Goal: Task Accomplishment & Management: Manage account settings

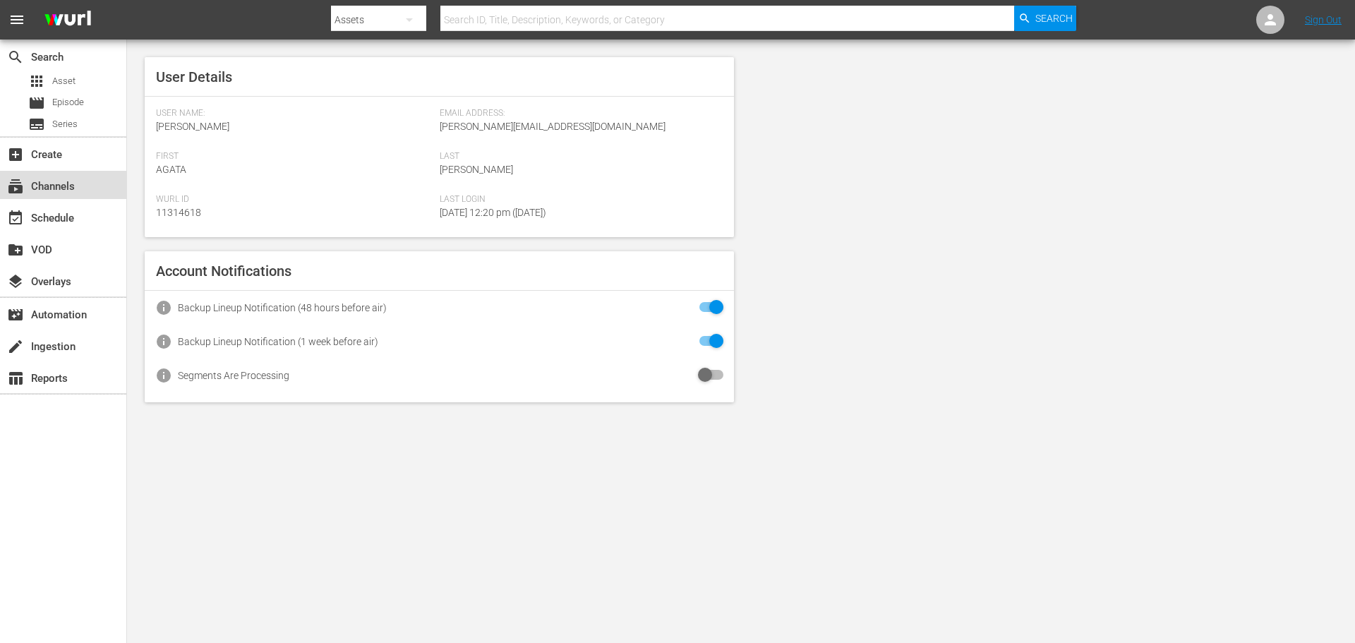
click at [62, 187] on div "subscriptions Channels" at bounding box center [39, 184] width 79 height 13
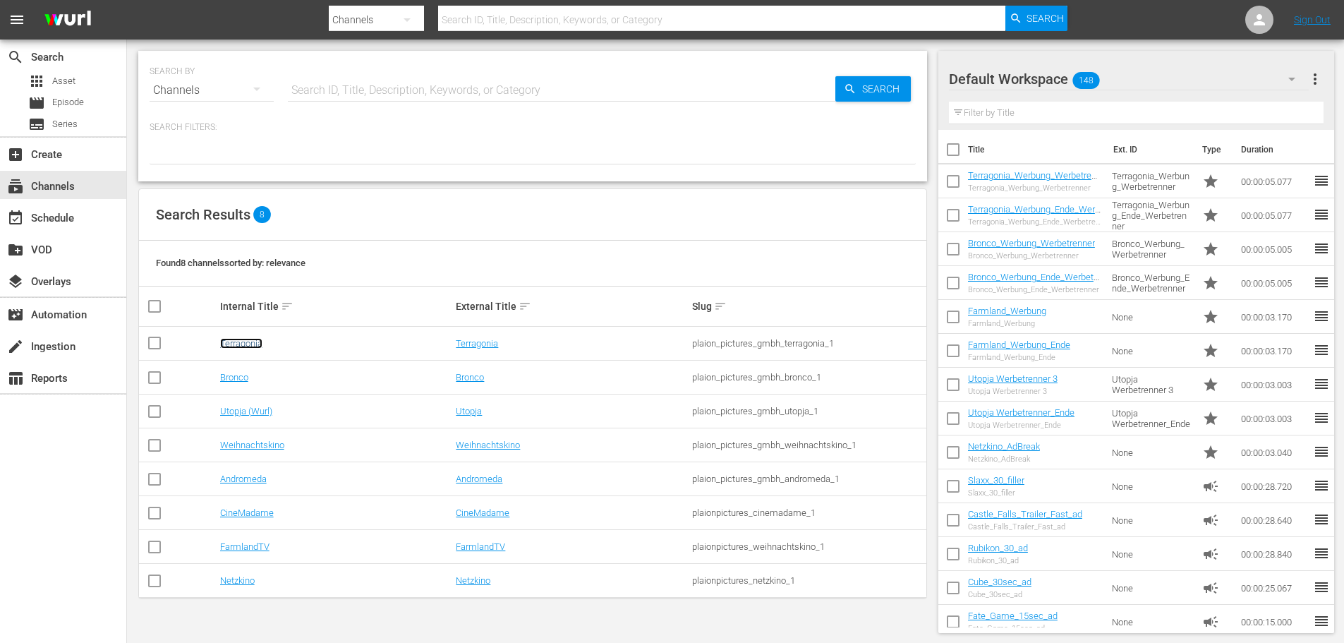
click at [247, 344] on link "Terragonia" at bounding box center [241, 343] width 42 height 11
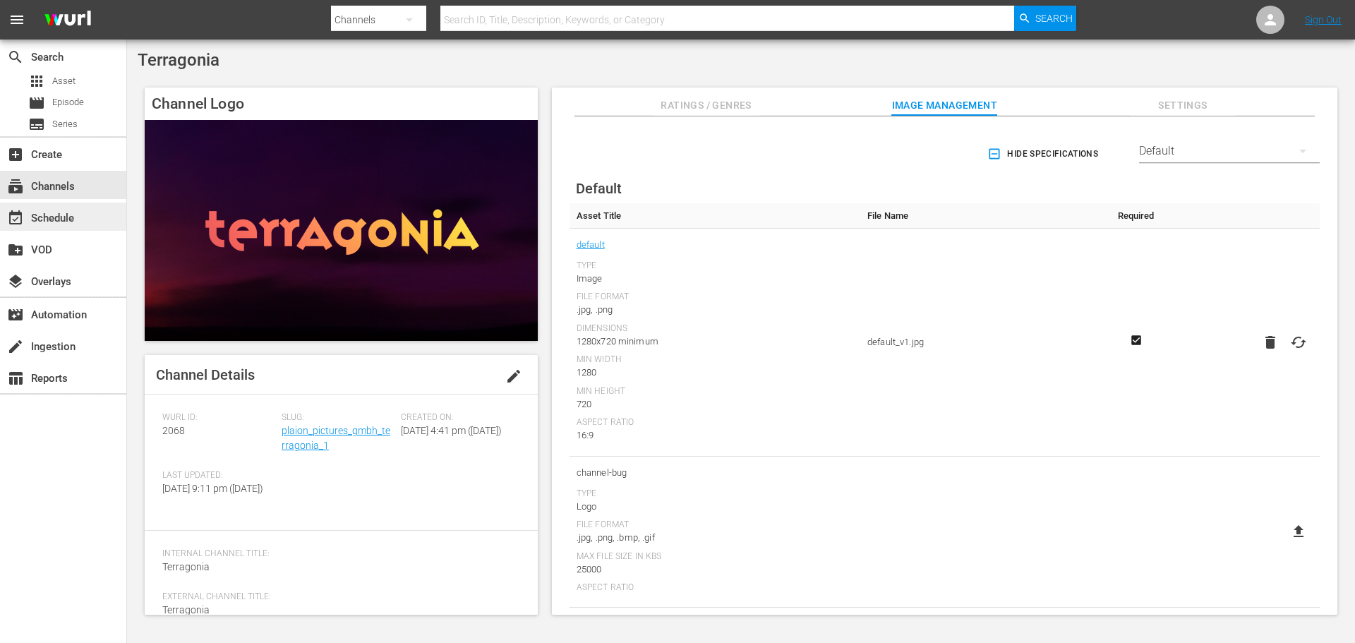
click at [70, 222] on div "event_available Schedule" at bounding box center [39, 216] width 79 height 13
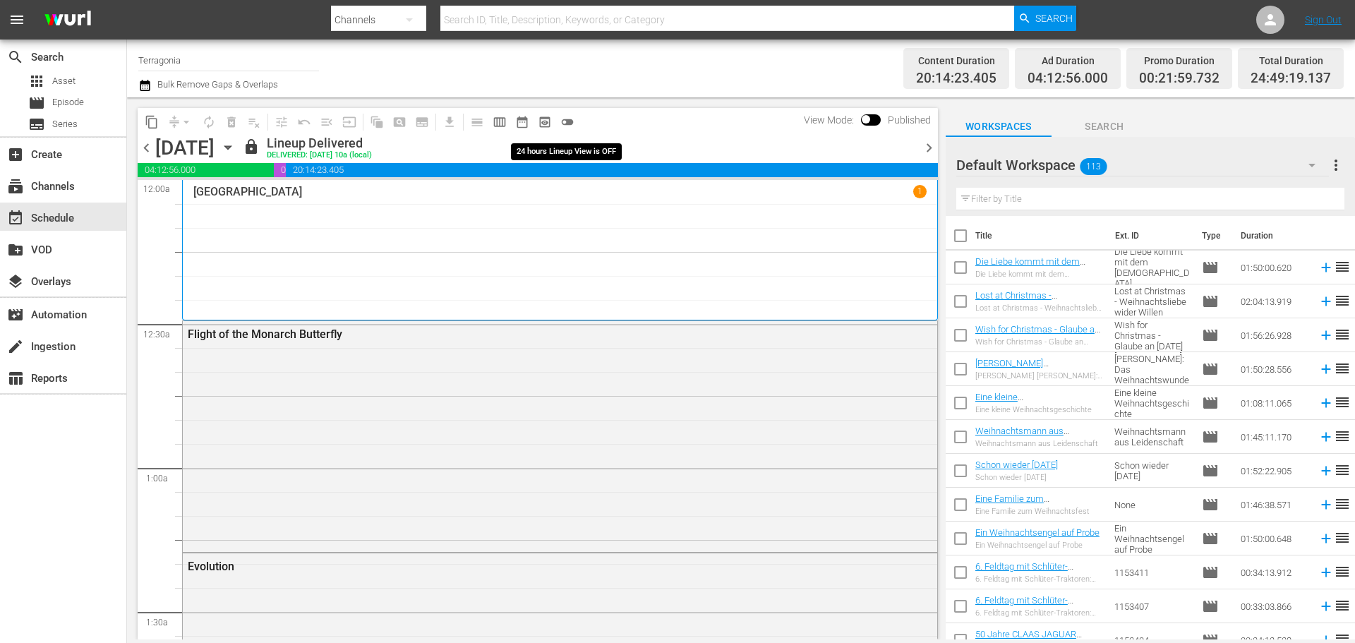
click at [561, 116] on span "toggle_off" at bounding box center [567, 122] width 14 height 14
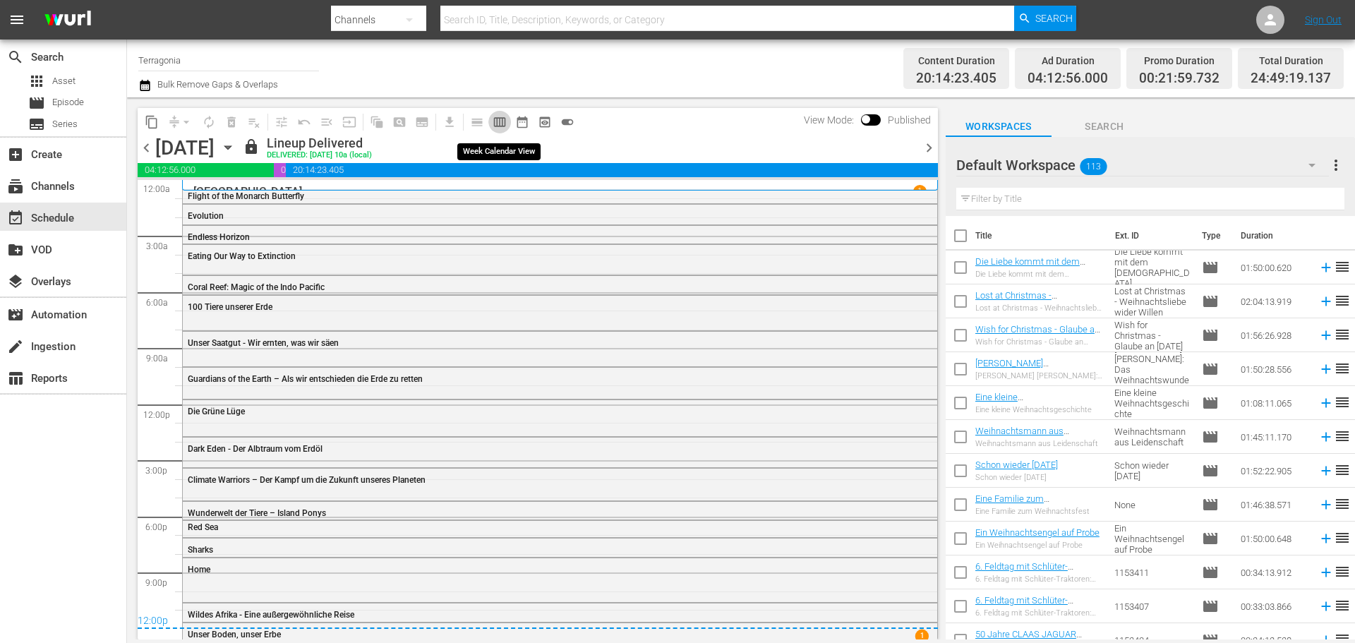
click at [502, 118] on span "calendar_view_week_outlined" at bounding box center [500, 122] width 14 height 14
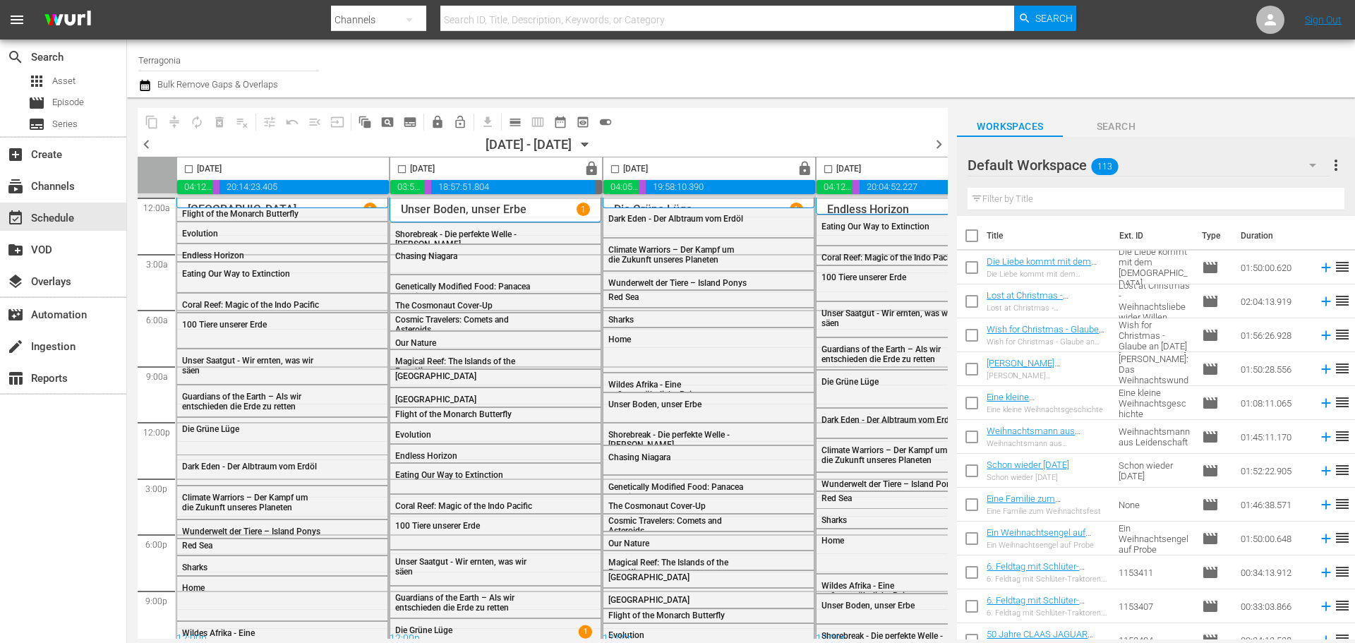
click at [514, 640] on body "menu Search By Channels Search ID, Title, Description, Keywords, or Category Se…" at bounding box center [677, 321] width 1355 height 643
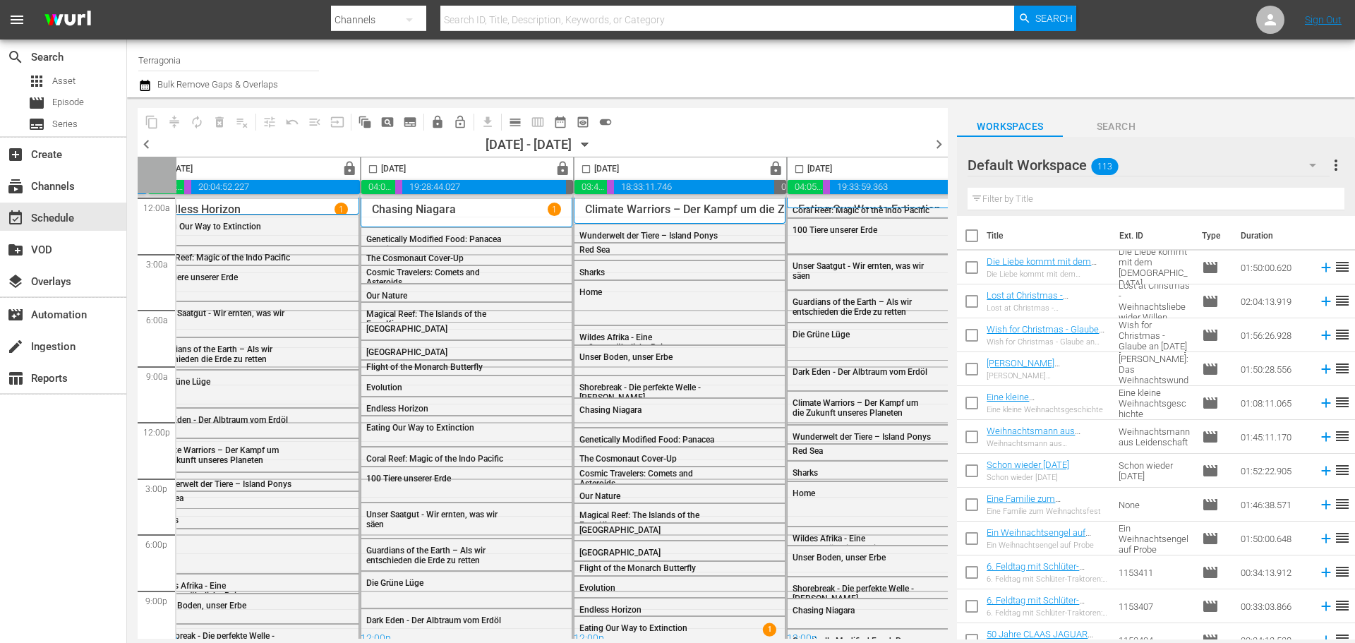
scroll to position [0, 726]
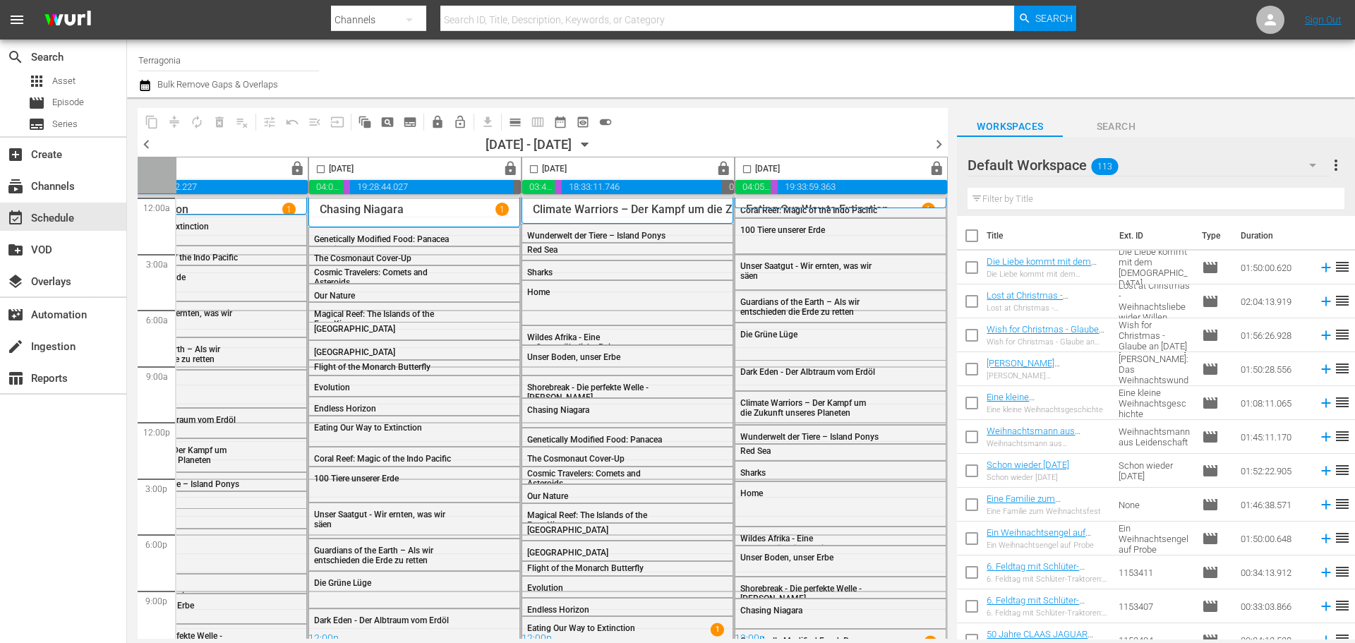
click at [935, 144] on span "chevron_right" at bounding box center [939, 144] width 18 height 18
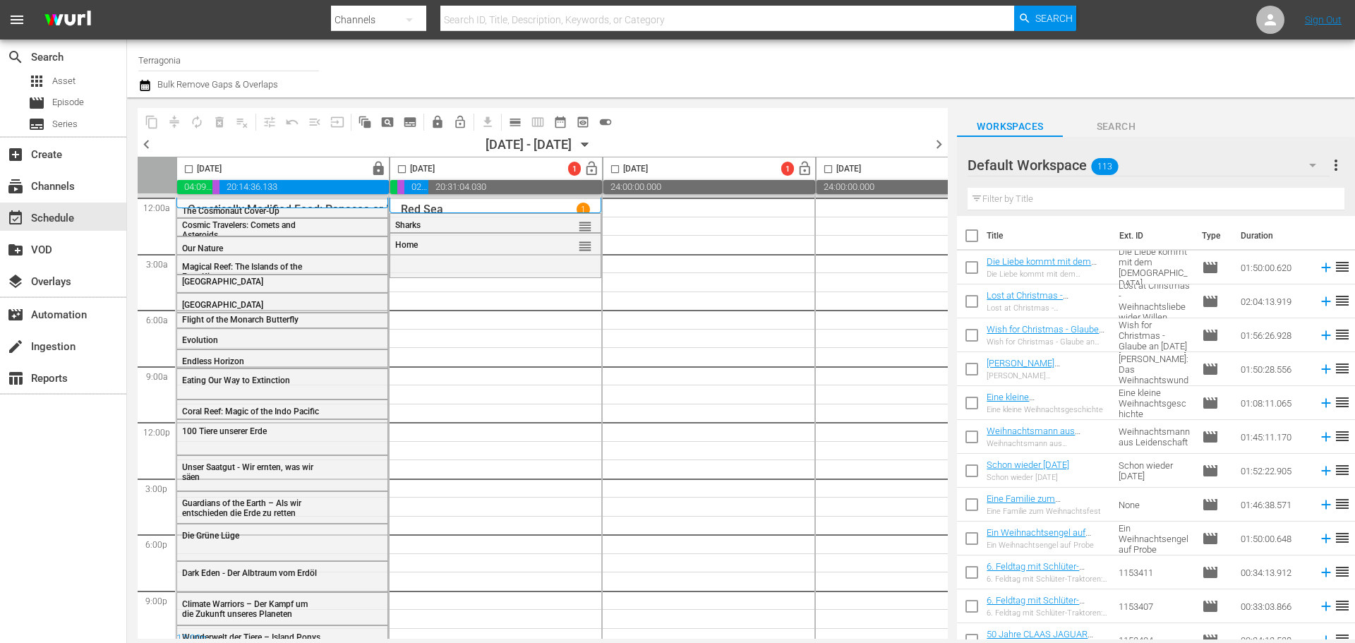
click at [1177, 167] on div "Default Workspace 113" at bounding box center [1147, 165] width 361 height 40
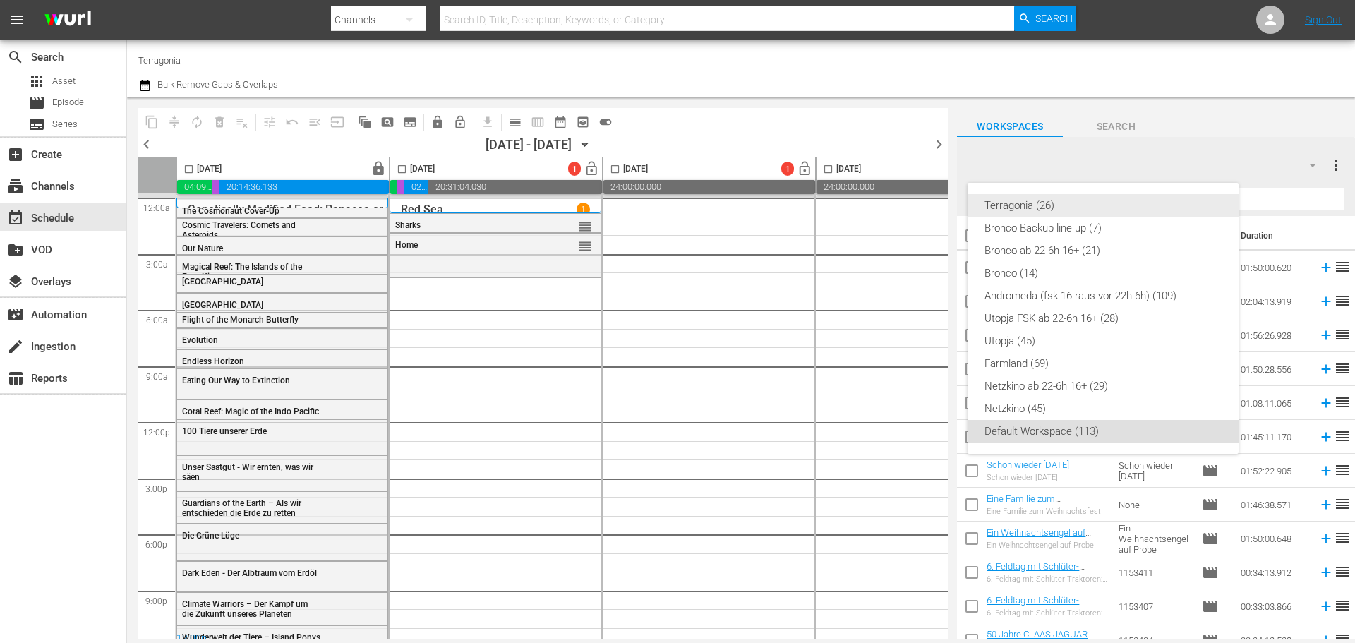
click at [1034, 206] on div "Terragonia (26)" at bounding box center [1102, 205] width 237 height 23
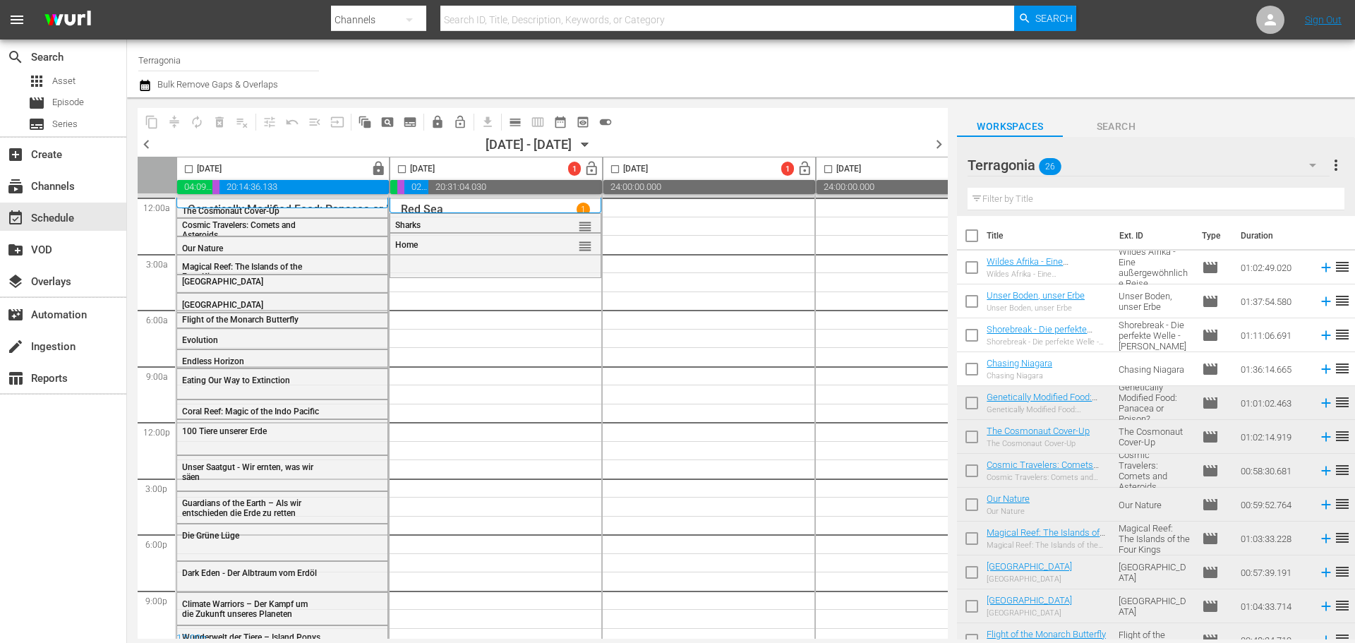
click at [973, 263] on input "checkbox" at bounding box center [972, 270] width 30 height 30
checkbox input "true"
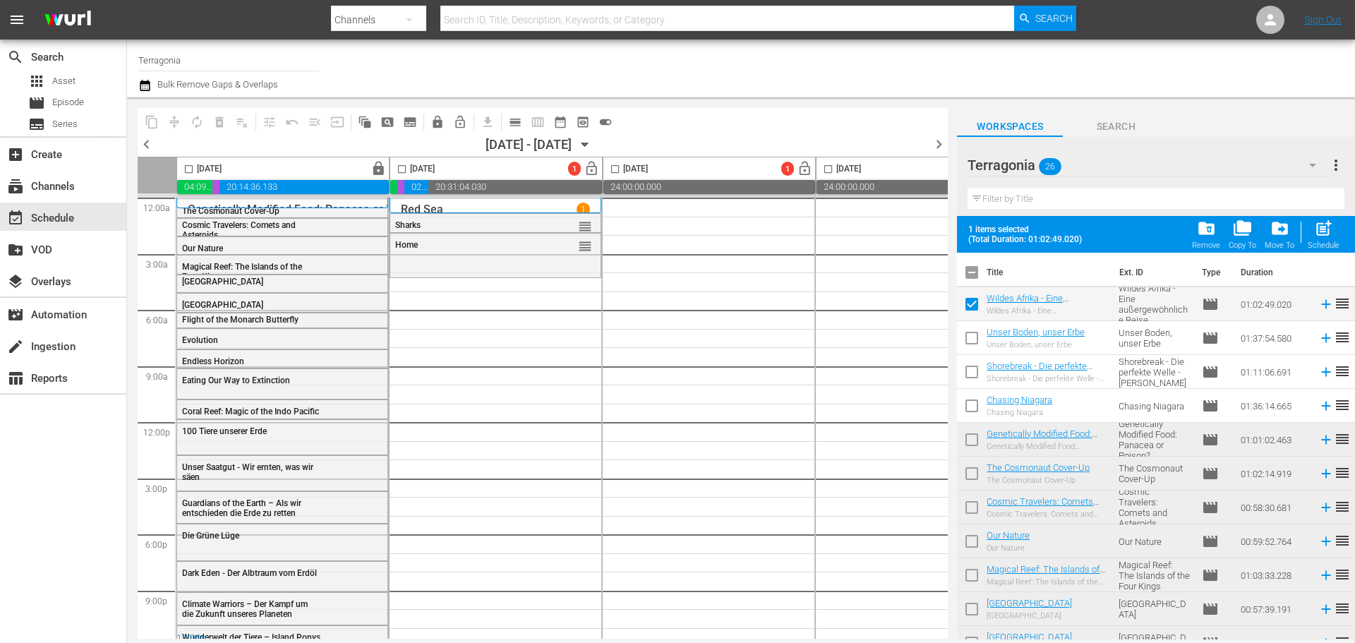
drag, startPoint x: 974, startPoint y: 328, endPoint x: 976, endPoint y: 357, distance: 29.0
click at [975, 328] on input "checkbox" at bounding box center [972, 341] width 30 height 30
checkbox input "true"
click at [974, 366] on input "checkbox" at bounding box center [972, 375] width 30 height 30
checkbox input "true"
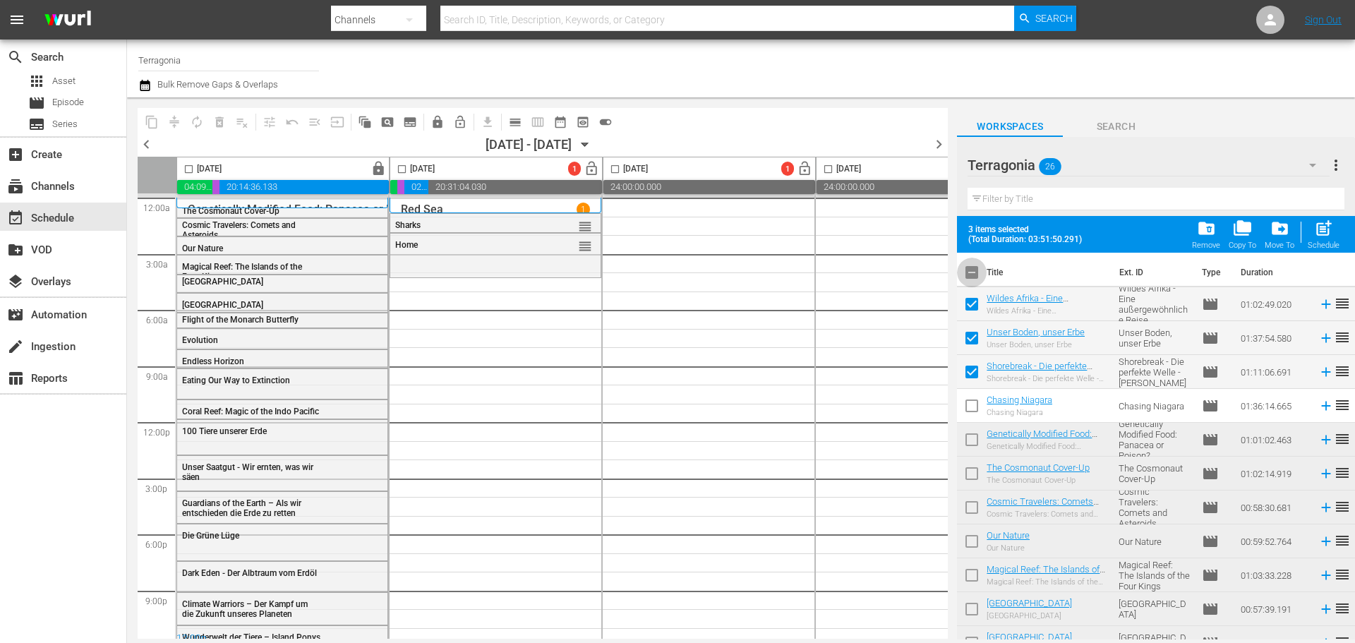
click at [966, 269] on input "checkbox" at bounding box center [972, 275] width 30 height 30
checkbox input "true"
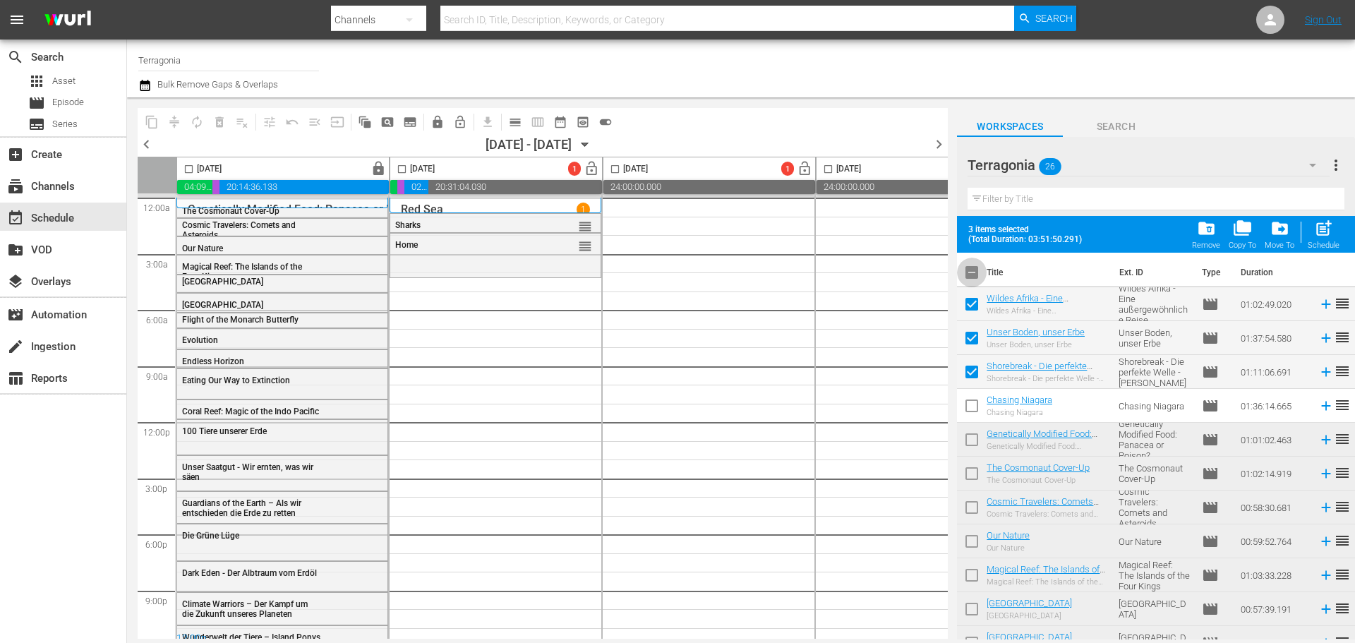
checkbox input "true"
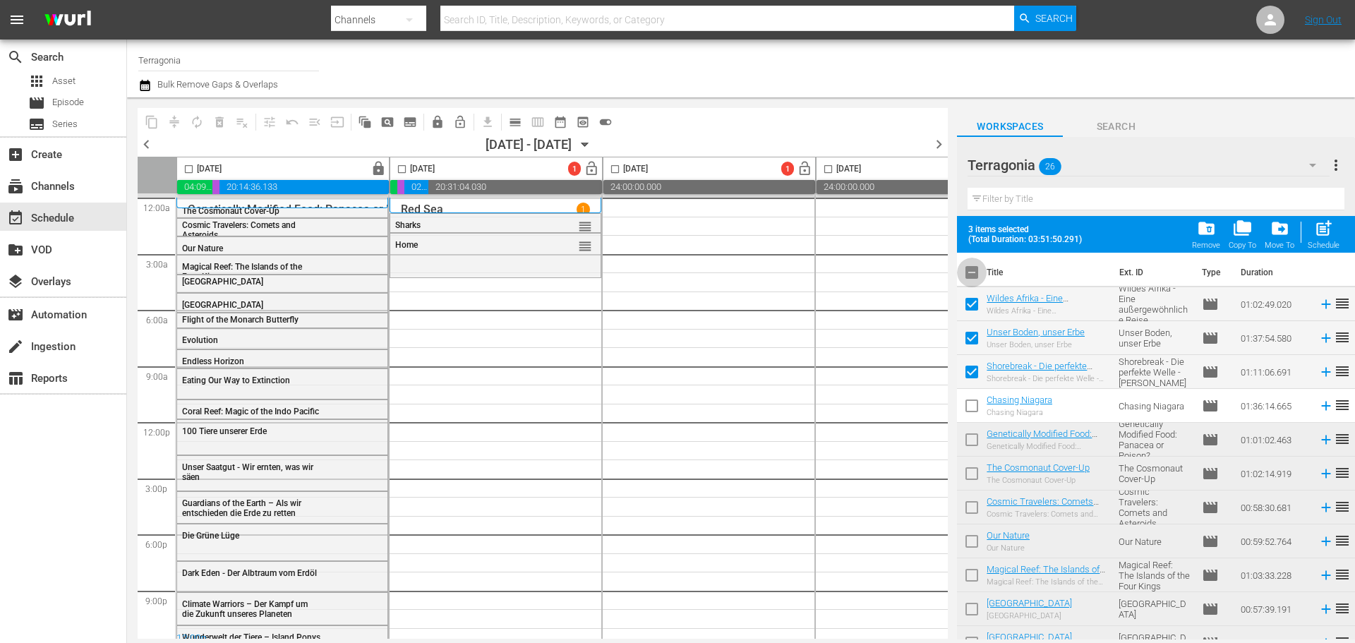
checkbox input "true"
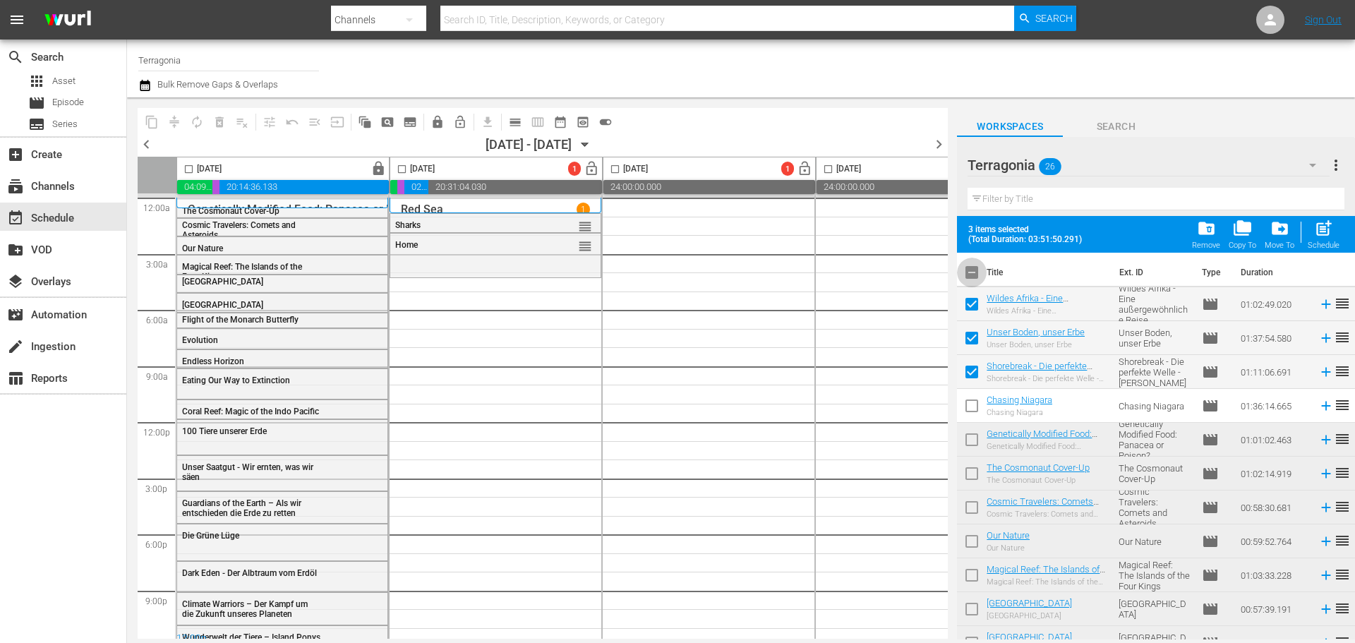
checkbox input "true"
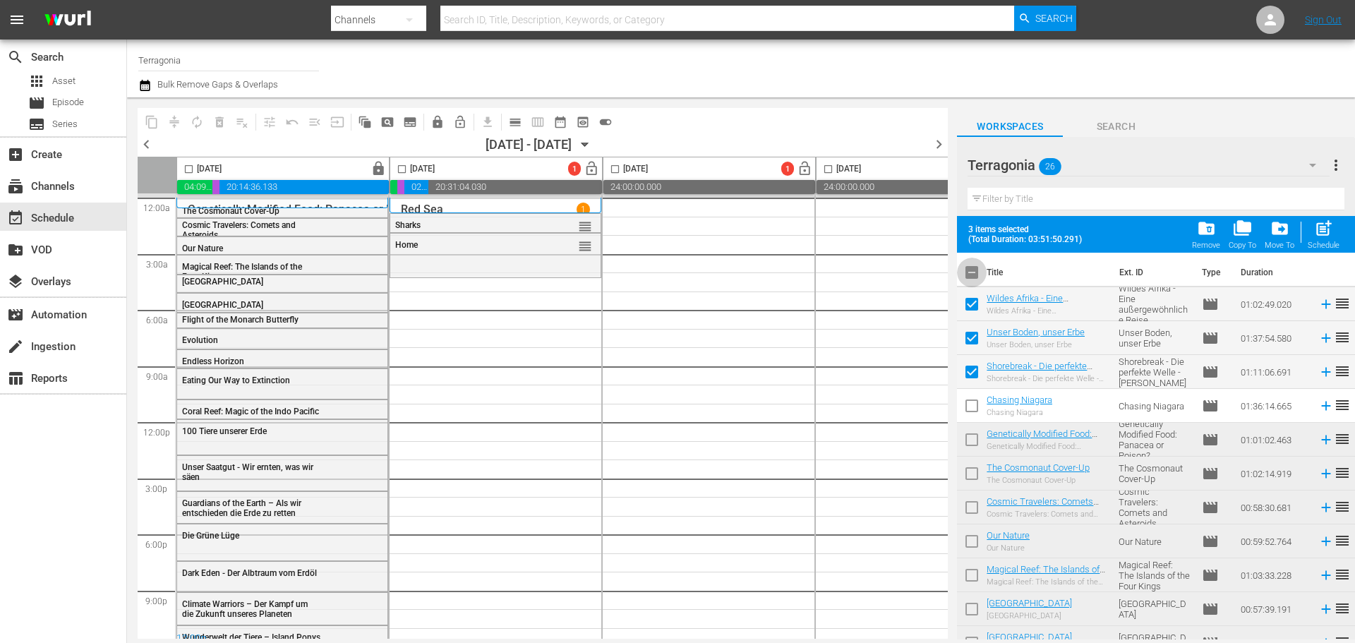
checkbox input "true"
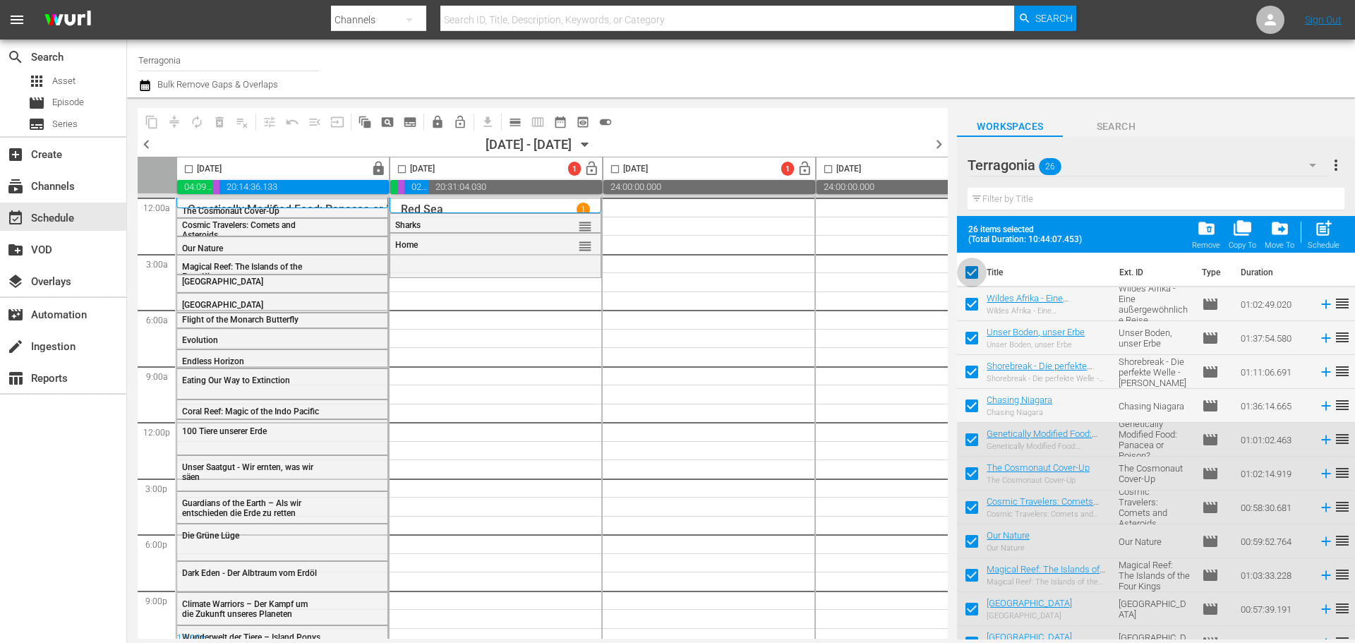
click at [968, 274] on input "checkbox" at bounding box center [972, 275] width 30 height 30
checkbox input "false"
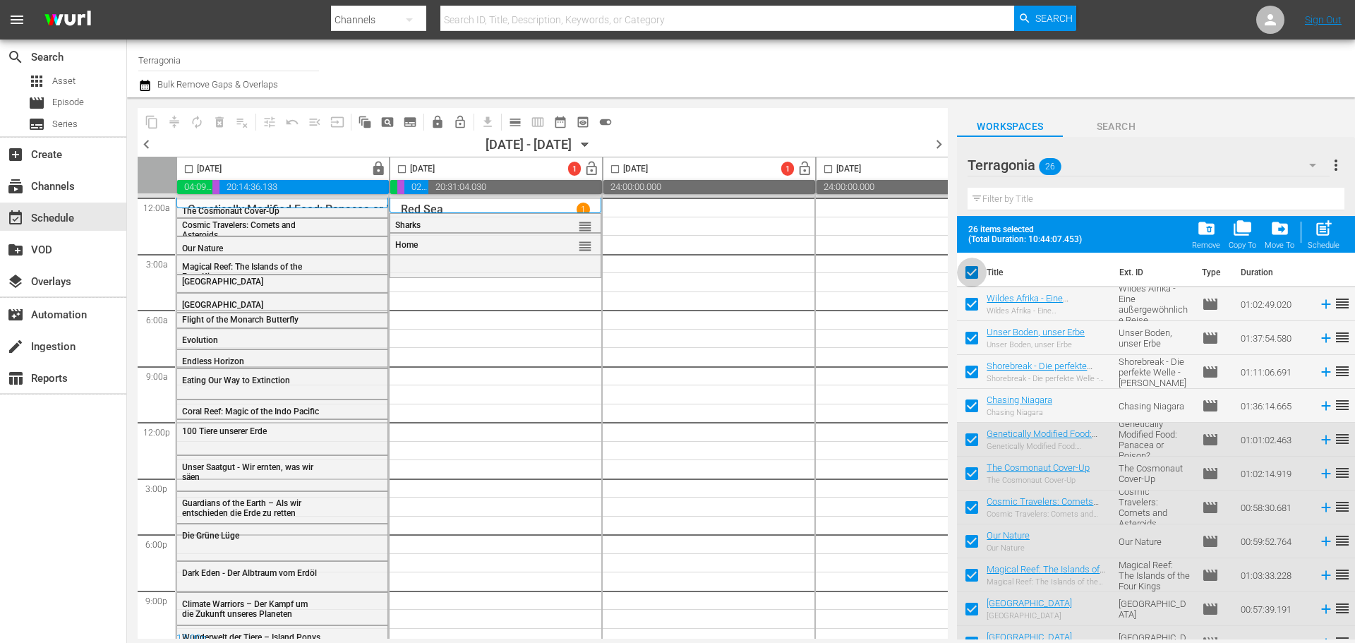
checkbox input "false"
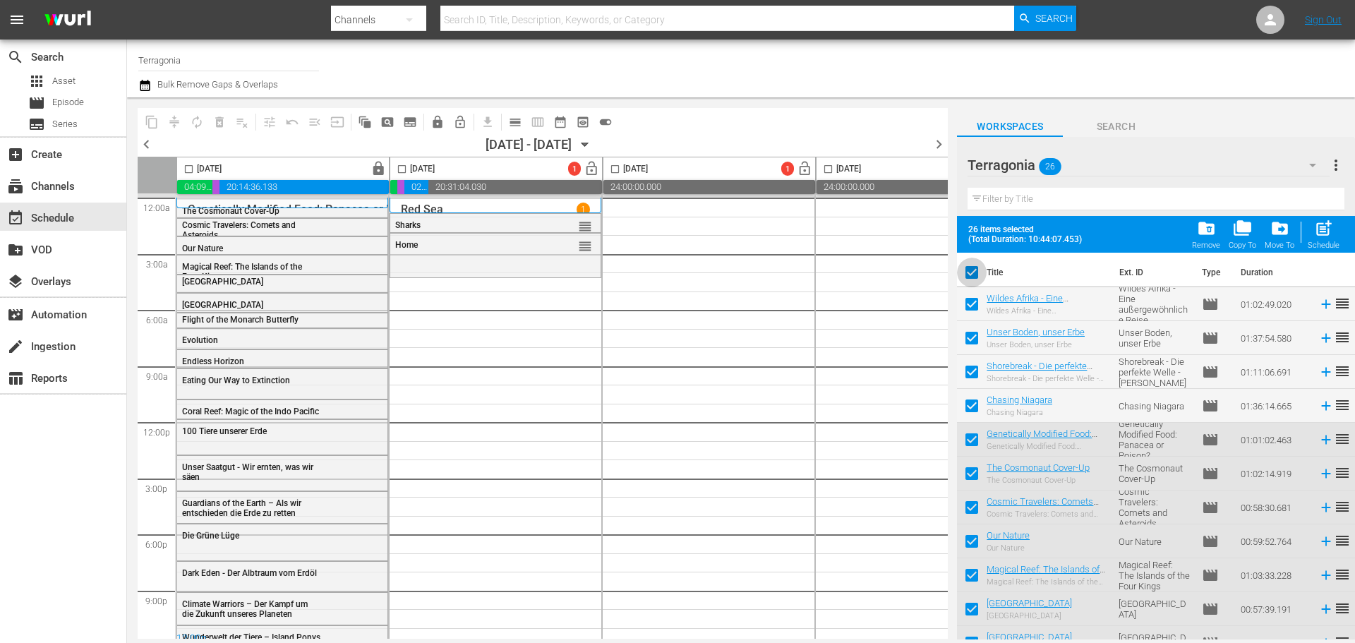
checkbox input "false"
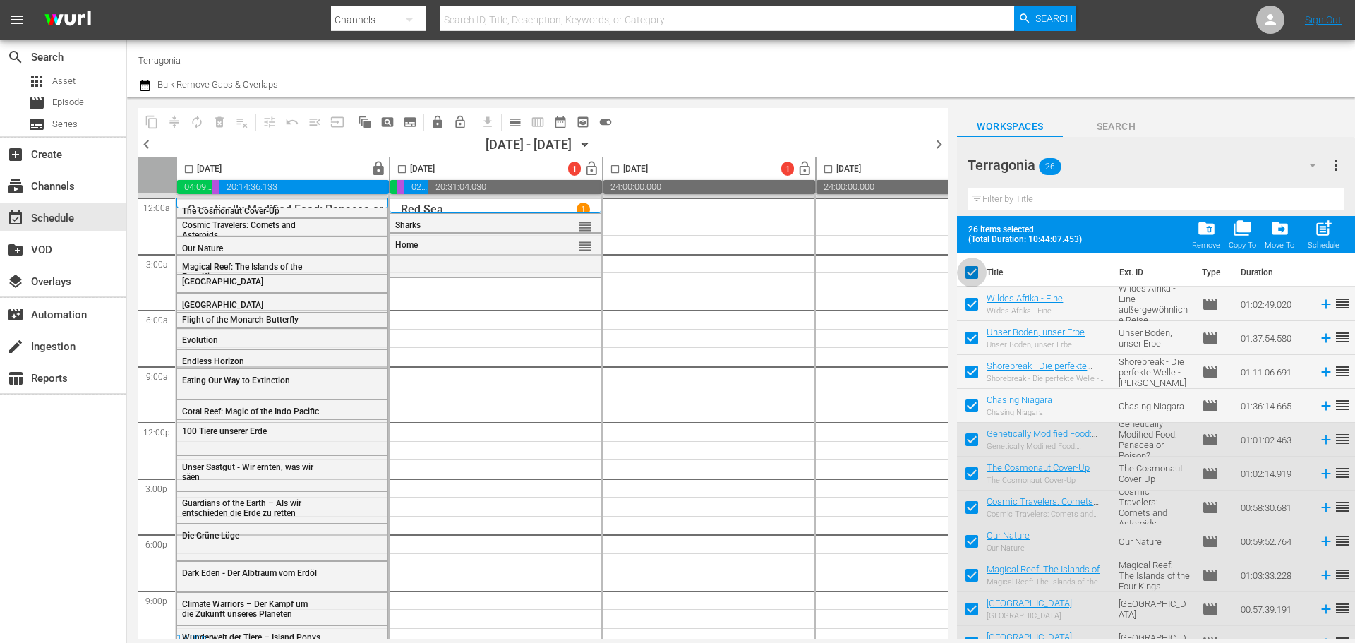
checkbox input "false"
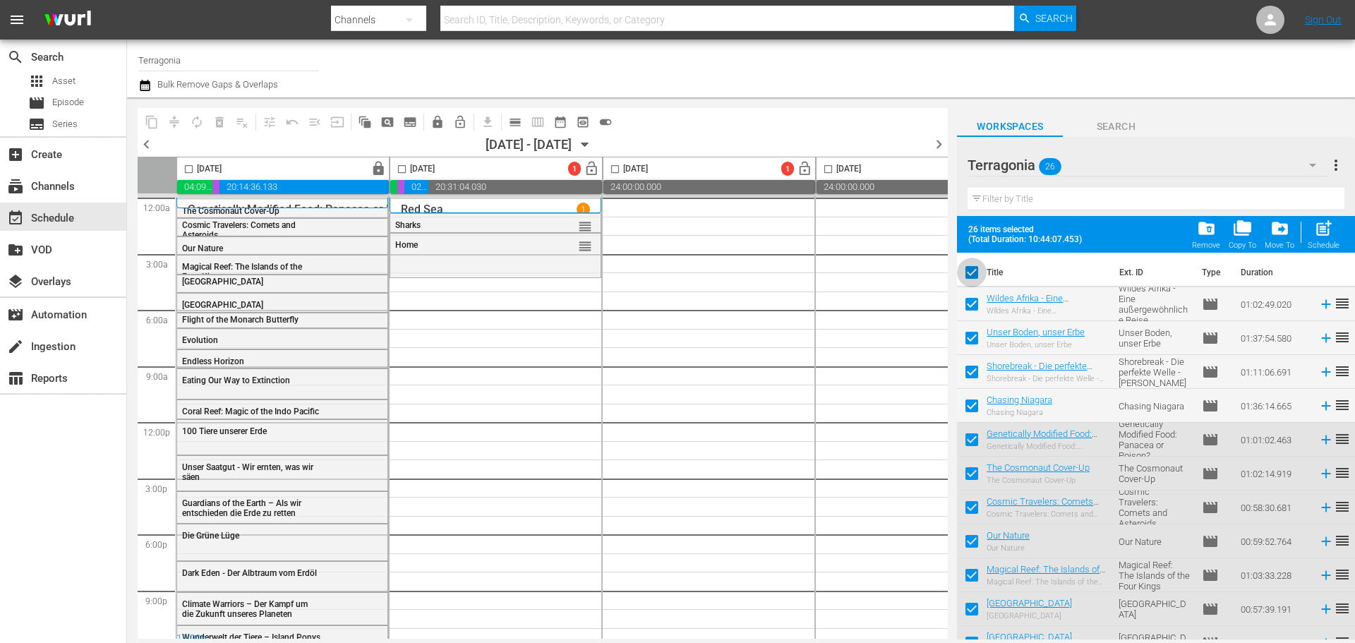
checkbox input "false"
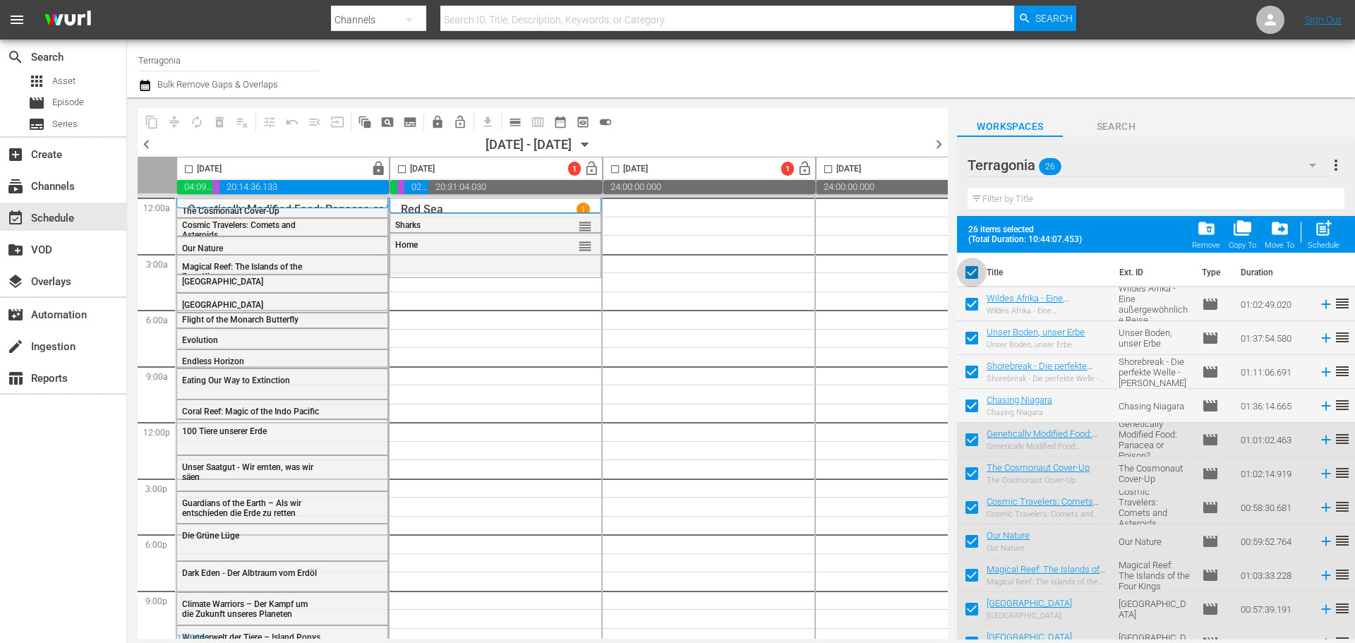
checkbox input "false"
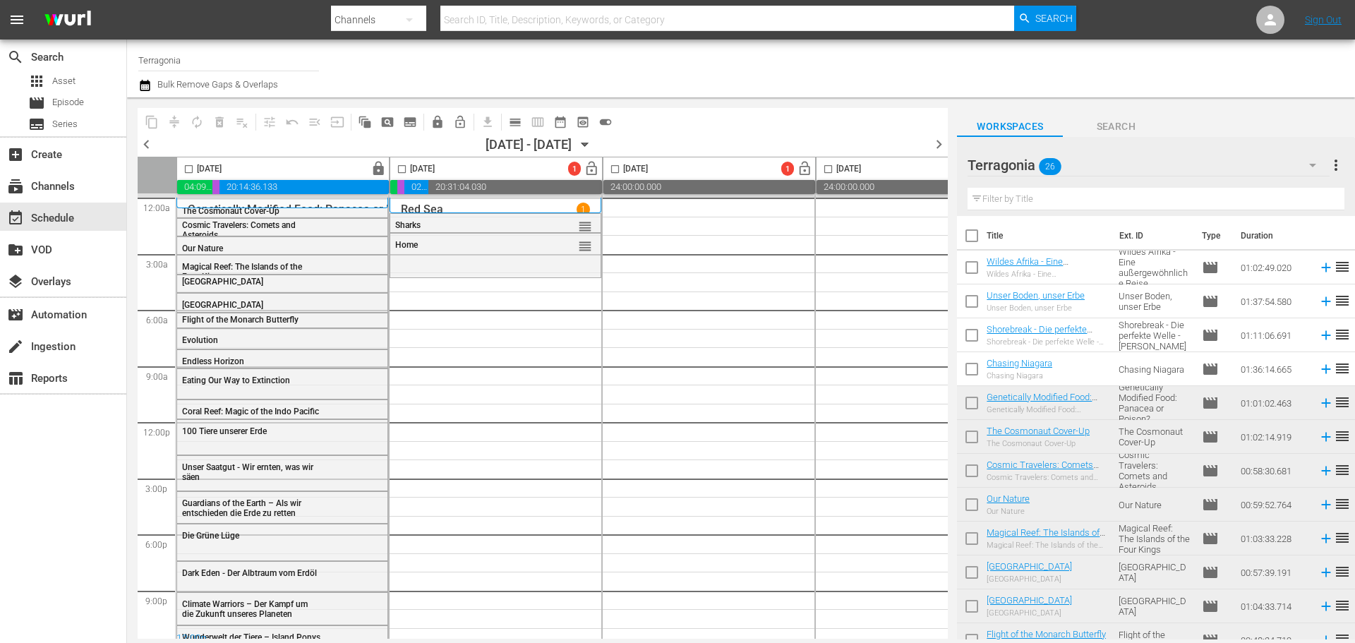
click at [973, 236] on input "checkbox" at bounding box center [972, 239] width 30 height 30
checkbox input "true"
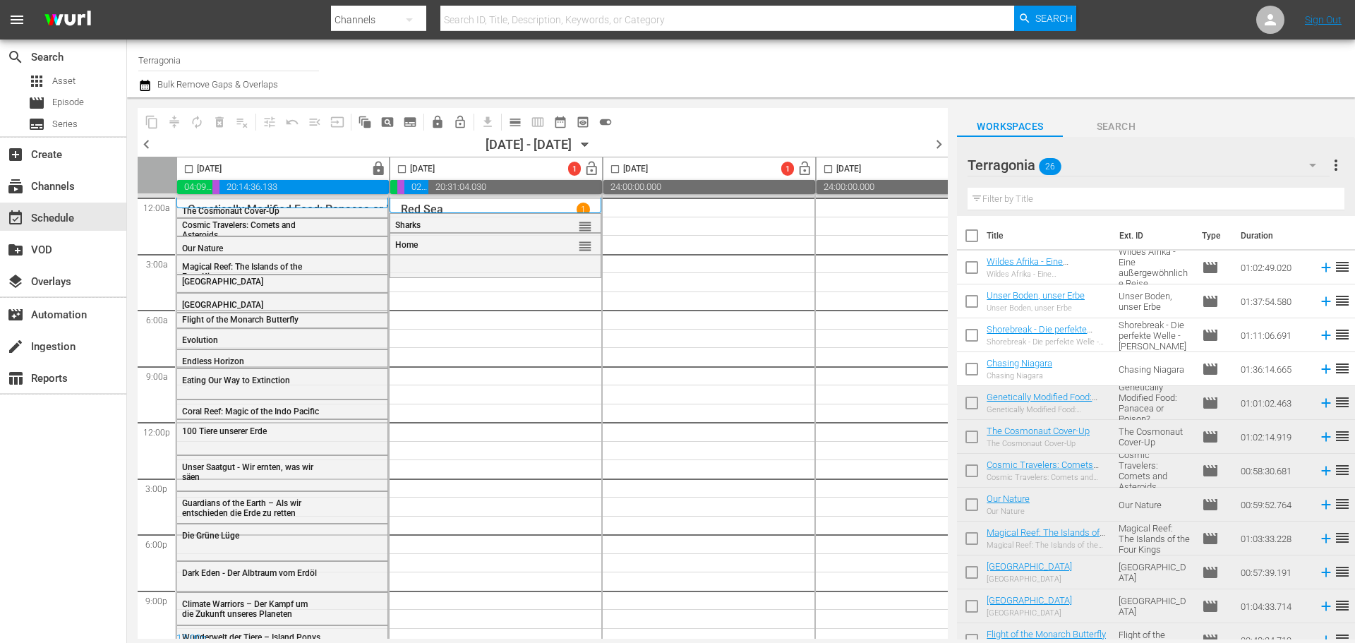
checkbox input "true"
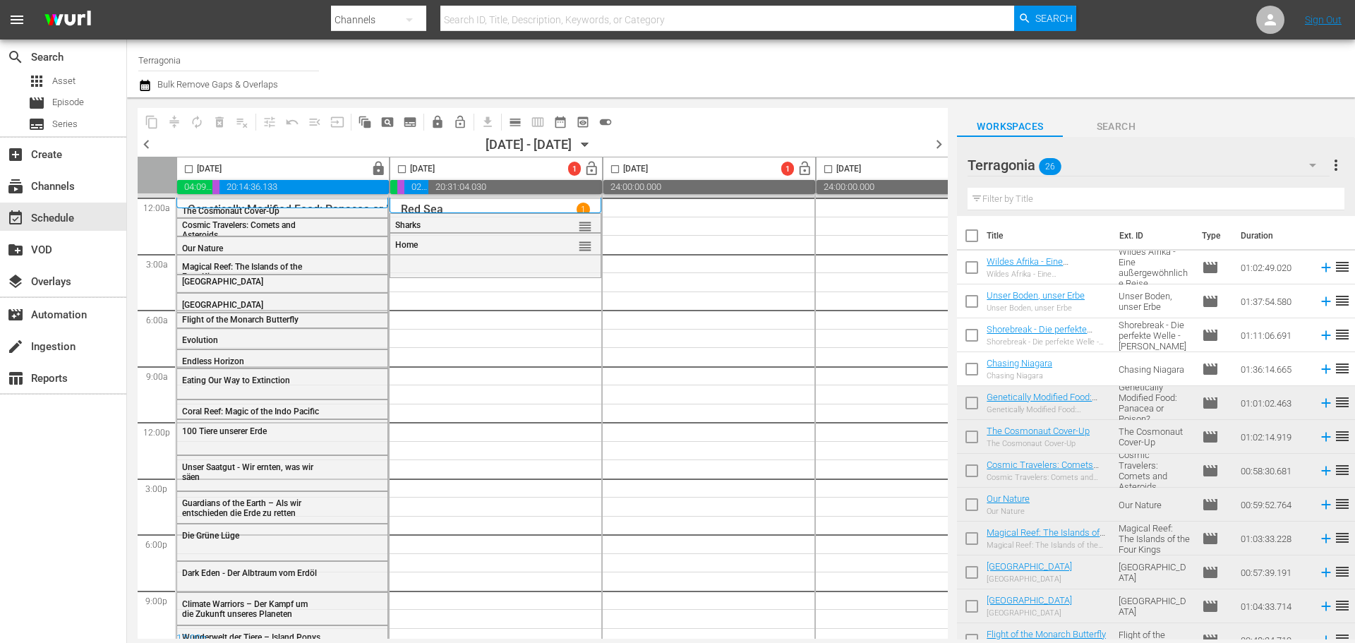
checkbox input "true"
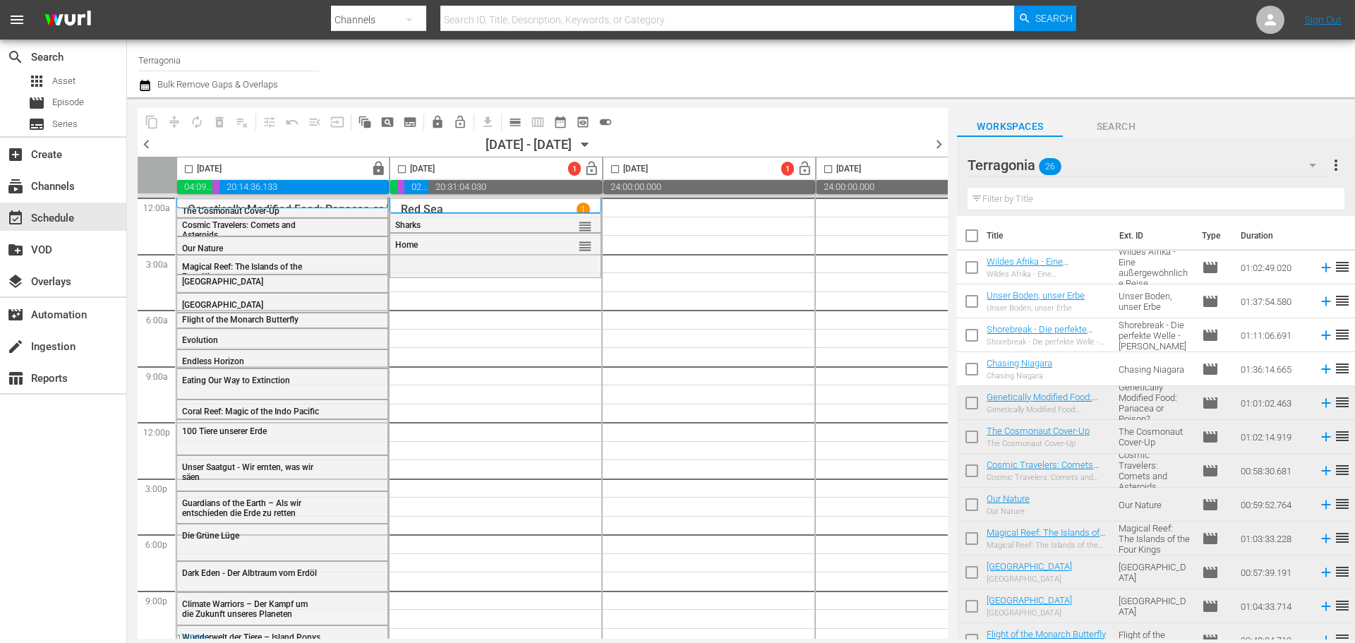
checkbox input "true"
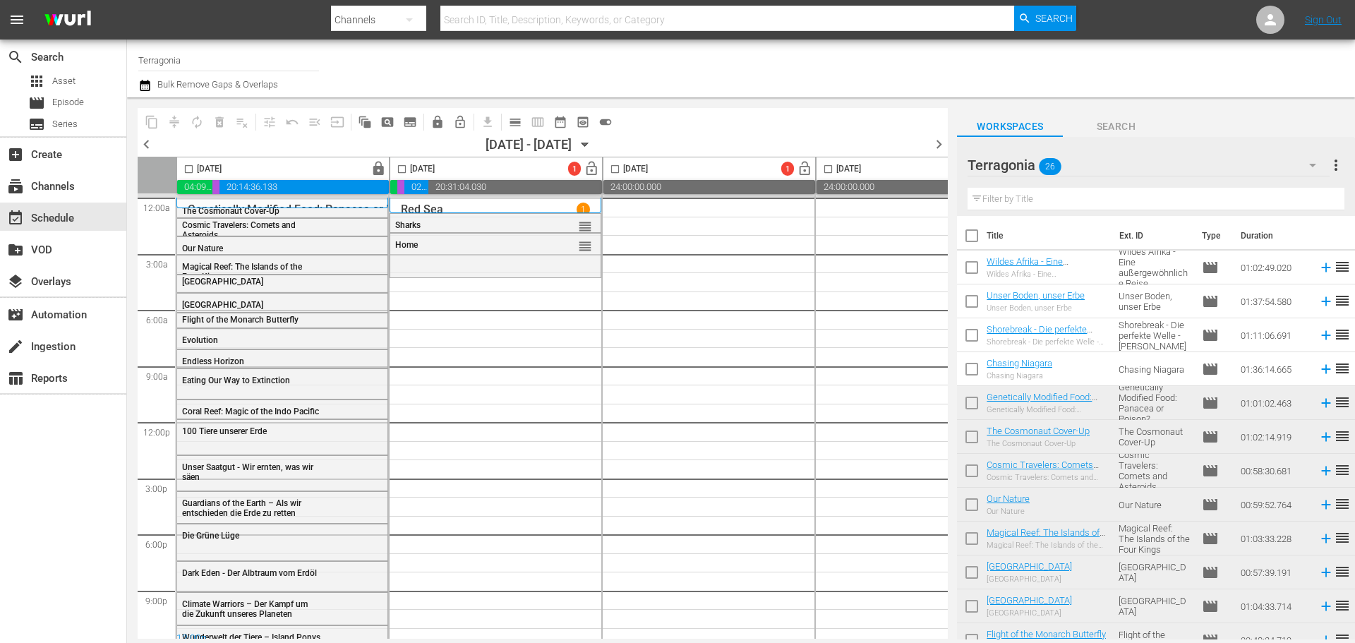
checkbox input "true"
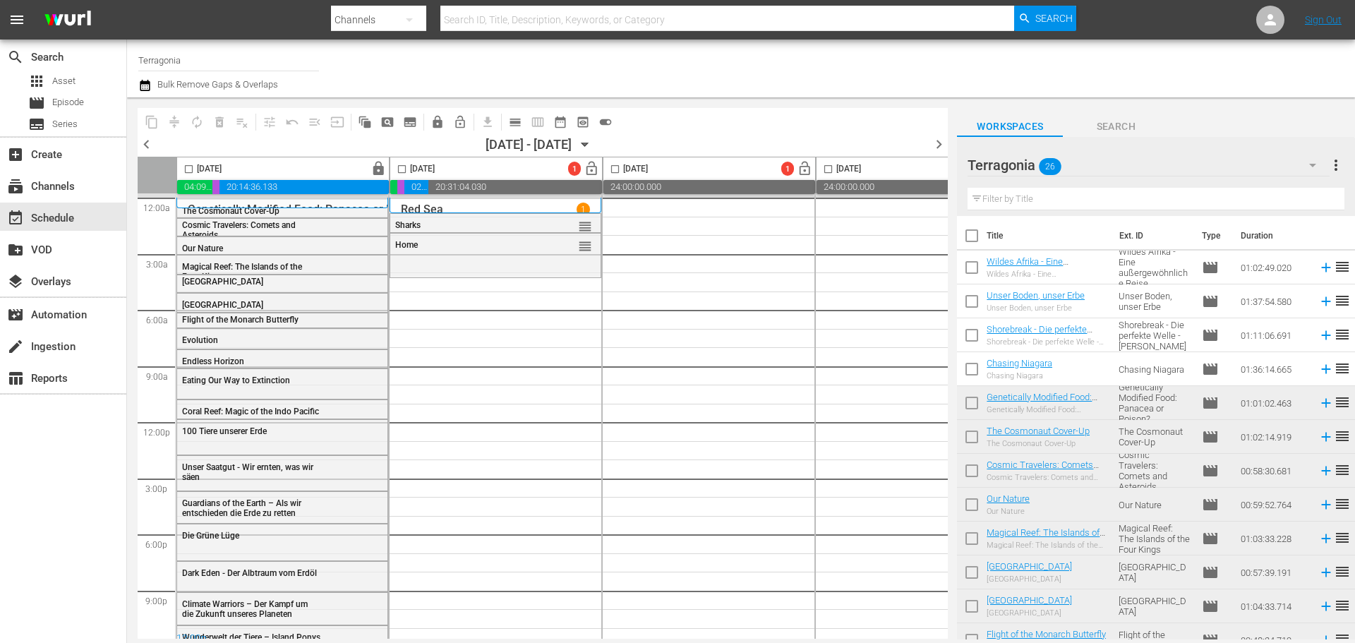
checkbox input "true"
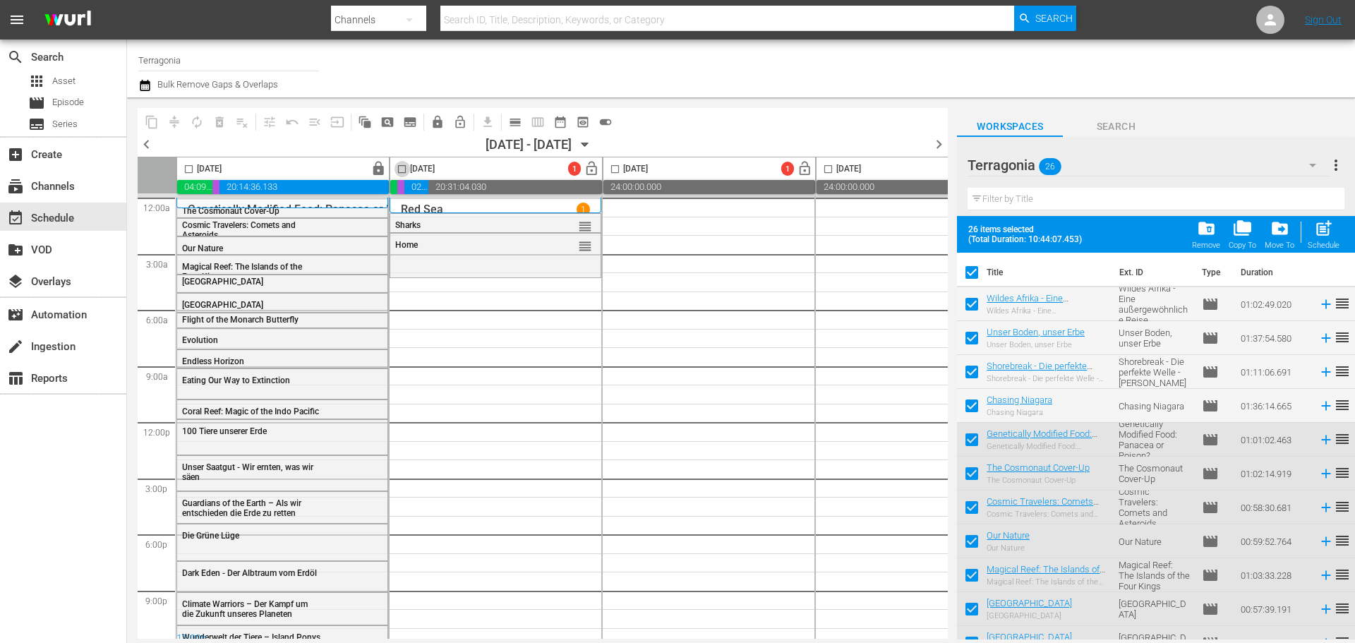
click at [403, 167] on input "checkbox" at bounding box center [402, 172] width 16 height 16
checkbox input "true"
click at [1327, 234] on span "post_add" at bounding box center [1323, 228] width 19 height 19
checkbox input "false"
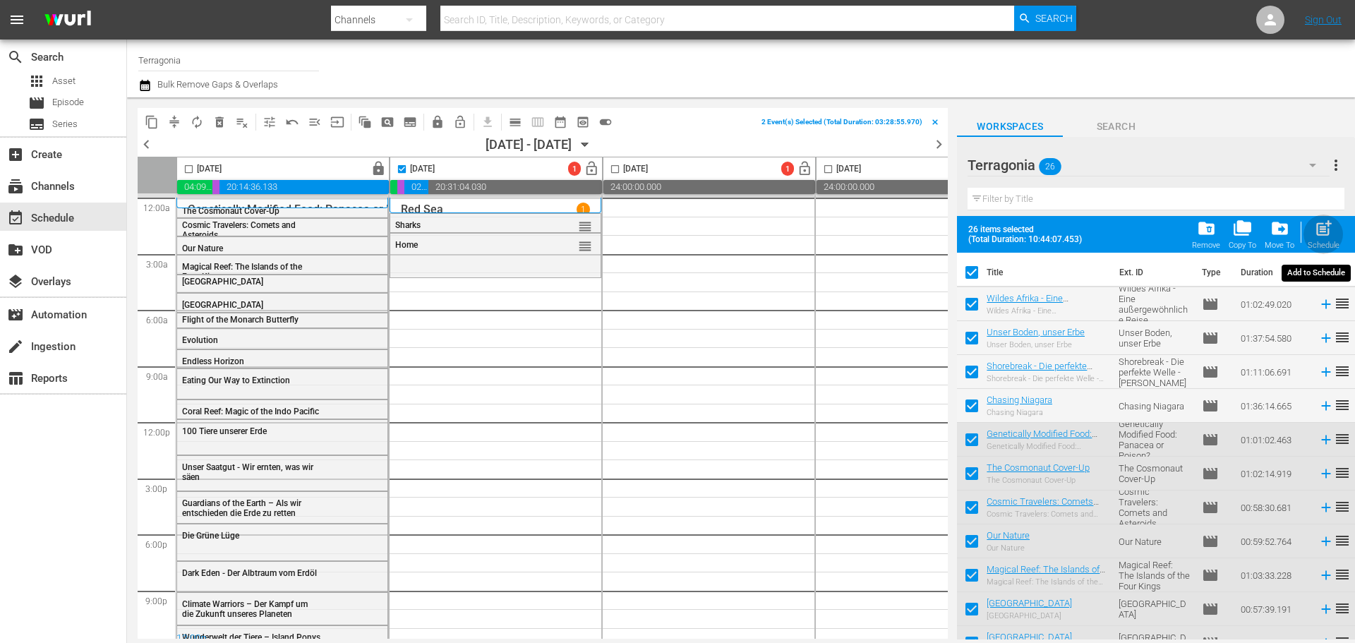
checkbox input "false"
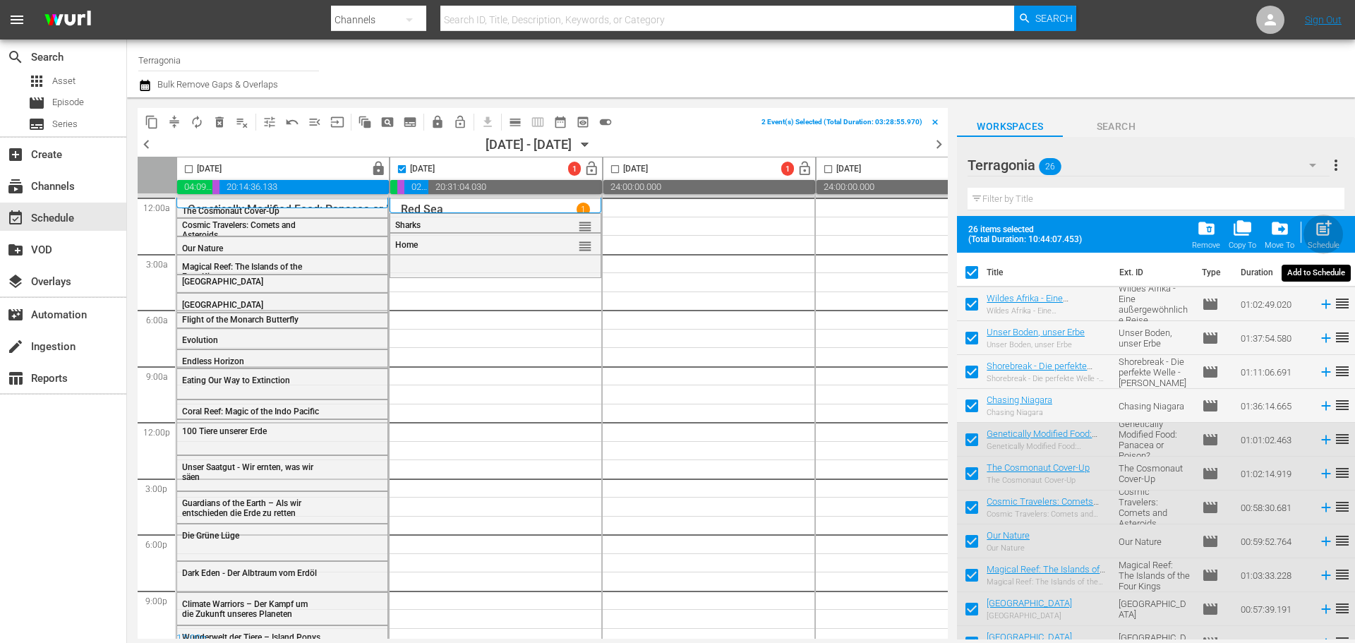
checkbox input "false"
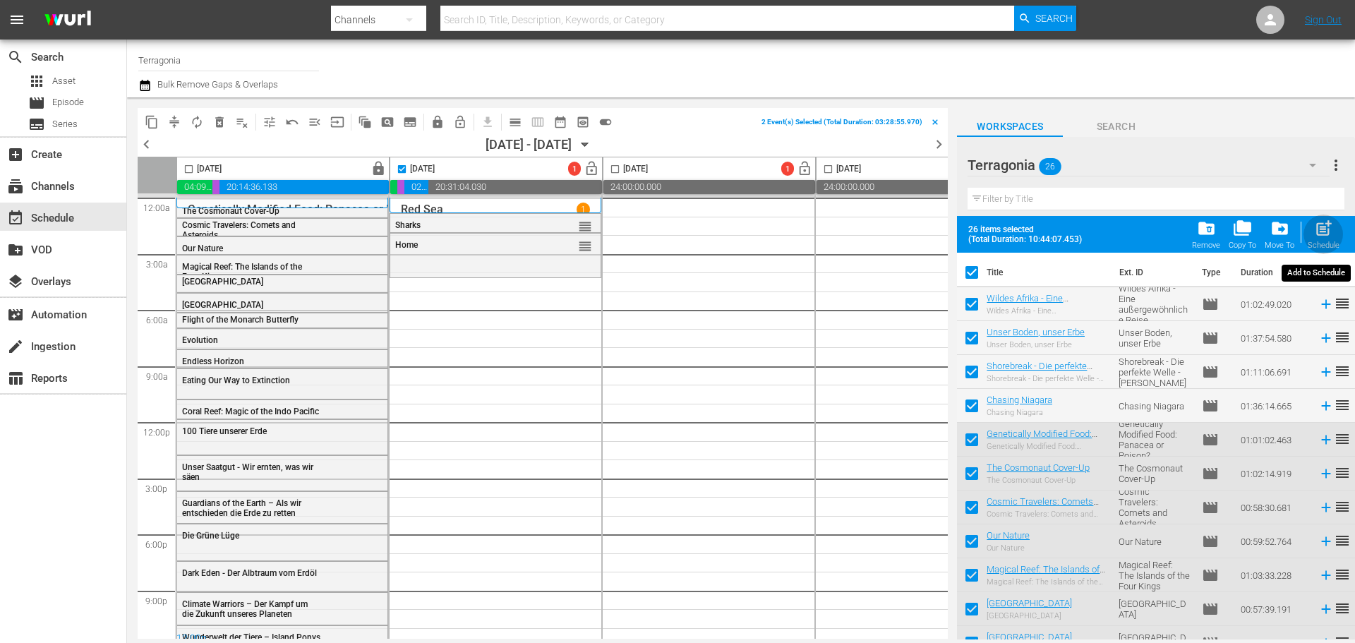
checkbox input "false"
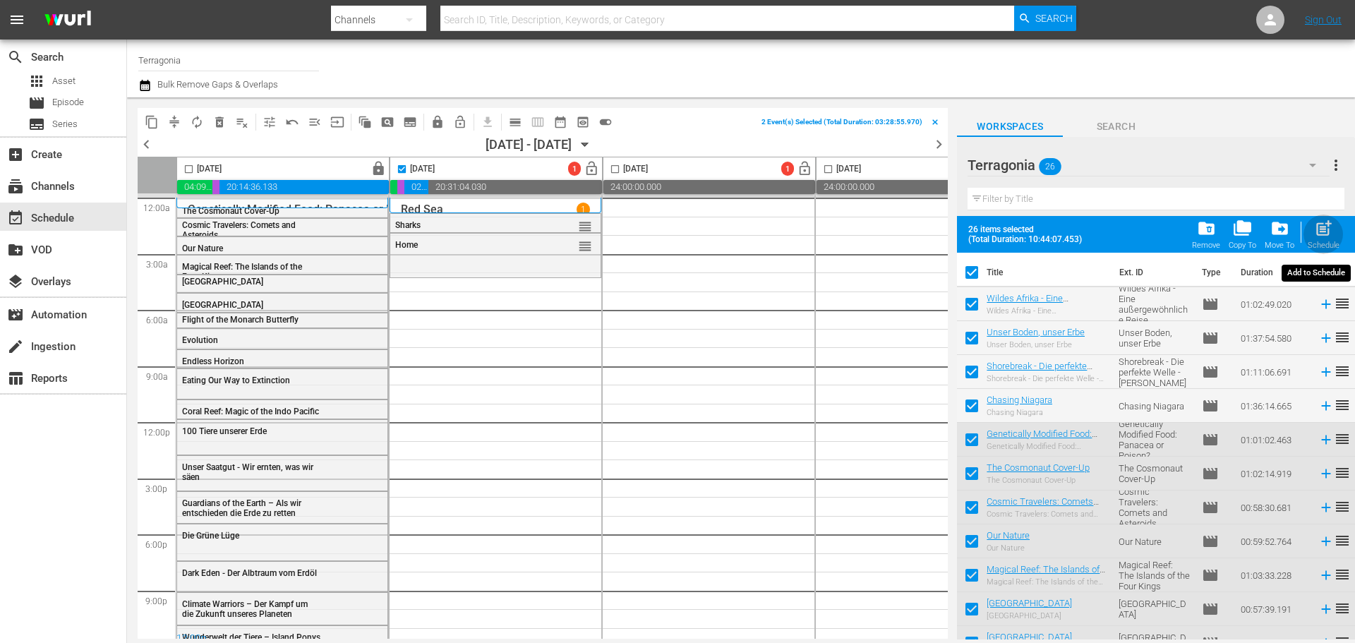
checkbox input "false"
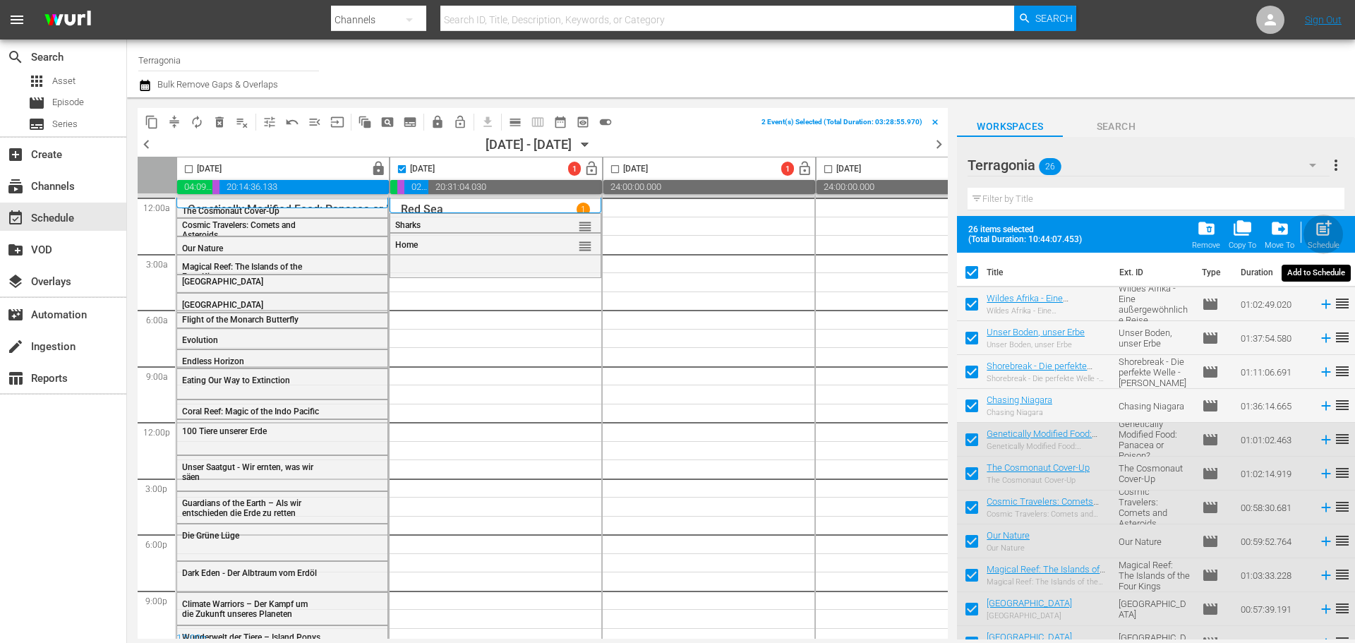
checkbox input "false"
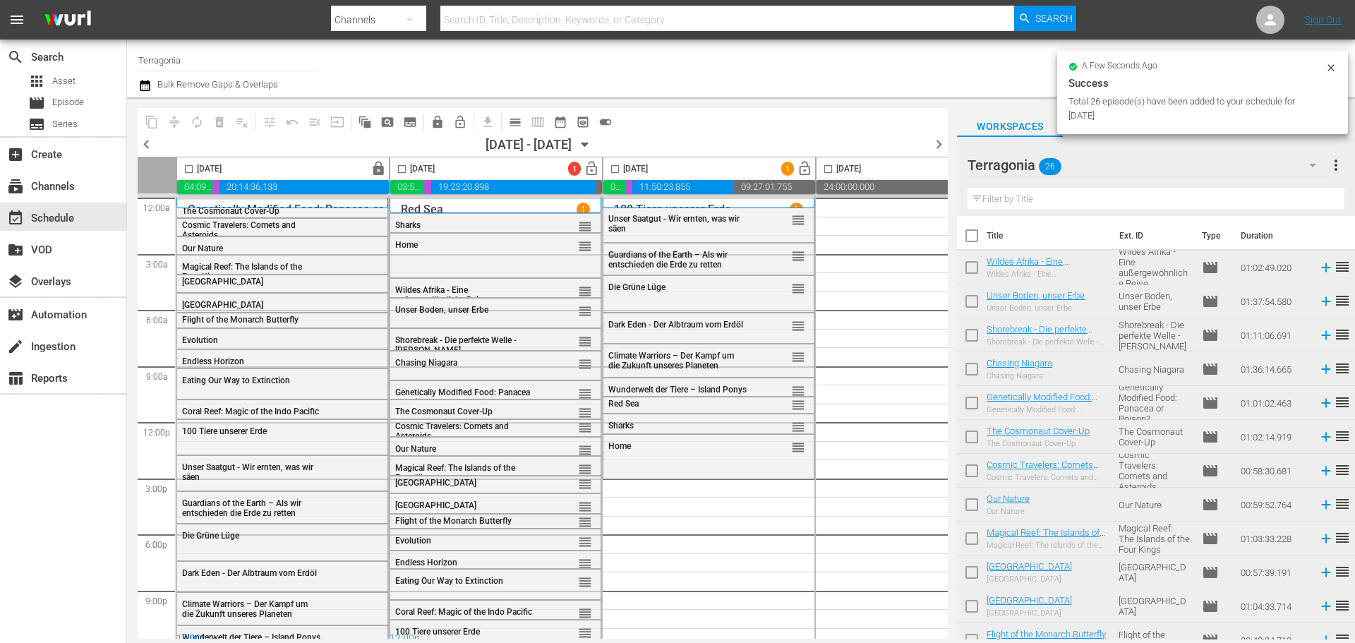
checkbox input "false"
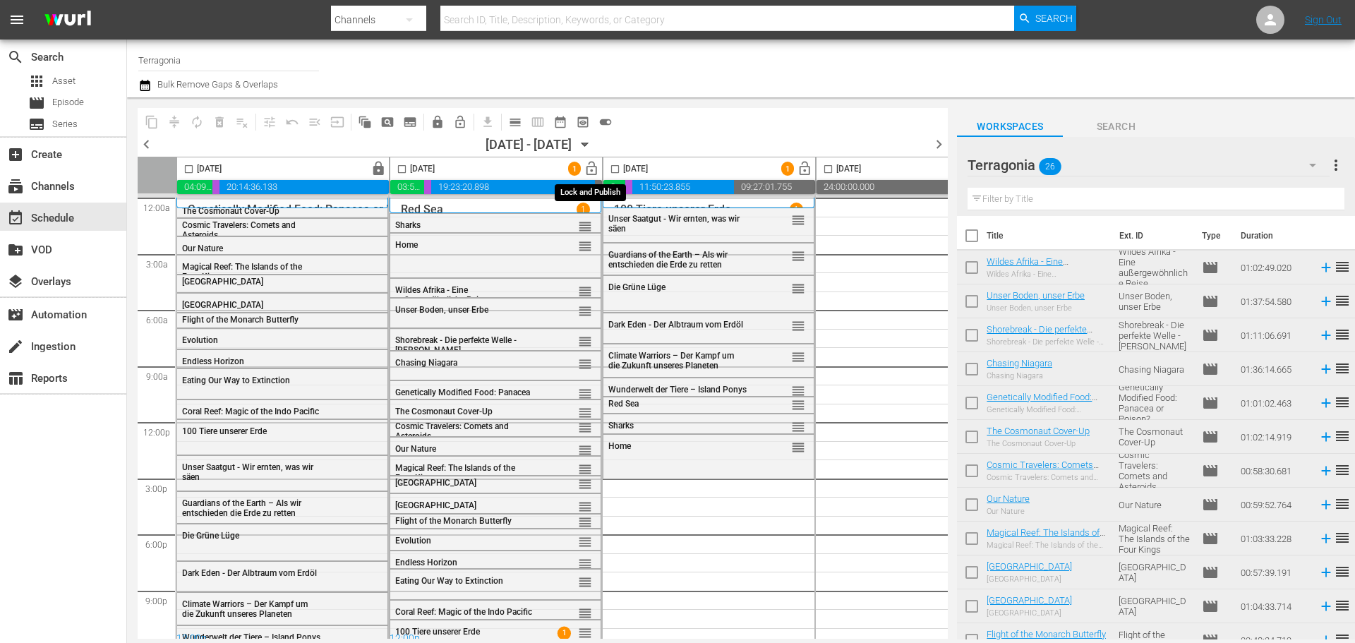
click at [588, 165] on span "lock_open" at bounding box center [592, 169] width 16 height 16
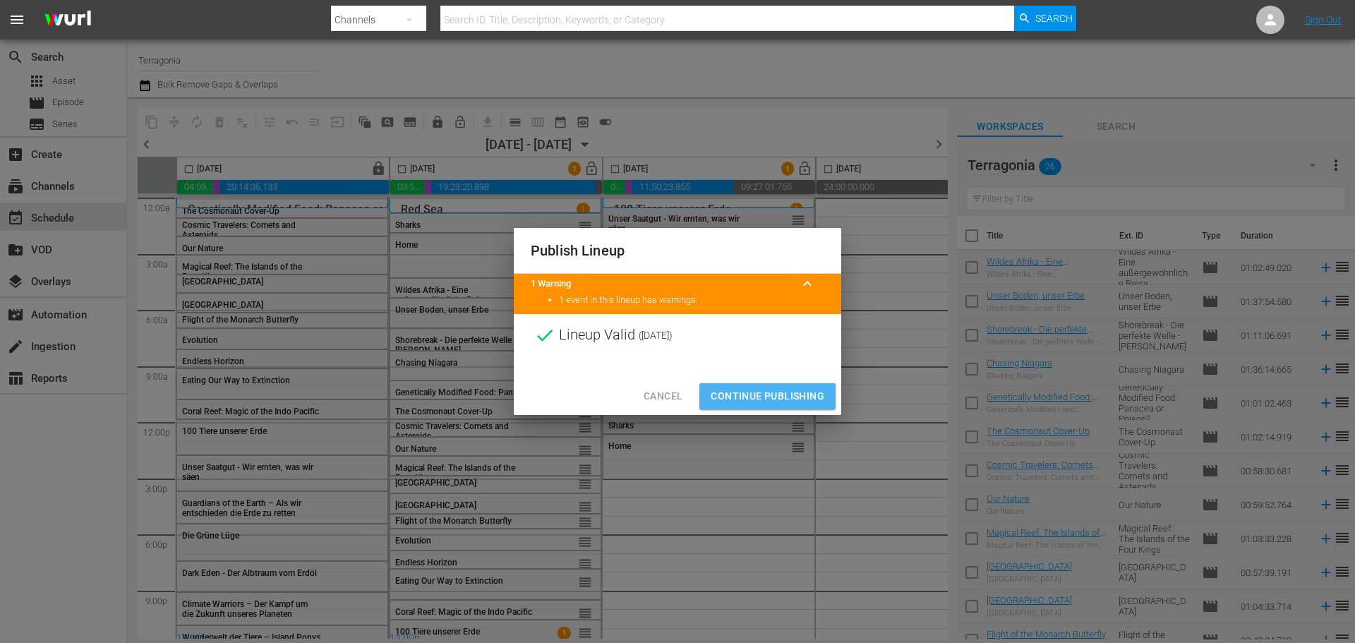
click at [746, 397] on span "Continue Publishing" at bounding box center [768, 396] width 114 height 18
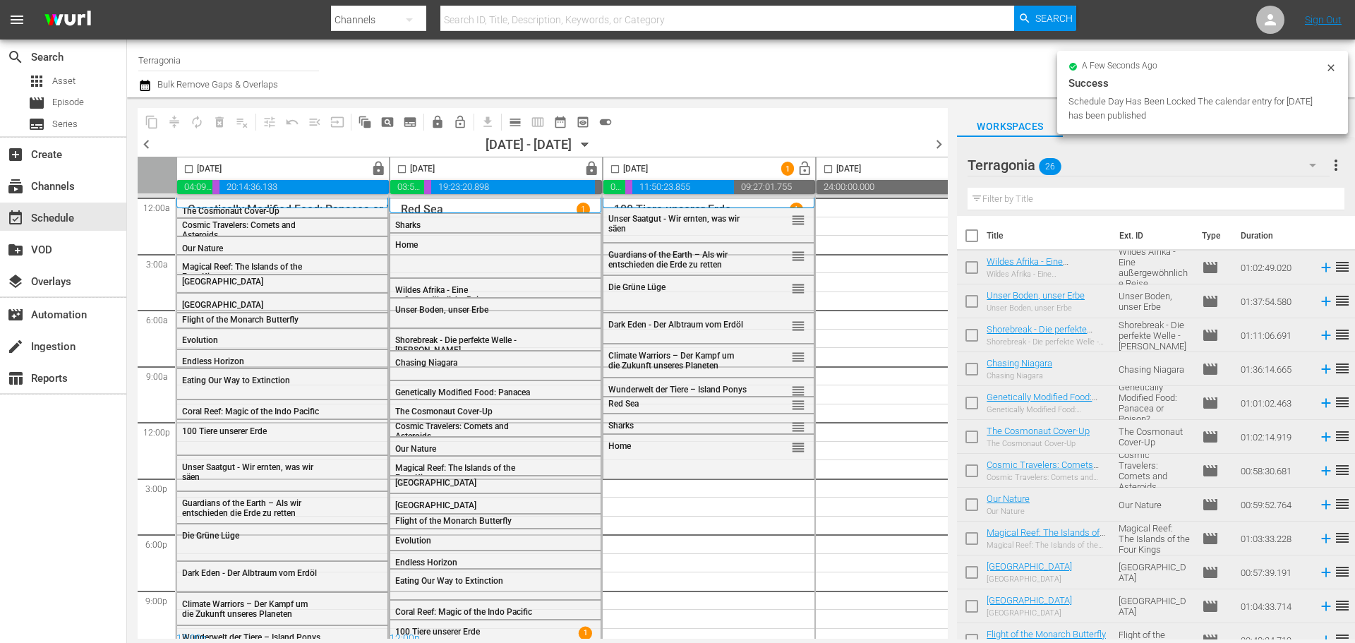
click at [974, 239] on input "checkbox" at bounding box center [972, 239] width 30 height 30
checkbox input "true"
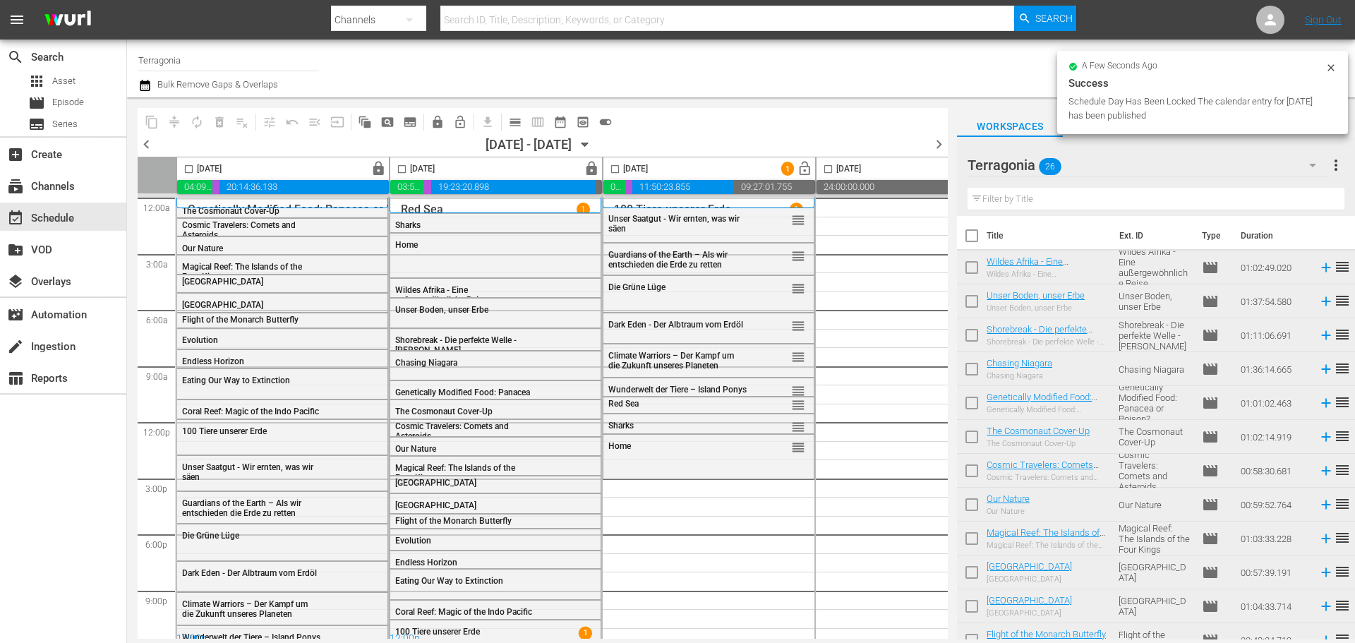
checkbox input "true"
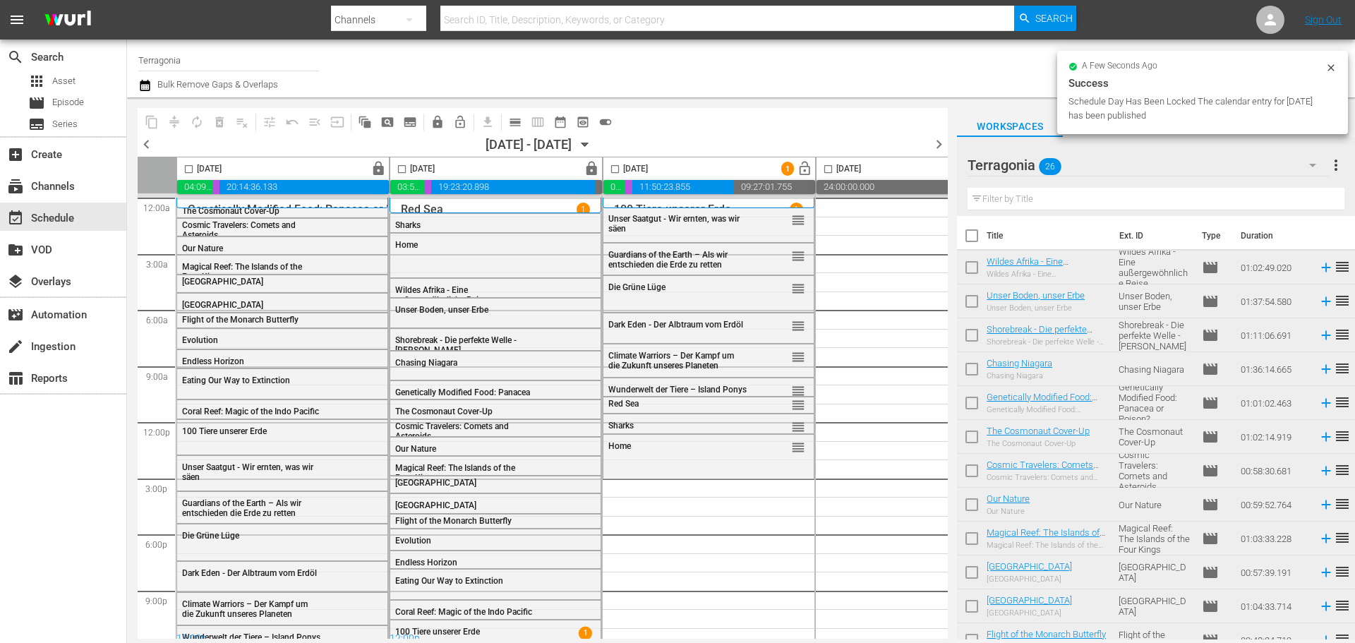
checkbox input "true"
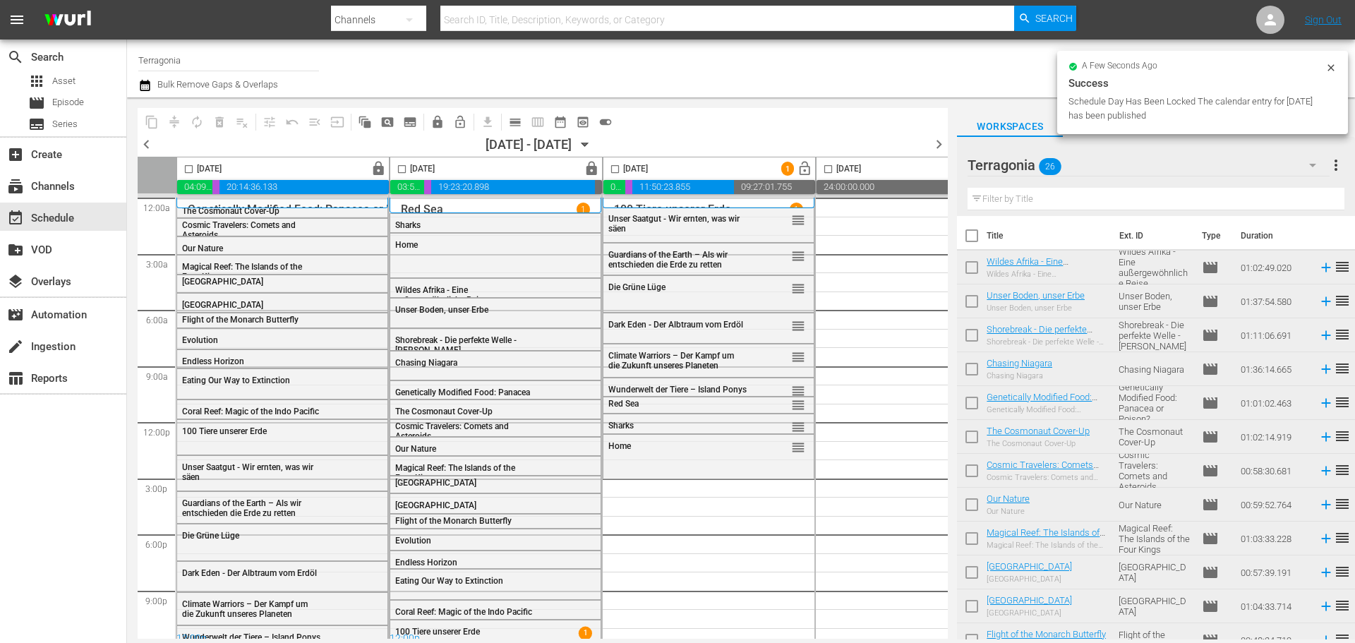
checkbox input "true"
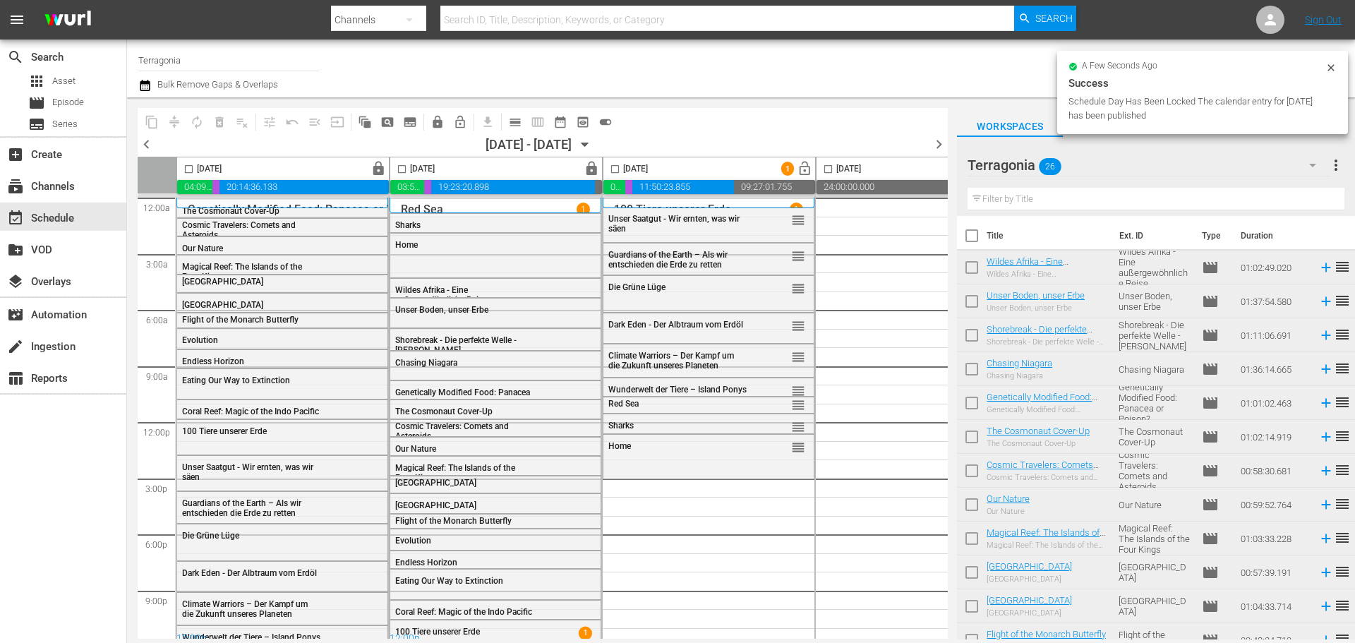
checkbox input "true"
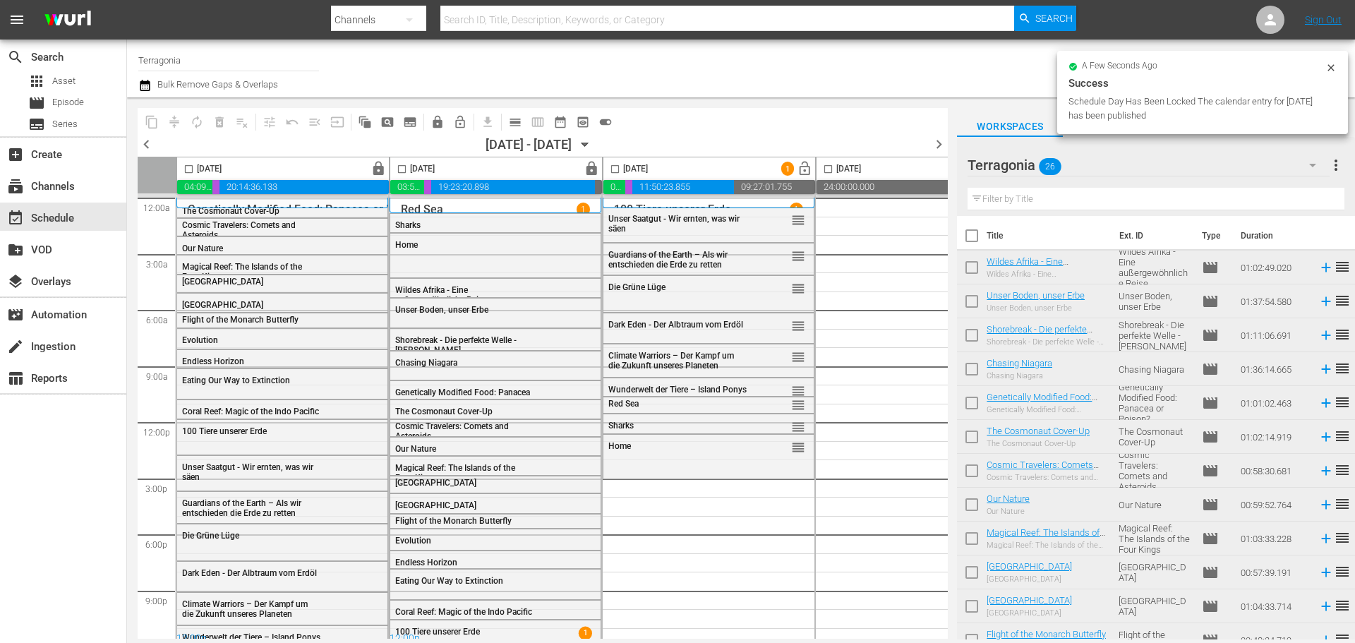
checkbox input "true"
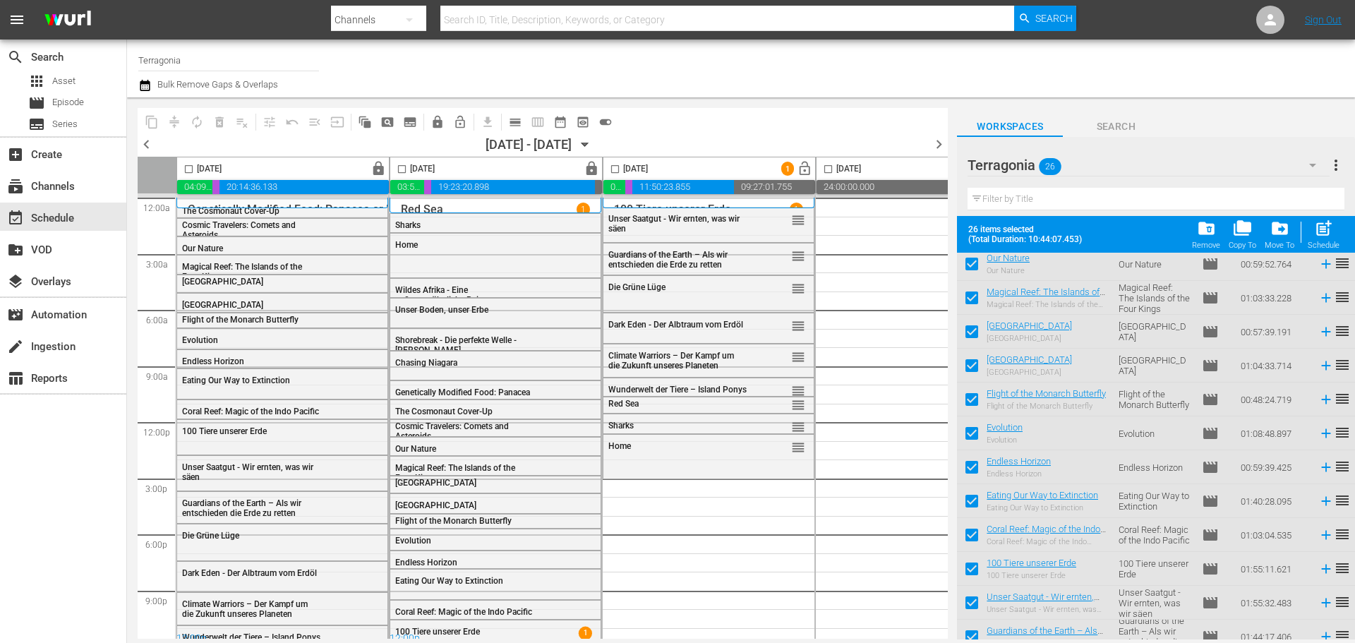
scroll to position [141, 0]
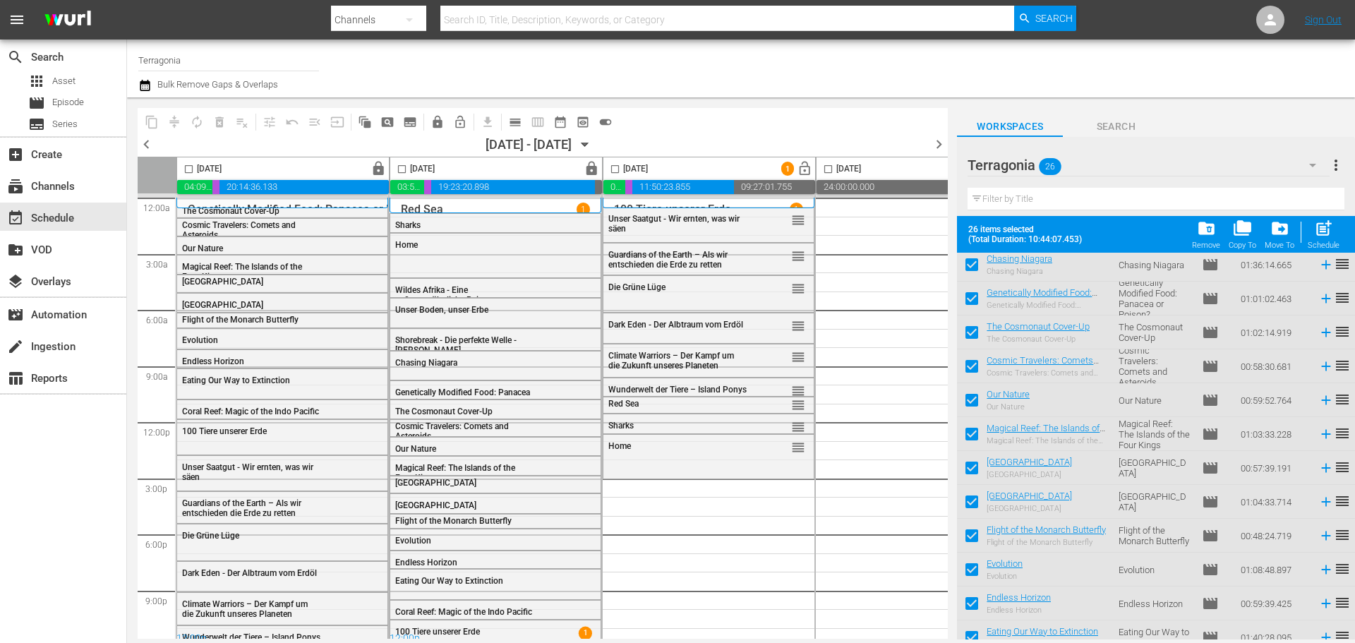
click at [615, 171] on input "checkbox" at bounding box center [615, 172] width 16 height 16
checkbox input "true"
click at [1315, 231] on span "post_add" at bounding box center [1323, 228] width 19 height 19
checkbox input "false"
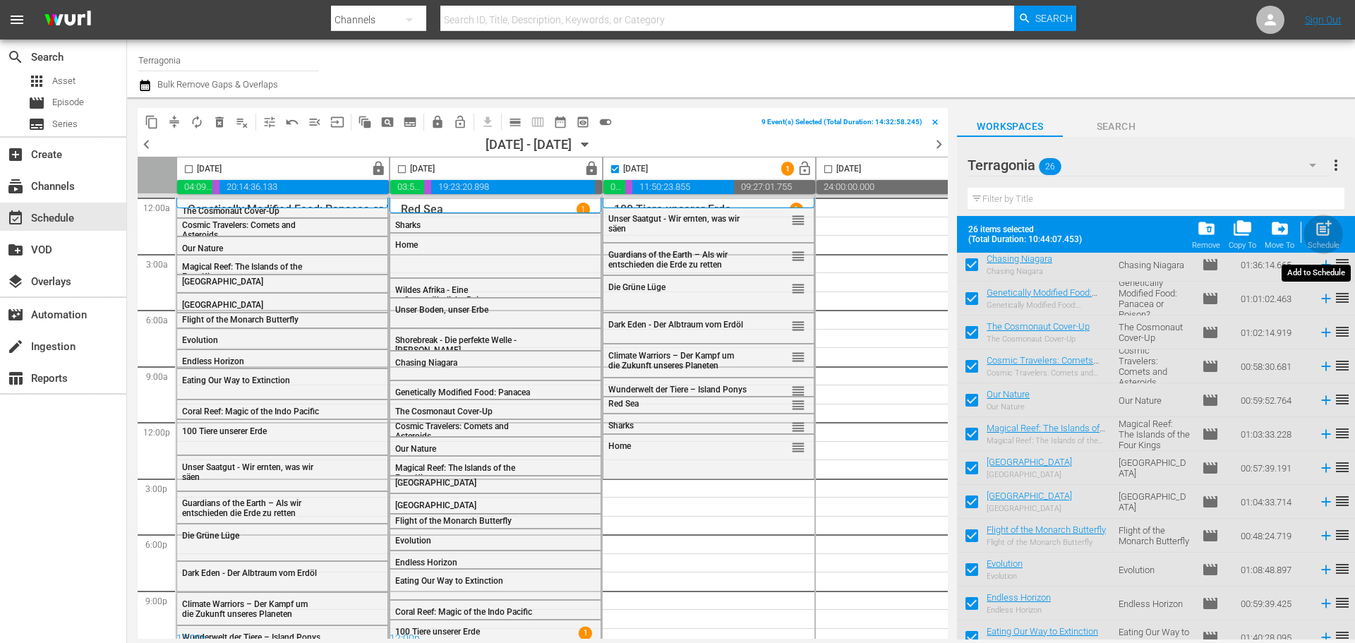
checkbox input "false"
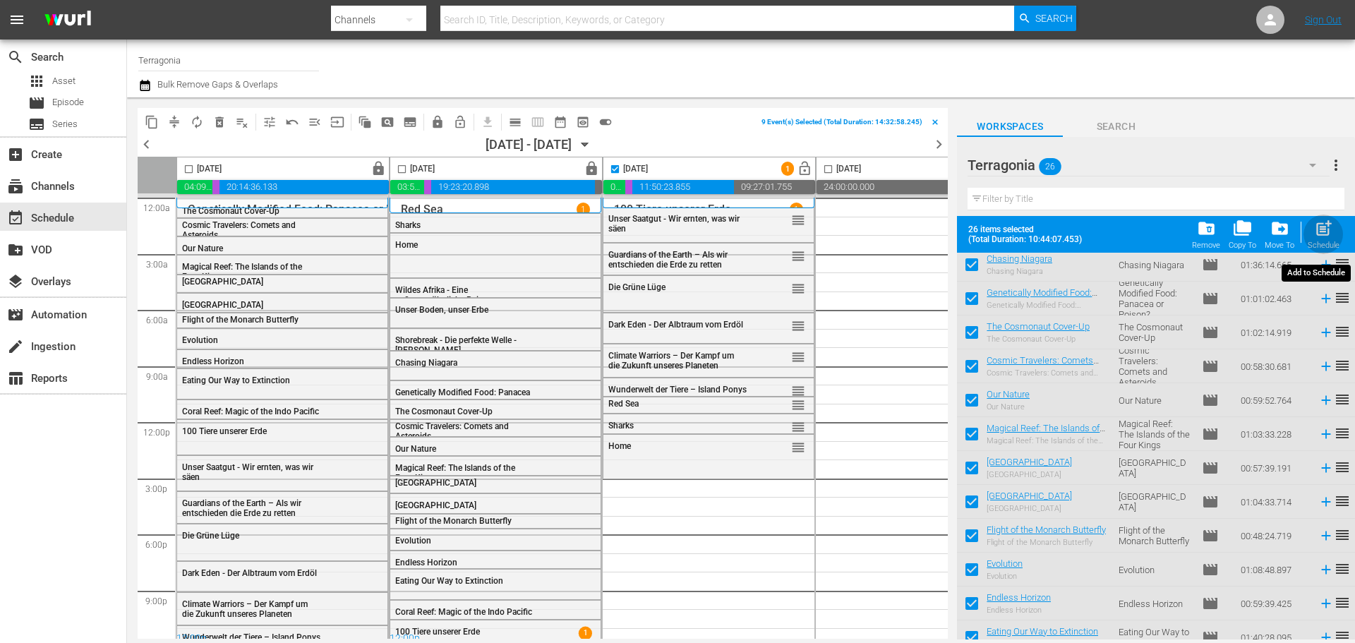
checkbox input "false"
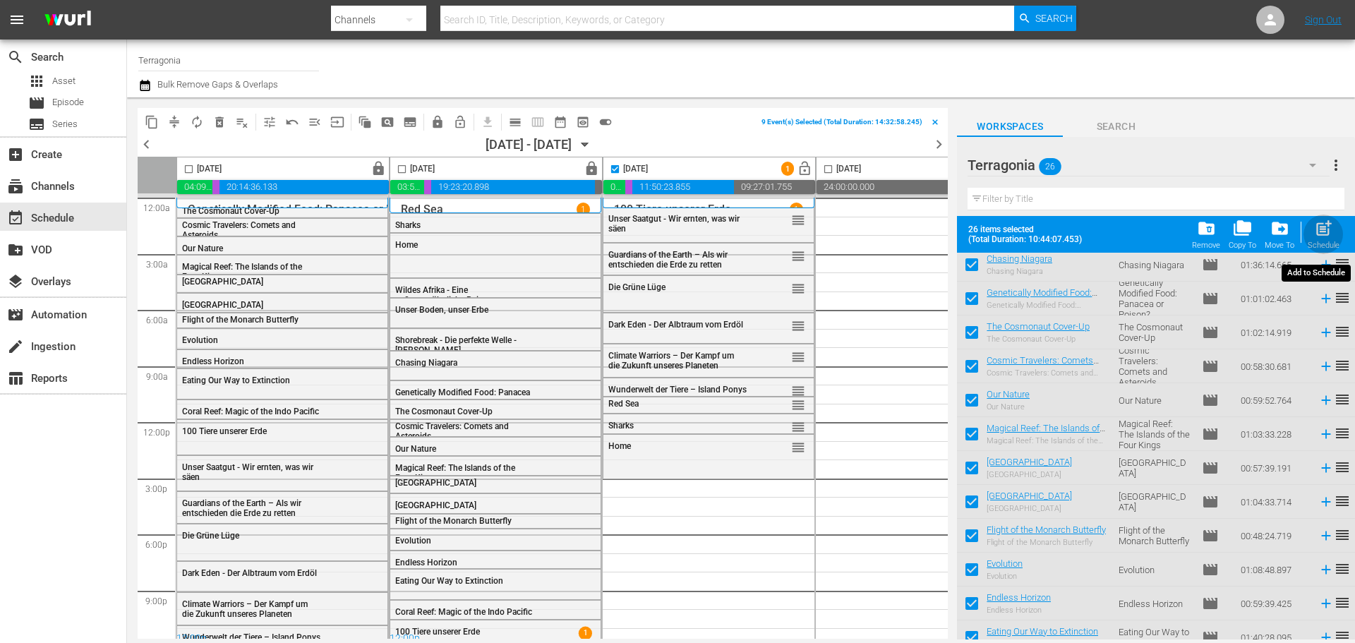
checkbox input "false"
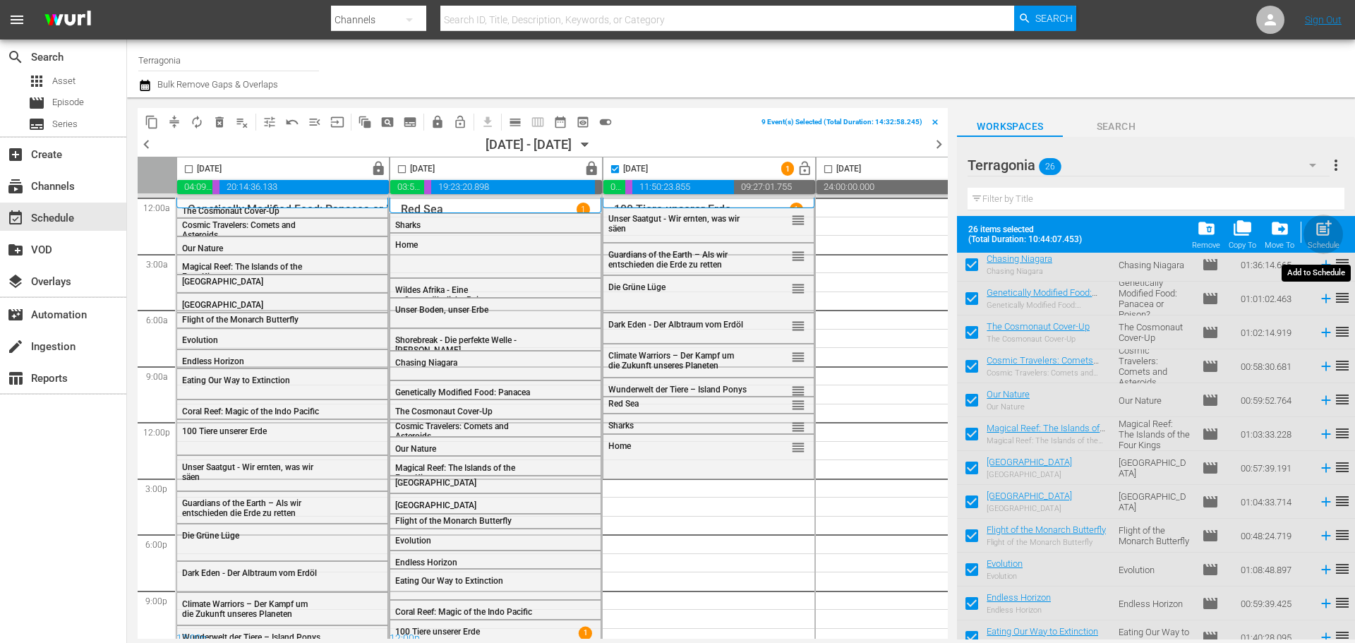
checkbox input "false"
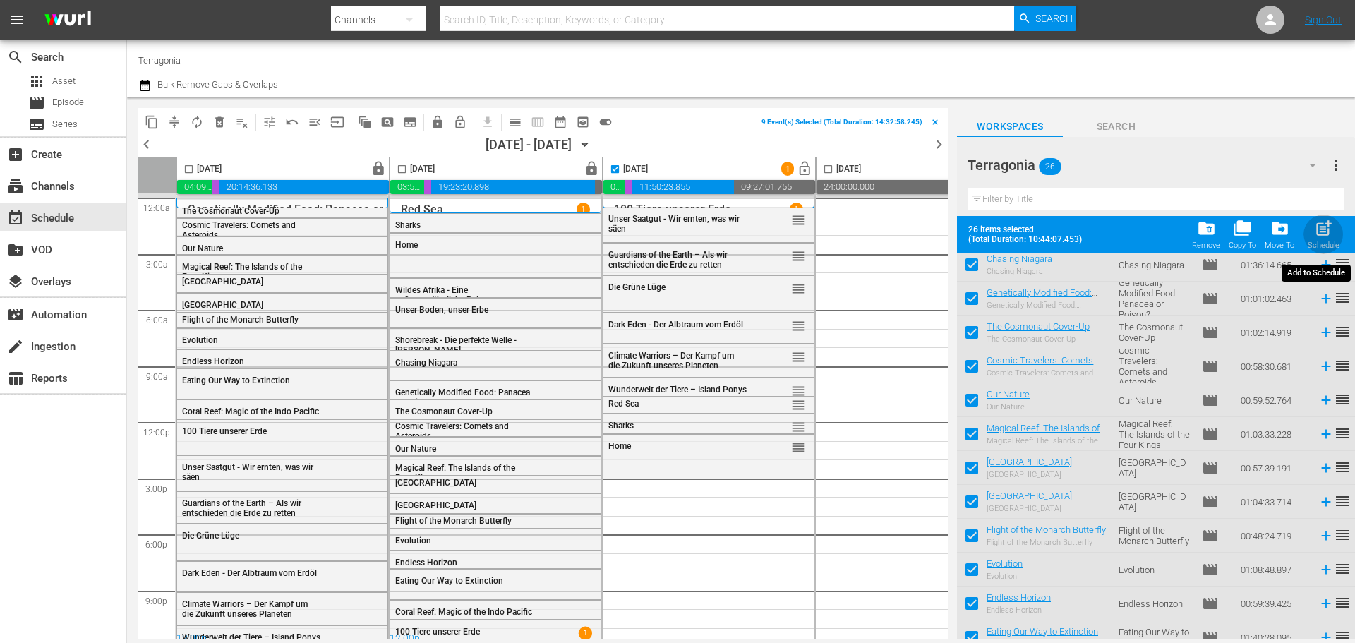
checkbox input "false"
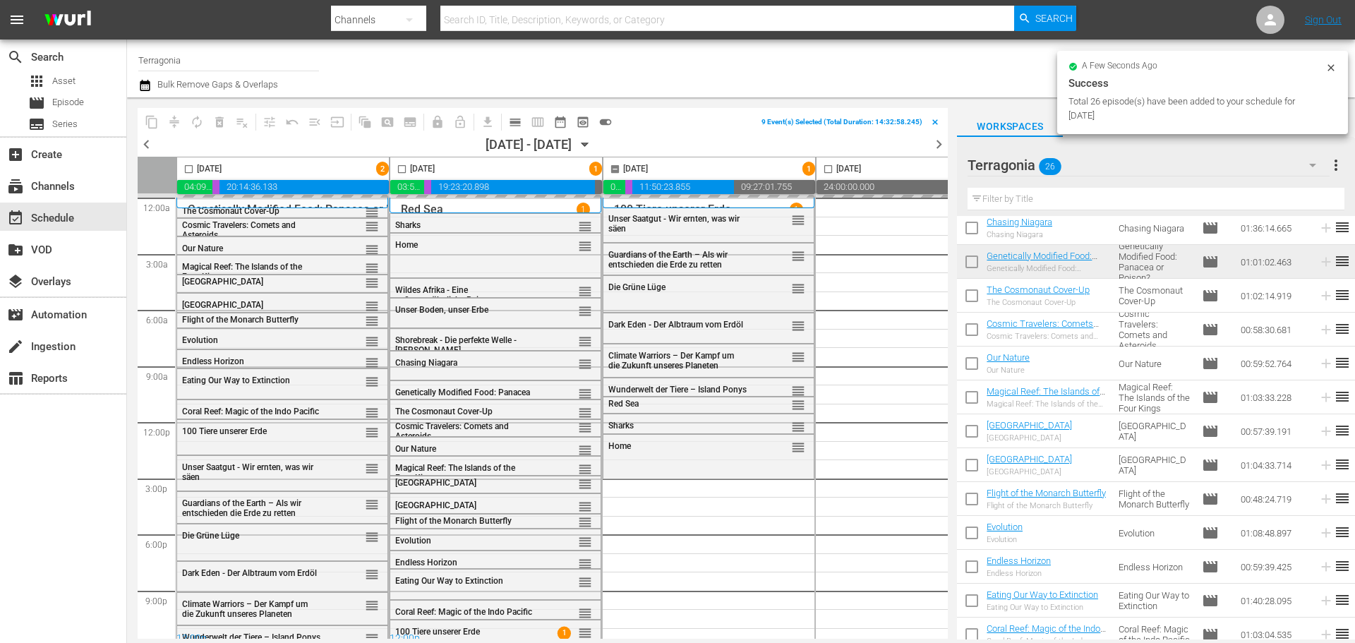
scroll to position [0, 229]
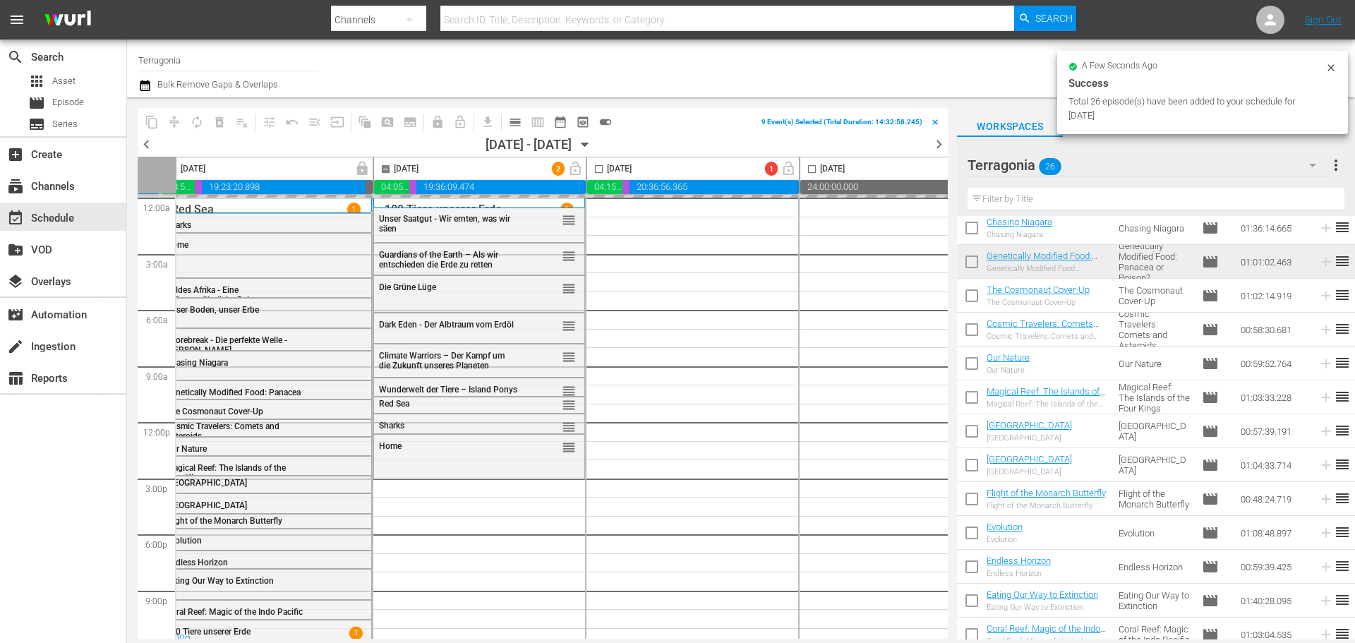
checkbox input "false"
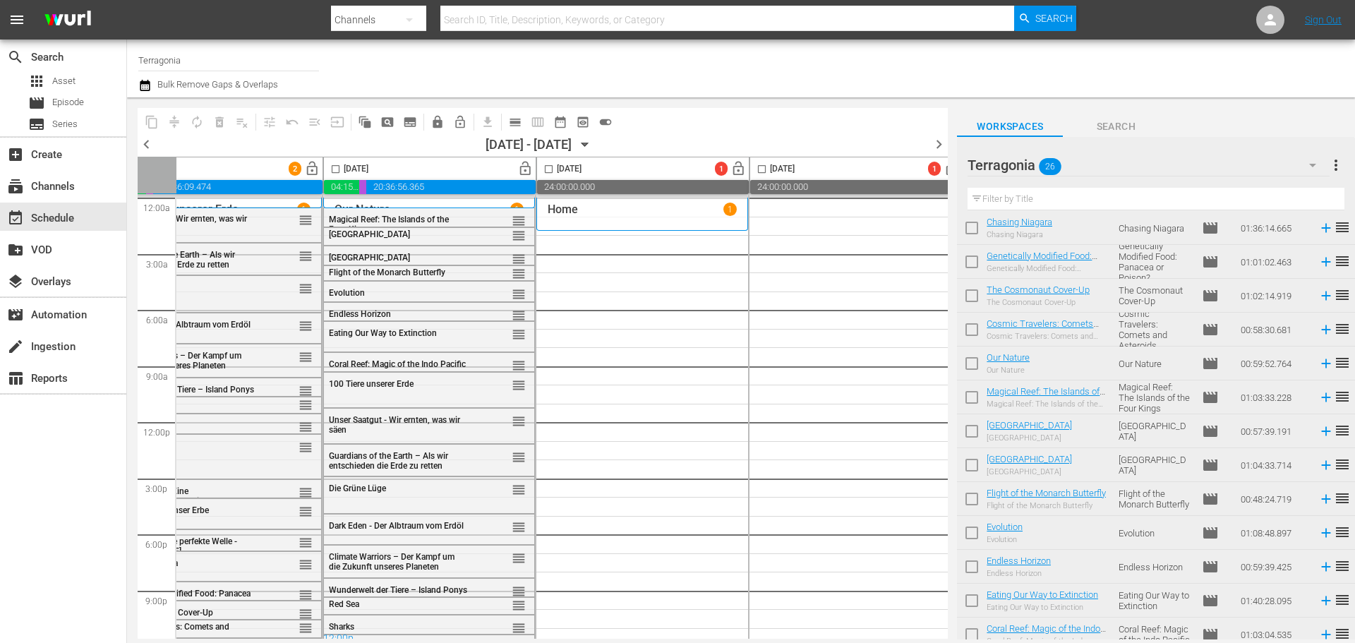
scroll to position [0, 519]
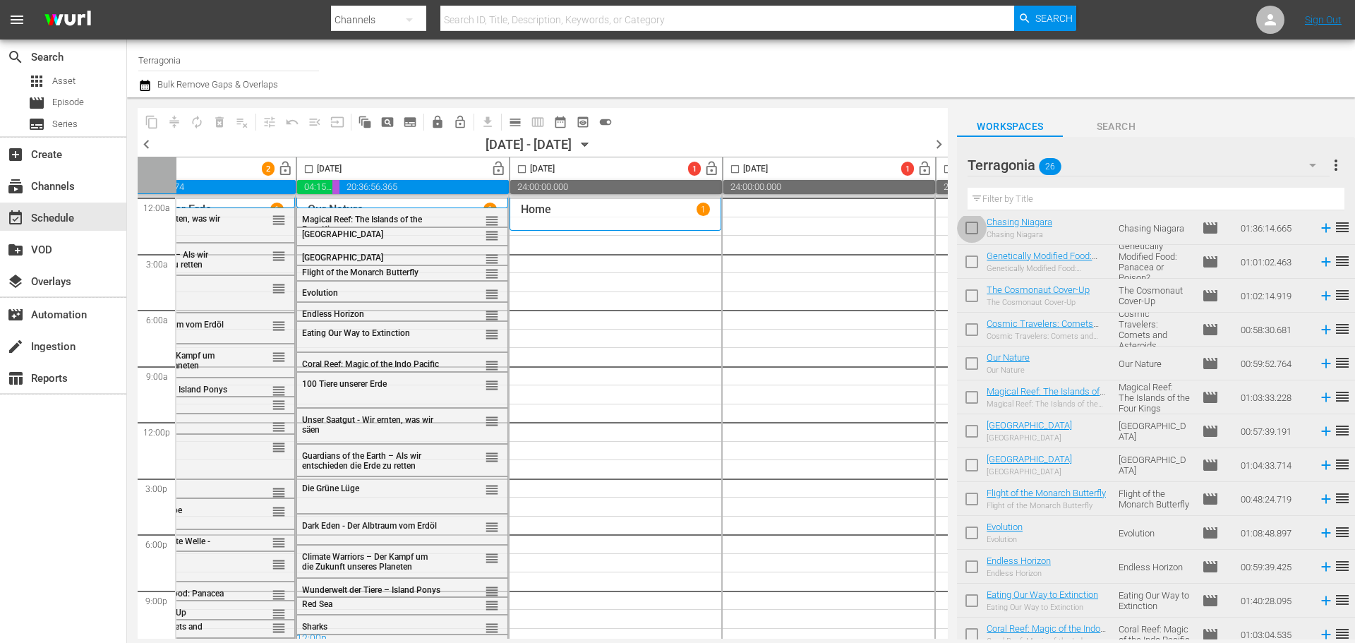
click at [970, 231] on input "checkbox" at bounding box center [972, 231] width 30 height 30
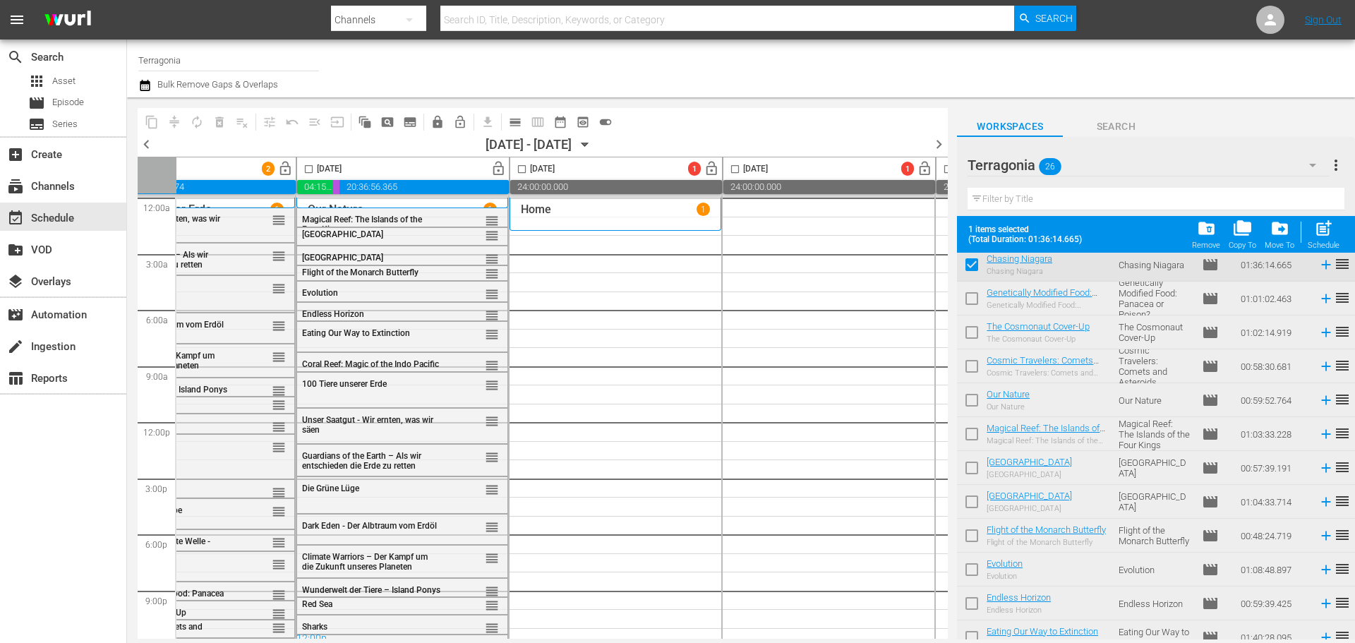
click at [966, 262] on input "checkbox" at bounding box center [972, 268] width 30 height 30
checkbox input "false"
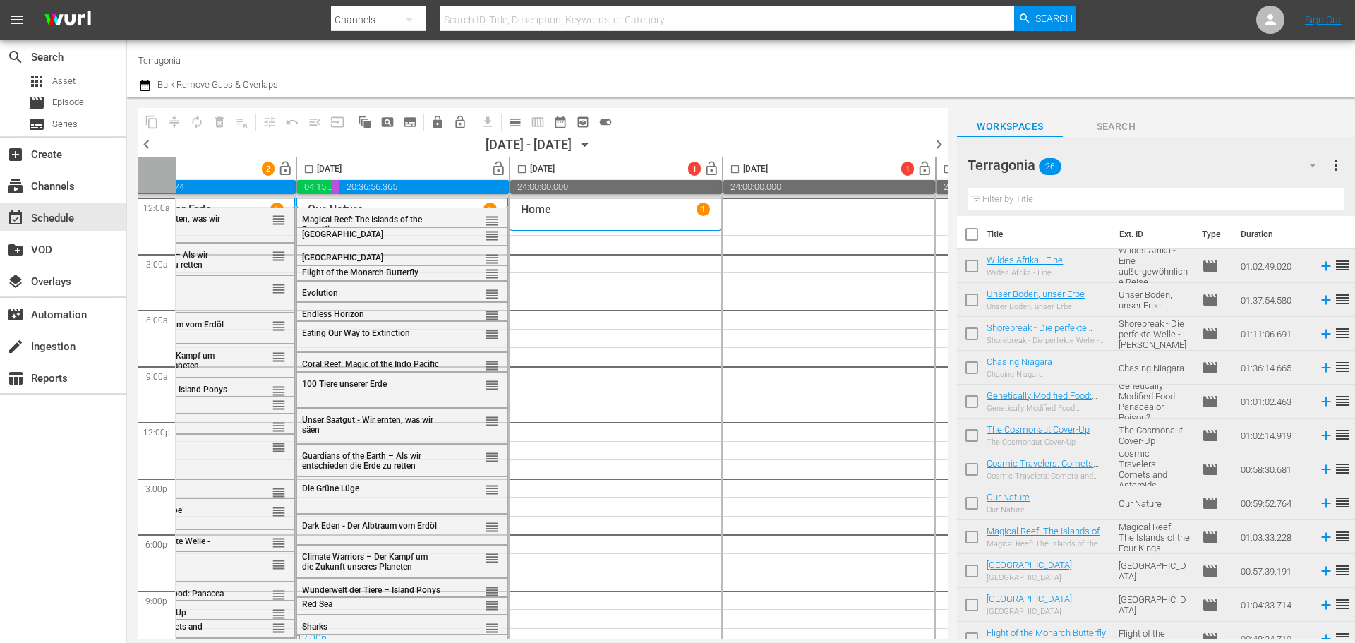
scroll to position [0, 0]
click at [974, 242] on input "checkbox" at bounding box center [972, 239] width 30 height 30
checkbox input "true"
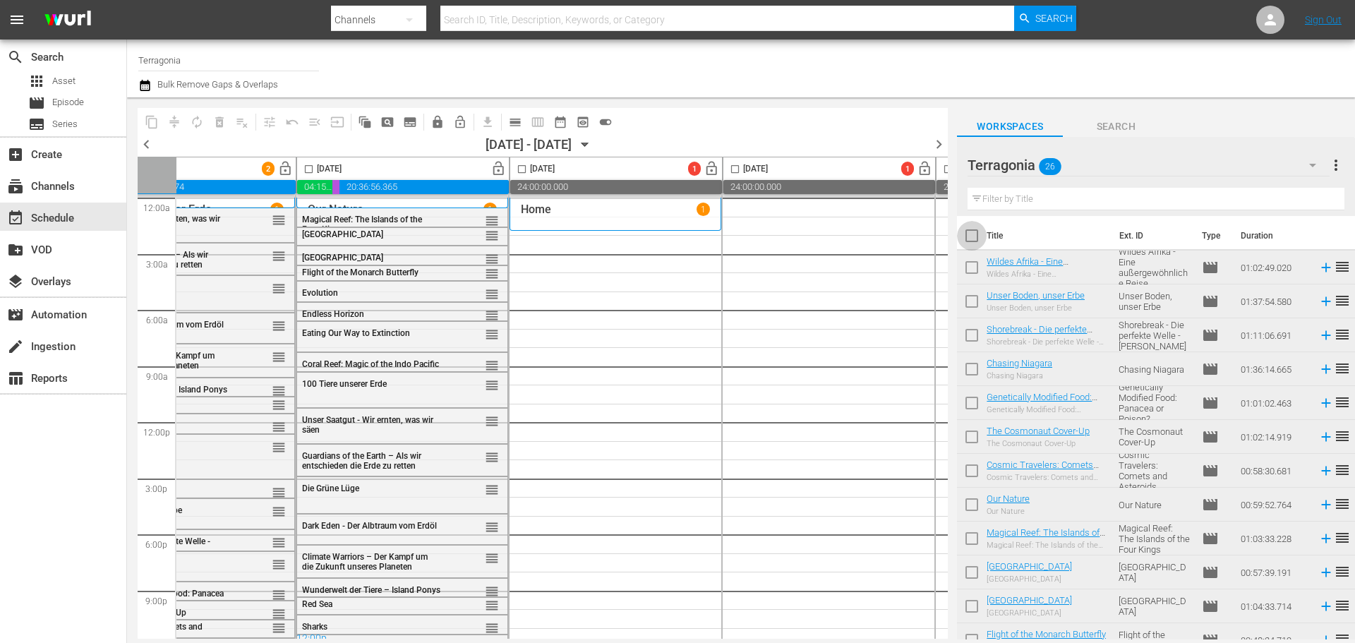
checkbox input "true"
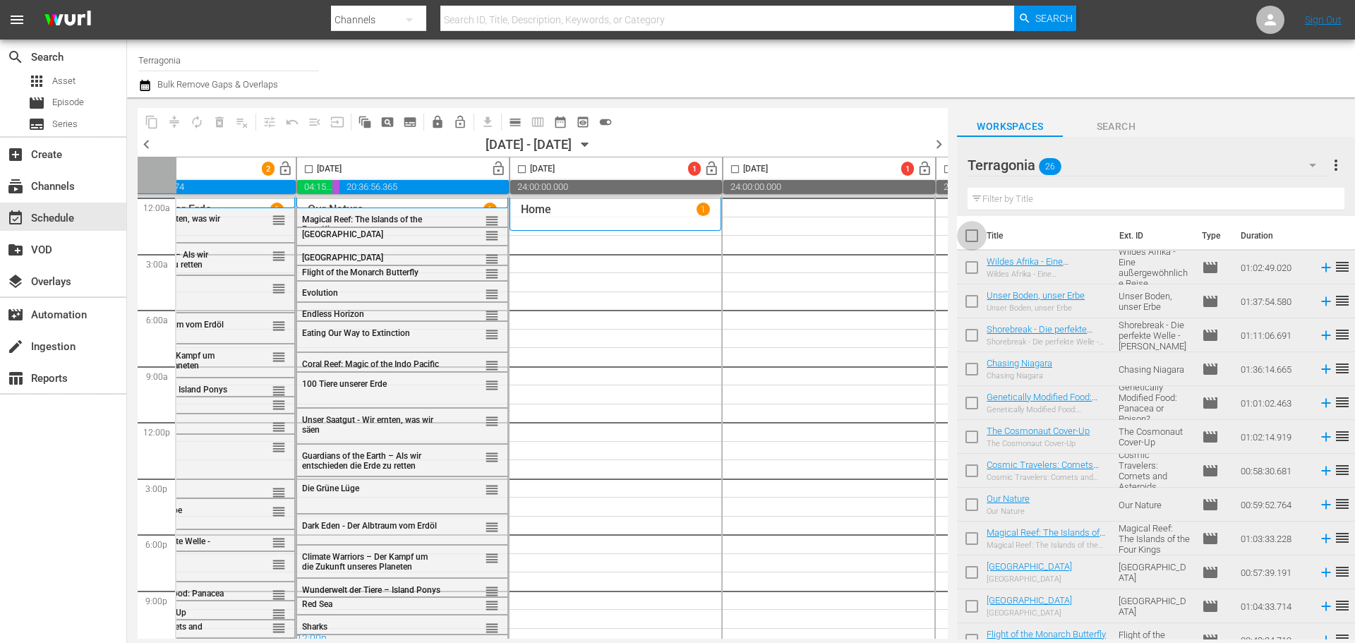
checkbox input "true"
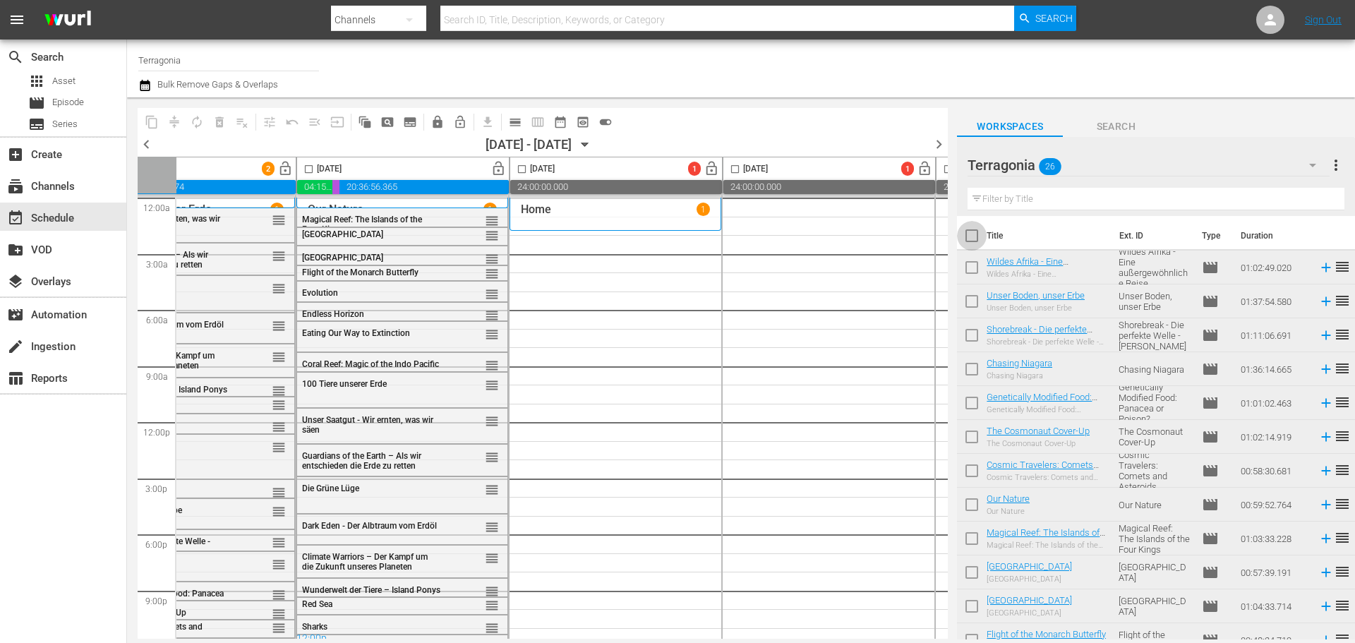
checkbox input "true"
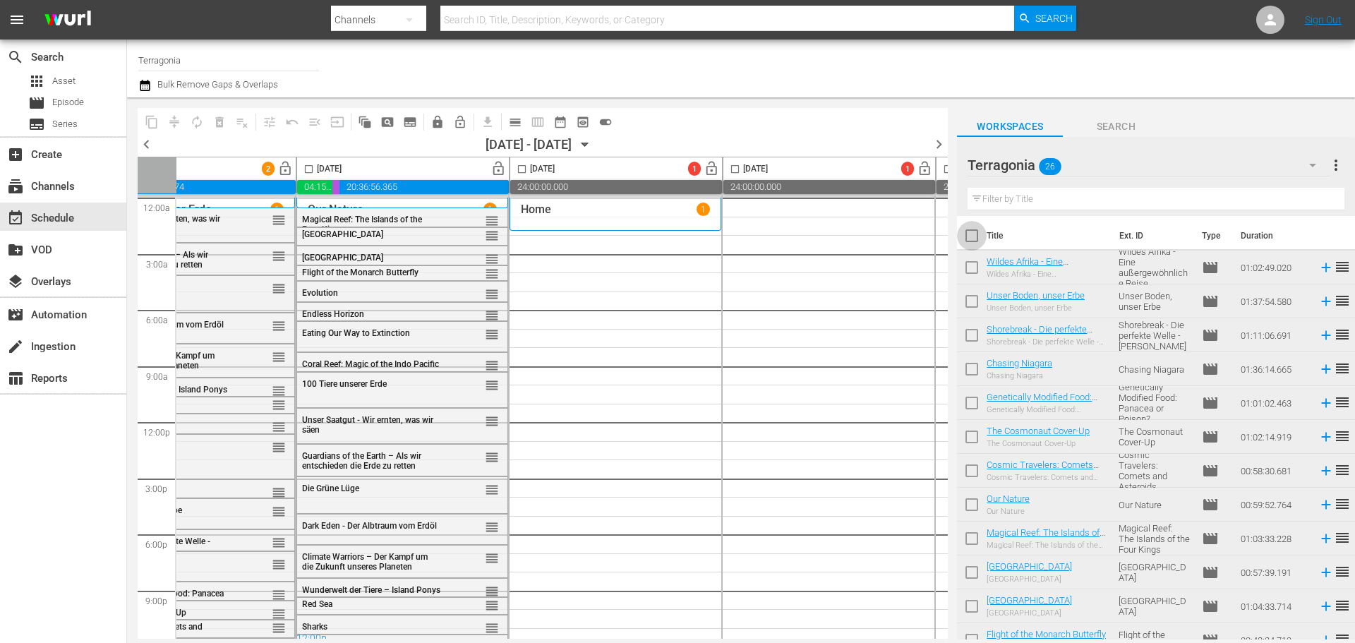
checkbox input "true"
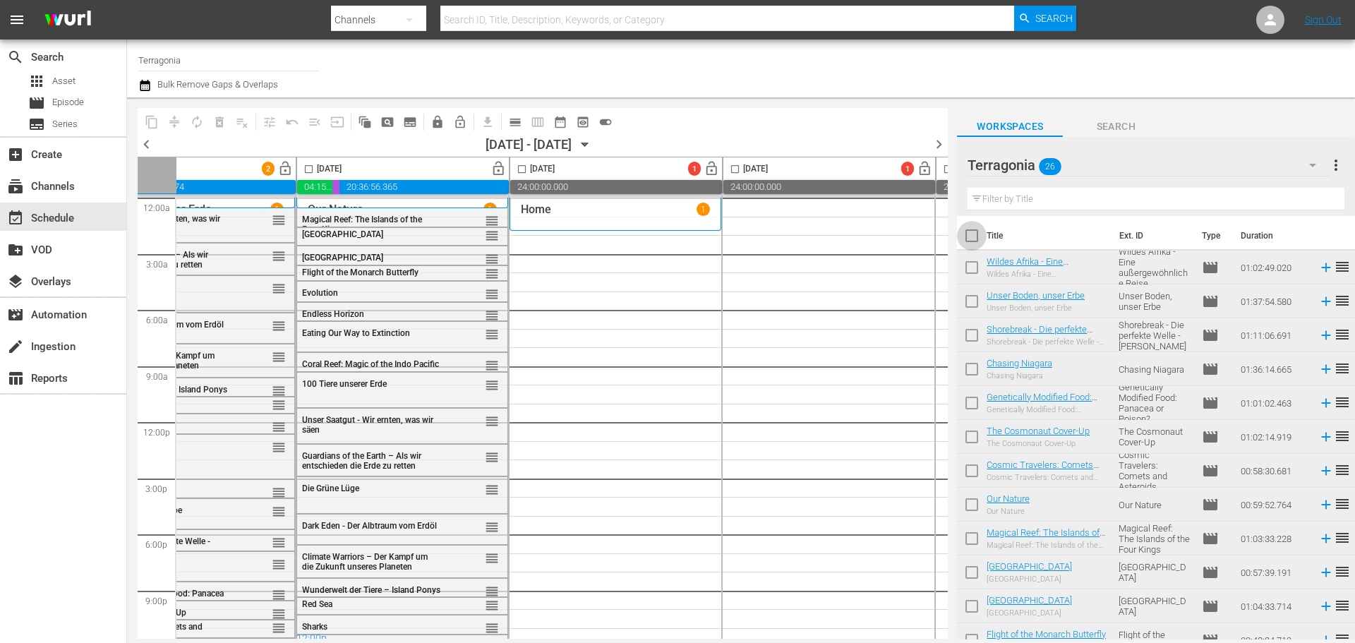
checkbox input "true"
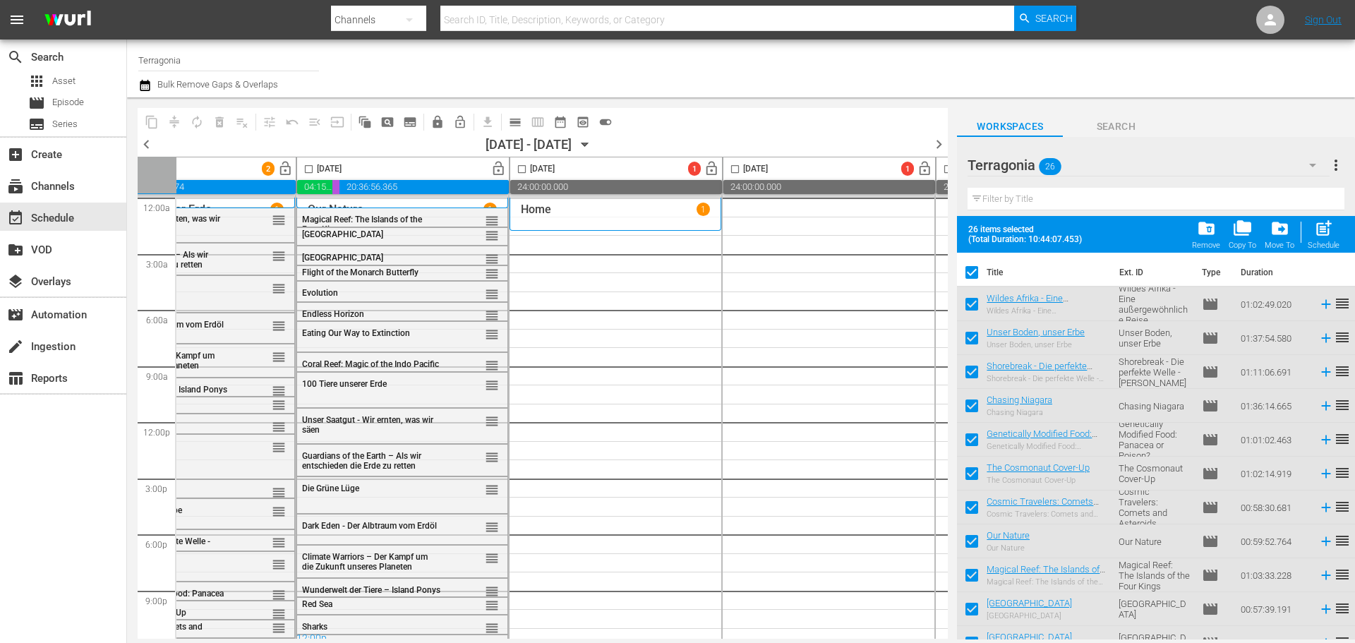
click at [523, 169] on input "checkbox" at bounding box center [522, 172] width 16 height 16
checkbox input "true"
click at [1324, 228] on span "post_add" at bounding box center [1323, 228] width 19 height 19
checkbox input "false"
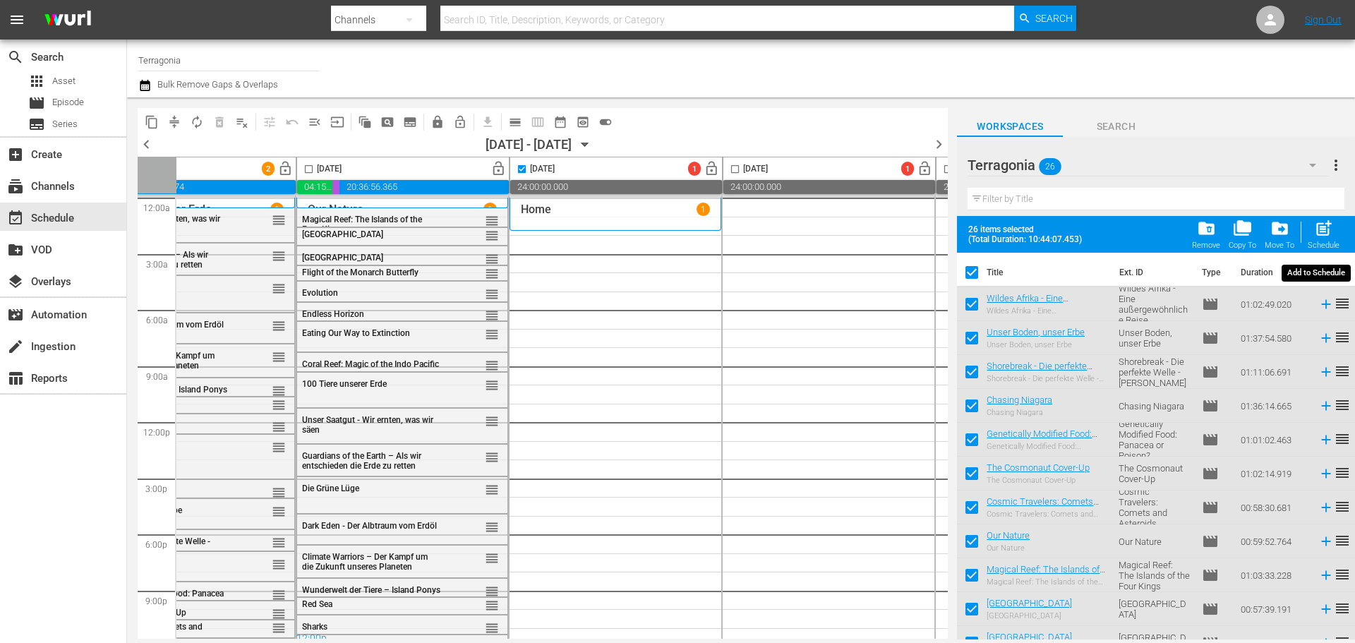
checkbox input "false"
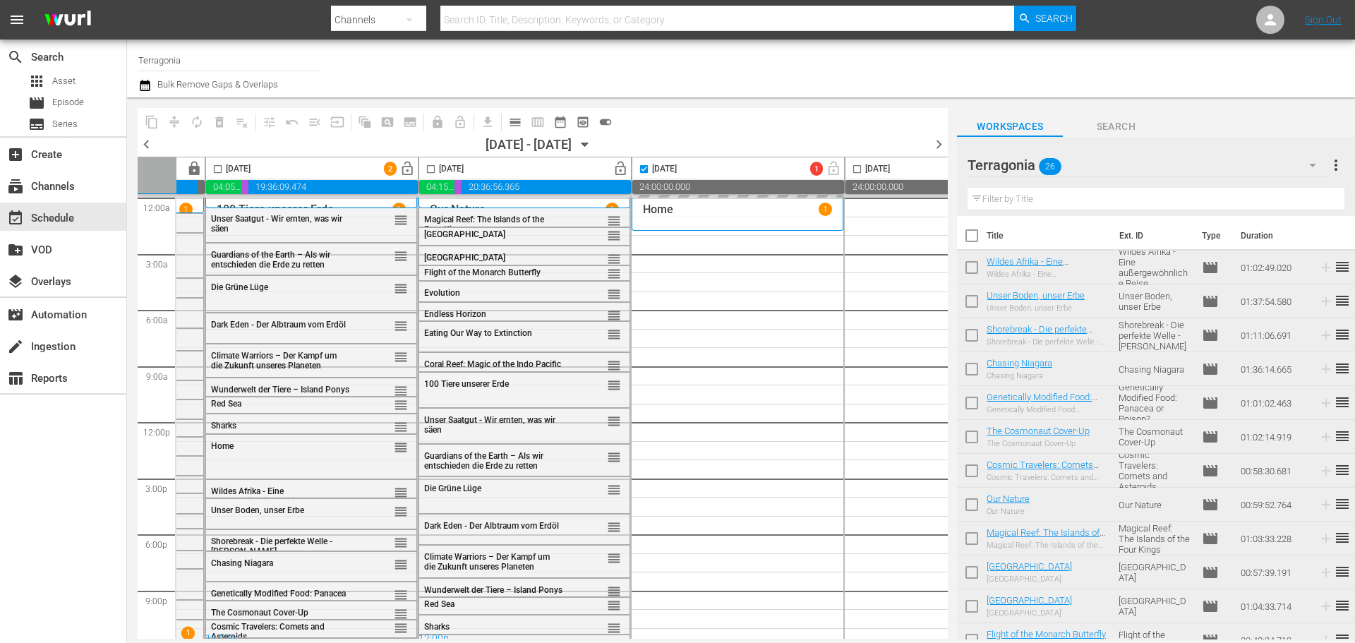
scroll to position [0, 394]
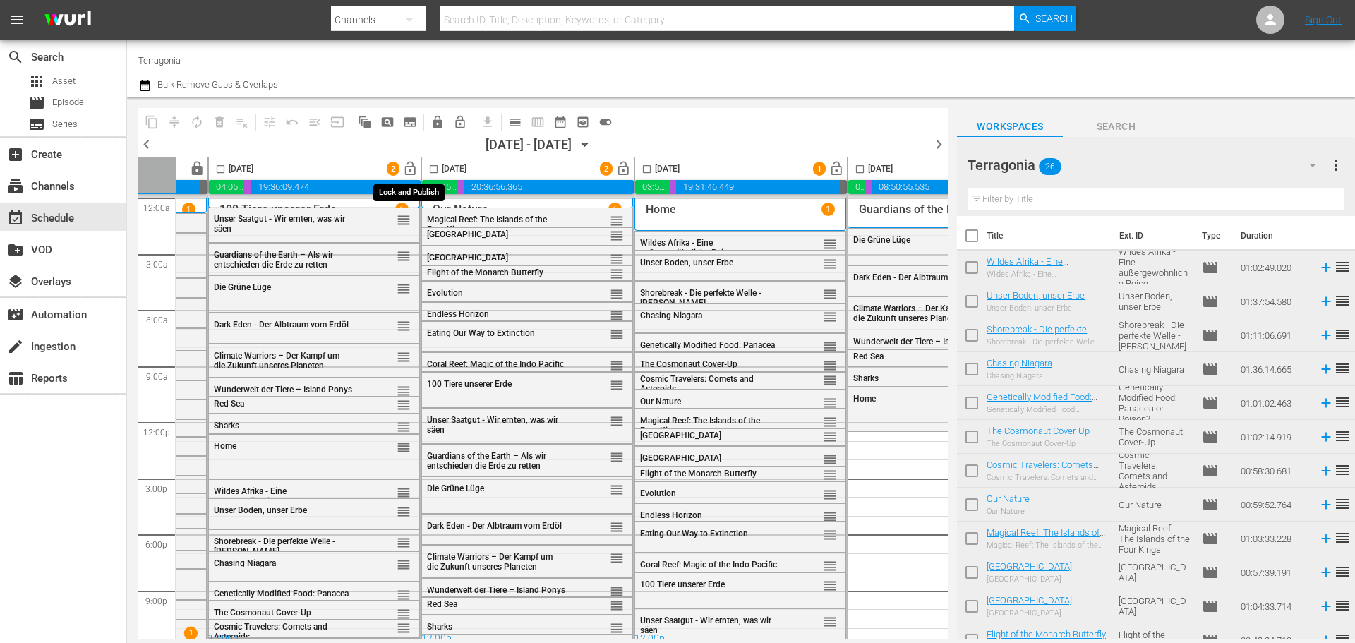
click at [409, 167] on span "lock_open" at bounding box center [410, 169] width 16 height 16
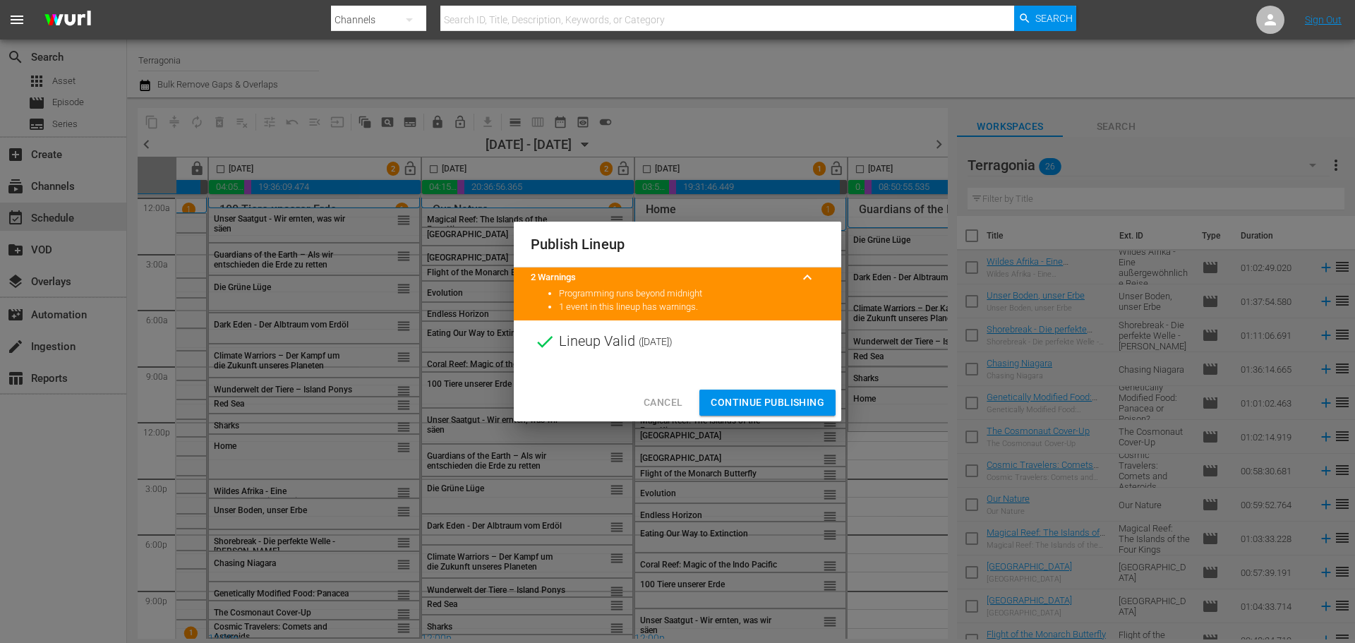
click at [771, 412] on button "Continue Publishing" at bounding box center [767, 403] width 136 height 26
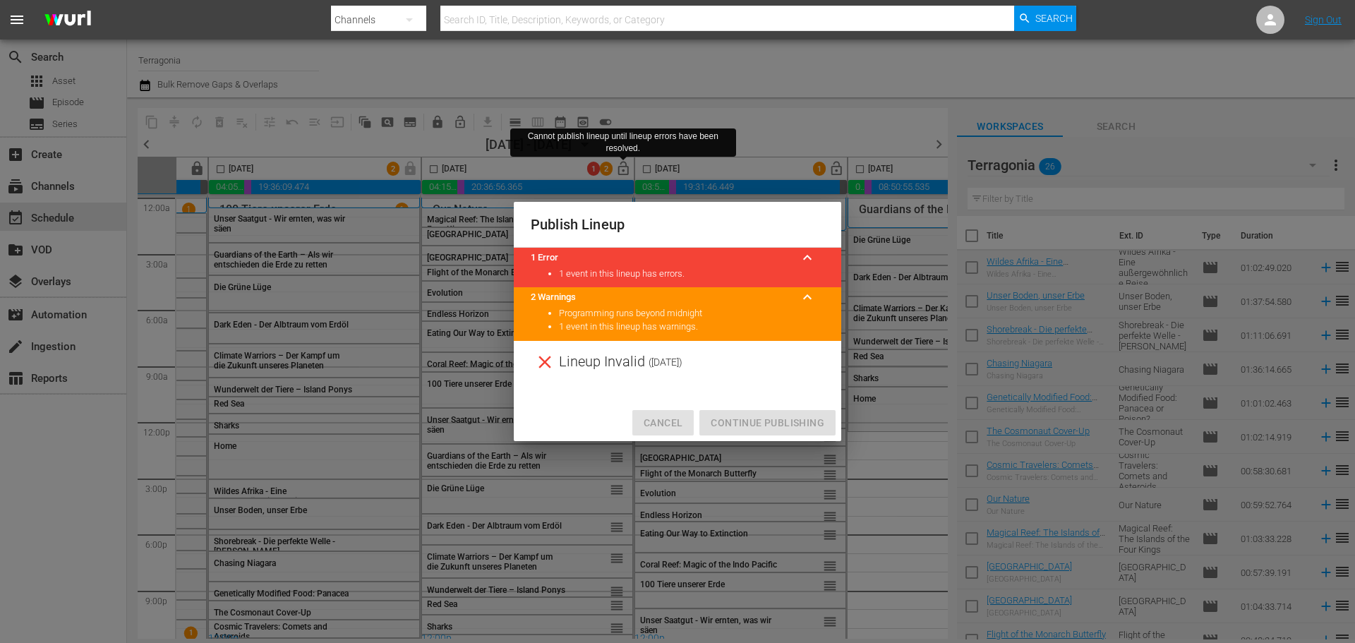
click at [661, 422] on span "Cancel" at bounding box center [663, 423] width 39 height 18
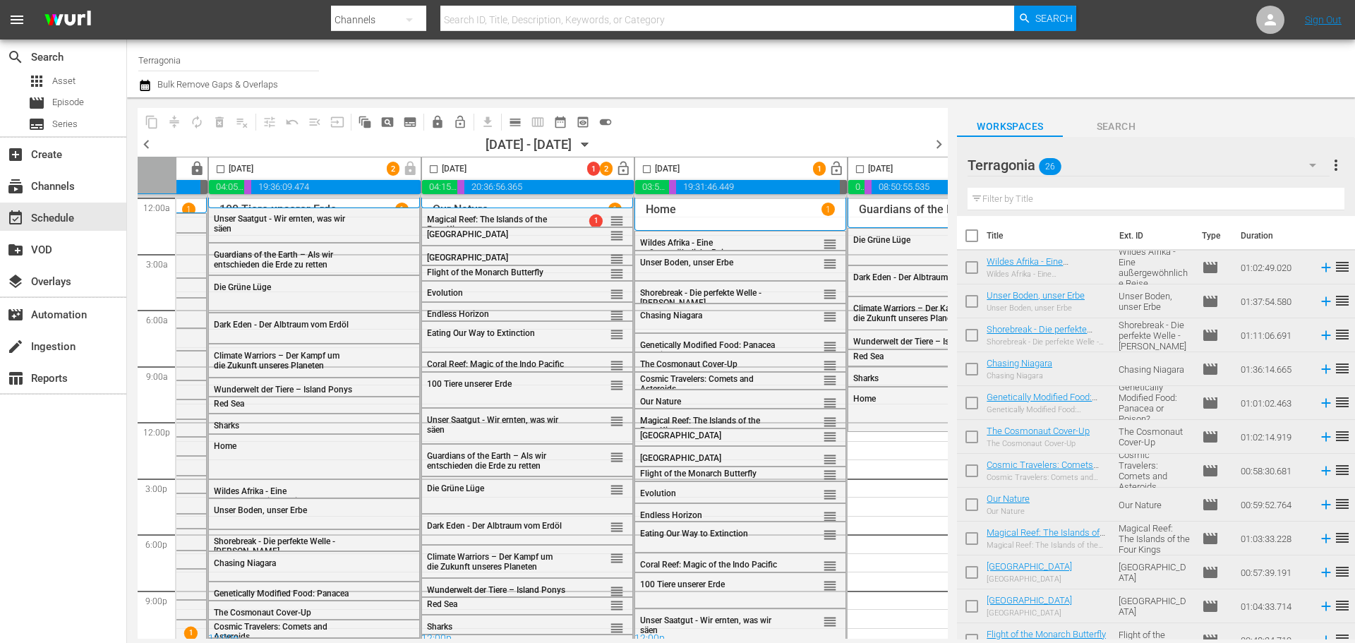
click at [428, 171] on input "checkbox" at bounding box center [433, 172] width 16 height 16
click at [652, 167] on input "checkbox" at bounding box center [647, 172] width 16 height 16
click at [859, 164] on input "checkbox" at bounding box center [860, 172] width 16 height 16
click at [169, 120] on button "compress" at bounding box center [174, 122] width 23 height 23
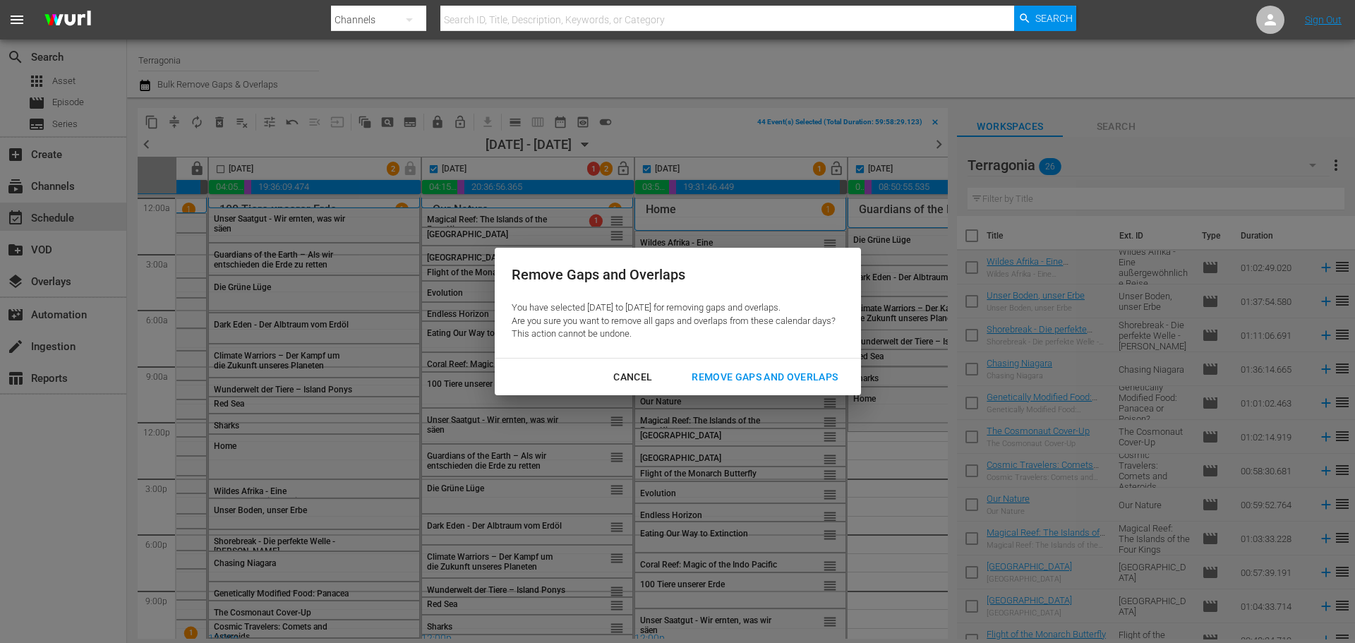
click at [783, 375] on div "Remove Gaps and Overlaps" at bounding box center [764, 377] width 169 height 18
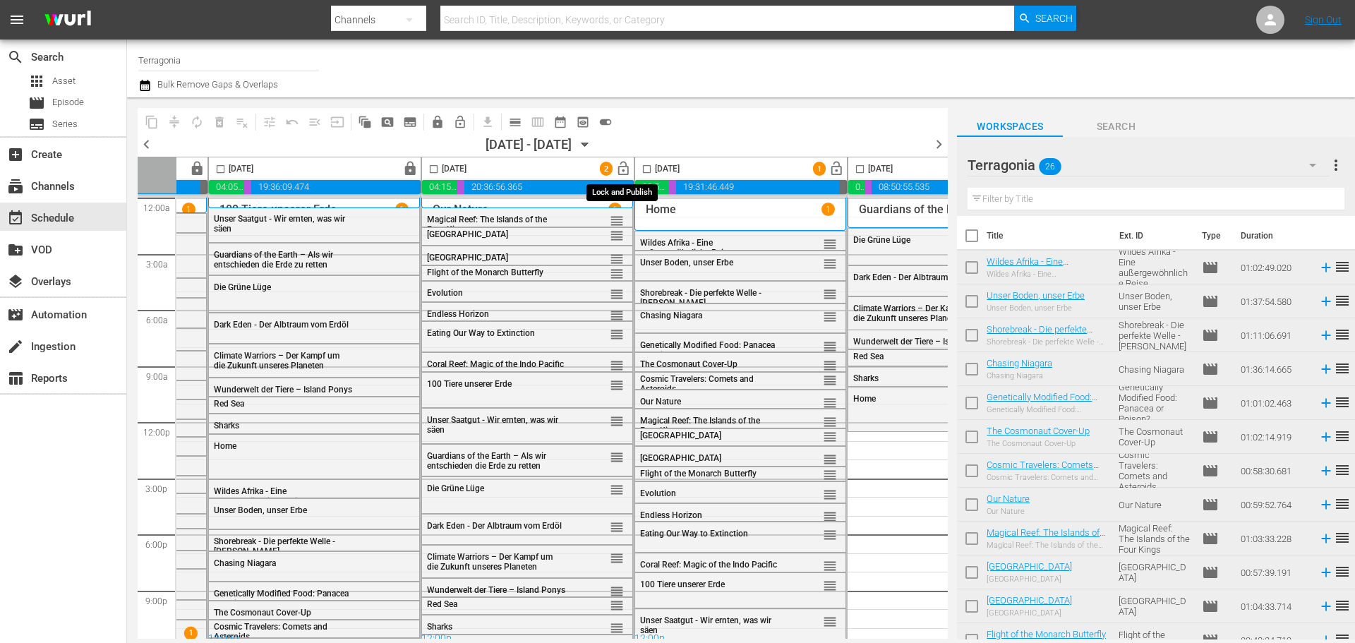
click at [624, 168] on span "lock_open" at bounding box center [623, 169] width 16 height 16
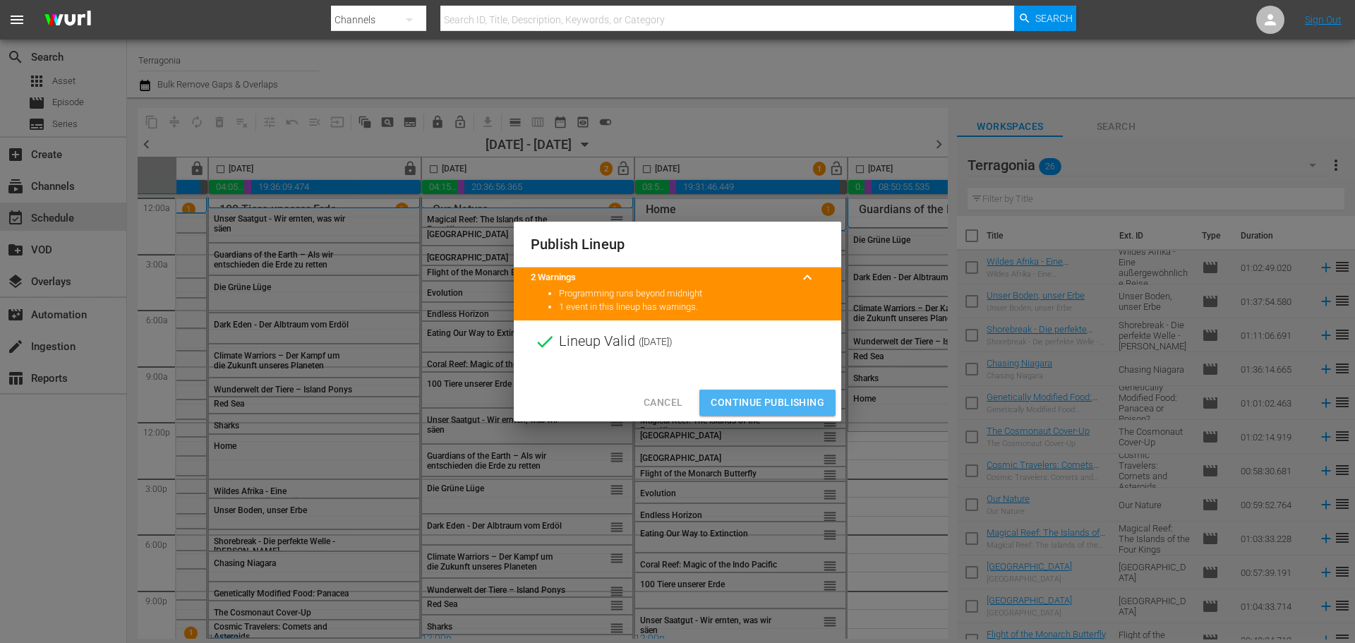
click at [751, 399] on span "Continue Publishing" at bounding box center [768, 403] width 114 height 18
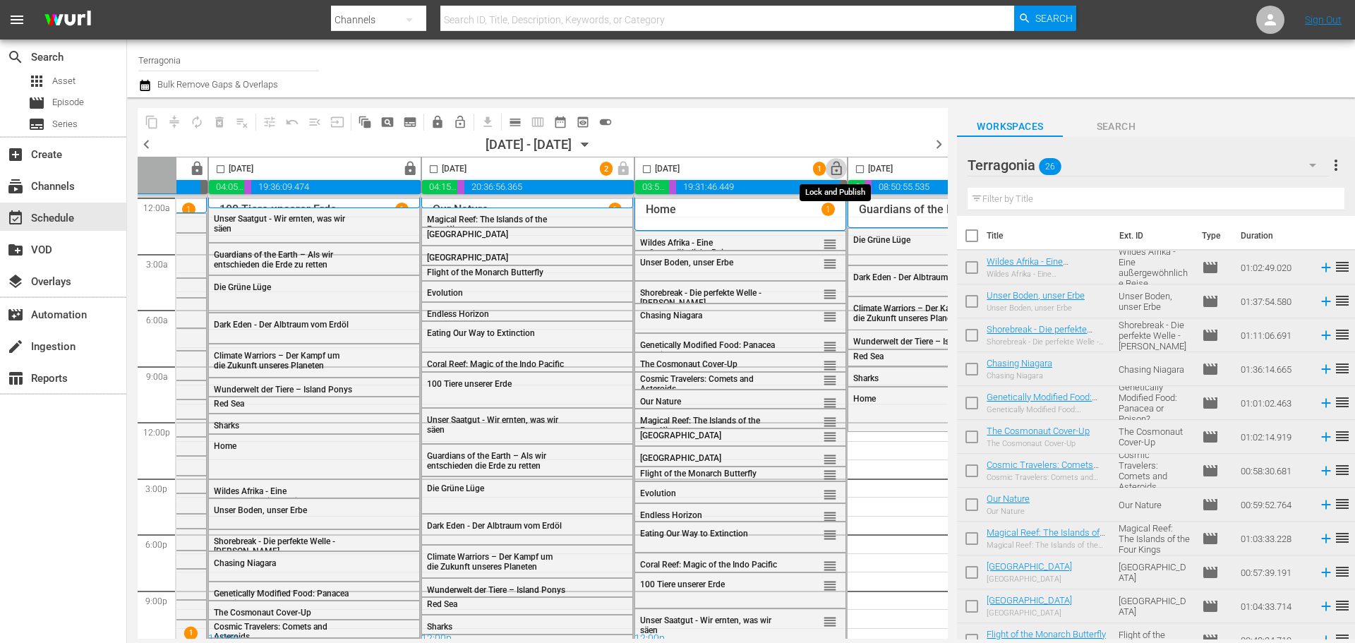
click at [833, 169] on span "lock_open" at bounding box center [836, 169] width 16 height 16
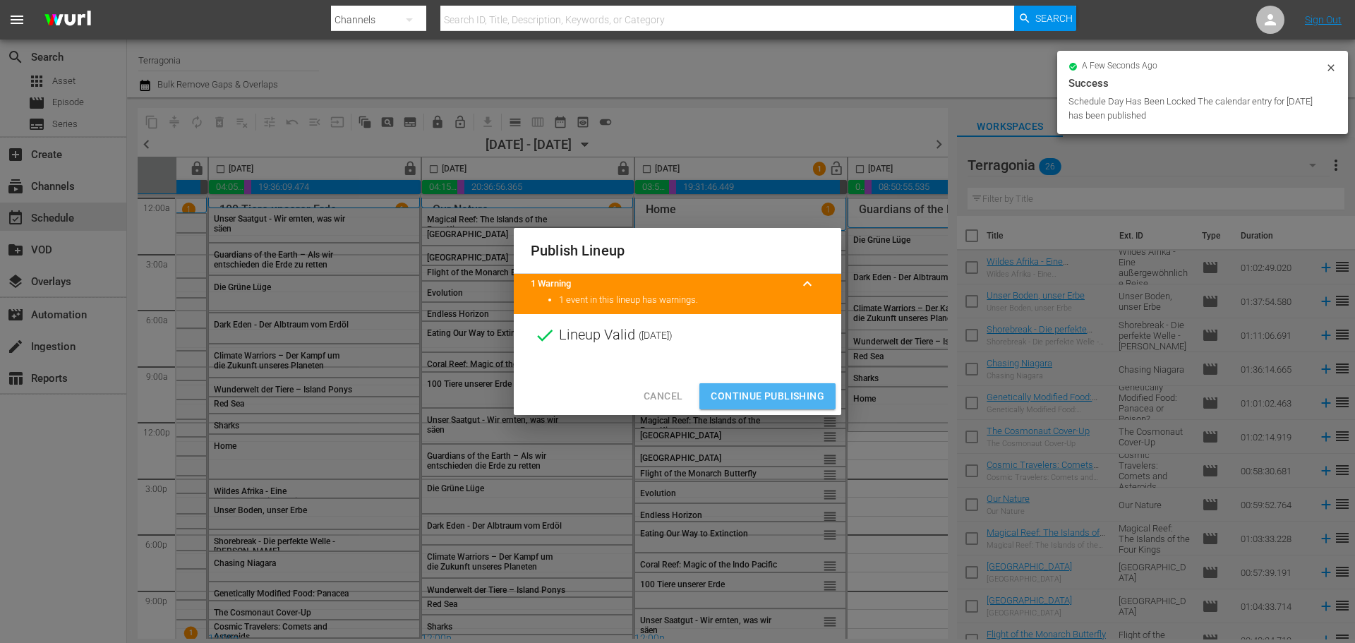
click at [757, 398] on span "Continue Publishing" at bounding box center [768, 396] width 114 height 18
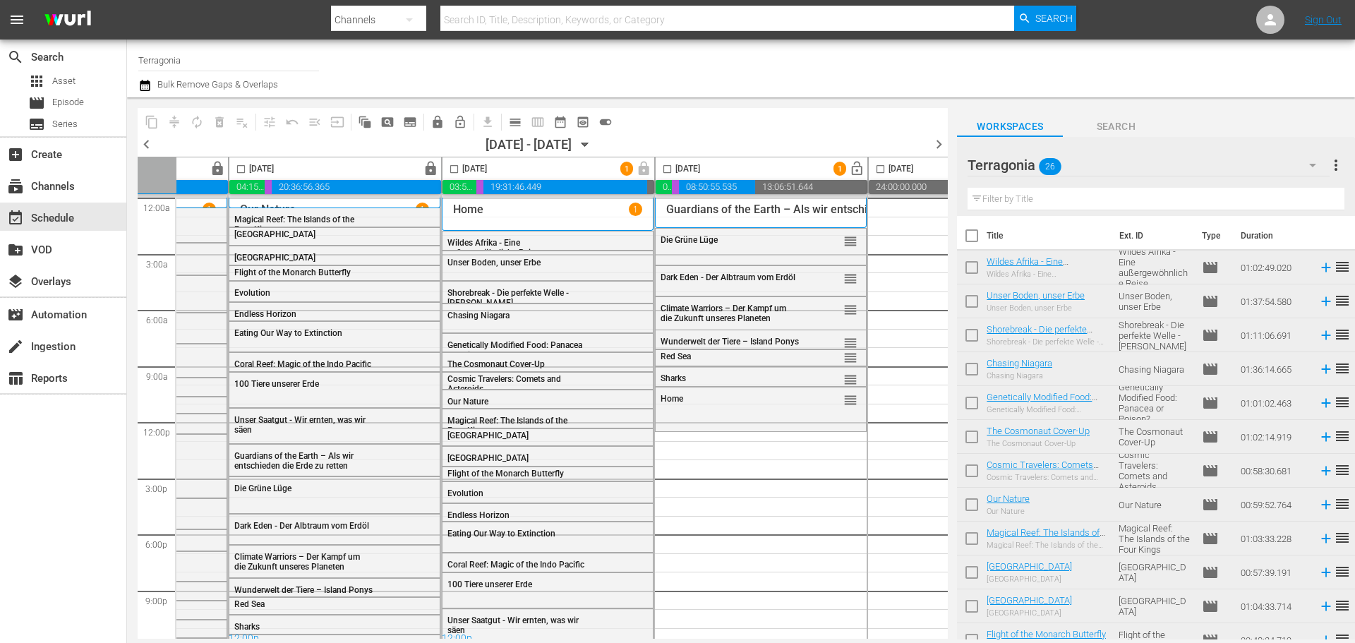
scroll to position [0, 665]
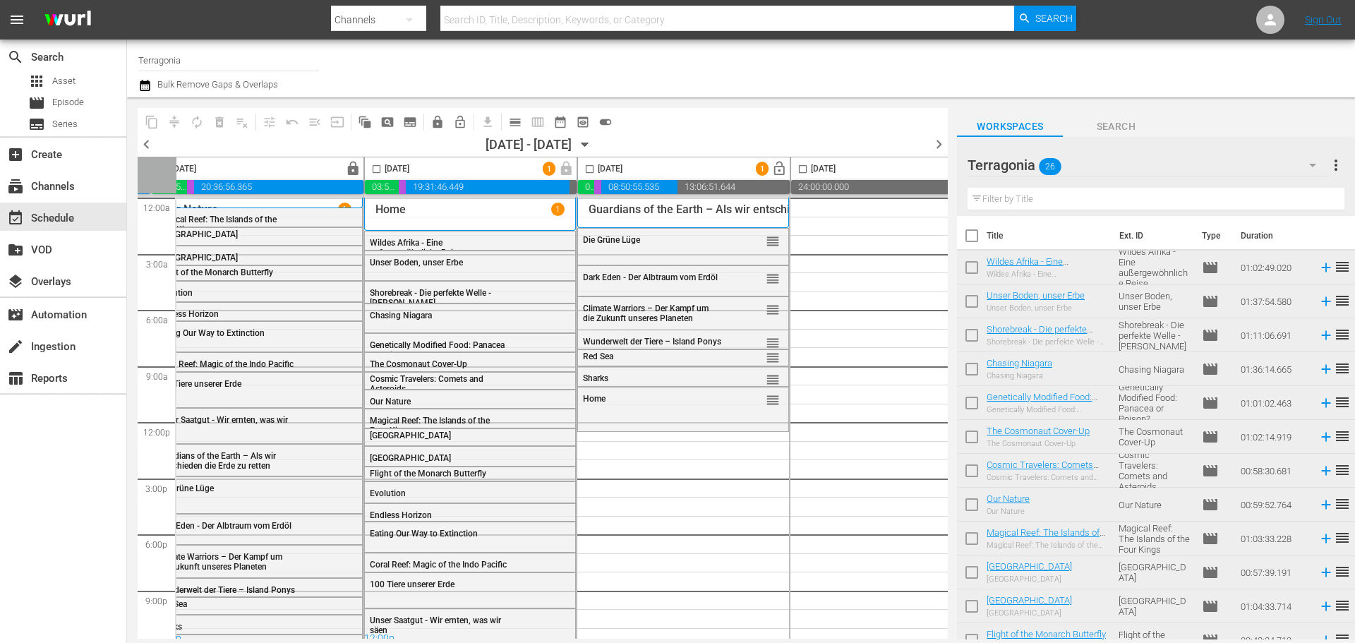
click at [979, 235] on input "checkbox" at bounding box center [972, 239] width 30 height 30
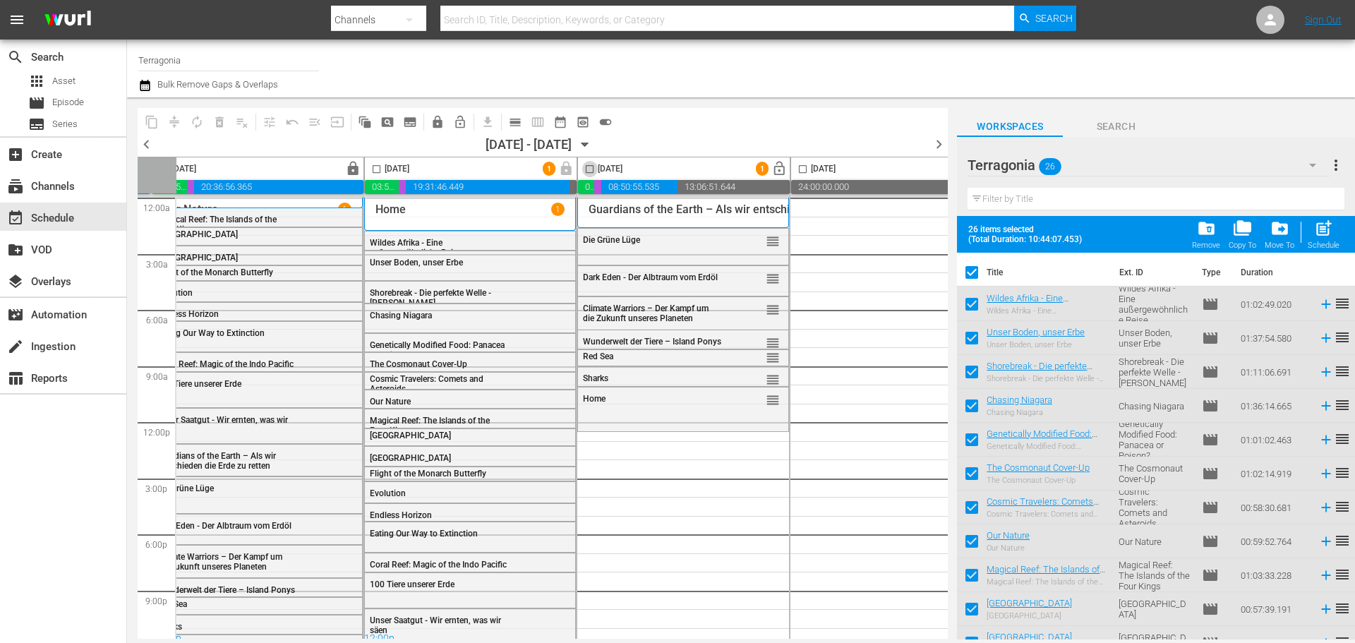
click at [588, 164] on input "checkbox" at bounding box center [589, 172] width 16 height 16
click at [1330, 235] on span "post_add" at bounding box center [1323, 228] width 19 height 19
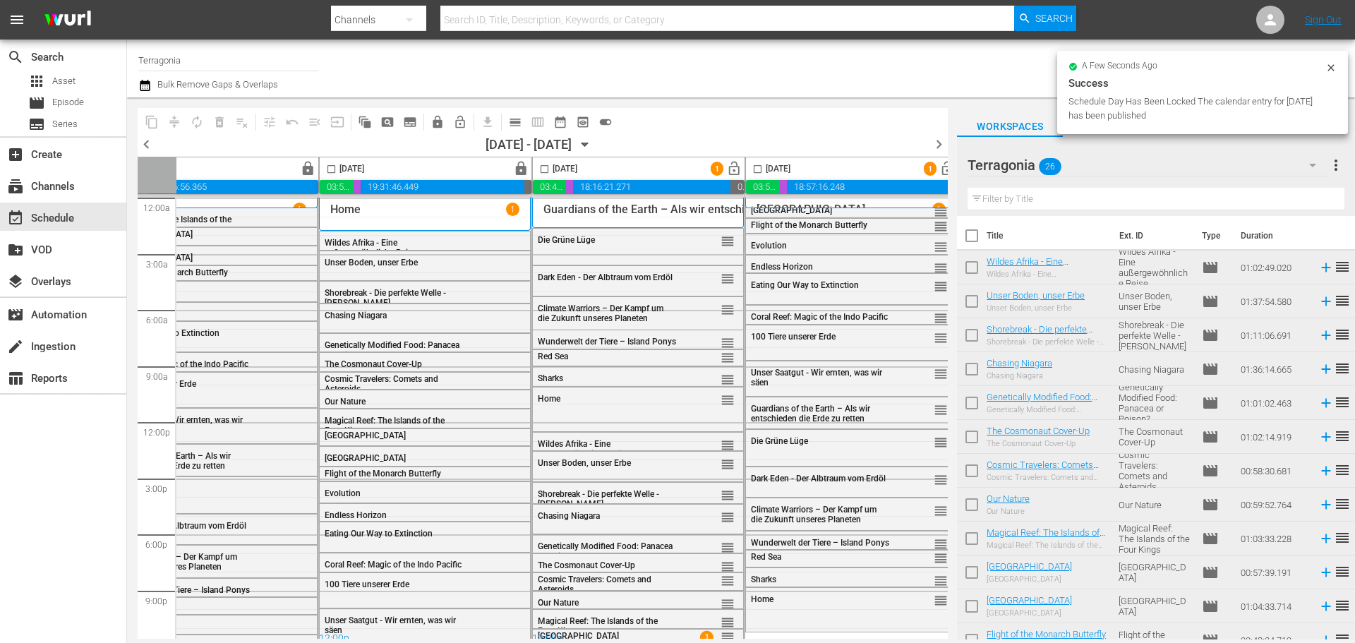
scroll to position [0, 726]
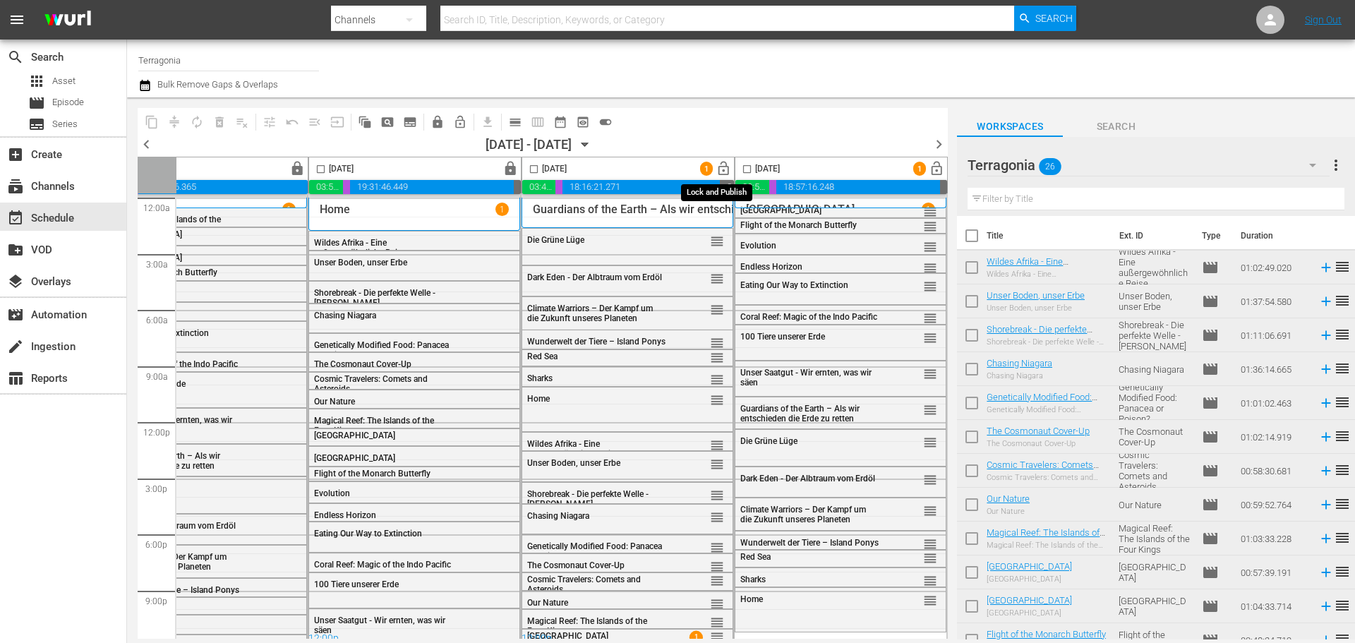
click at [716, 167] on span "lock_open" at bounding box center [724, 169] width 16 height 16
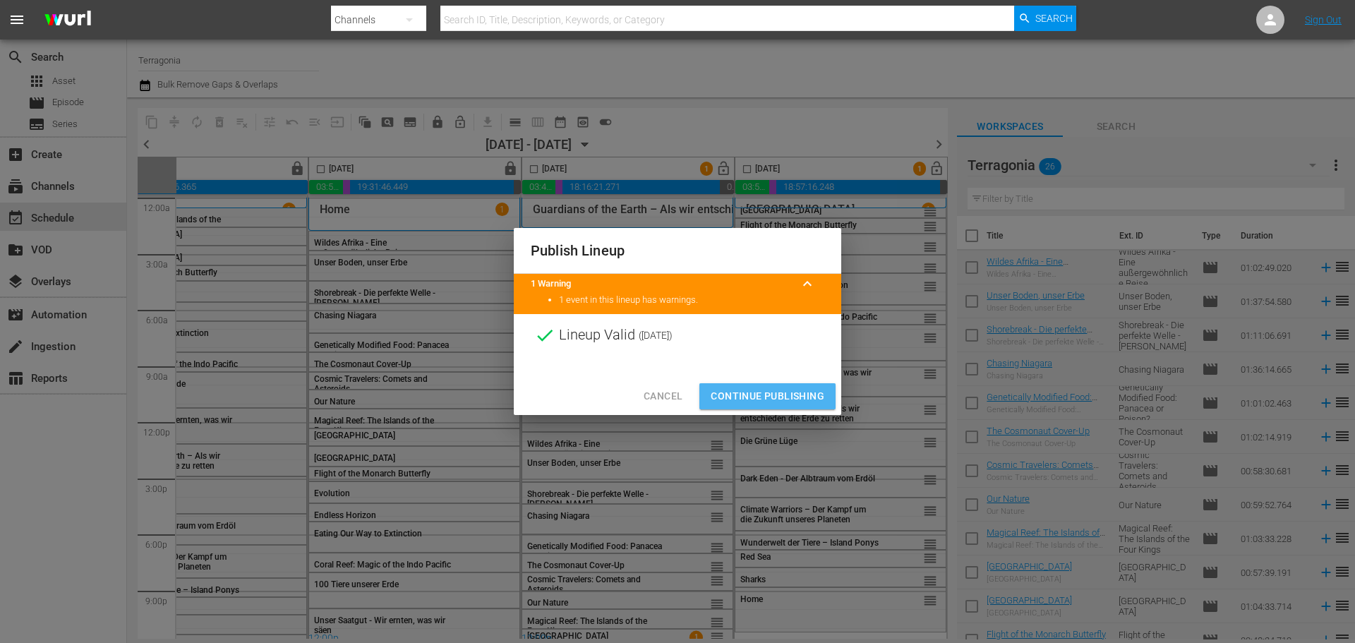
click at [770, 402] on span "Continue Publishing" at bounding box center [768, 396] width 114 height 18
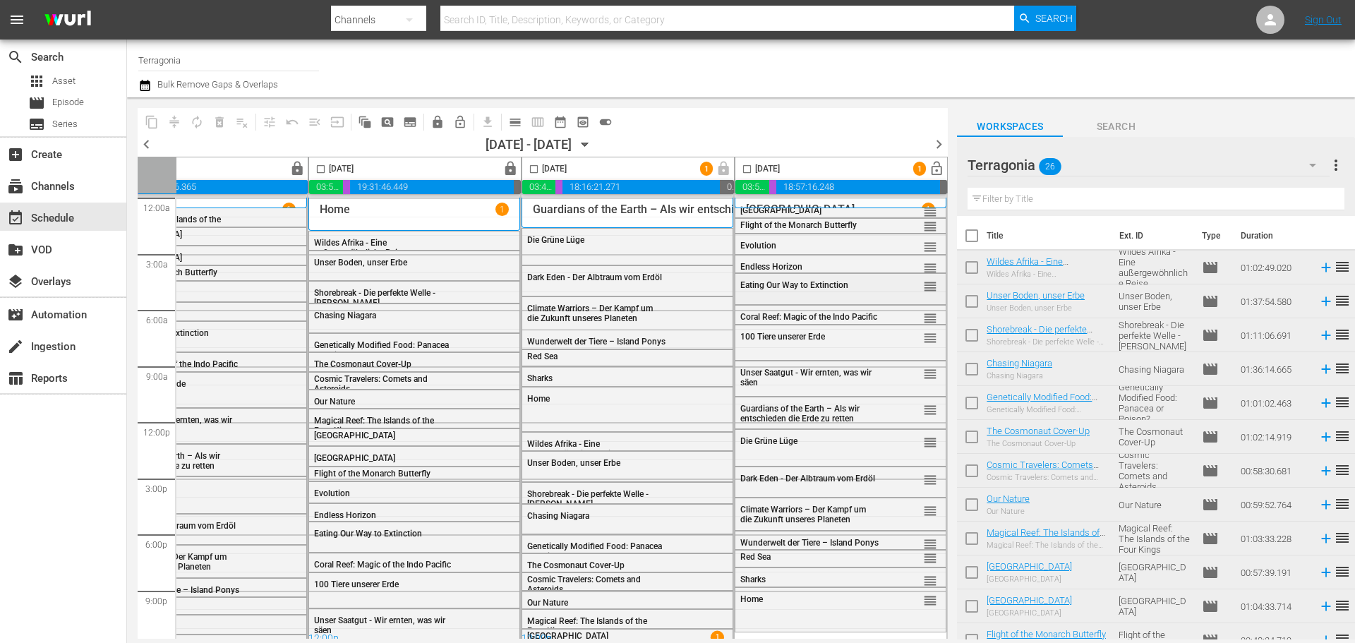
scroll to position [13, 726]
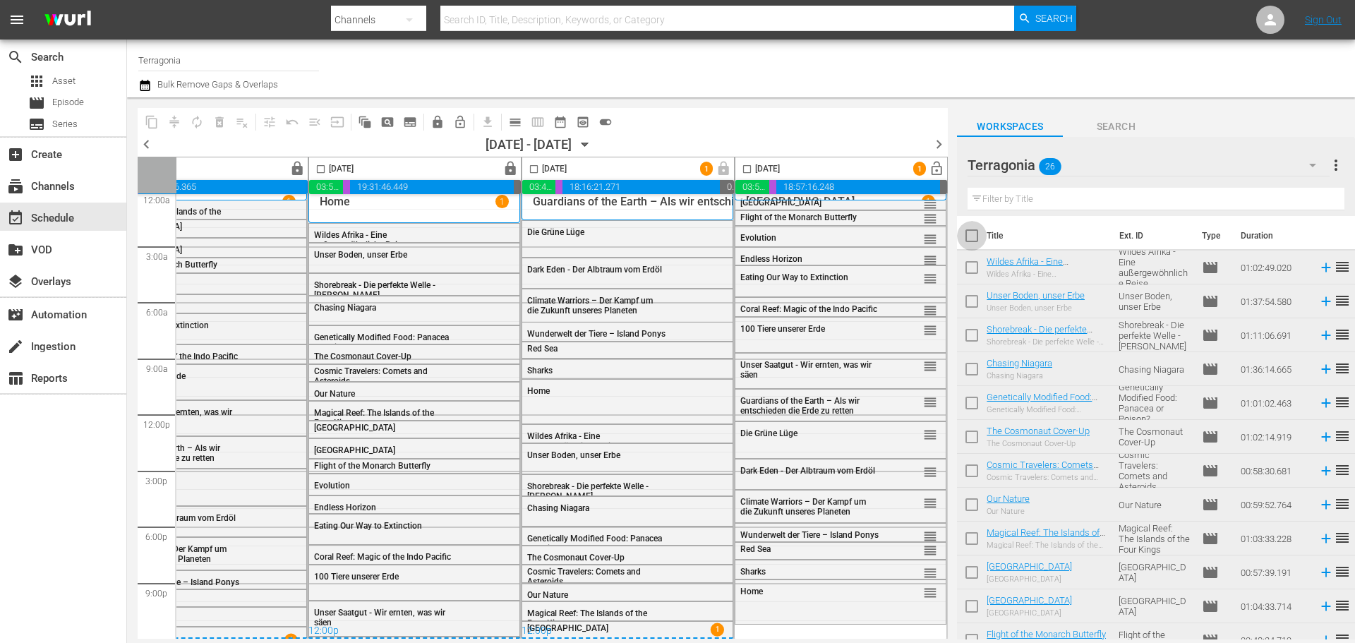
click at [974, 240] on input "checkbox" at bounding box center [972, 239] width 30 height 30
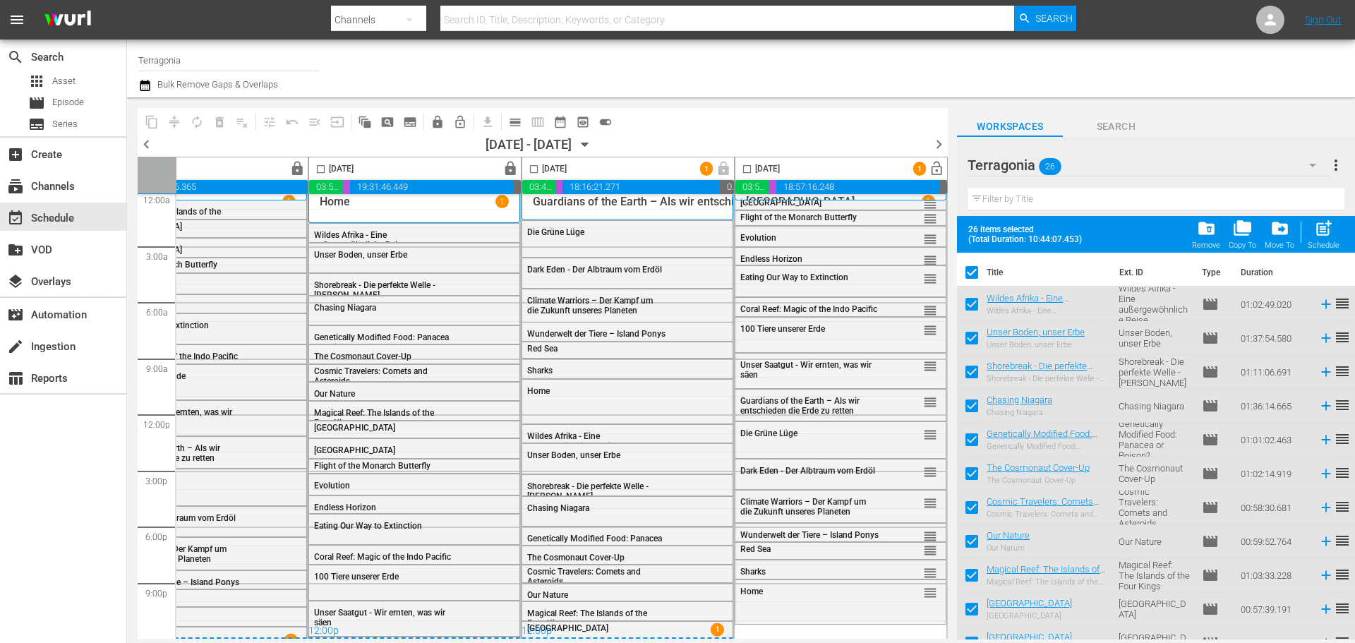
click at [746, 172] on input "checkbox" at bounding box center [747, 172] width 16 height 16
click at [1326, 227] on span "post_add" at bounding box center [1323, 228] width 19 height 19
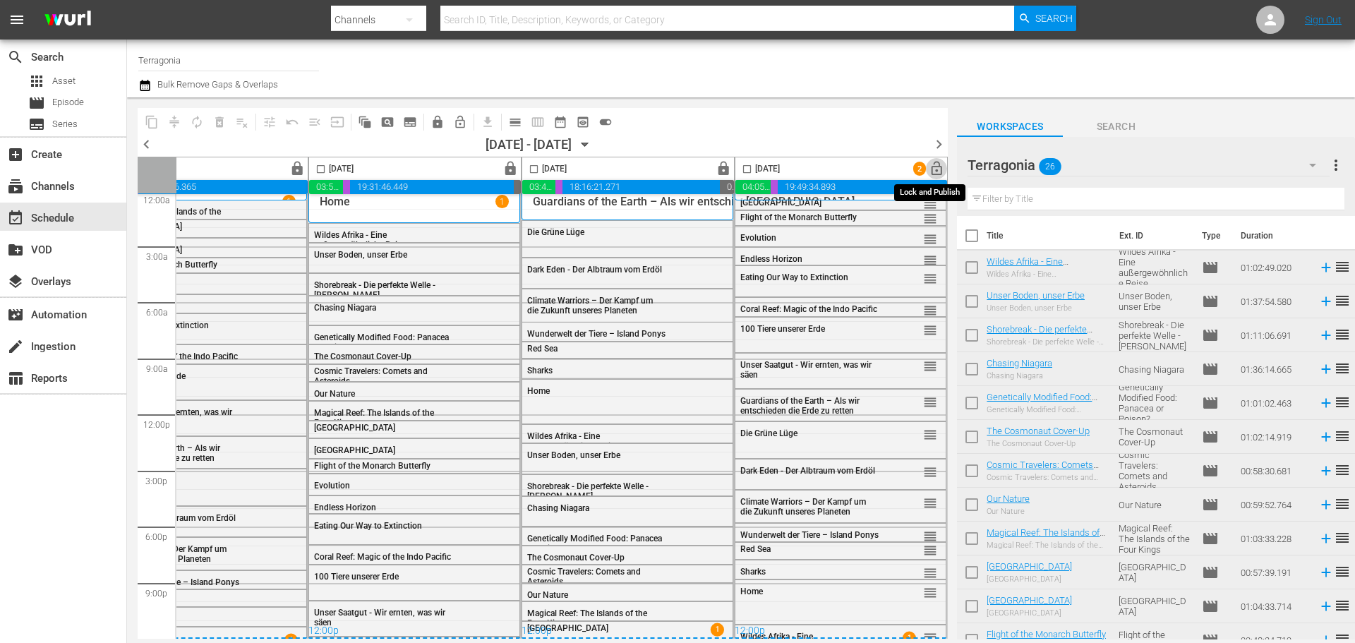
click at [931, 168] on span "lock_open" at bounding box center [937, 169] width 16 height 16
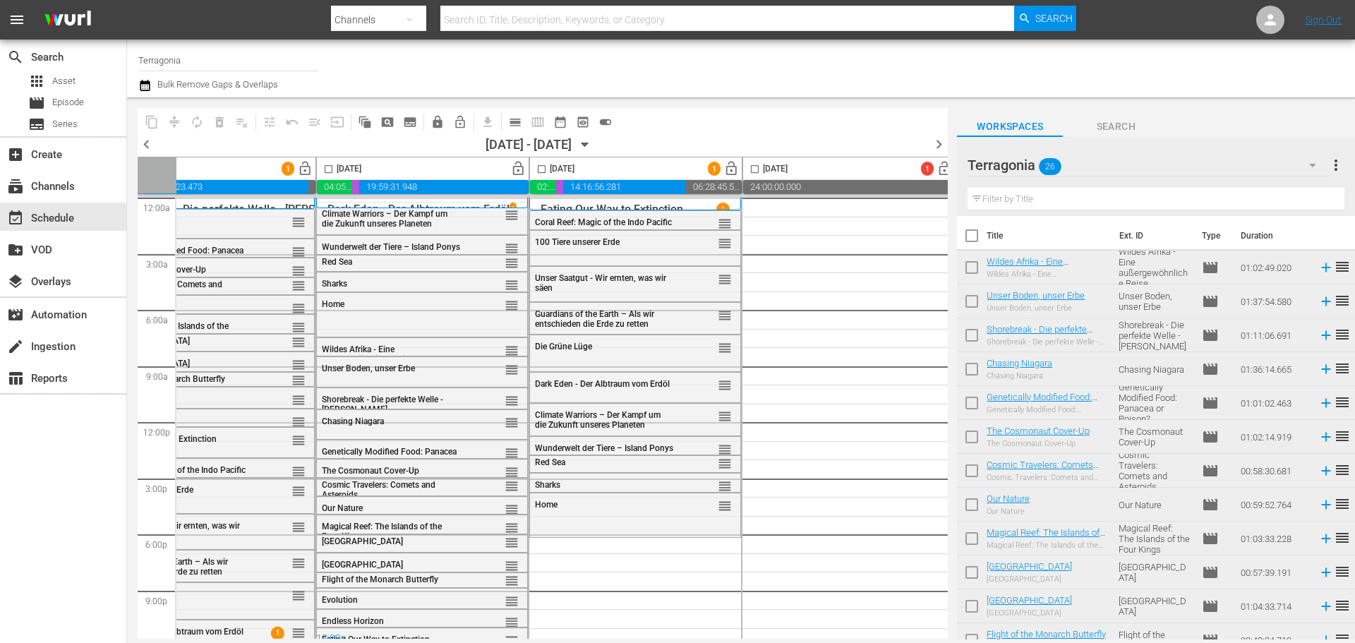
scroll to position [0, 726]
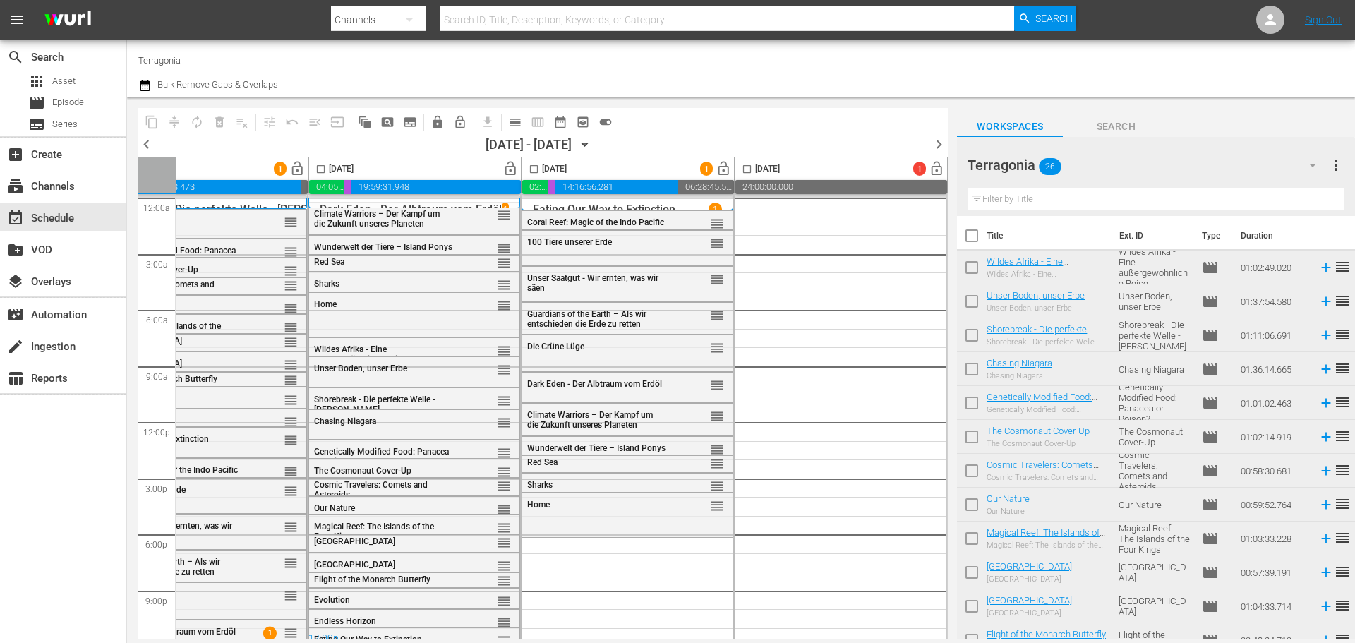
click at [977, 236] on input "checkbox" at bounding box center [972, 239] width 30 height 30
checkbox input "true"
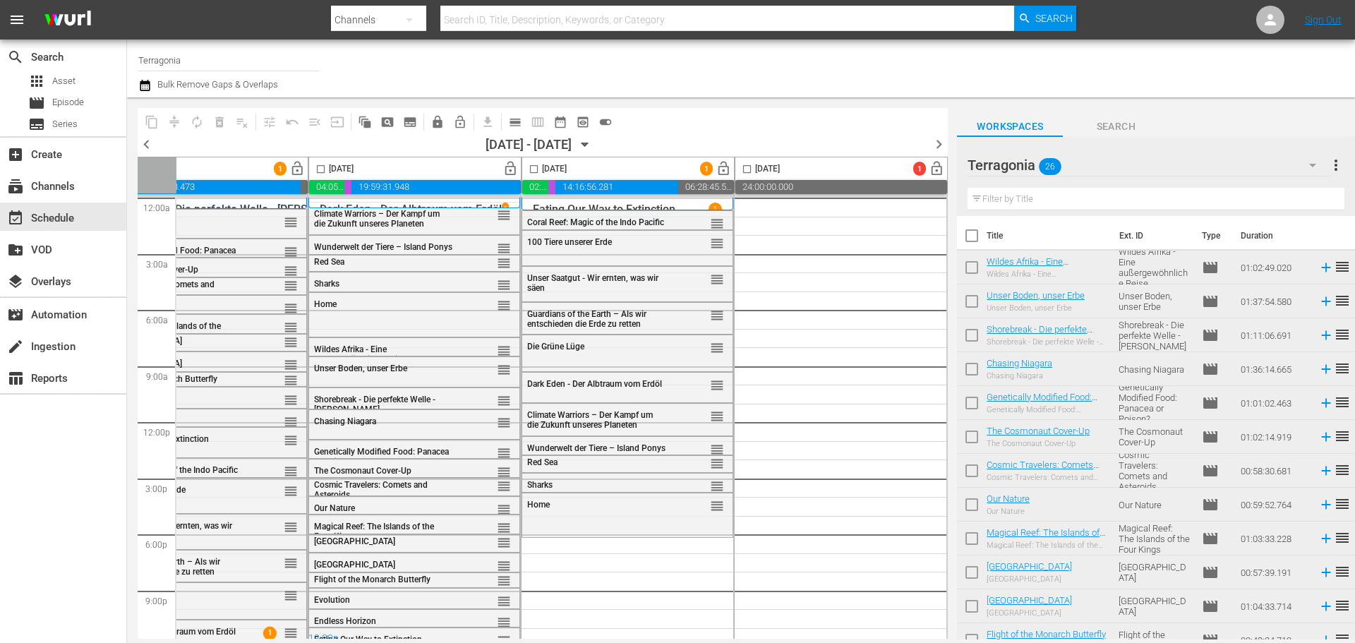
checkbox input "true"
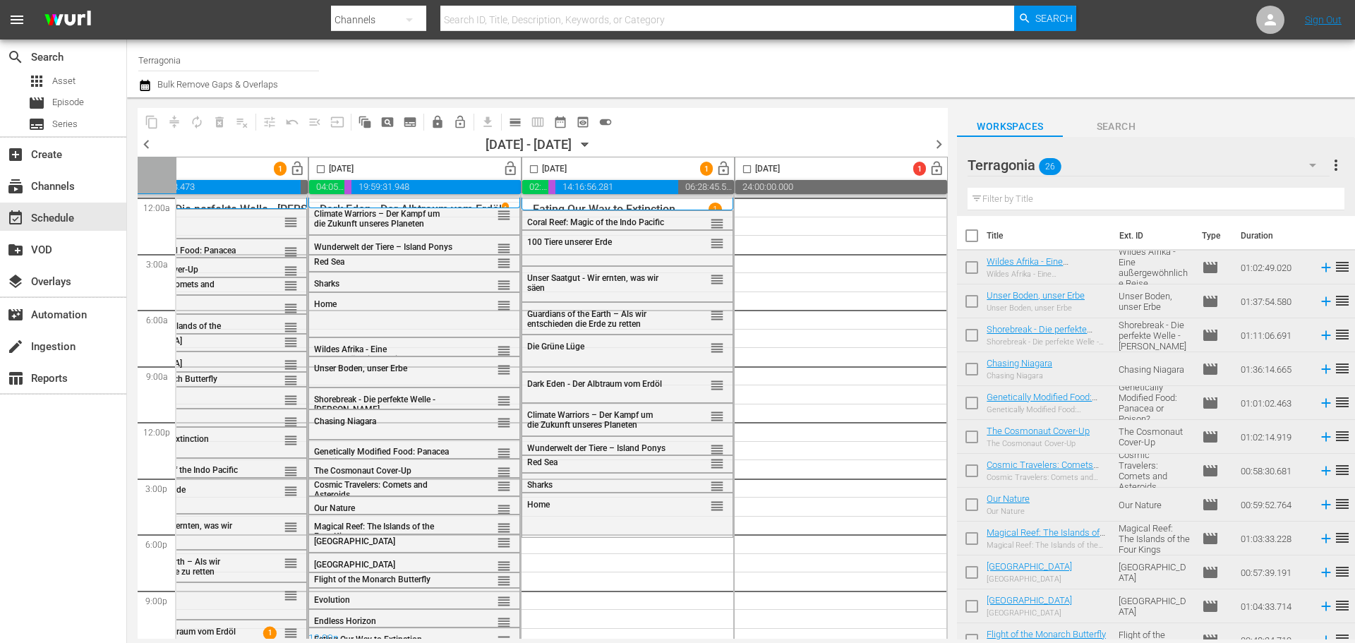
checkbox input "true"
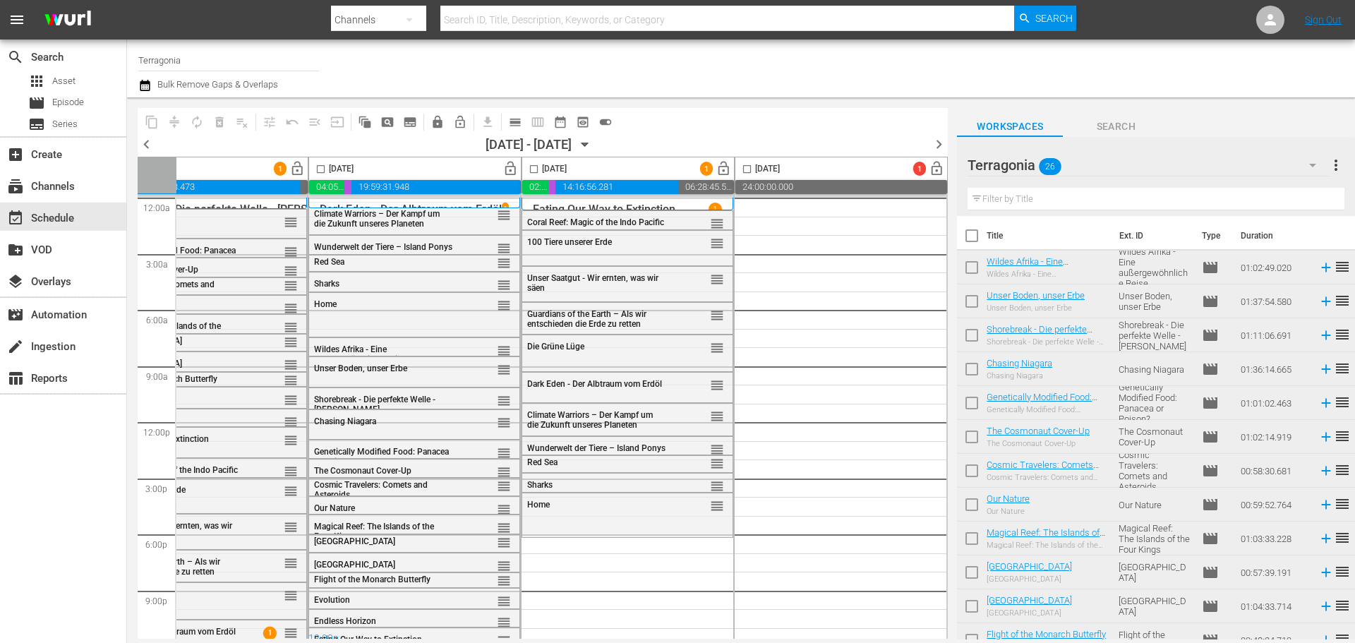
checkbox input "true"
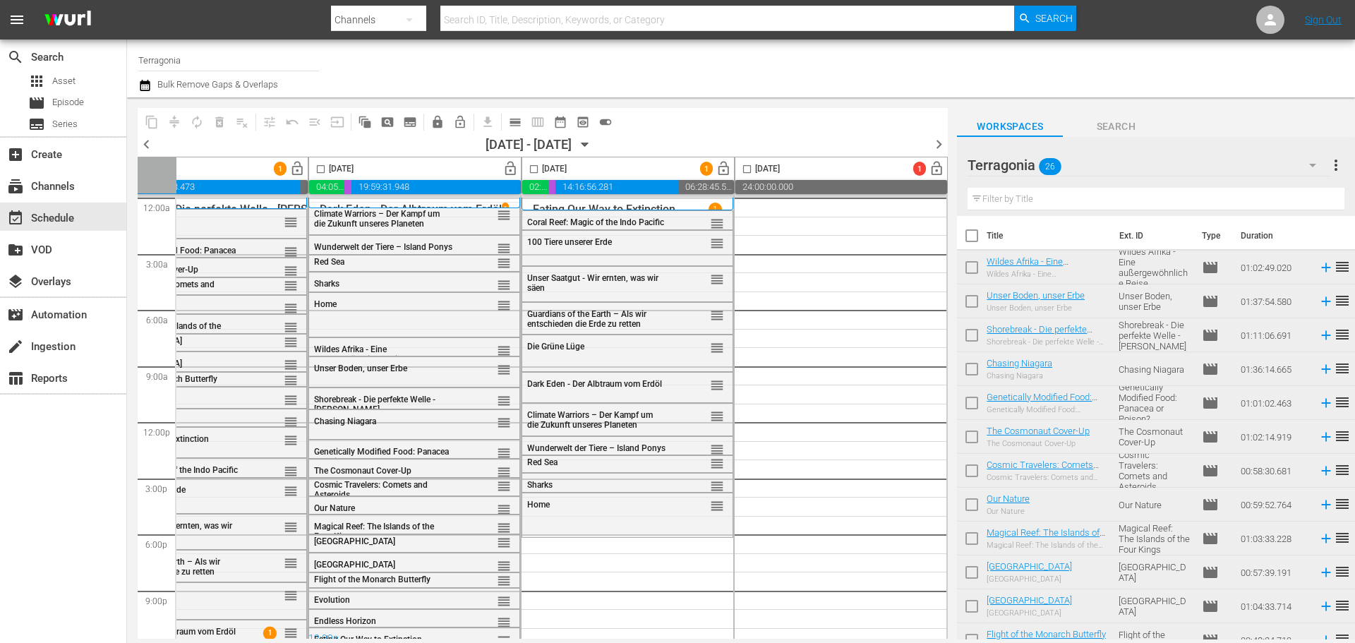
checkbox input "true"
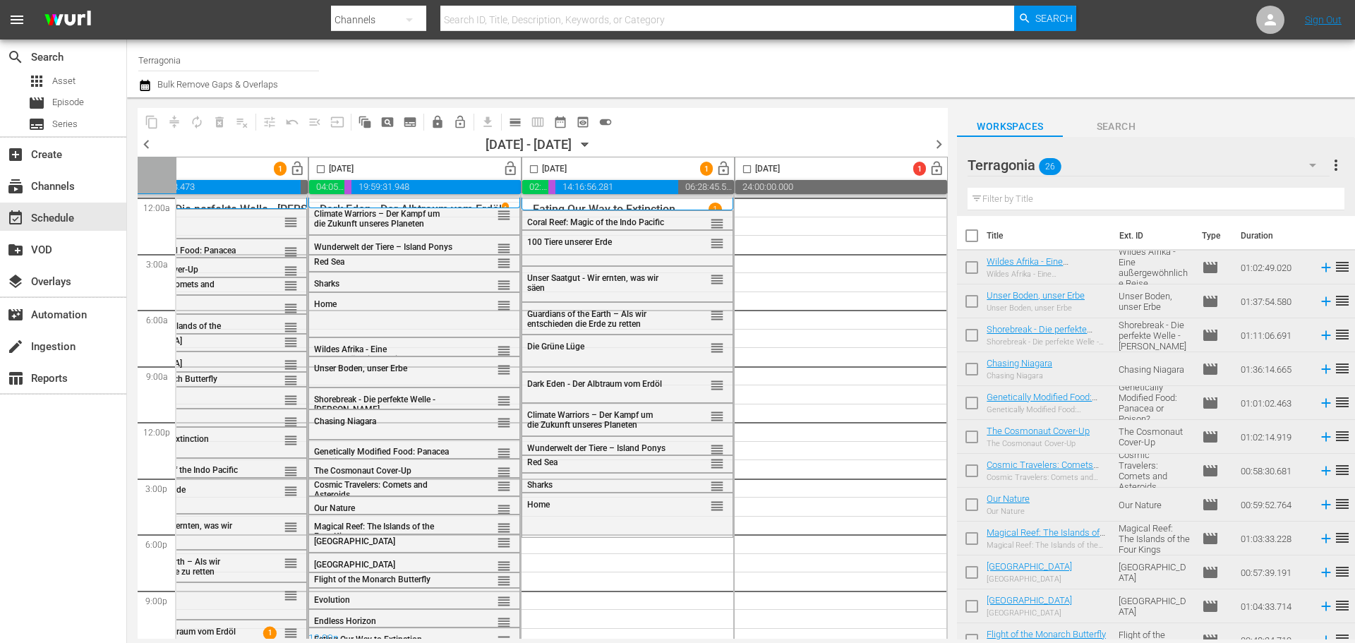
checkbox input "true"
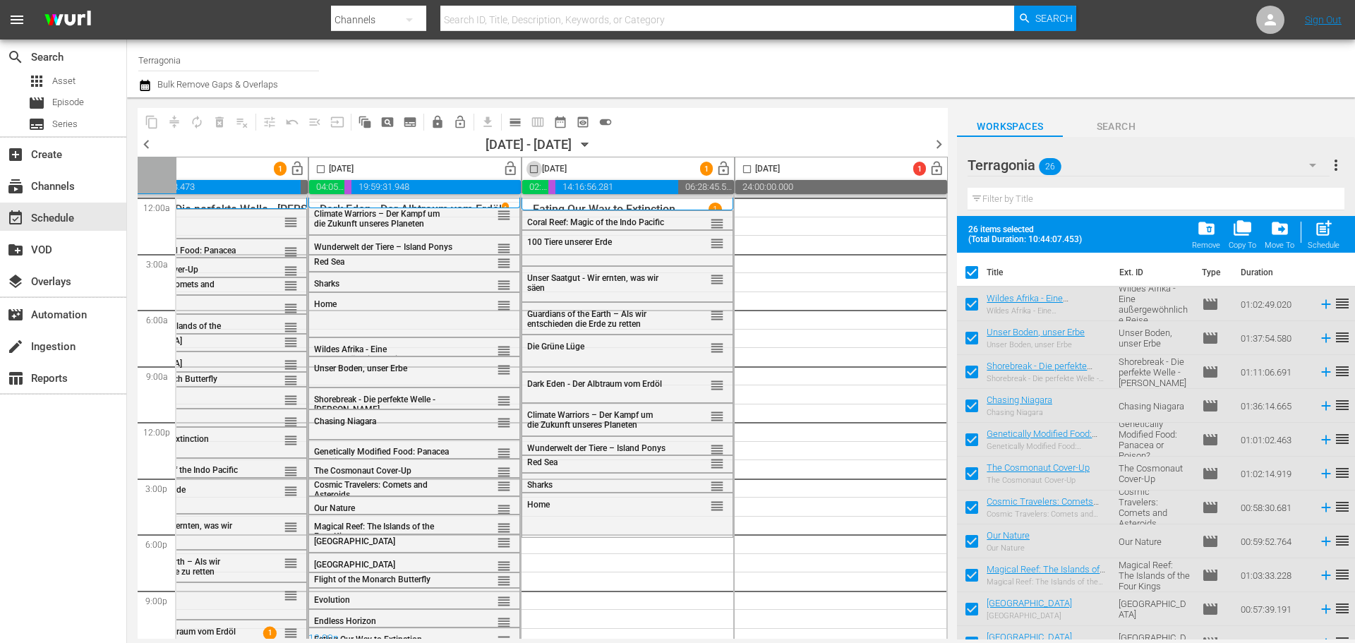
click at [528, 167] on input "checkbox" at bounding box center [534, 172] width 16 height 16
checkbox input "true"
click at [1317, 230] on span "post_add" at bounding box center [1323, 228] width 19 height 19
checkbox input "false"
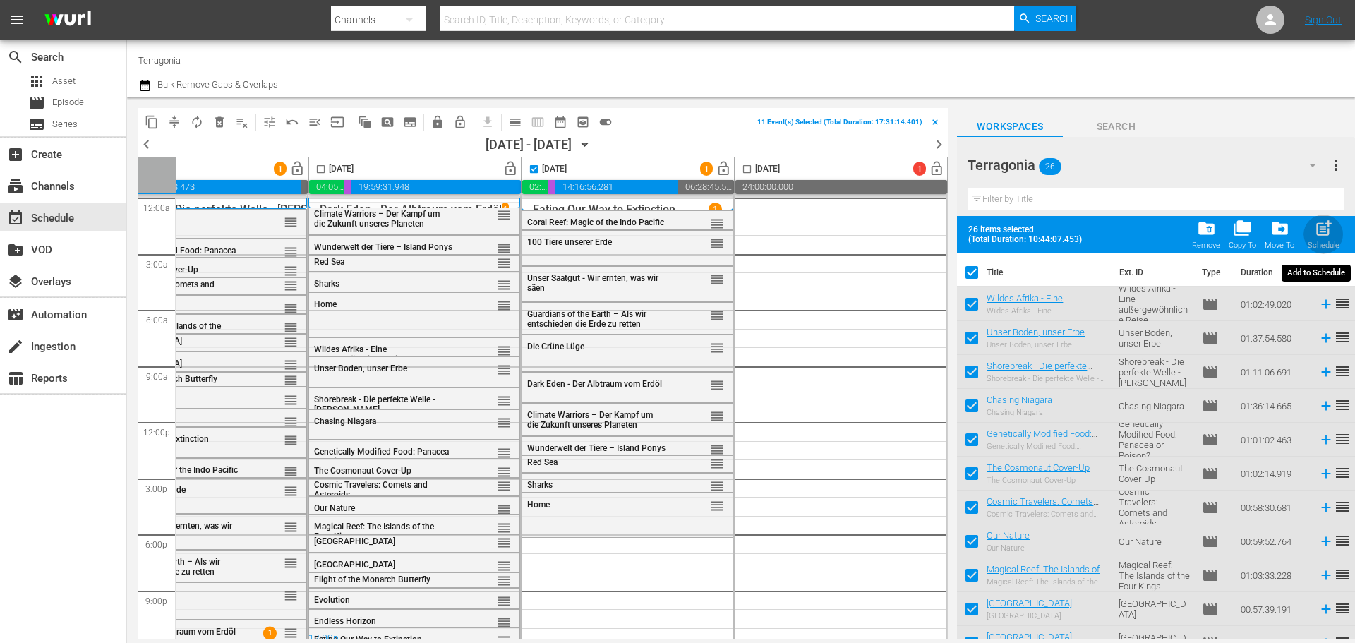
checkbox input "false"
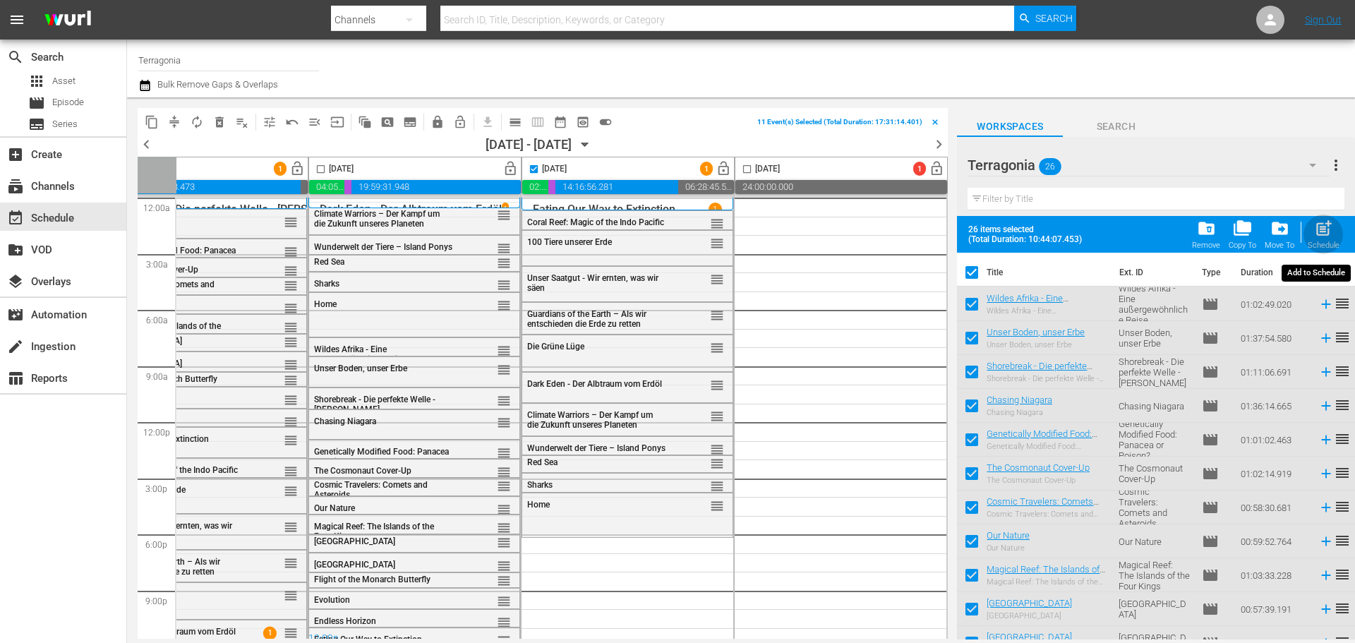
checkbox input "false"
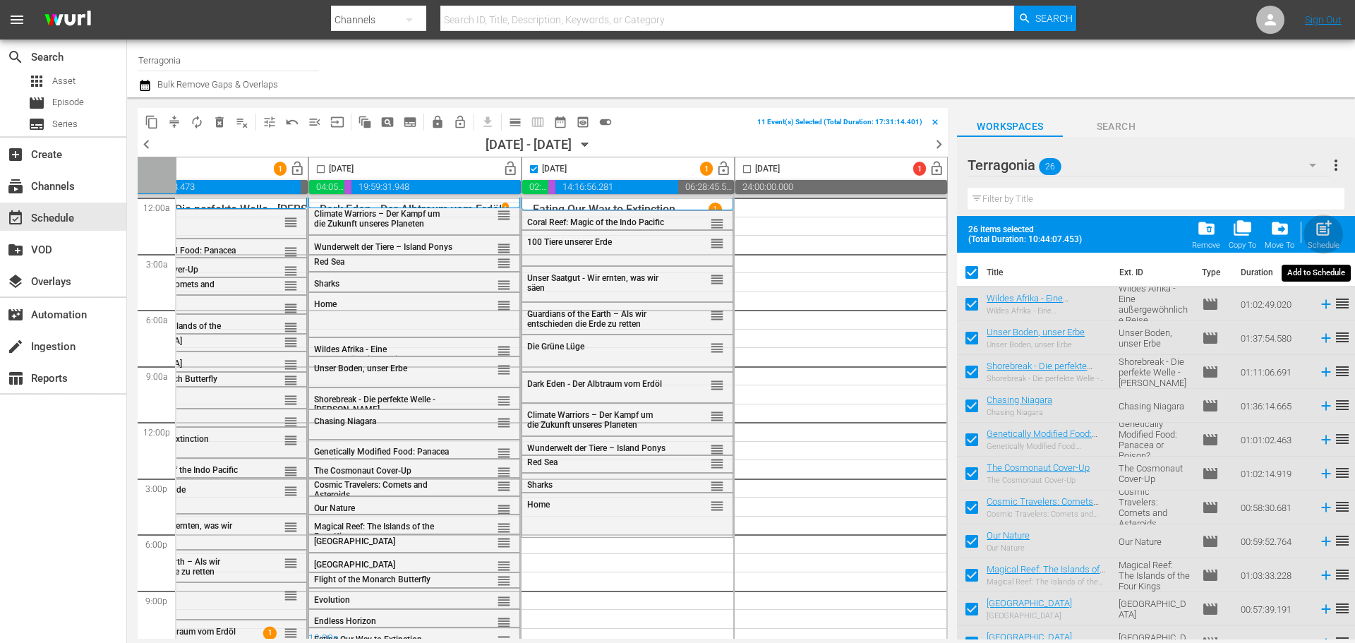
checkbox input "false"
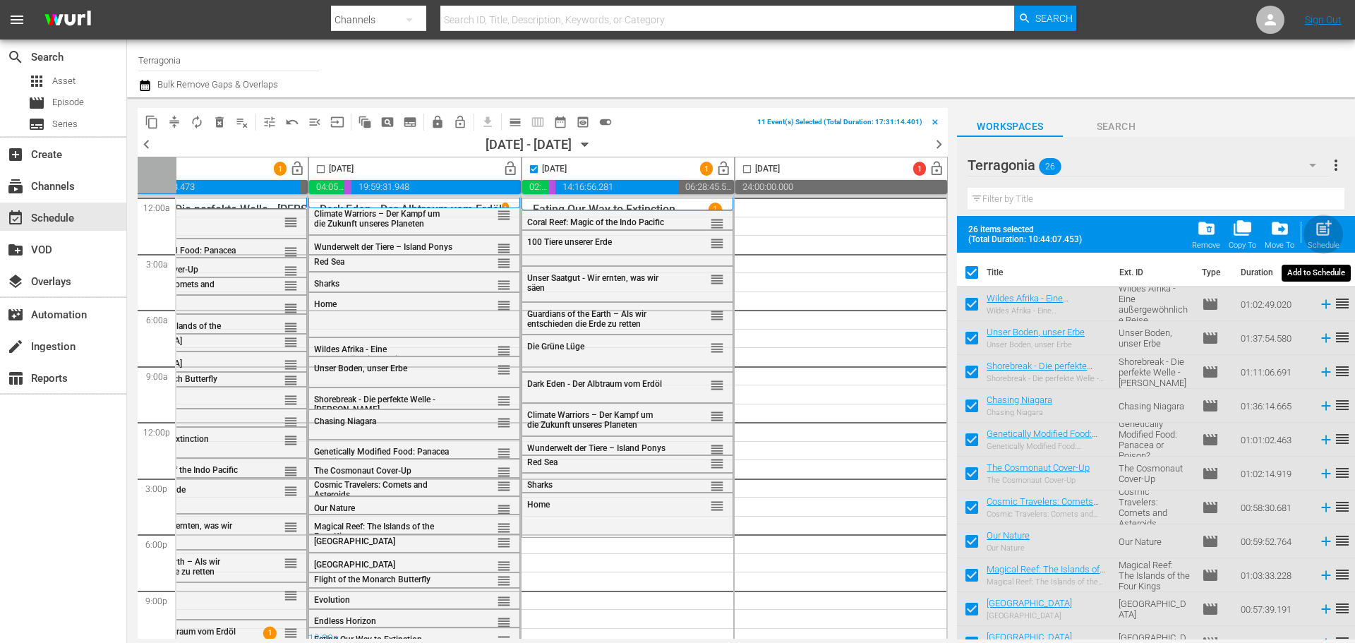
checkbox input "false"
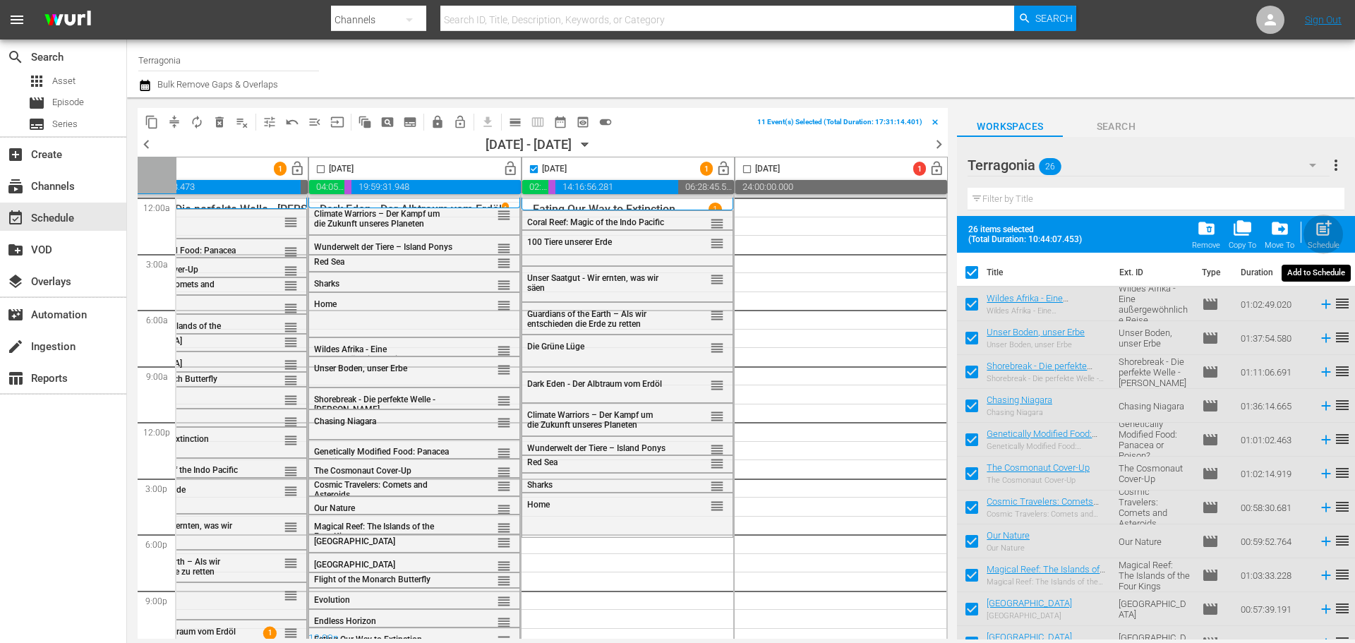
checkbox input "false"
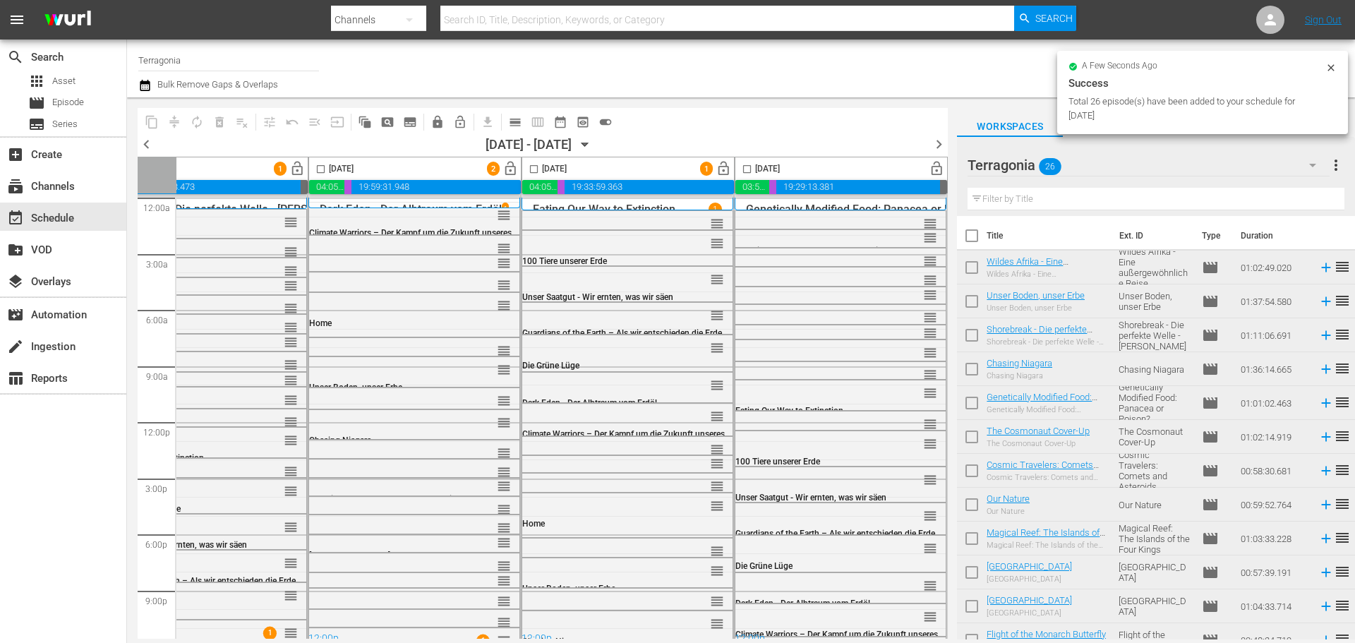
checkbox input "false"
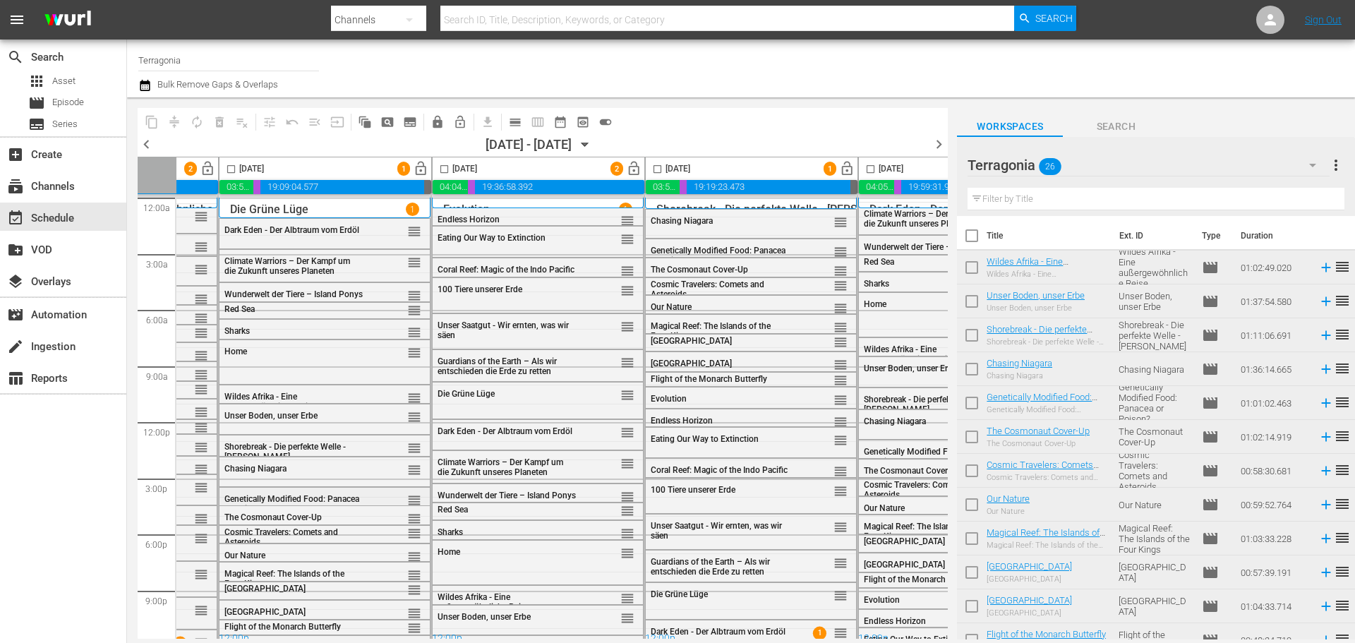
scroll to position [0, 120]
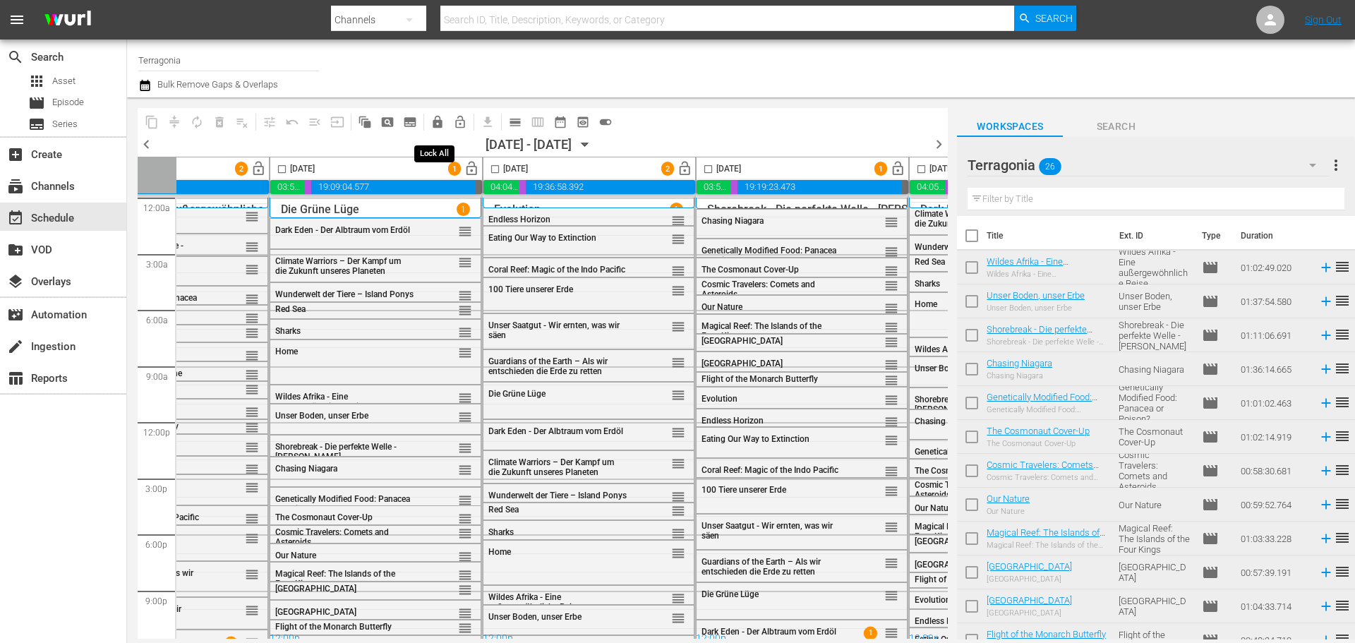
click at [439, 123] on span "lock" at bounding box center [437, 122] width 14 height 14
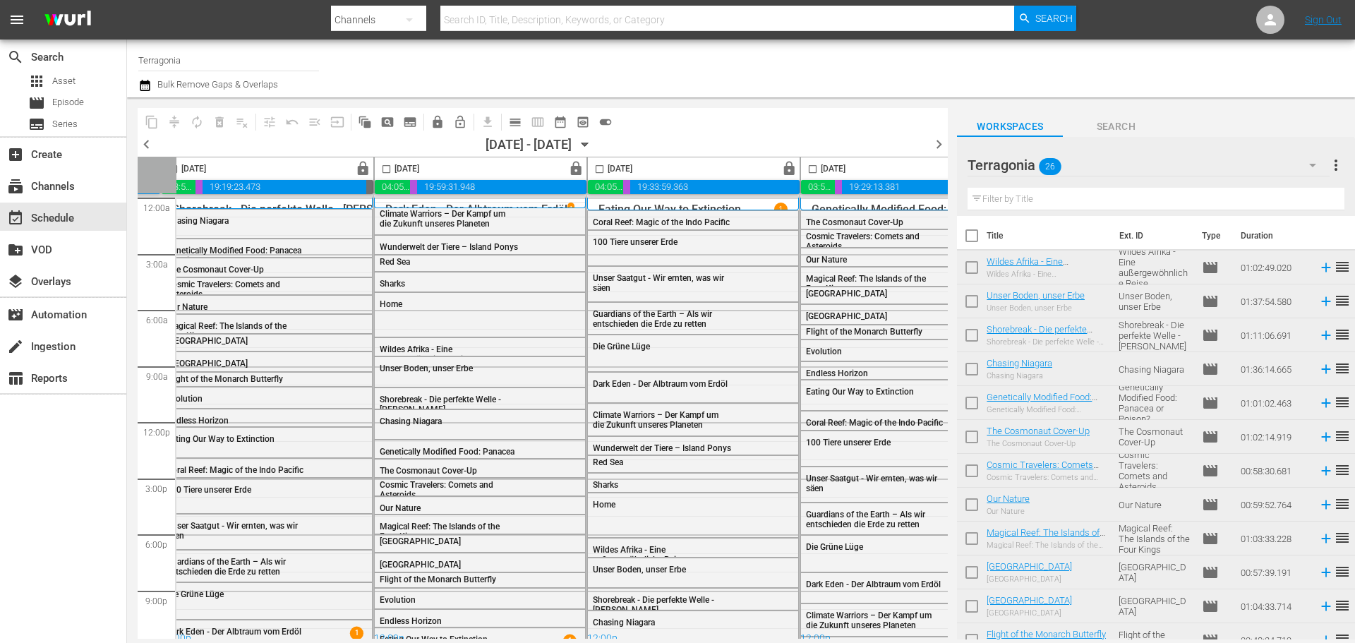
scroll to position [0, 726]
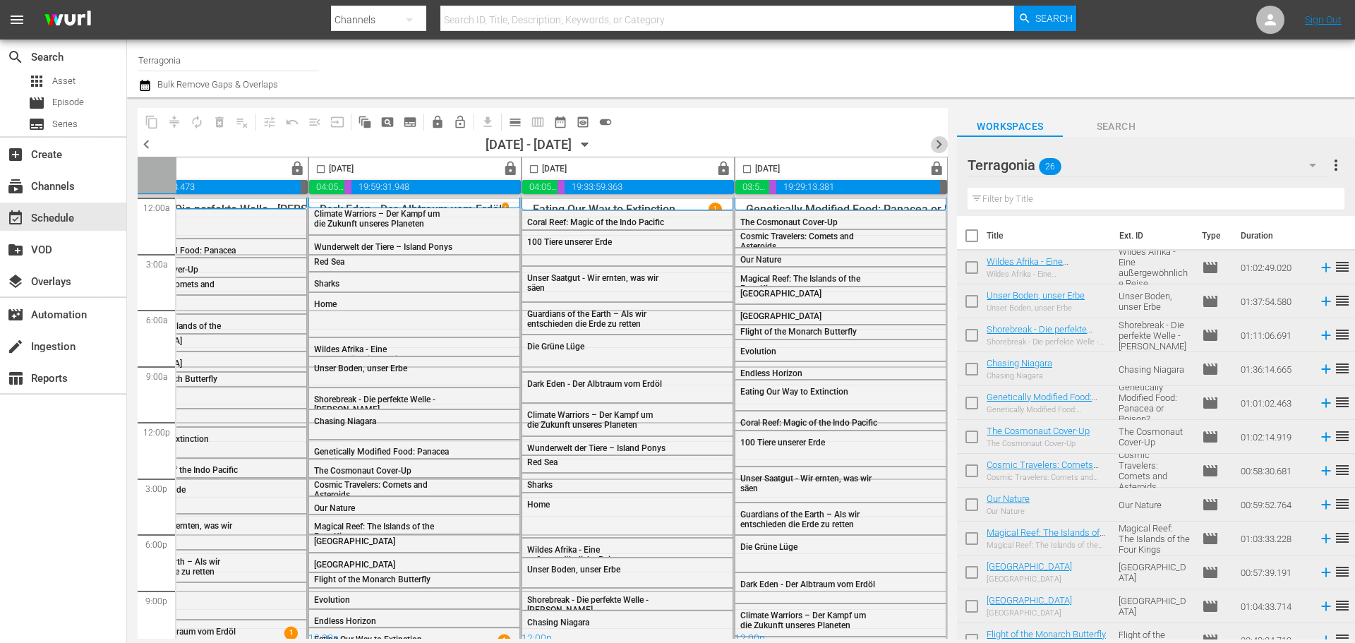
click at [941, 141] on span "chevron_right" at bounding box center [939, 144] width 18 height 18
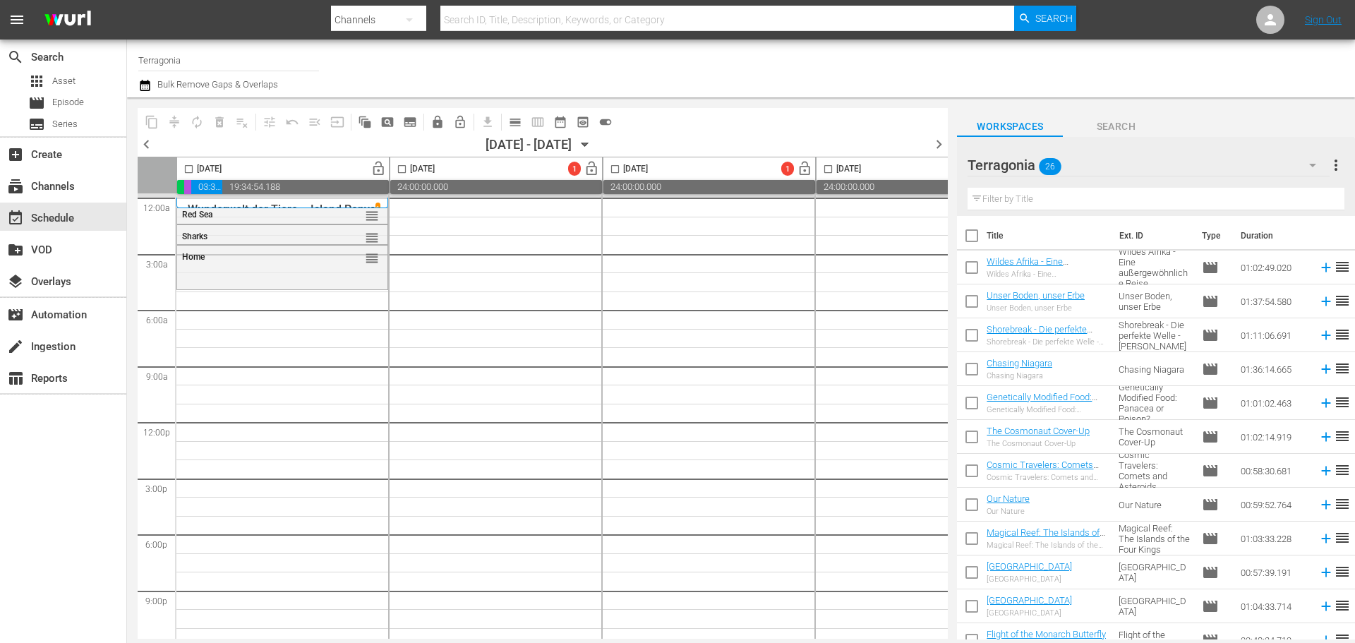
click at [977, 238] on input "checkbox" at bounding box center [972, 239] width 30 height 30
checkbox input "true"
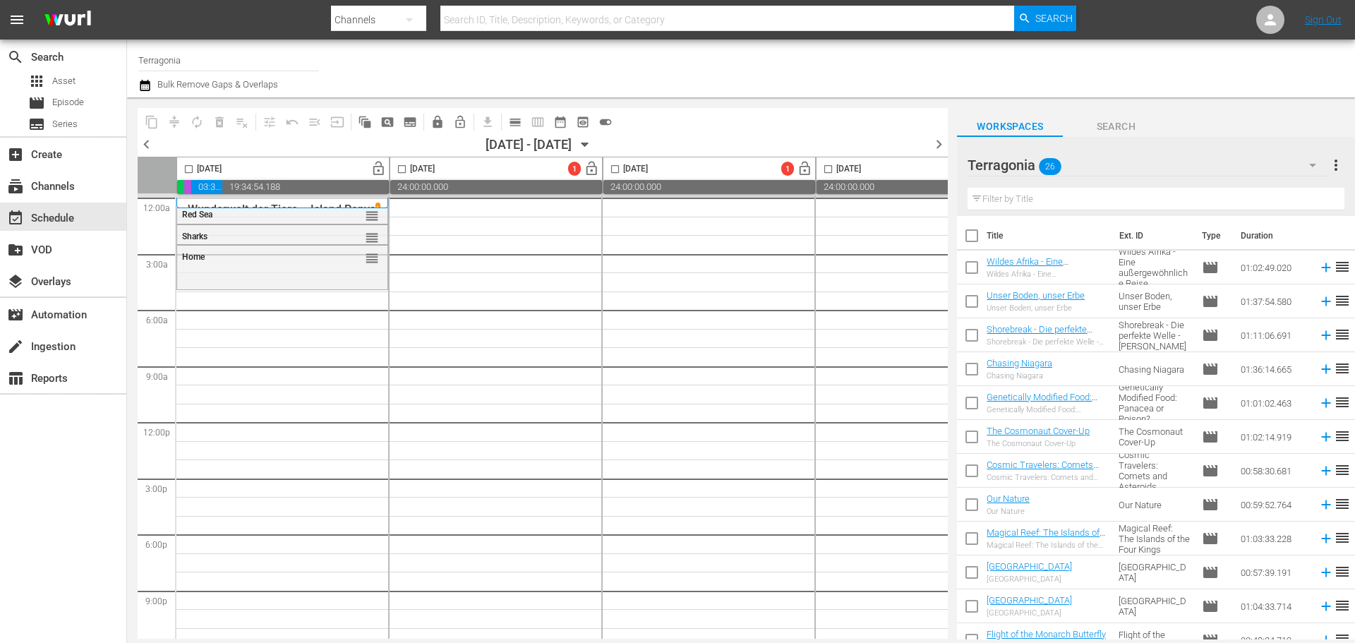
checkbox input "true"
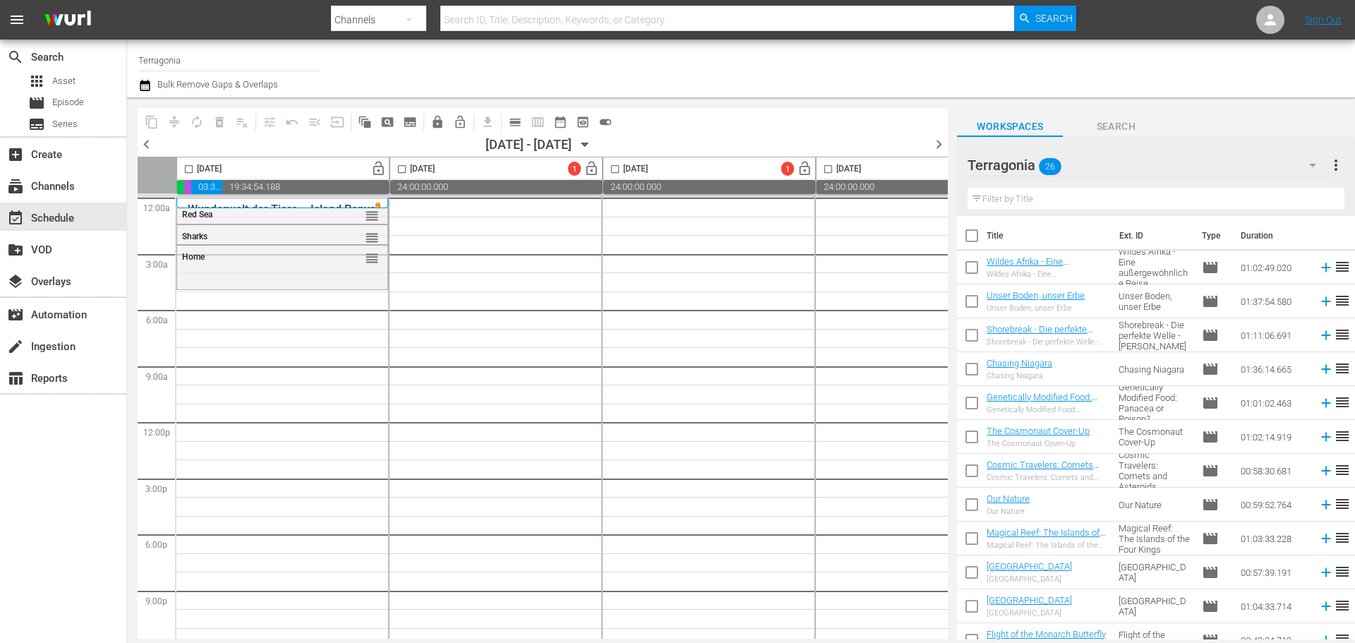
checkbox input "true"
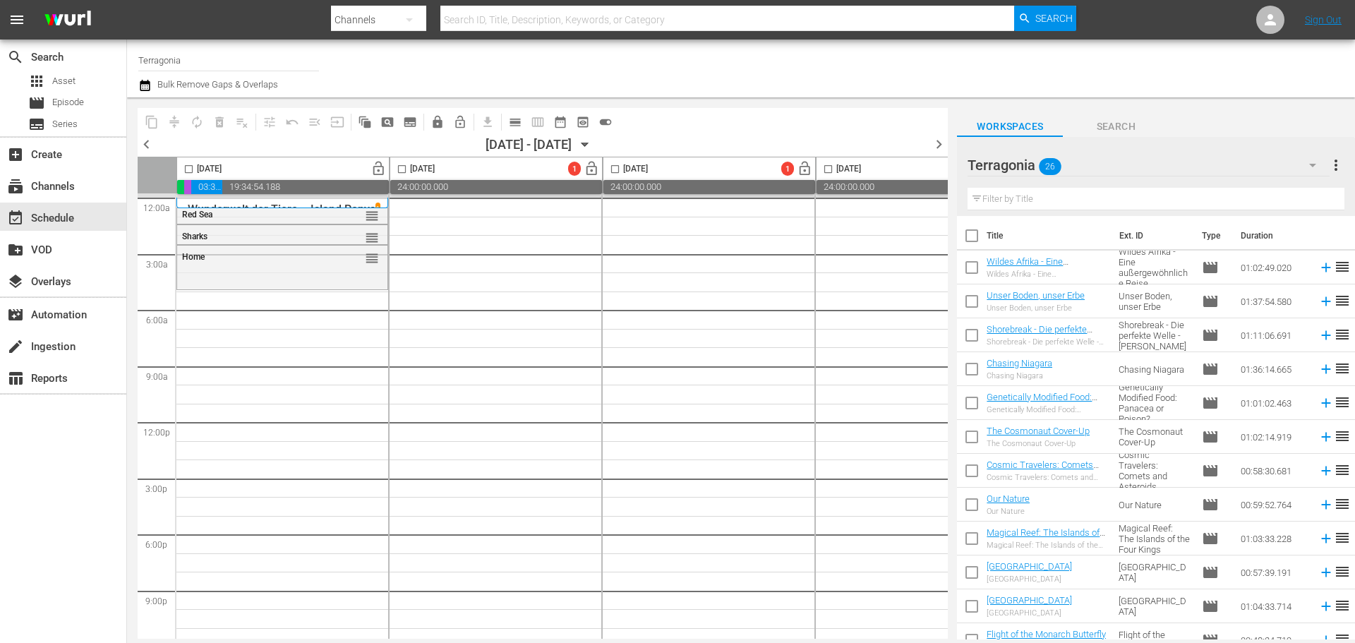
checkbox input "true"
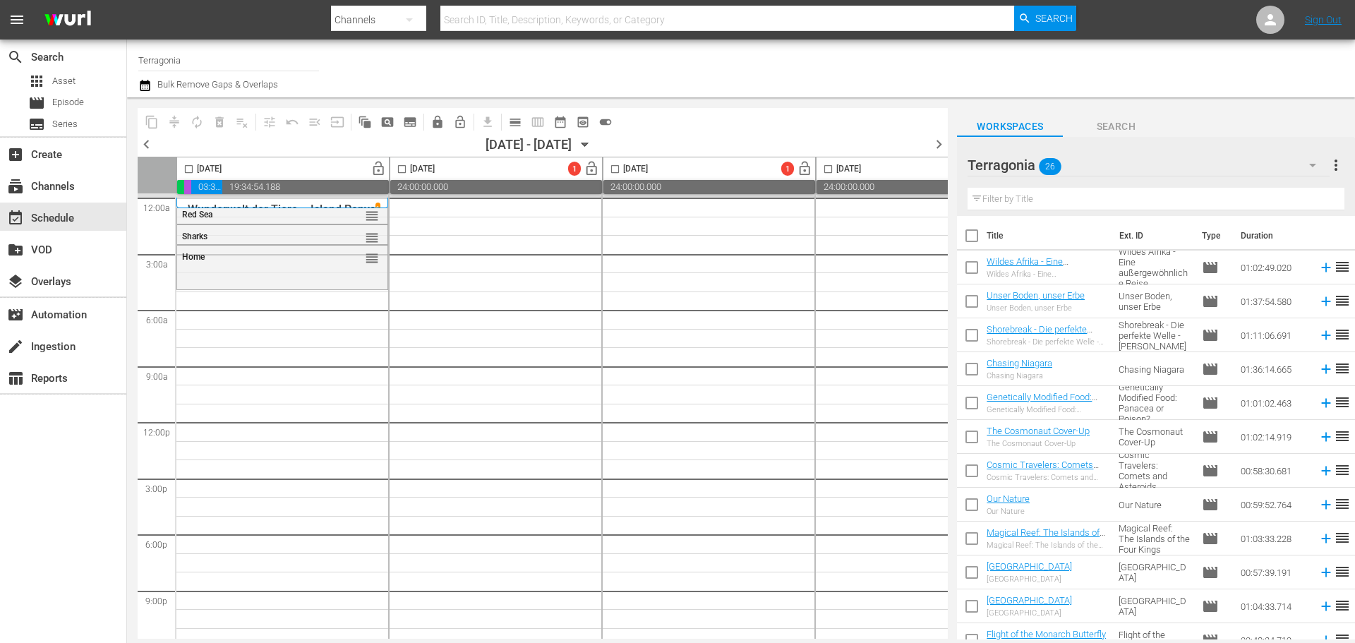
checkbox input "true"
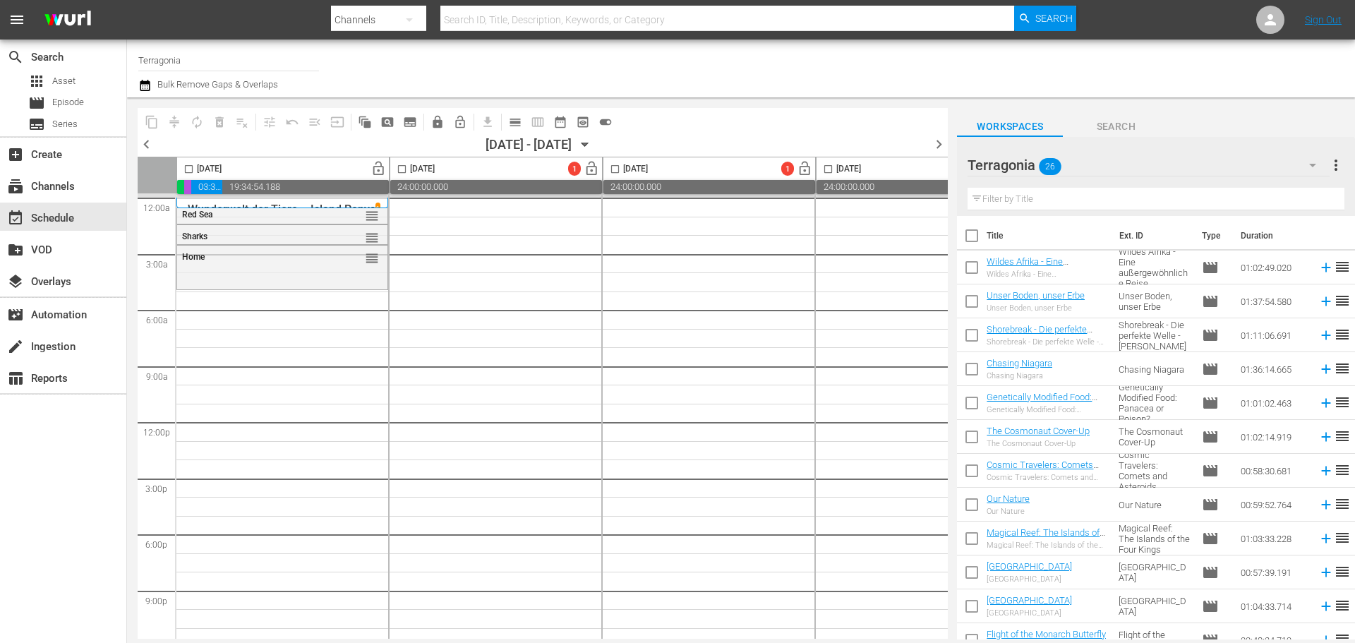
checkbox input "true"
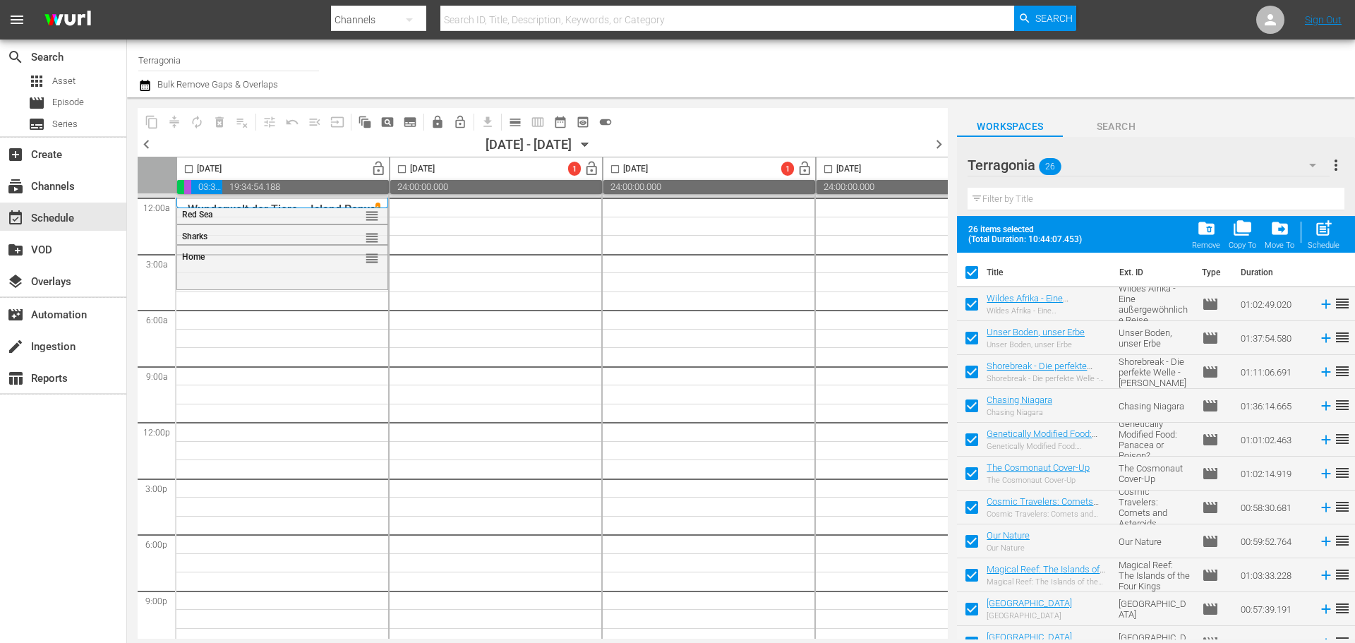
click at [188, 167] on input "checkbox" at bounding box center [189, 172] width 16 height 16
checkbox input "true"
click at [1334, 236] on div "post_add Schedule" at bounding box center [1324, 234] width 32 height 31
checkbox input "false"
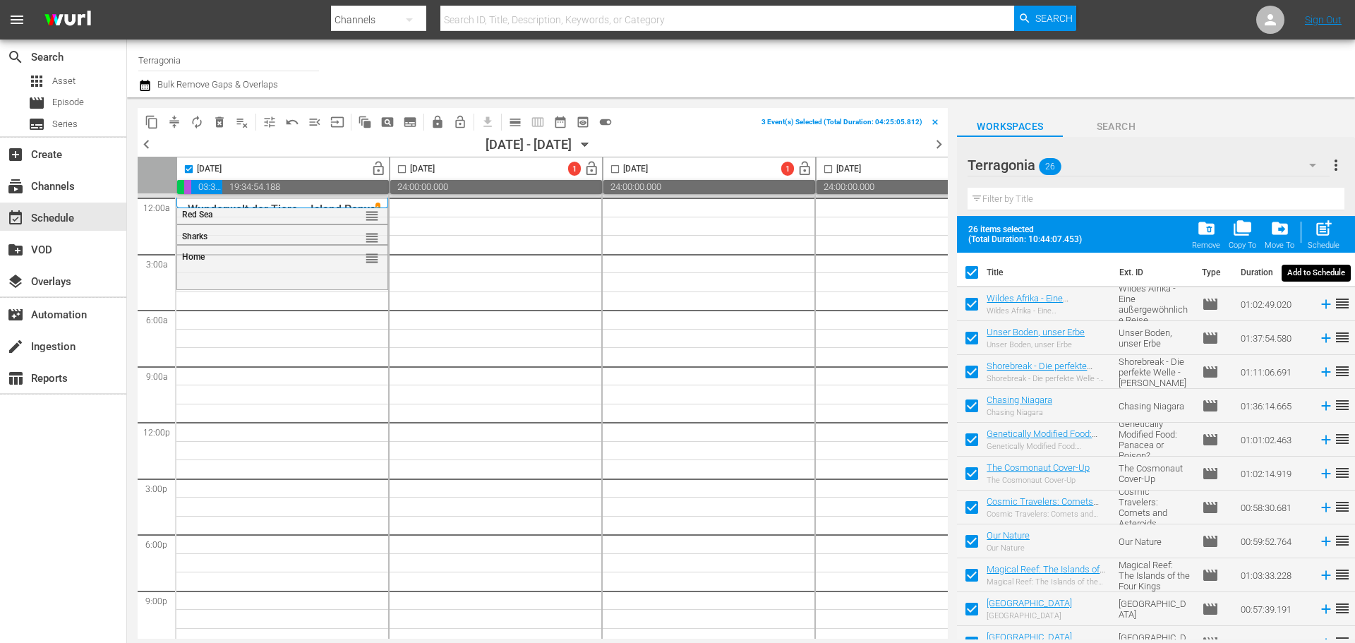
checkbox input "false"
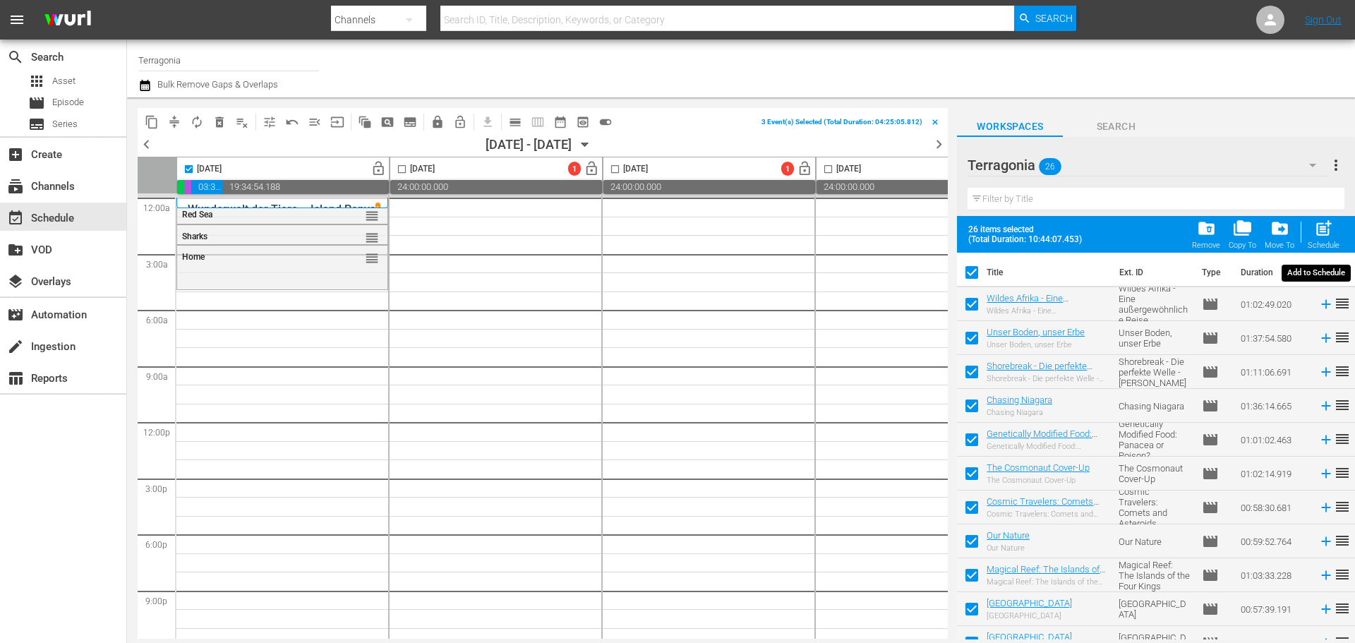
checkbox input "false"
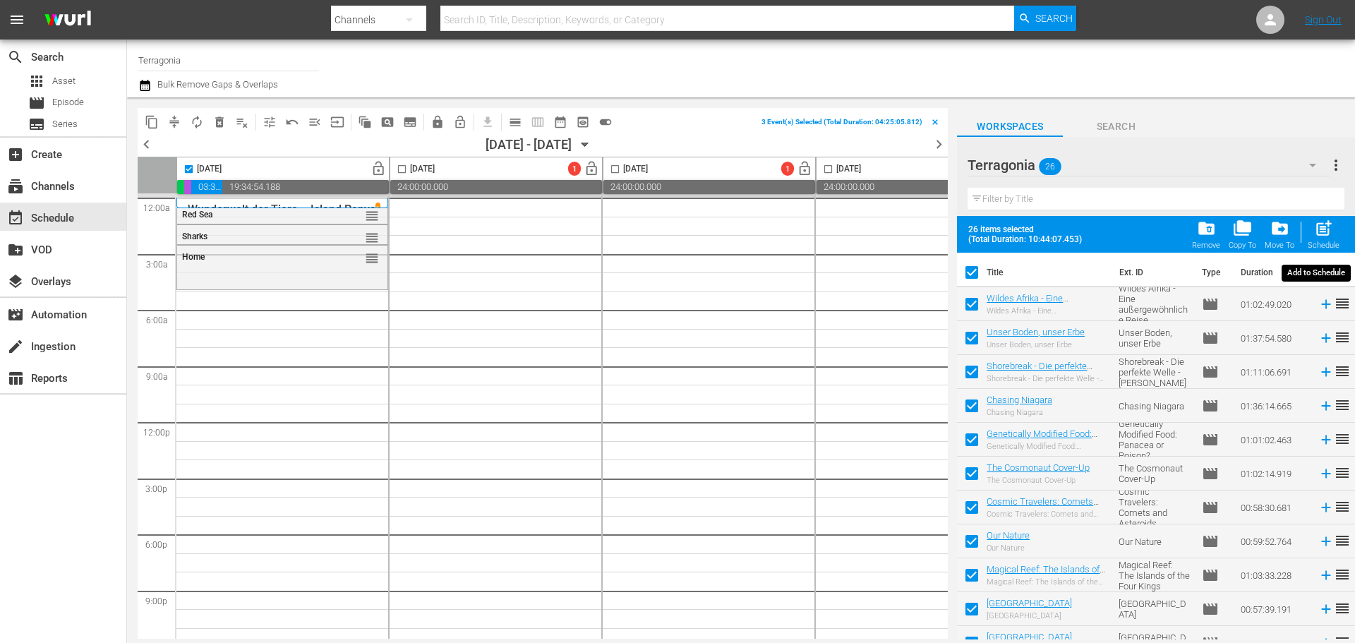
checkbox input "false"
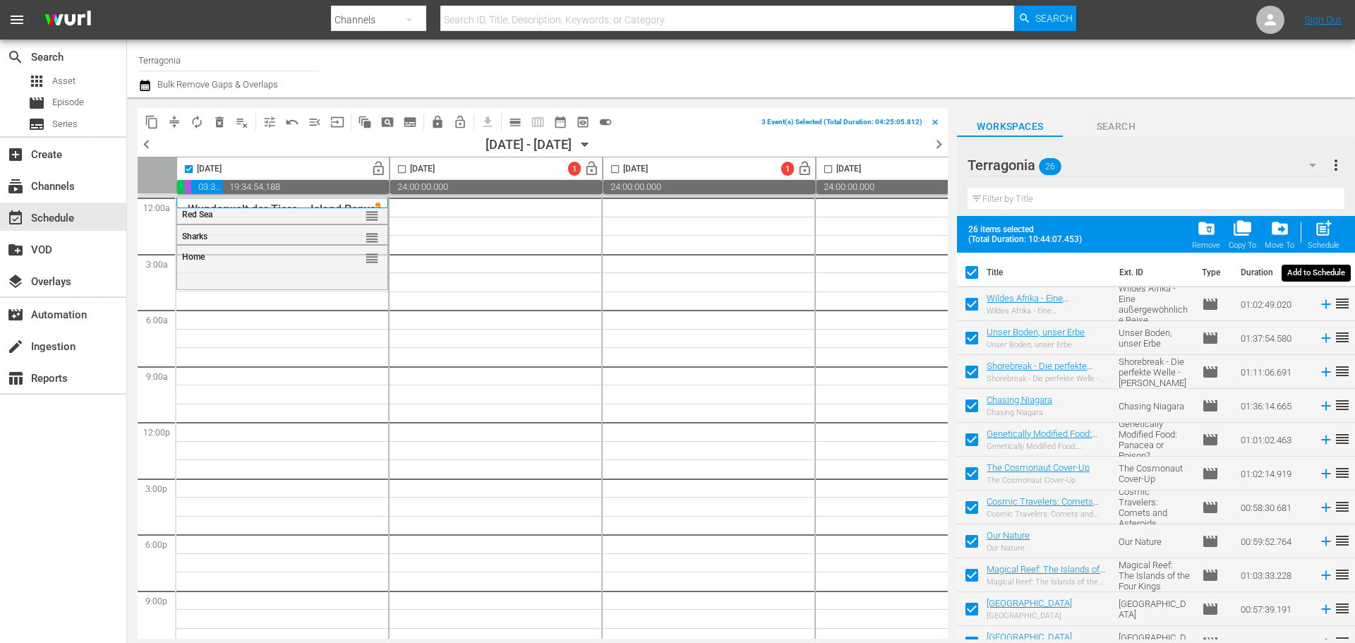
checkbox input "false"
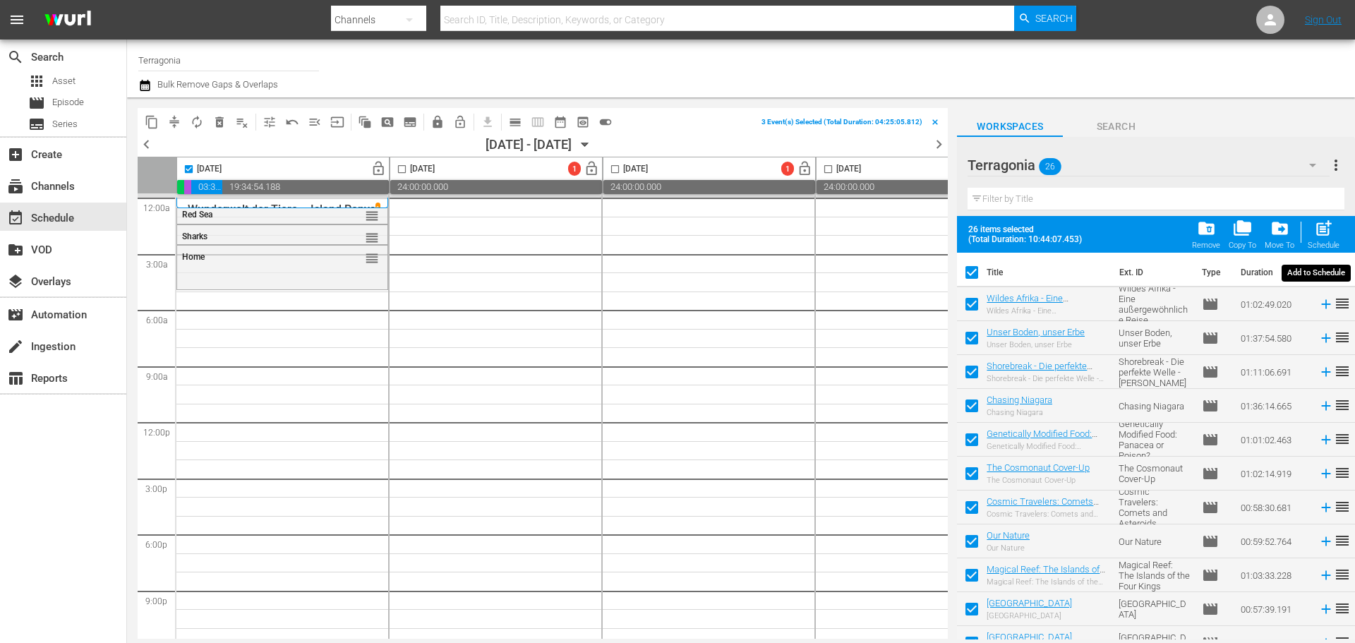
checkbox input "false"
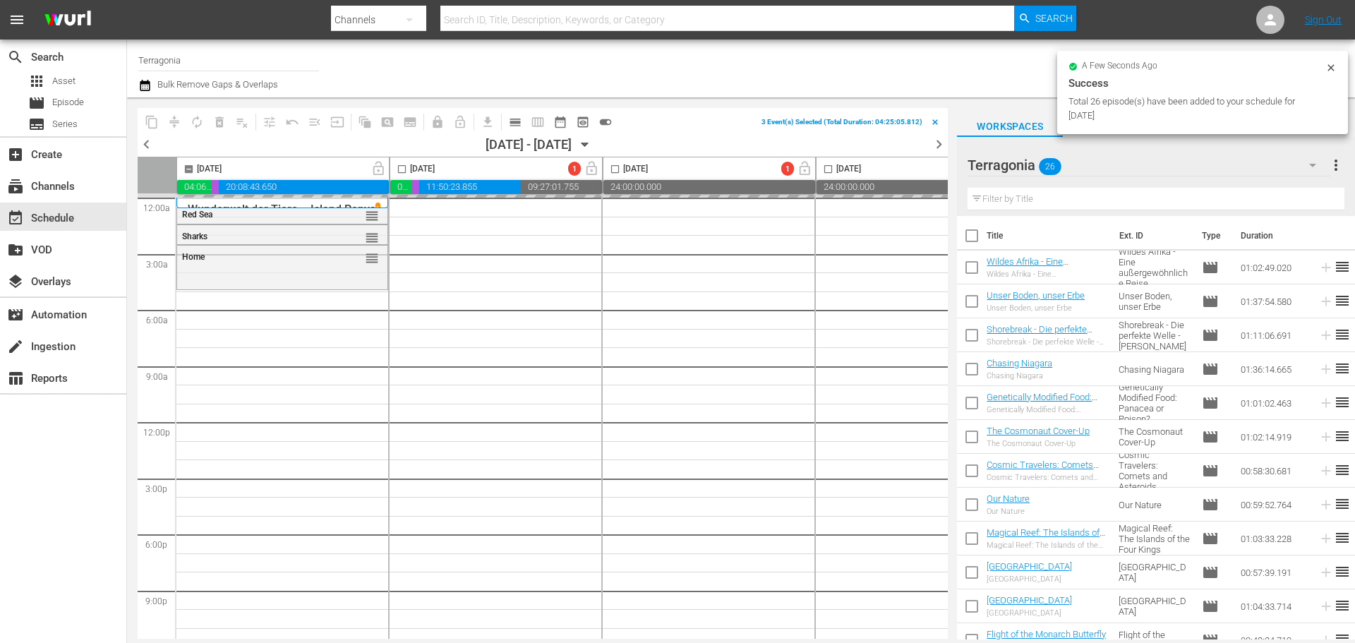
checkbox input "false"
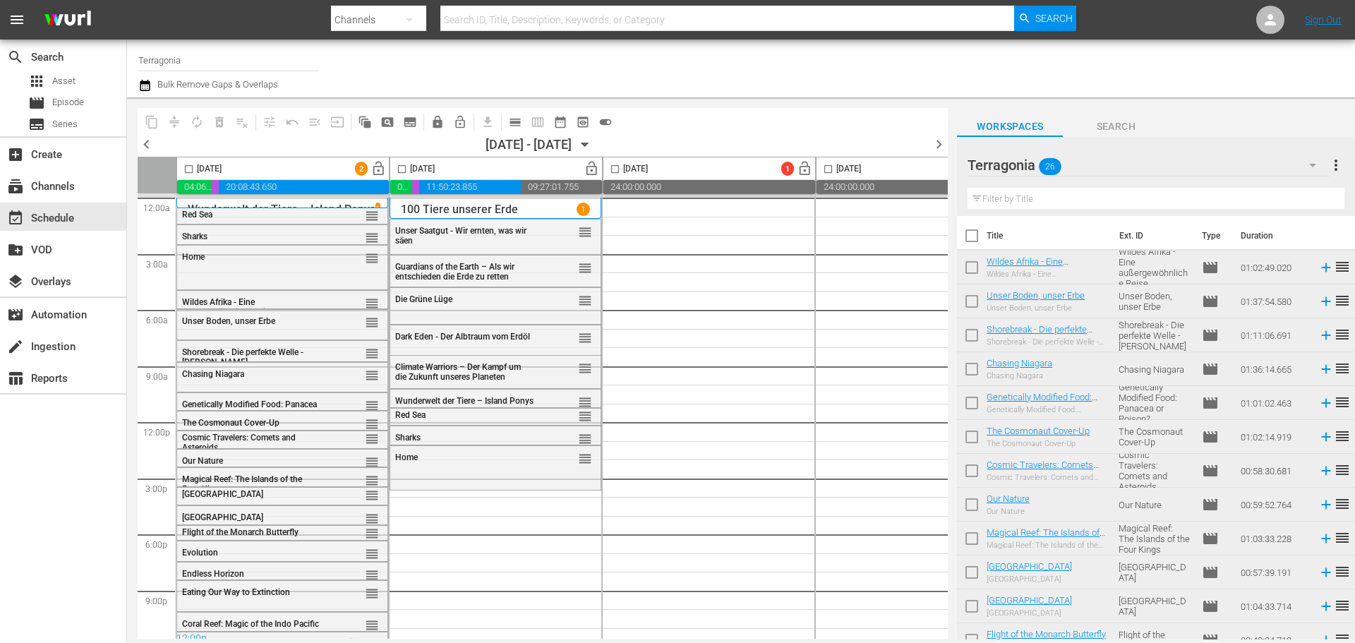
click at [217, 61] on input "Terragonia" at bounding box center [228, 60] width 181 height 34
click at [208, 56] on input "Terragonia" at bounding box center [228, 60] width 181 height 34
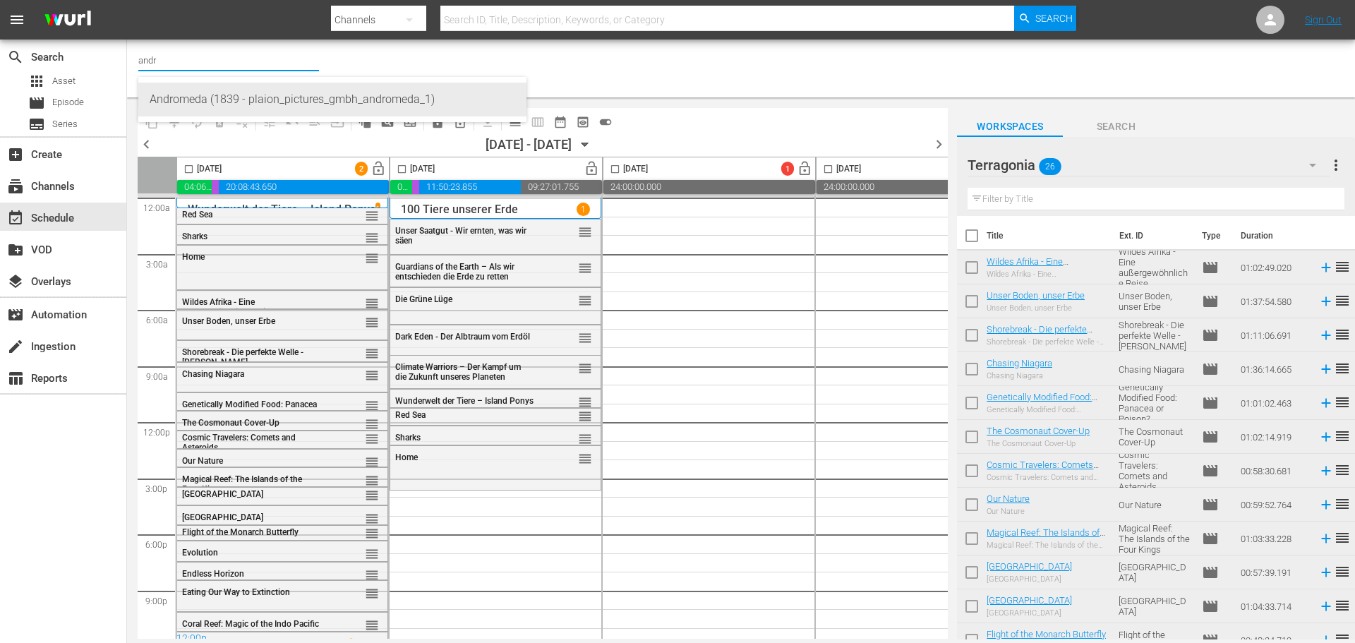
click at [216, 104] on div "Andromeda (1839 - plaion_pictures_gmbh_andromeda_1)" at bounding box center [333, 100] width 366 height 34
type input "Andromeda (1839 - plaion_pictures_gmbh_andromeda_1)"
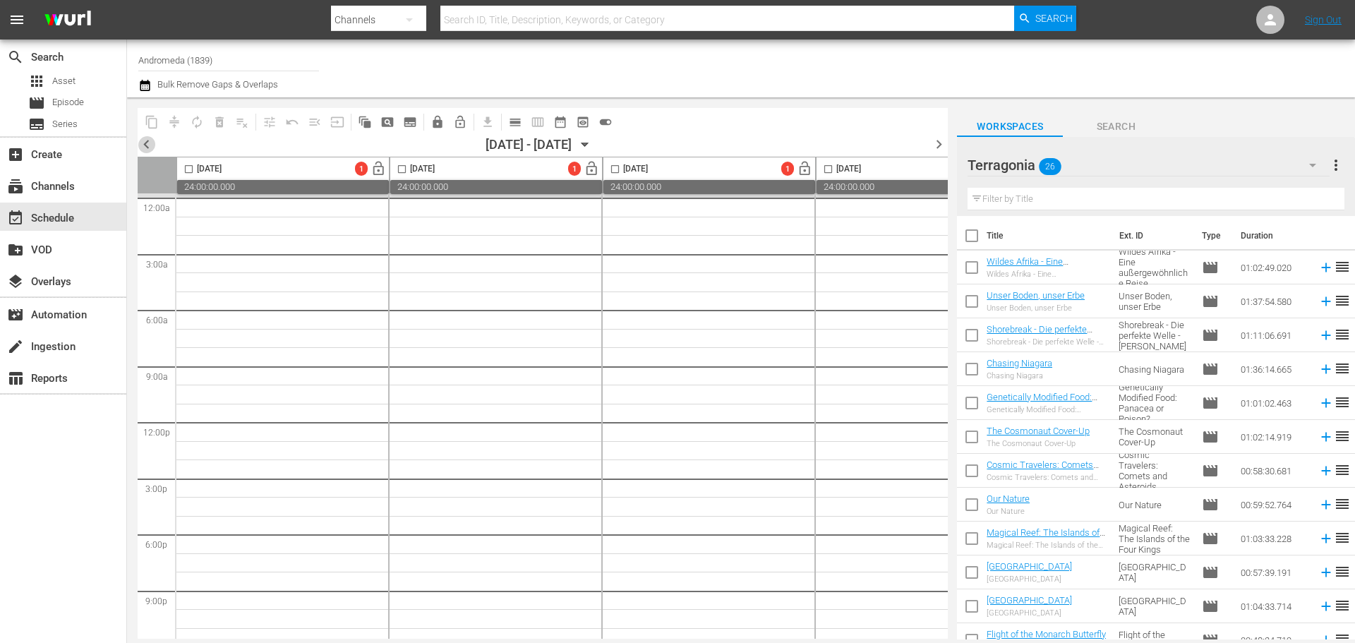
click at [145, 140] on span "chevron_left" at bounding box center [147, 144] width 18 height 18
click at [1159, 163] on div "Terragonia 26" at bounding box center [1147, 165] width 361 height 40
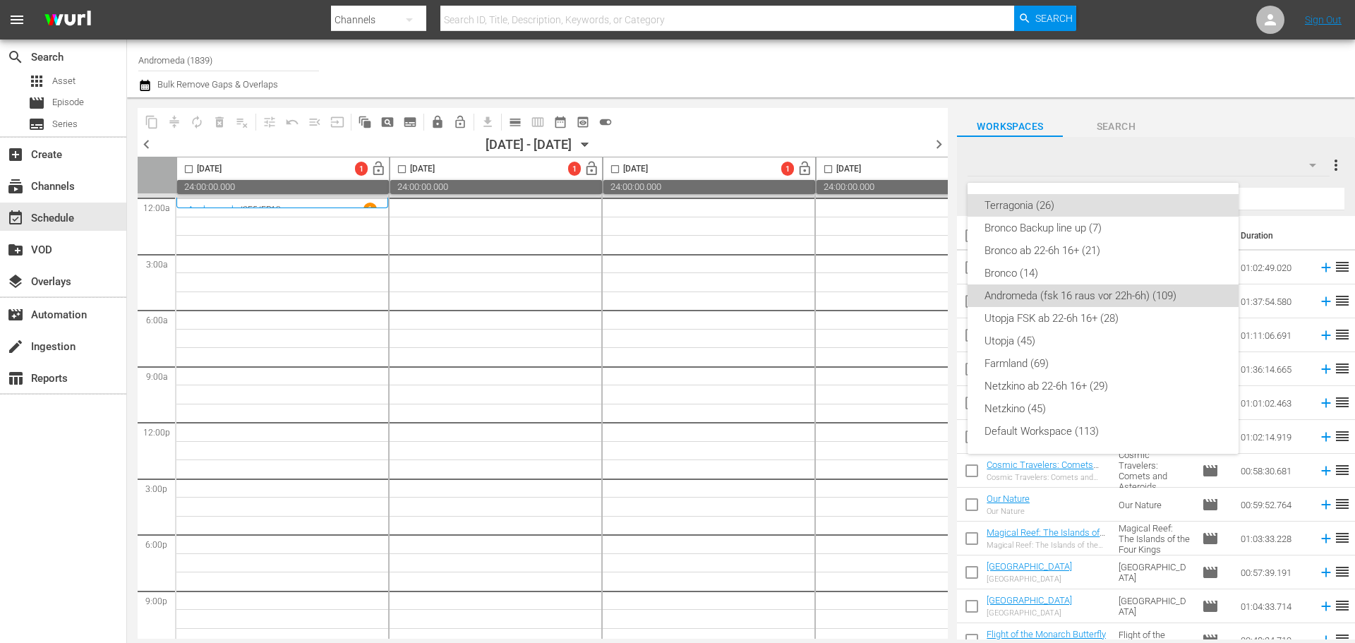
click at [1046, 294] on div "Andromeda (fsk 16 raus vor 22h-6h) (109)" at bounding box center [1102, 295] width 237 height 23
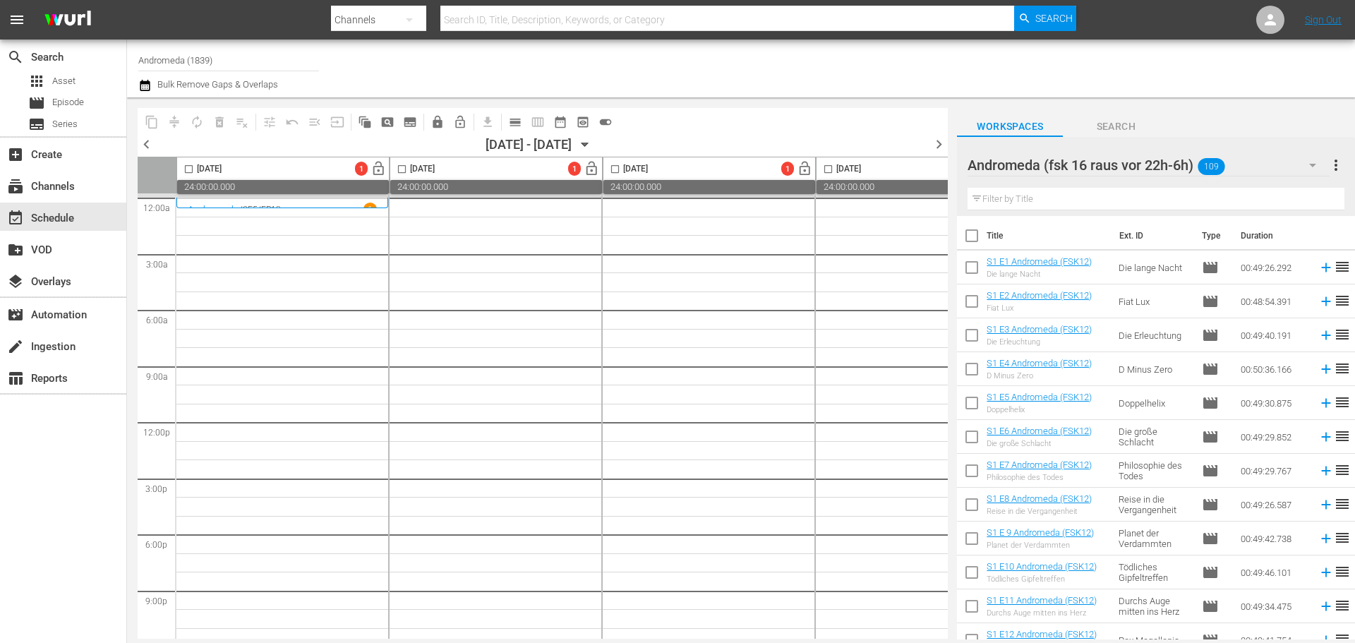
click at [187, 175] on input "checkbox" at bounding box center [189, 172] width 16 height 16
checkbox input "true"
click at [968, 237] on input "checkbox" at bounding box center [972, 239] width 30 height 30
checkbox input "true"
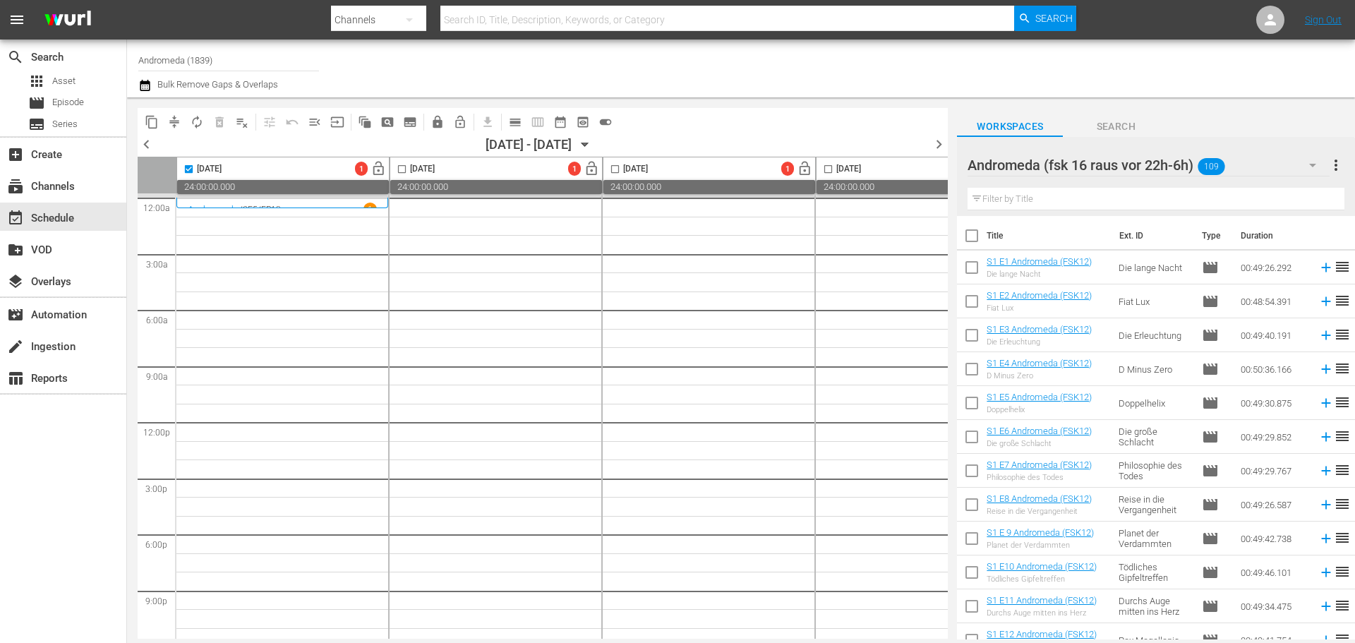
checkbox input "true"
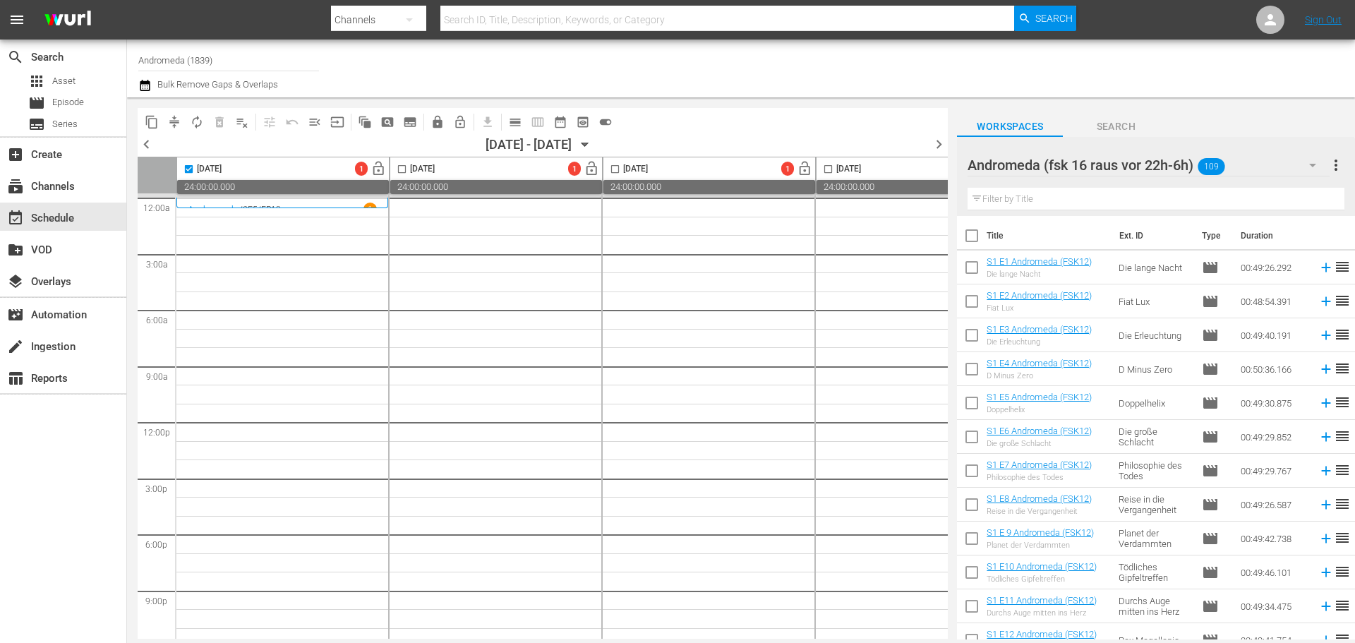
checkbox input "true"
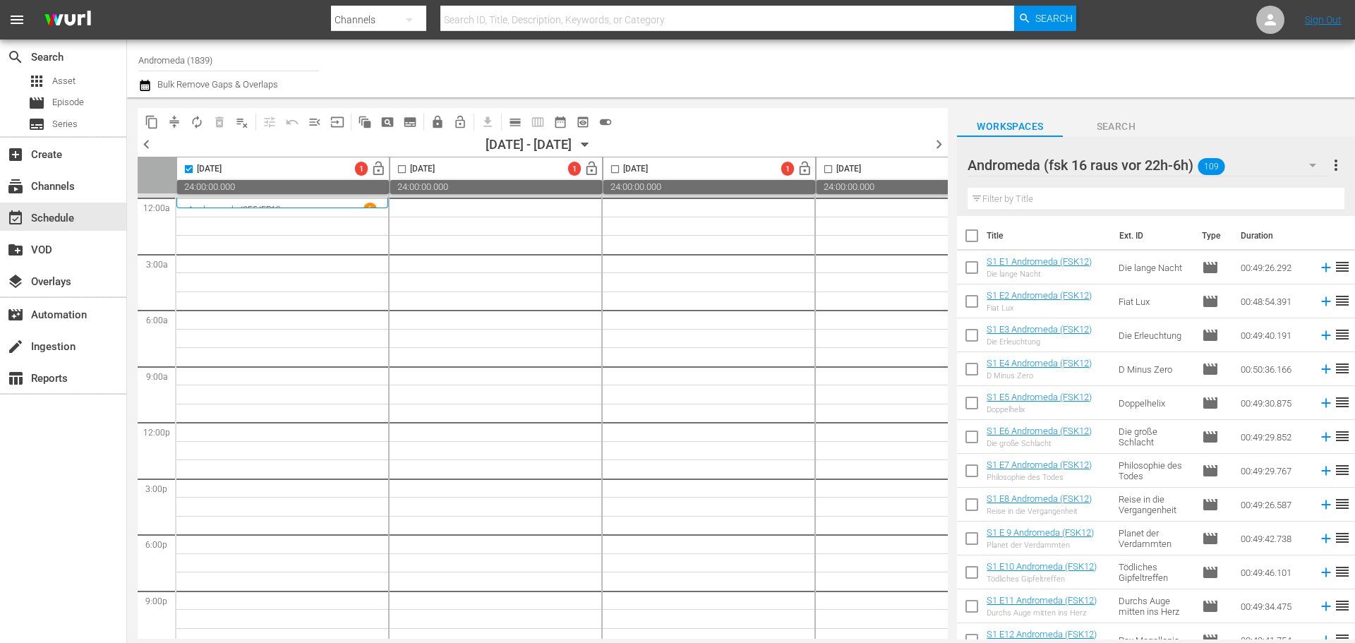
checkbox input "true"
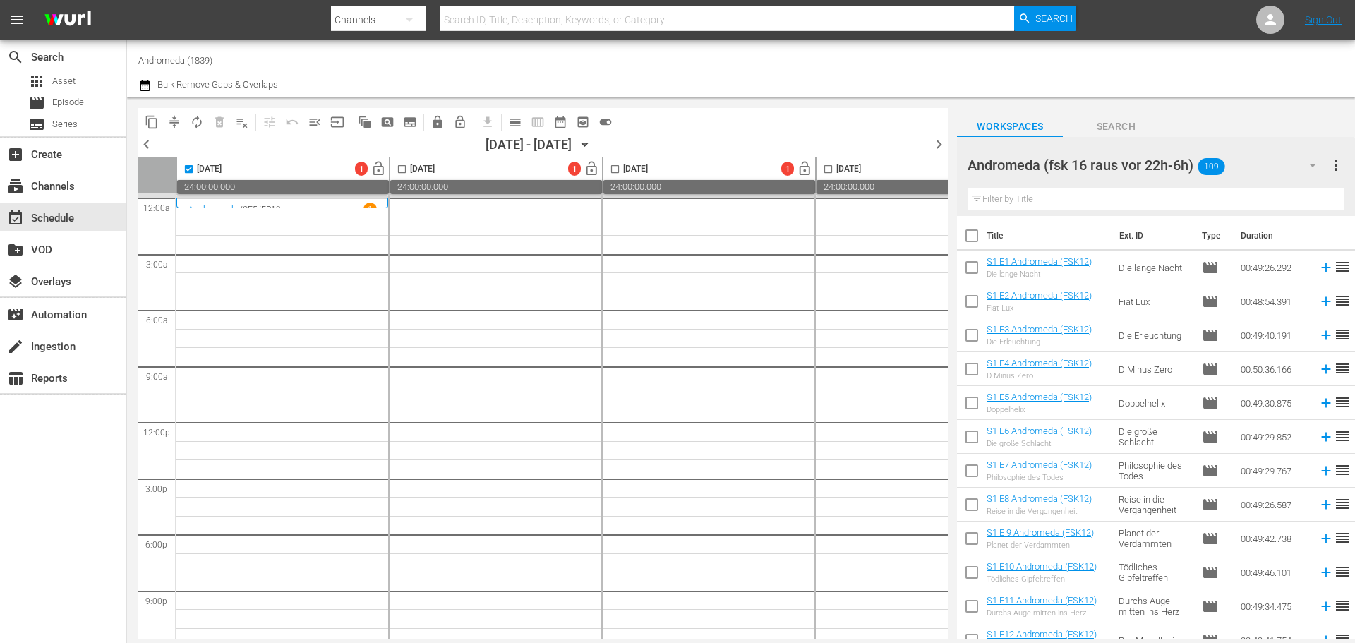
checkbox input "true"
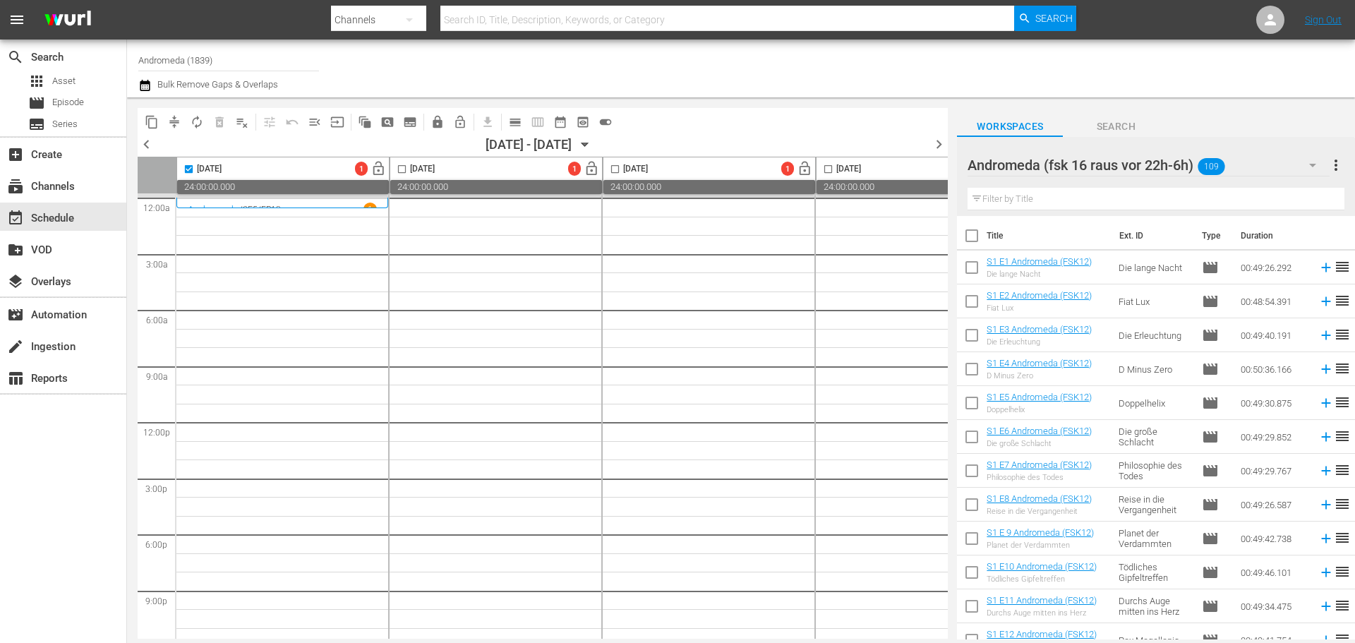
checkbox input "true"
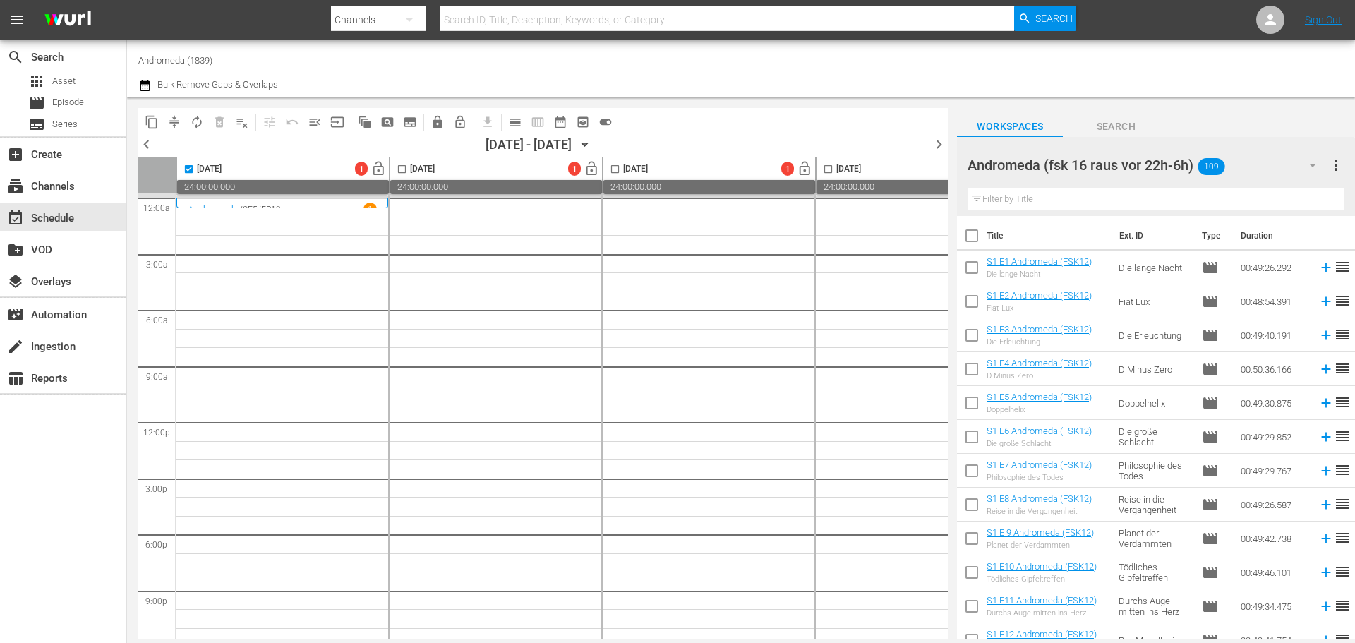
checkbox input "true"
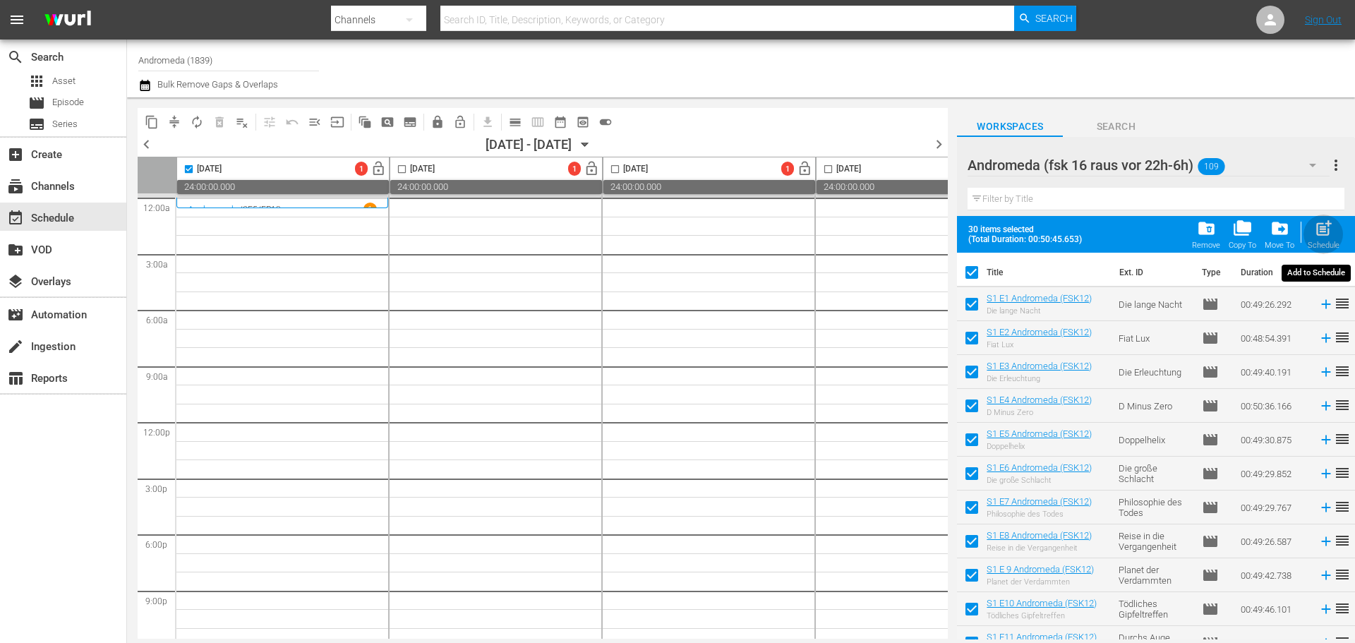
click at [1332, 229] on span "post_add" at bounding box center [1323, 228] width 19 height 19
checkbox input "false"
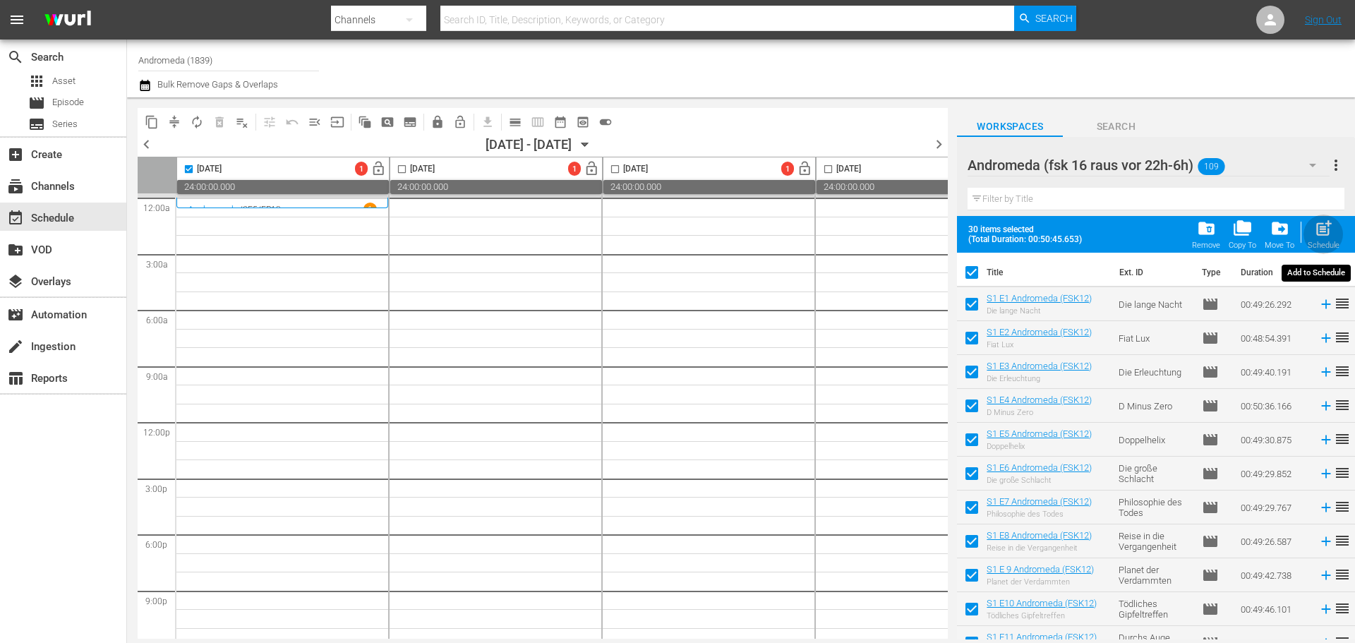
checkbox input "false"
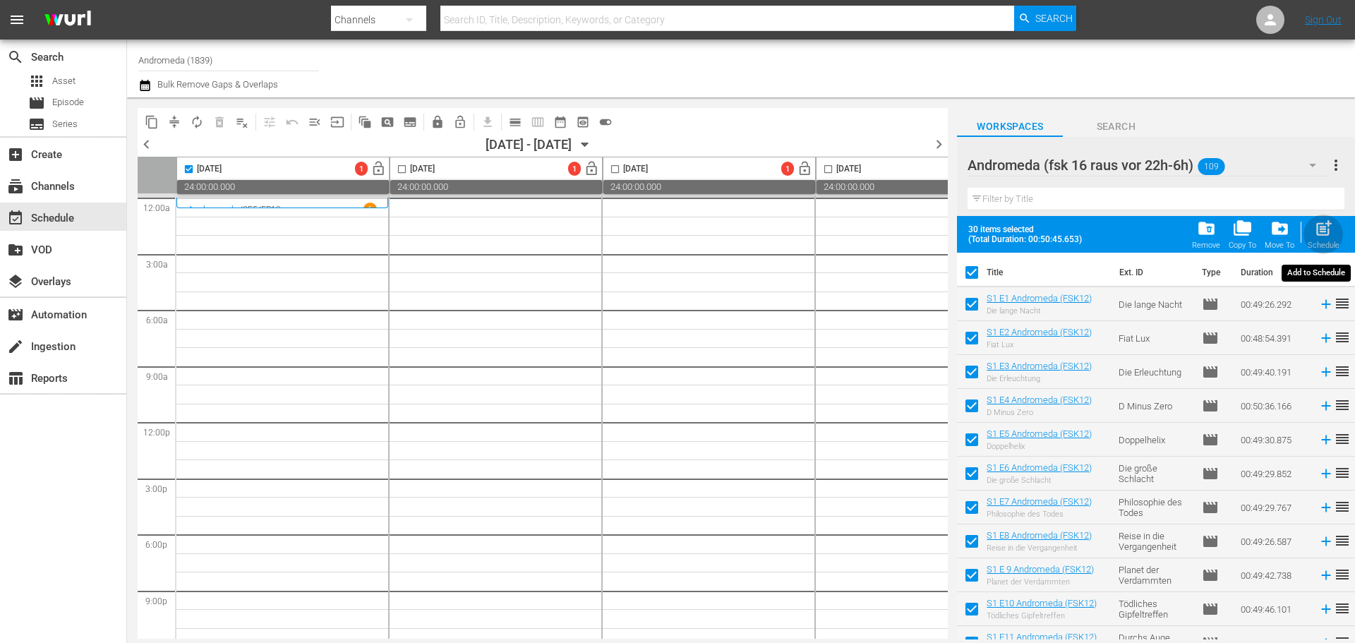
checkbox input "false"
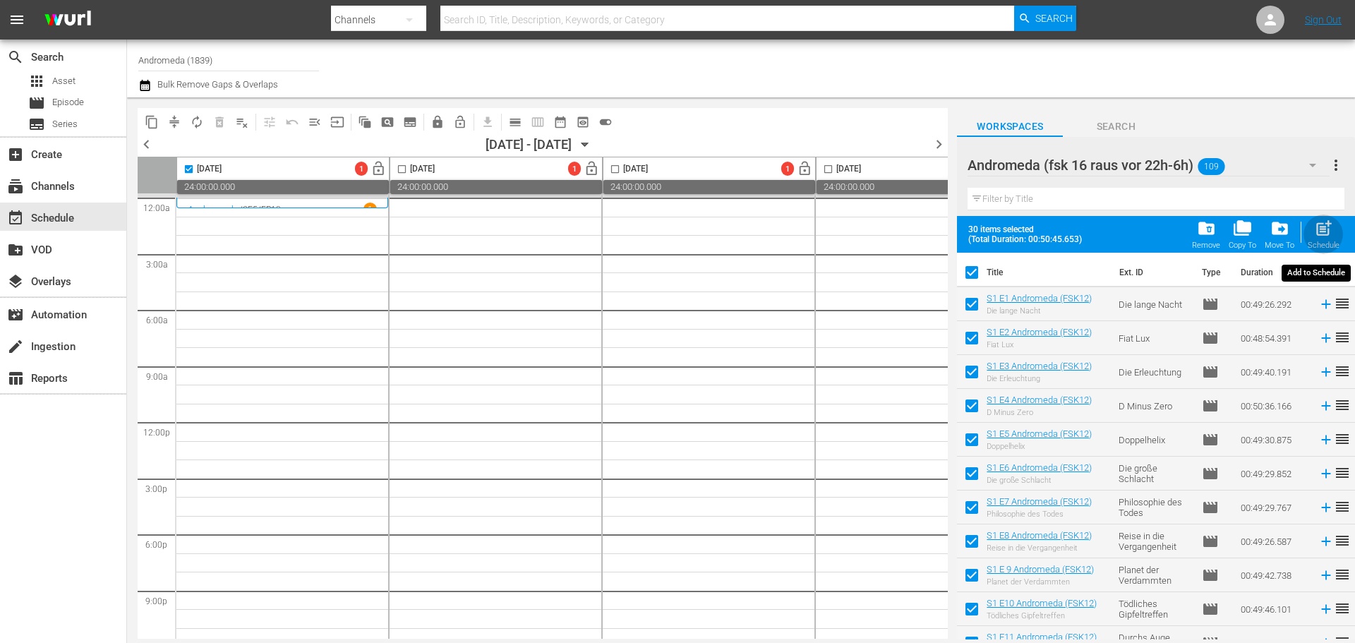
checkbox input "false"
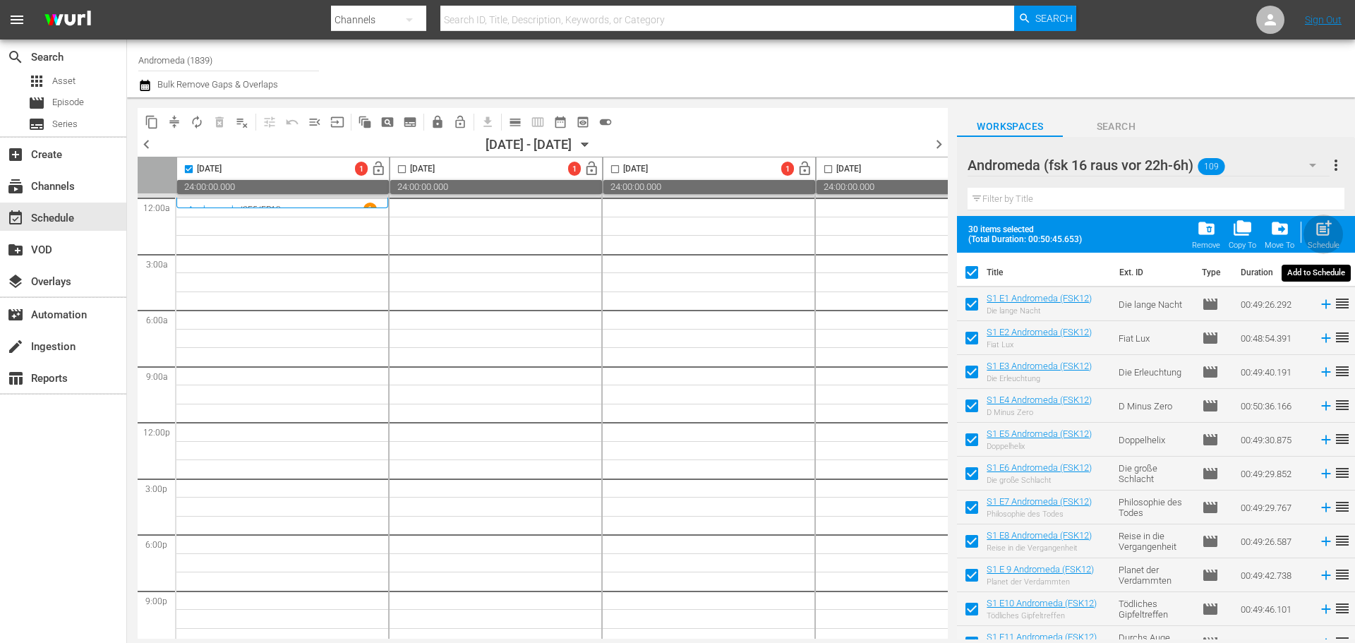
checkbox input "false"
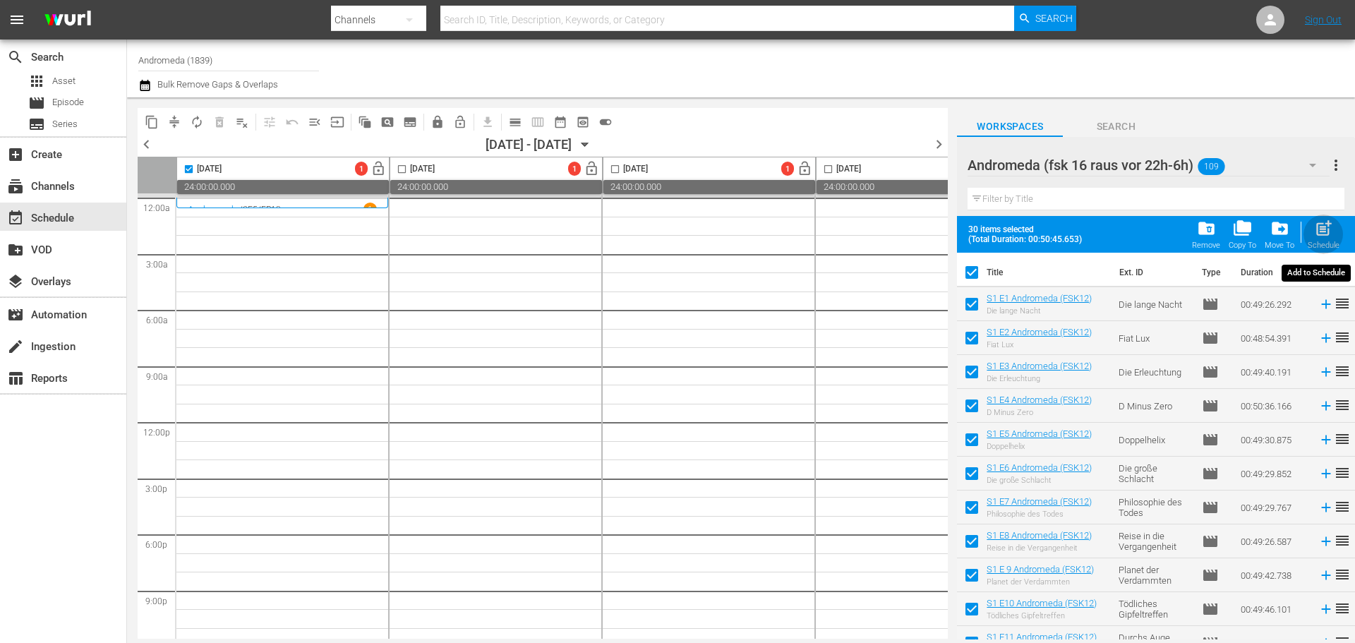
checkbox input "false"
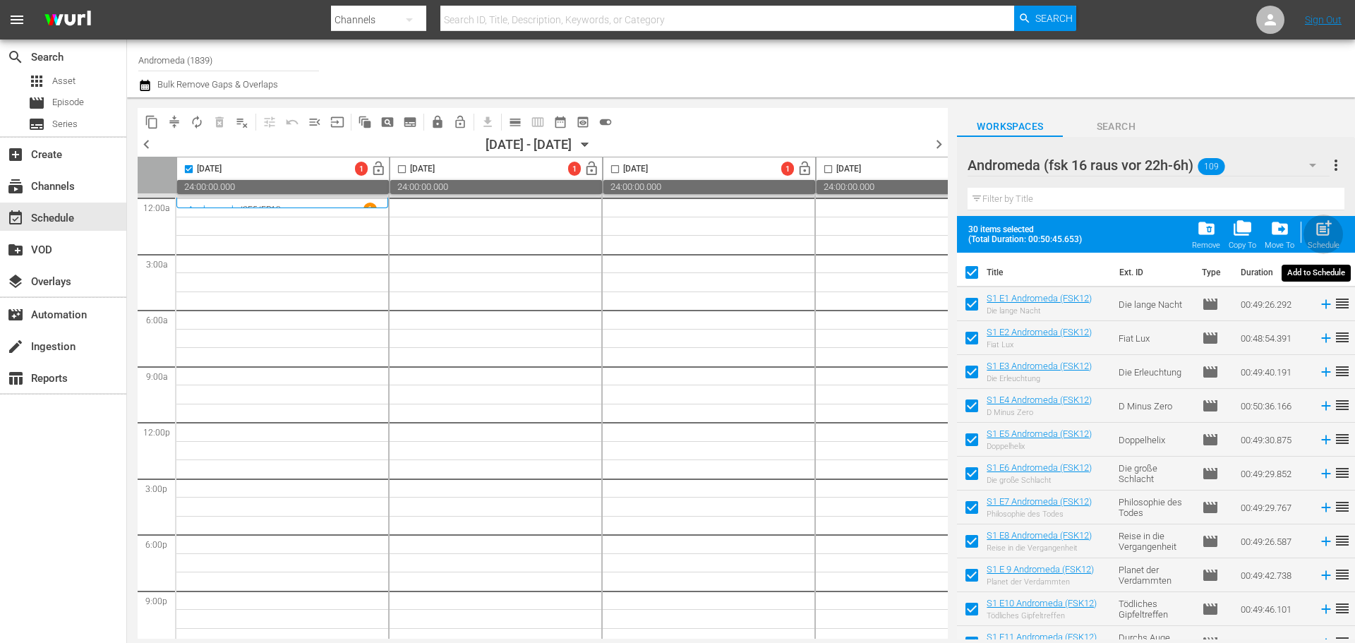
checkbox input "false"
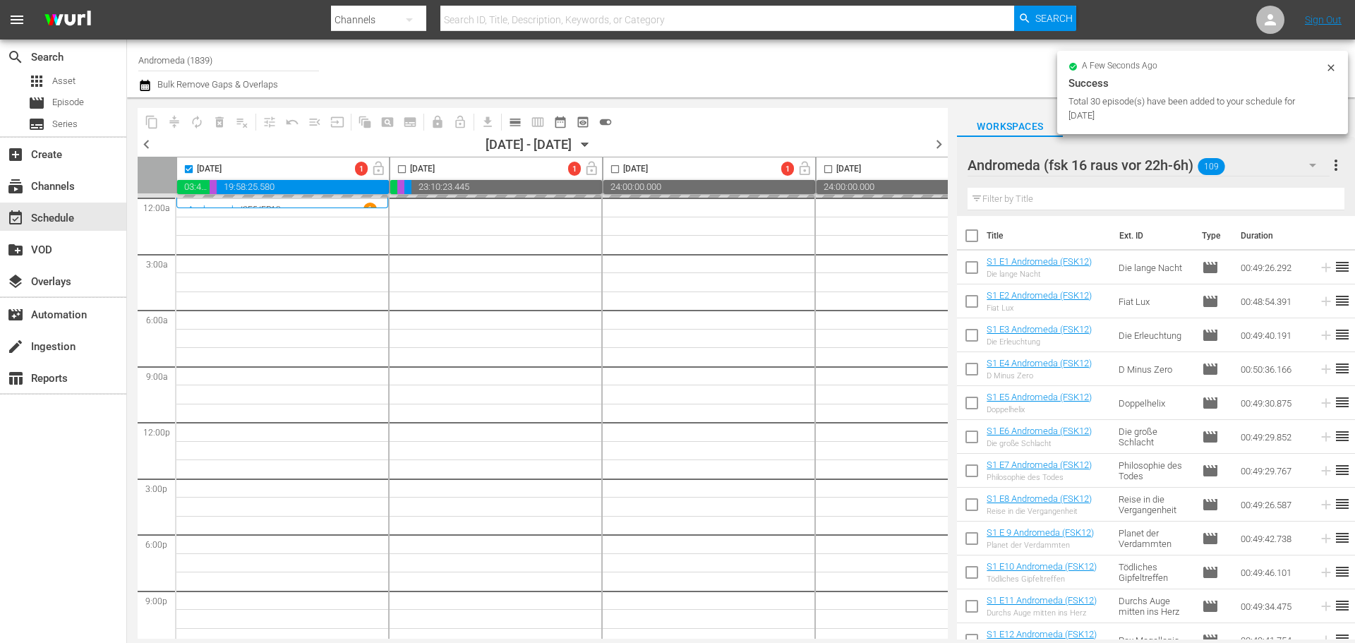
checkbox input "false"
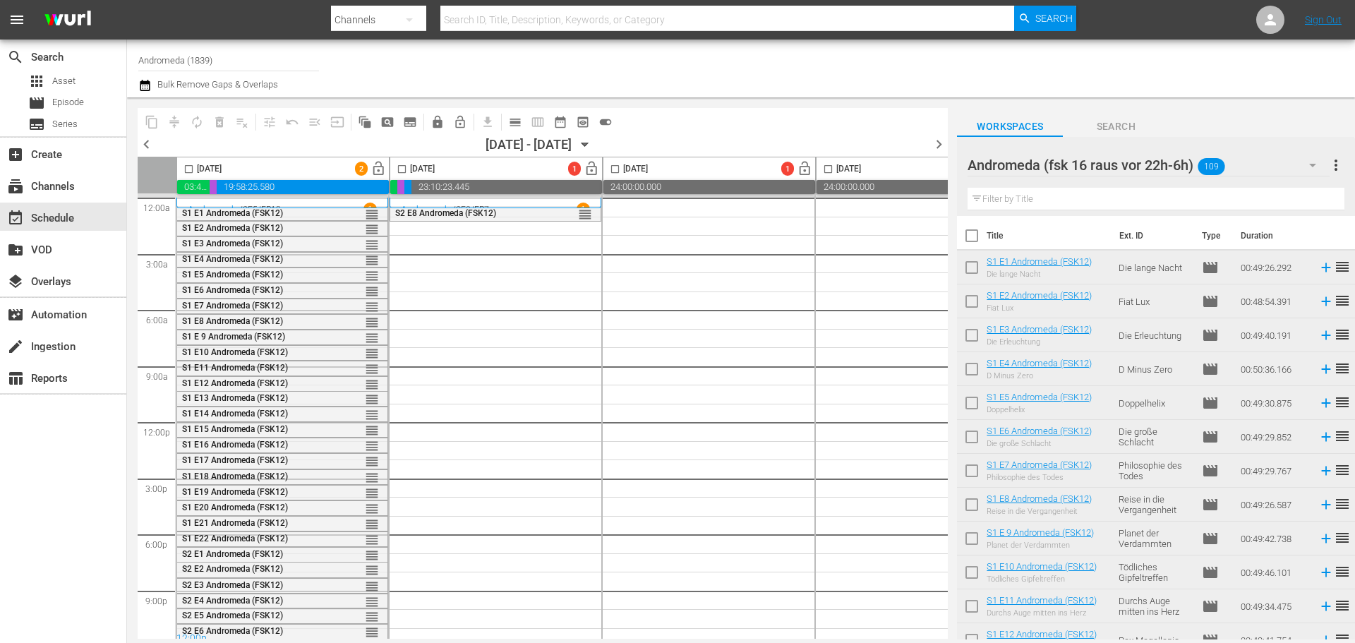
click at [972, 234] on input "checkbox" at bounding box center [972, 239] width 30 height 30
checkbox input "true"
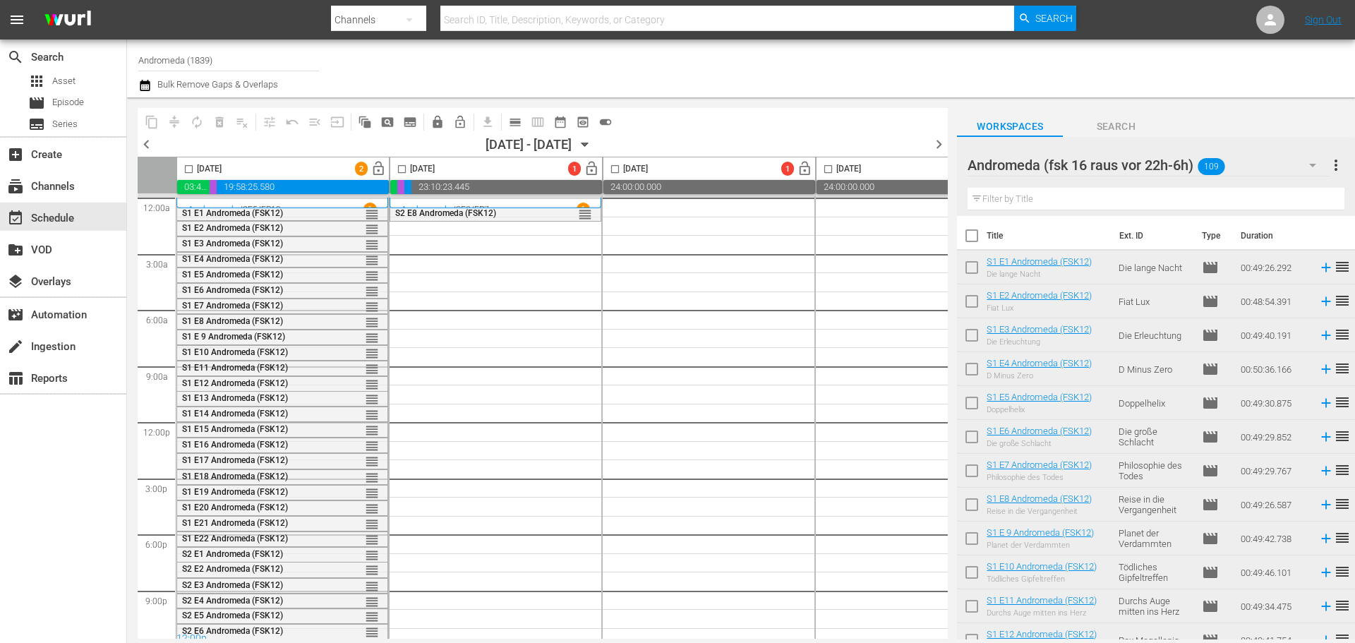
checkbox input "true"
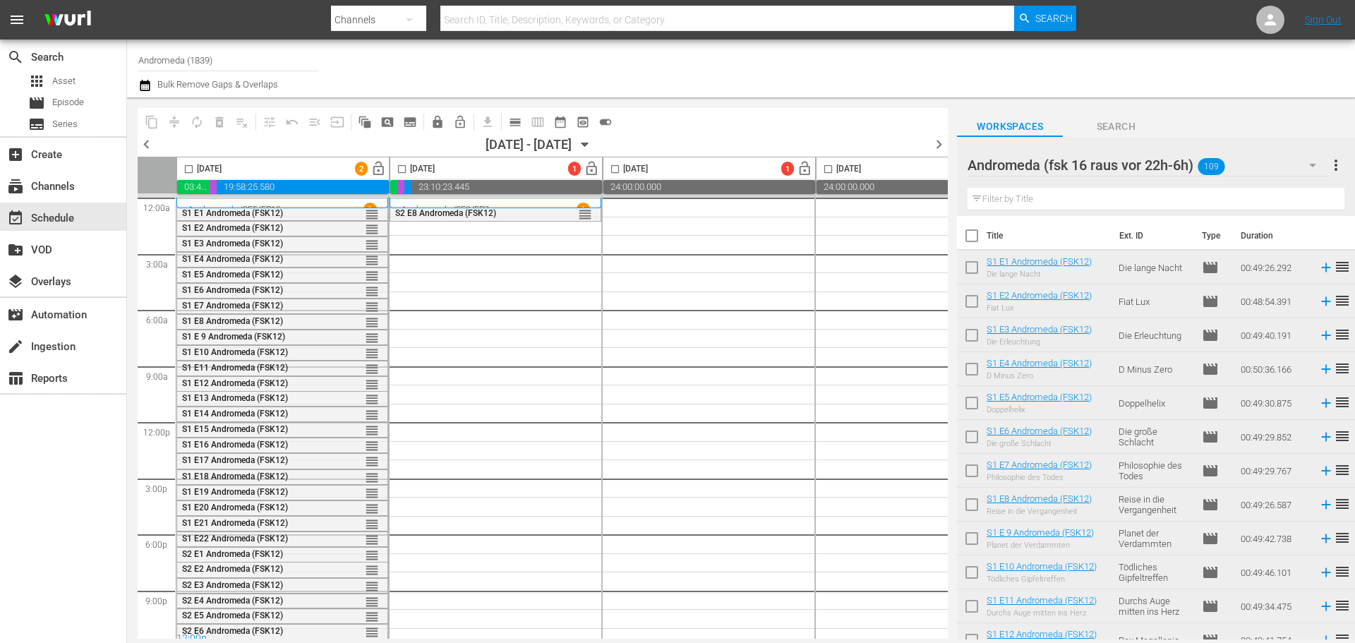
checkbox input "true"
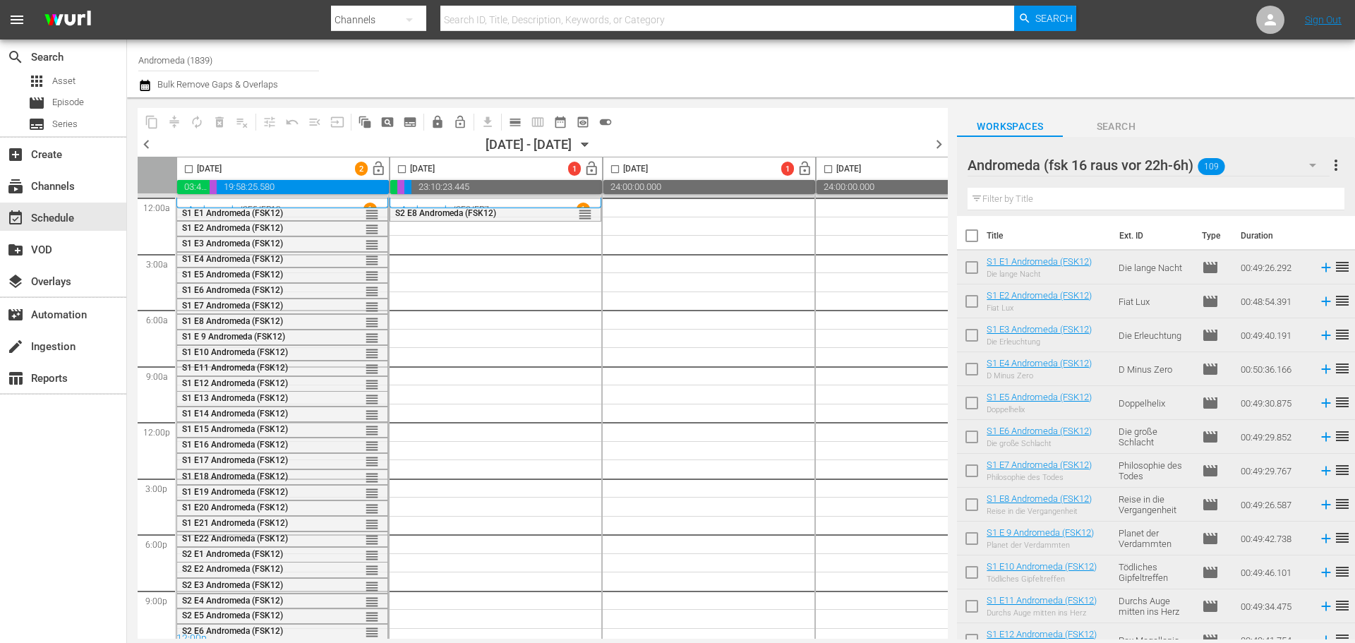
checkbox input "true"
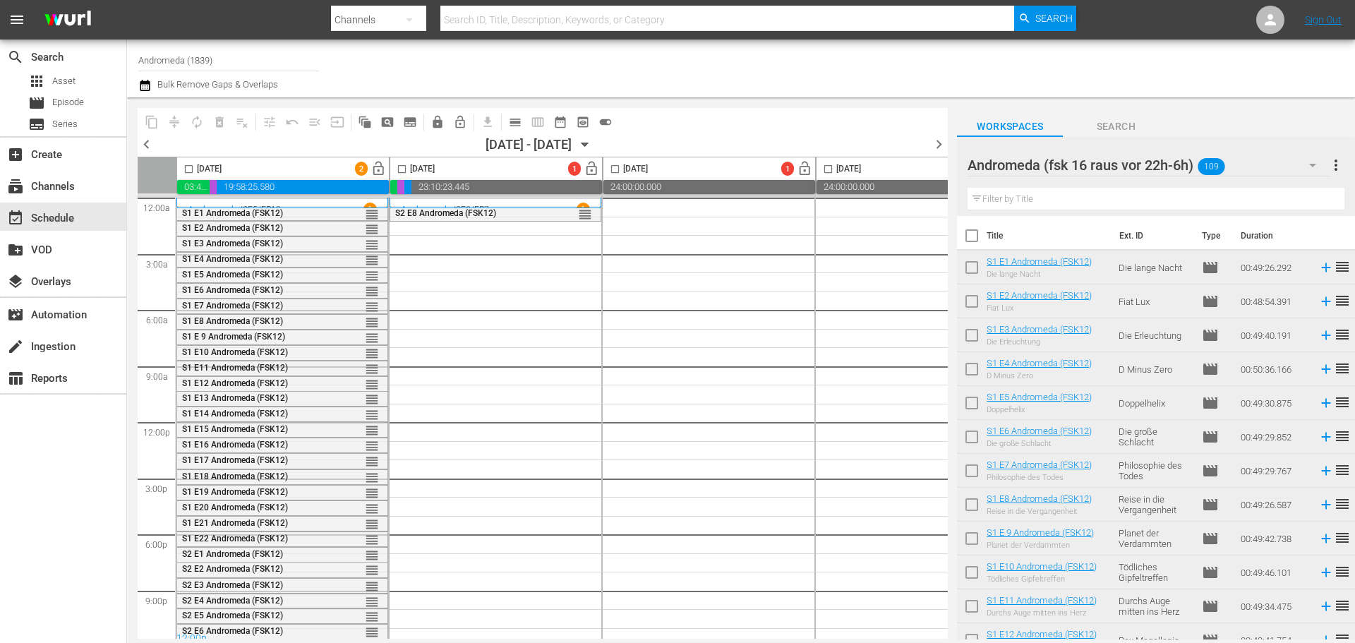
checkbox input "true"
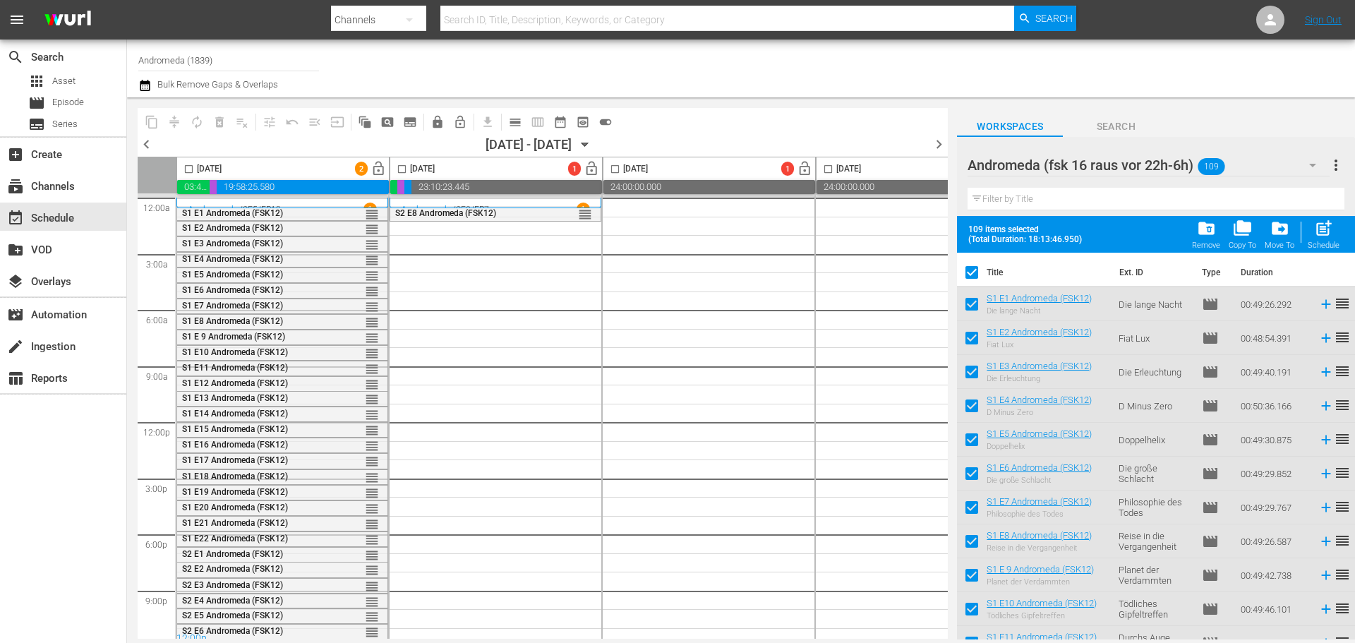
click at [969, 303] on input "checkbox" at bounding box center [972, 307] width 30 height 30
click at [974, 342] on input "checkbox" at bounding box center [972, 341] width 30 height 30
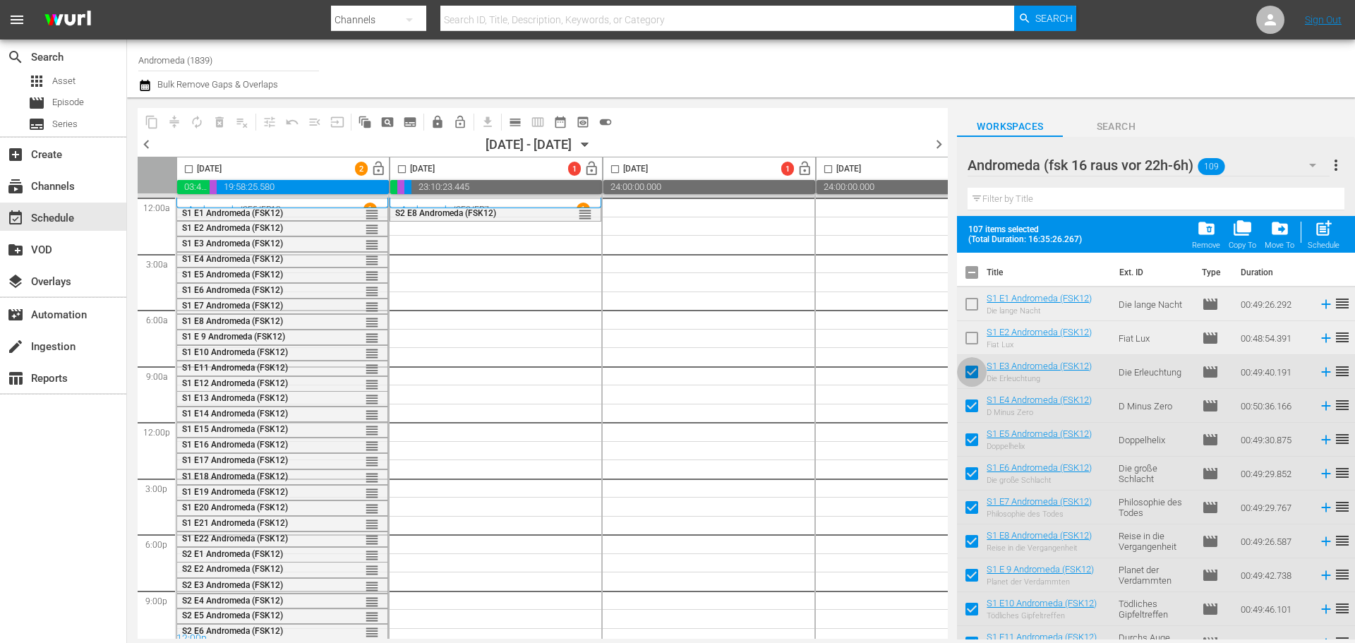
click at [971, 380] on input "checkbox" at bounding box center [972, 375] width 30 height 30
drag, startPoint x: 970, startPoint y: 418, endPoint x: 971, endPoint y: 431, distance: 13.5
click at [970, 418] on input "checkbox" at bounding box center [972, 409] width 30 height 30
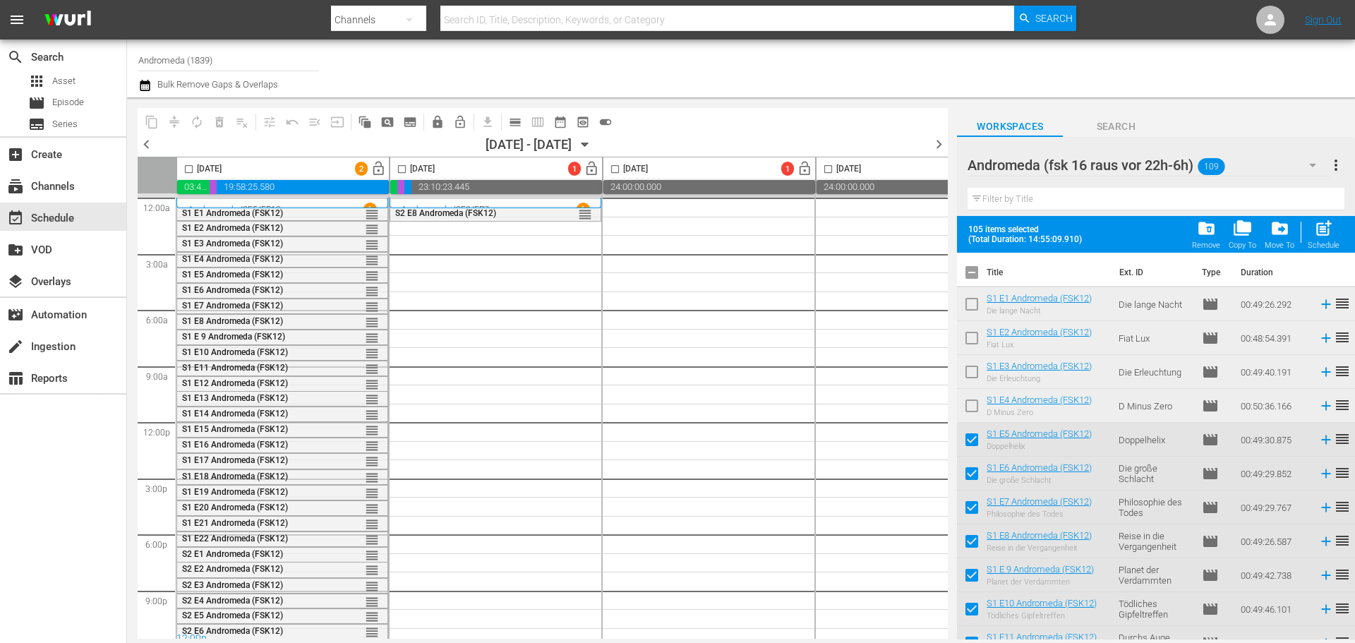
click at [972, 447] on input "checkbox" at bounding box center [972, 443] width 30 height 30
click at [973, 481] on input "checkbox" at bounding box center [972, 476] width 30 height 30
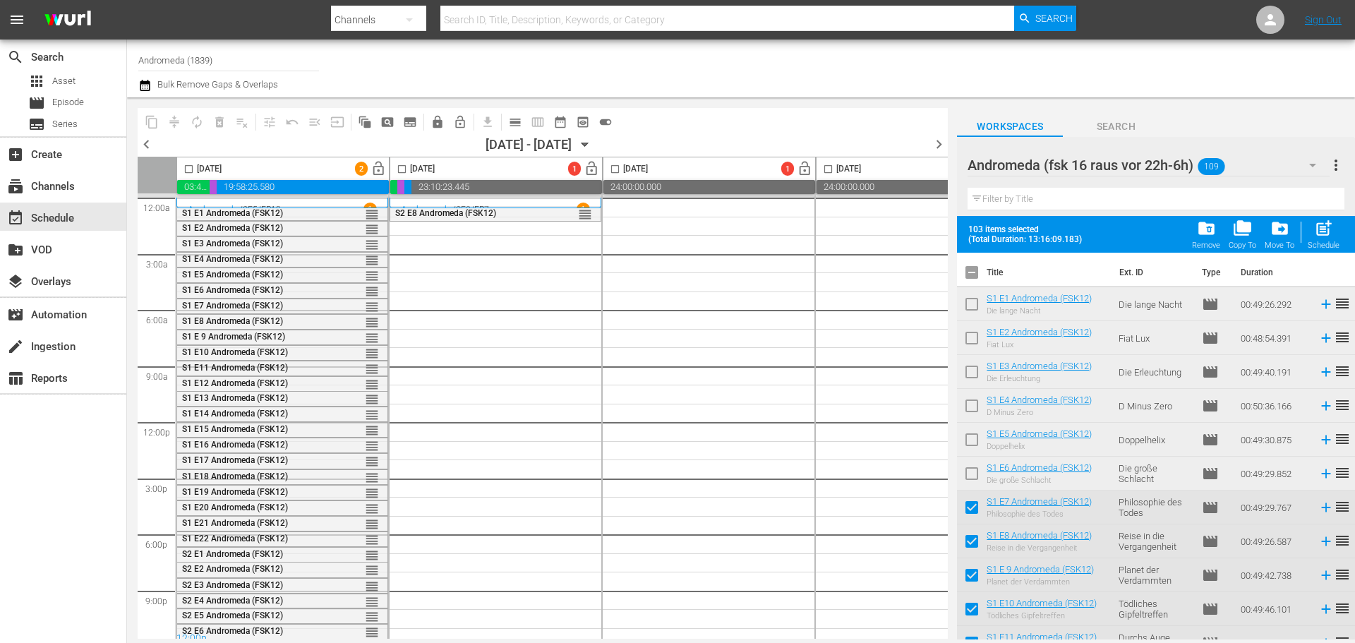
click at [974, 514] on input "checkbox" at bounding box center [972, 510] width 30 height 30
click at [972, 550] on input "checkbox" at bounding box center [972, 544] width 30 height 30
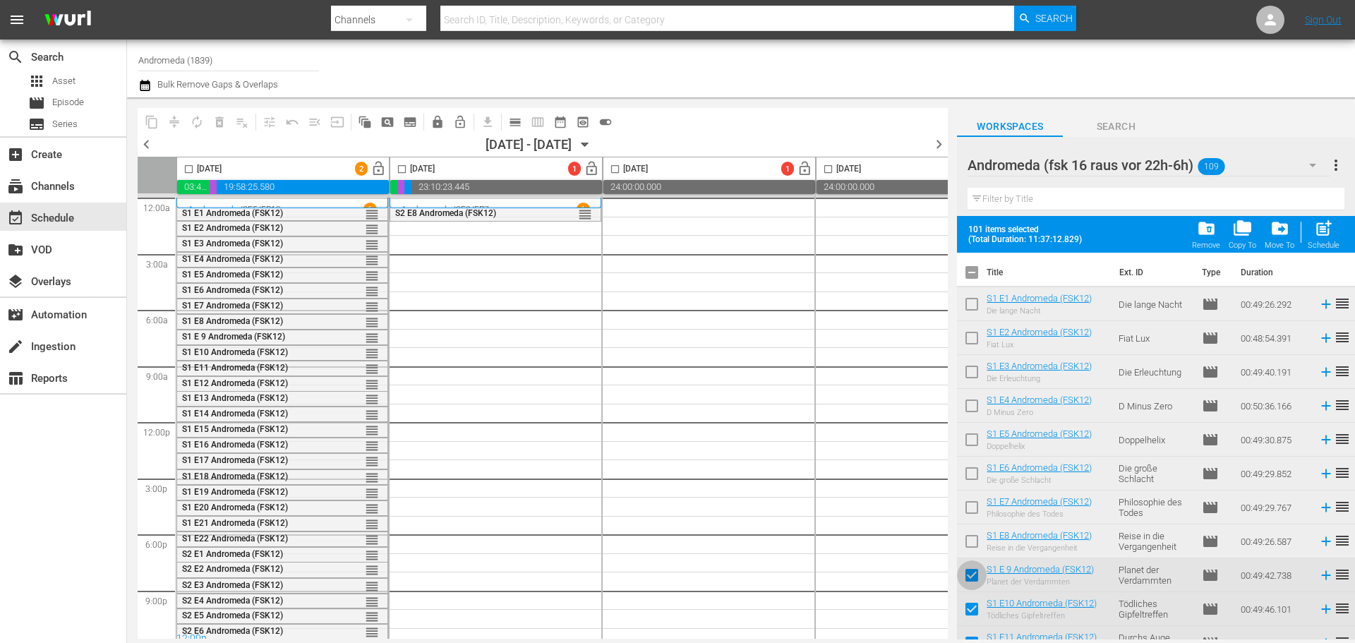
click at [974, 578] on input "checkbox" at bounding box center [972, 578] width 30 height 30
click at [977, 609] on input "checkbox" at bounding box center [972, 612] width 30 height 30
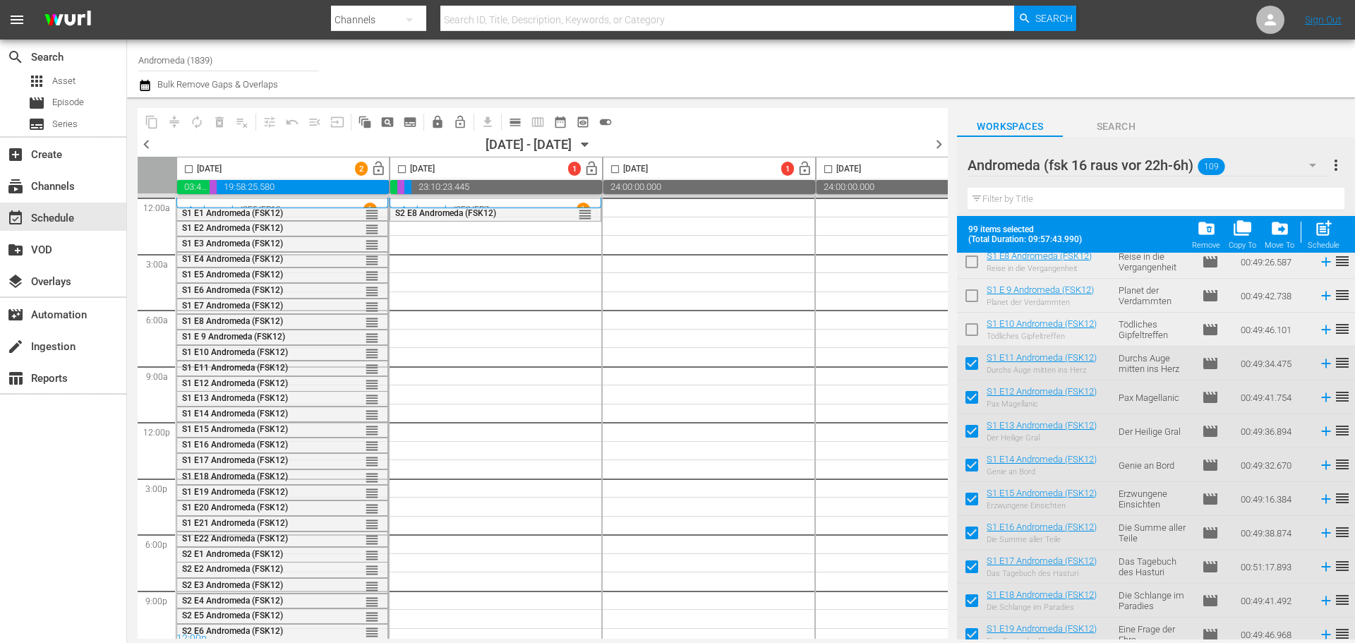
scroll to position [282, 0]
click at [965, 358] on input "checkbox" at bounding box center [972, 364] width 30 height 30
click at [966, 404] on input "checkbox" at bounding box center [972, 397] width 30 height 30
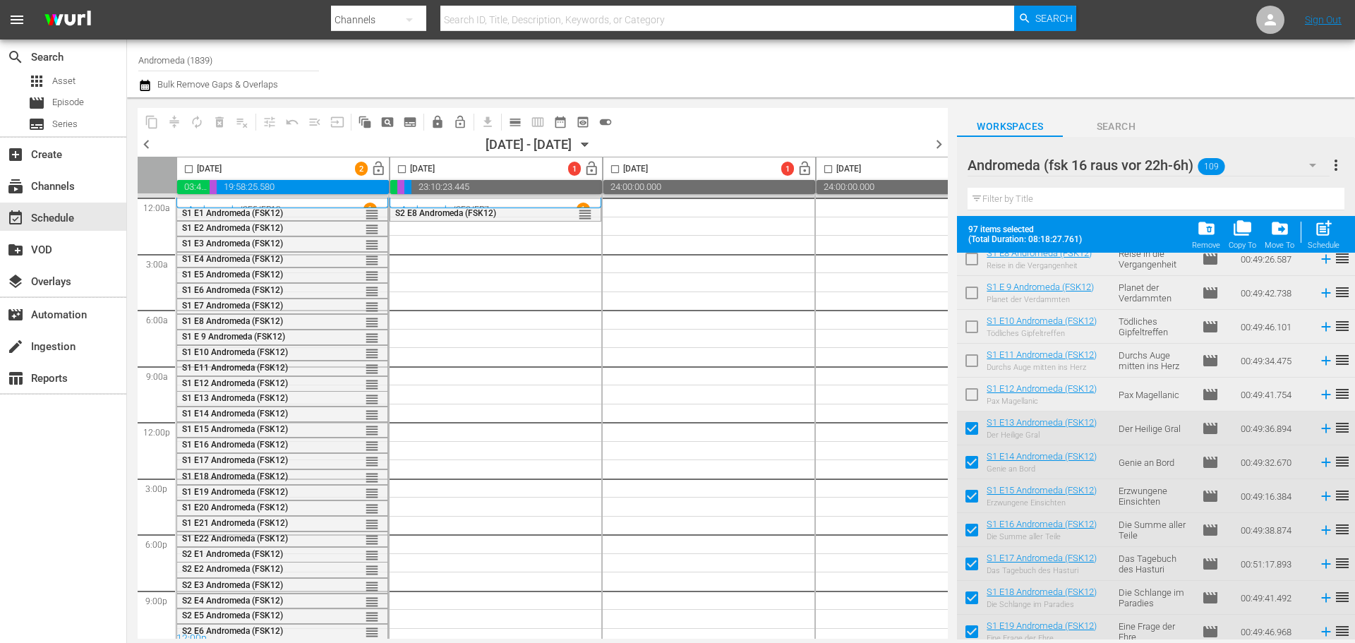
click at [972, 431] on input "checkbox" at bounding box center [972, 431] width 30 height 30
click at [970, 473] on input "checkbox" at bounding box center [972, 465] width 30 height 30
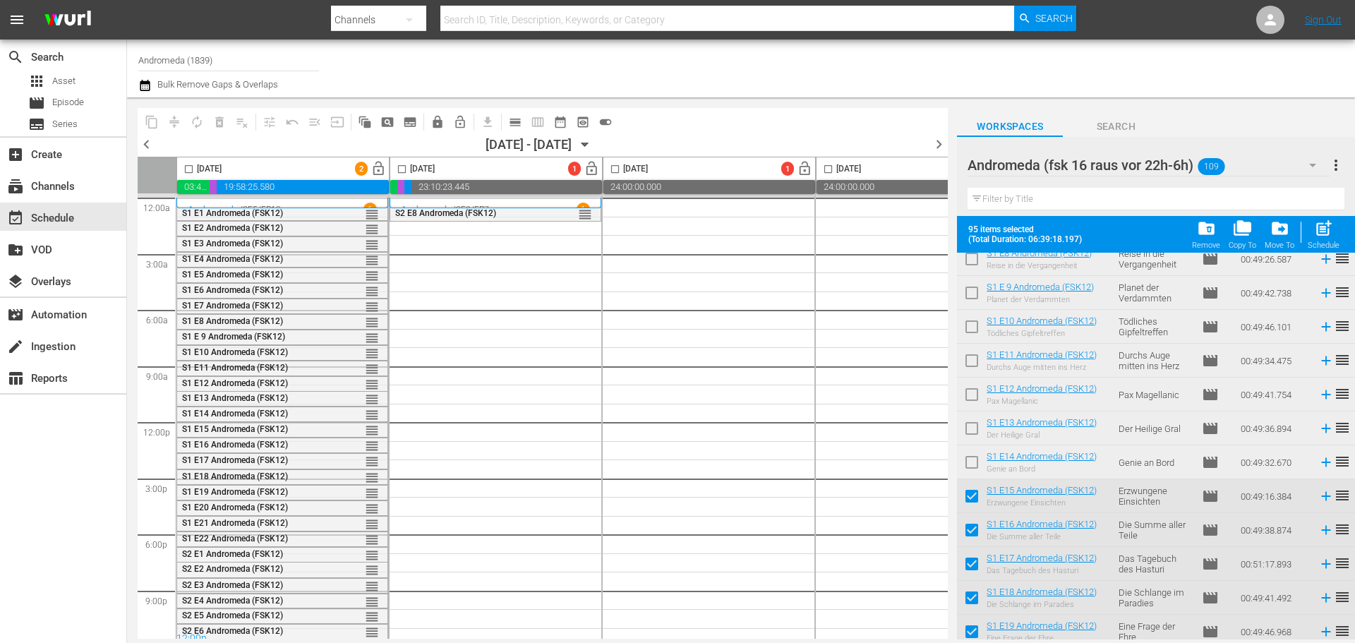
click at [967, 508] on input "checkbox" at bounding box center [972, 499] width 30 height 30
click at [970, 526] on input "checkbox" at bounding box center [972, 533] width 30 height 30
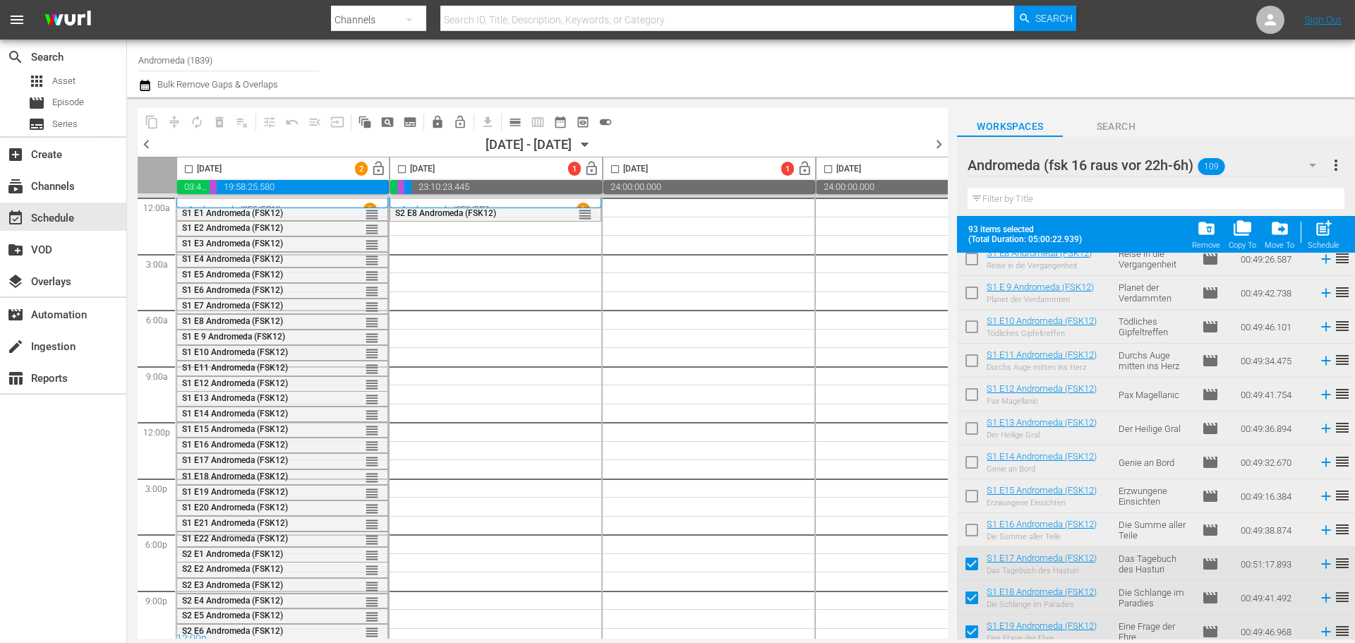
click at [972, 556] on input "checkbox" at bounding box center [972, 567] width 30 height 30
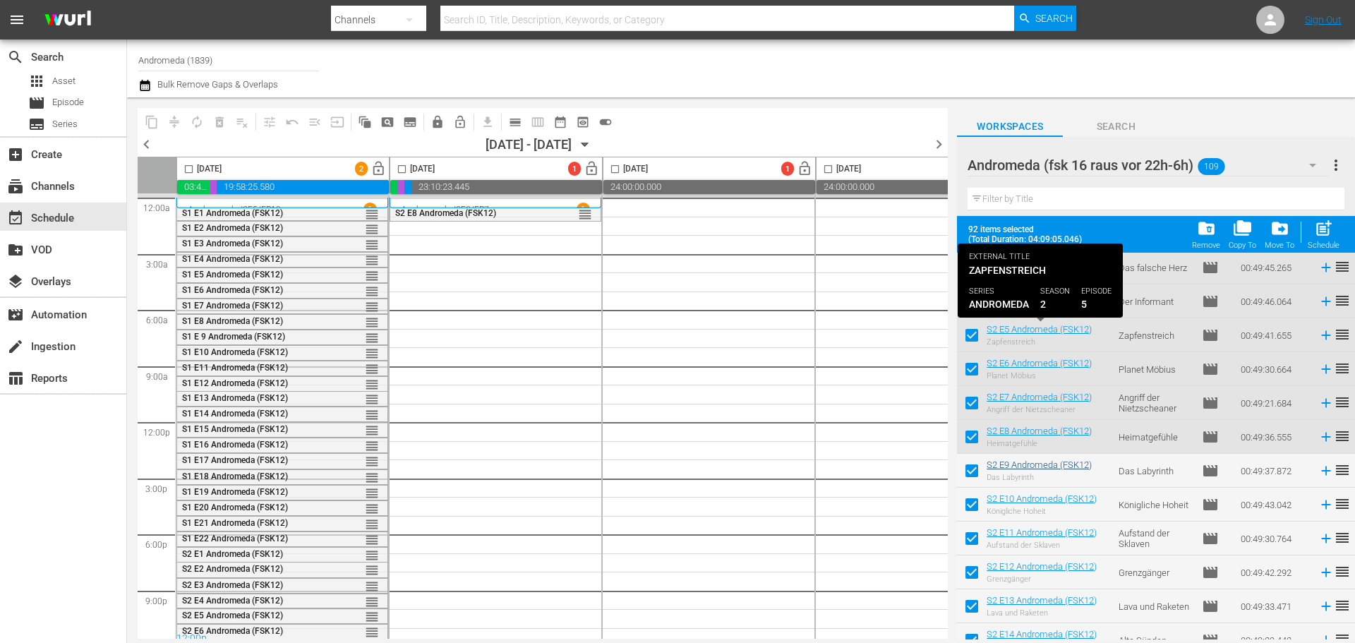
scroll to position [847, 0]
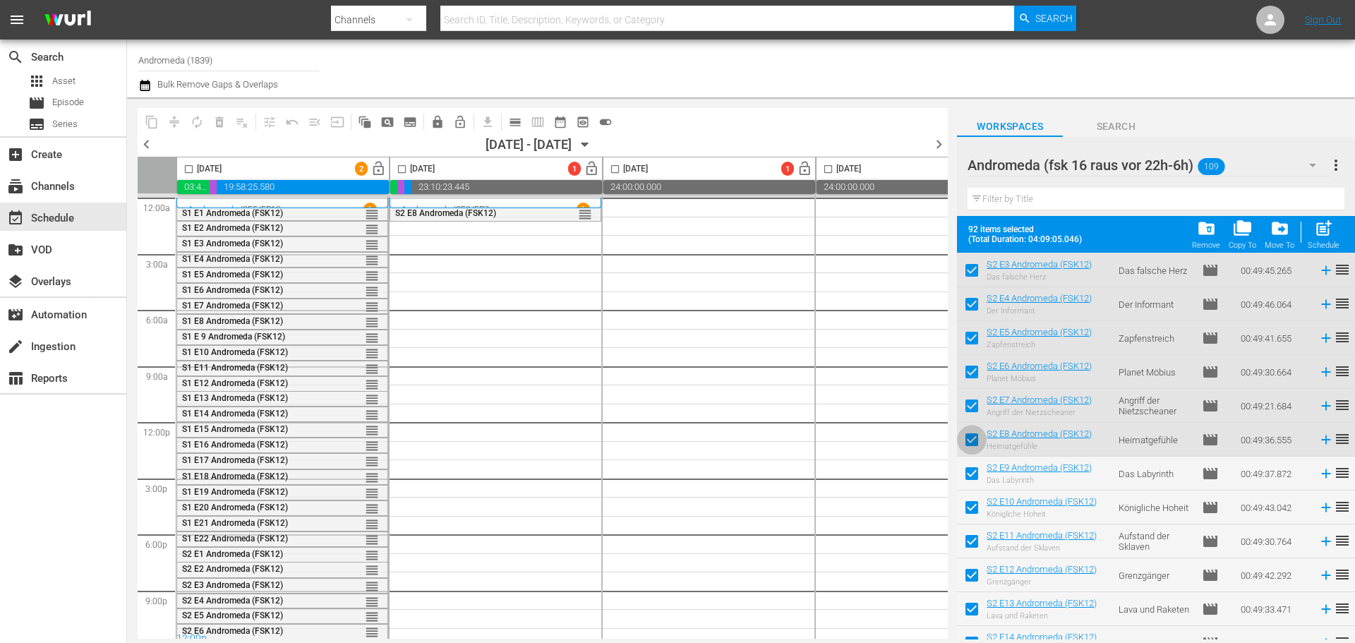
click at [969, 443] on input "checkbox" at bounding box center [972, 443] width 30 height 30
click at [968, 404] on input "checkbox" at bounding box center [972, 409] width 30 height 30
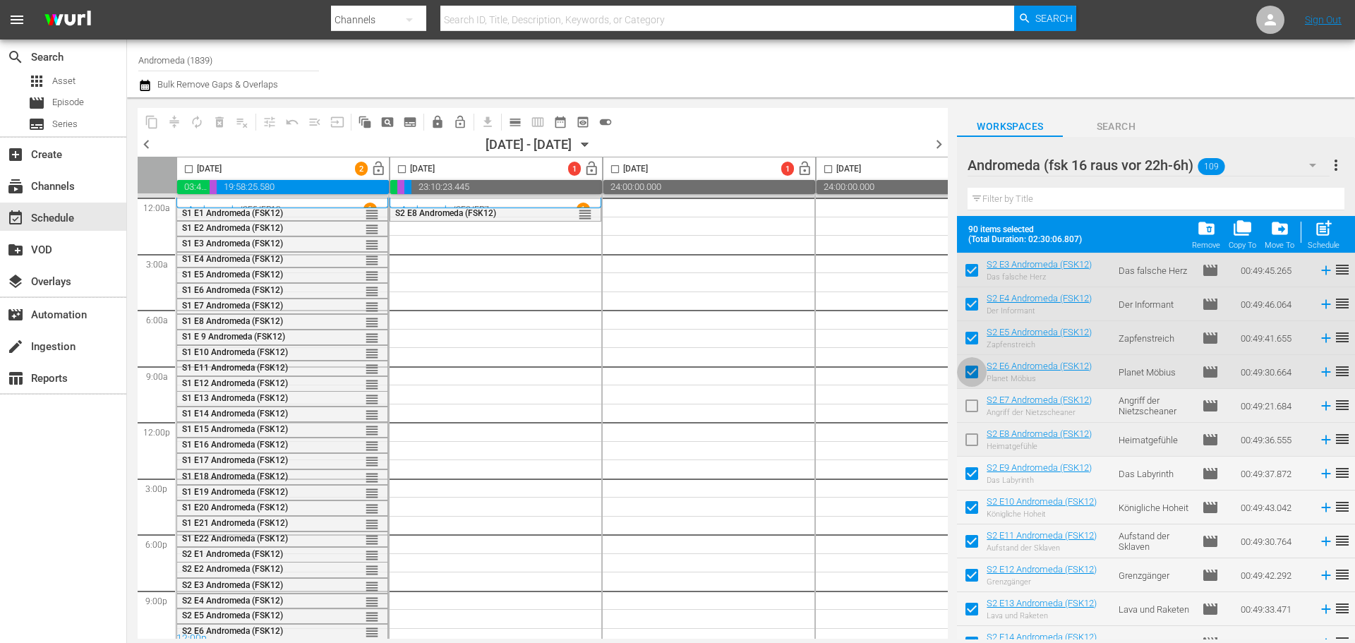
click at [971, 371] on input "checkbox" at bounding box center [972, 375] width 30 height 30
click at [970, 335] on input "checkbox" at bounding box center [972, 341] width 30 height 30
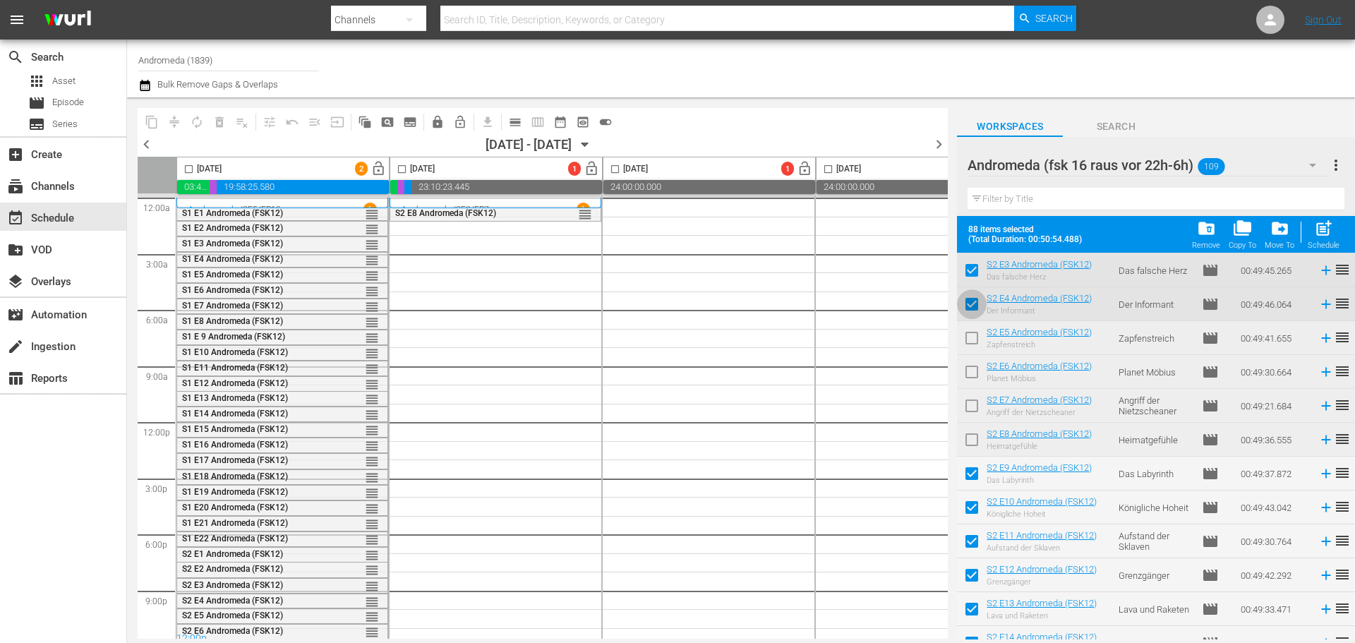
click at [974, 298] on input "checkbox" at bounding box center [972, 307] width 30 height 30
click at [974, 269] on input "checkbox" at bounding box center [972, 273] width 30 height 30
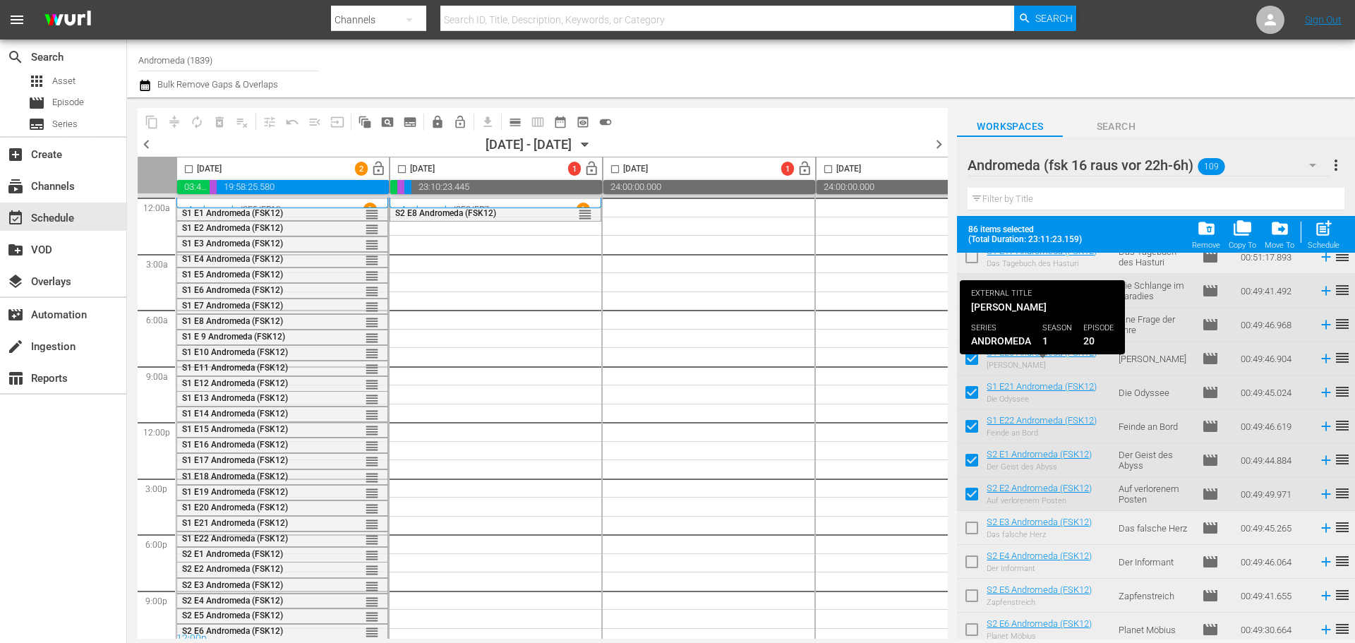
scroll to position [565, 0]
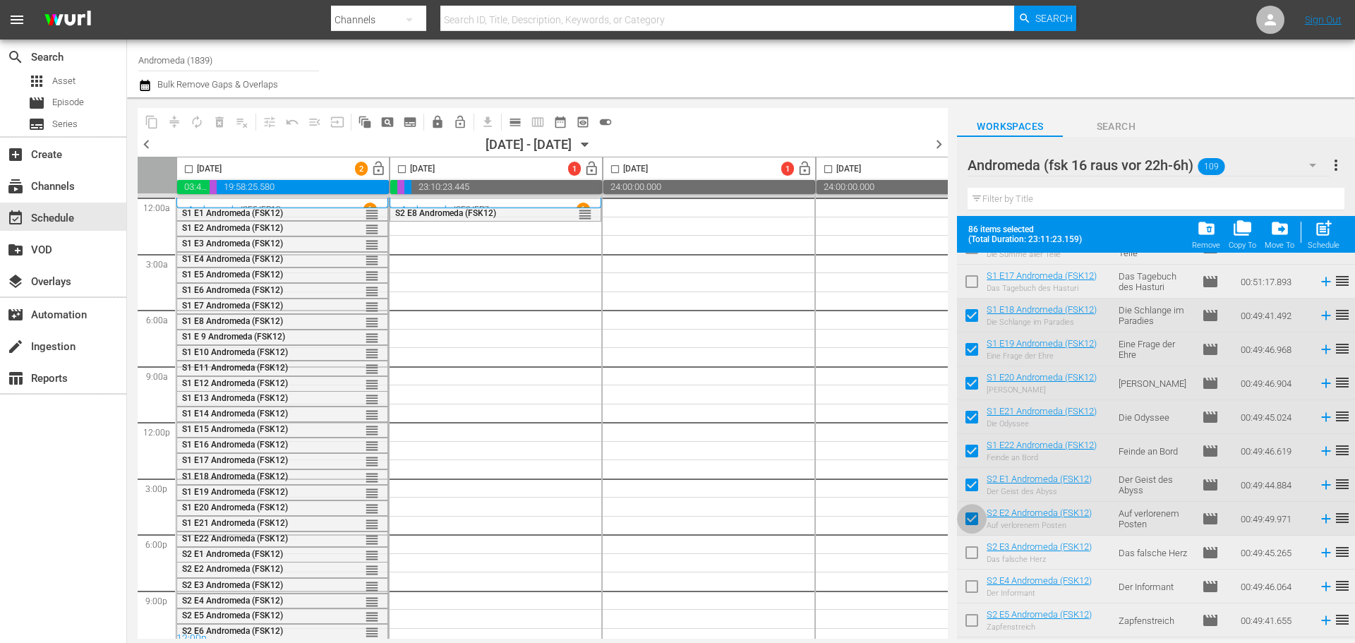
drag, startPoint x: 979, startPoint y: 516, endPoint x: 977, endPoint y: 488, distance: 27.6
click at [979, 516] on input "checkbox" at bounding box center [972, 522] width 30 height 30
click at [976, 485] on input "checkbox" at bounding box center [972, 488] width 30 height 30
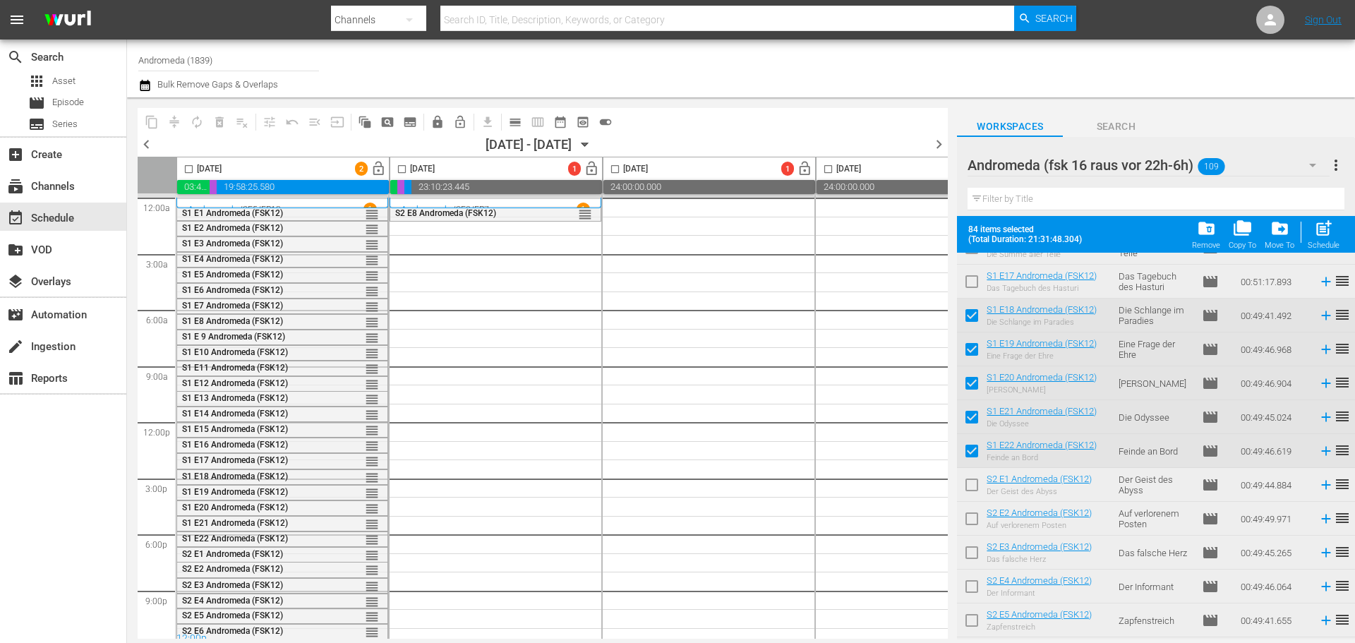
click at [972, 445] on input "checkbox" at bounding box center [972, 454] width 30 height 30
click at [974, 413] on input "checkbox" at bounding box center [972, 420] width 30 height 30
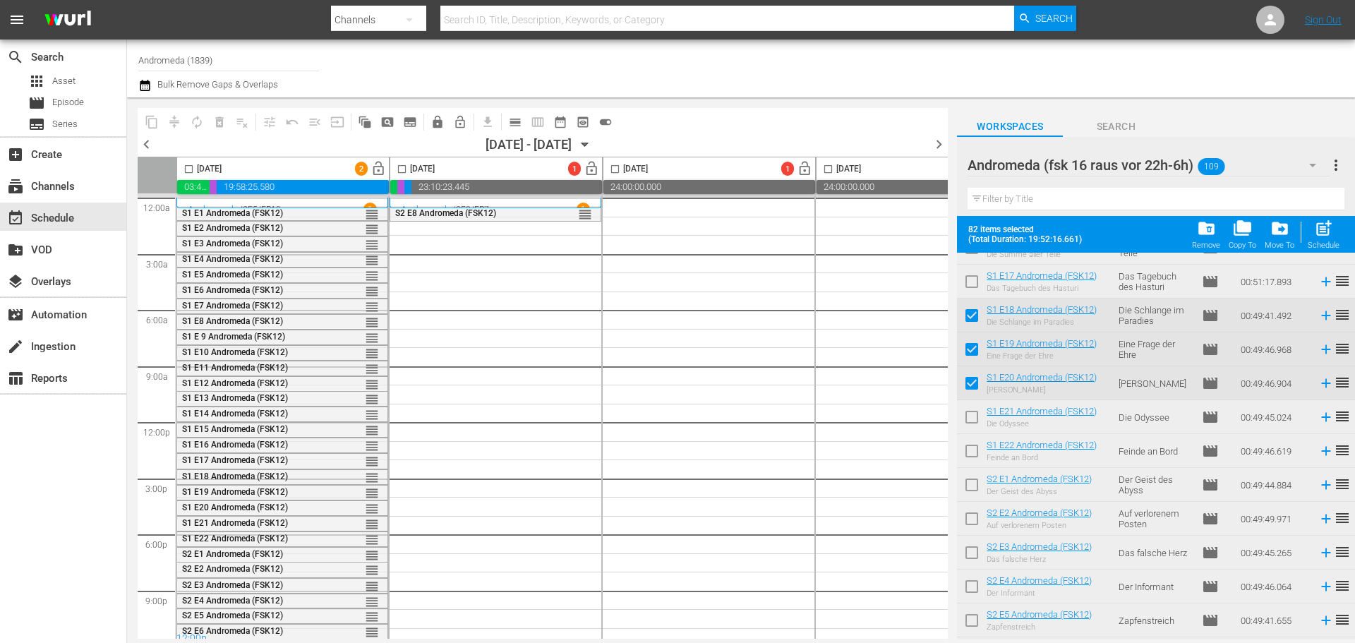
click at [971, 376] on input "checkbox" at bounding box center [972, 386] width 30 height 30
click at [970, 351] on input "checkbox" at bounding box center [972, 352] width 30 height 30
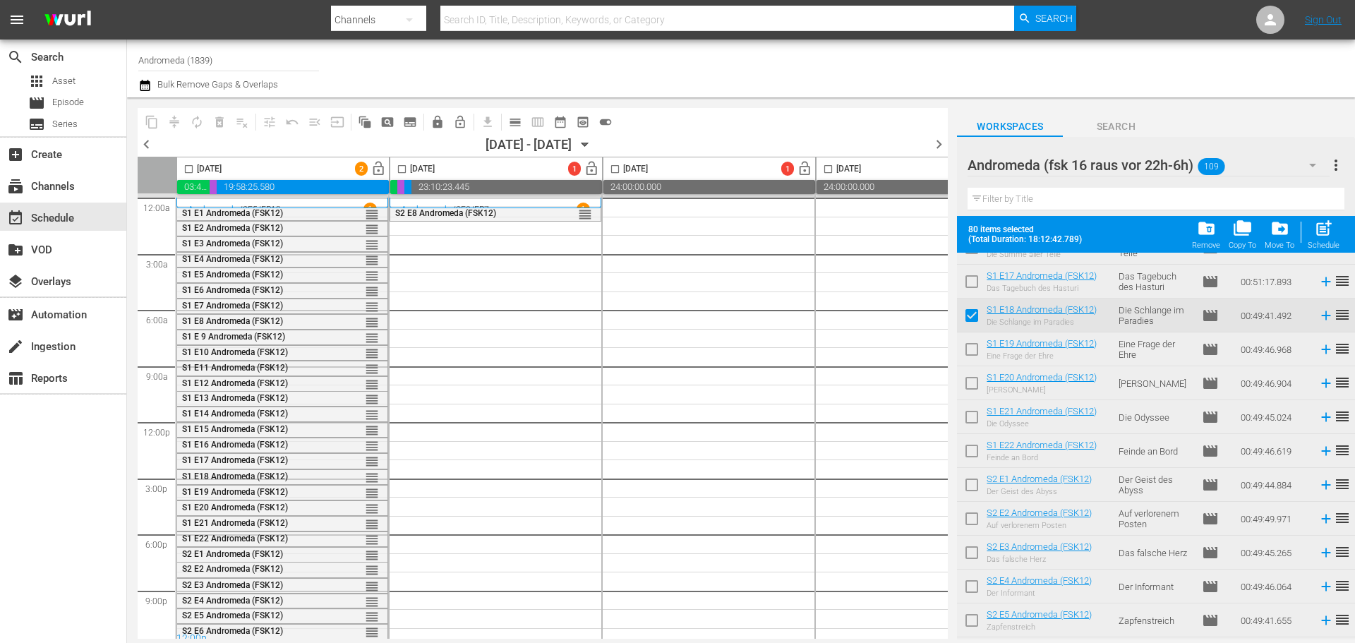
click at [975, 313] on input "checkbox" at bounding box center [972, 318] width 30 height 30
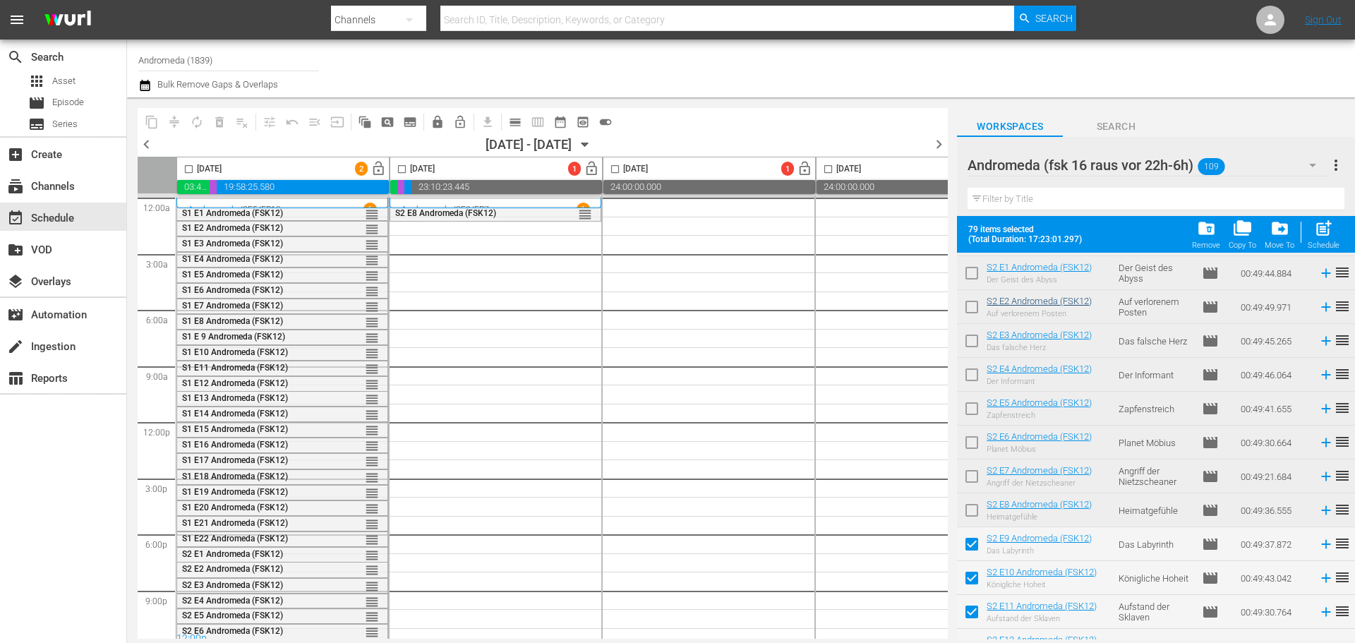
scroll to position [1058, 0]
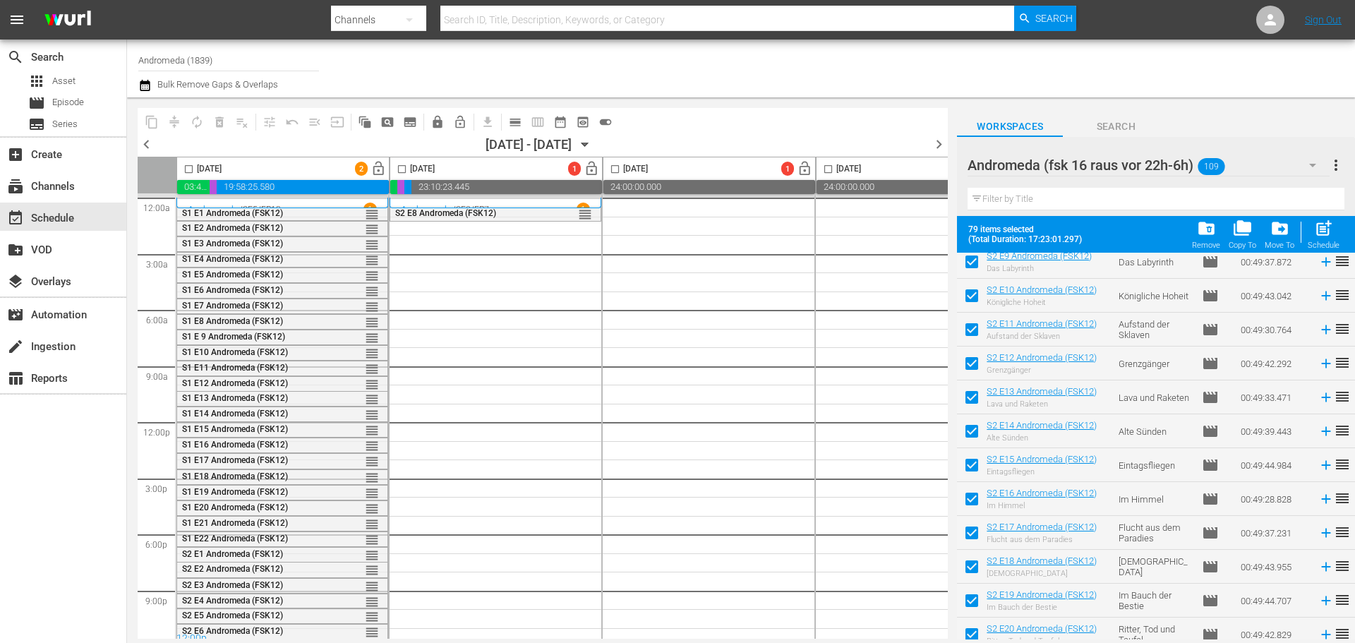
click at [403, 172] on input "checkbox" at bounding box center [402, 172] width 16 height 16
click at [1327, 227] on span "post_add" at bounding box center [1323, 228] width 19 height 19
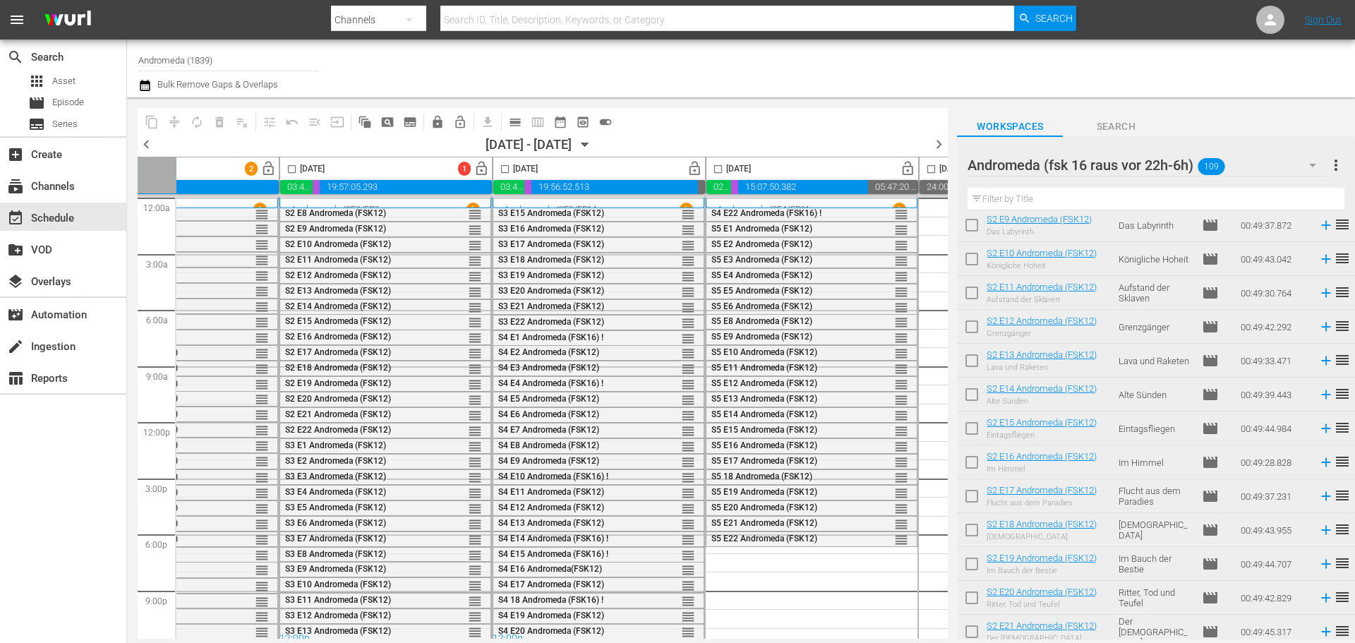
scroll to position [0, 133]
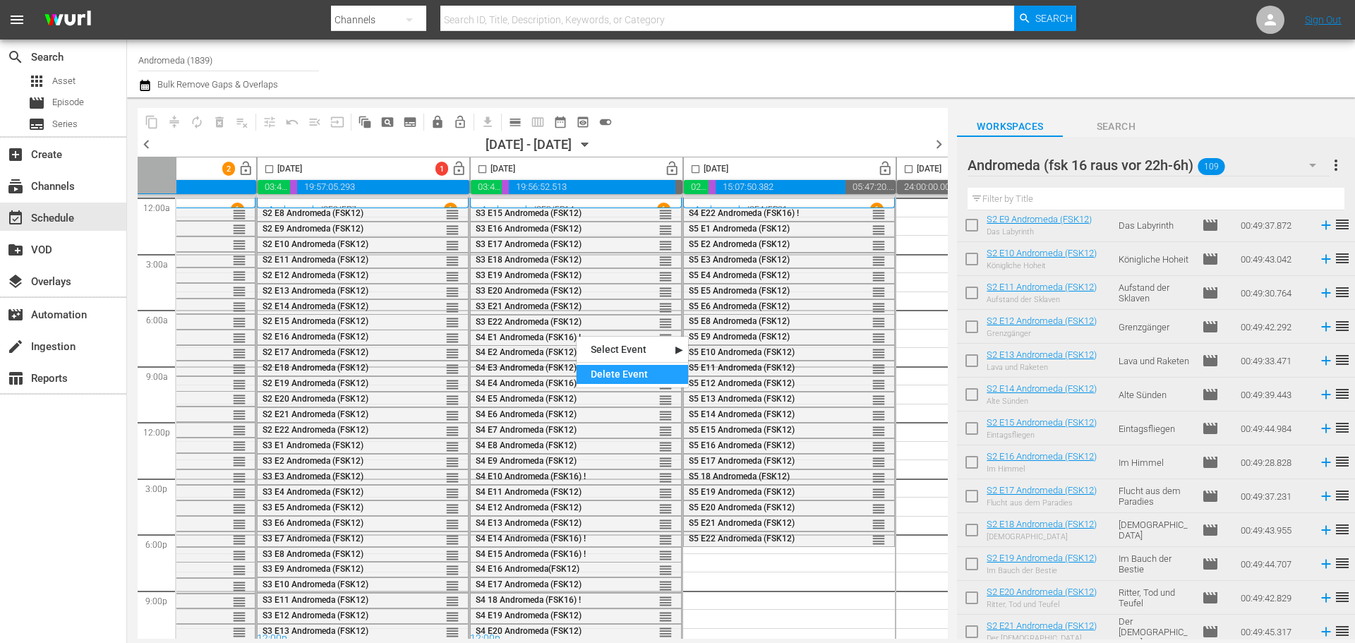
click at [604, 373] on div "Delete Event" at bounding box center [631, 374] width 111 height 19
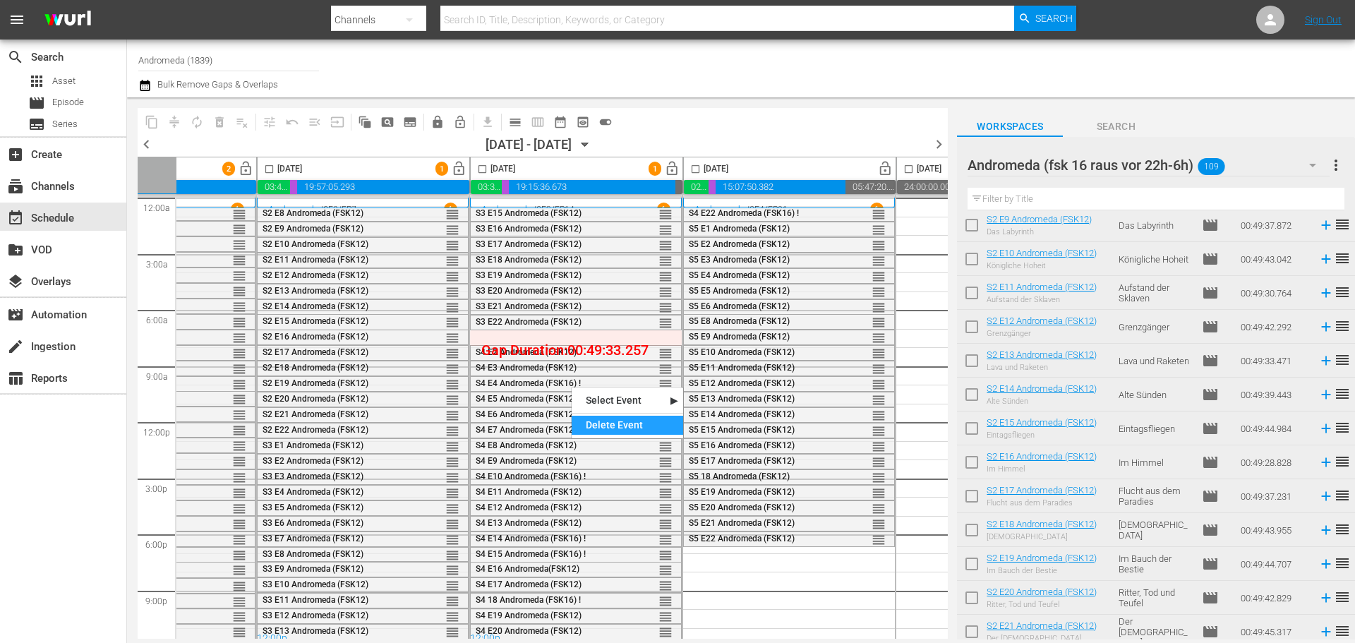
click at [592, 421] on div "Delete Event" at bounding box center [627, 425] width 111 height 19
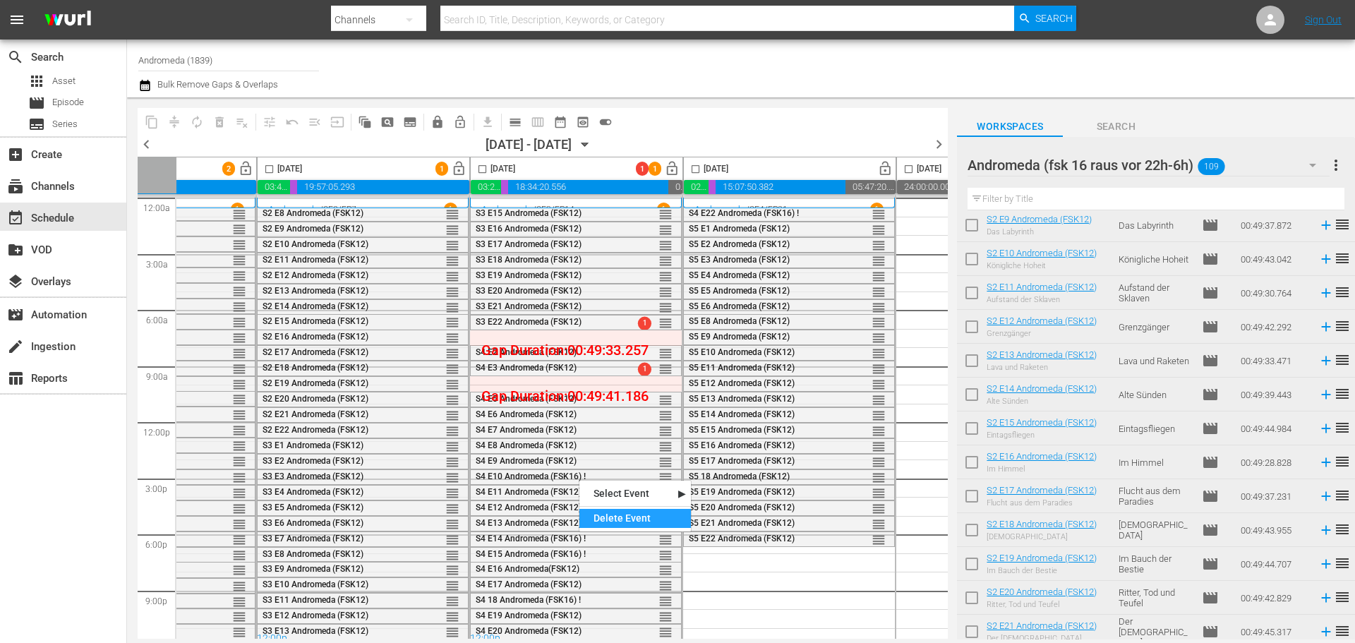
click at [595, 517] on div "Delete Event" at bounding box center [634, 518] width 111 height 19
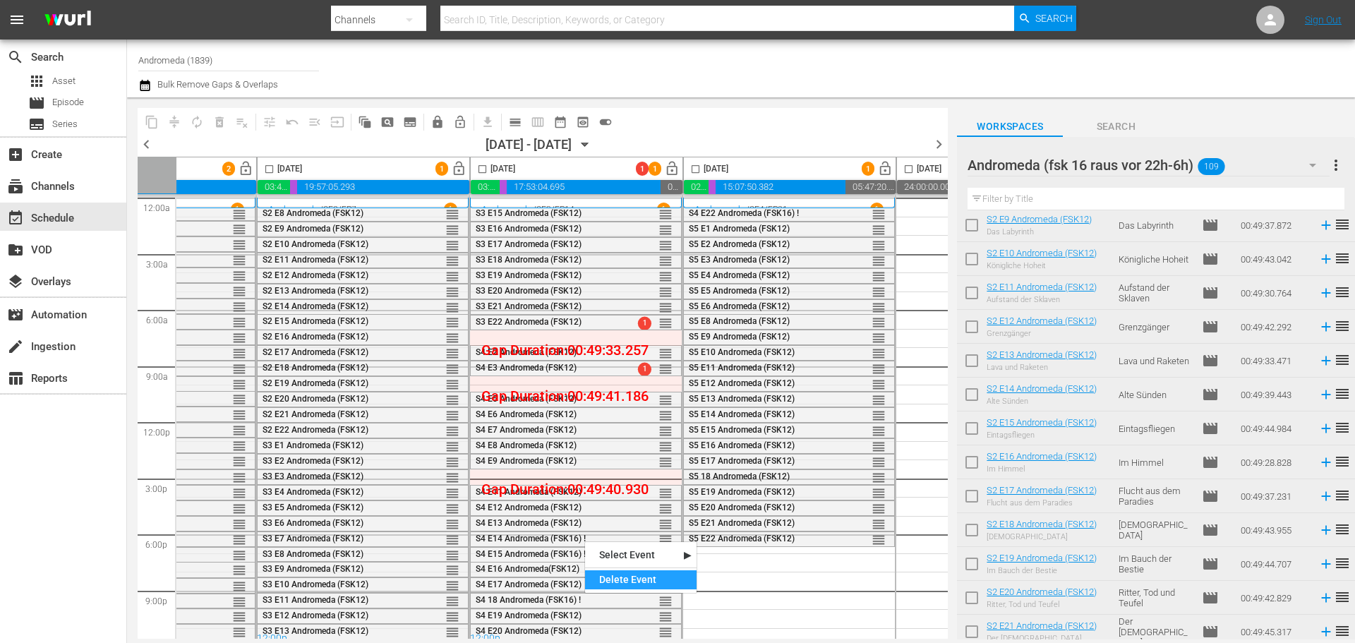
click at [601, 576] on div "Delete Event" at bounding box center [640, 579] width 111 height 19
click at [1262, 165] on div "Andromeda (fsk 16 raus vor 22h-6h) 109" at bounding box center [1147, 165] width 361 height 40
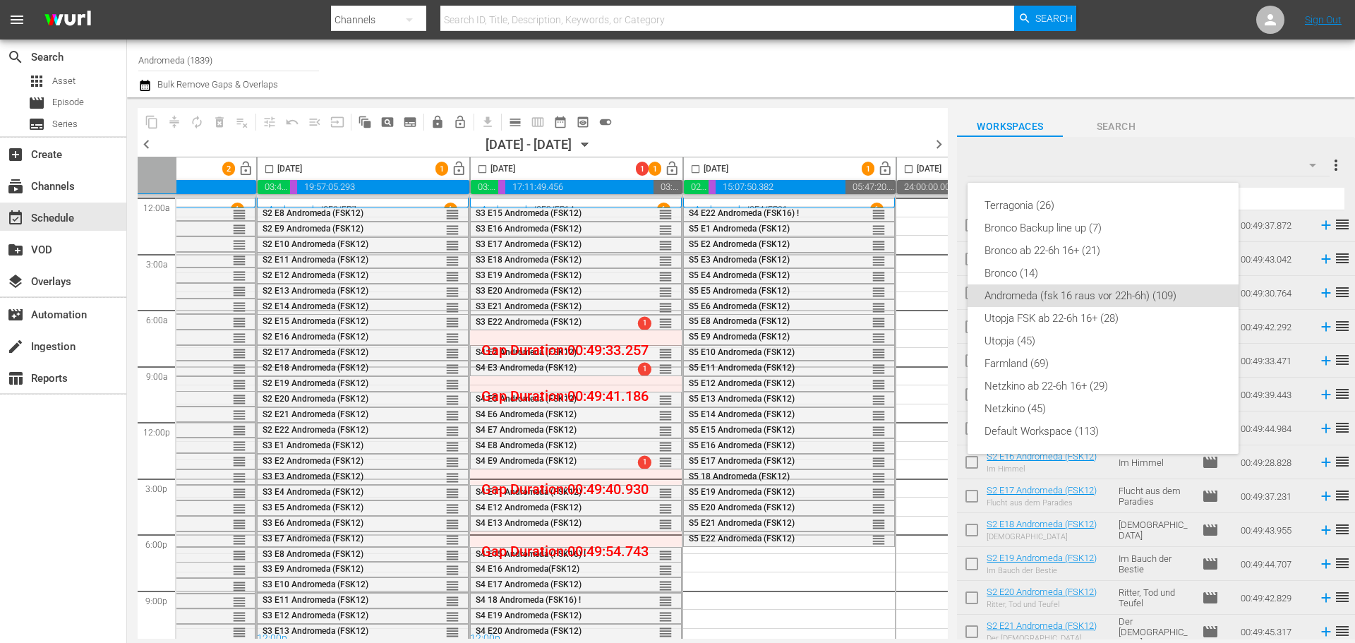
drag, startPoint x: 601, startPoint y: 600, endPoint x: 574, endPoint y: 601, distance: 26.9
drag, startPoint x: 574, startPoint y: 601, endPoint x: 763, endPoint y: 617, distance: 189.0
click at [763, 617] on div "Terragonia (26) Bronco Backup line up (7) Bronco ab 22-6h 16+ (21) Bronco (14) …" at bounding box center [677, 321] width 1355 height 643
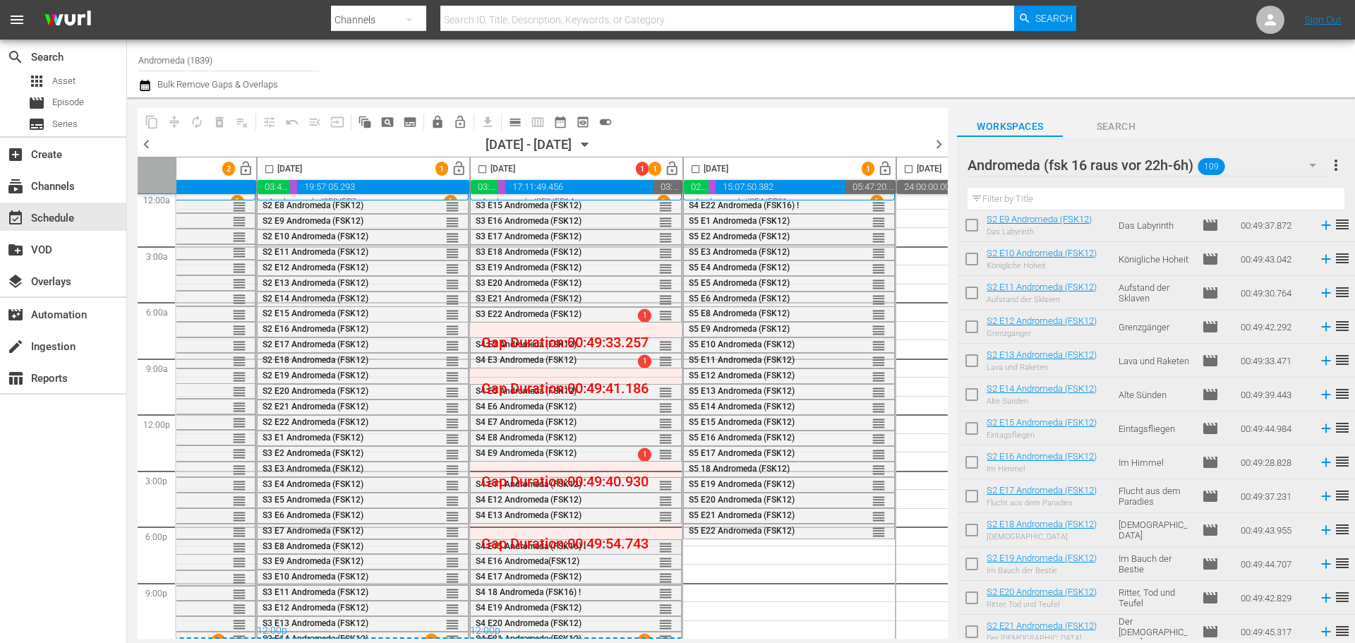
scroll to position [13, 133]
click at [637, 621] on div "Delete Event" at bounding box center [667, 626] width 111 height 19
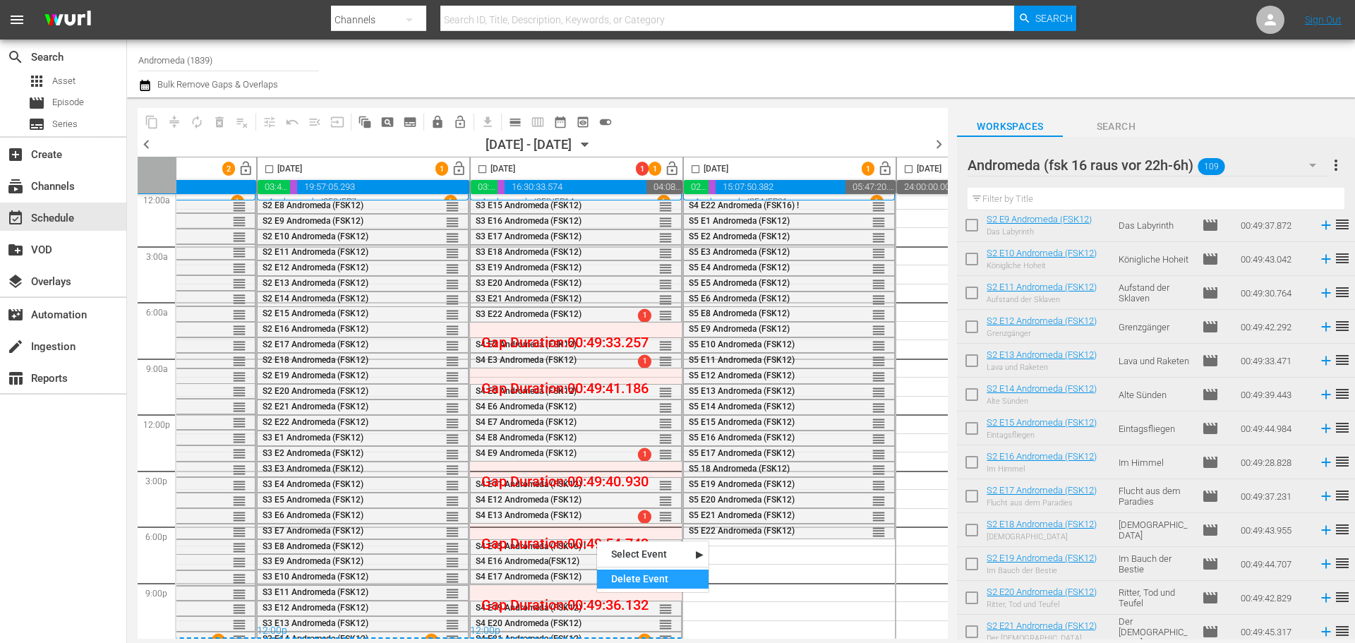
click at [627, 581] on div "Delete Event" at bounding box center [652, 578] width 111 height 19
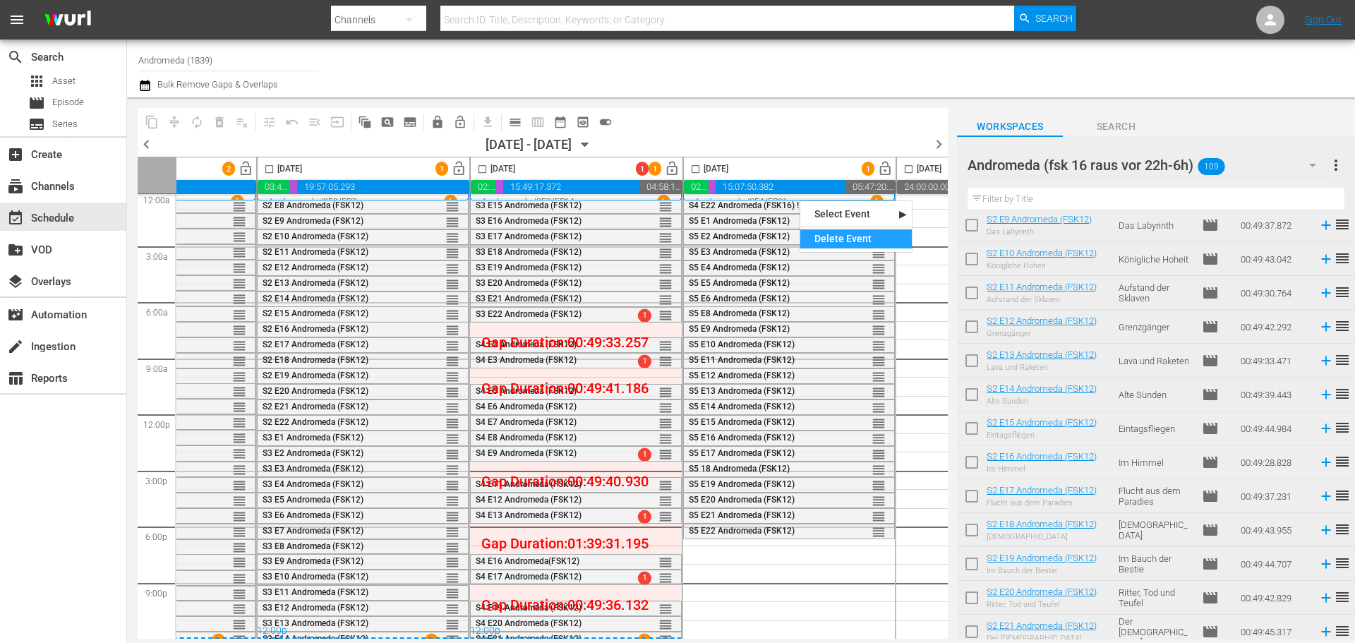
click at [822, 234] on div "Delete Event" at bounding box center [855, 238] width 111 height 19
click at [486, 172] on input "checkbox" at bounding box center [482, 172] width 16 height 16
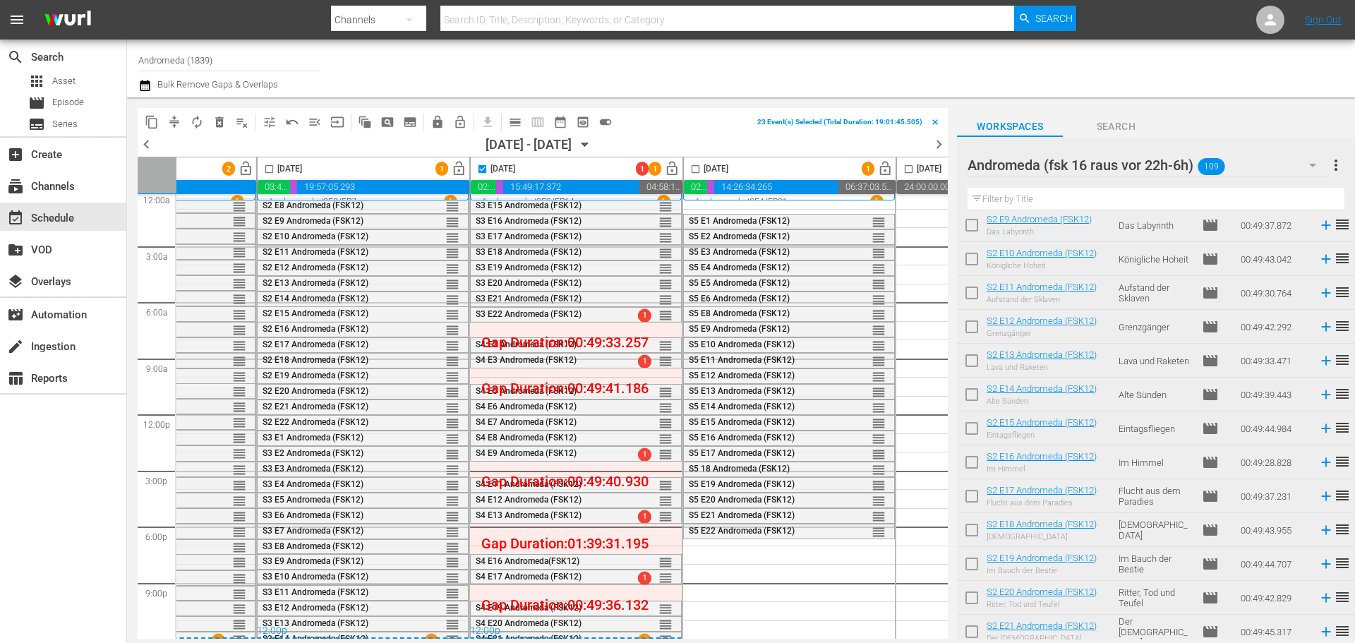
click at [697, 170] on input "checkbox" at bounding box center [695, 172] width 16 height 16
click at [176, 120] on span "compress" at bounding box center [174, 122] width 14 height 14
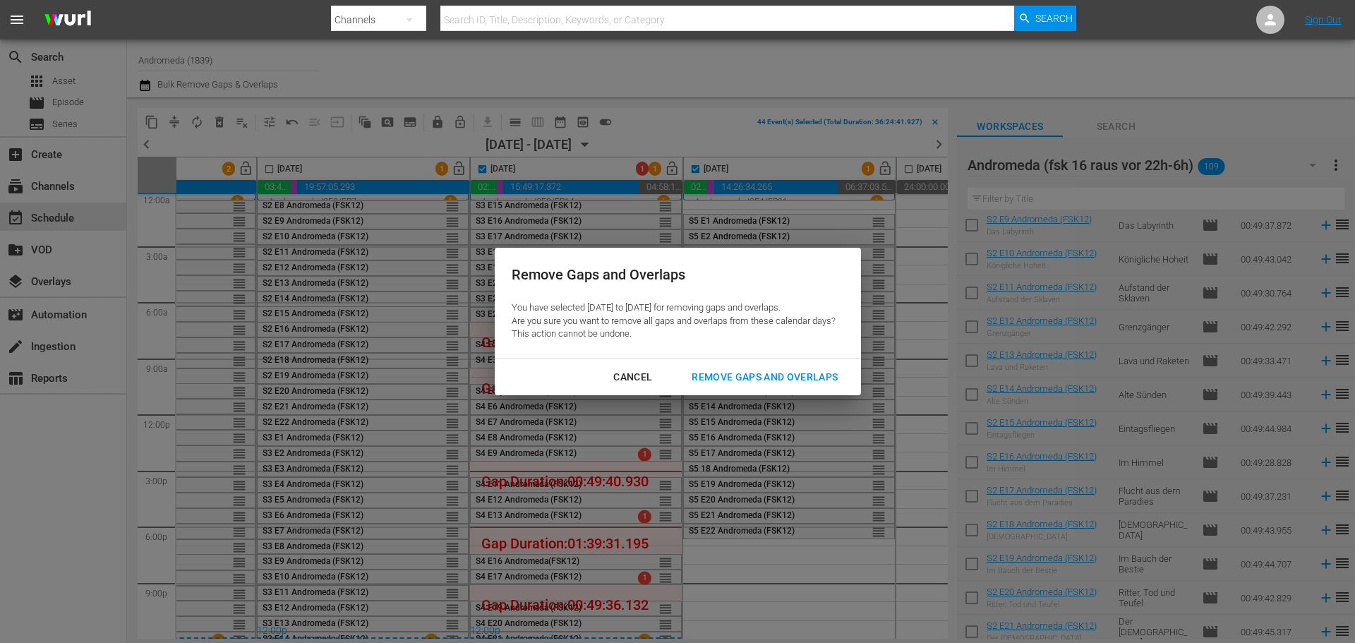
click at [749, 374] on div "Remove Gaps and Overlaps" at bounding box center [764, 377] width 169 height 18
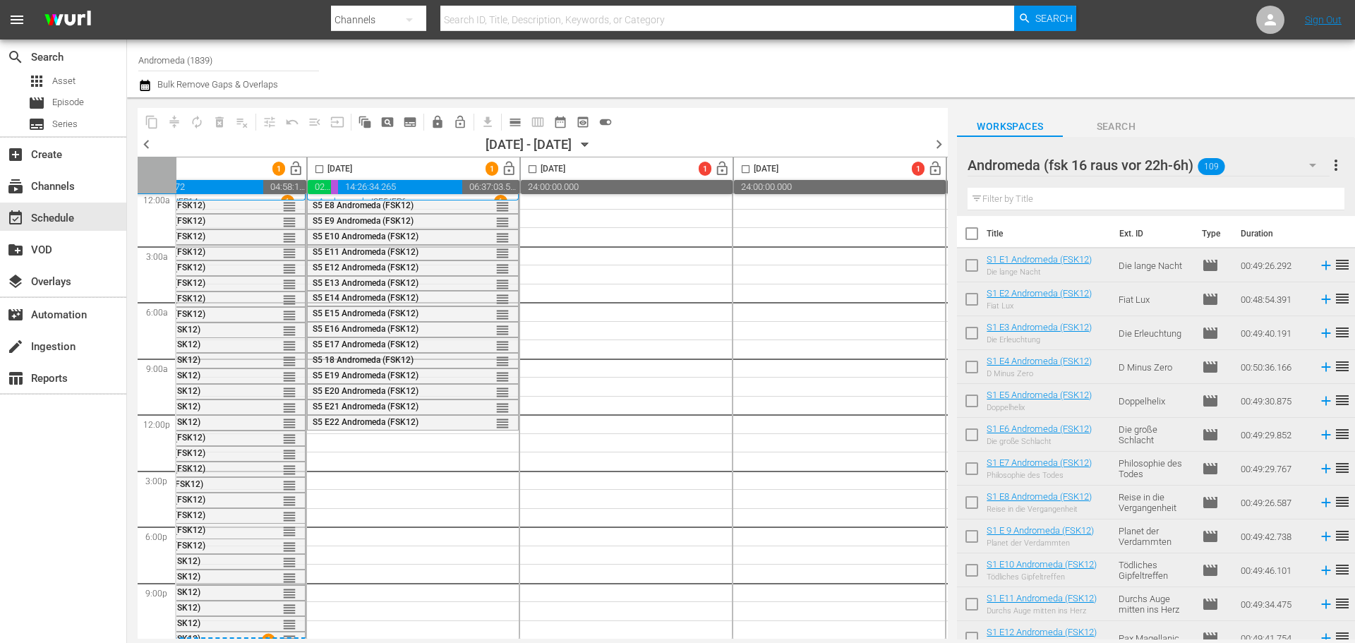
scroll to position [0, 0]
click at [975, 243] on input "checkbox" at bounding box center [972, 239] width 30 height 30
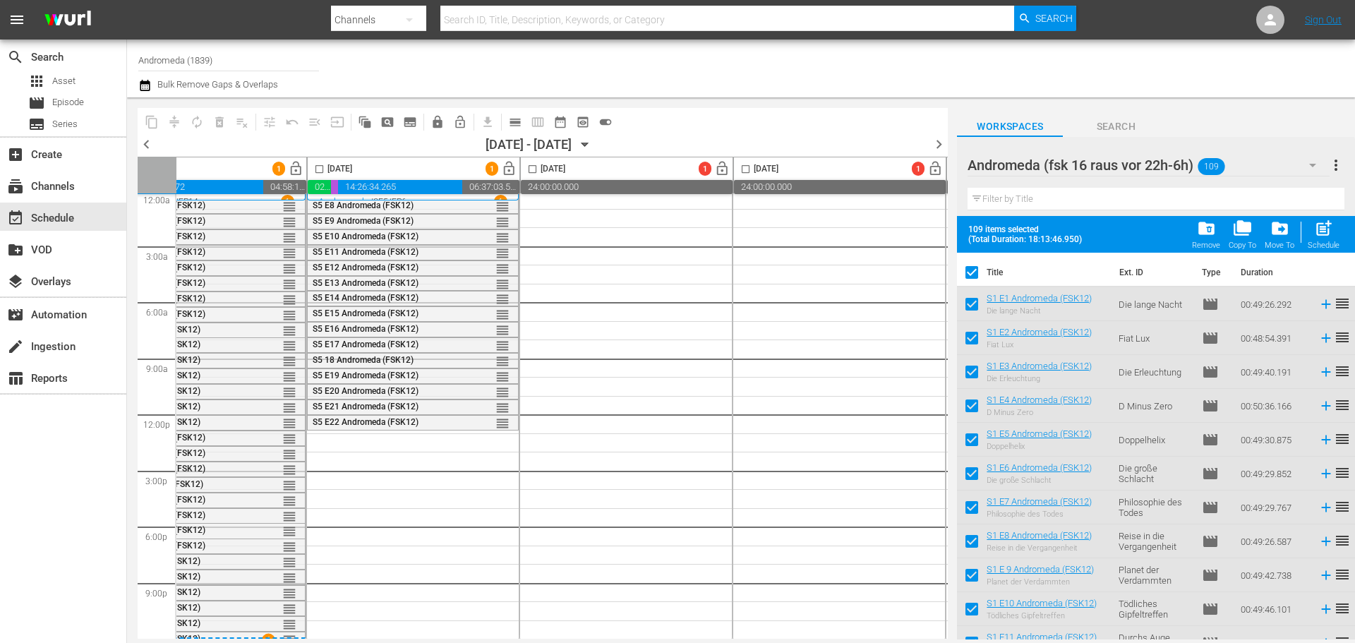
drag, startPoint x: 319, startPoint y: 167, endPoint x: 812, endPoint y: 226, distance: 496.7
click at [319, 167] on input "checkbox" at bounding box center [319, 172] width 16 height 16
click at [1322, 232] on span "post_add" at bounding box center [1323, 228] width 19 height 19
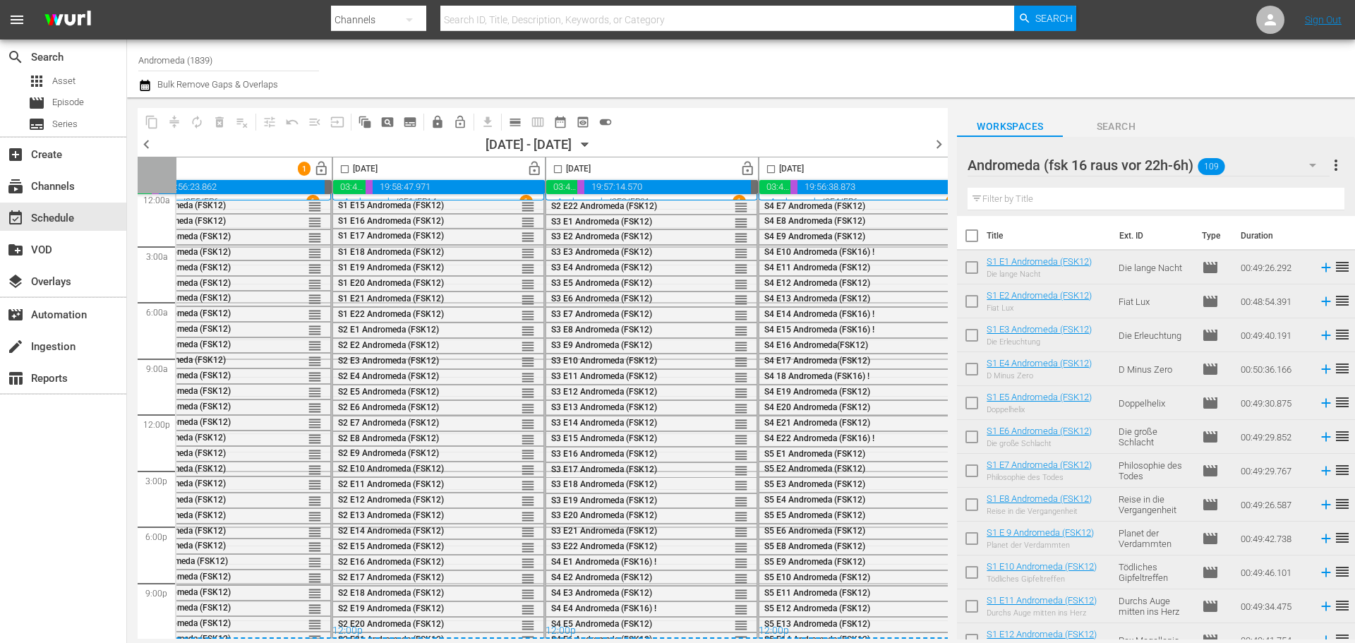
scroll to position [13, 726]
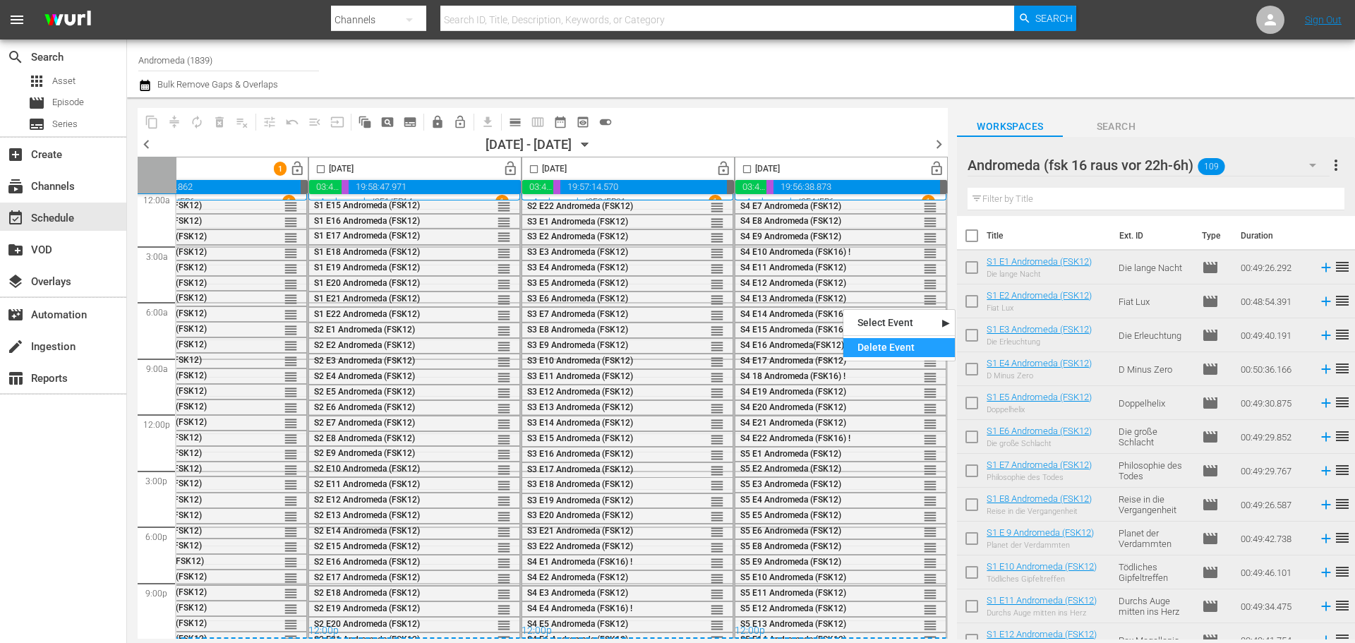
click at [864, 346] on div "Delete Event" at bounding box center [898, 347] width 111 height 19
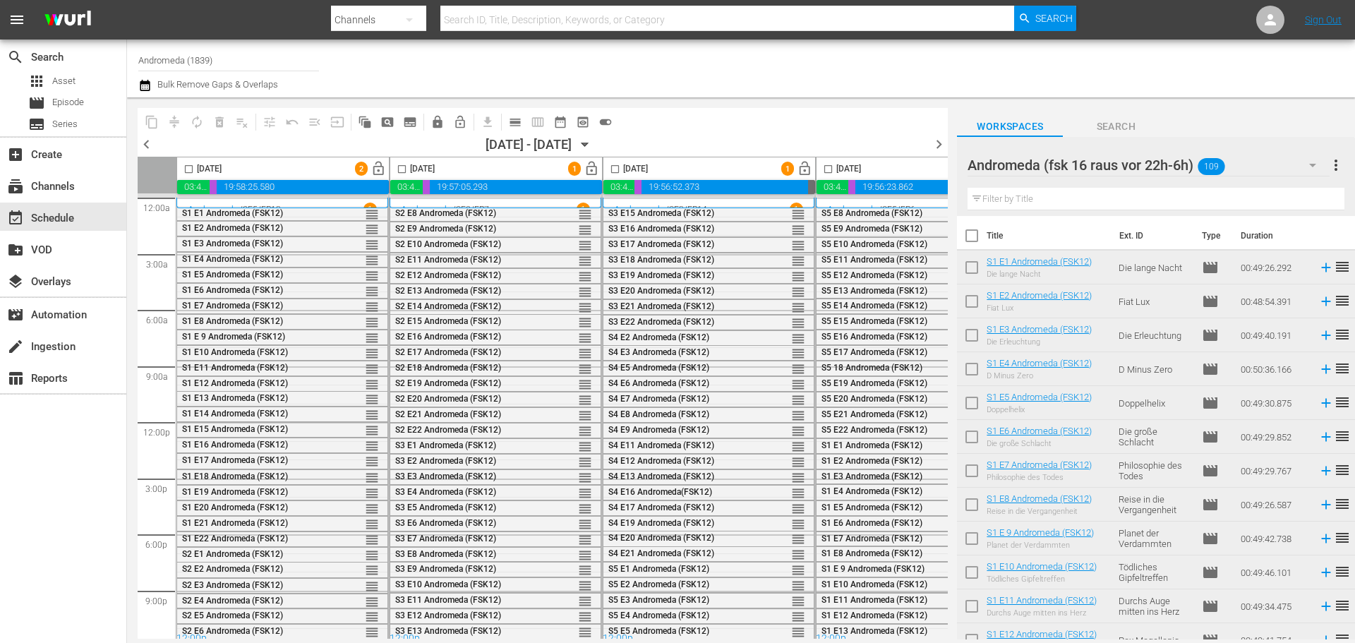
scroll to position [13, 726]
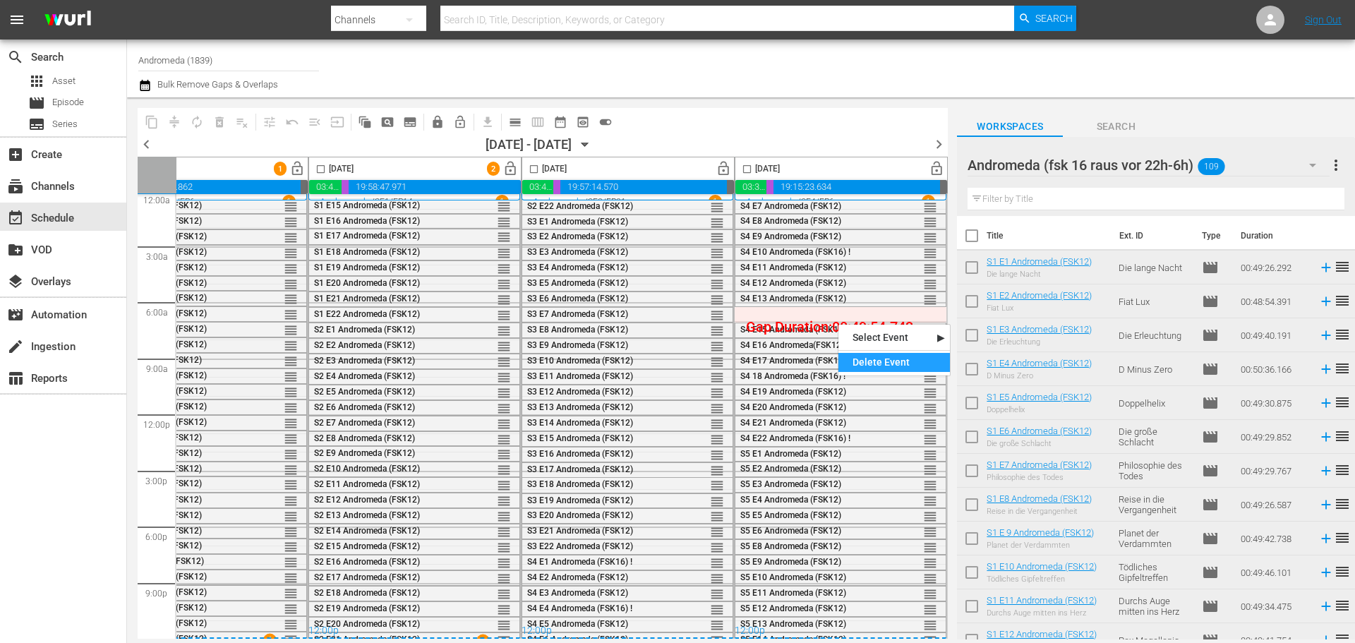
click at [863, 361] on div "Delete Event" at bounding box center [893, 362] width 111 height 19
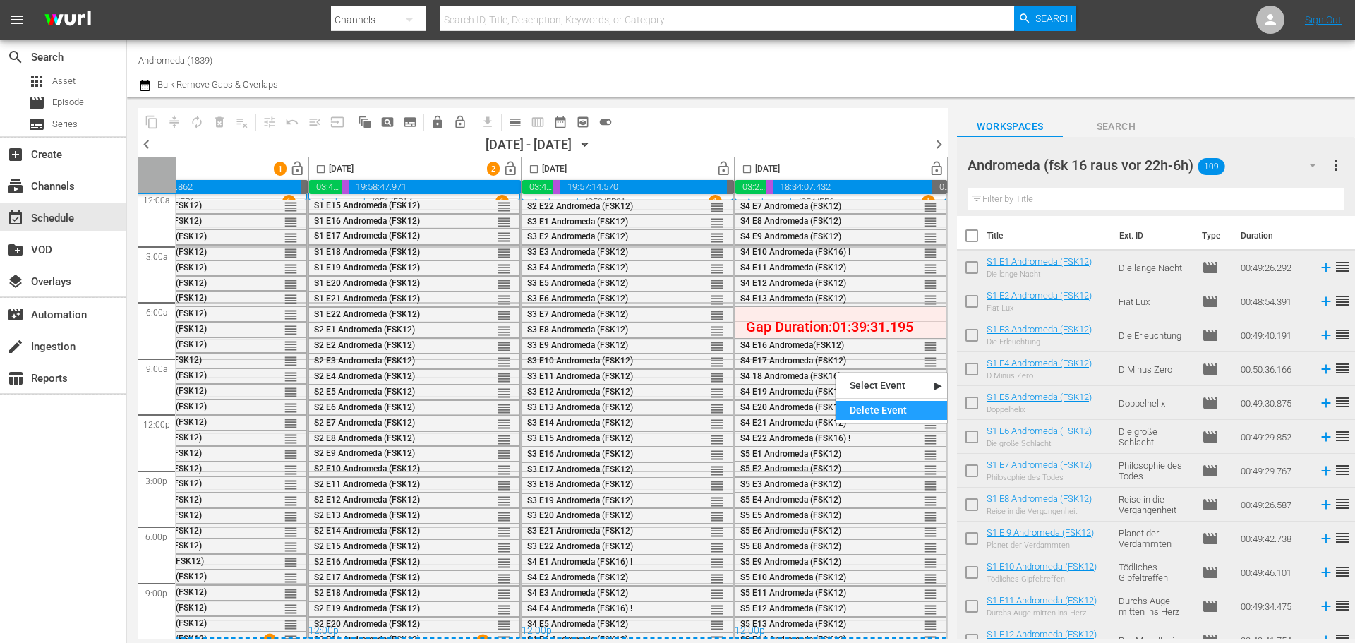
click at [852, 410] on div "Delete Event" at bounding box center [890, 410] width 111 height 19
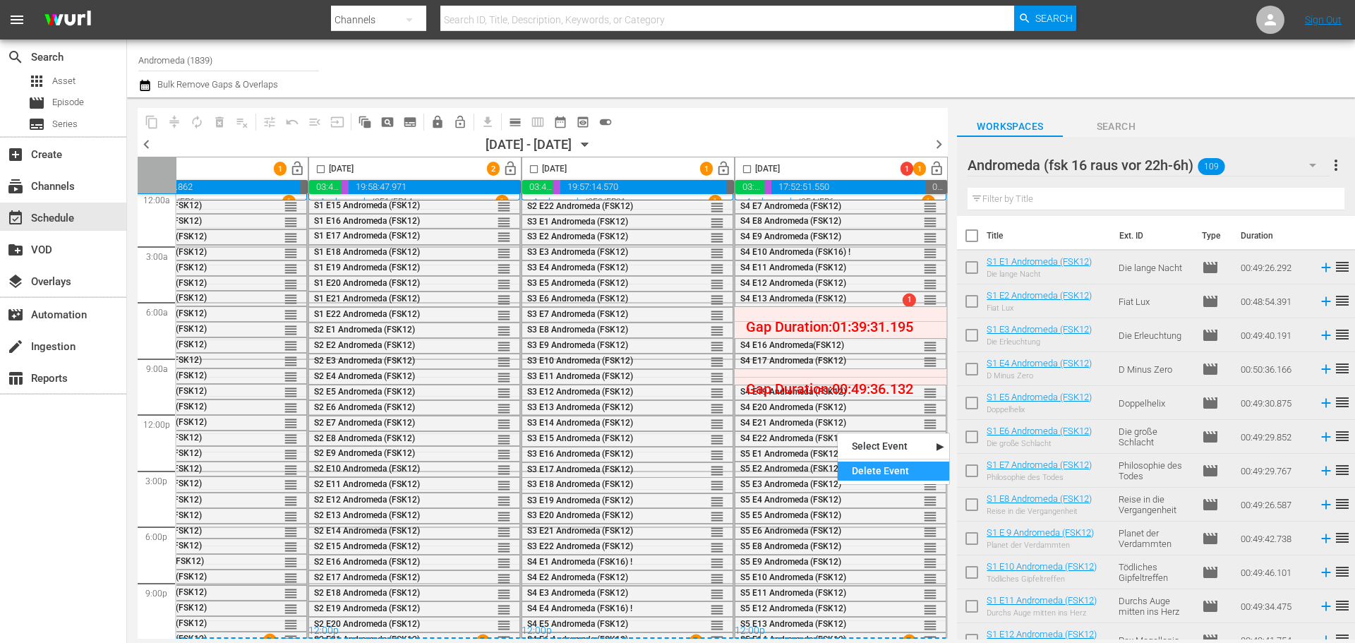
click at [859, 469] on div "Delete Event" at bounding box center [893, 470] width 111 height 19
click at [742, 166] on input "checkbox" at bounding box center [747, 172] width 16 height 16
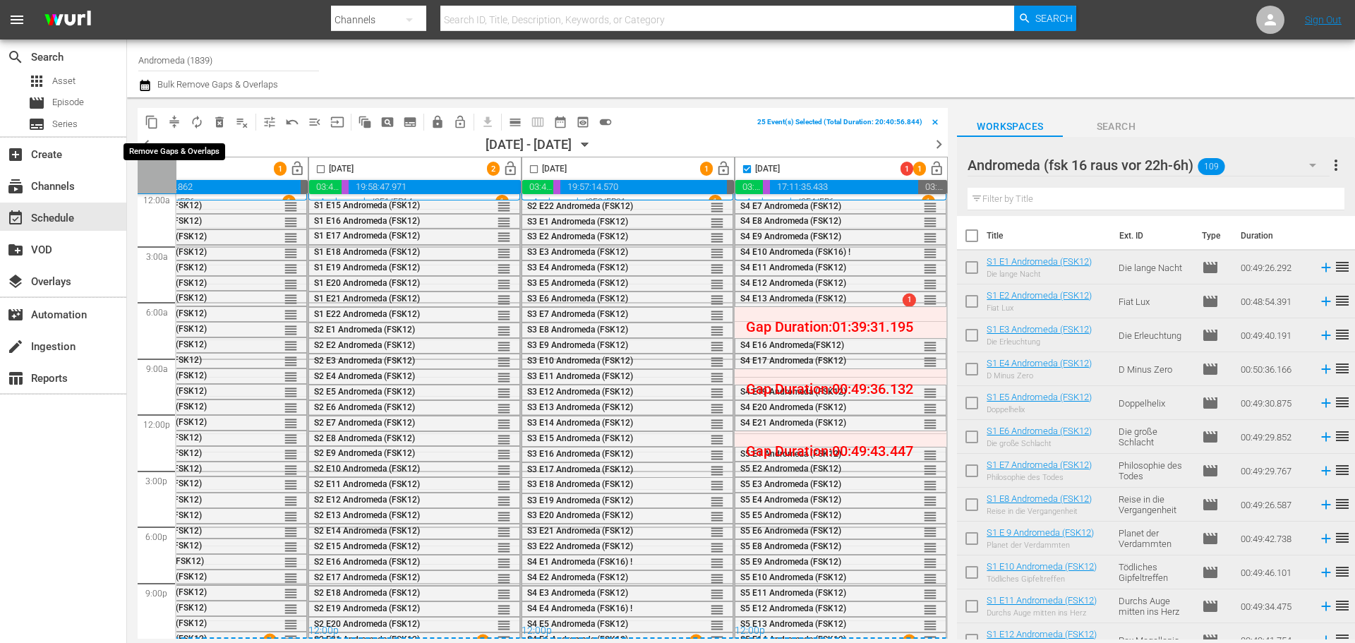
click at [173, 122] on span "compress" at bounding box center [174, 122] width 14 height 14
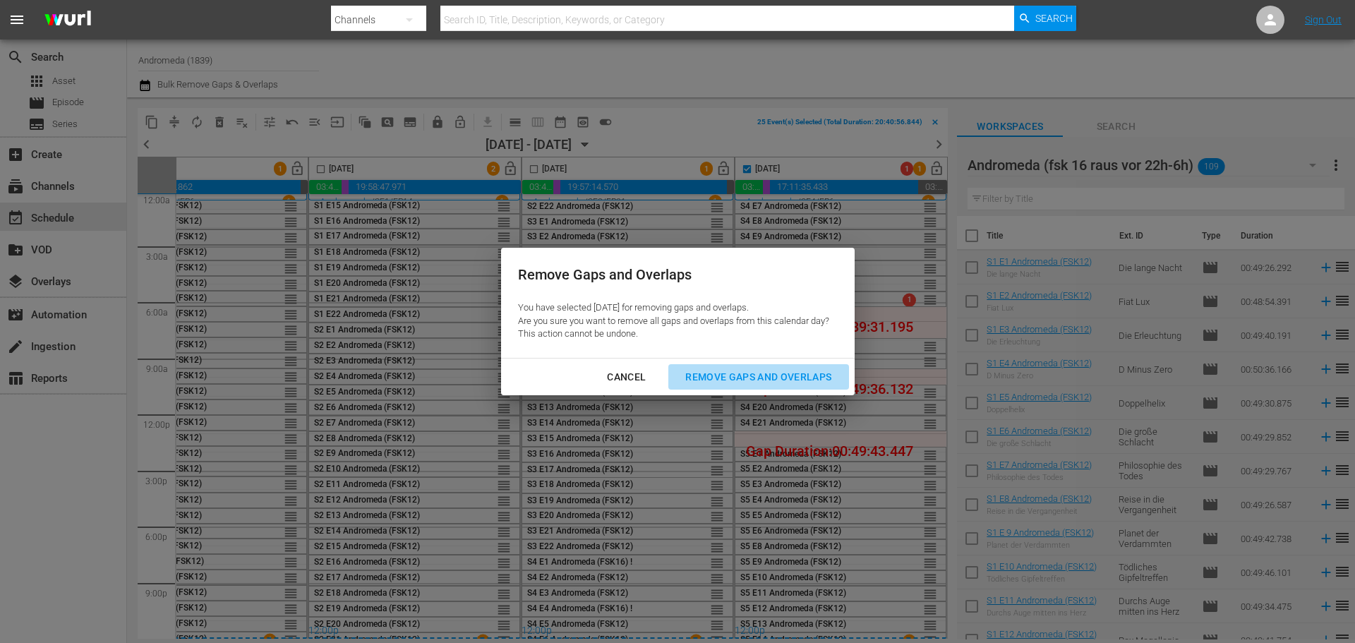
click at [771, 379] on div "Remove Gaps and Overlaps" at bounding box center [758, 377] width 169 height 18
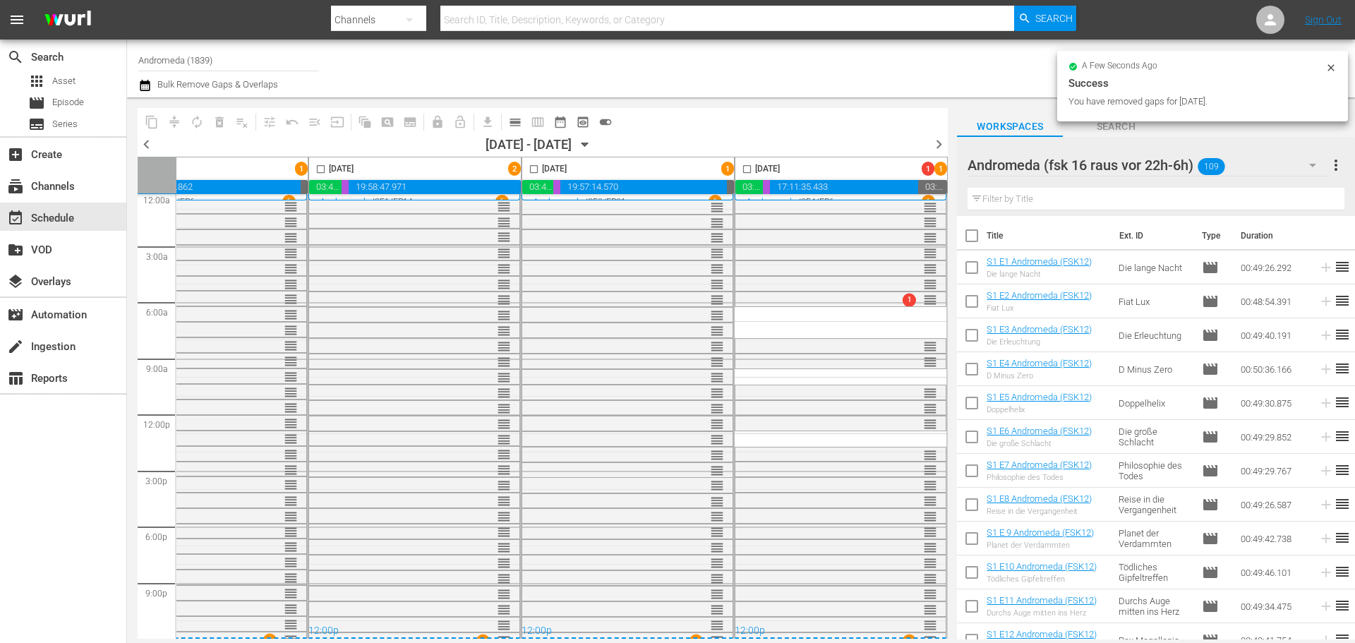
checkbox input "false"
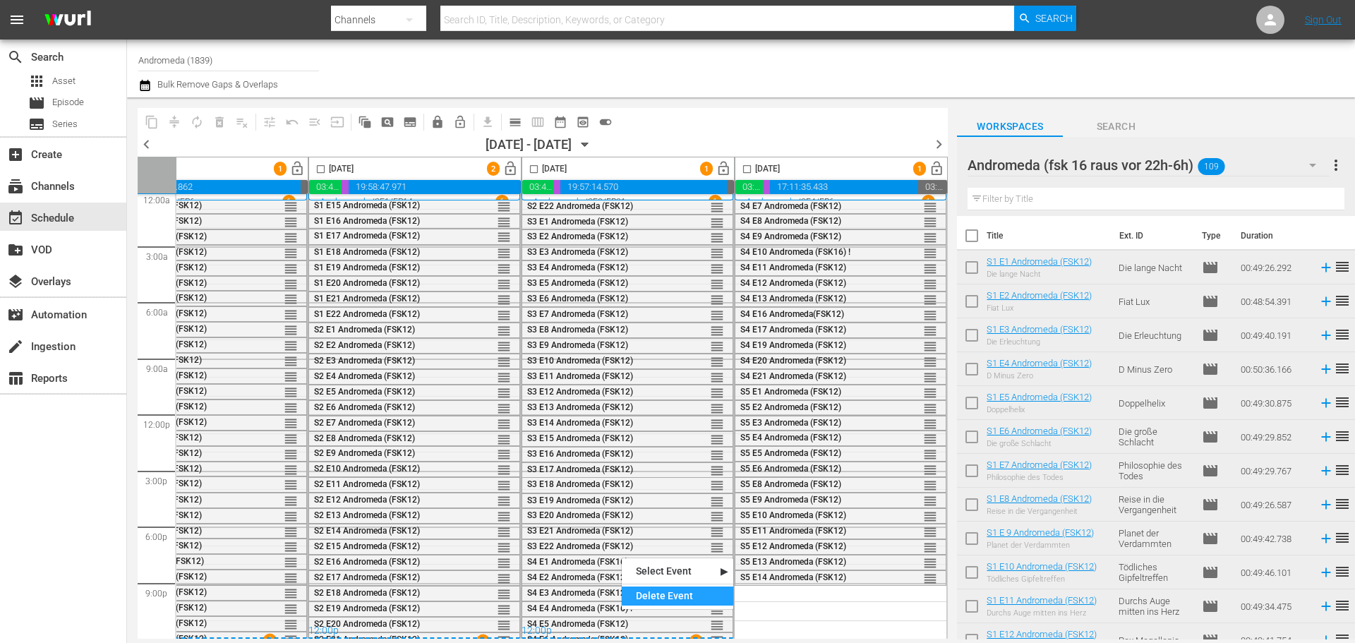
click at [648, 593] on div "Delete Event" at bounding box center [677, 595] width 111 height 19
click at [666, 583] on div "Delete Event" at bounding box center [693, 587] width 111 height 19
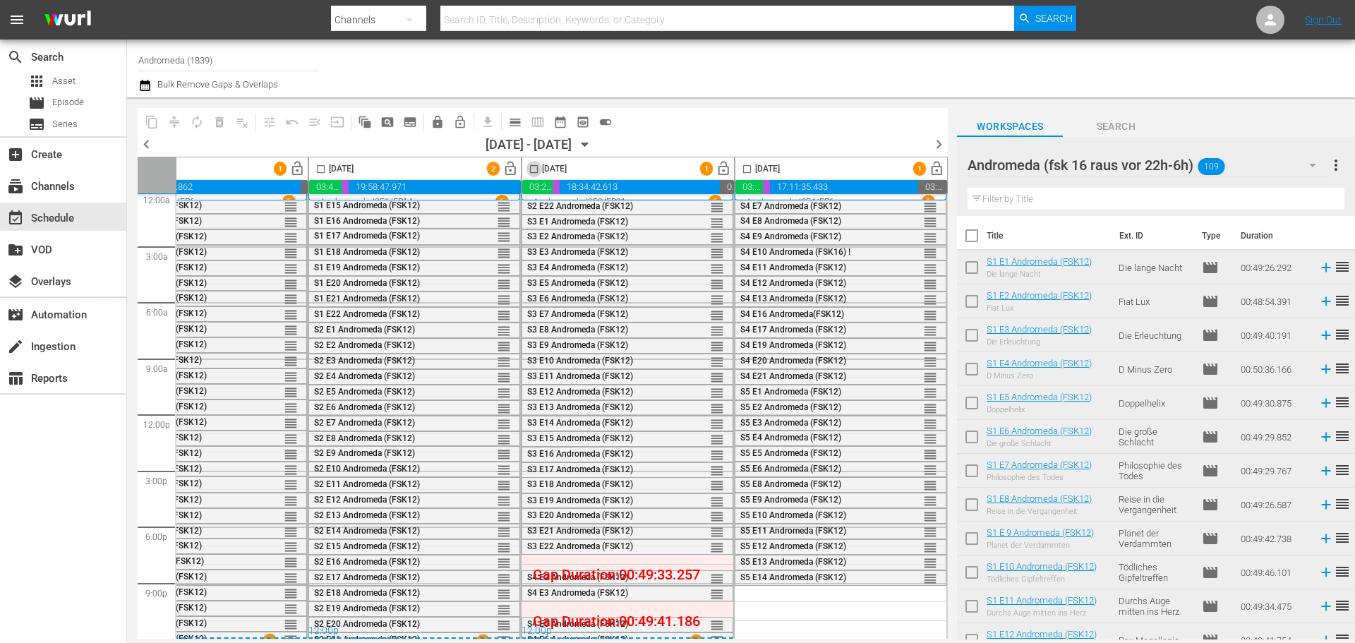
click at [527, 168] on input "checkbox" at bounding box center [534, 172] width 16 height 16
checkbox input "true"
click at [743, 171] on input "checkbox" at bounding box center [747, 172] width 16 height 16
checkbox input "true"
click at [174, 122] on span "compress" at bounding box center [174, 122] width 14 height 14
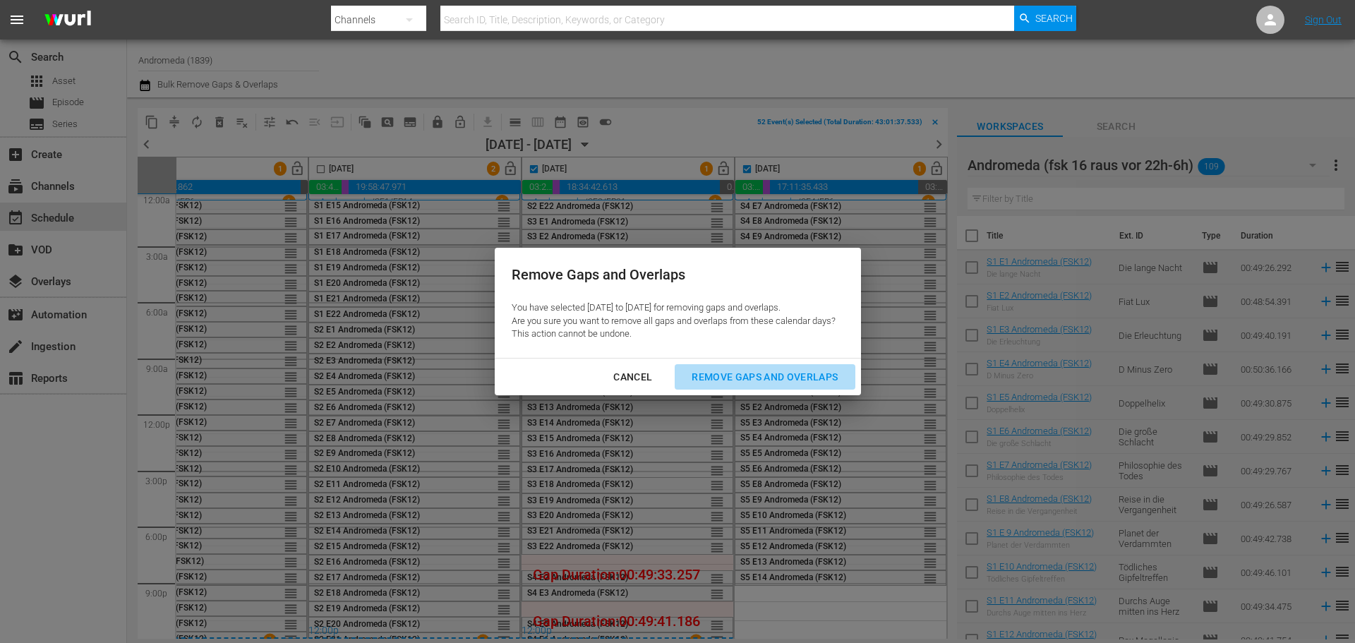
click at [732, 378] on div "Remove Gaps and Overlaps" at bounding box center [764, 377] width 169 height 18
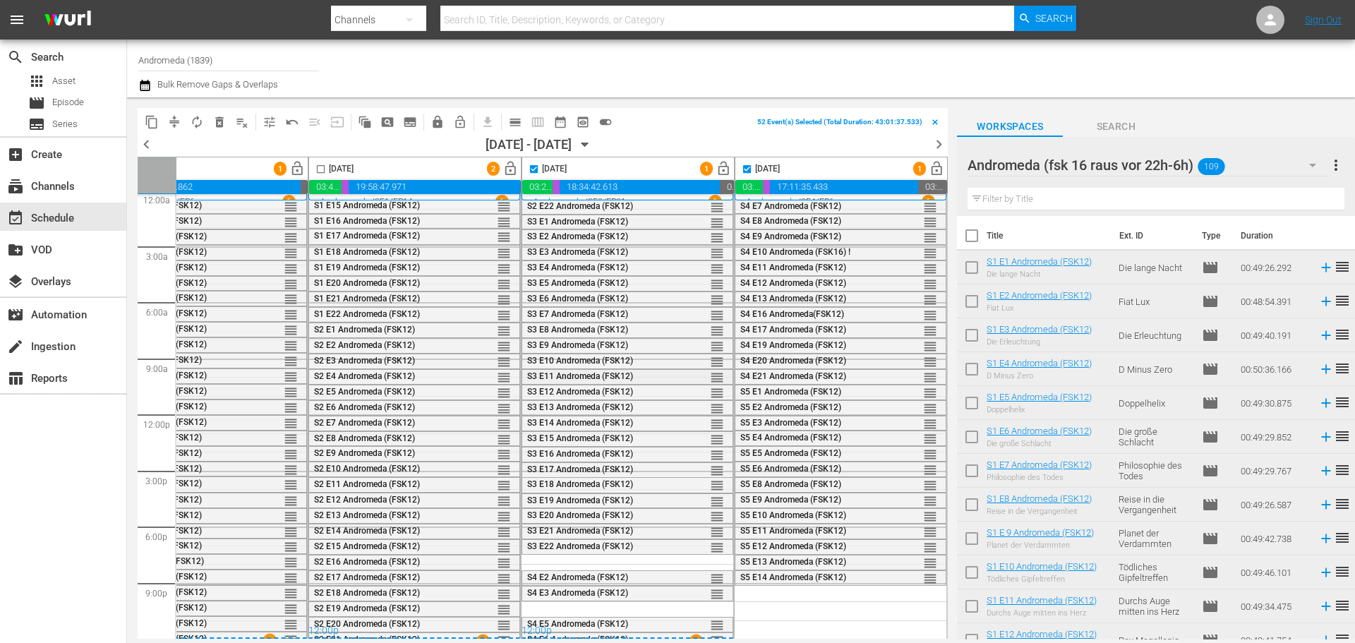
checkbox input "false"
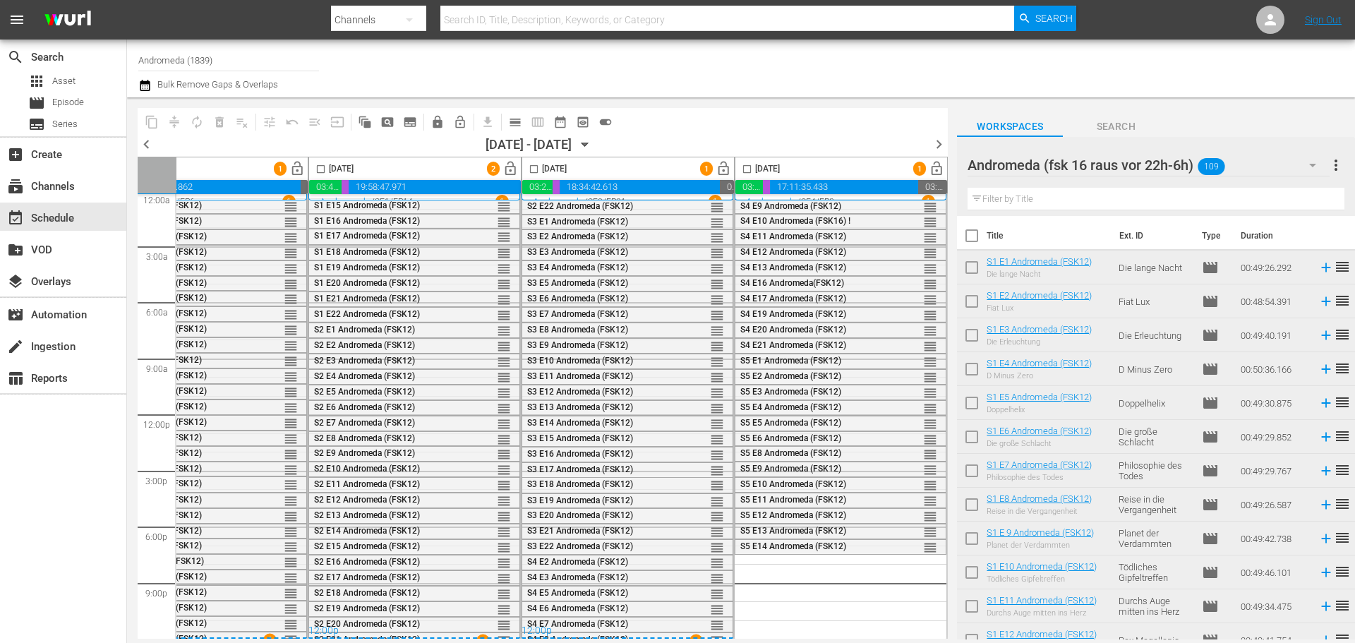
click at [973, 234] on input "checkbox" at bounding box center [972, 239] width 30 height 30
checkbox input "true"
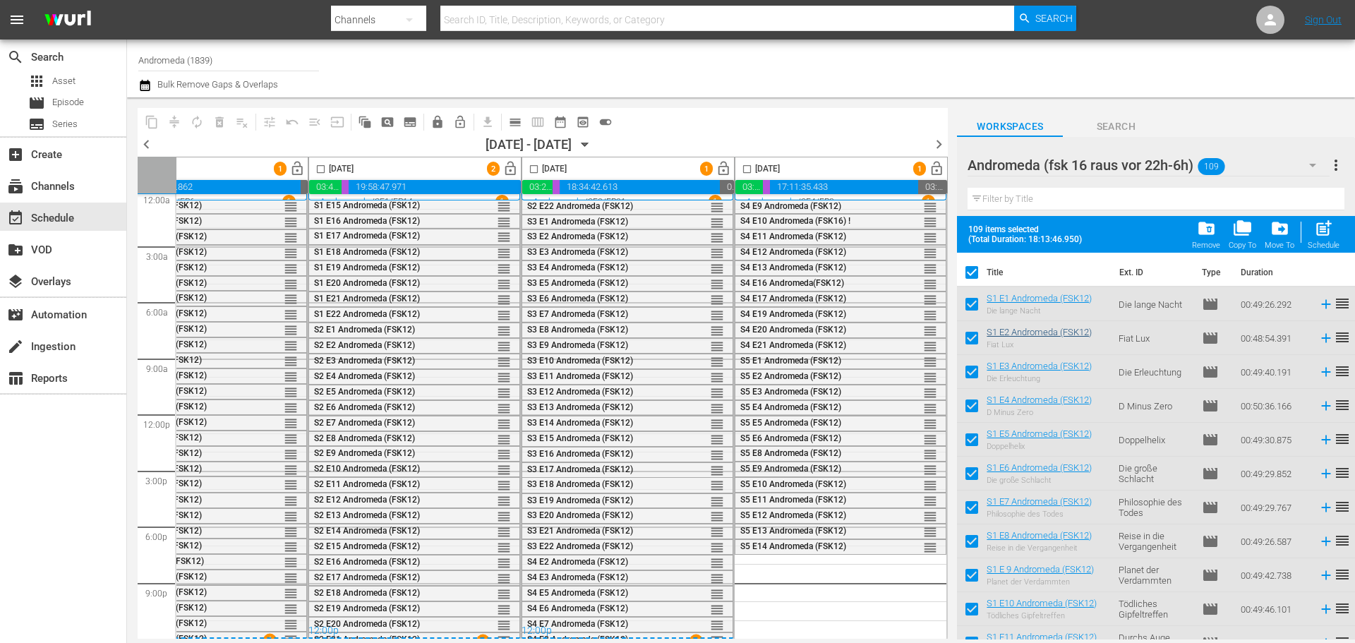
checkbox input "true"
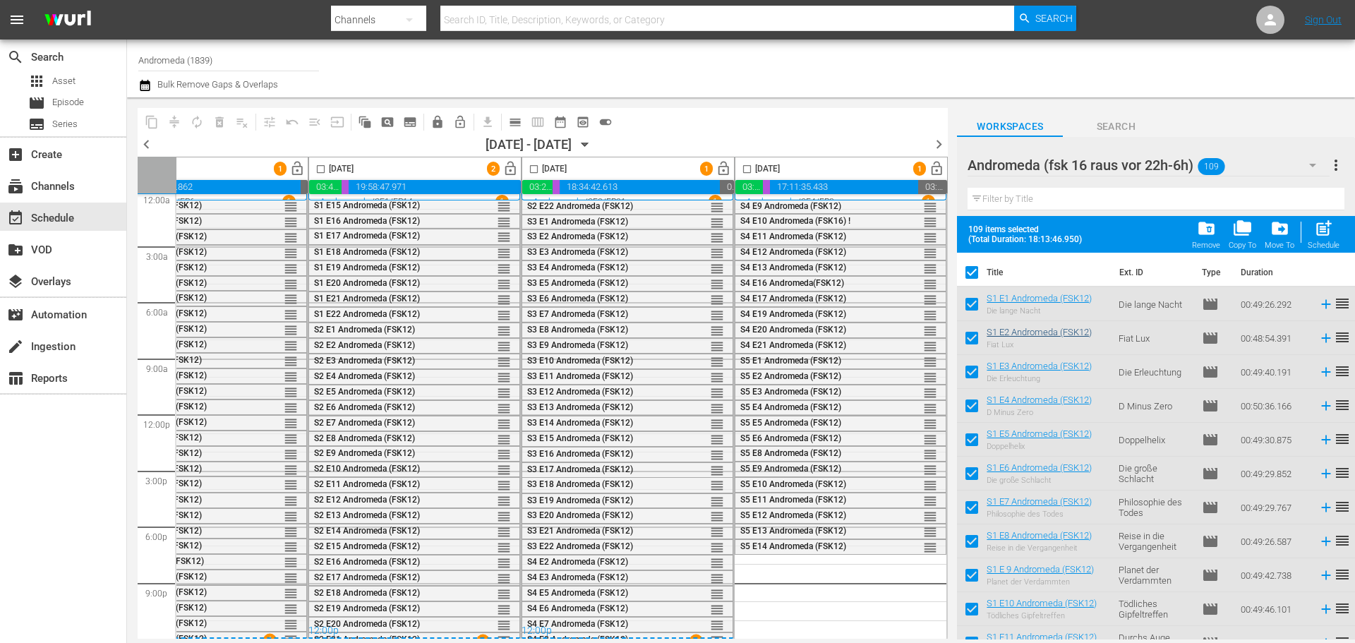
checkbox input "true"
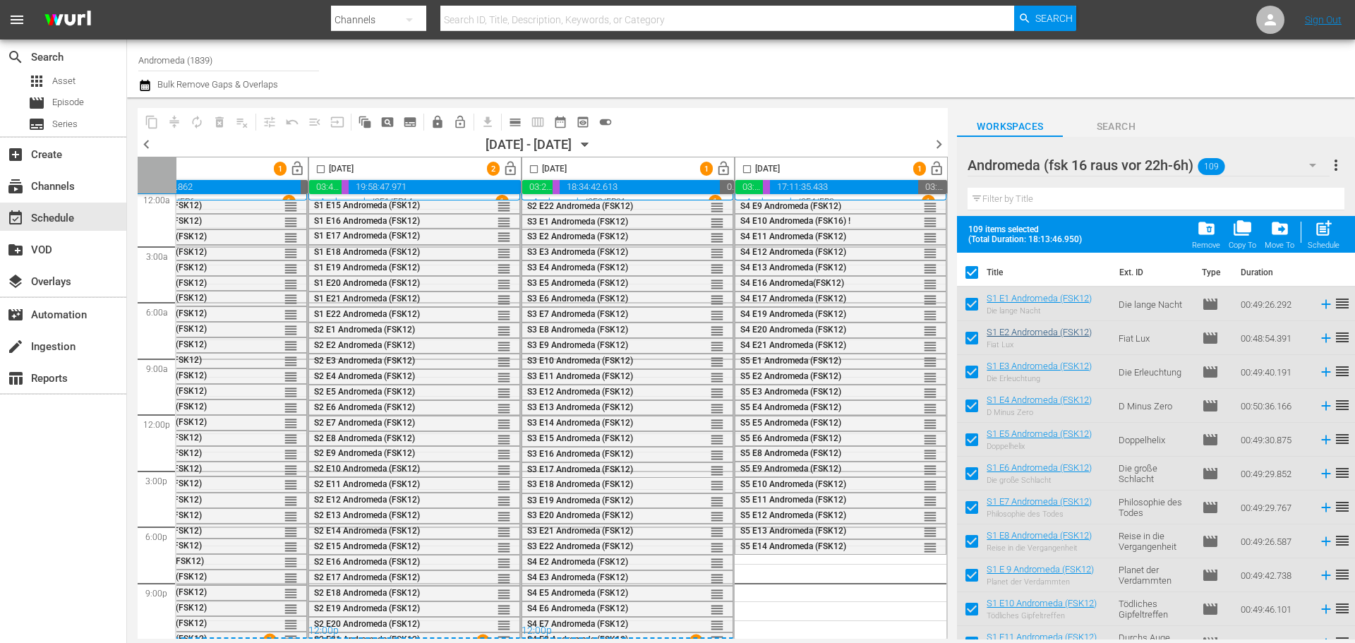
checkbox input "true"
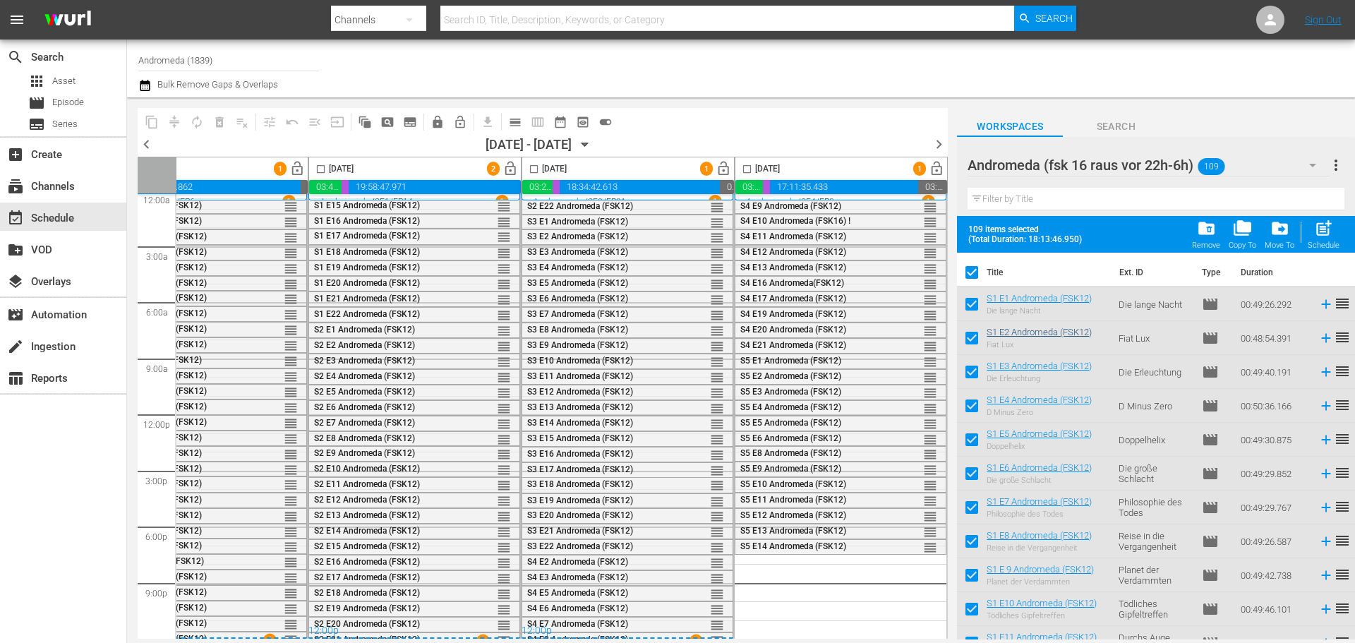
checkbox input "true"
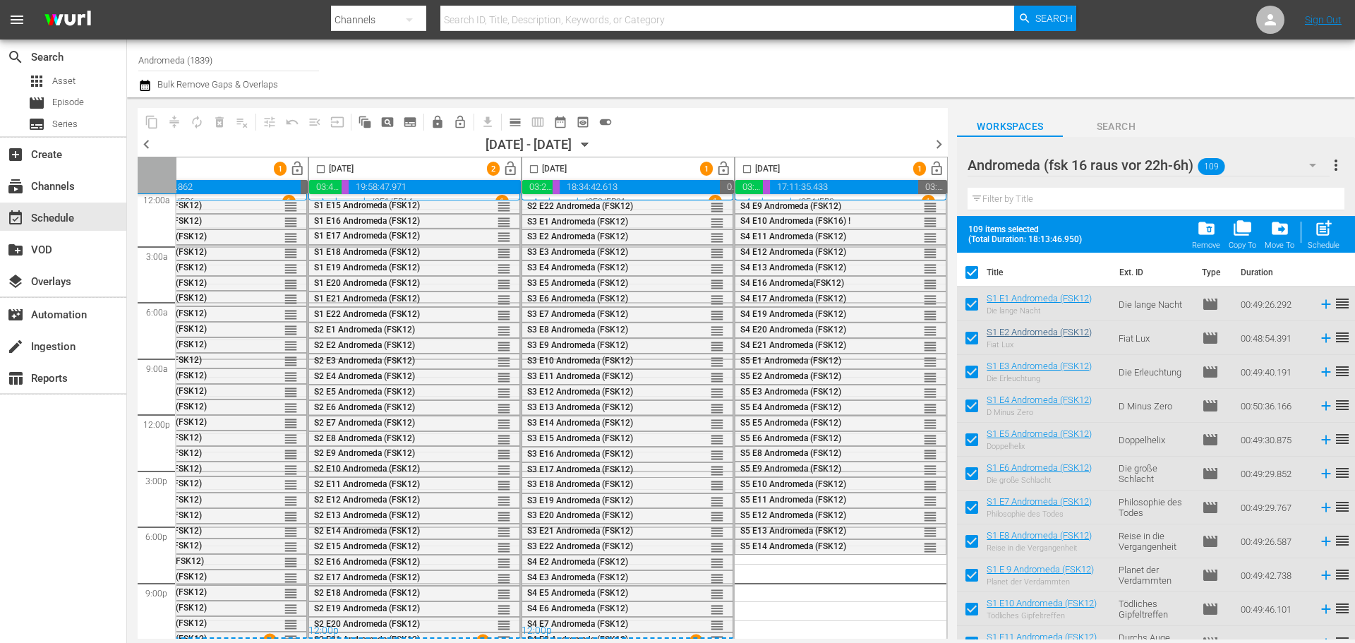
checkbox input "true"
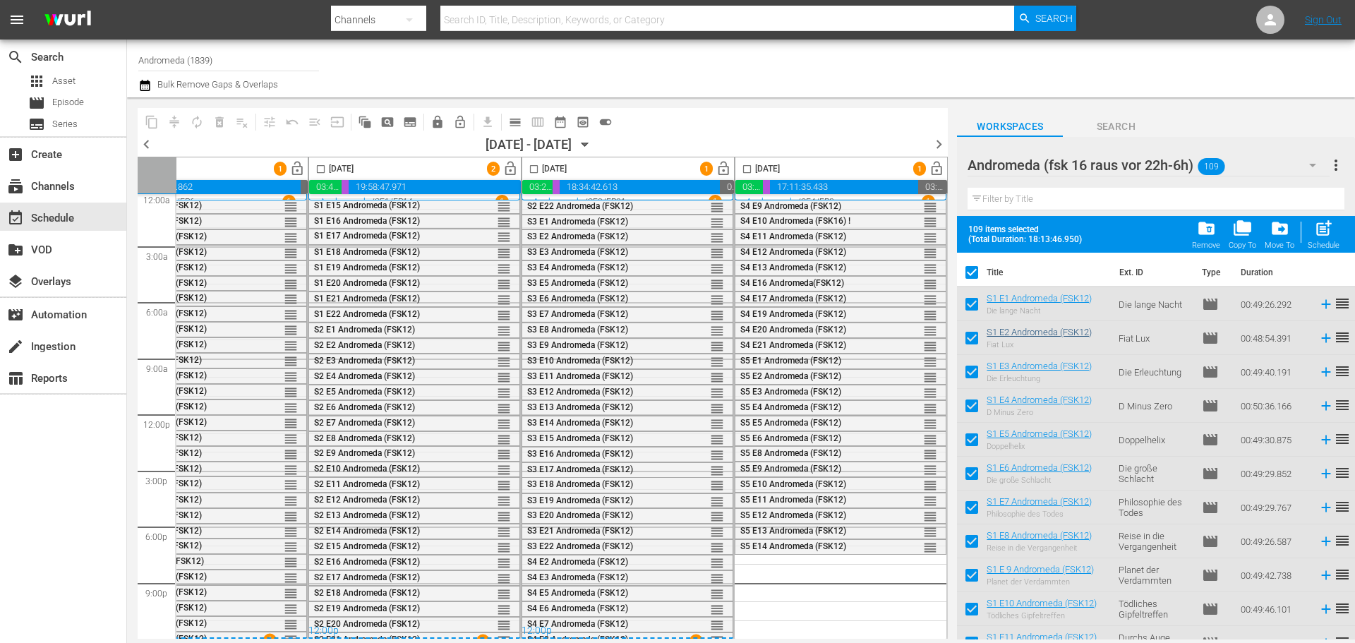
checkbox input "true"
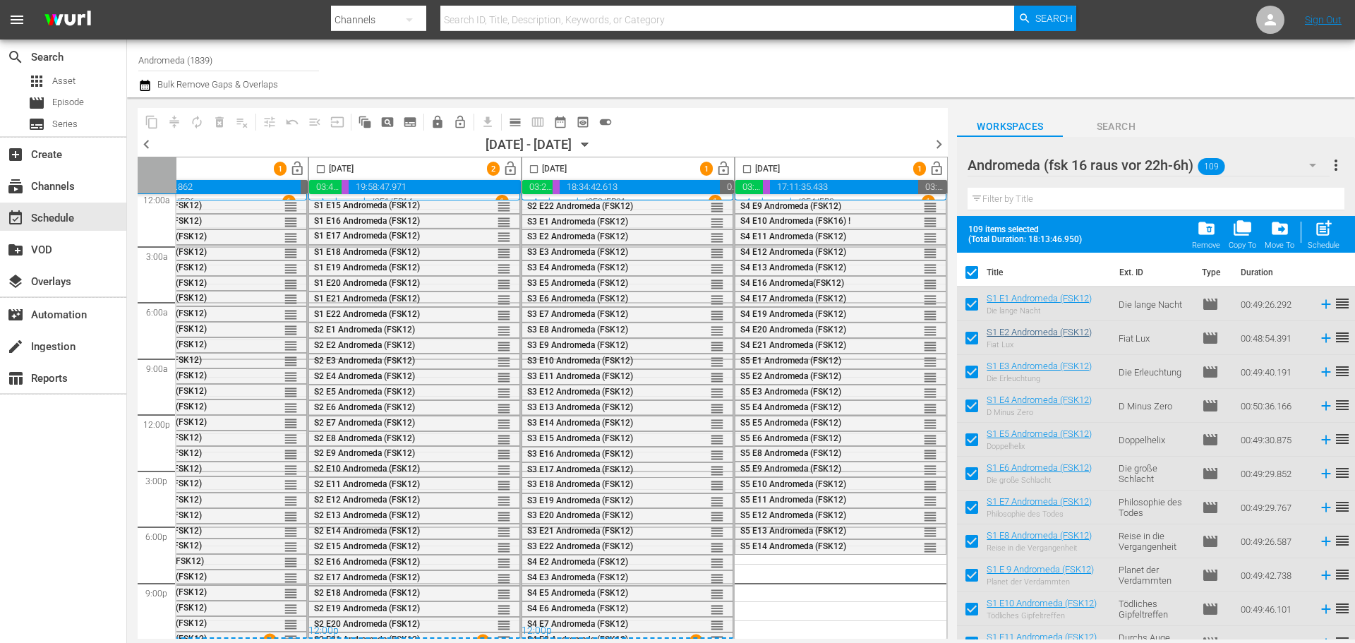
checkbox input "true"
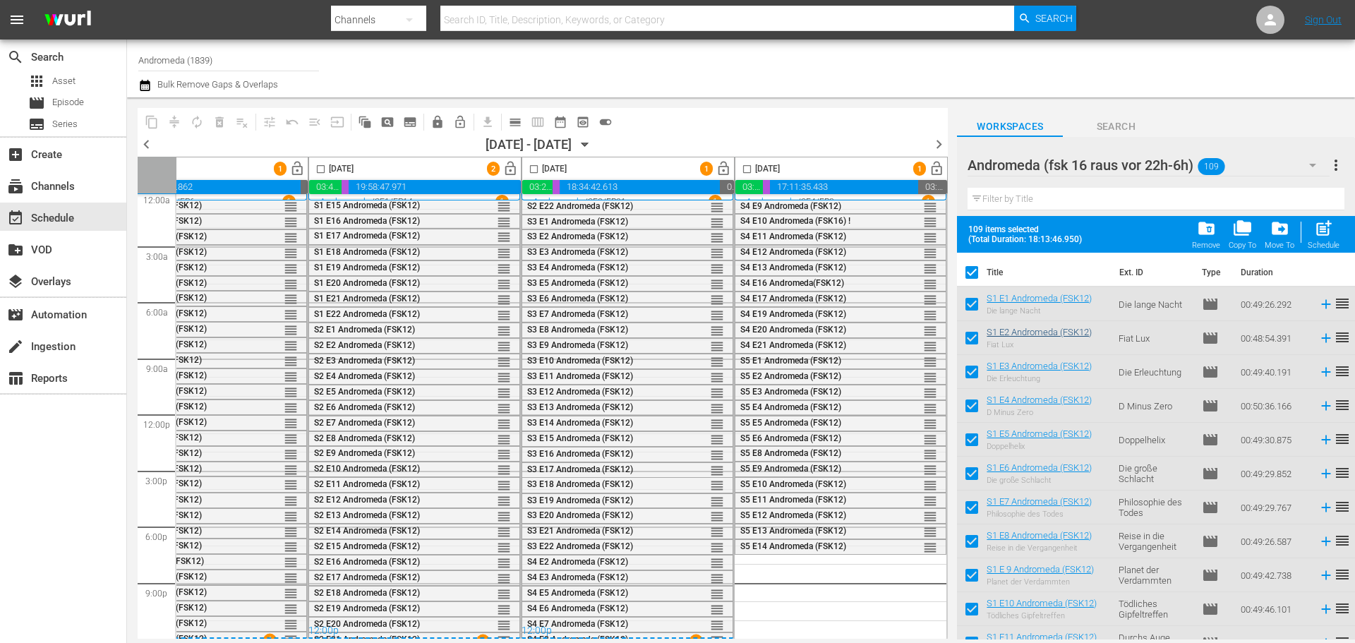
checkbox input "true"
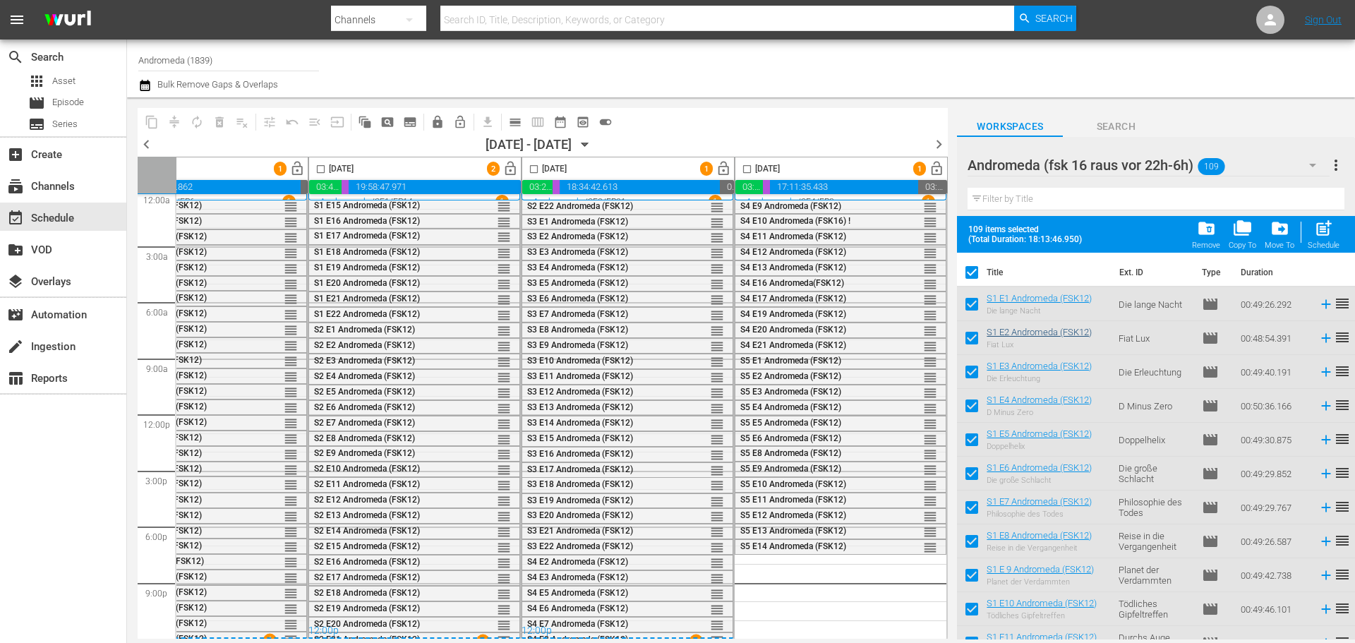
checkbox input "true"
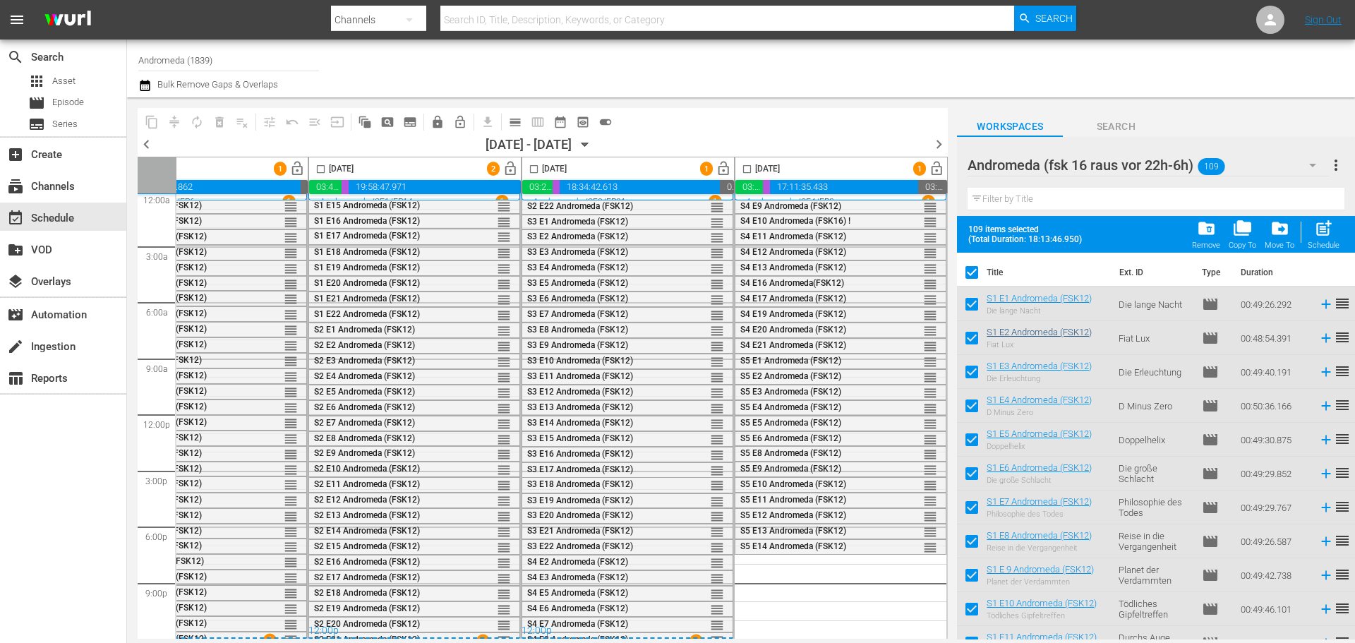
checkbox input "true"
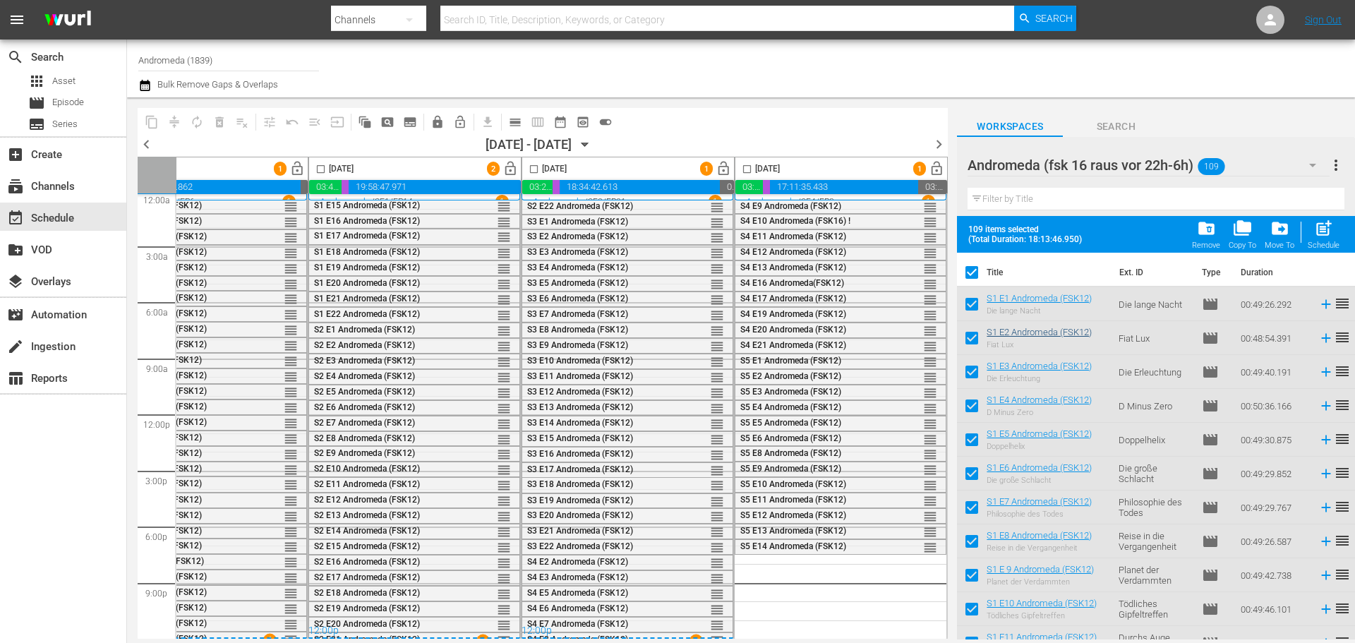
checkbox input "true"
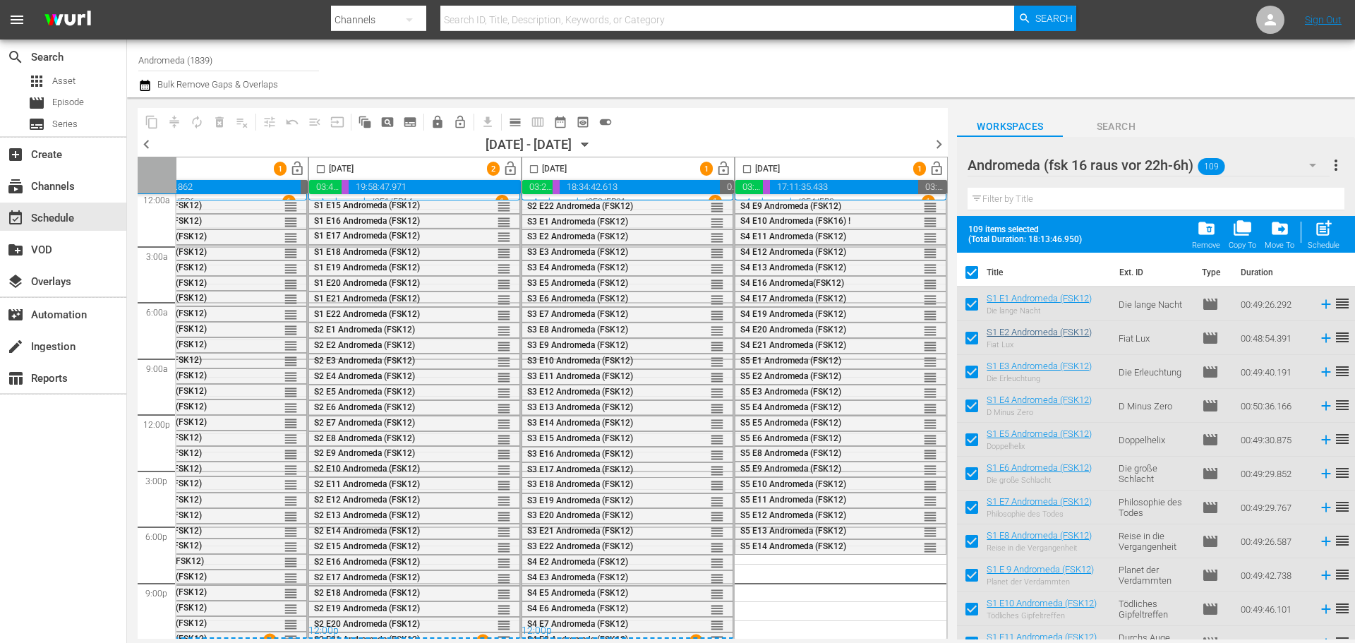
checkbox input "true"
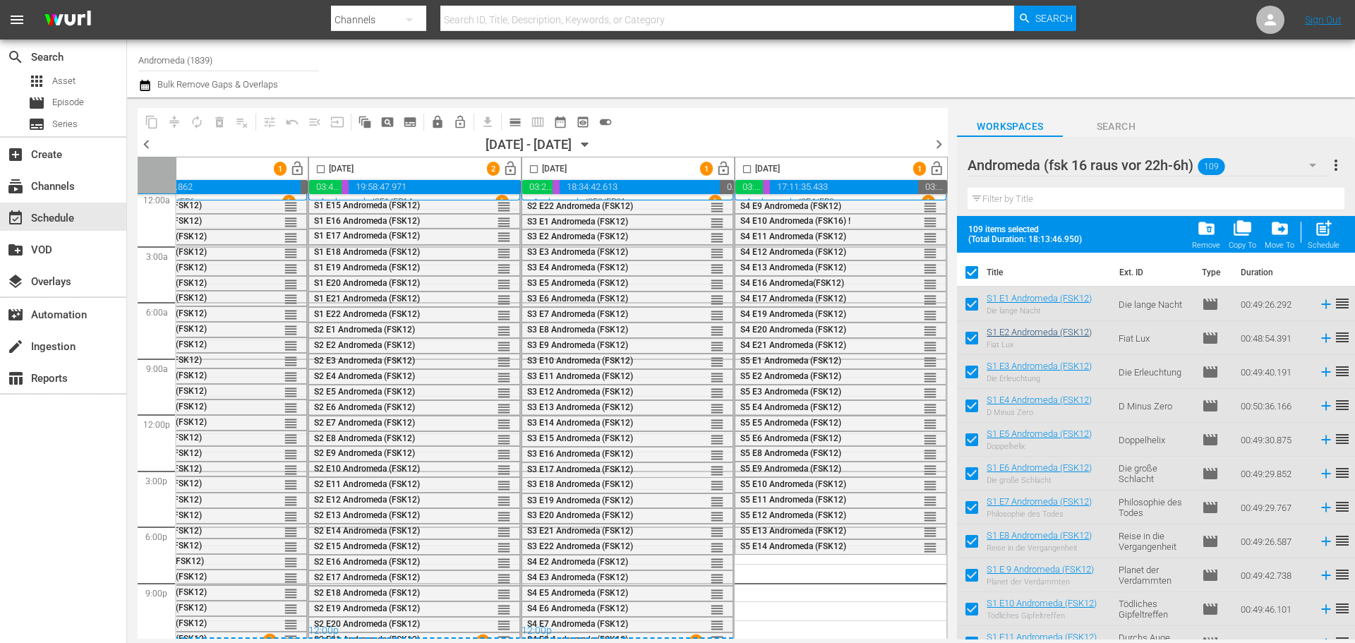
checkbox input "true"
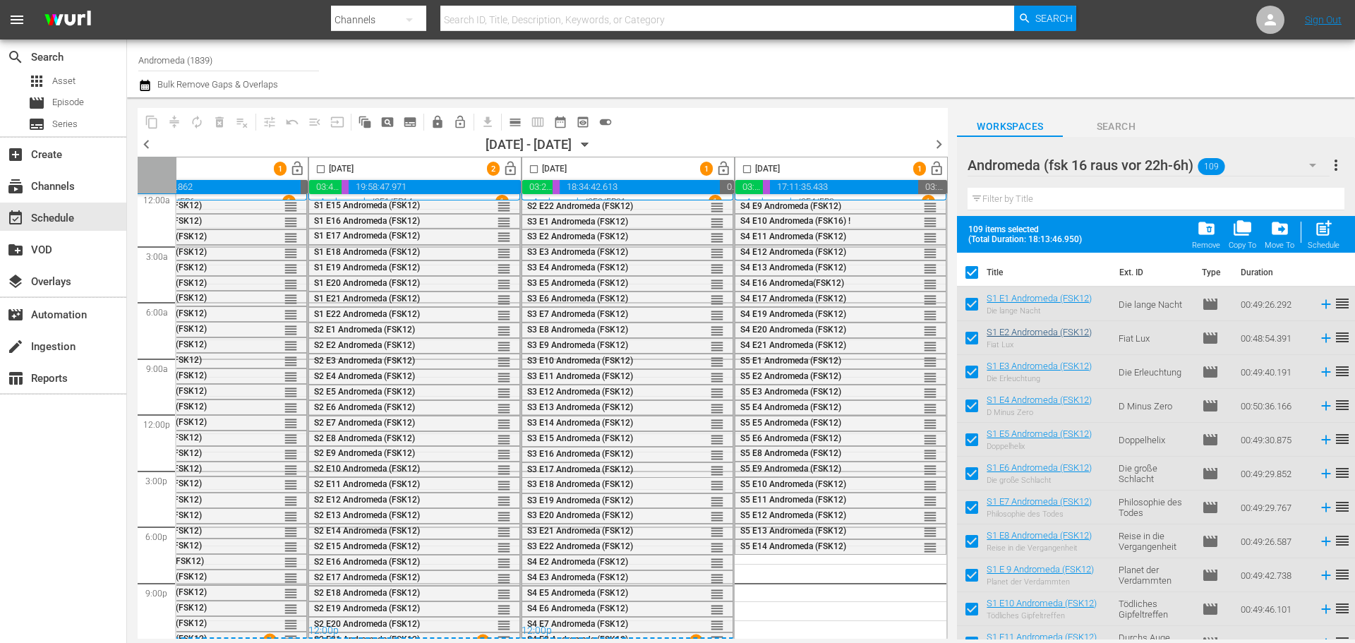
checkbox input "true"
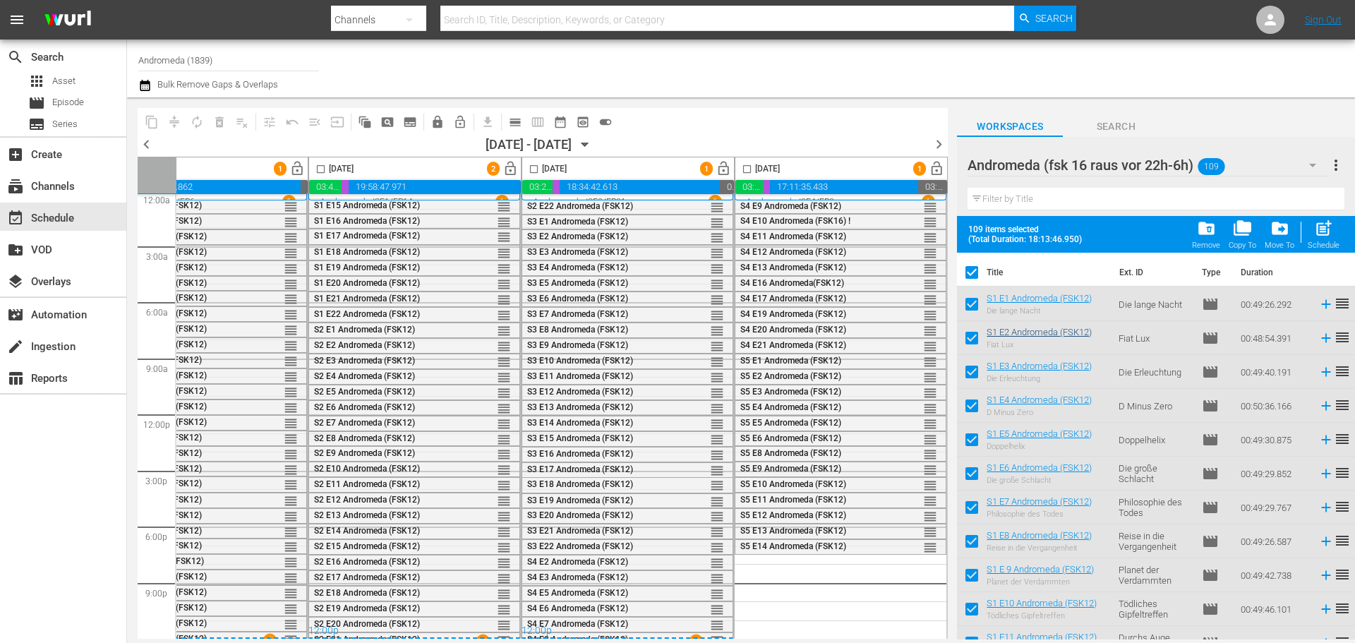
checkbox input "true"
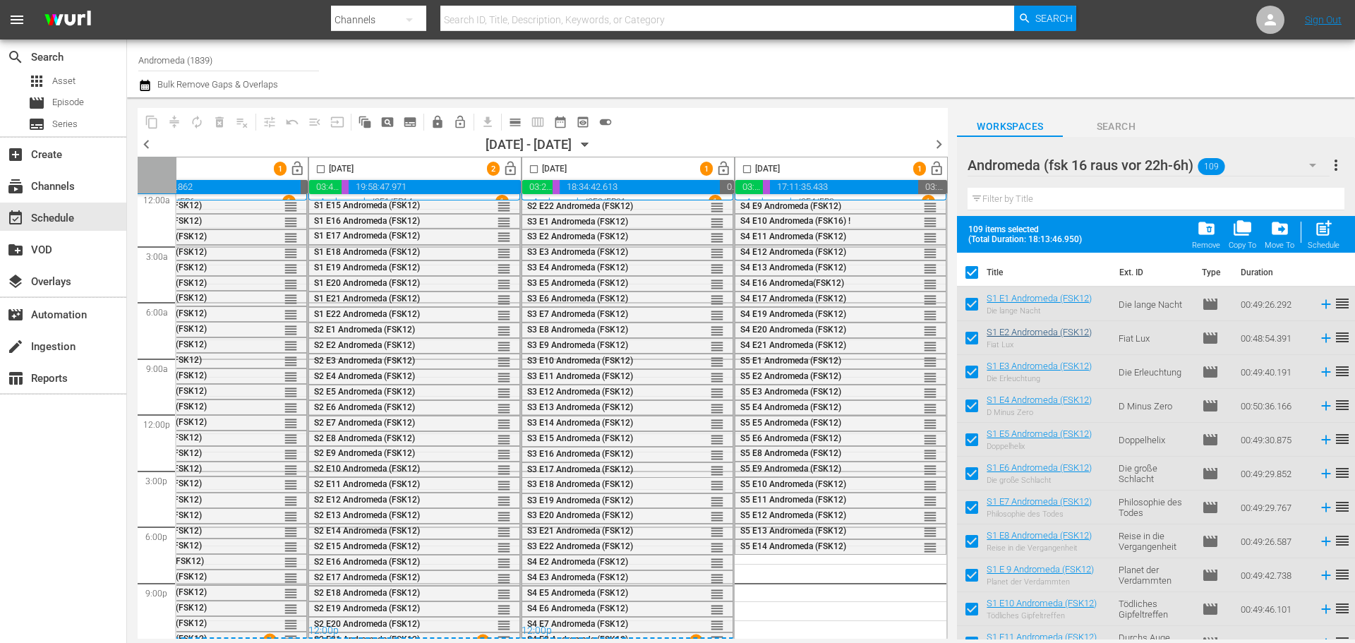
checkbox input "true"
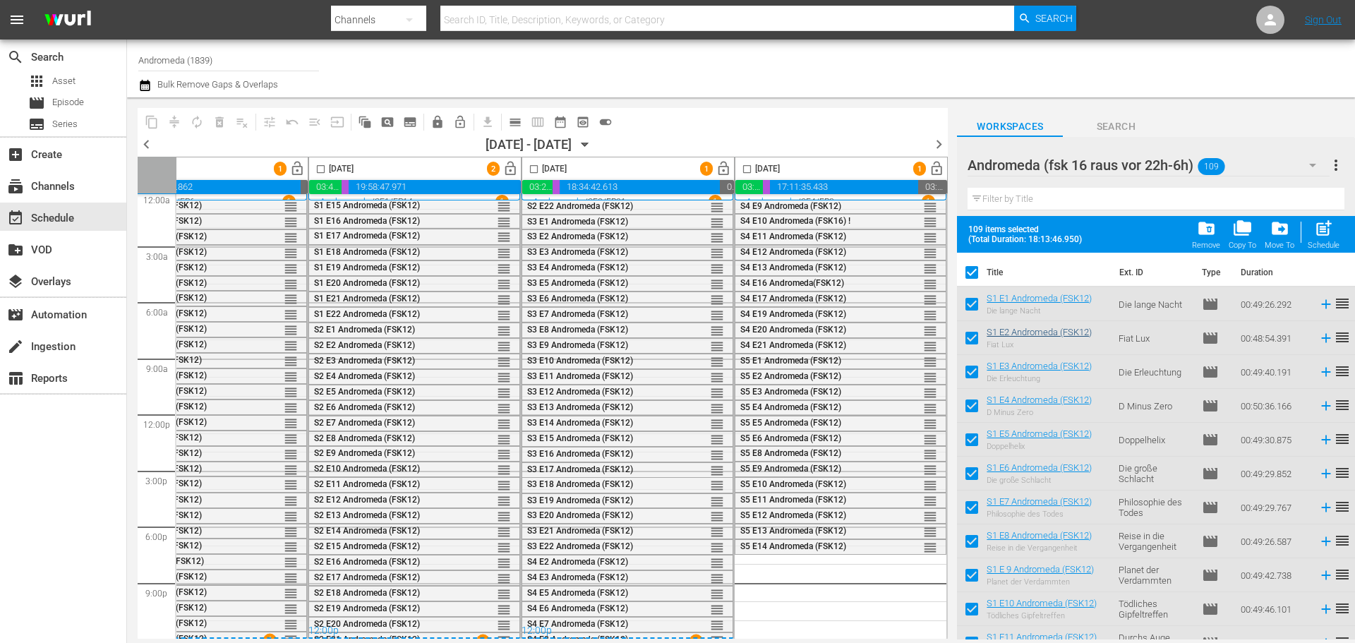
checkbox input "true"
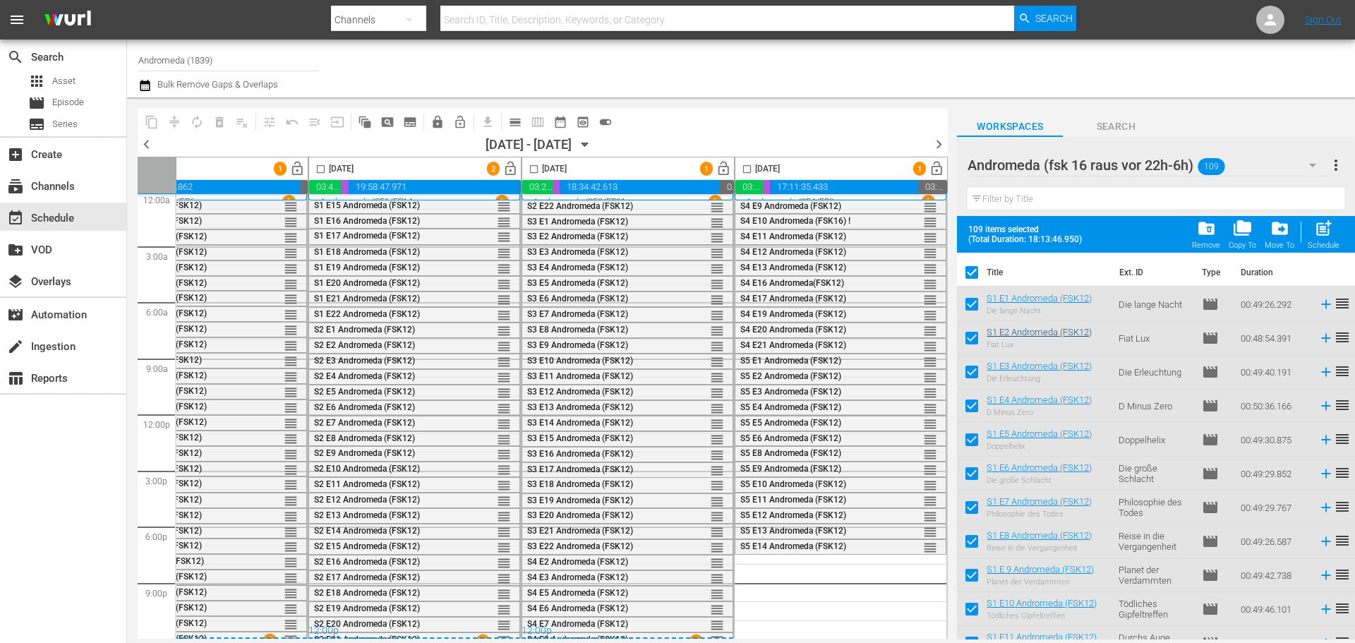
checkbox input "true"
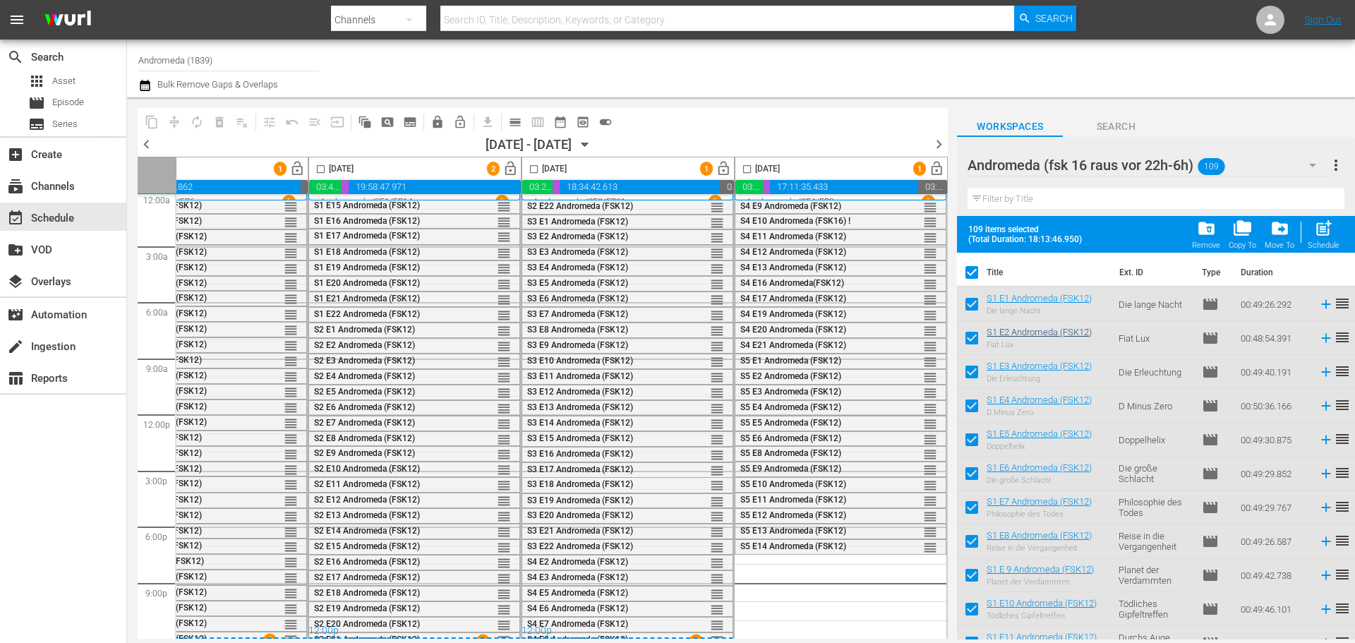
checkbox input "true"
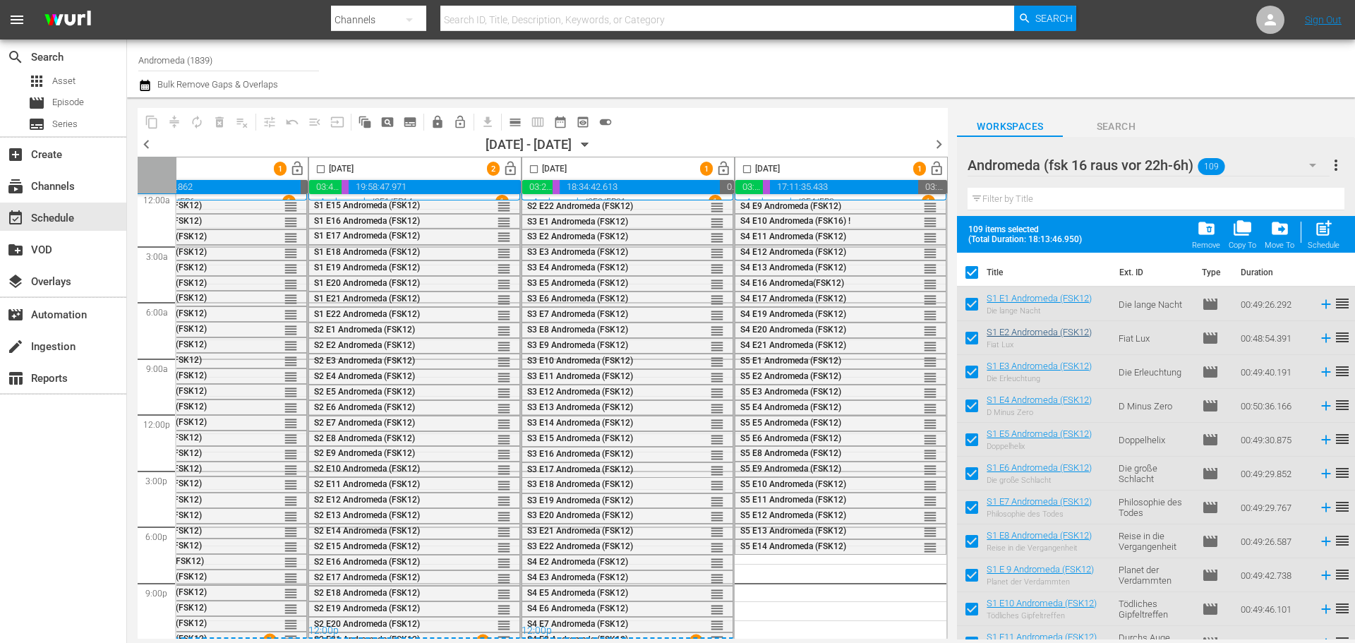
checkbox input "true"
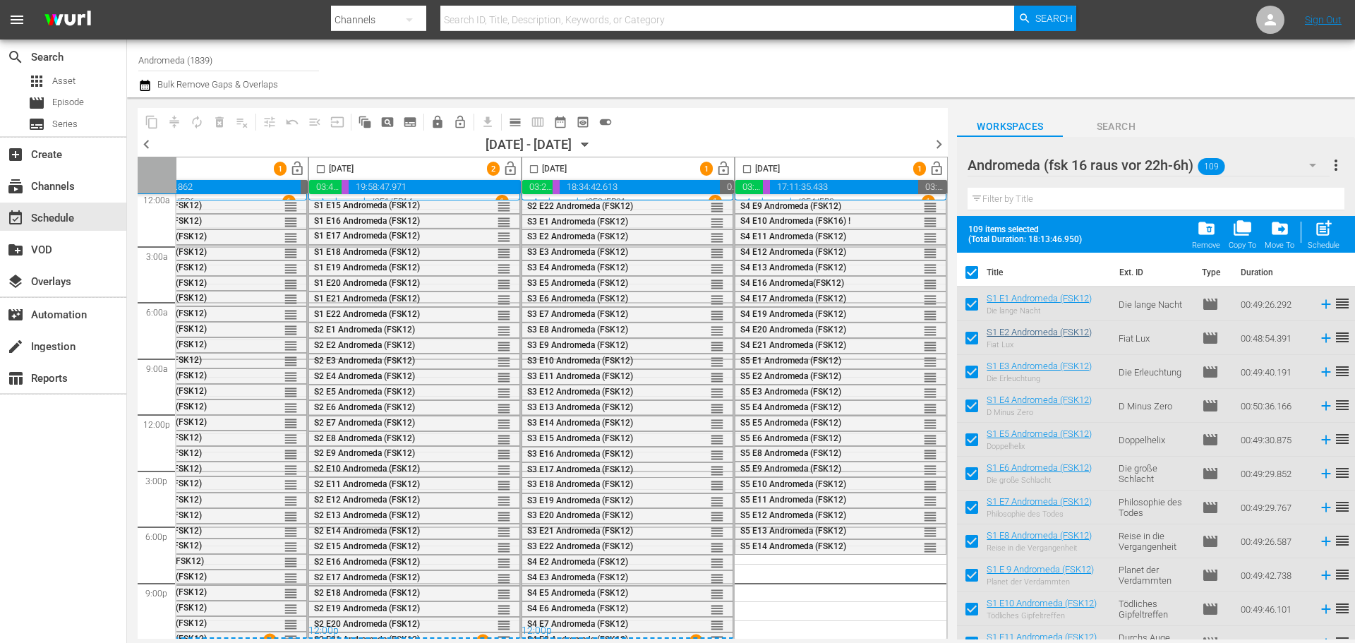
checkbox input "true"
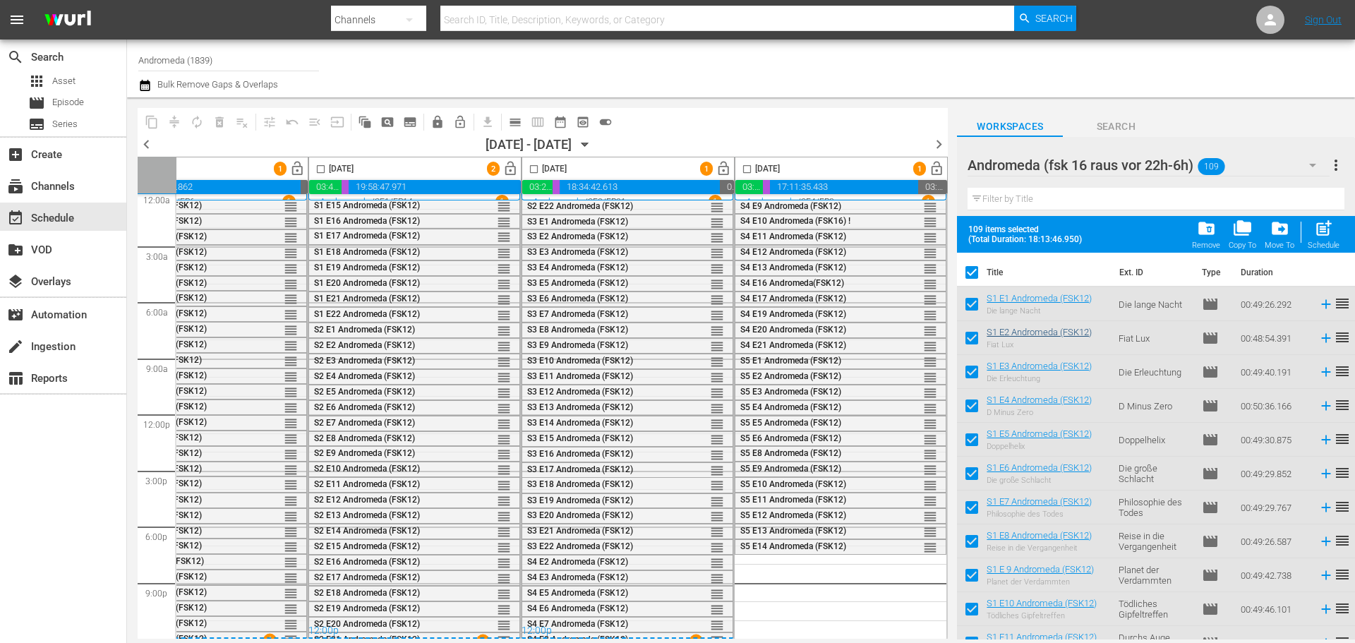
checkbox input "true"
click at [742, 170] on input "checkbox" at bounding box center [747, 172] width 16 height 16
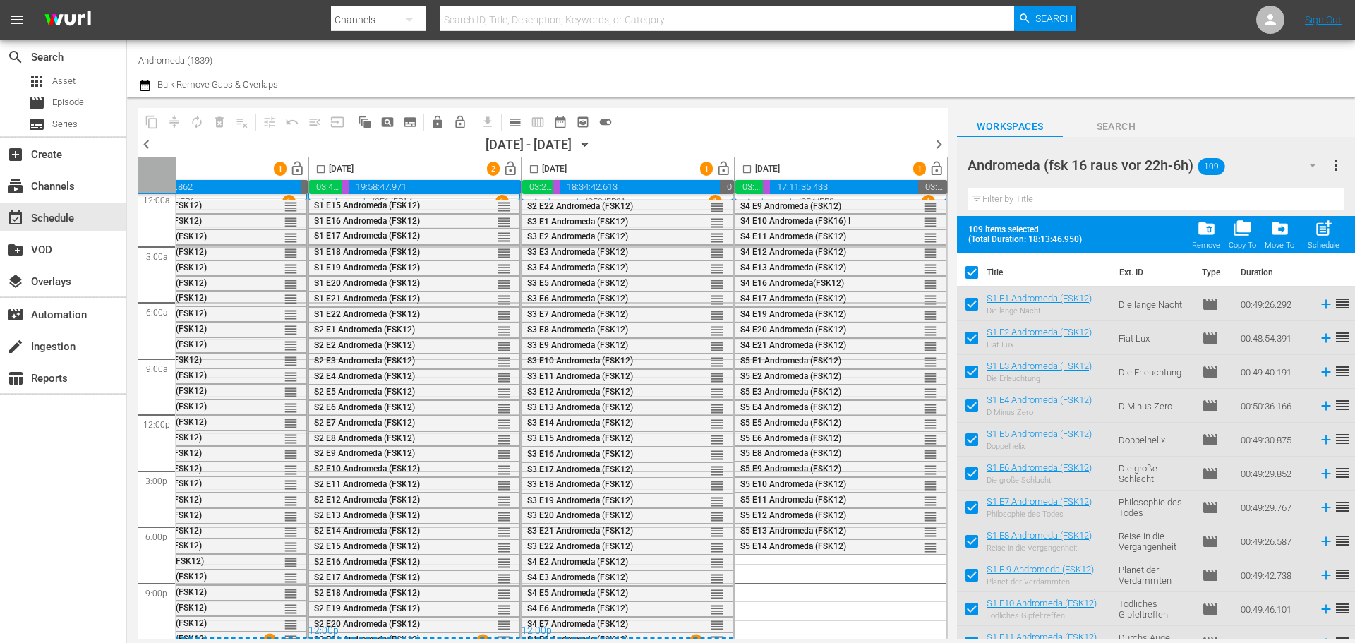
checkbox input "true"
click at [1322, 231] on span "post_add" at bounding box center [1323, 228] width 19 height 19
checkbox input "false"
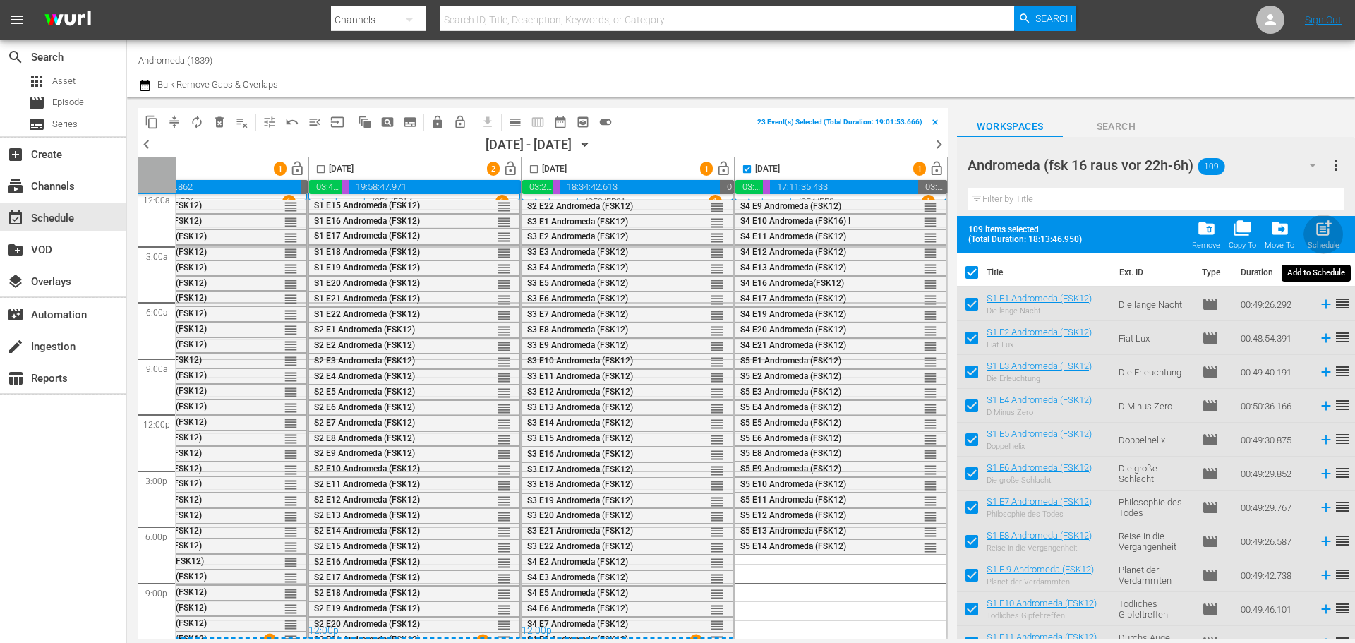
checkbox input "false"
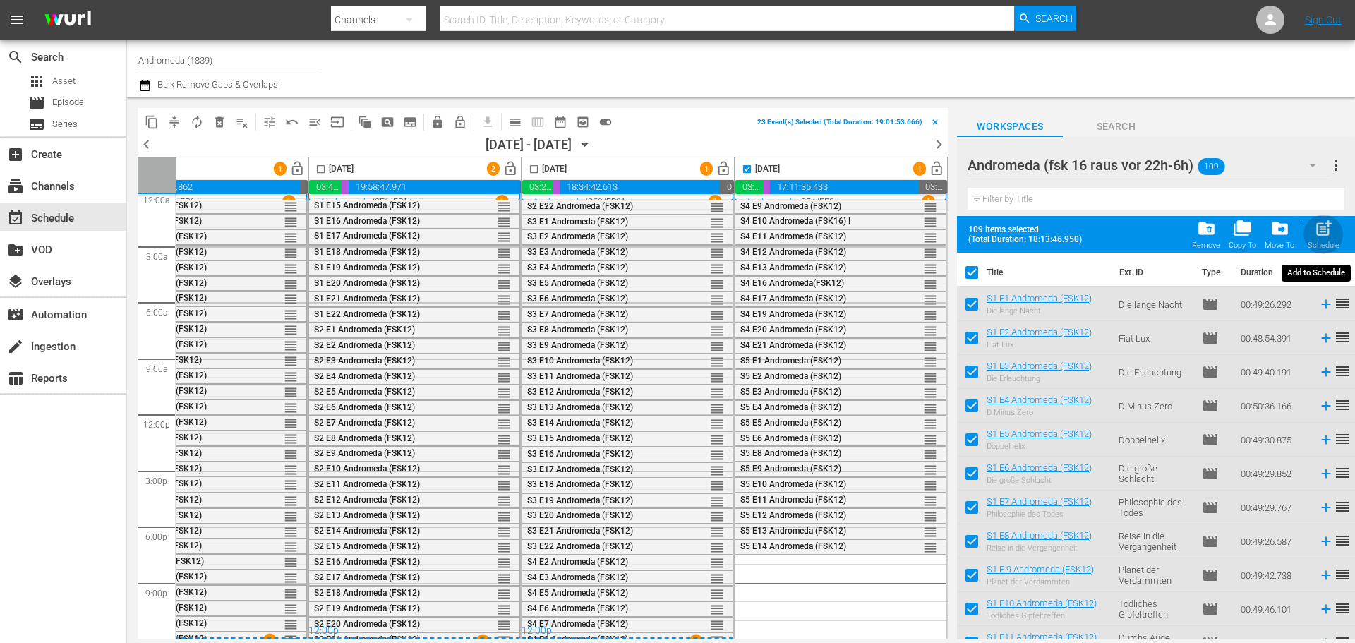
checkbox input "false"
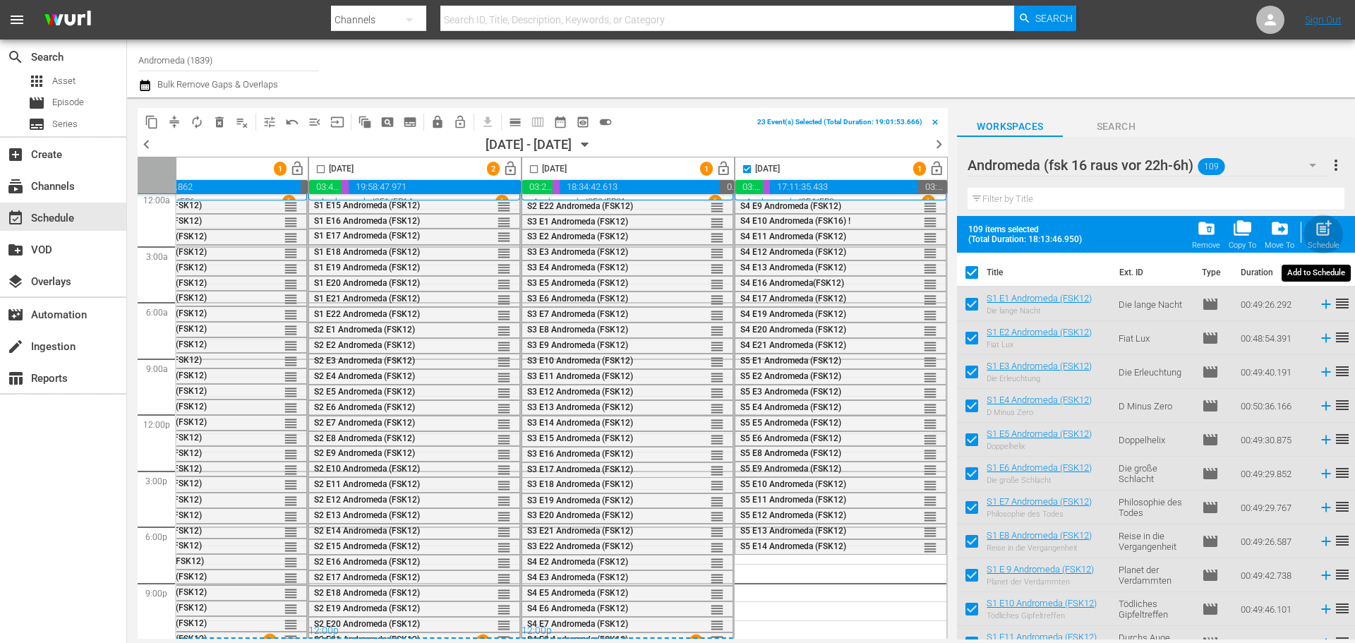
checkbox input "false"
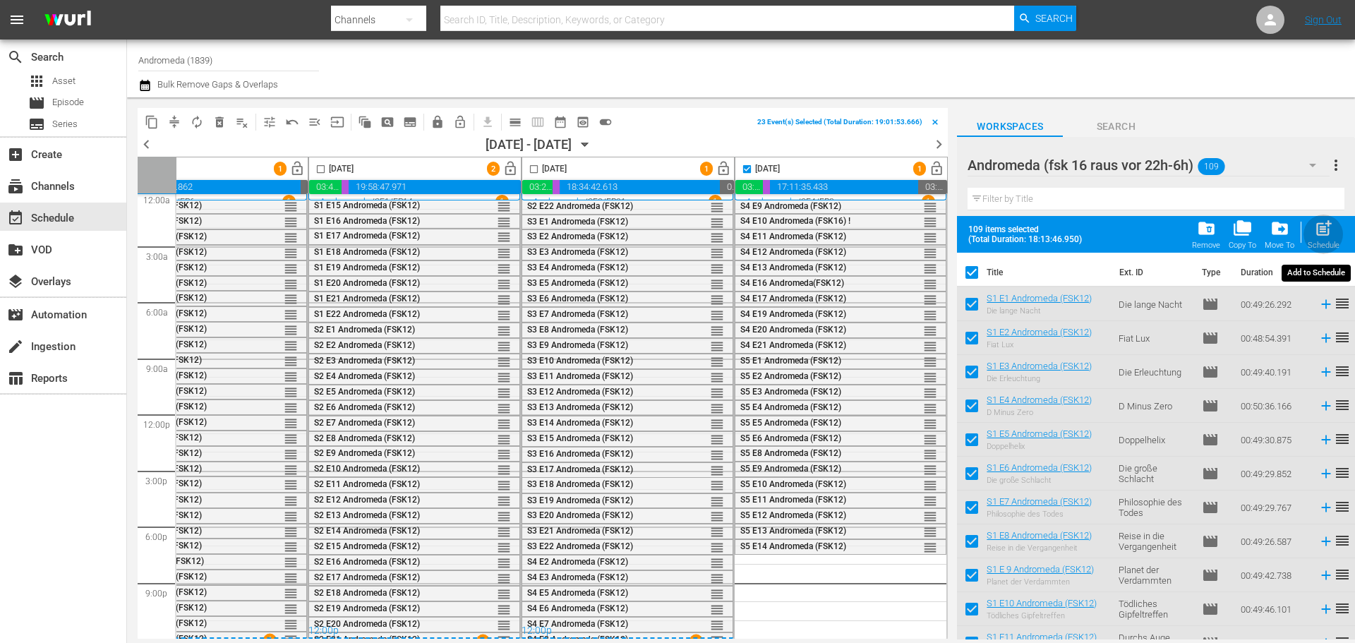
checkbox input "false"
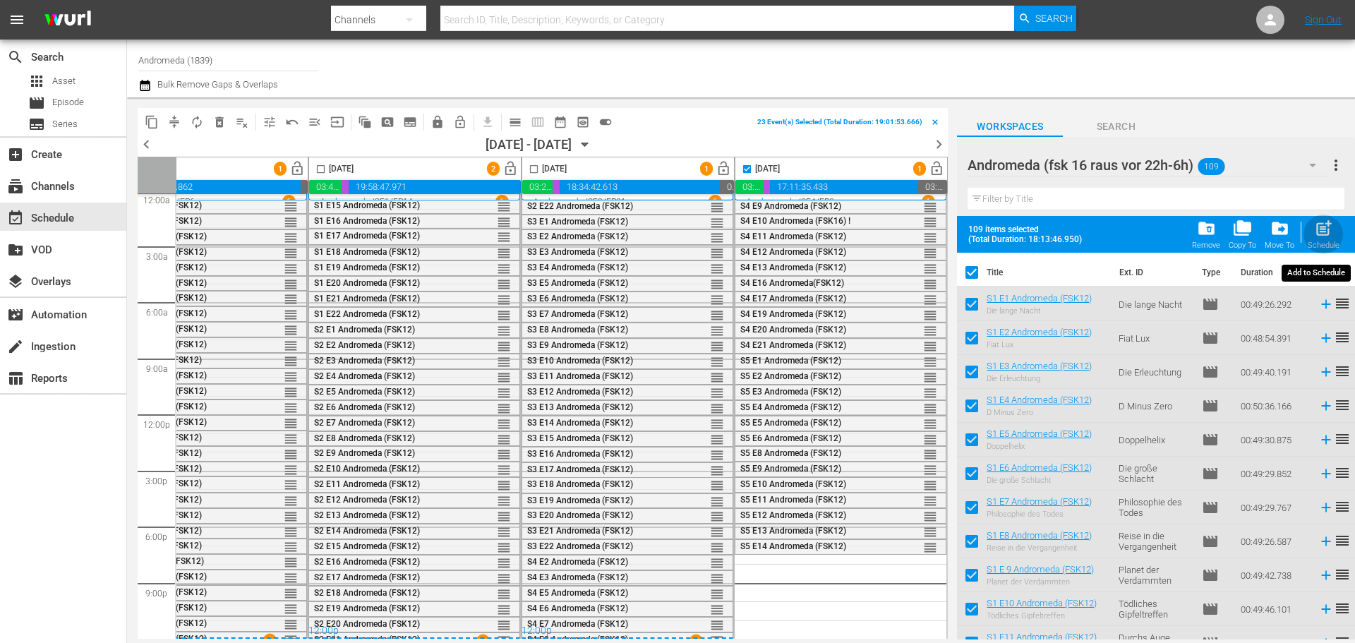
checkbox input "false"
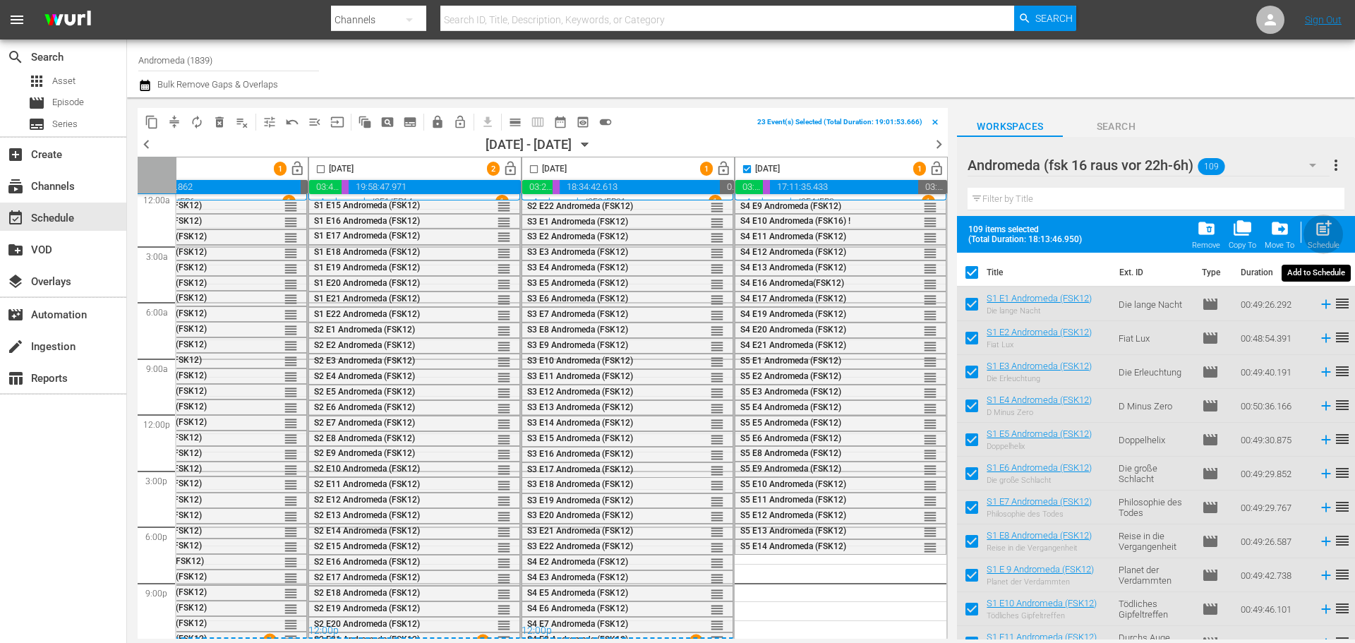
checkbox input "false"
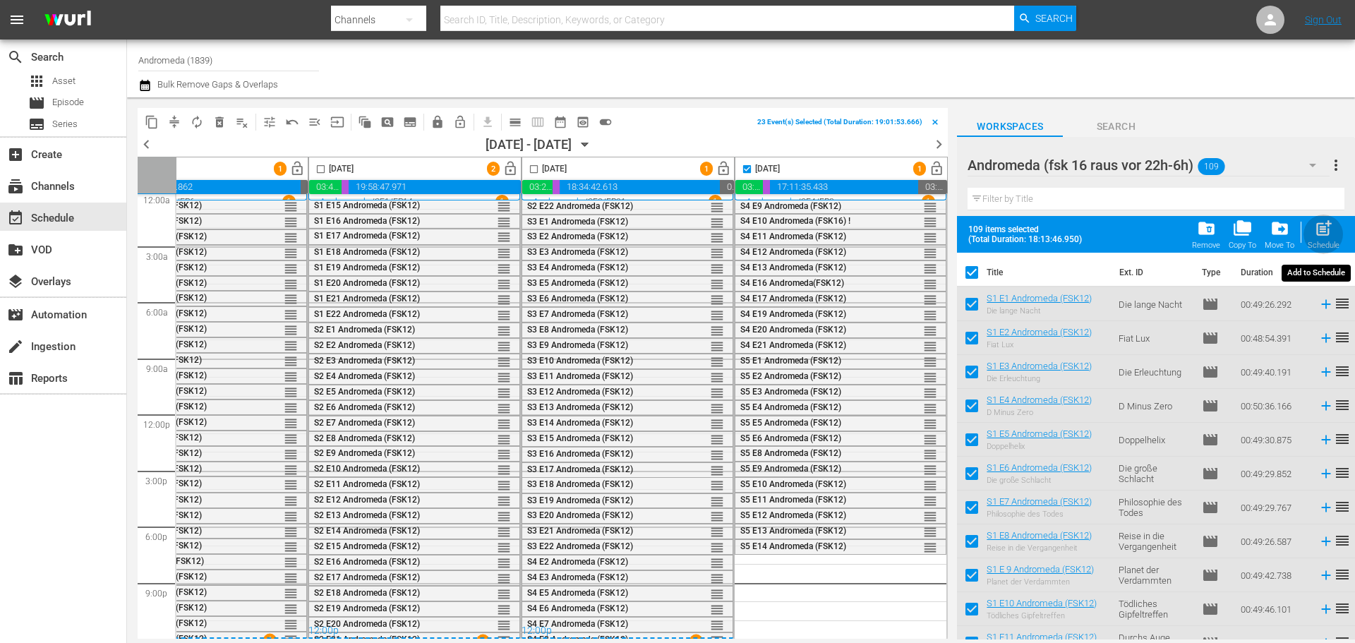
checkbox input "false"
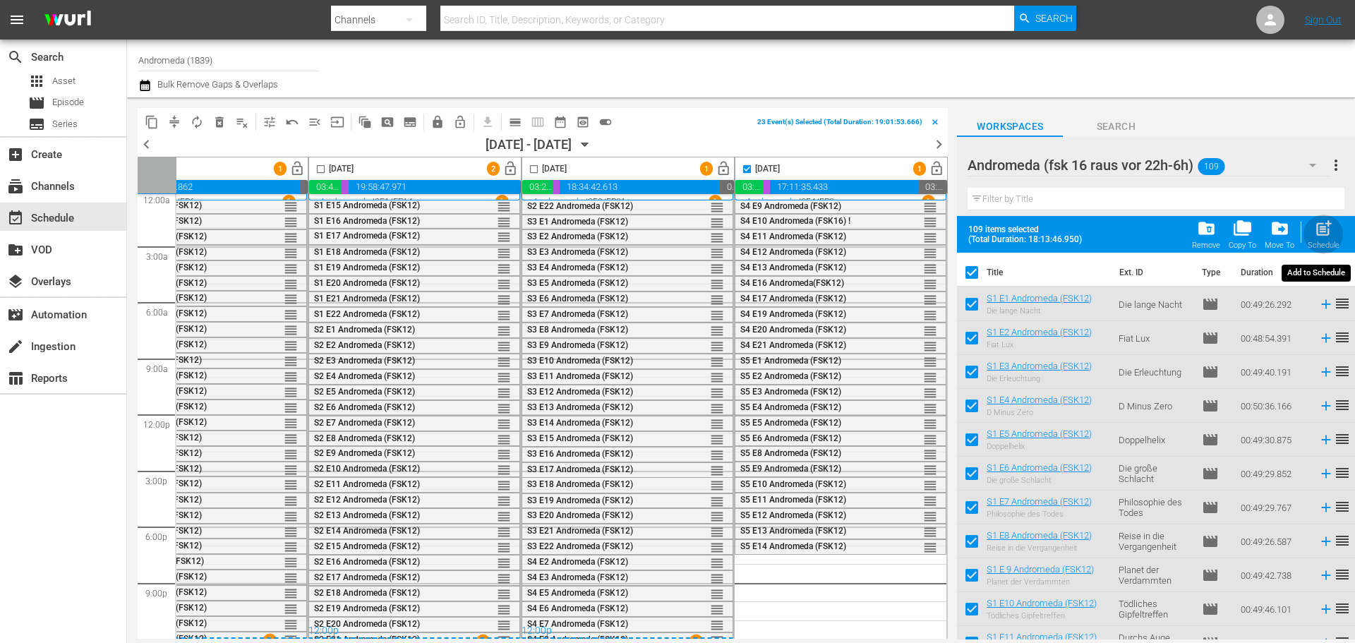
checkbox input "false"
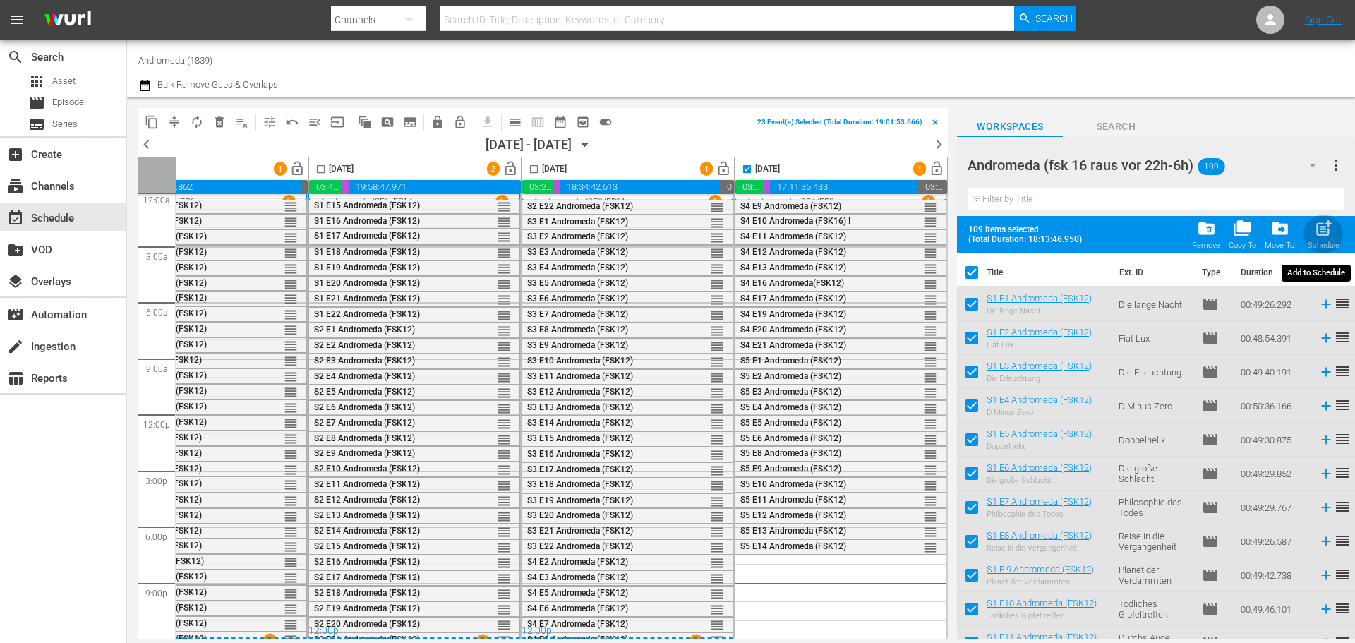
checkbox input "false"
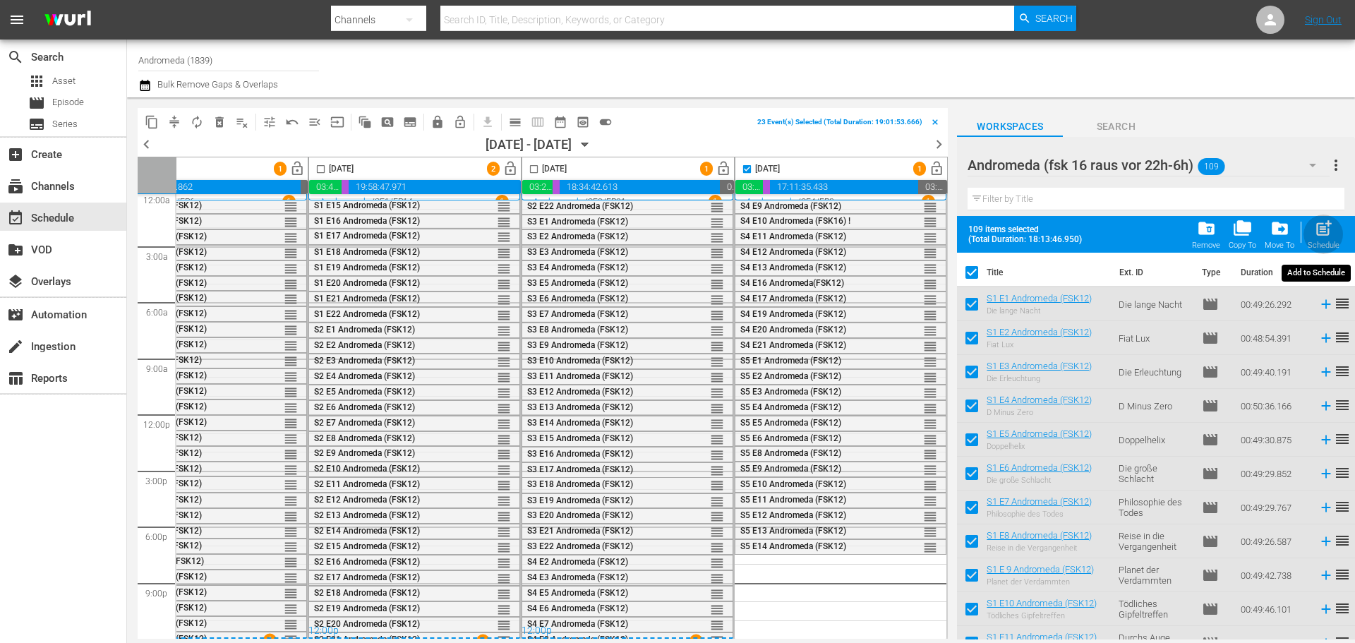
checkbox input "false"
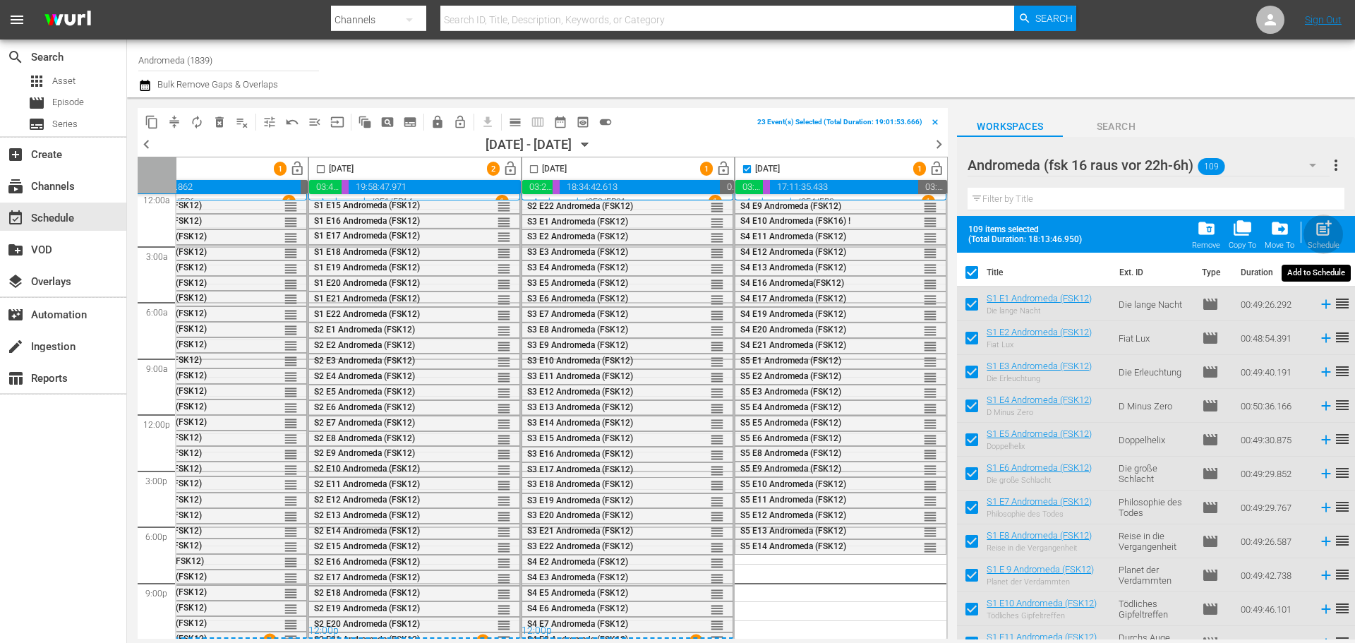
checkbox input "false"
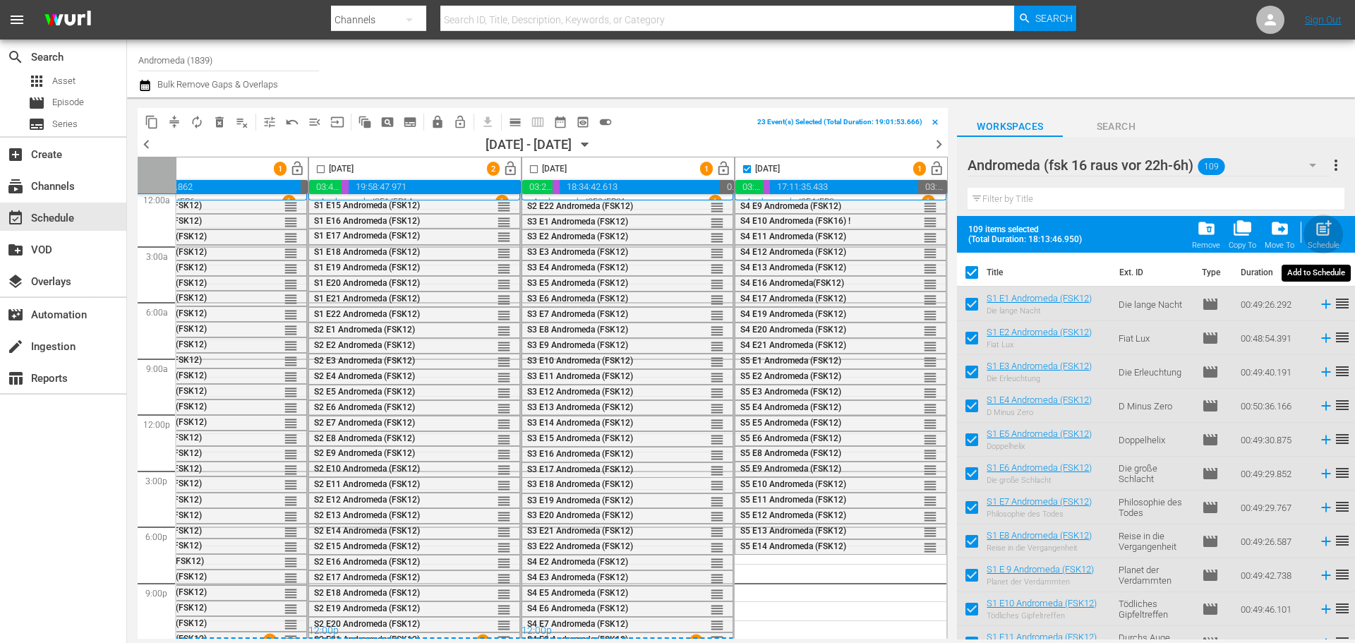
checkbox input "false"
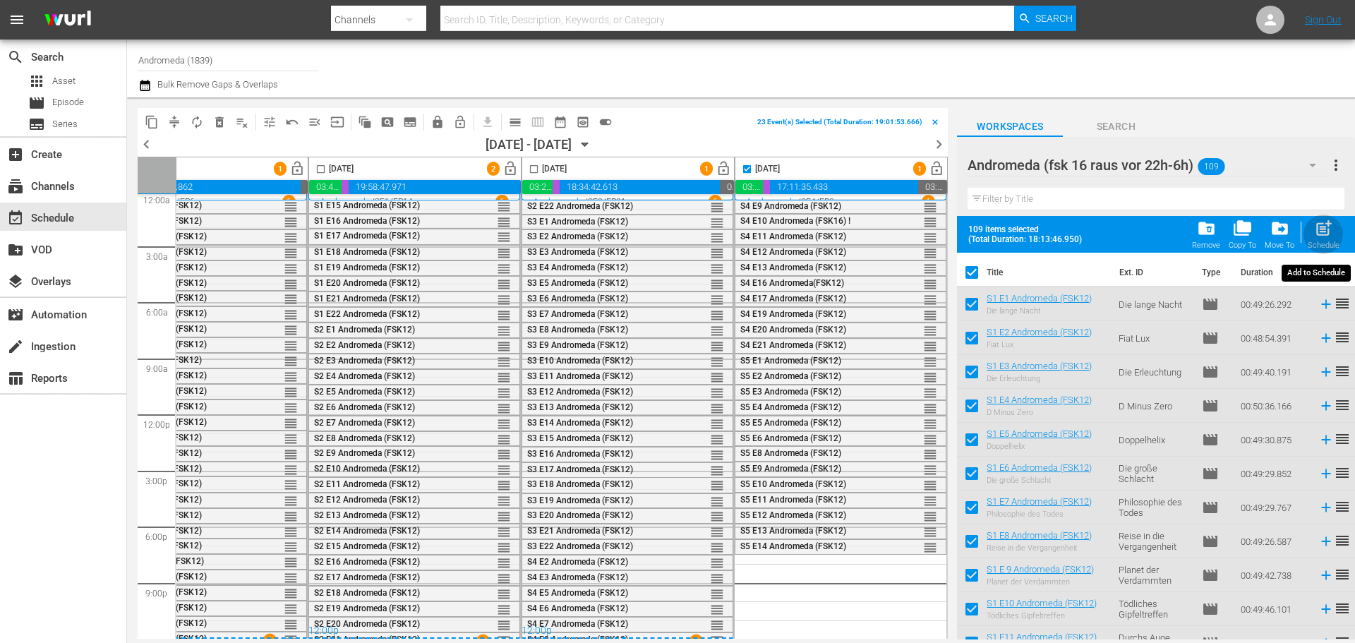
checkbox input "false"
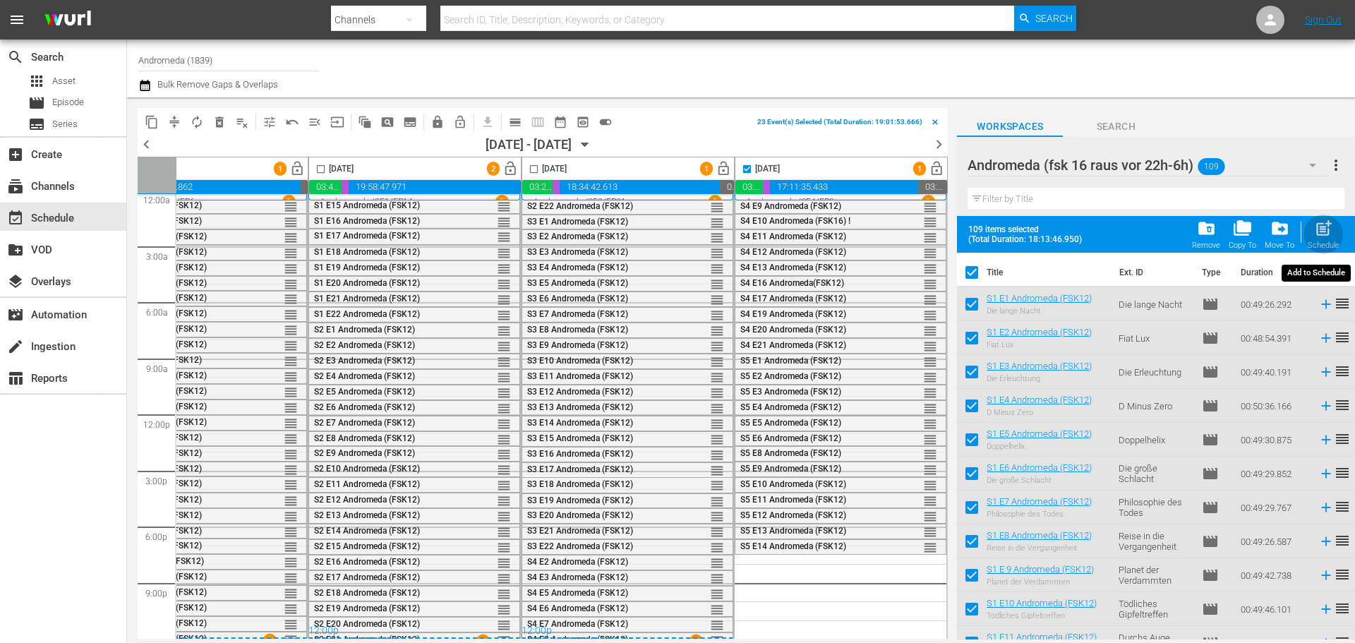
checkbox input "false"
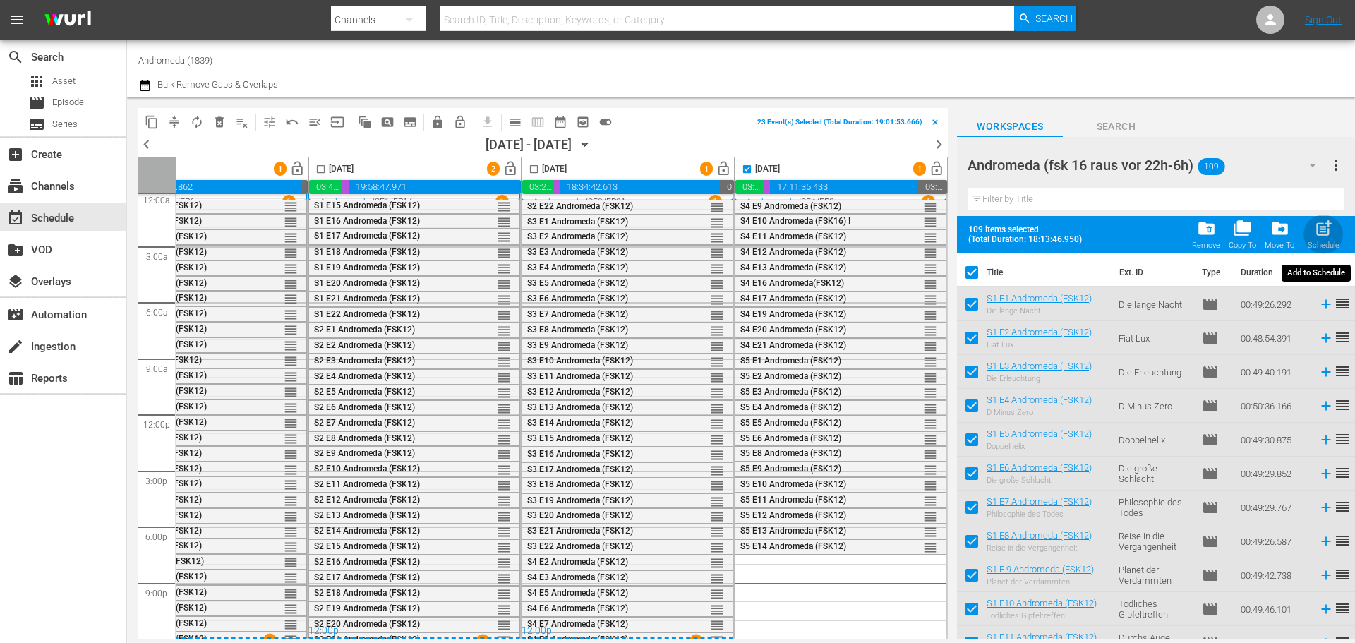
checkbox input "false"
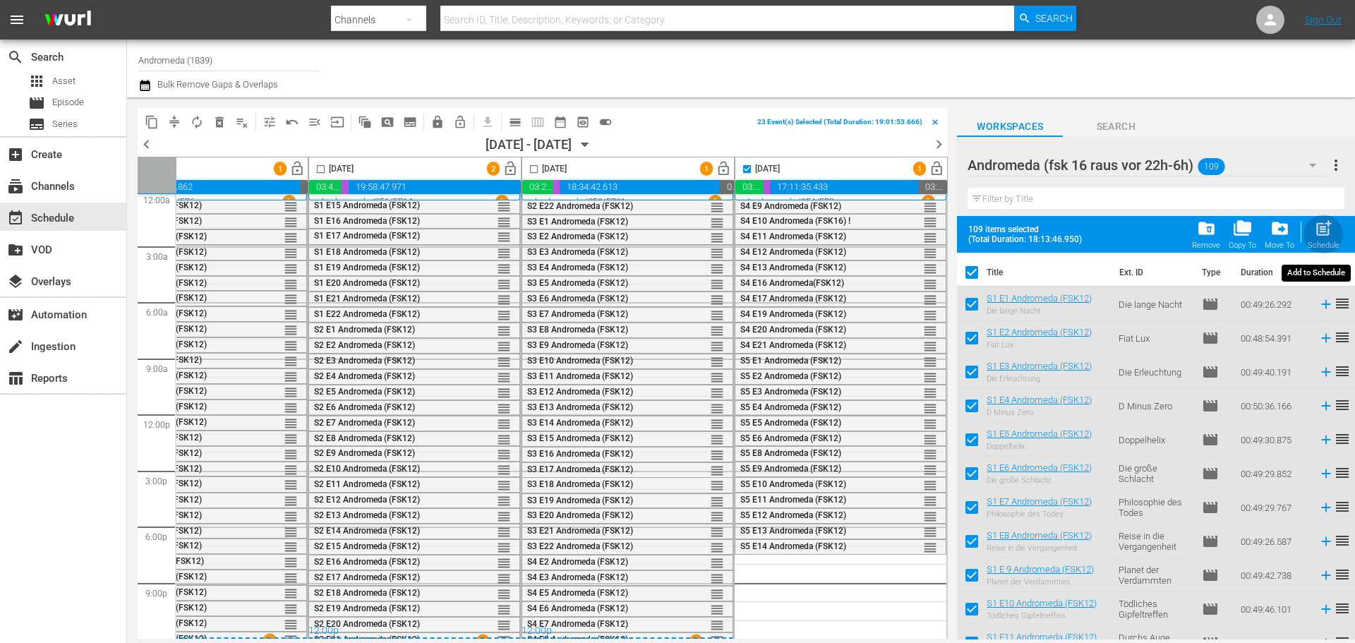
checkbox input "false"
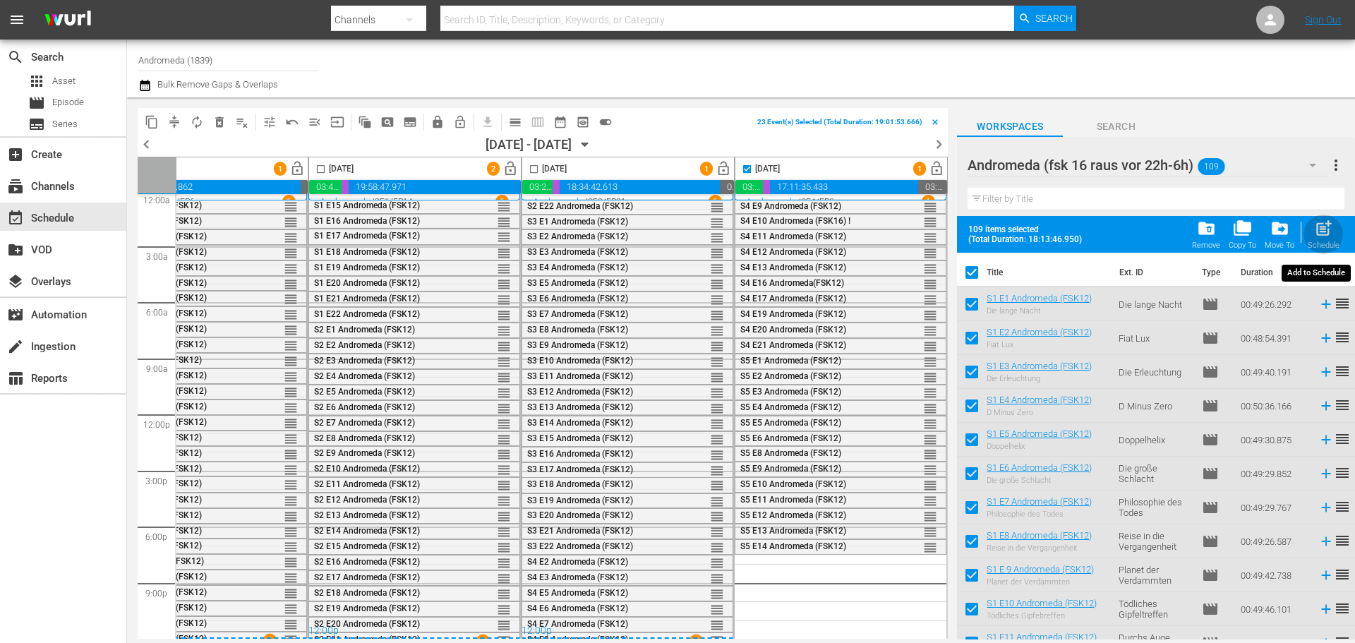
checkbox input "false"
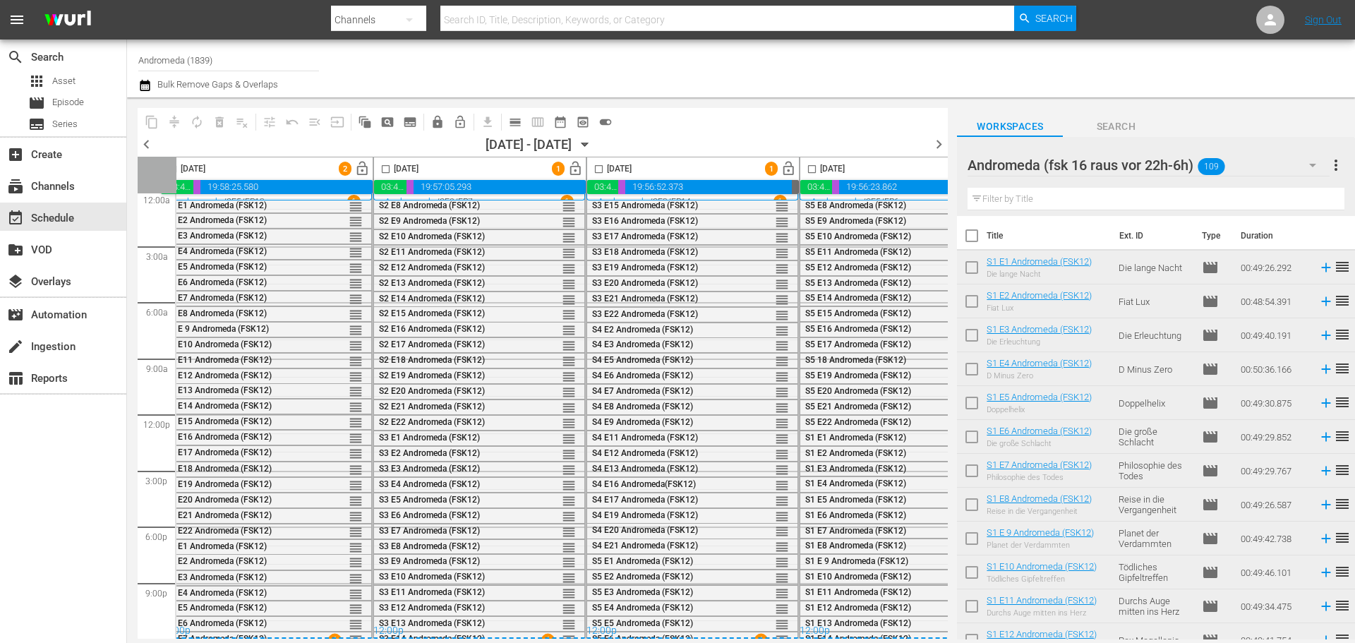
scroll to position [13, 0]
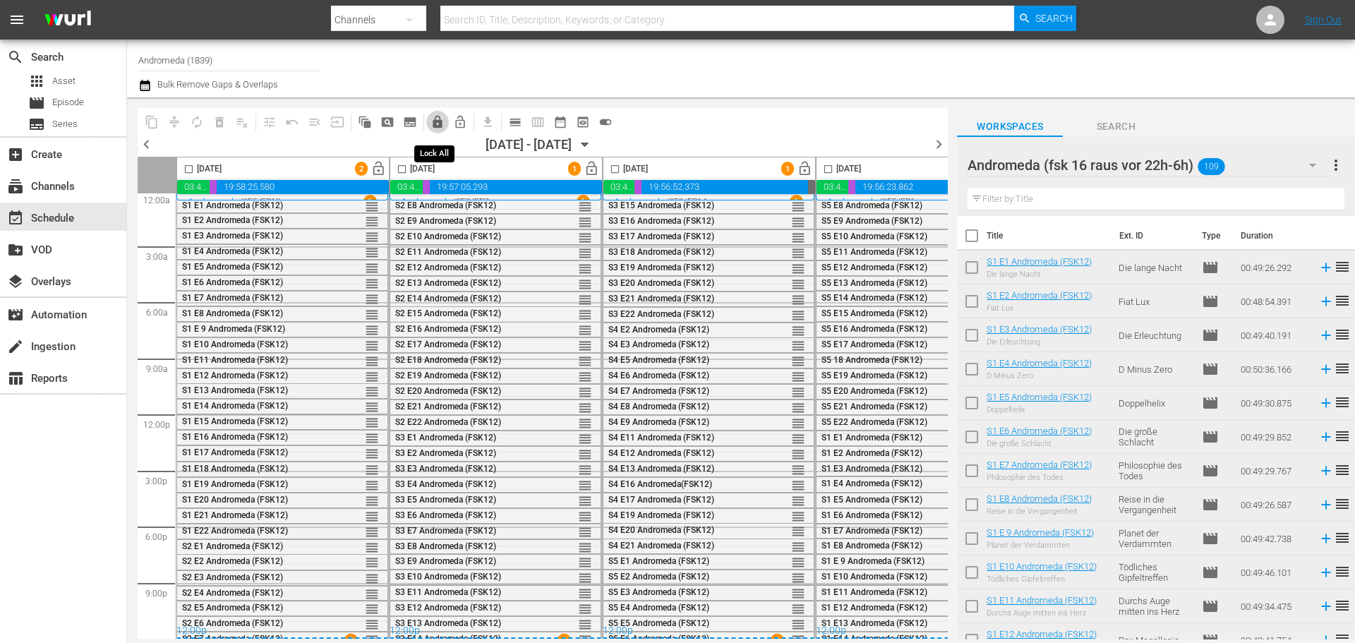
click at [432, 122] on span "lock" at bounding box center [437, 122] width 14 height 14
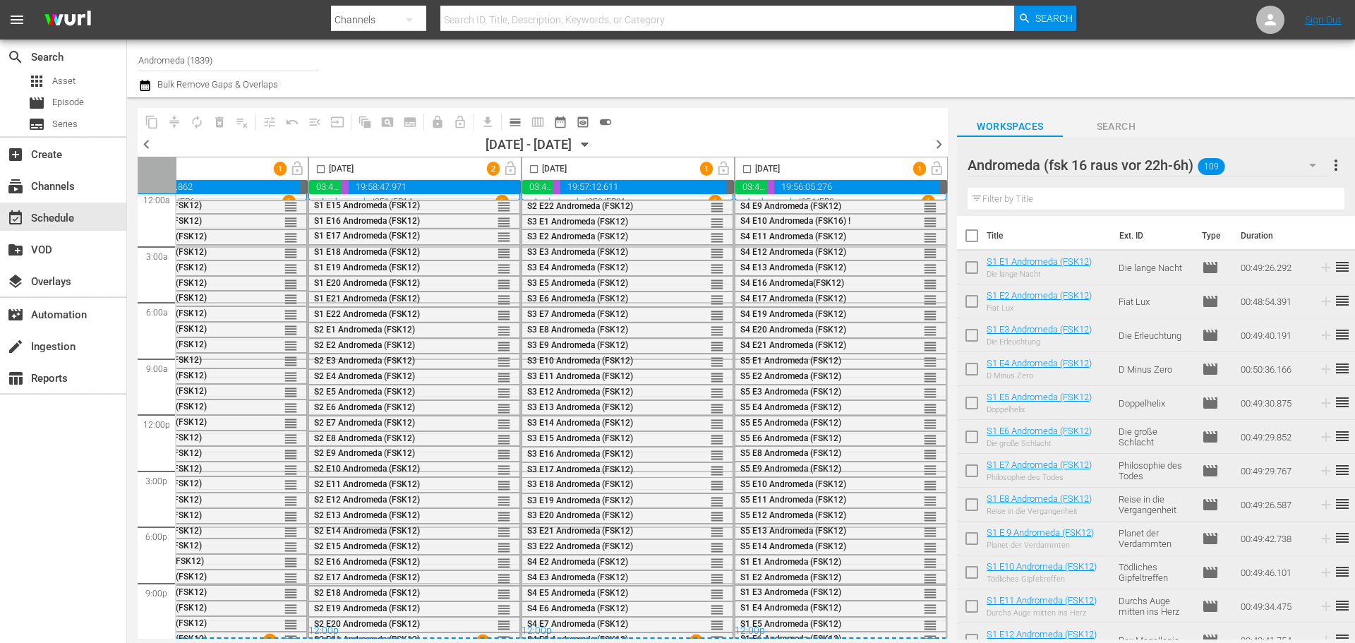
scroll to position [13, 726]
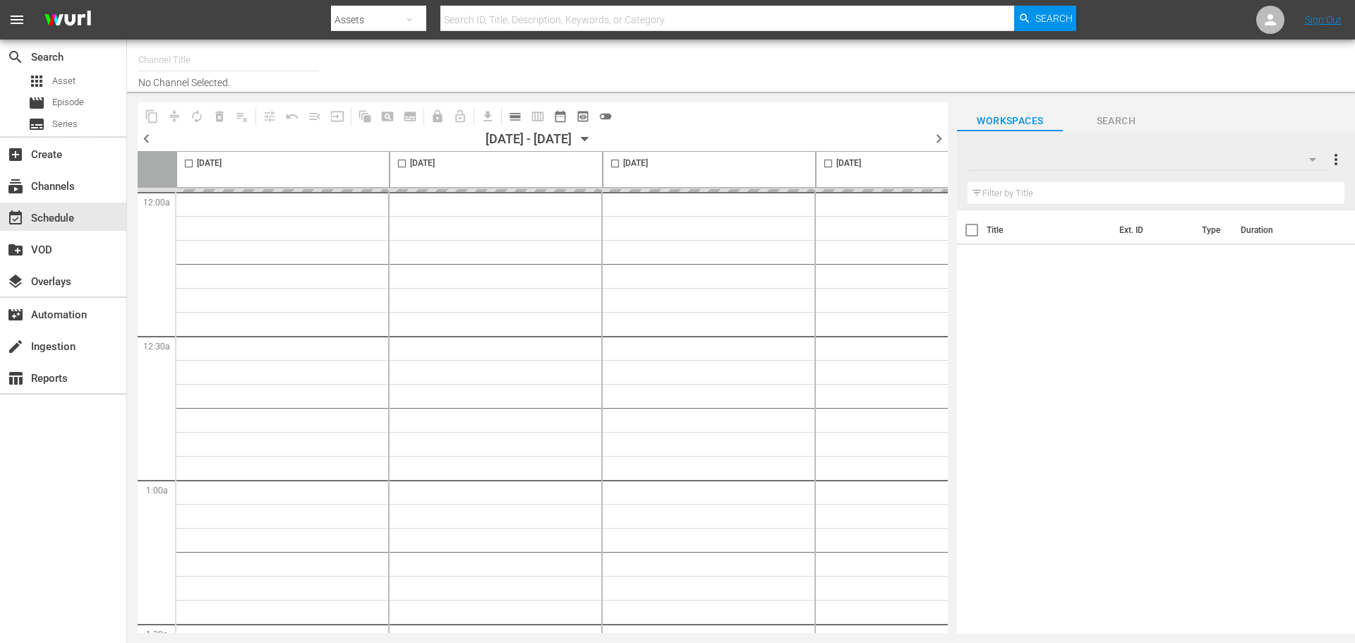
type input "Andromeda (1839)"
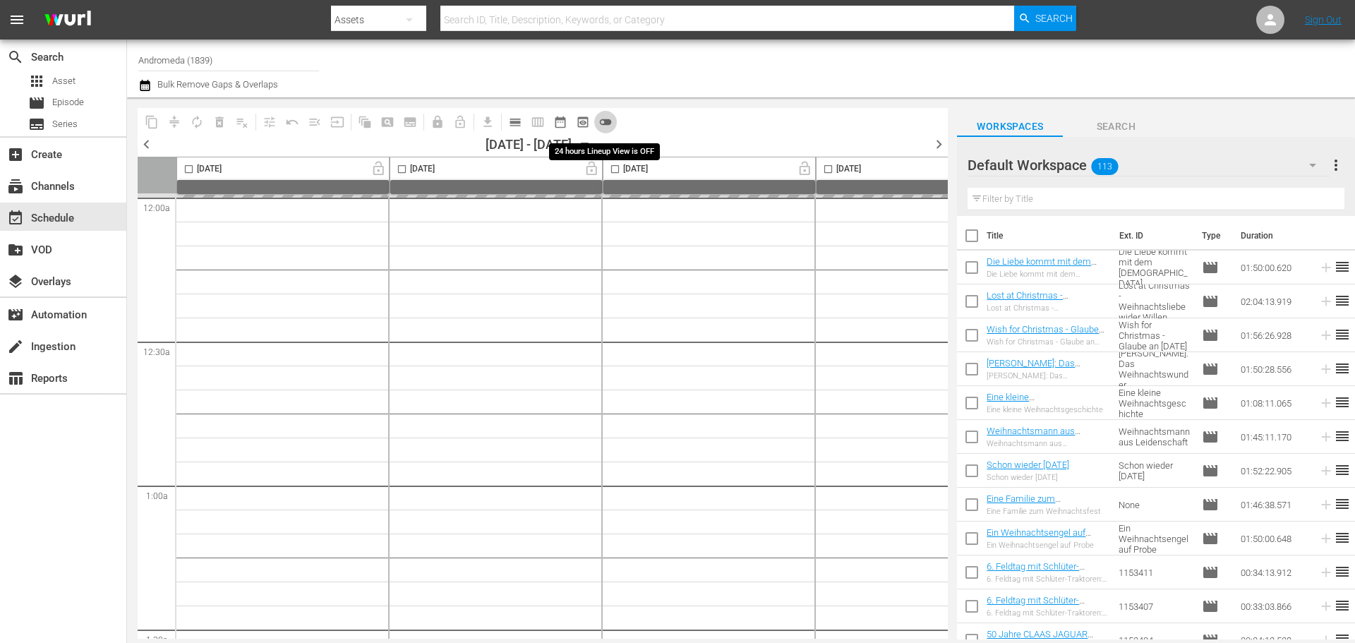
click at [605, 123] on span "toggle_off" at bounding box center [605, 122] width 14 height 14
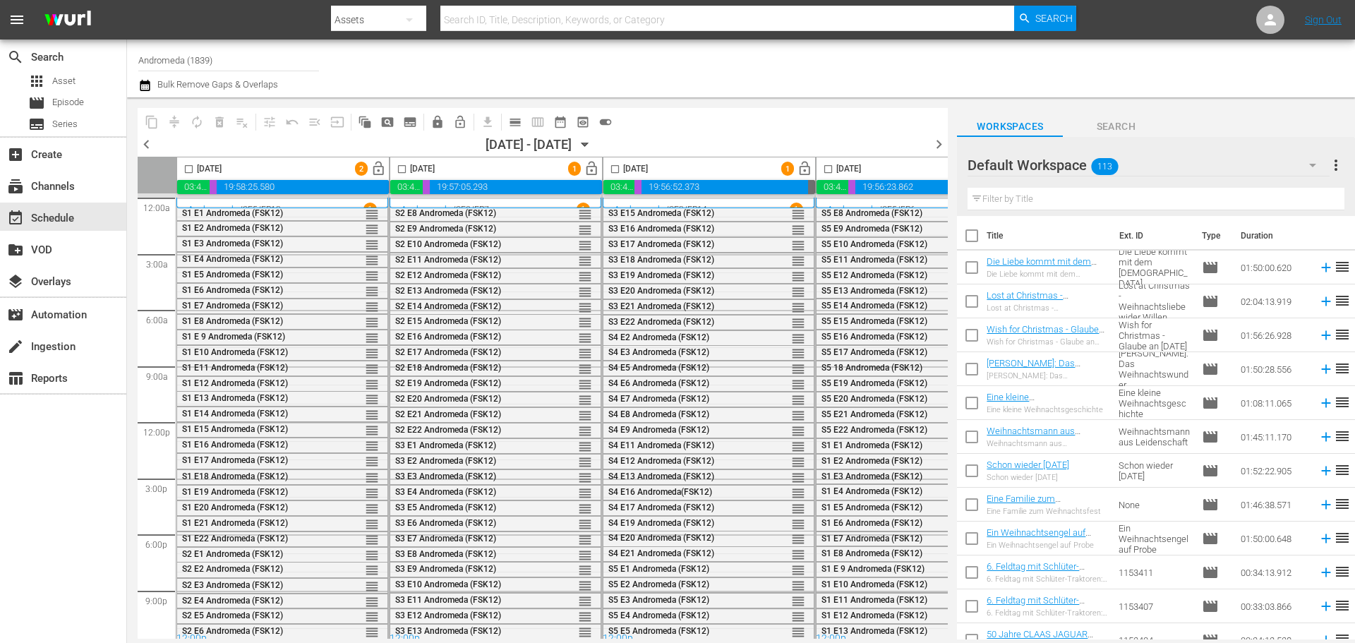
drag, startPoint x: 438, startPoint y: 122, endPoint x: 473, endPoint y: 203, distance: 88.5
click at [438, 121] on span "lock" at bounding box center [437, 122] width 14 height 14
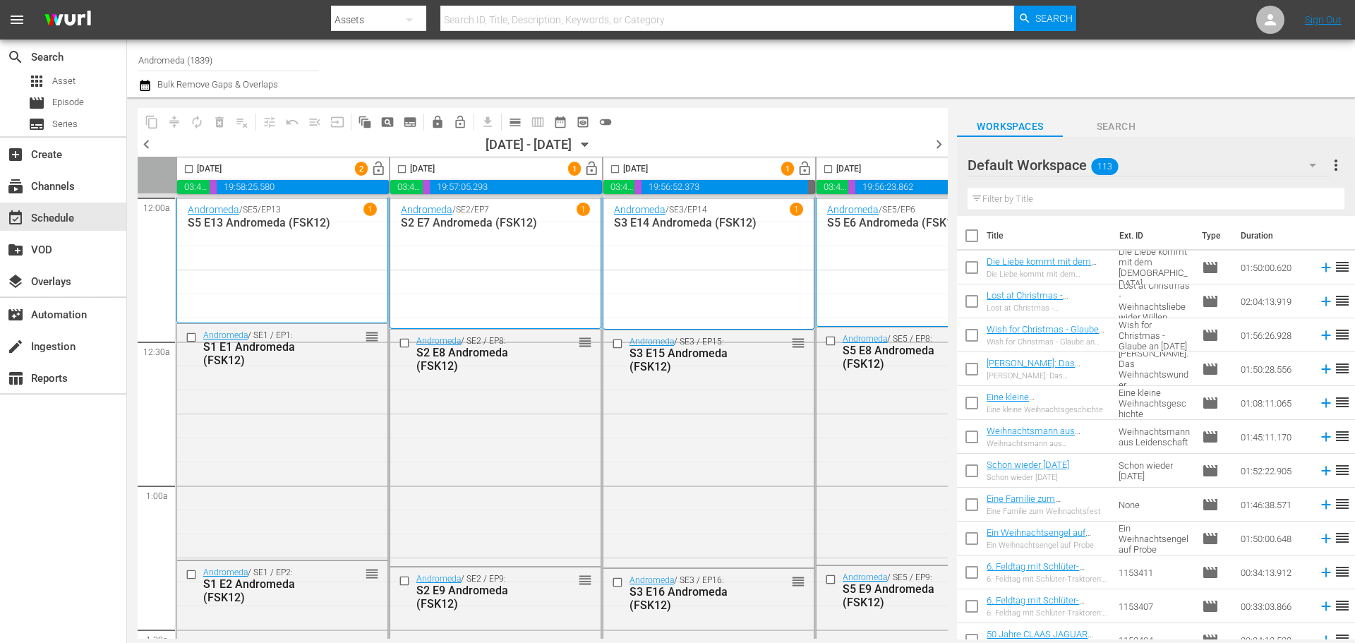
click at [603, 125] on span "toggle_off" at bounding box center [605, 122] width 14 height 14
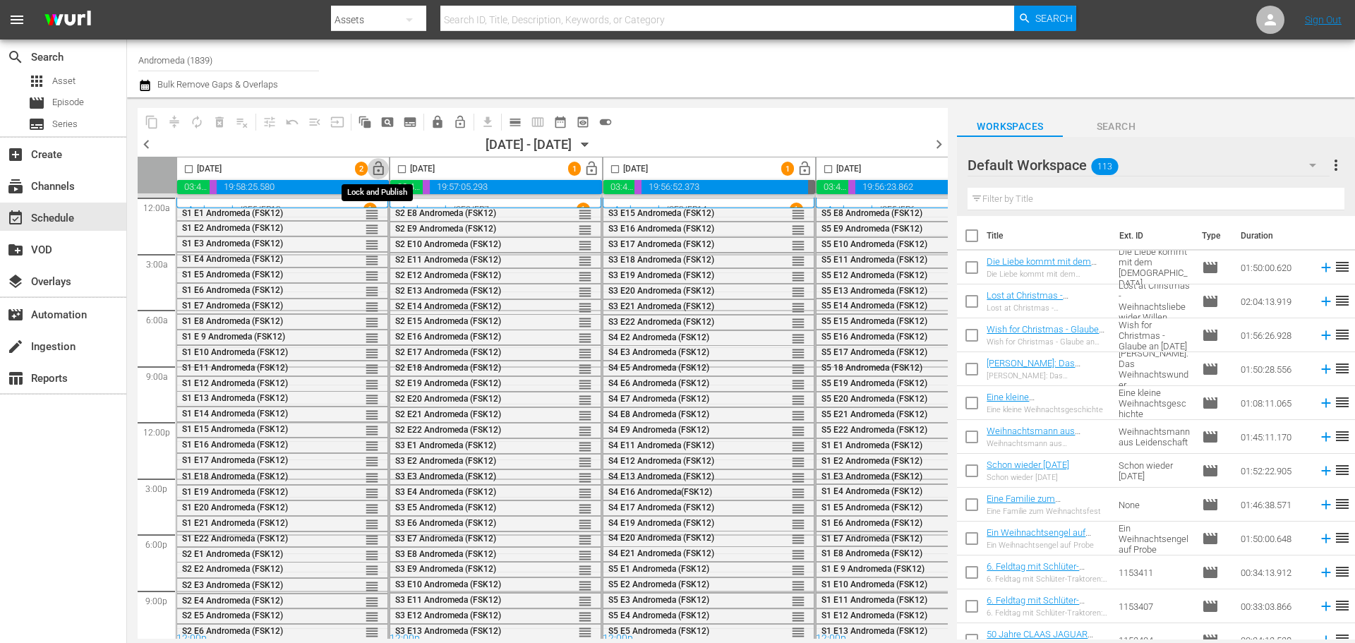
click at [378, 169] on span "lock_open" at bounding box center [378, 169] width 16 height 16
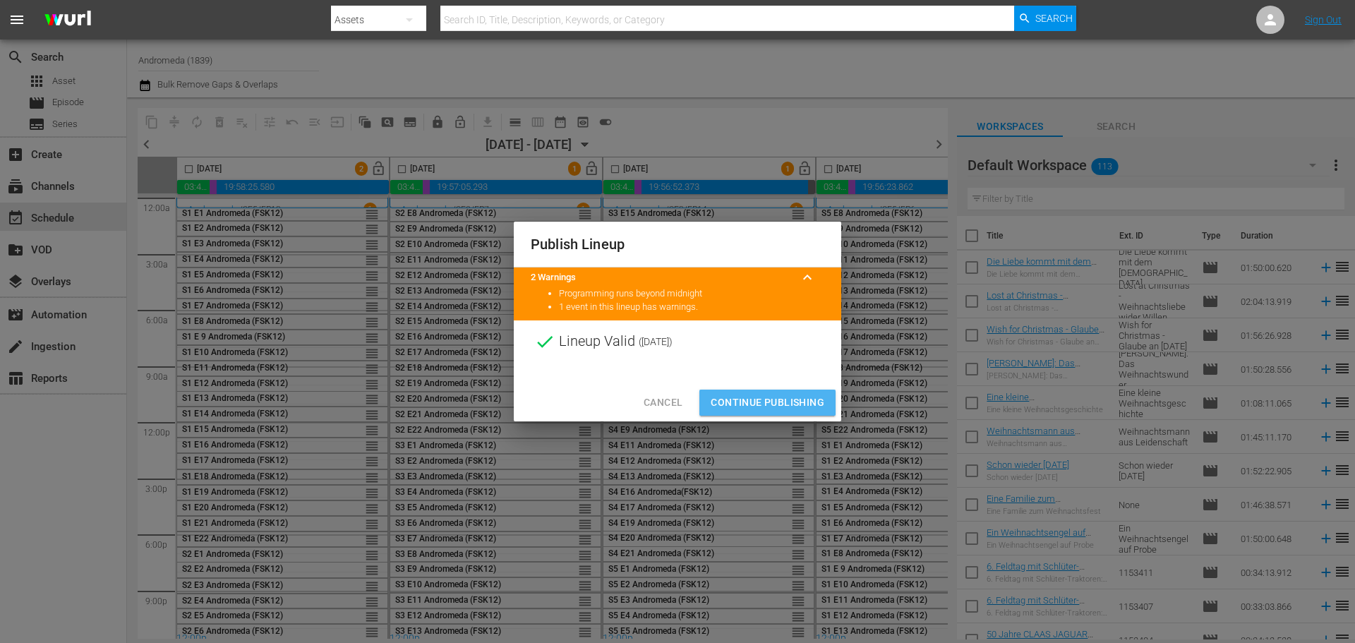
click at [773, 404] on span "Continue Publishing" at bounding box center [768, 403] width 114 height 18
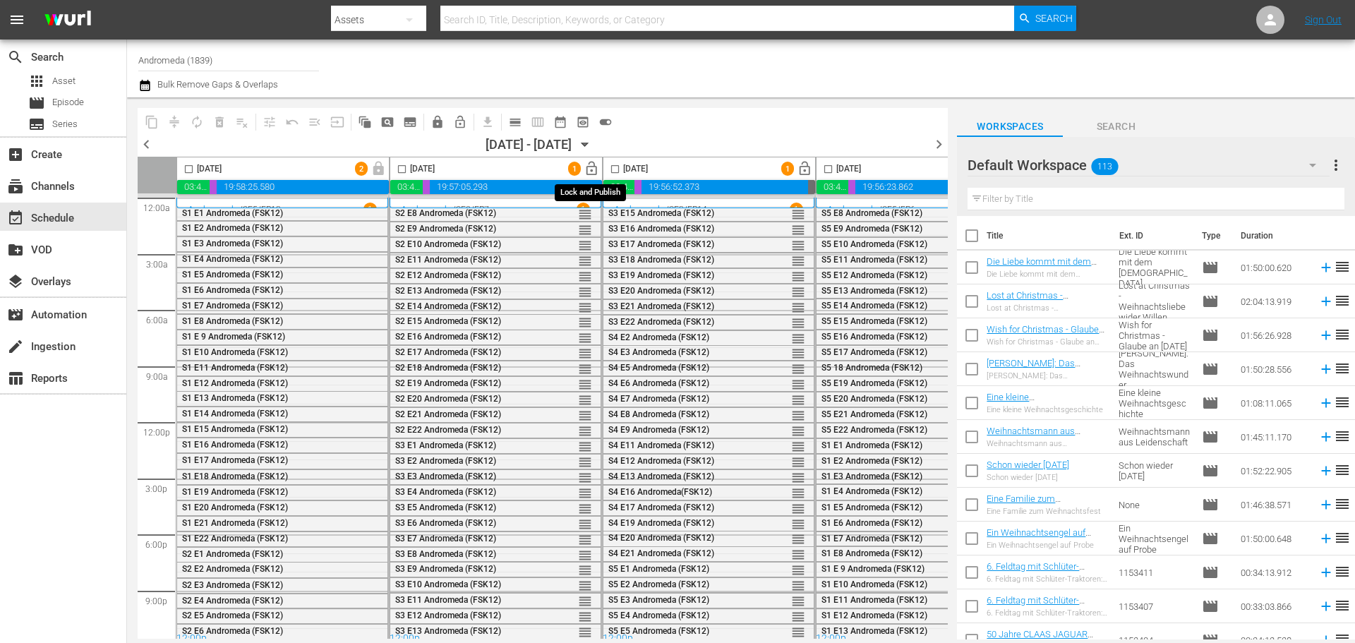
click at [592, 169] on span "lock_open" at bounding box center [592, 169] width 16 height 16
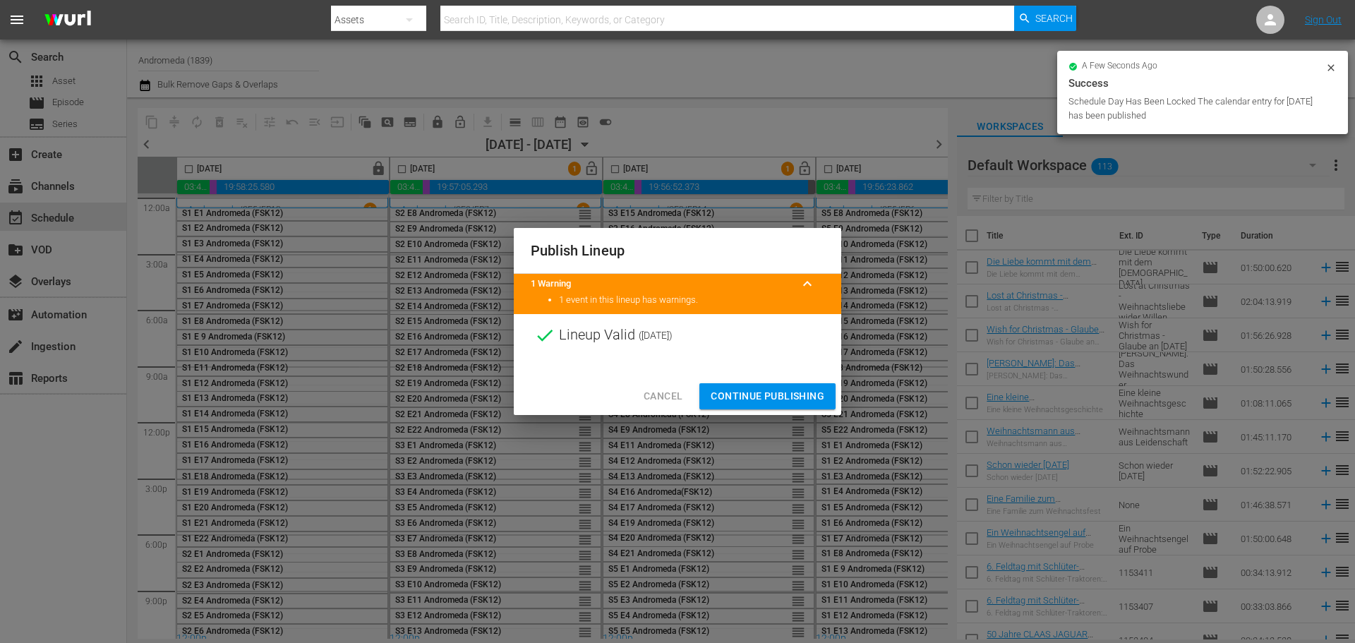
click at [751, 395] on span "Continue Publishing" at bounding box center [768, 396] width 114 height 18
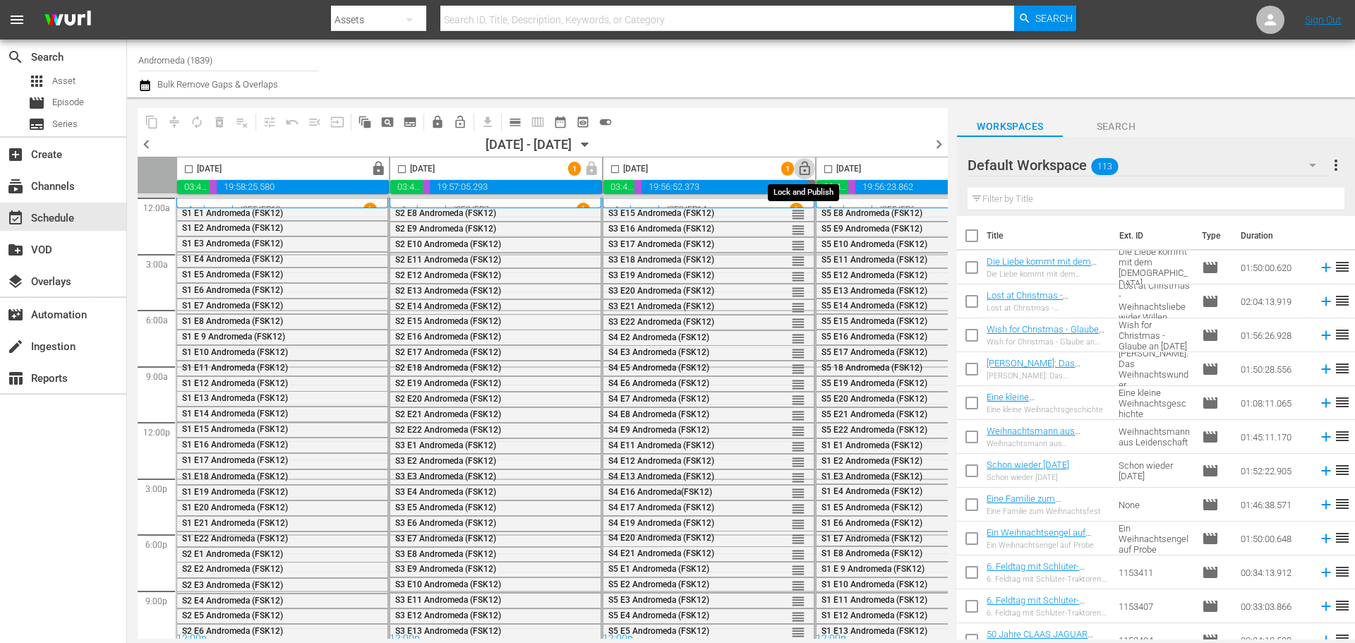
click at [804, 168] on span "lock_open" at bounding box center [805, 169] width 16 height 16
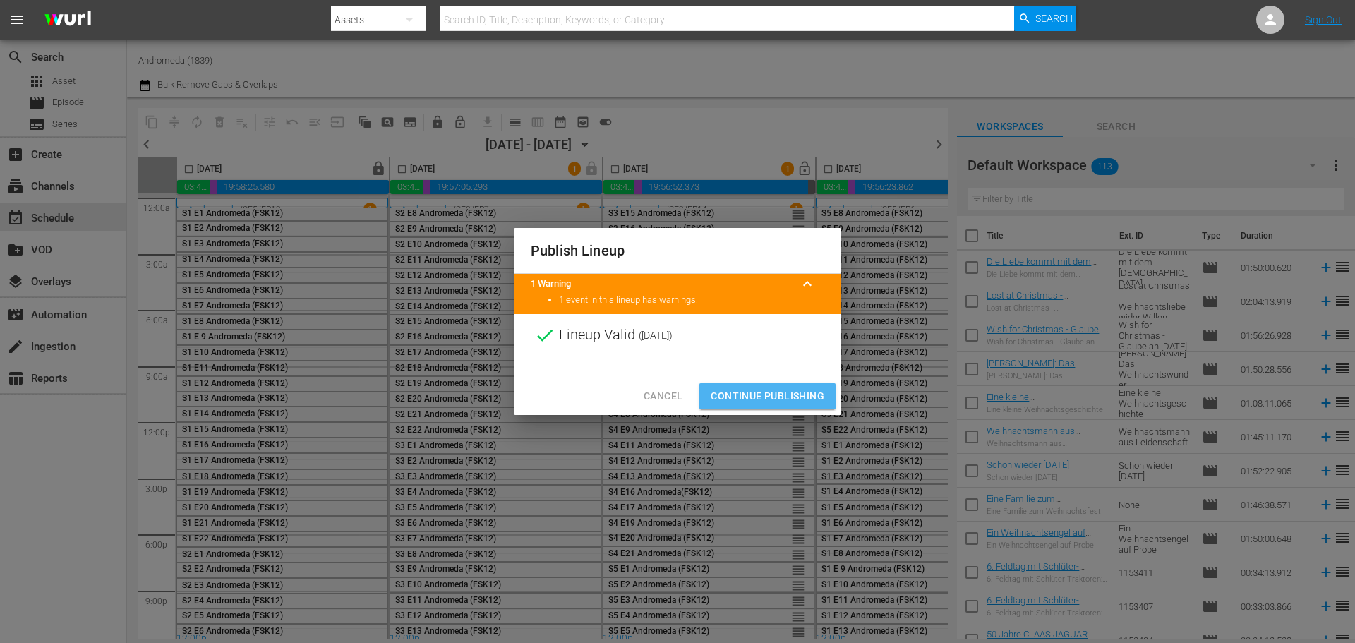
click at [769, 401] on span "Continue Publishing" at bounding box center [768, 396] width 114 height 18
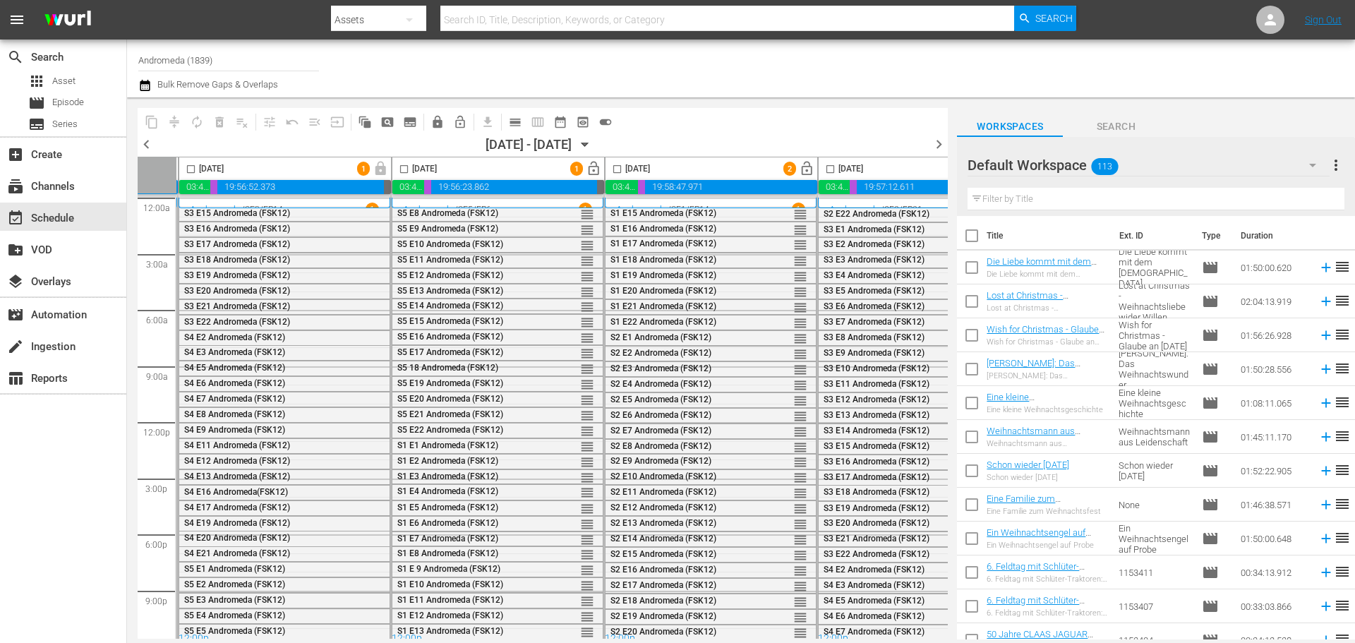
scroll to position [0, 425]
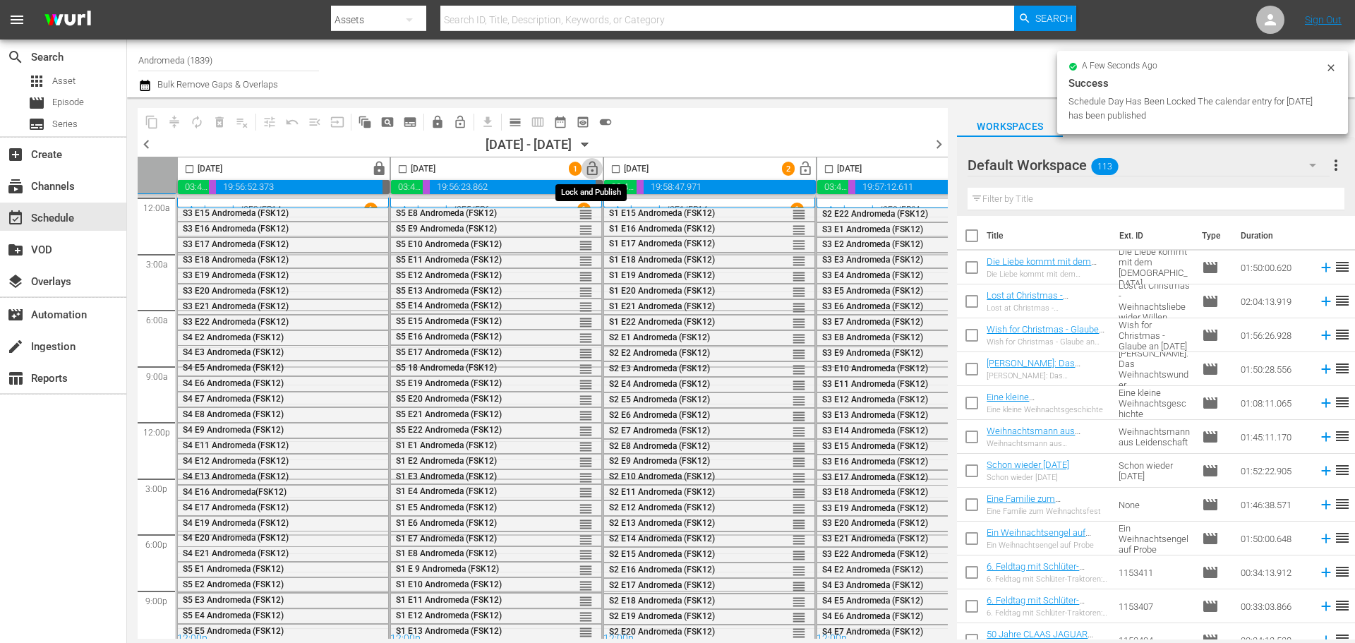
click at [591, 169] on span "lock_open" at bounding box center [592, 169] width 16 height 16
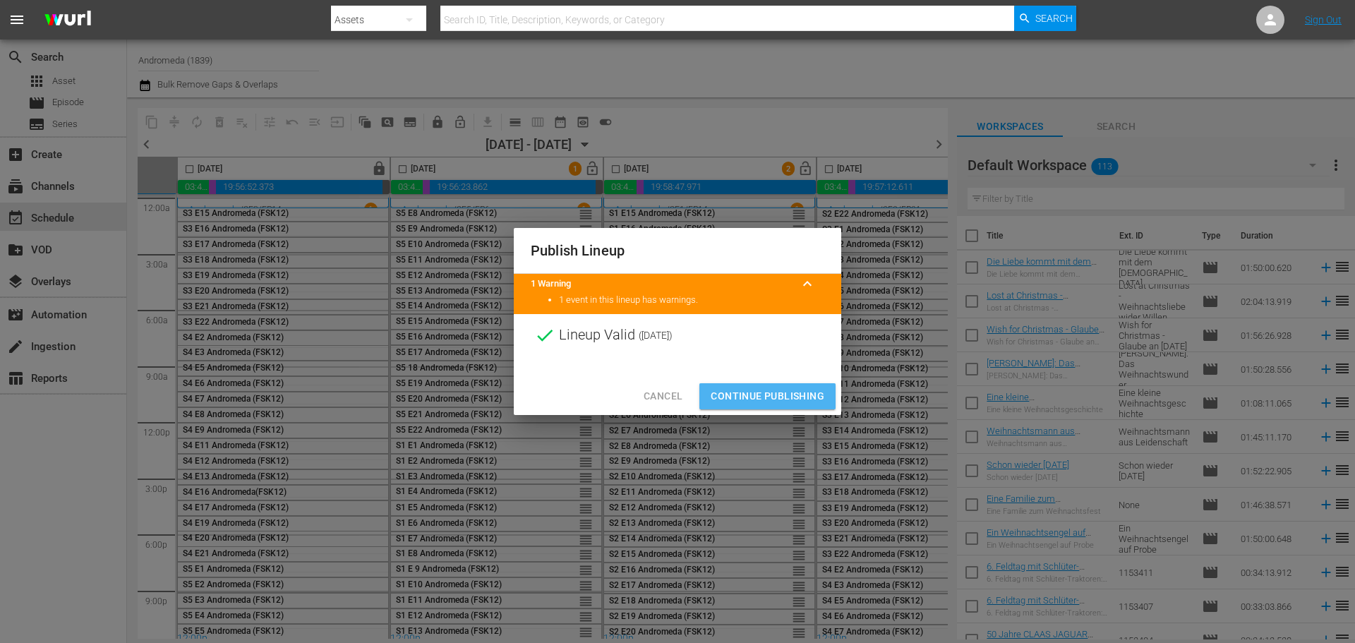
click at [771, 396] on span "Continue Publishing" at bounding box center [768, 396] width 114 height 18
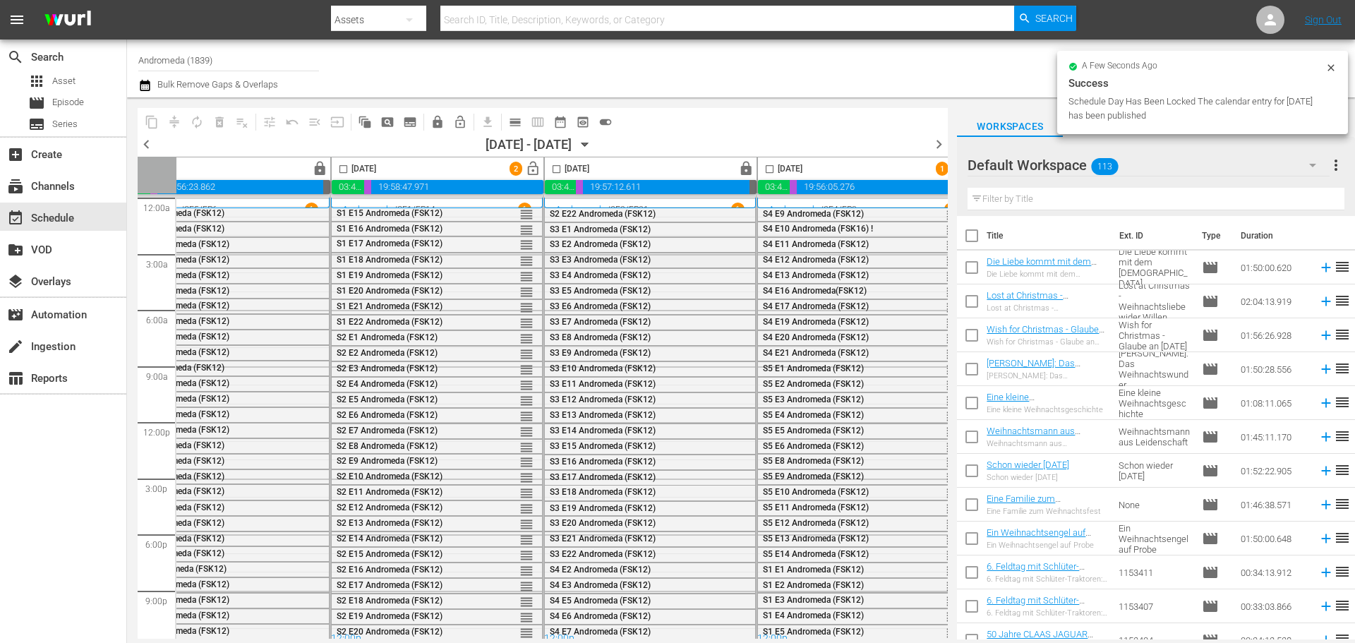
scroll to position [0, 726]
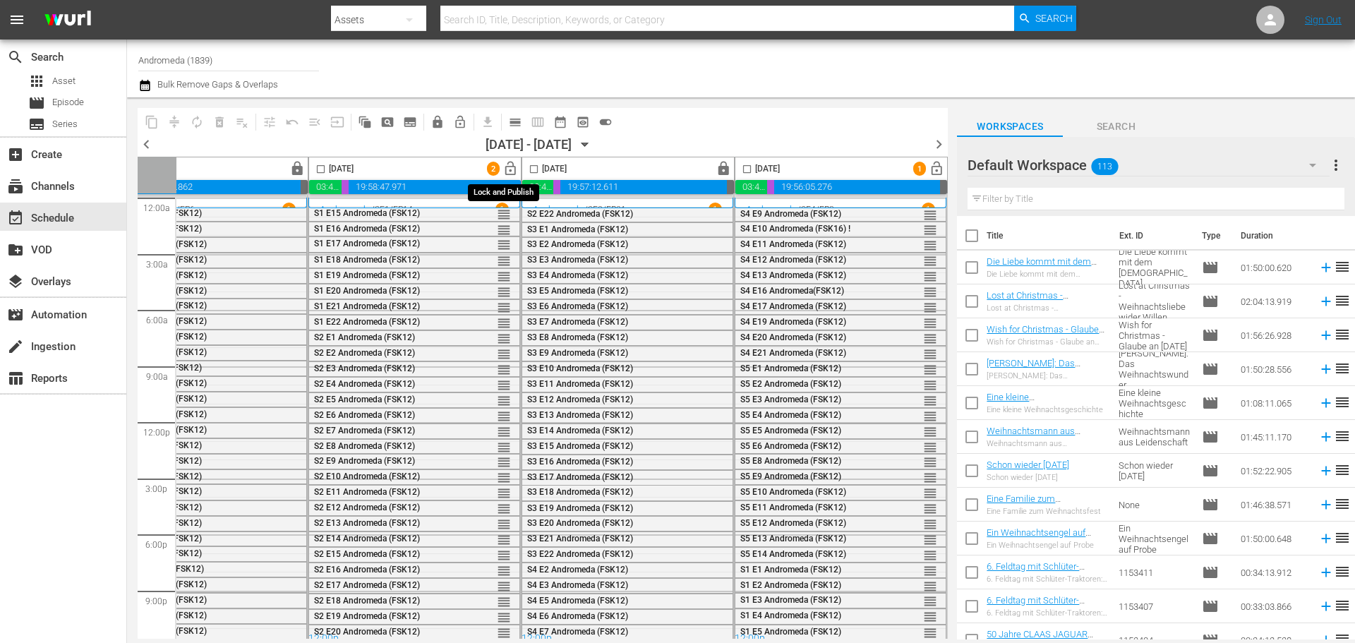
click at [502, 170] on span "lock_open" at bounding box center [510, 169] width 16 height 16
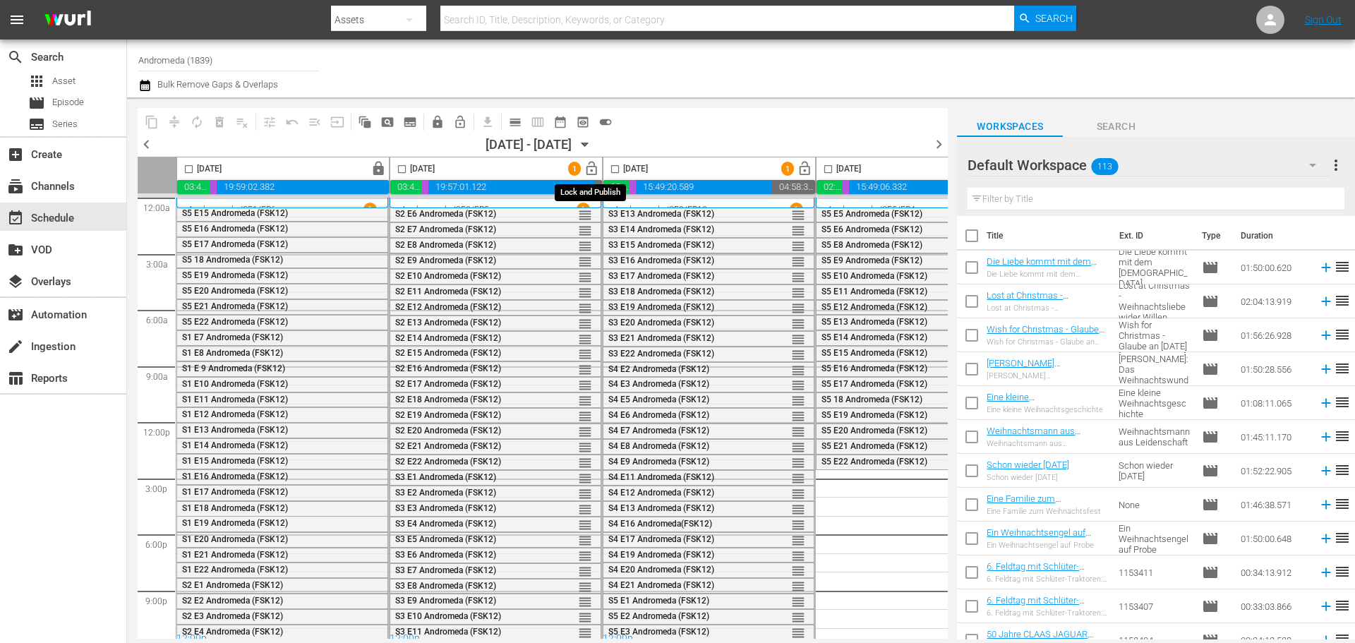
click at [593, 162] on span "lock_open" at bounding box center [592, 169] width 16 height 16
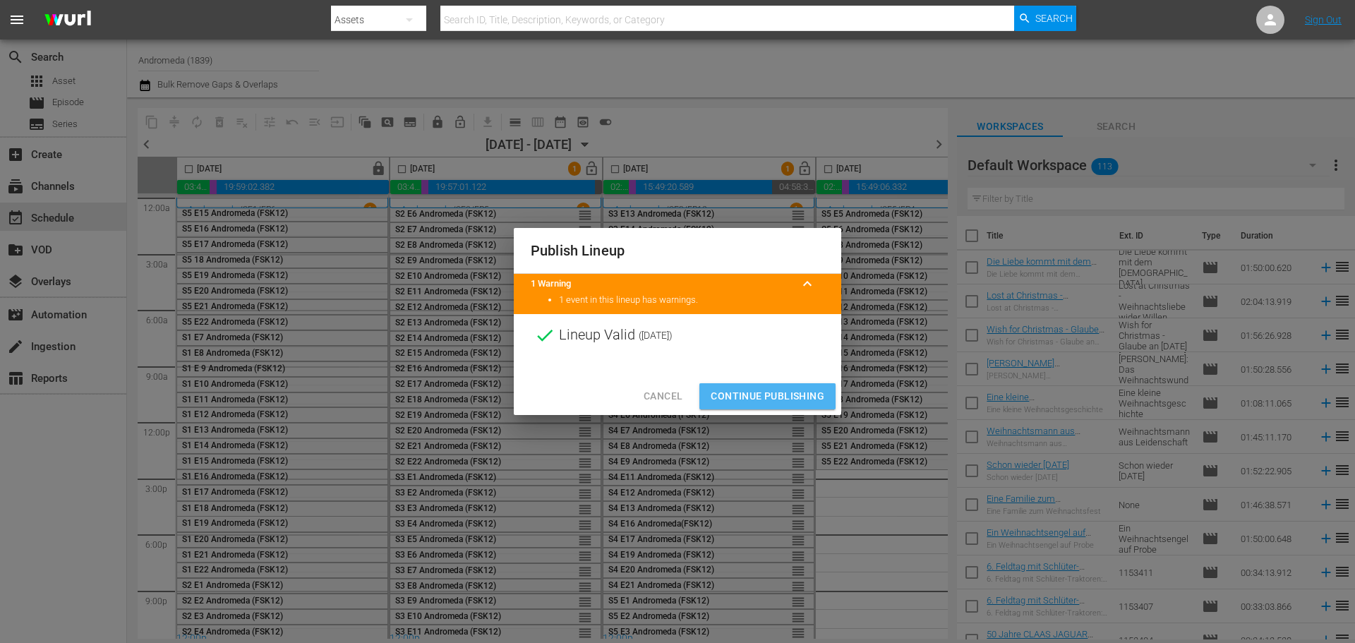
click at [763, 394] on span "Continue Publishing" at bounding box center [768, 396] width 114 height 18
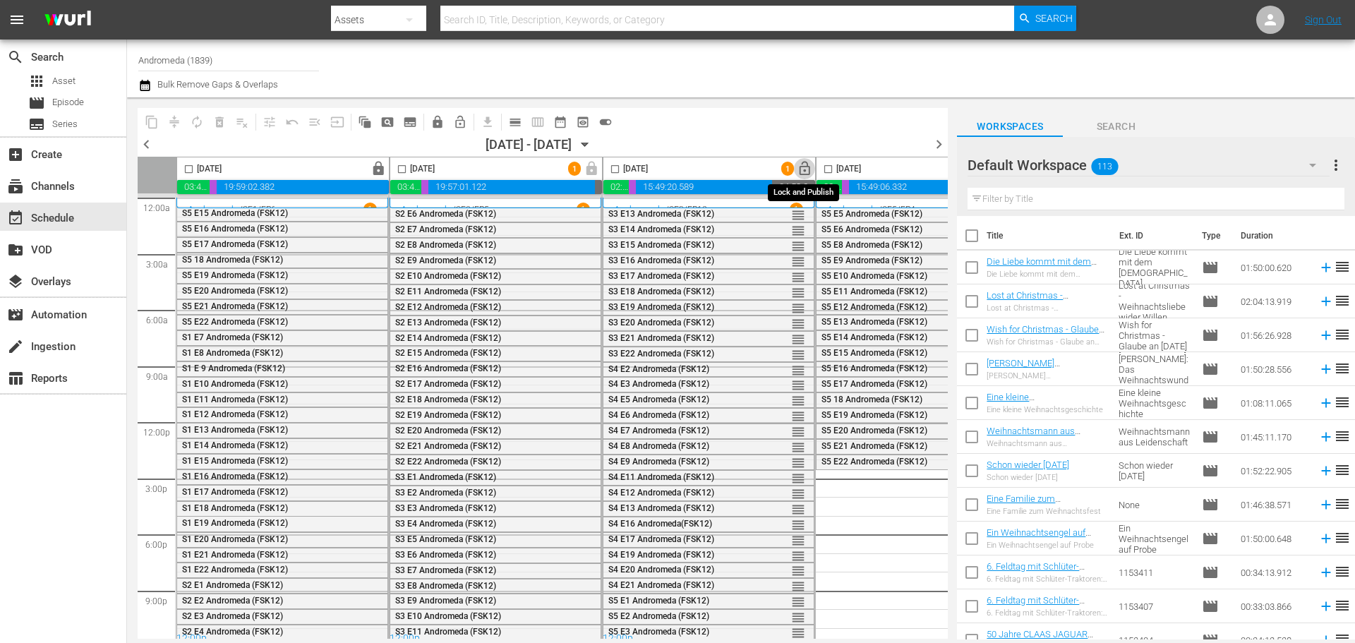
click at [803, 169] on span "lock_open" at bounding box center [805, 169] width 16 height 16
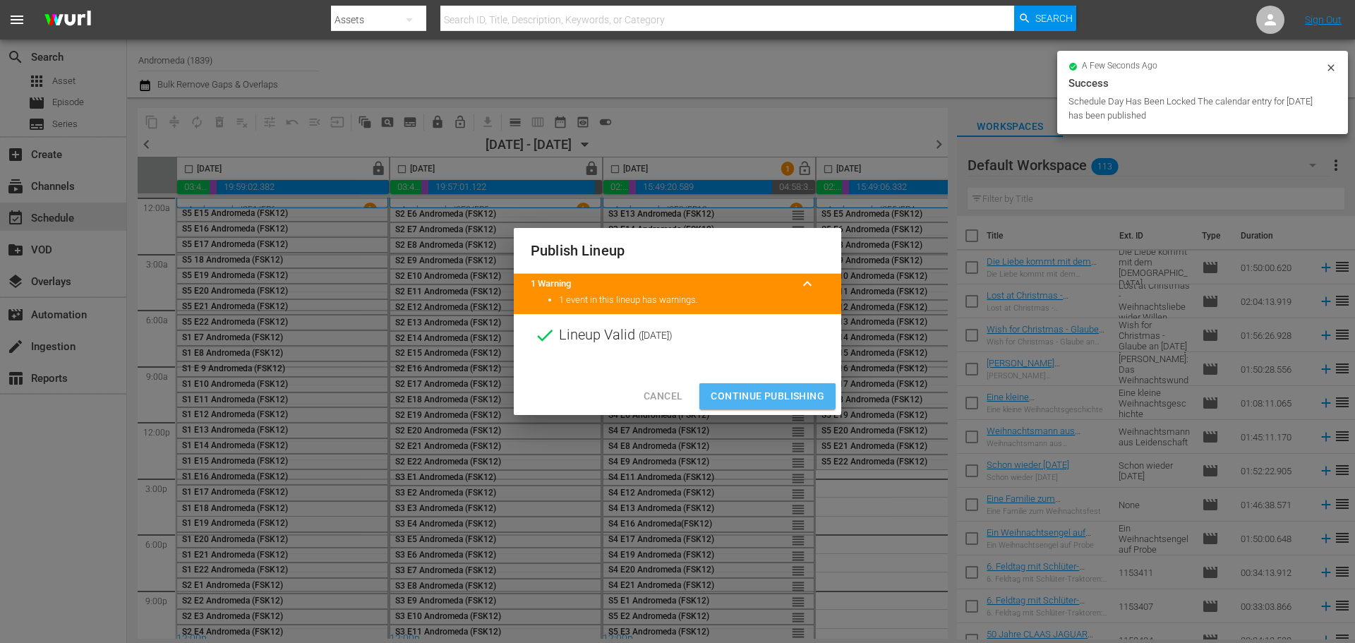
click at [752, 403] on span "Continue Publishing" at bounding box center [768, 396] width 114 height 18
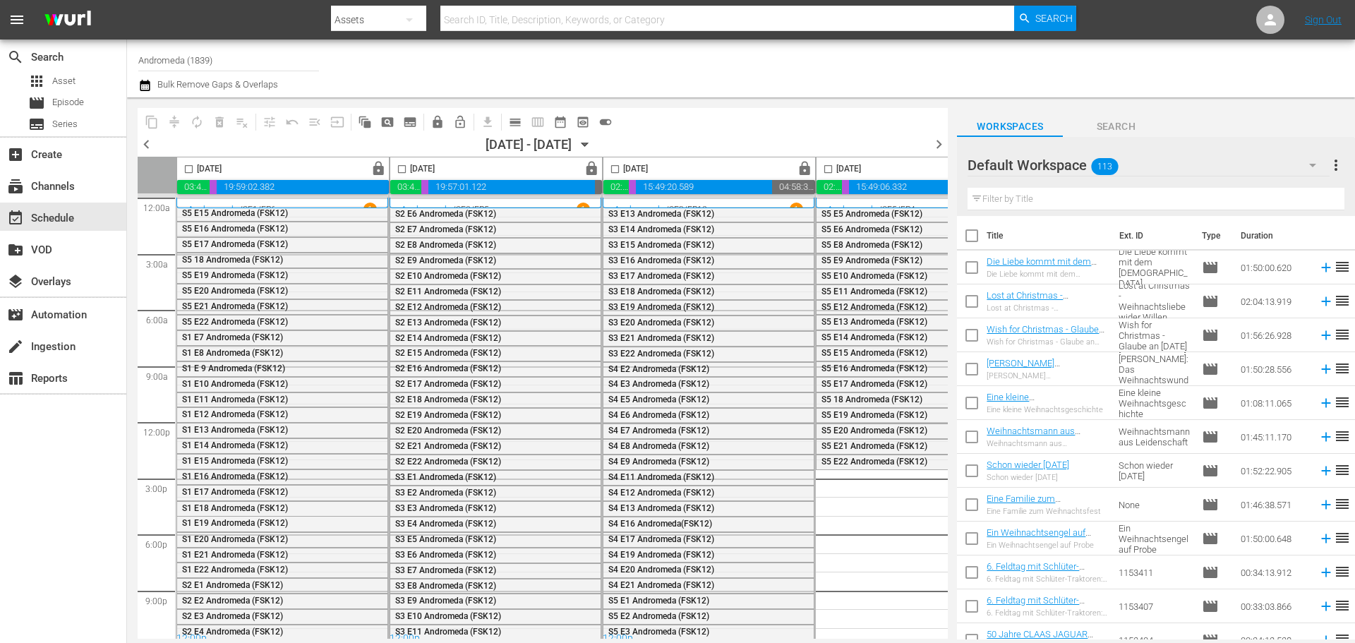
click at [245, 66] on input "Andromeda (1839)" at bounding box center [228, 60] width 181 height 34
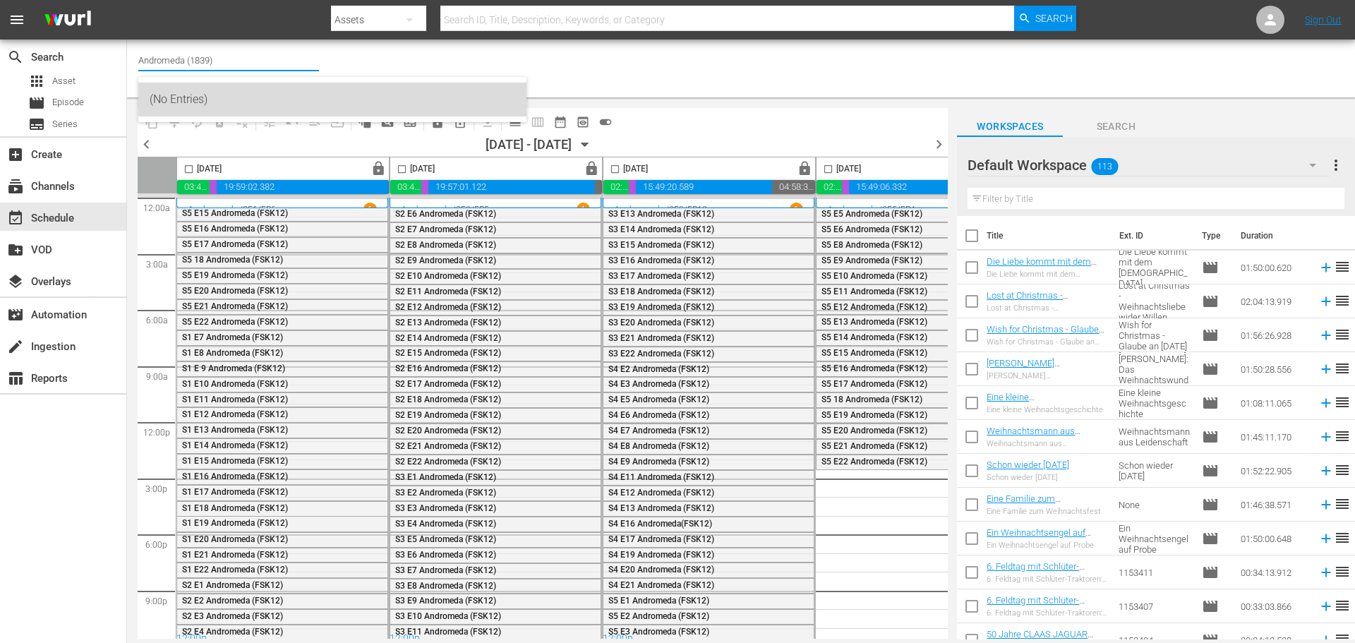
click at [241, 88] on div "(No Entries)" at bounding box center [333, 100] width 366 height 34
type input "(No Entries)"
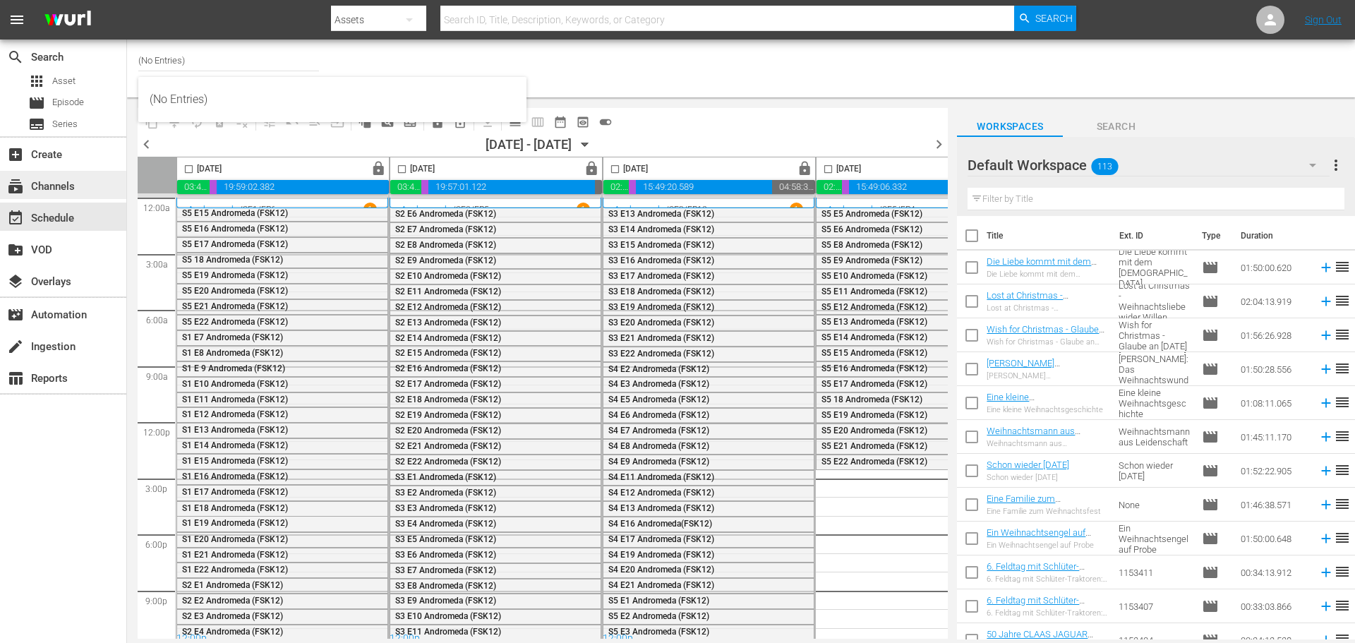
click at [59, 189] on div "subscriptions Channels" at bounding box center [39, 184] width 79 height 13
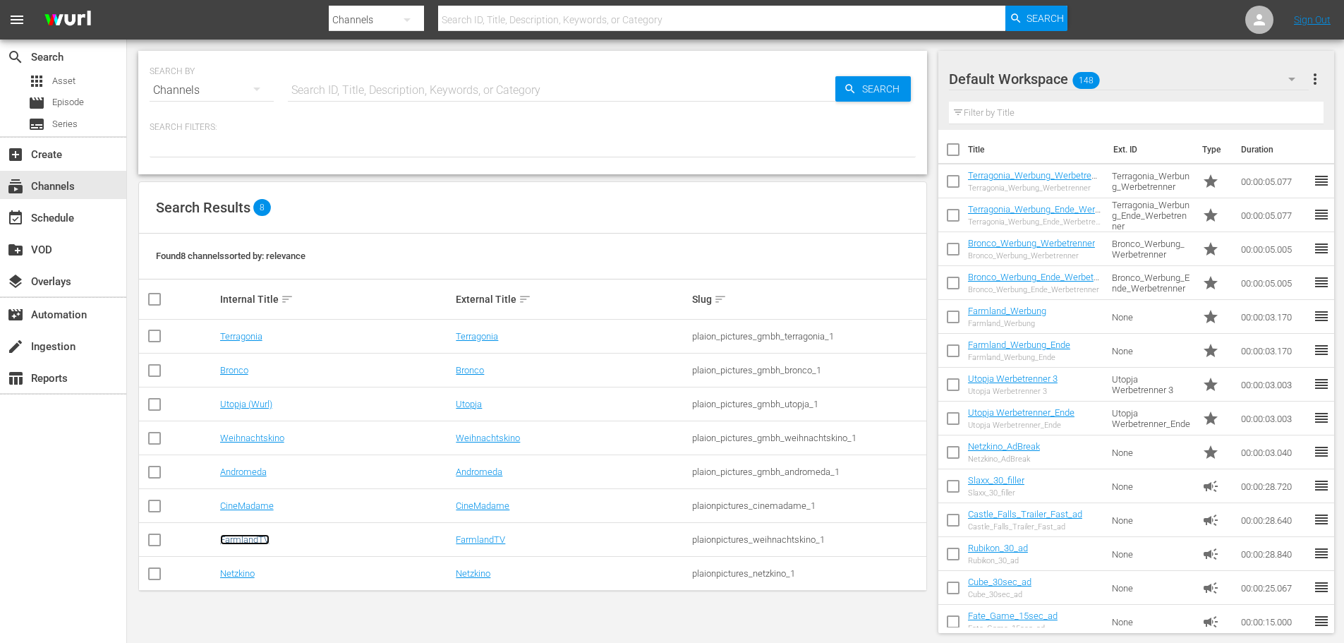
click at [250, 538] on link "FarmlandTV" at bounding box center [244, 539] width 49 height 11
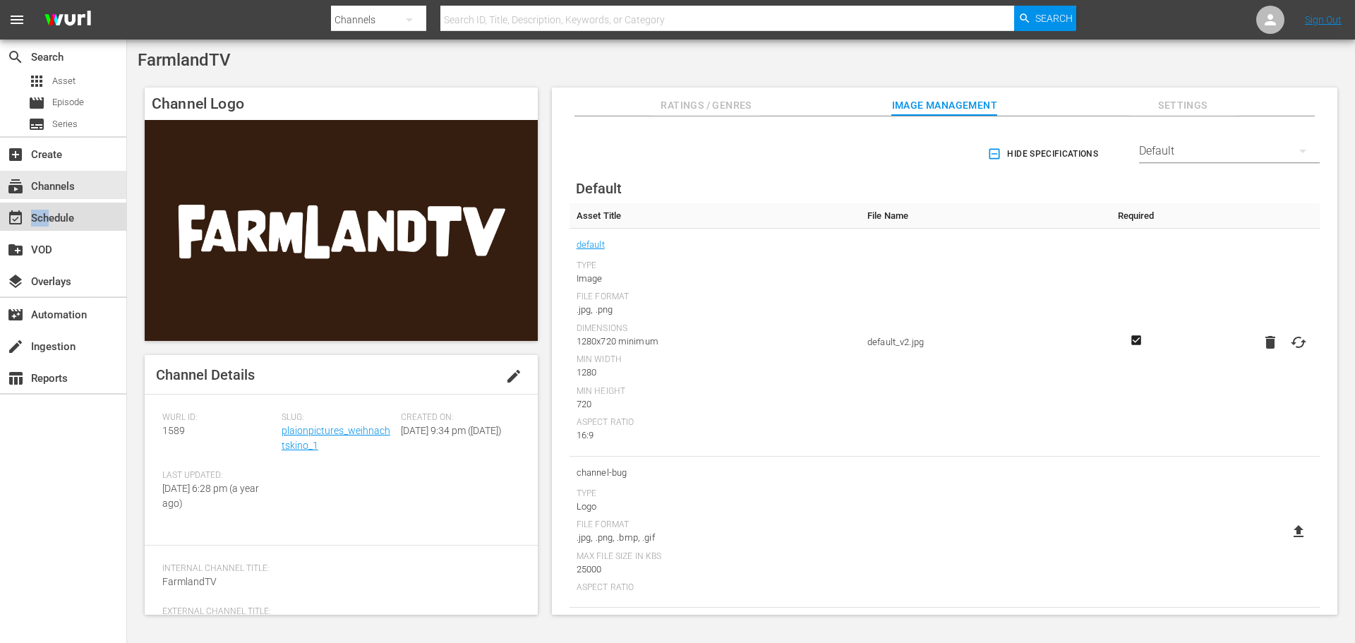
click at [49, 212] on div "event_available Schedule" at bounding box center [39, 216] width 79 height 13
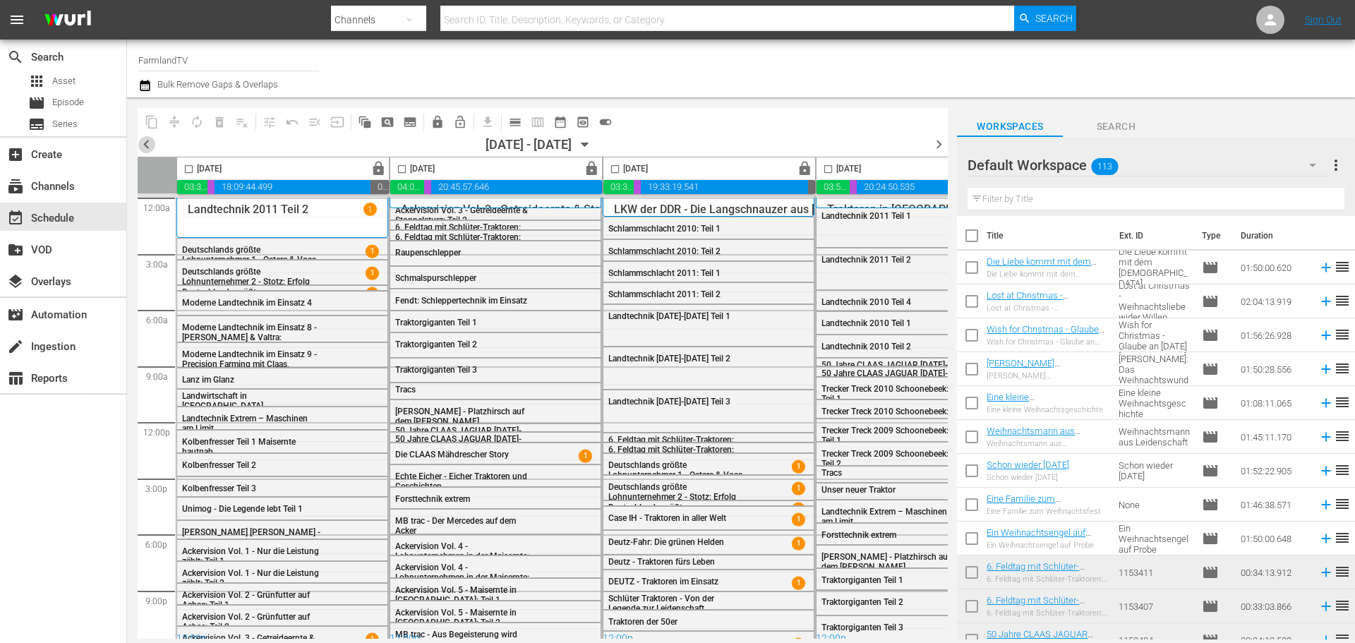
click at [140, 144] on span "chevron_left" at bounding box center [147, 144] width 18 height 18
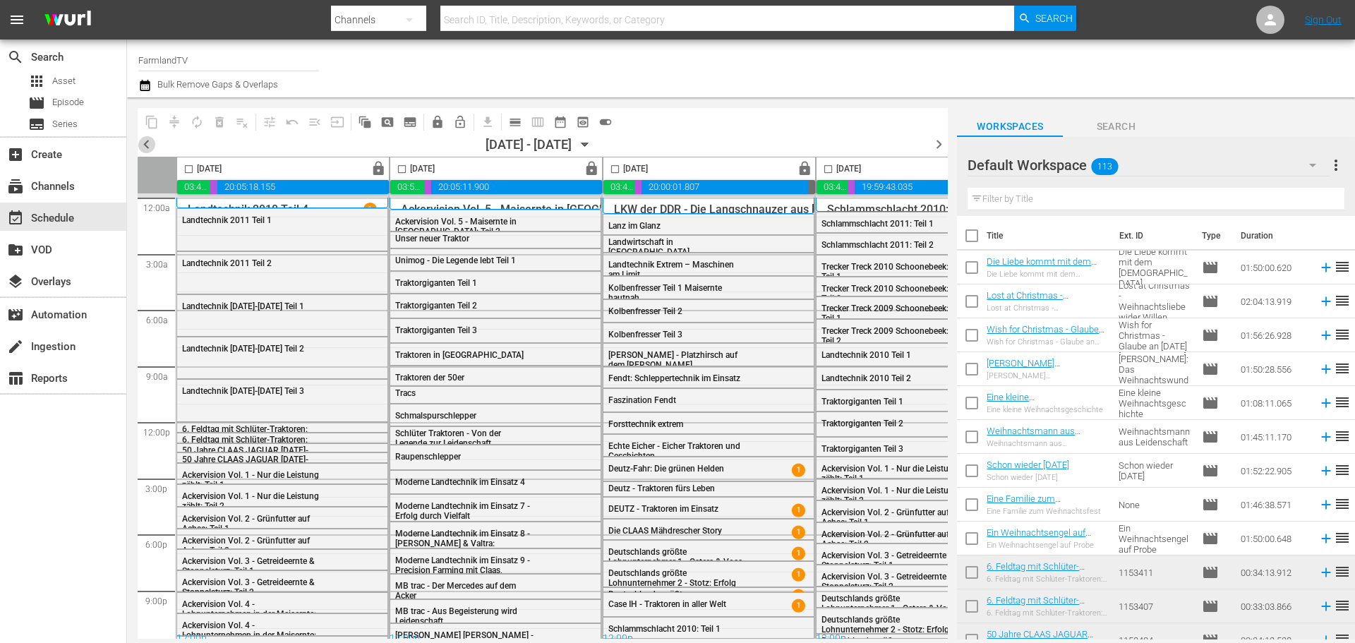
click at [145, 144] on span "chevron_left" at bounding box center [147, 144] width 18 height 18
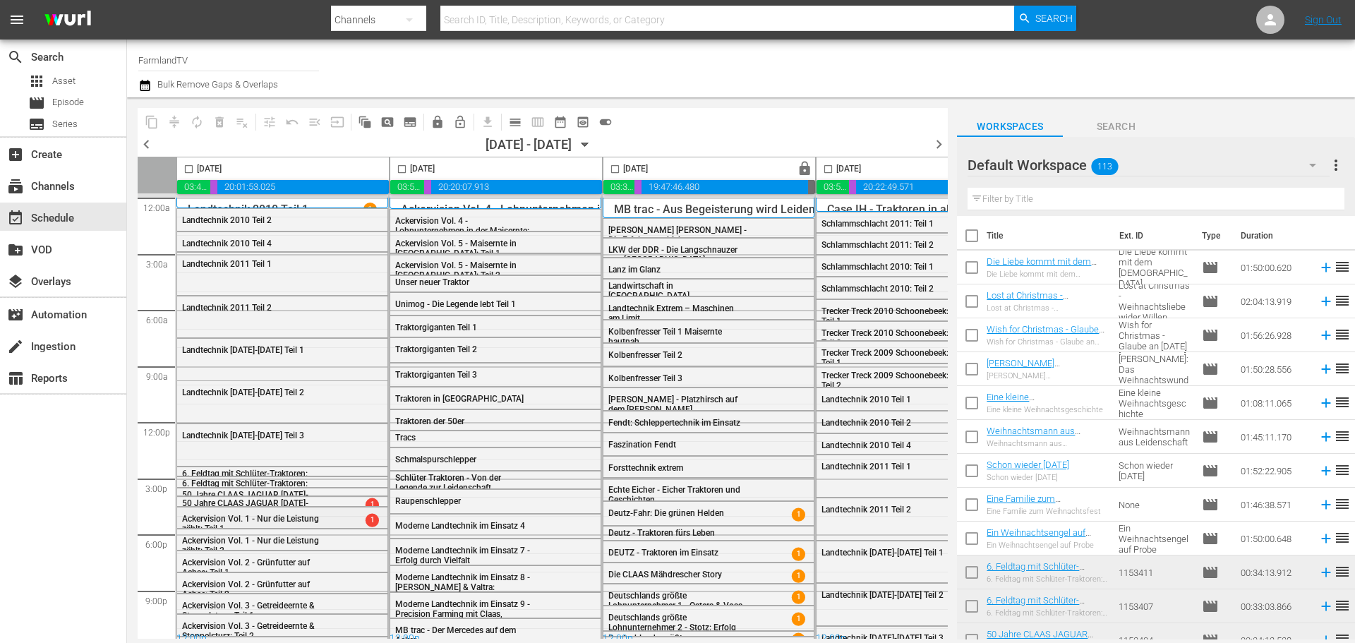
click at [371, 521] on span "1" at bounding box center [372, 520] width 13 height 13
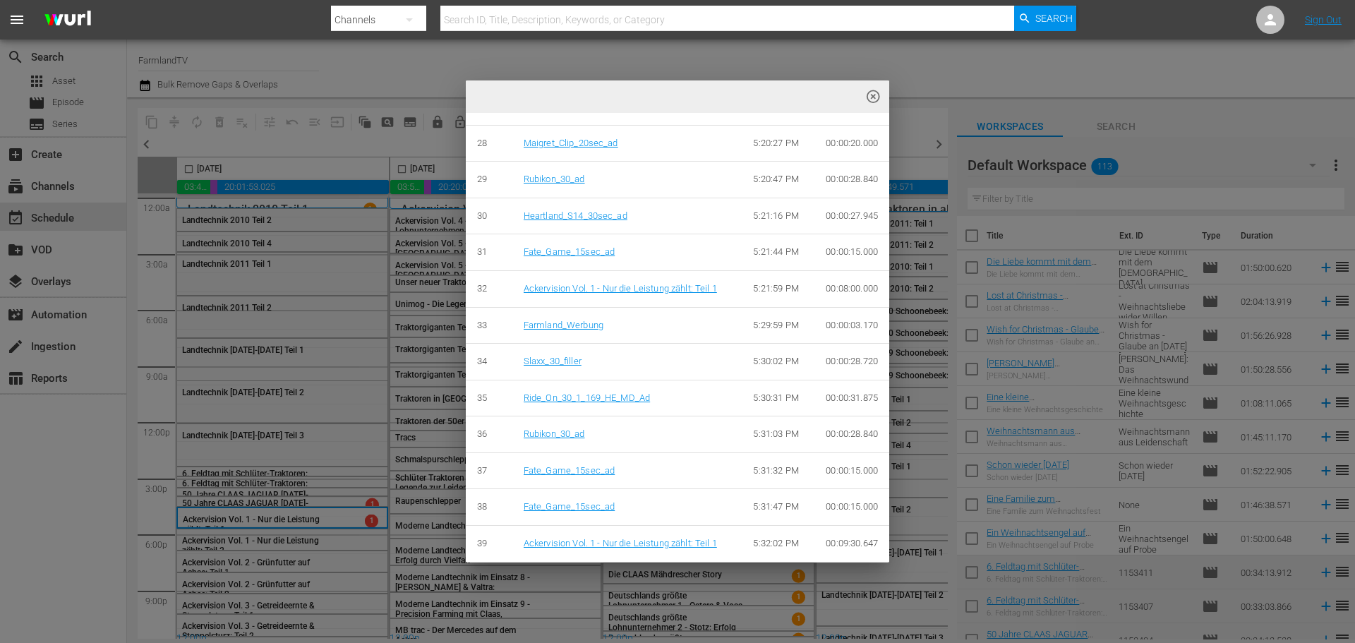
scroll to position [2015, 0]
click at [879, 95] on span "highlight_off_icon" at bounding box center [873, 97] width 16 height 16
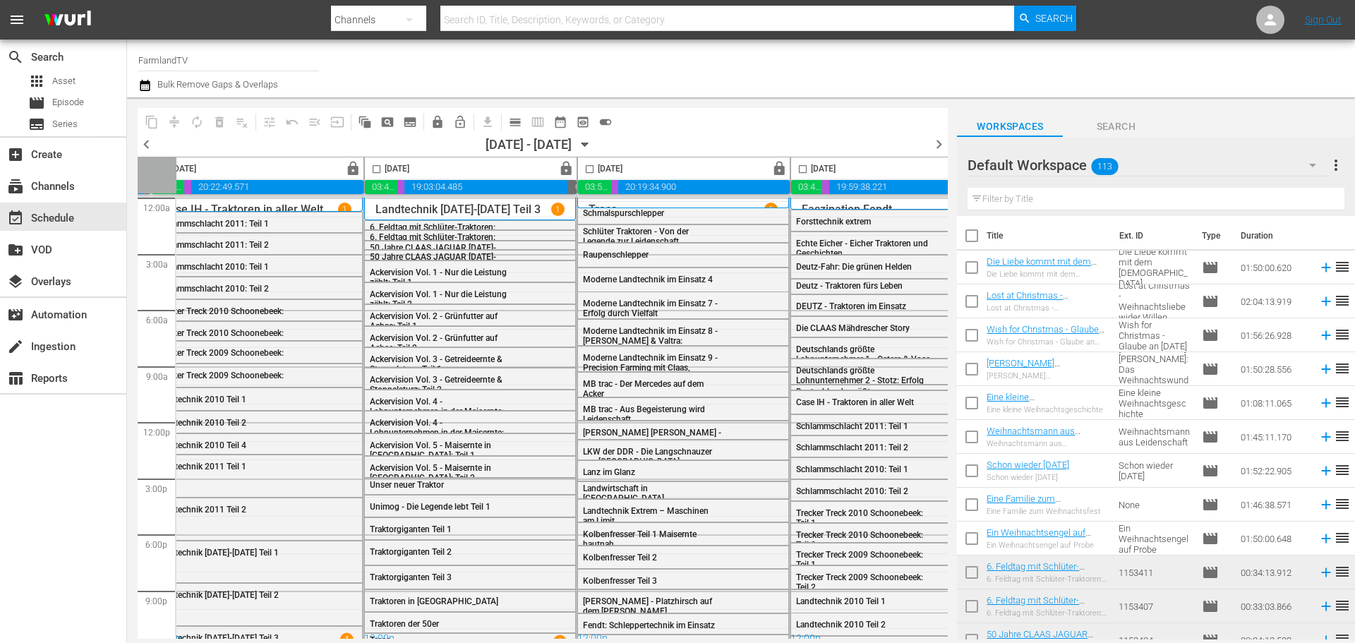
scroll to position [0, 726]
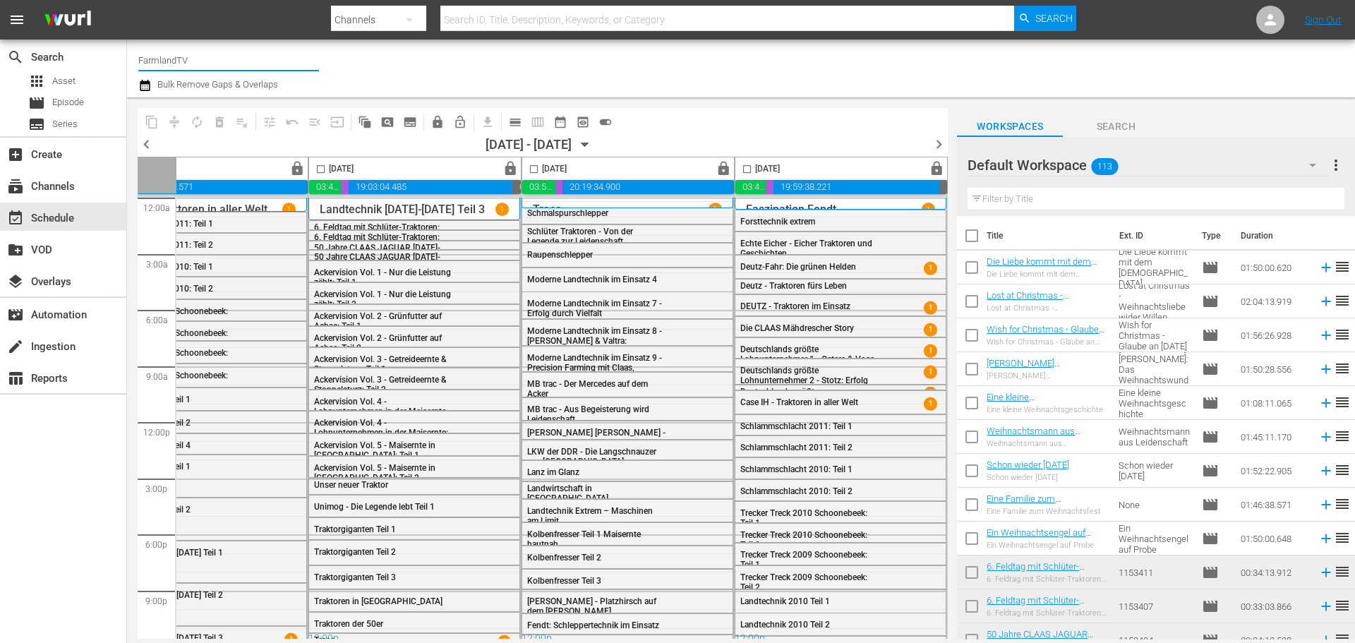
click at [227, 61] on input "FarmlandTV" at bounding box center [228, 60] width 181 height 34
type input "utop"
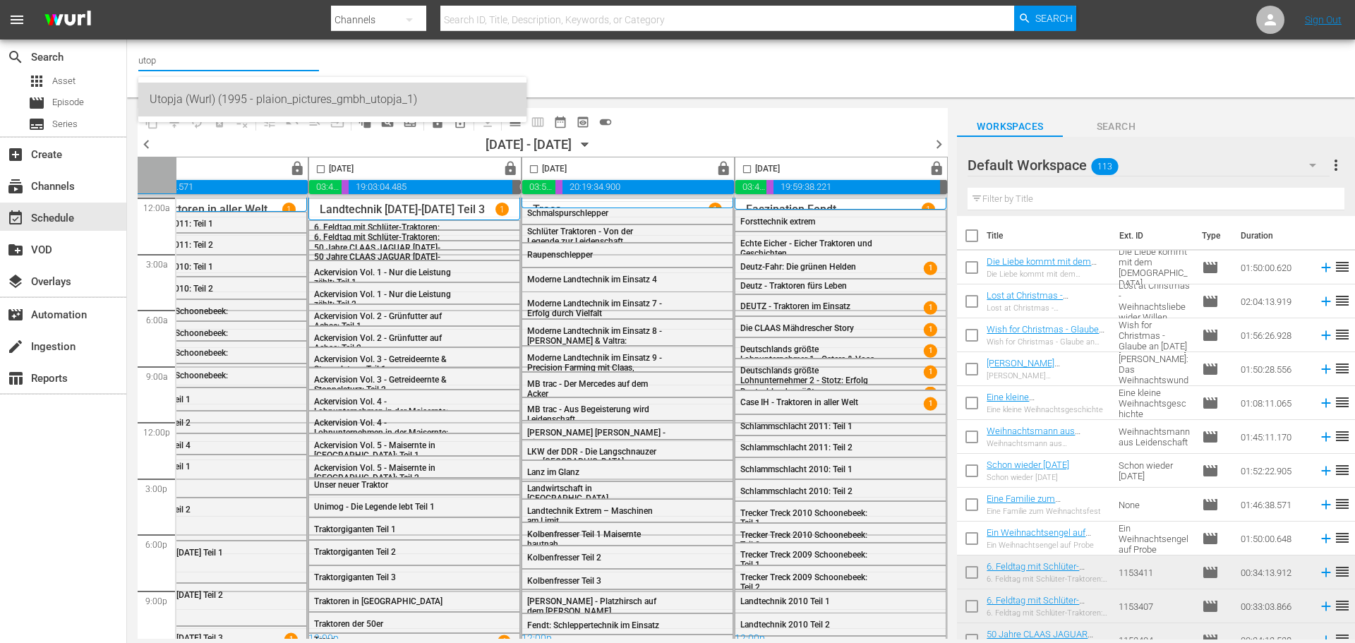
click at [241, 95] on div "Utopja (Wurl) (1995 - plaion_pictures_gmbh_utopja_1)" at bounding box center [333, 100] width 366 height 34
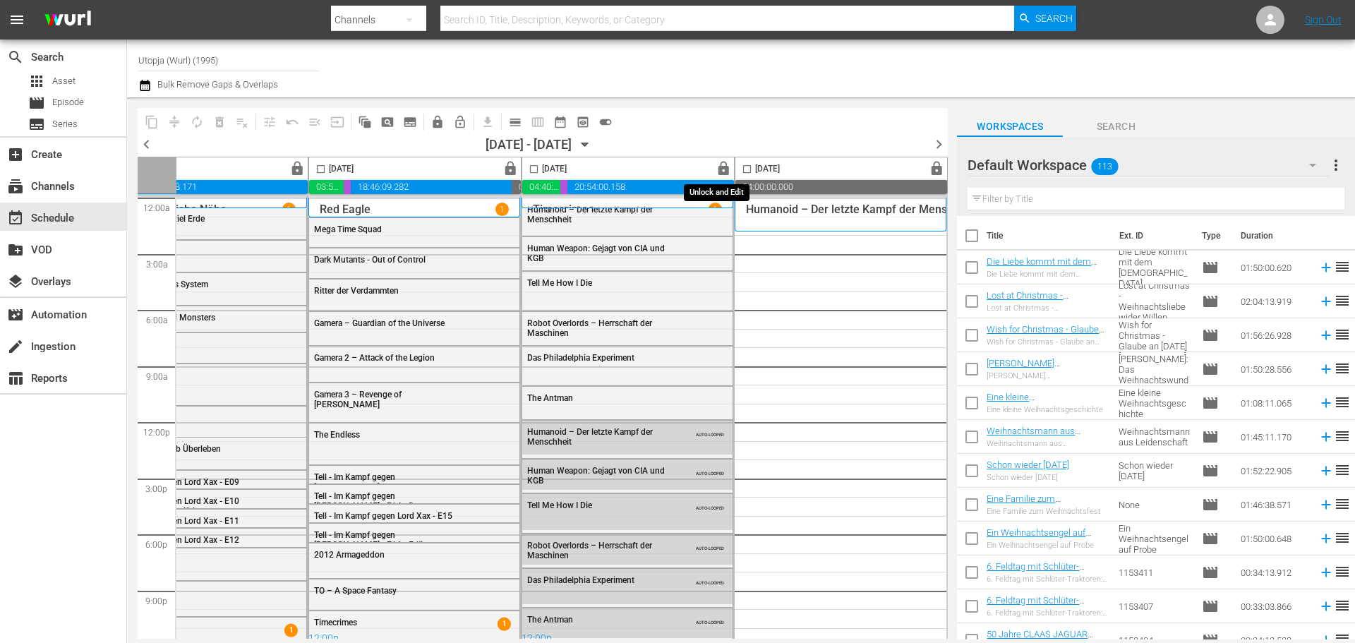
click at [718, 168] on span "lock" at bounding box center [724, 169] width 16 height 16
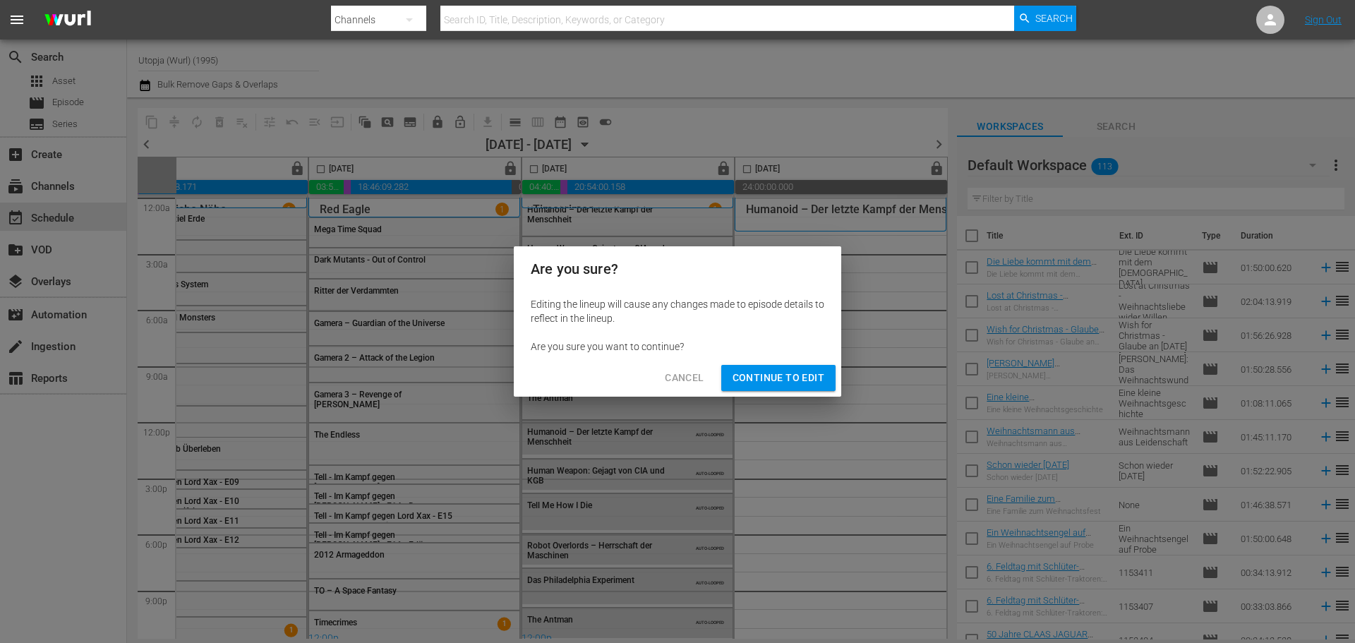
click at [782, 374] on span "Continue to Edit" at bounding box center [778, 378] width 92 height 18
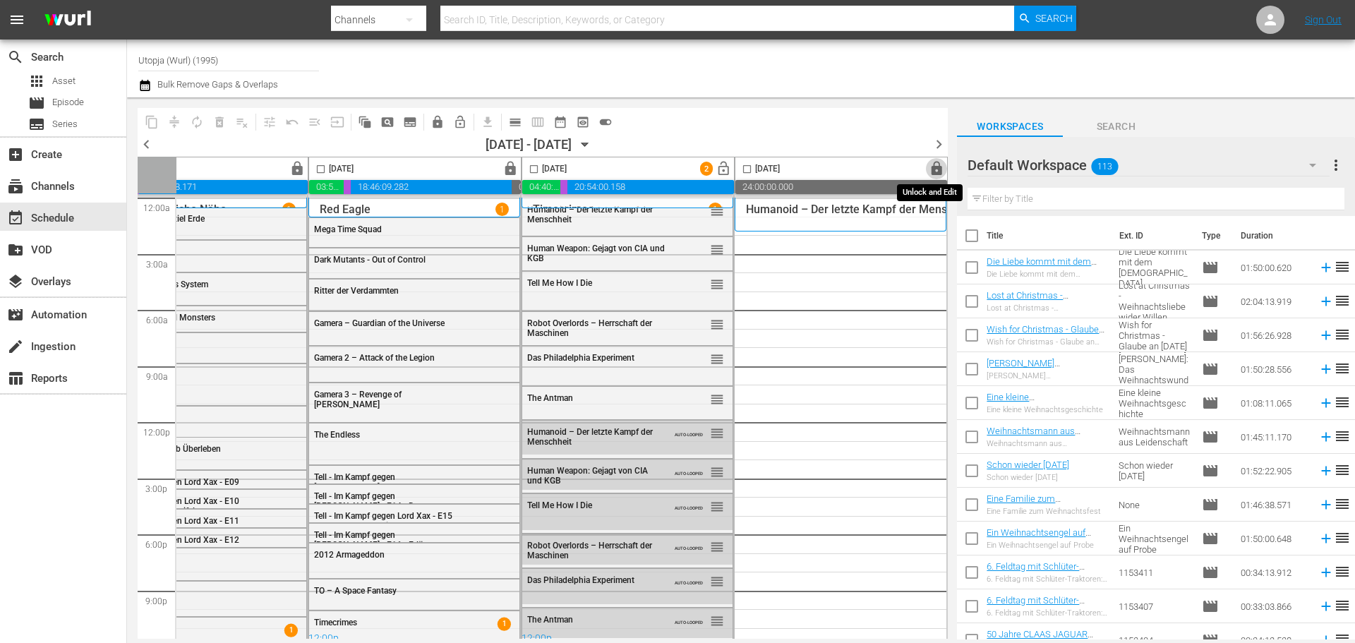
click at [931, 169] on span "lock" at bounding box center [937, 169] width 16 height 16
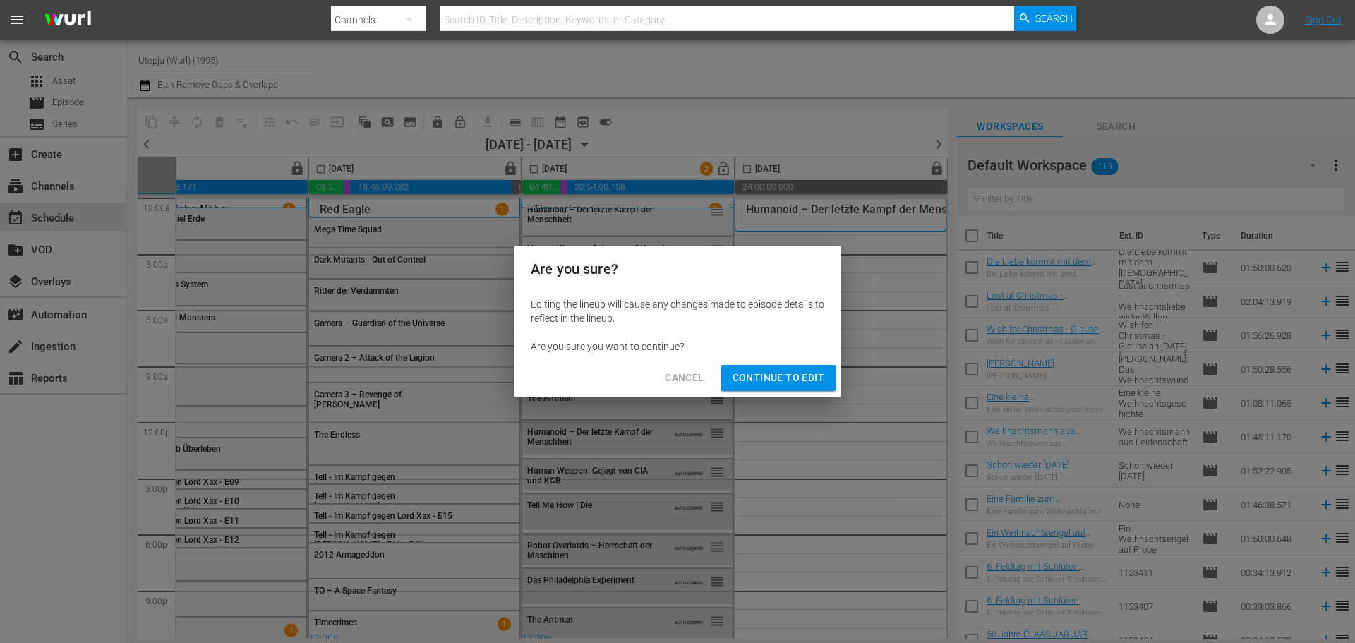
click at [802, 374] on span "Continue to Edit" at bounding box center [778, 378] width 92 height 18
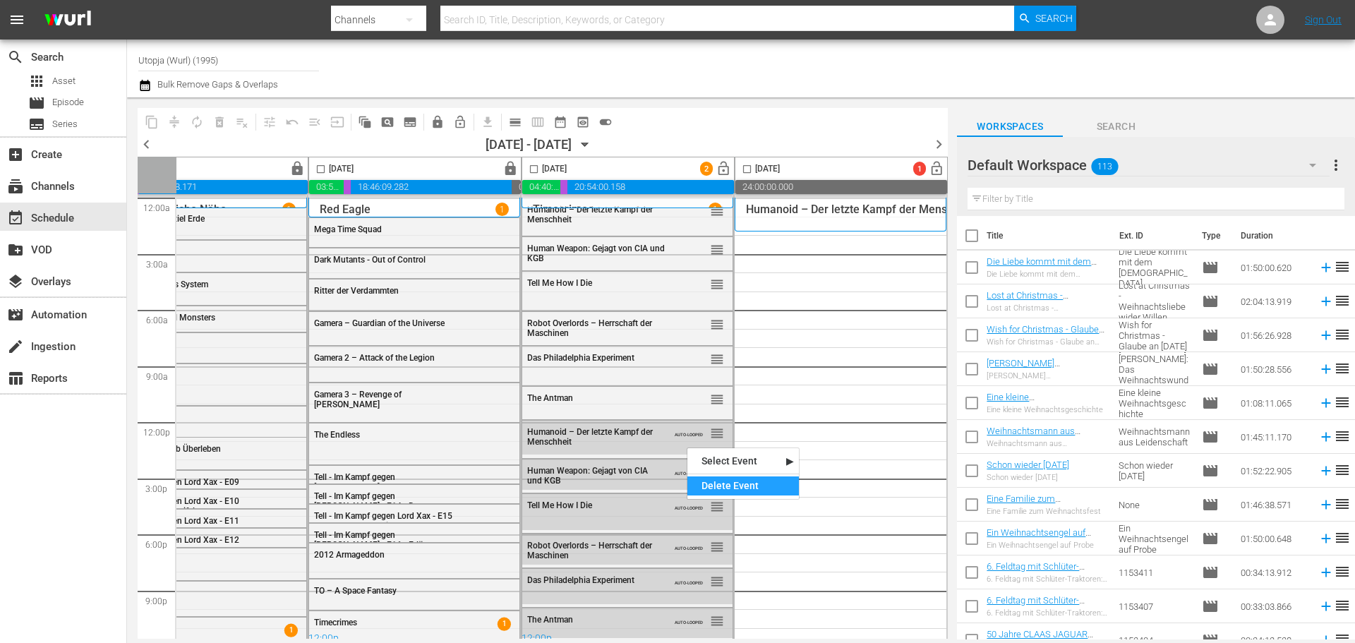
click at [718, 483] on div "Delete Event" at bounding box center [742, 485] width 111 height 19
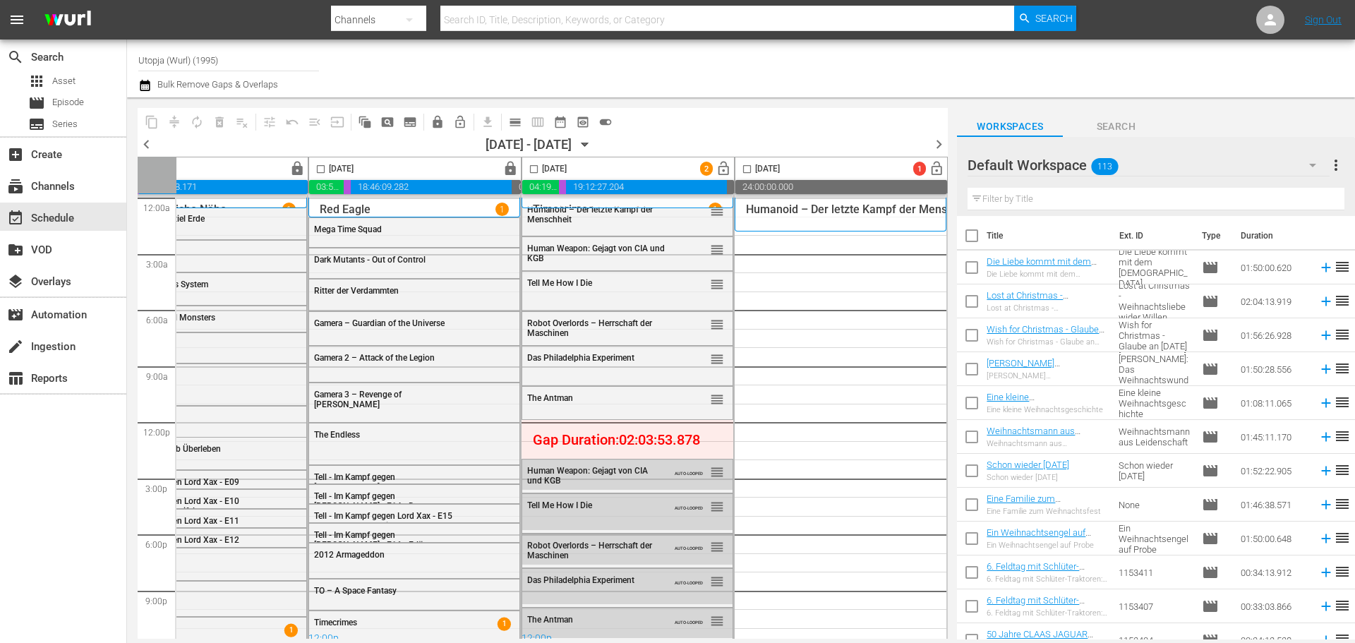
click at [529, 171] on input "checkbox" at bounding box center [534, 172] width 16 height 16
click at [607, 121] on span "toggle_on" at bounding box center [605, 122] width 14 height 14
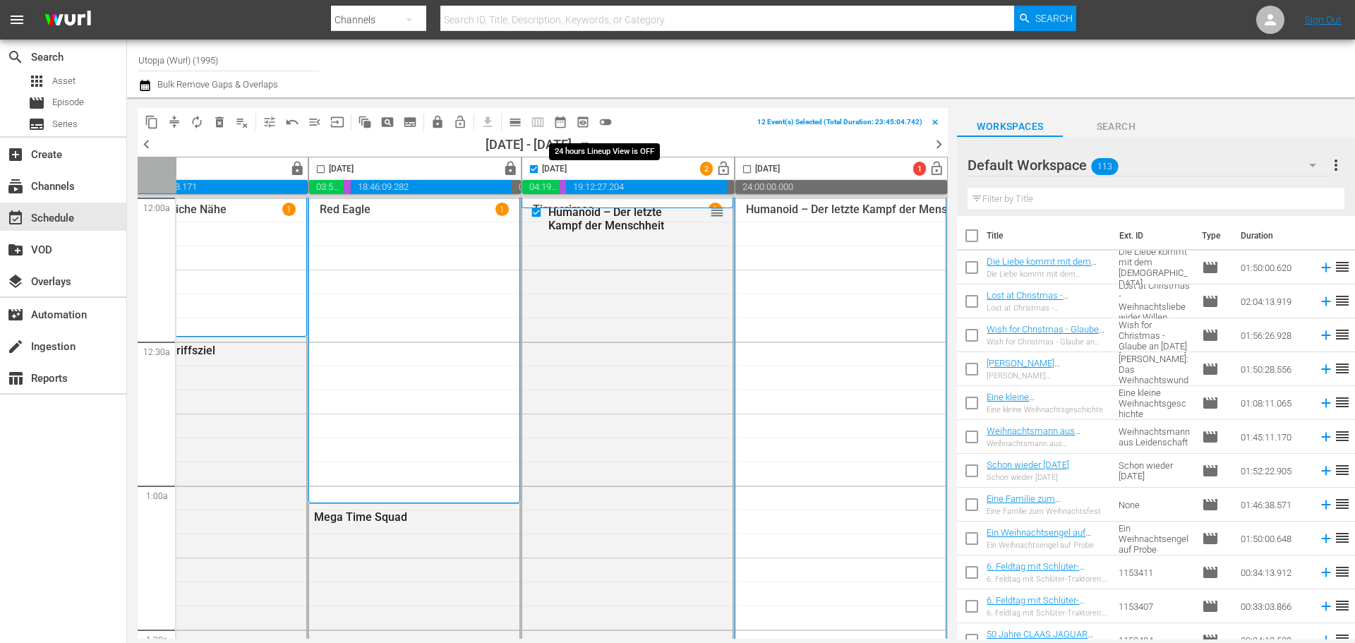
click at [607, 121] on span "toggle_off" at bounding box center [605, 122] width 14 height 14
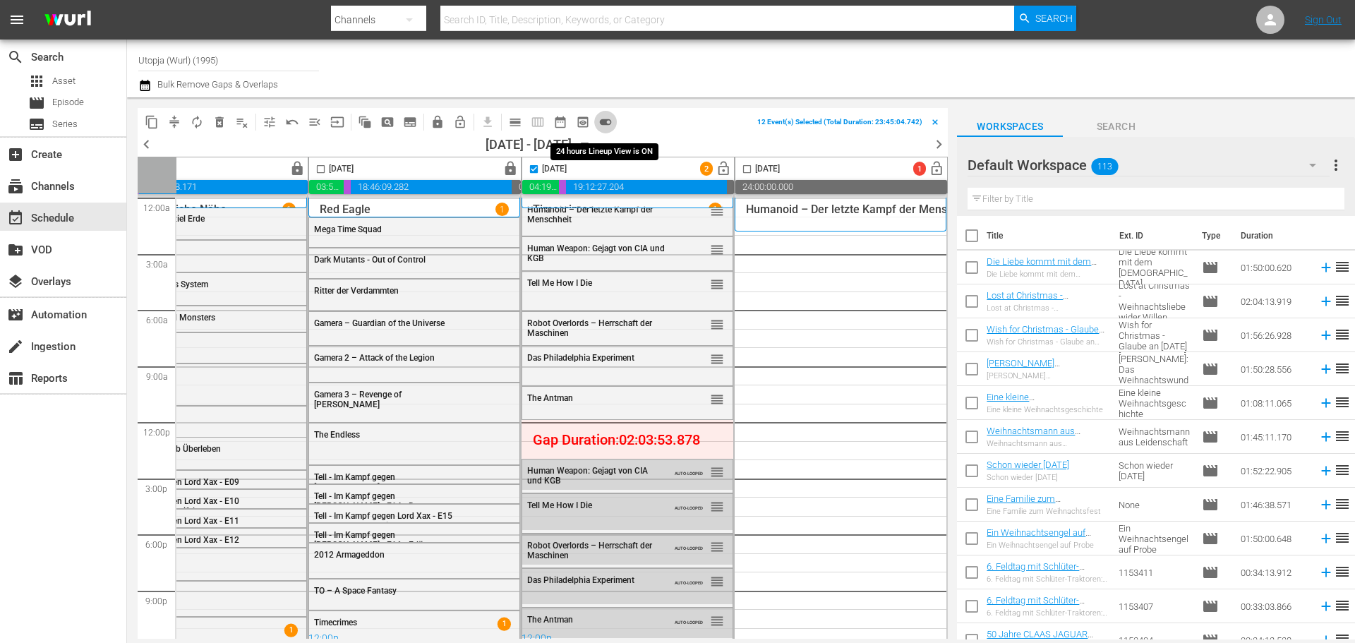
click at [607, 121] on span "toggle_on" at bounding box center [605, 122] width 14 height 14
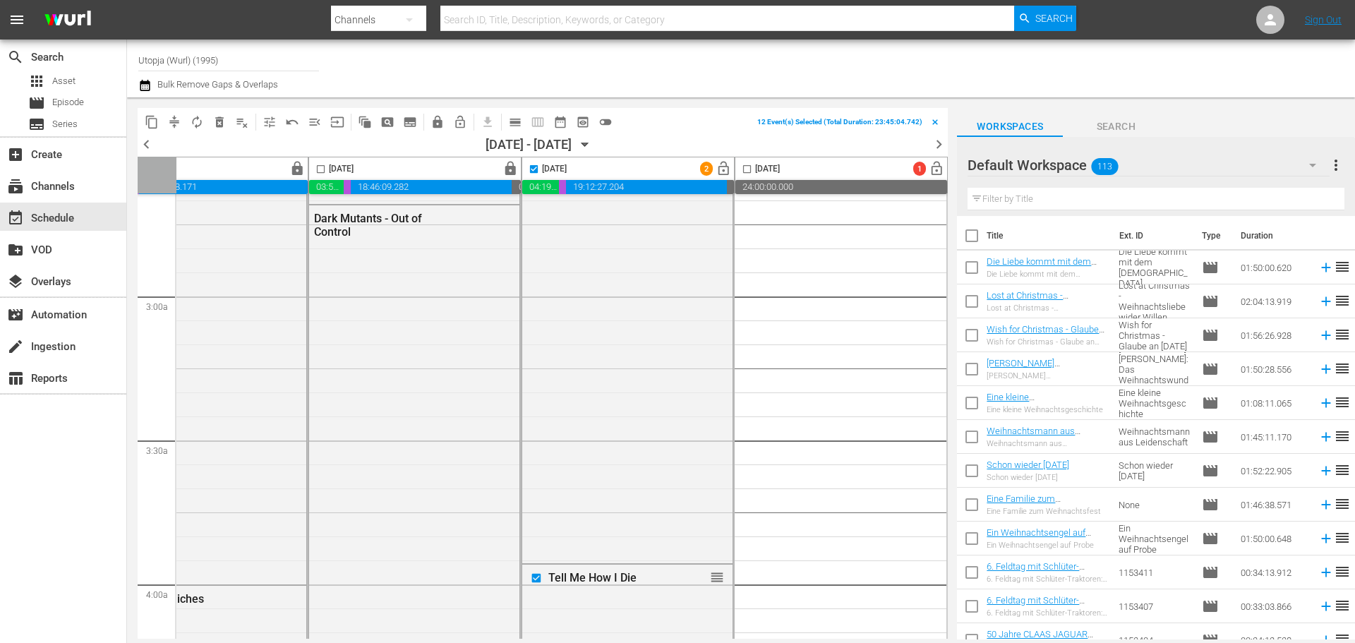
scroll to position [917, 726]
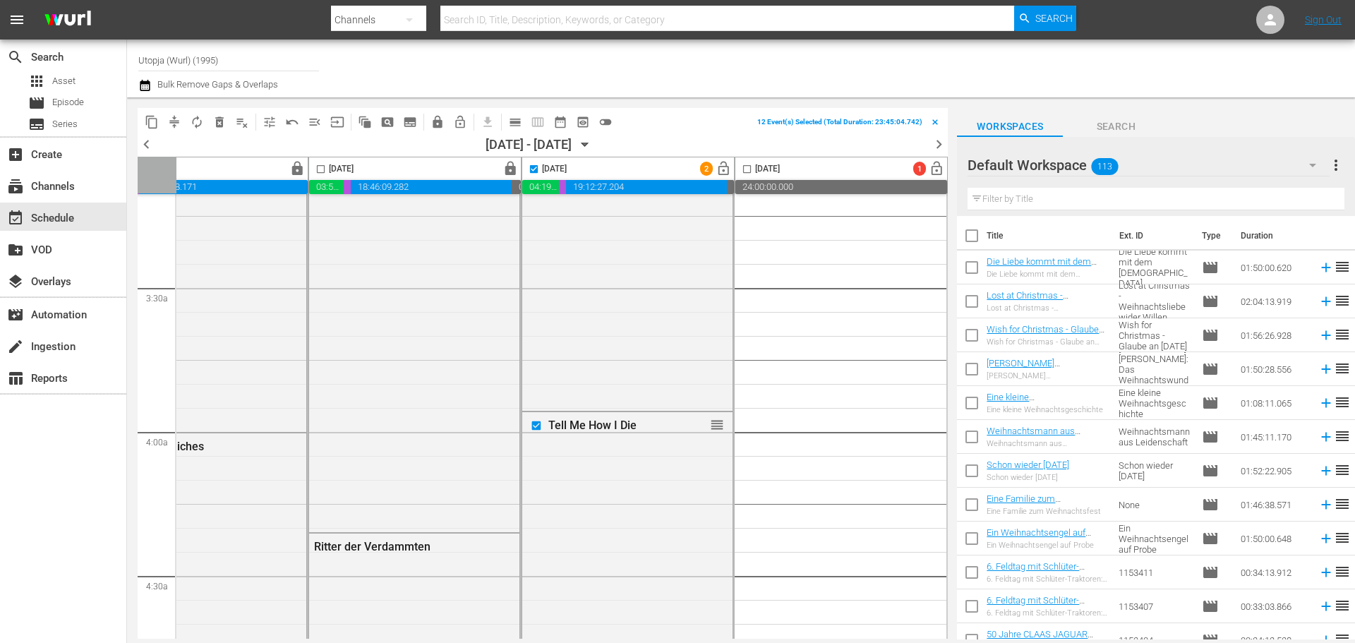
drag, startPoint x: 525, startPoint y: 165, endPoint x: 550, endPoint y: 186, distance: 32.6
click at [526, 166] on input "checkbox" at bounding box center [534, 172] width 16 height 16
checkbox input "false"
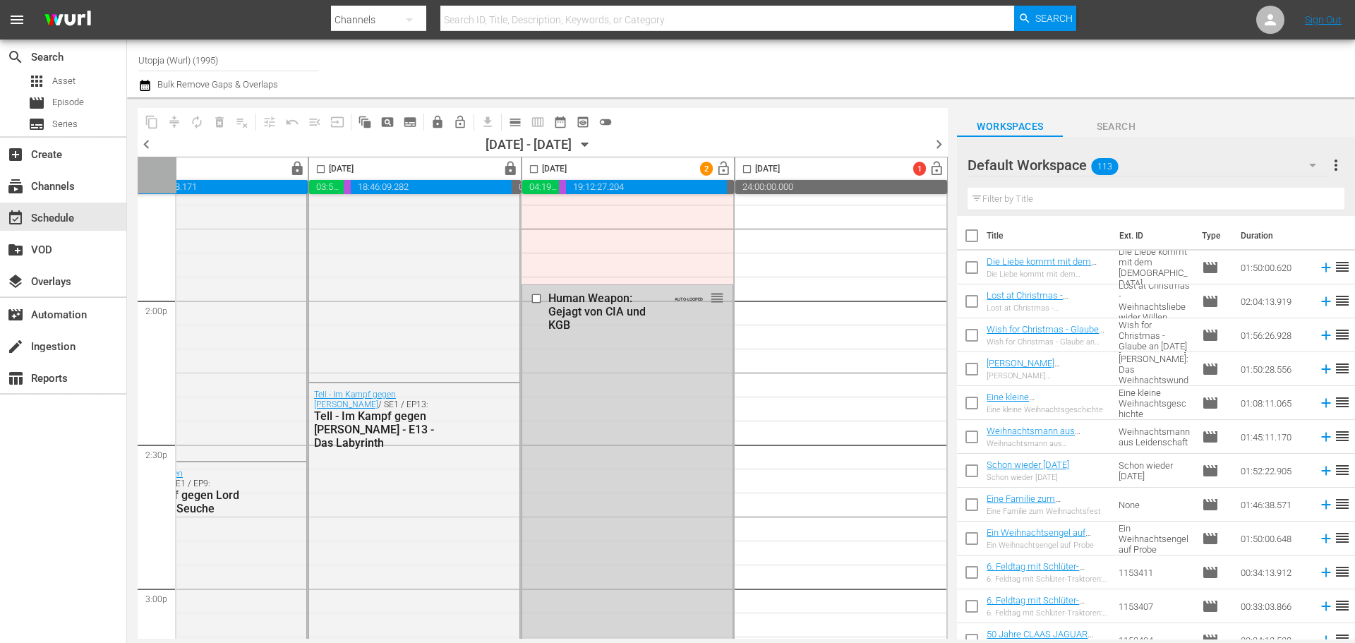
scroll to position [3952, 726]
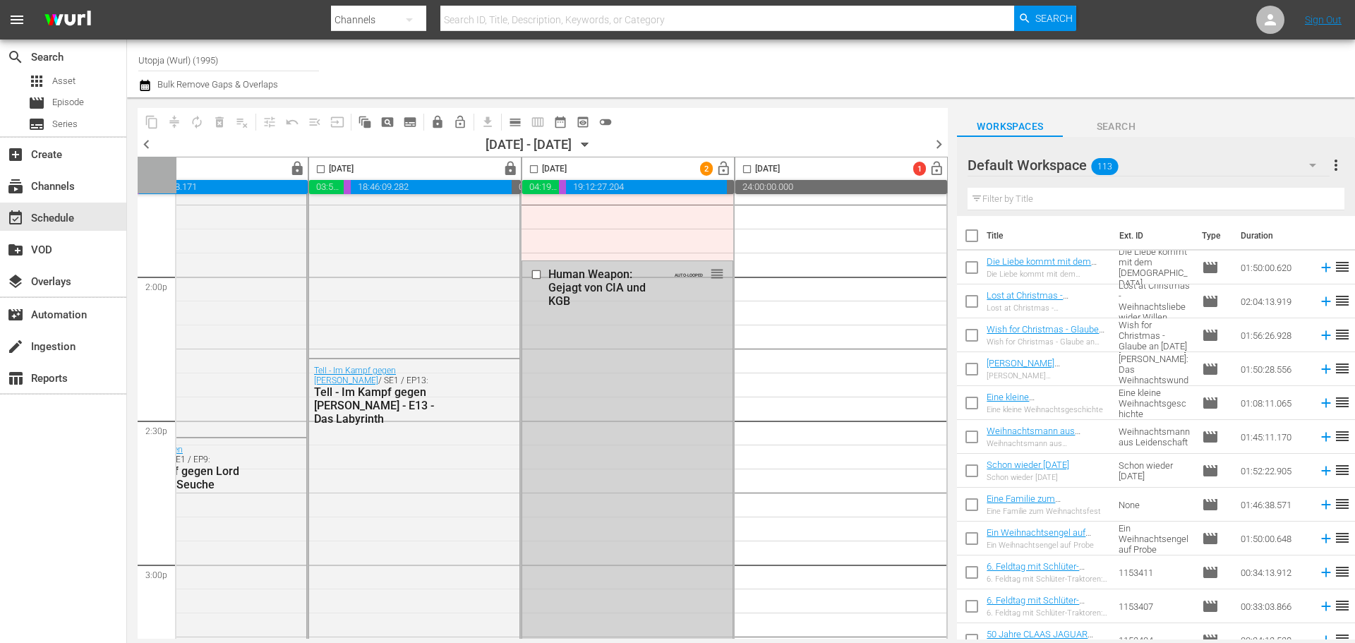
click at [531, 276] on input "checkbox" at bounding box center [538, 275] width 15 height 12
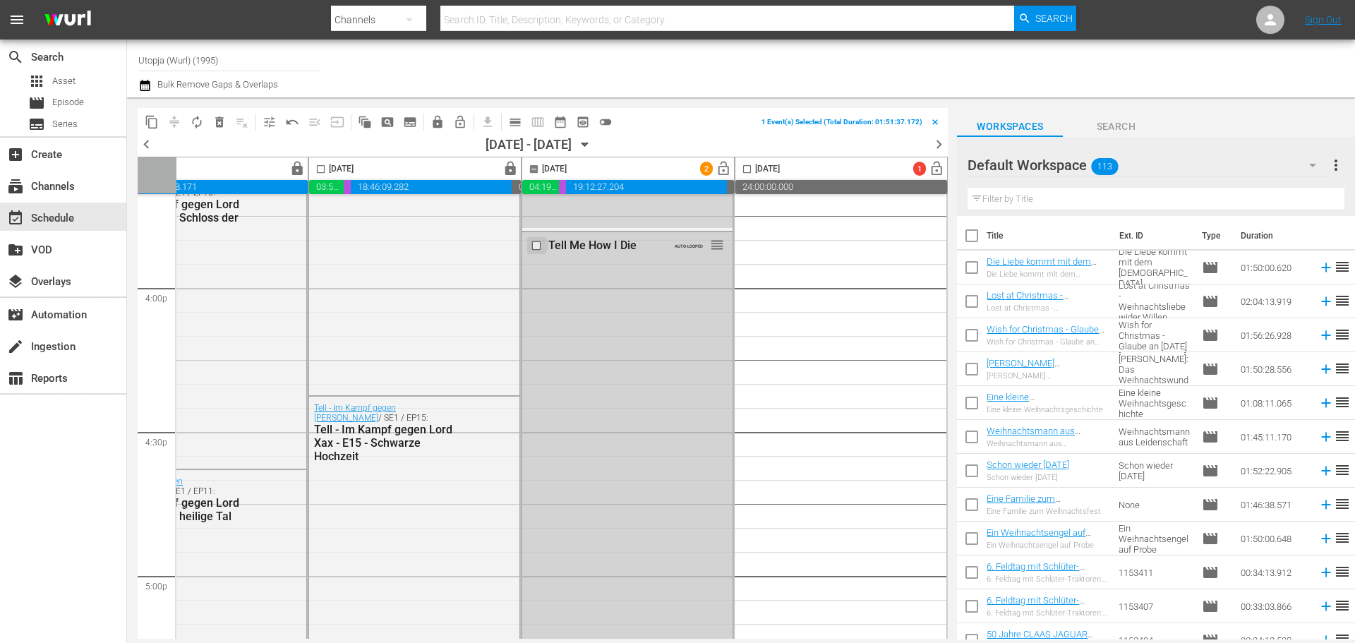
click at [533, 247] on input "checkbox" at bounding box center [538, 246] width 15 height 12
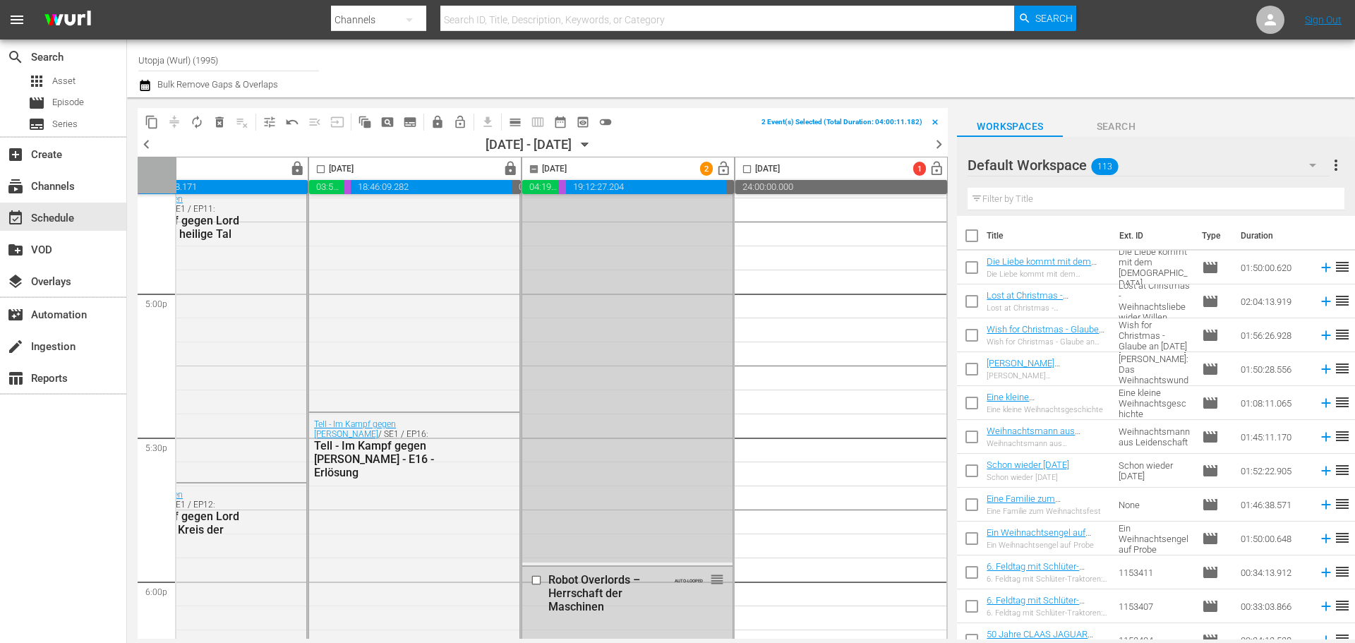
scroll to position [5081, 726]
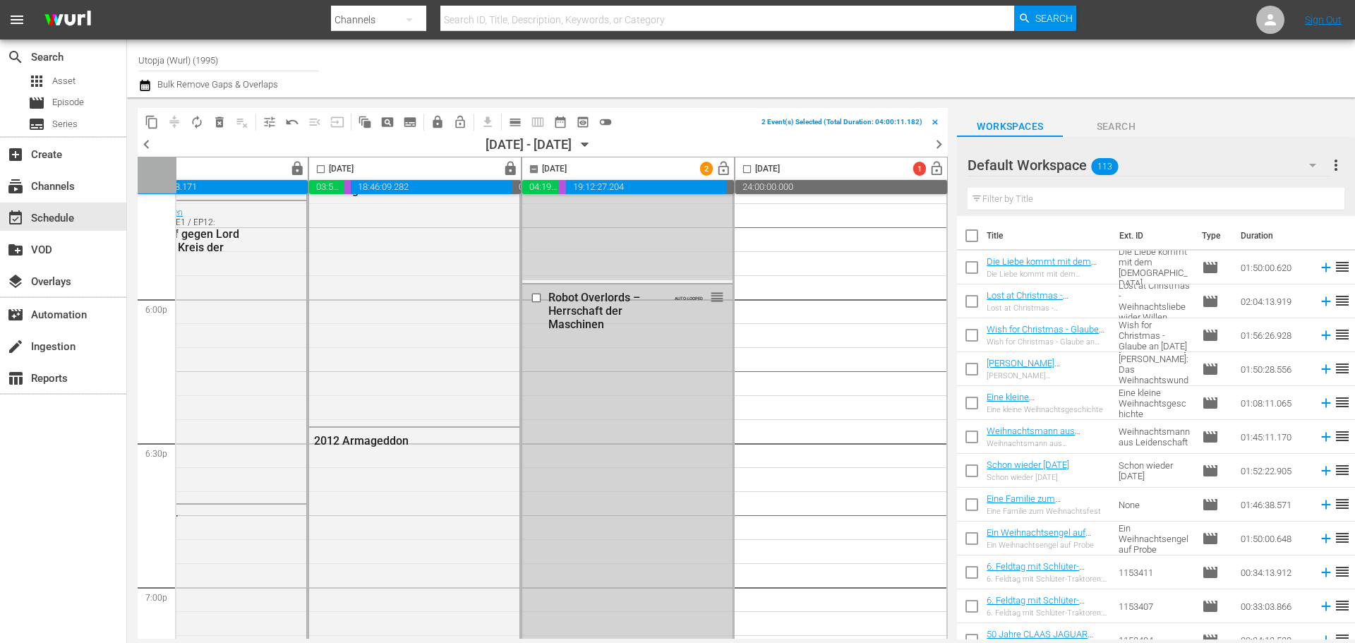
click at [533, 298] on input "checkbox" at bounding box center [538, 298] width 15 height 12
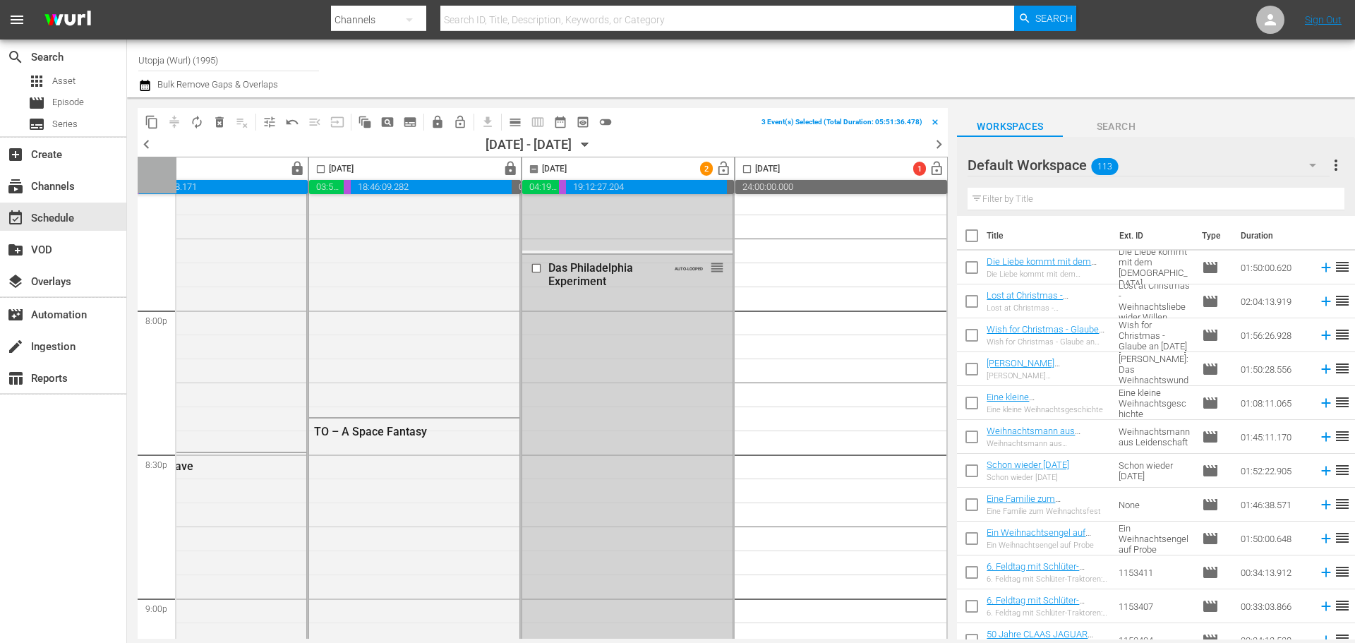
click at [540, 270] on div at bounding box center [537, 268] width 21 height 17
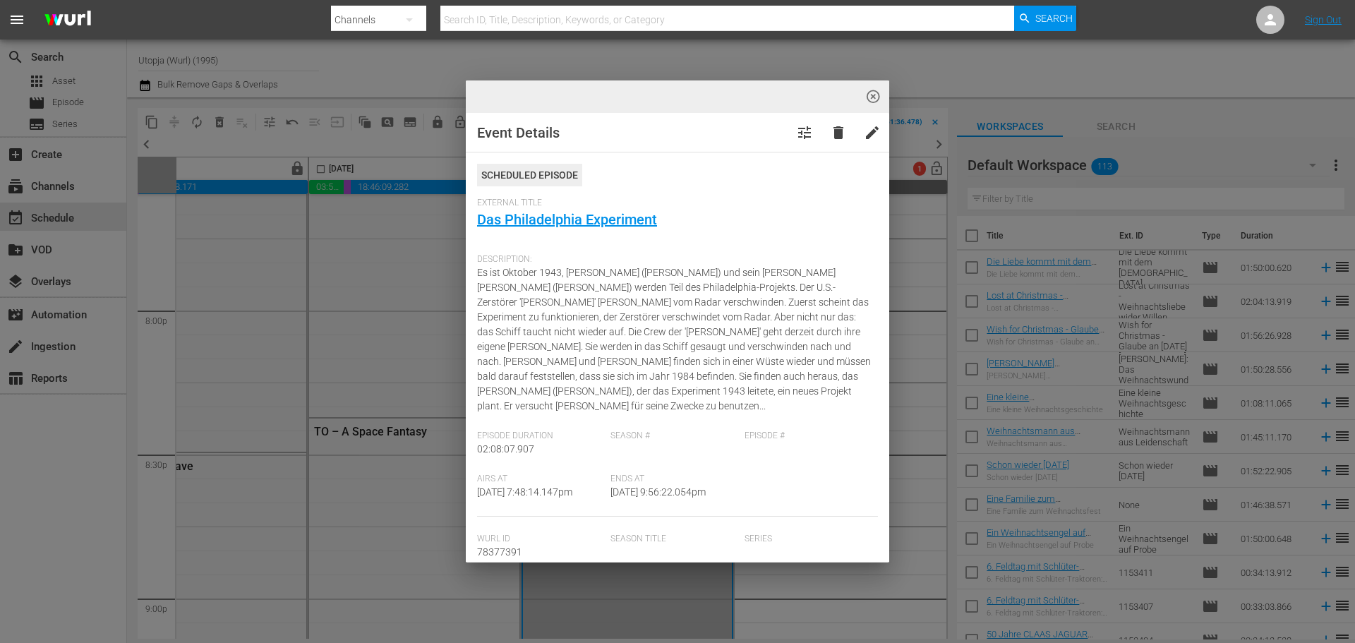
click at [873, 100] on span "highlight_off_icon" at bounding box center [873, 97] width 16 height 16
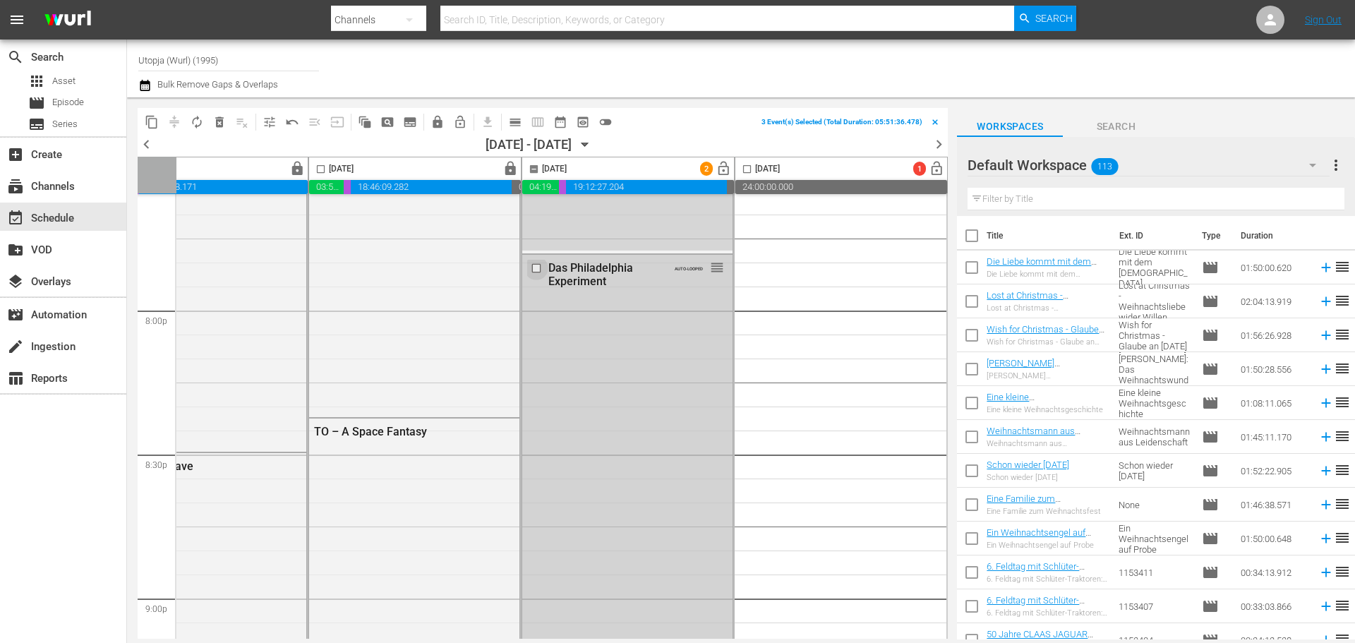
click at [531, 266] on input "checkbox" at bounding box center [538, 268] width 15 height 12
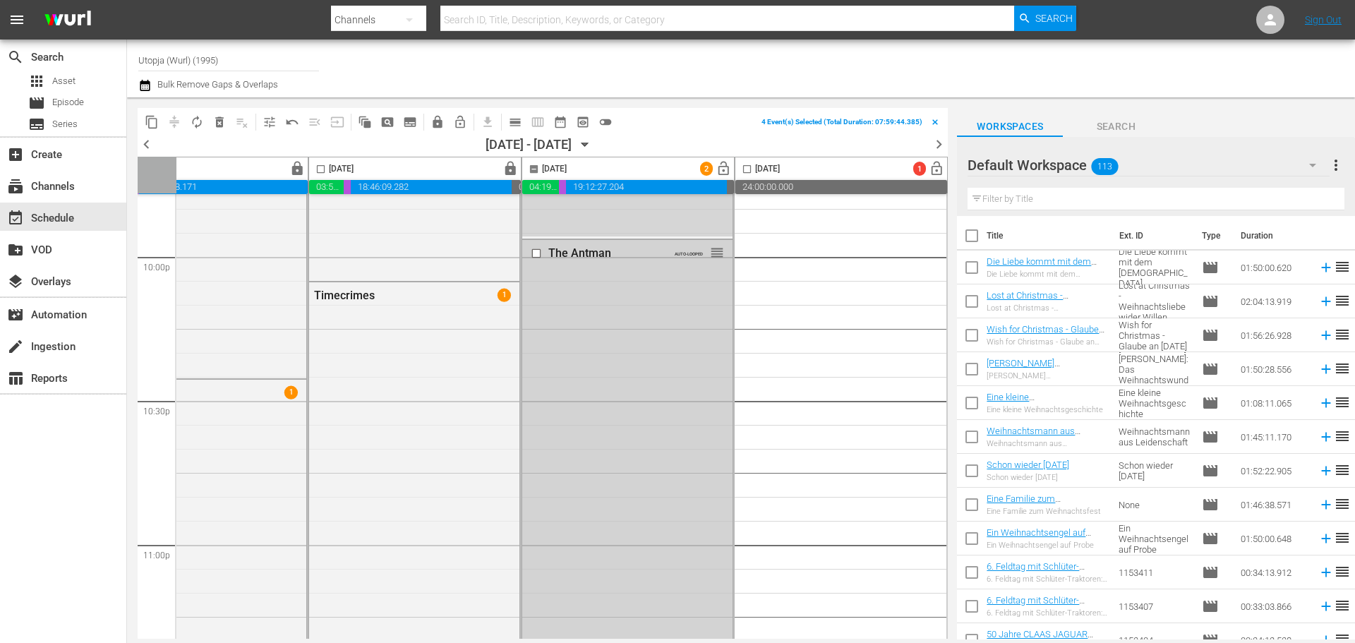
scroll to position [6280, 726]
click at [534, 246] on input "checkbox" at bounding box center [538, 247] width 15 height 12
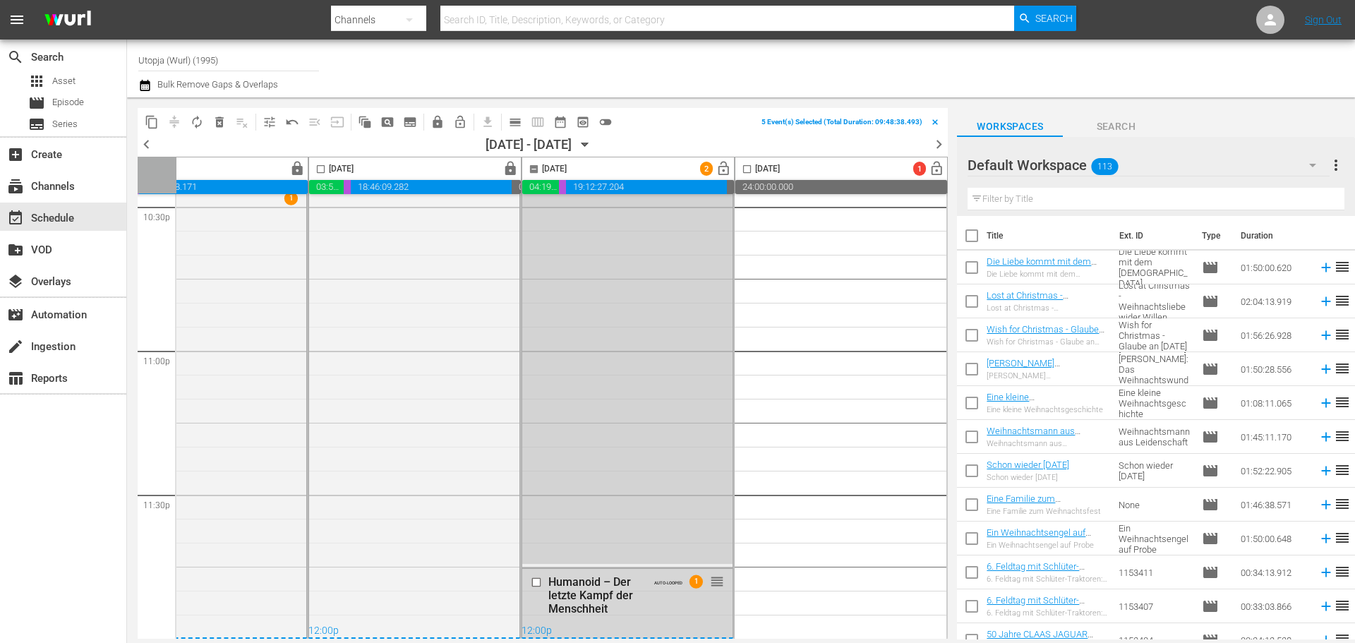
scroll to position [6474, 726]
click at [533, 578] on input "checkbox" at bounding box center [538, 582] width 15 height 12
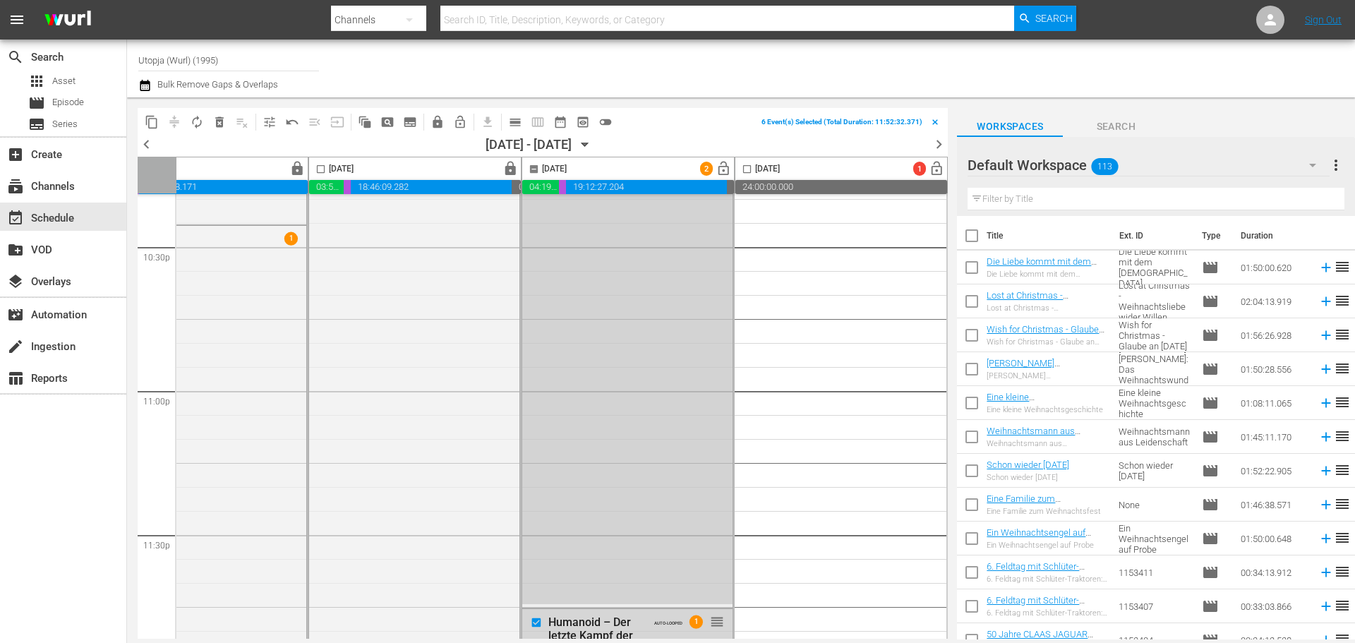
scroll to position [6404, 726]
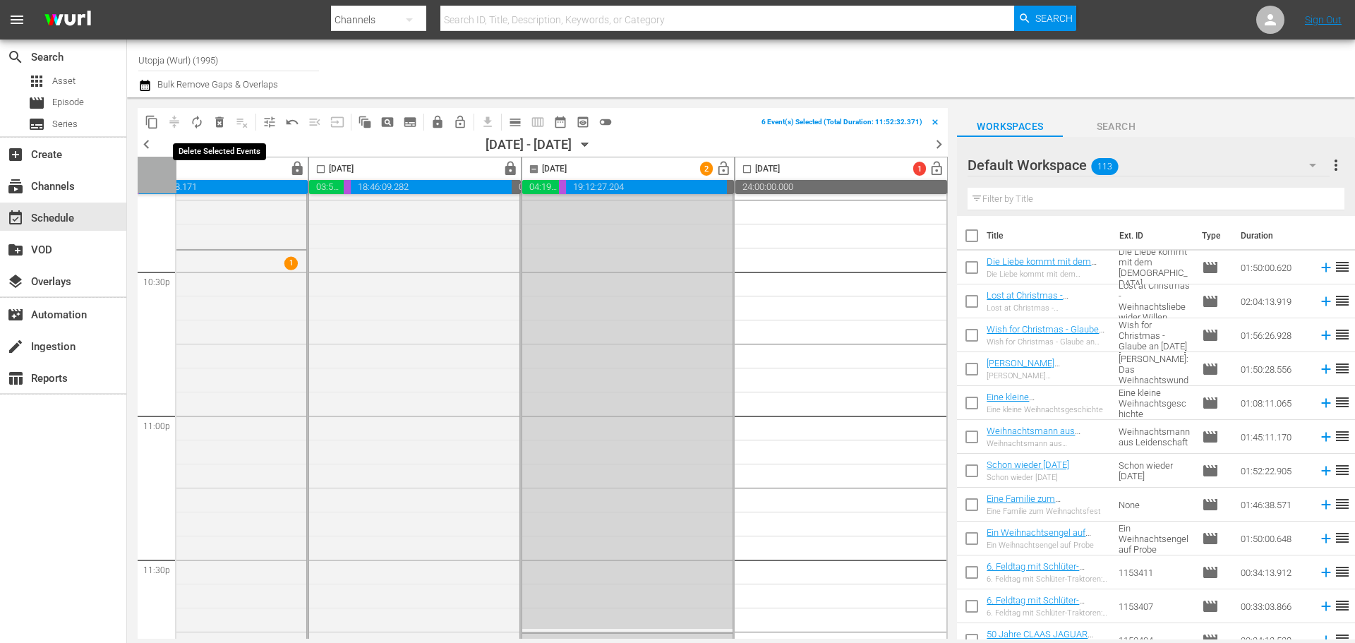
click at [221, 121] on span "delete_forever_outlined" at bounding box center [219, 122] width 14 height 14
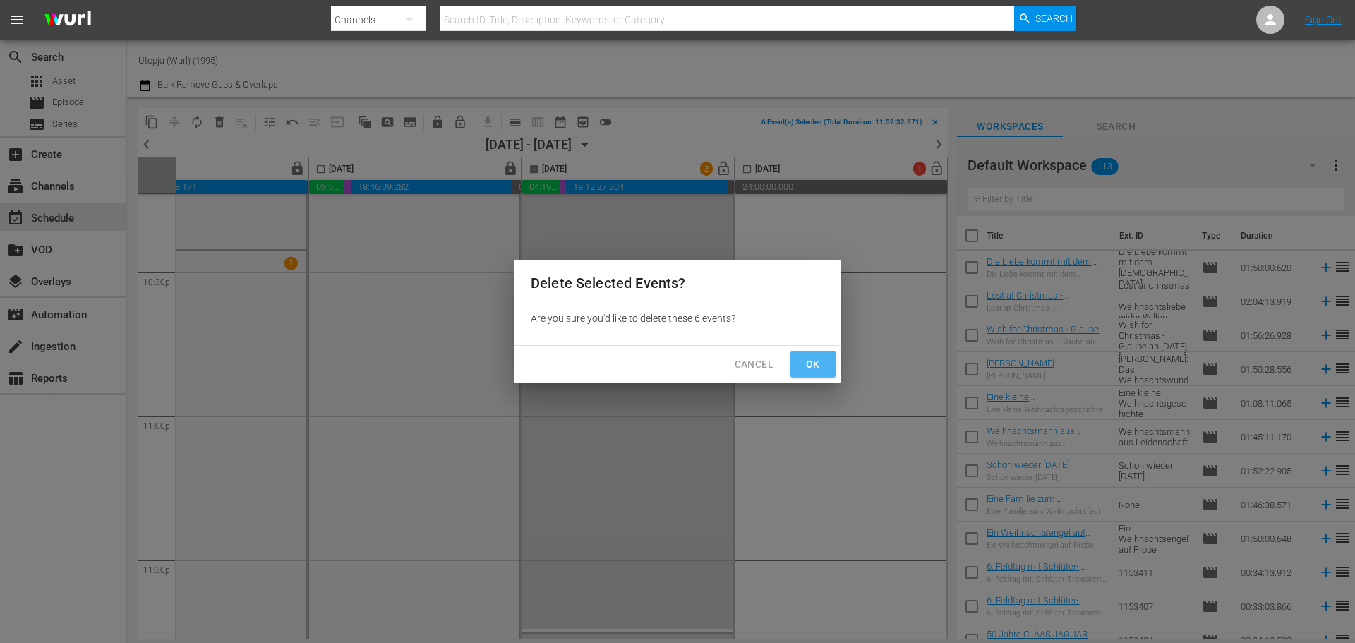
click at [808, 363] on span "Ok" at bounding box center [813, 365] width 23 height 18
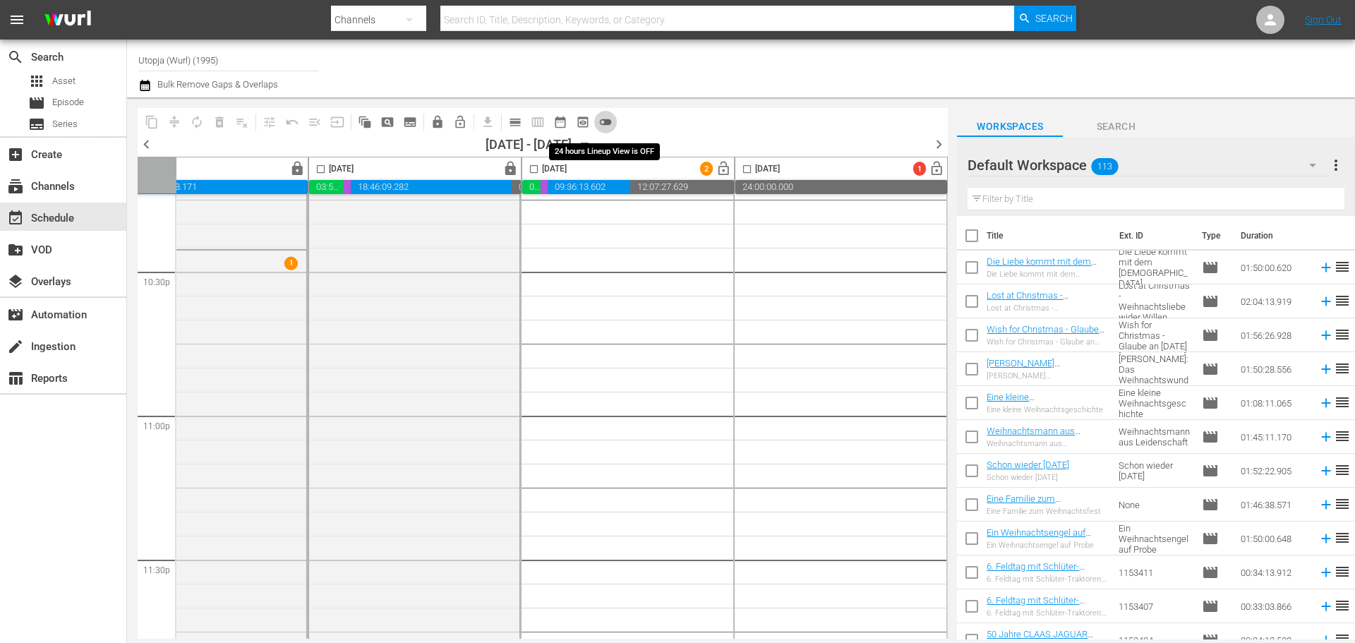
click at [605, 119] on span "toggle_off" at bounding box center [605, 122] width 14 height 14
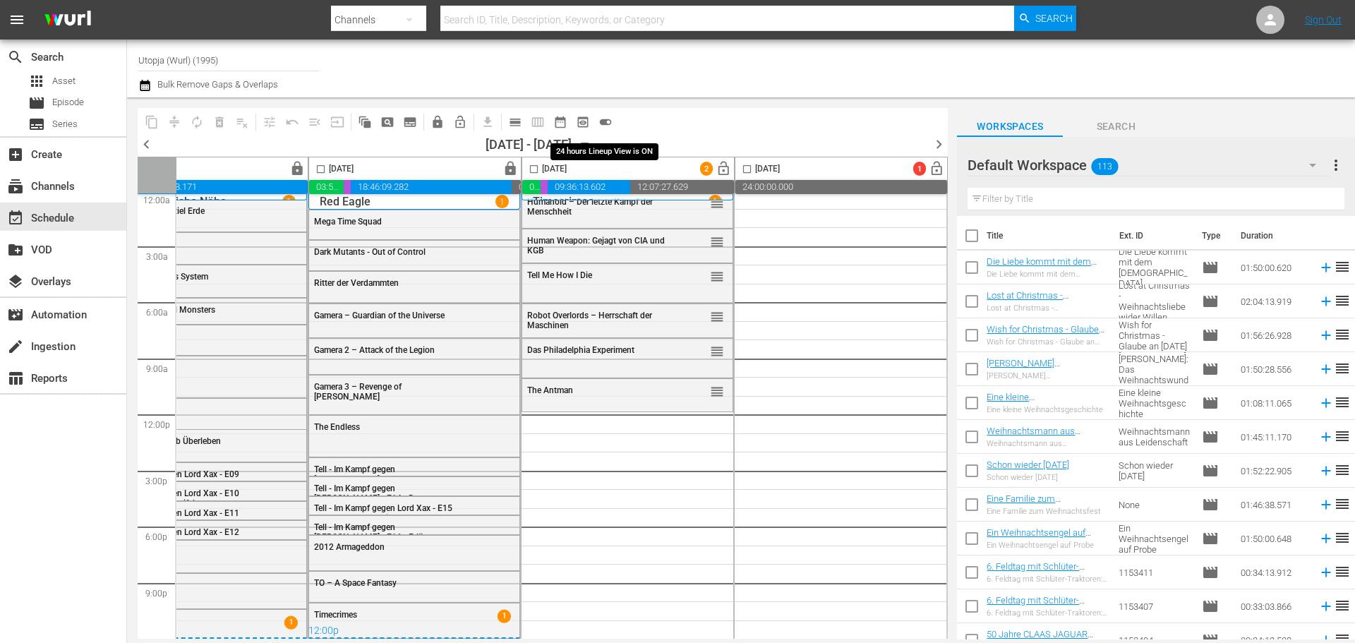
scroll to position [13, 726]
click at [1149, 163] on div "Default Workspace 113" at bounding box center [1147, 165] width 361 height 40
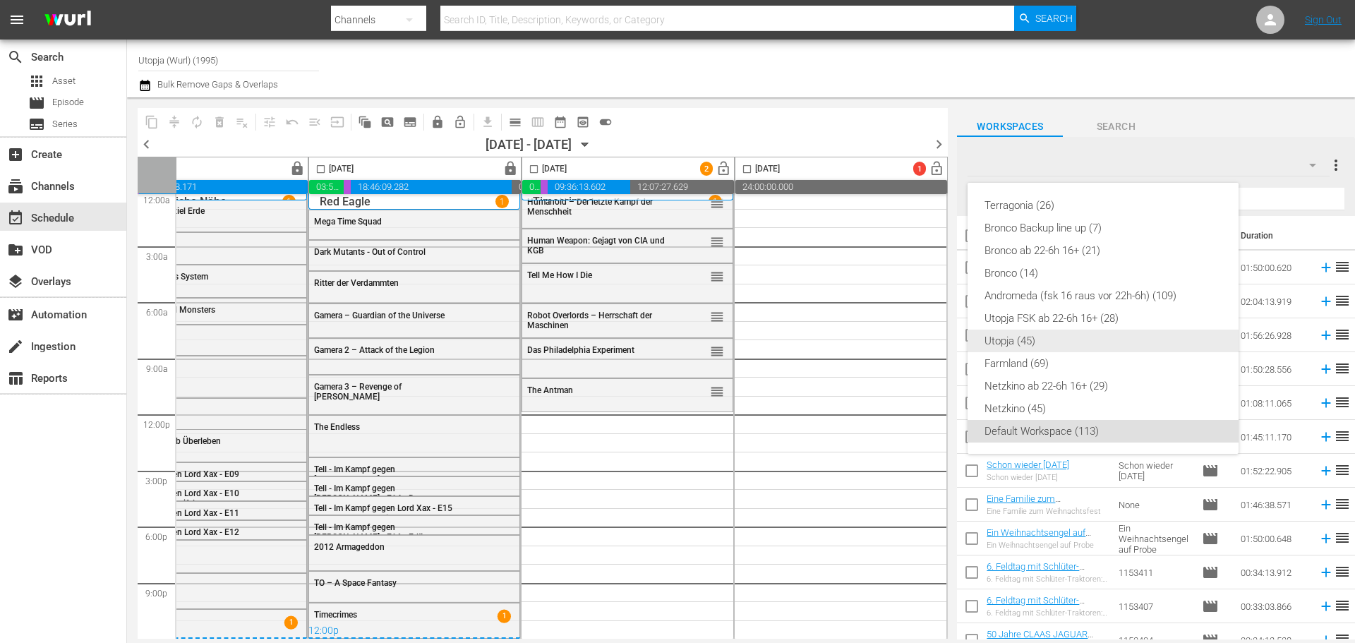
click at [1033, 342] on div "Utopja (45)" at bounding box center [1102, 341] width 237 height 23
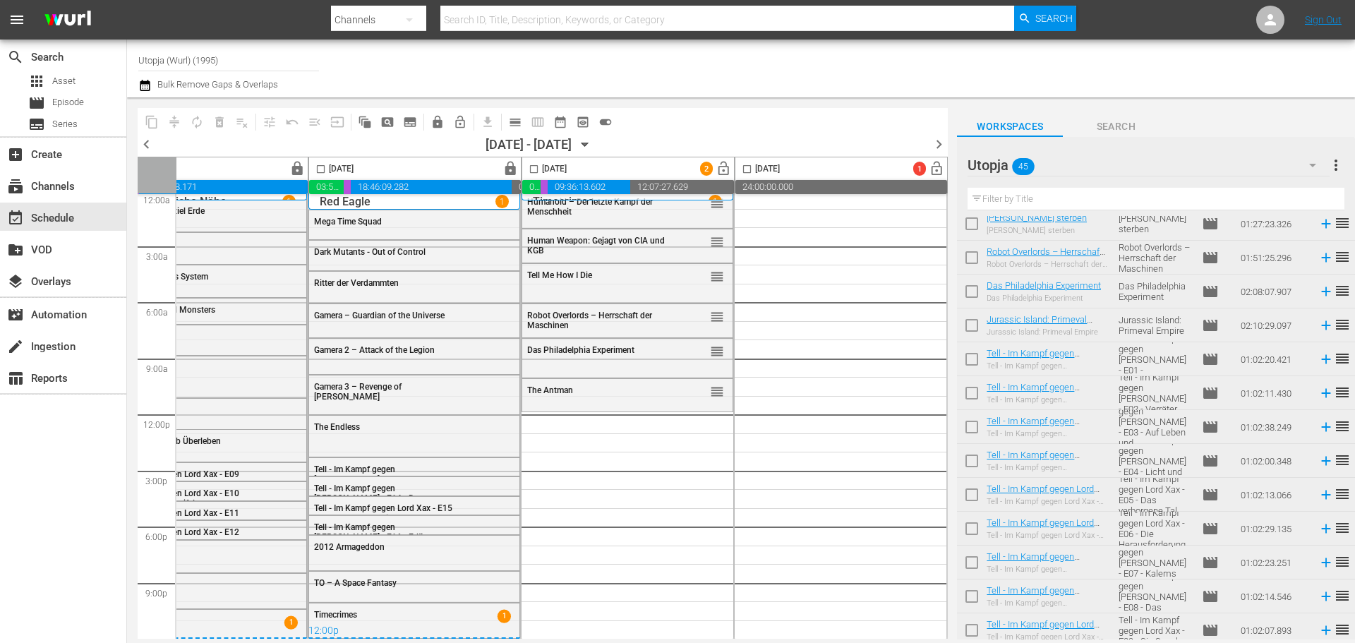
scroll to position [0, 0]
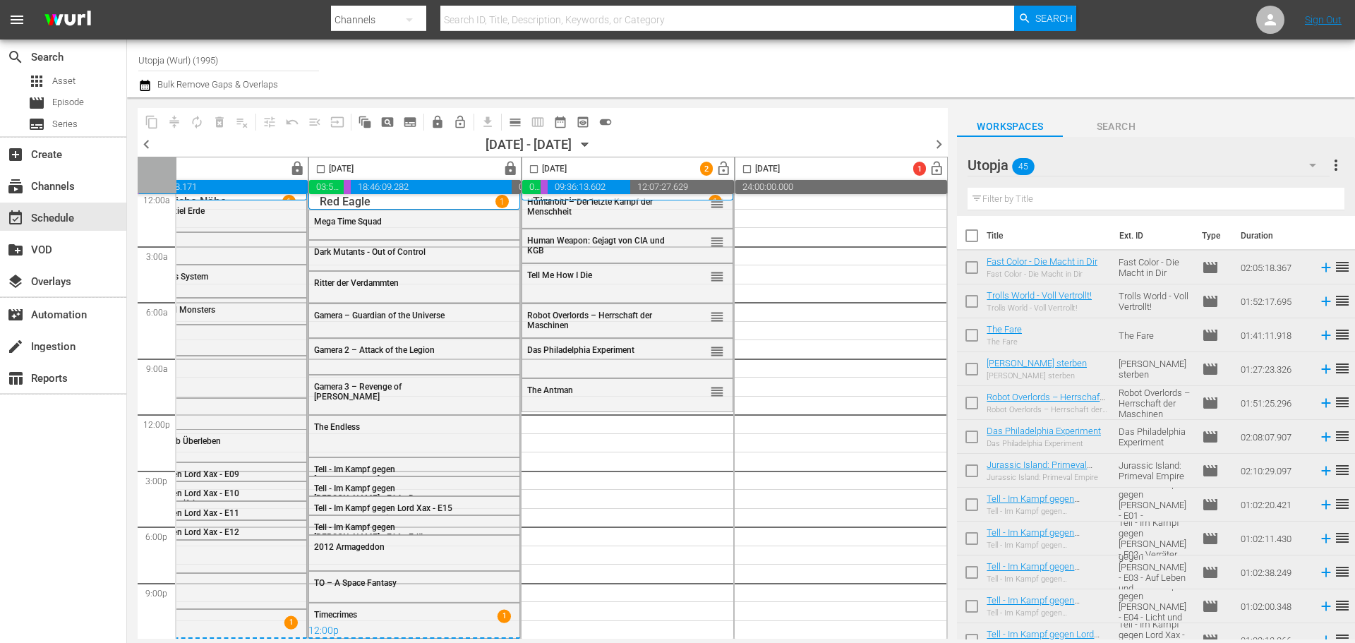
click at [593, 140] on icon "button" at bounding box center [585, 145] width 16 height 16
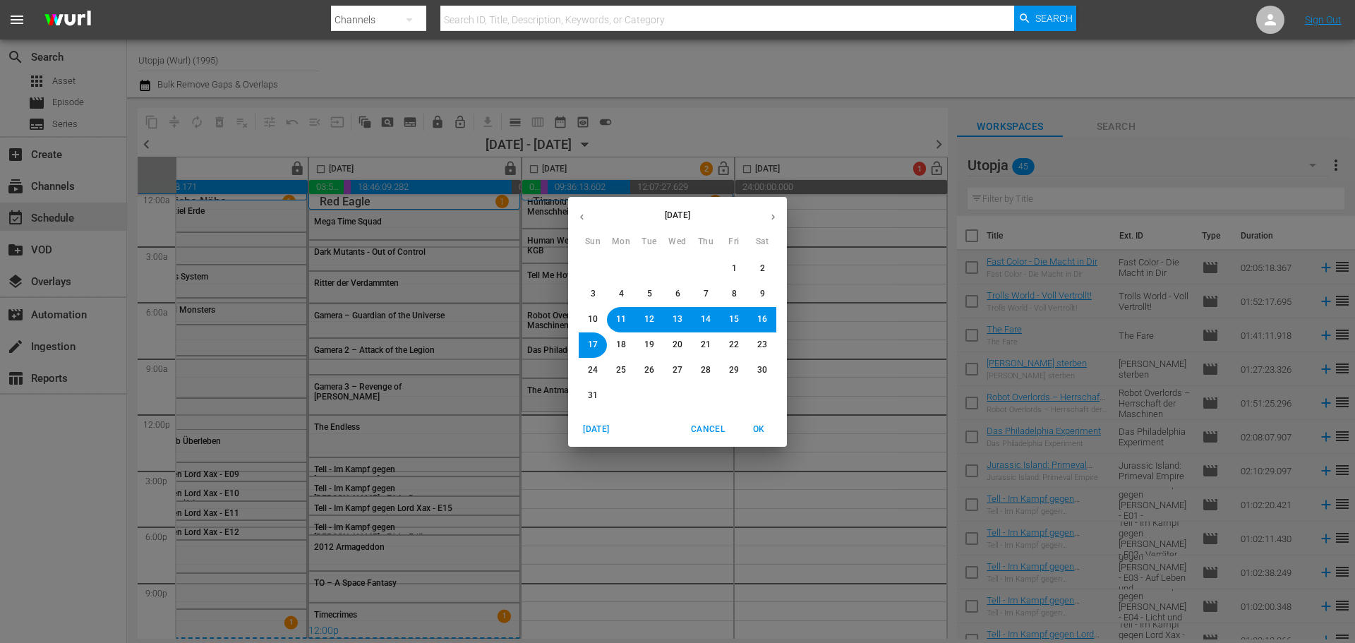
click at [703, 318] on span "14" at bounding box center [706, 319] width 10 height 12
click at [759, 437] on button "OK" at bounding box center [758, 429] width 45 height 23
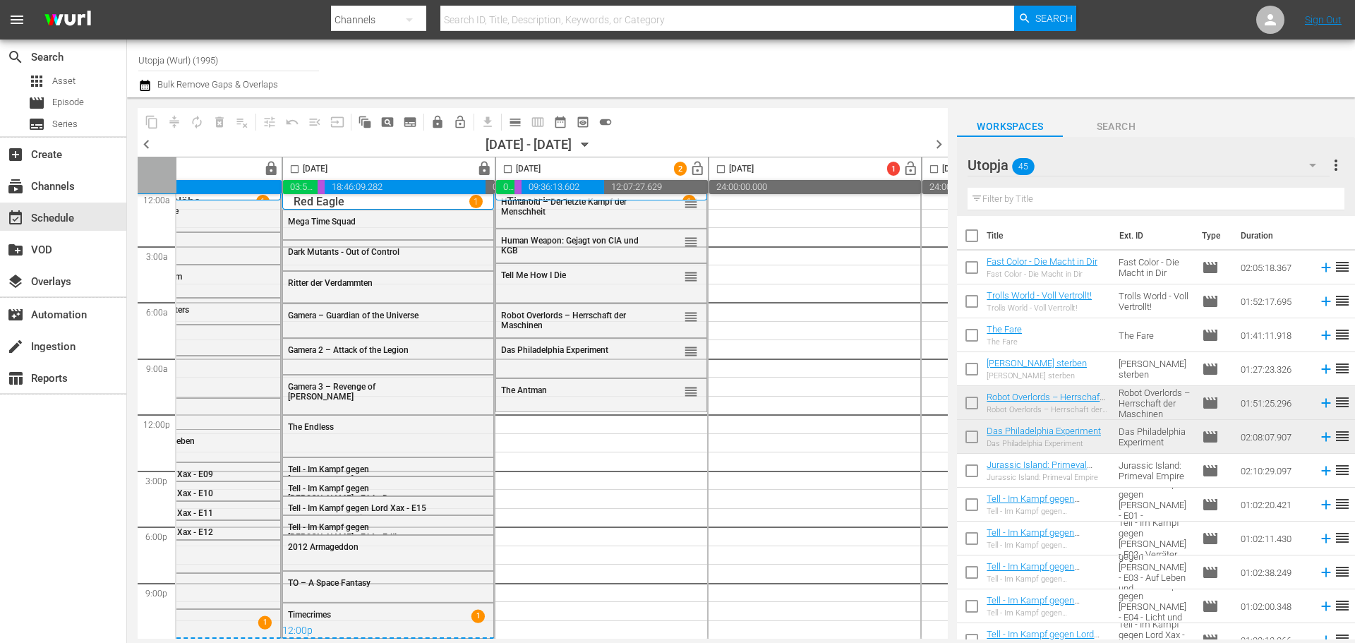
scroll to position [13, 0]
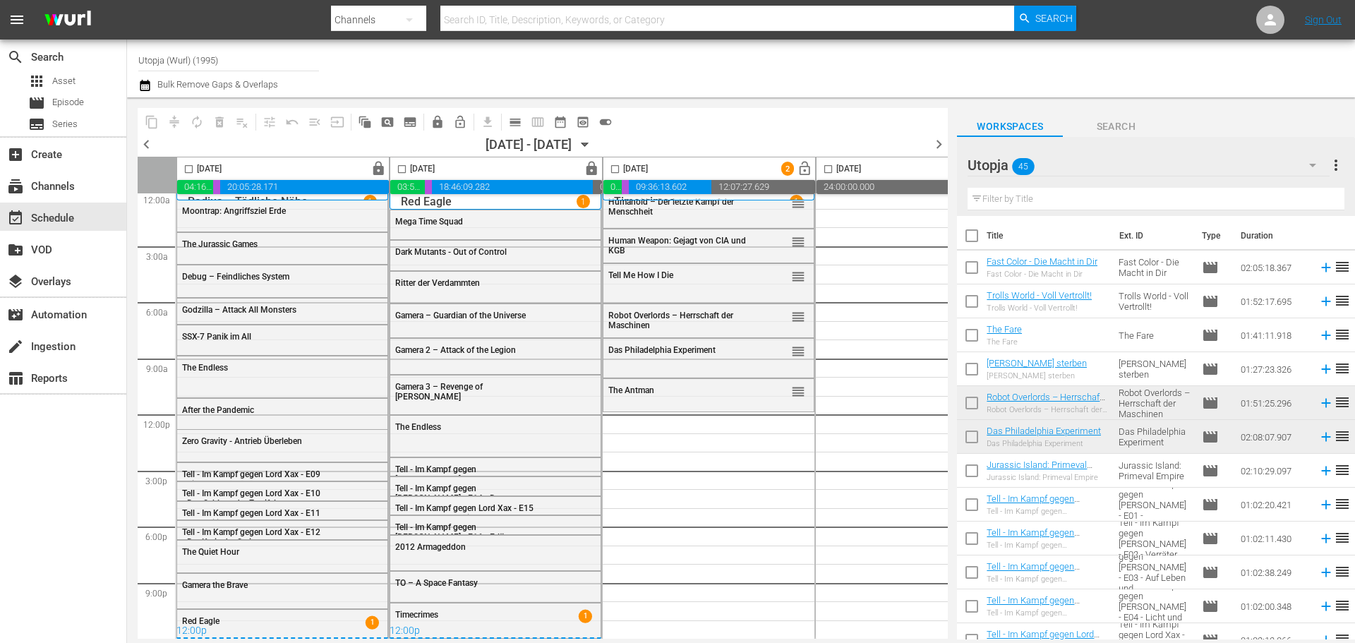
click at [970, 262] on input "checkbox" at bounding box center [972, 270] width 30 height 30
checkbox input "true"
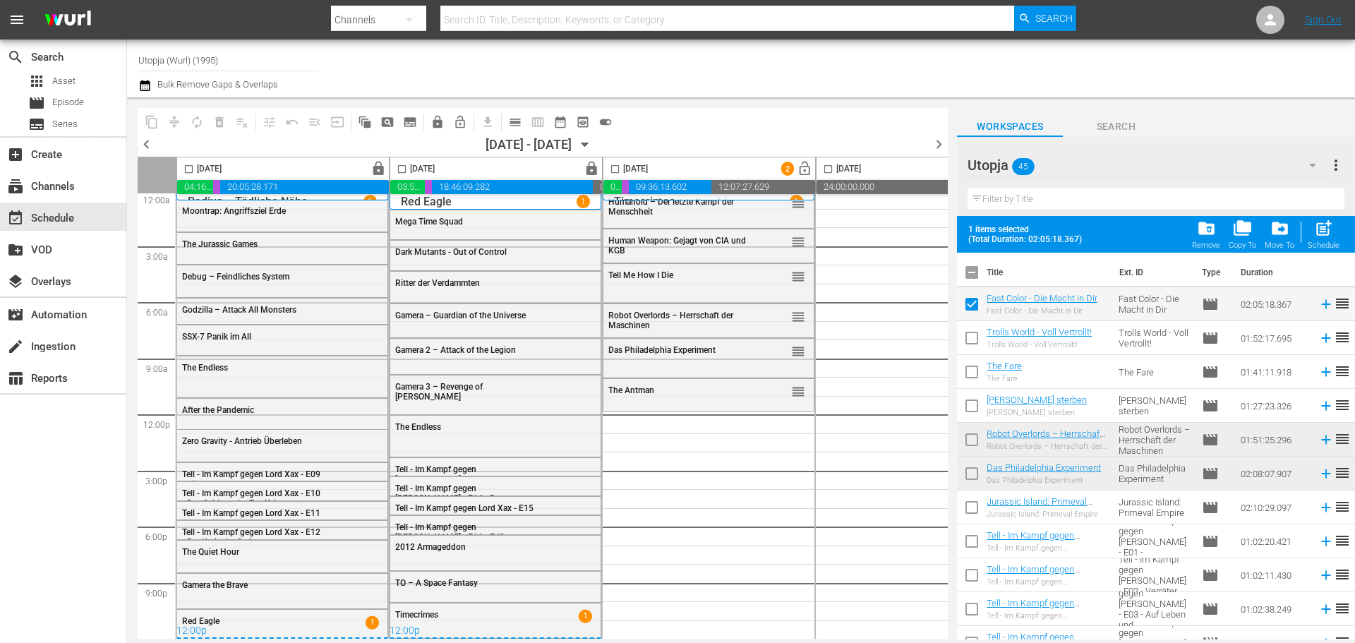
click at [966, 357] on td at bounding box center [972, 372] width 30 height 34
click at [968, 374] on input "checkbox" at bounding box center [972, 375] width 30 height 30
checkbox input "true"
click at [968, 410] on input "checkbox" at bounding box center [972, 409] width 30 height 30
checkbox input "true"
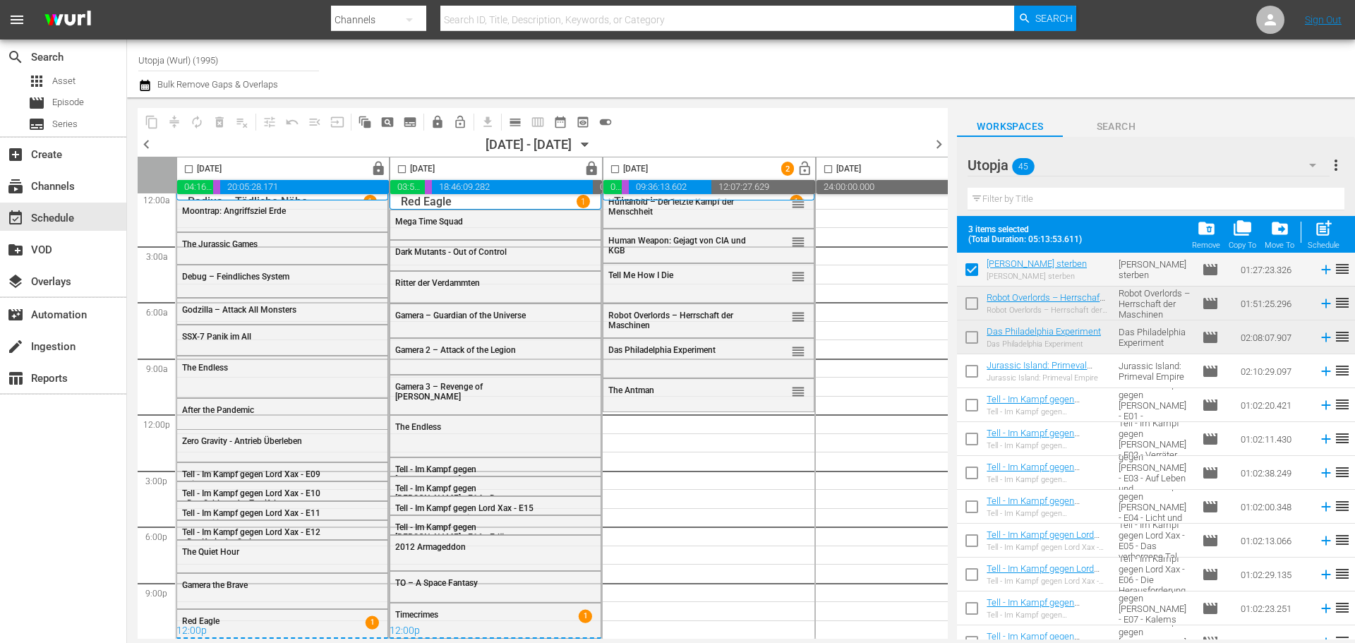
scroll to position [141, 0]
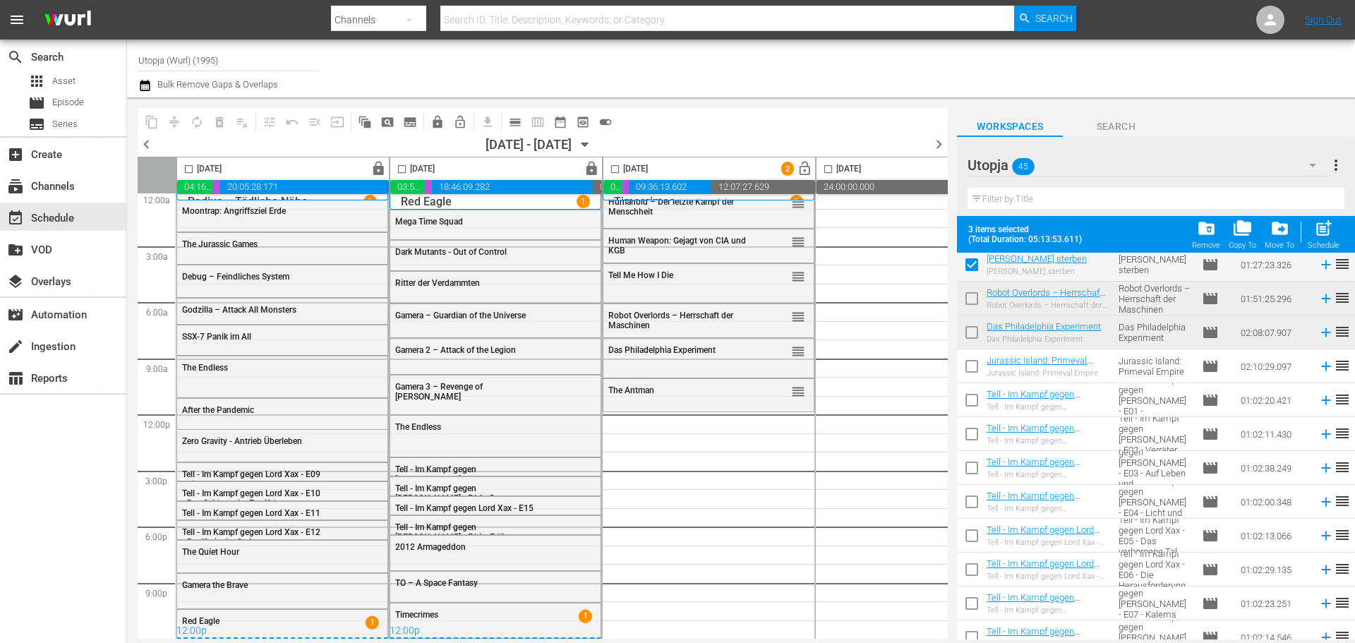
click at [972, 370] on input "checkbox" at bounding box center [972, 369] width 30 height 30
checkbox input "true"
click at [615, 169] on input "checkbox" at bounding box center [615, 172] width 16 height 16
checkbox input "true"
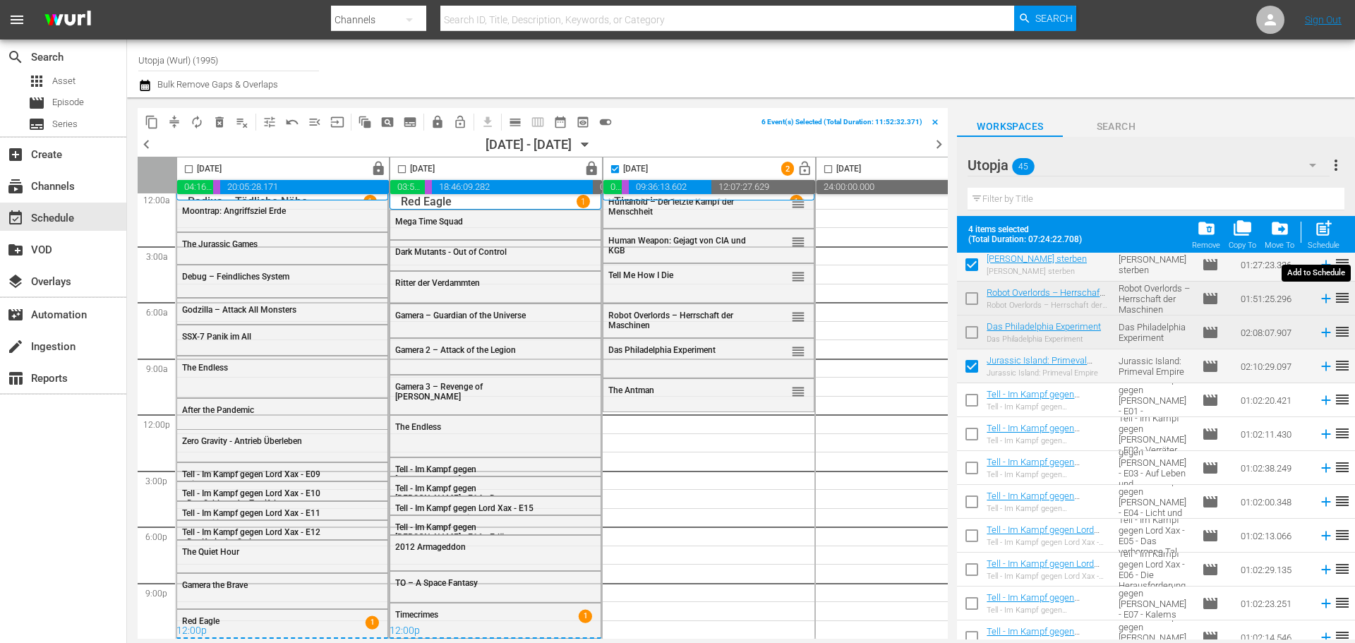
click at [1320, 229] on span "post_add" at bounding box center [1323, 228] width 19 height 19
checkbox input "false"
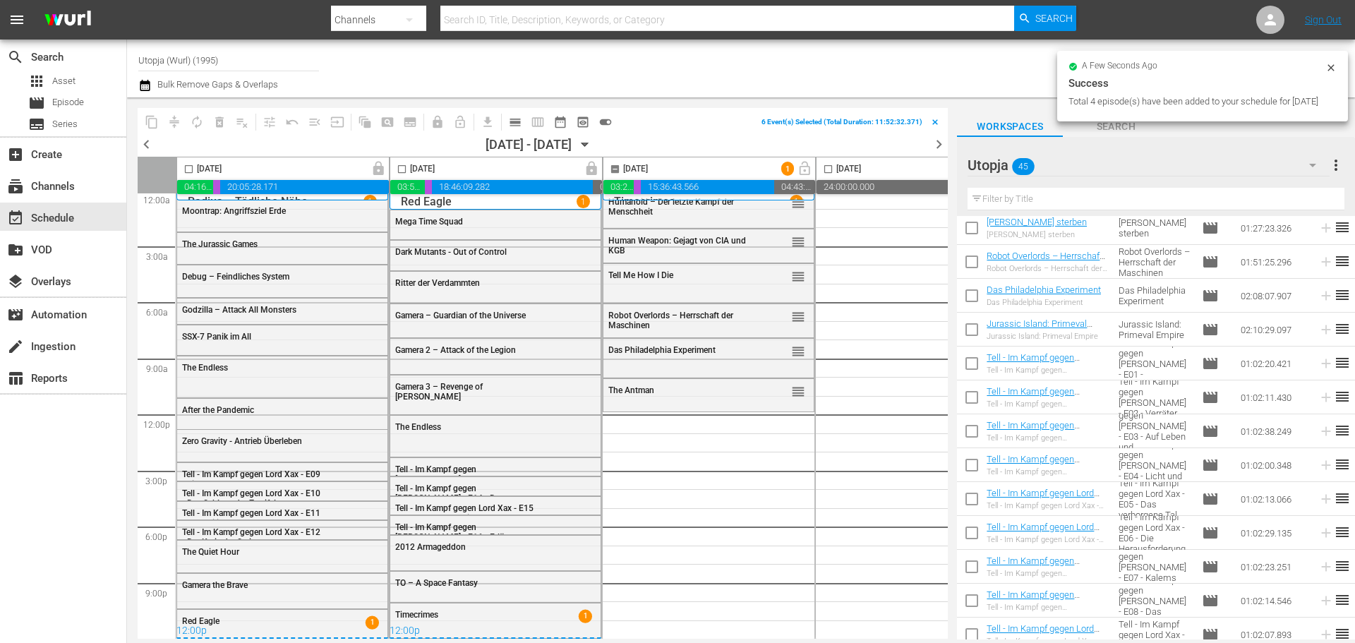
checkbox input "false"
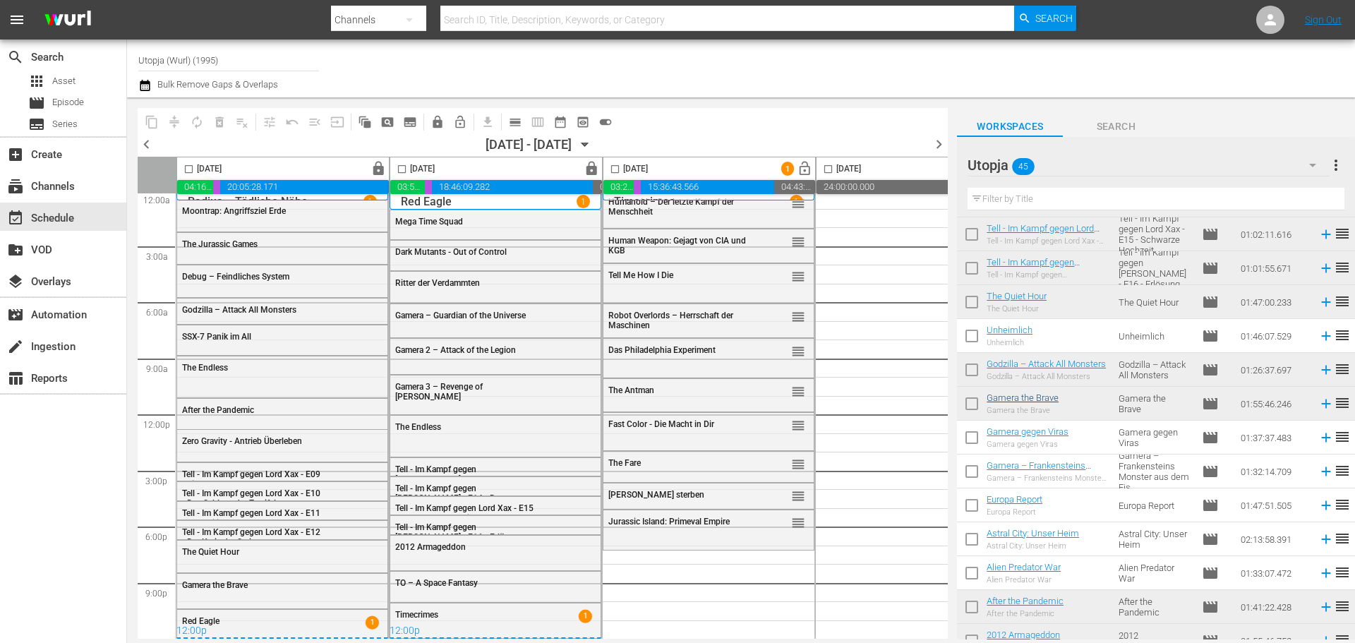
scroll to position [776, 0]
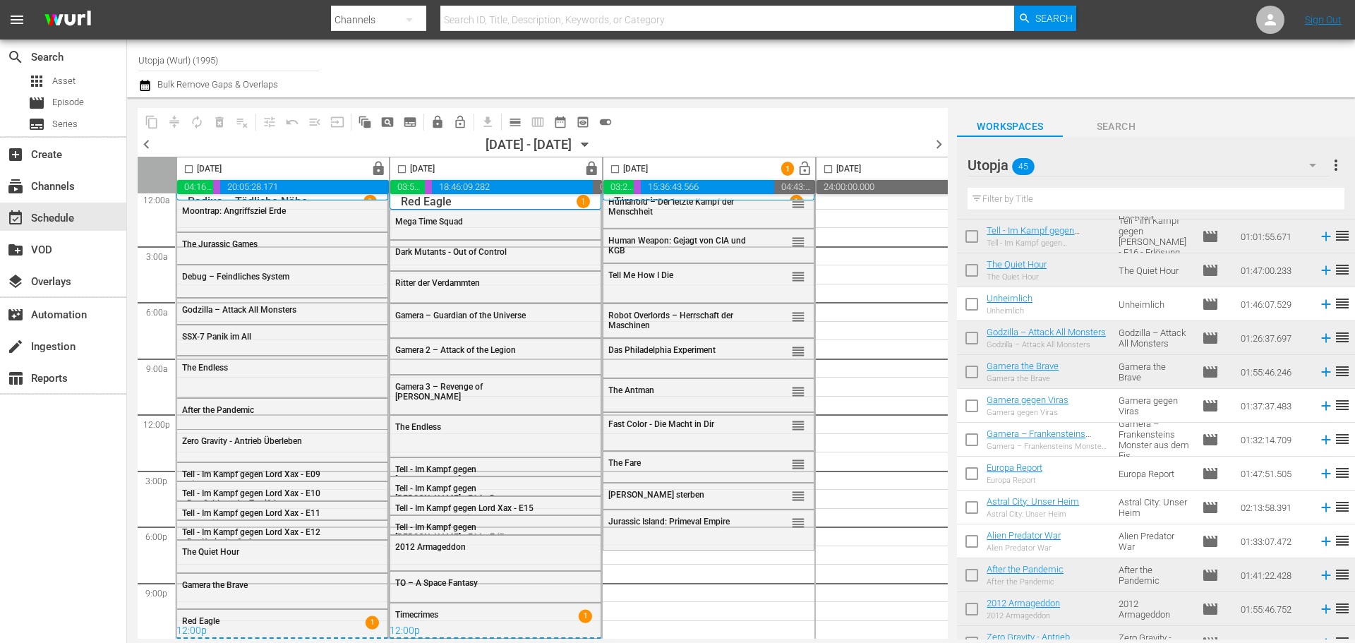
click at [979, 306] on input "checkbox" at bounding box center [972, 307] width 30 height 30
checkbox input "true"
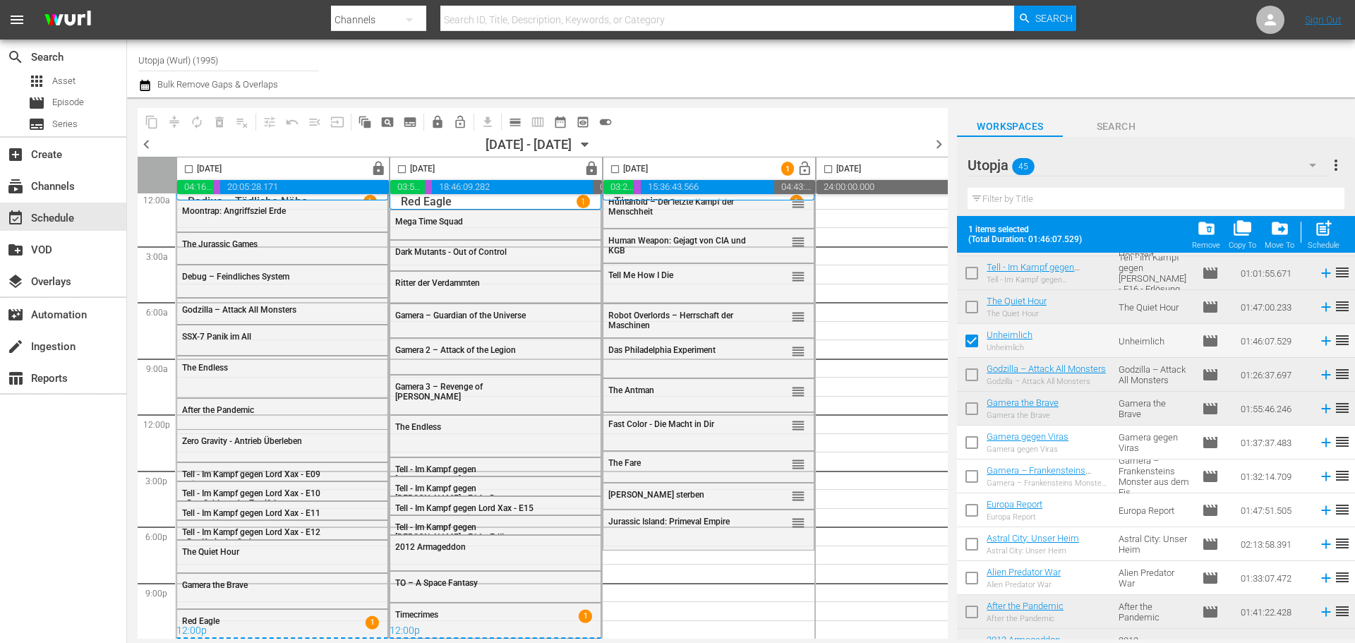
click at [965, 547] on input "checkbox" at bounding box center [972, 547] width 30 height 30
checkbox input "true"
click at [617, 169] on input "checkbox" at bounding box center [615, 172] width 16 height 16
checkbox input "true"
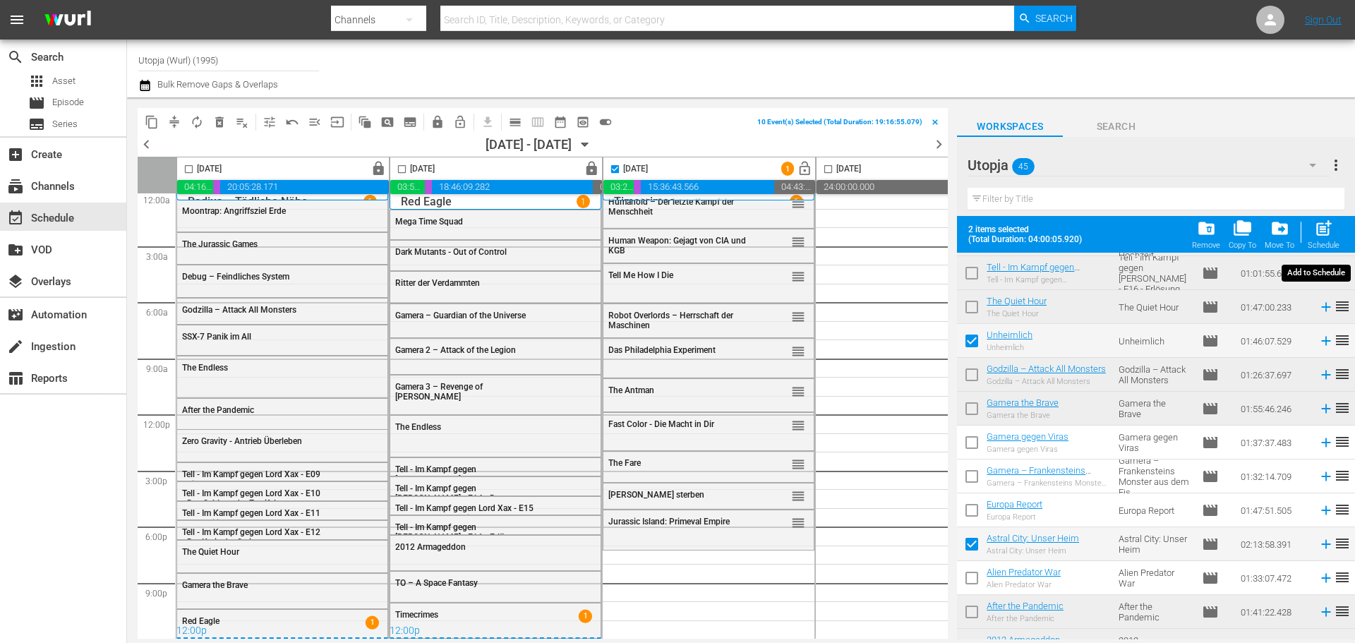
click at [1320, 238] on span "post_add" at bounding box center [1323, 228] width 19 height 19
checkbox input "false"
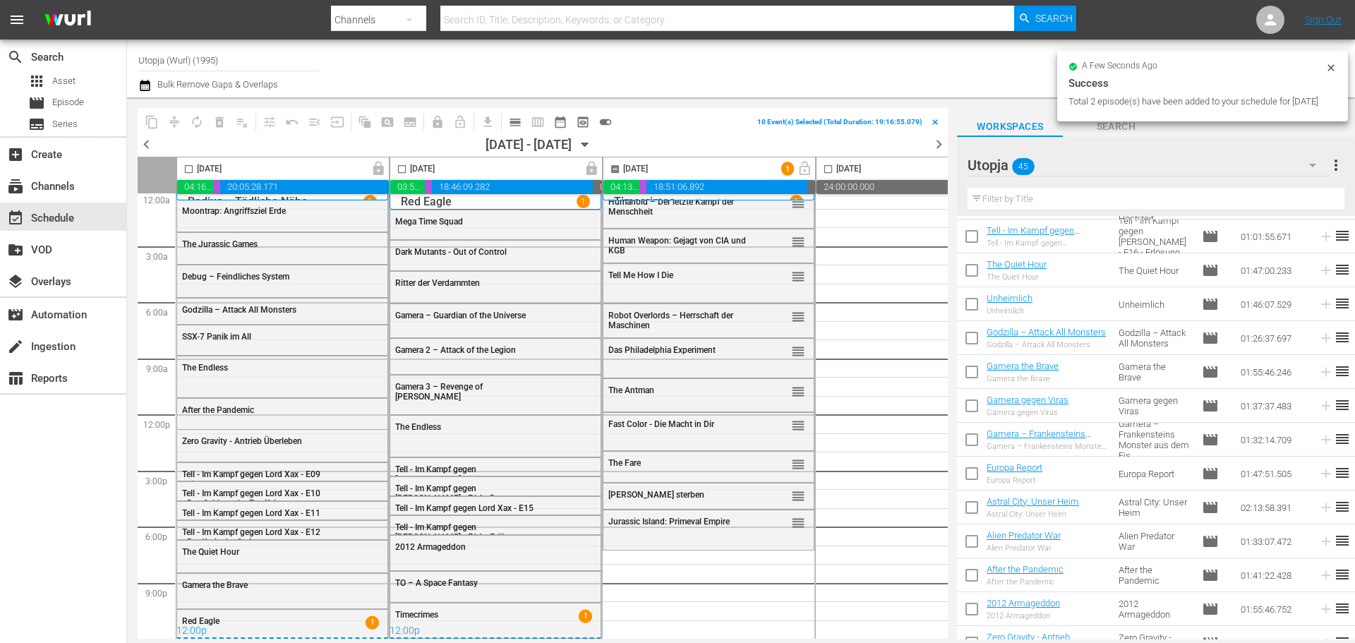
checkbox input "false"
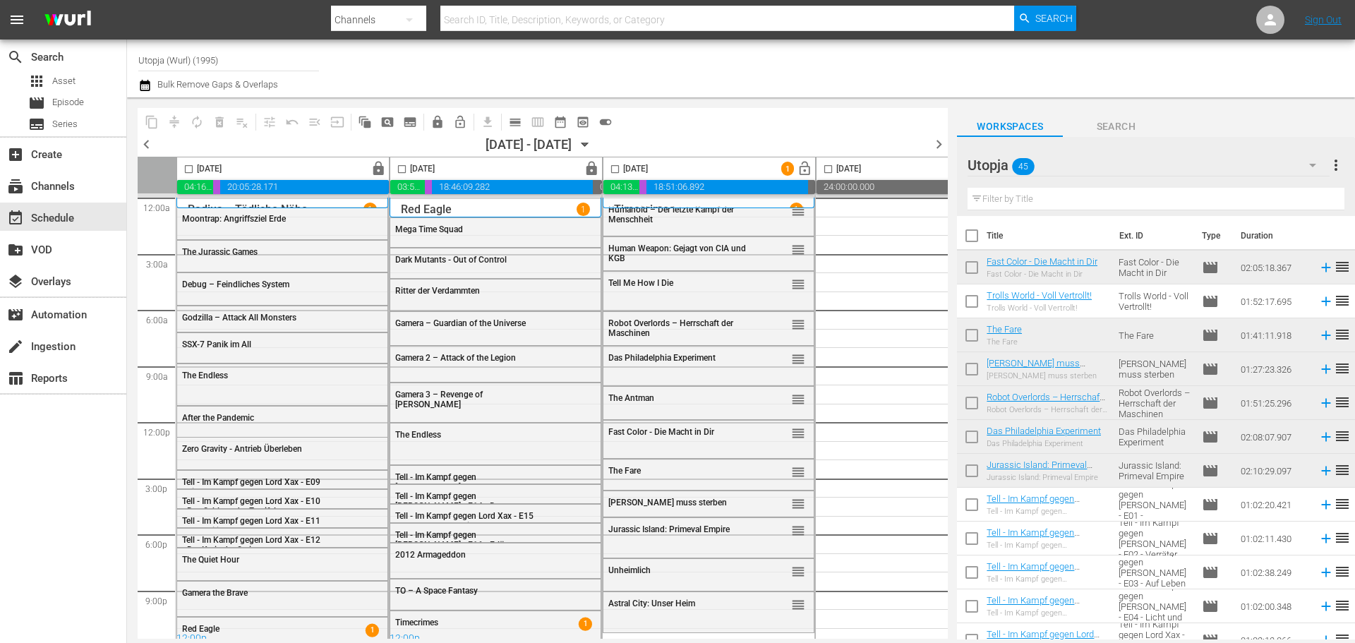
scroll to position [776, 0]
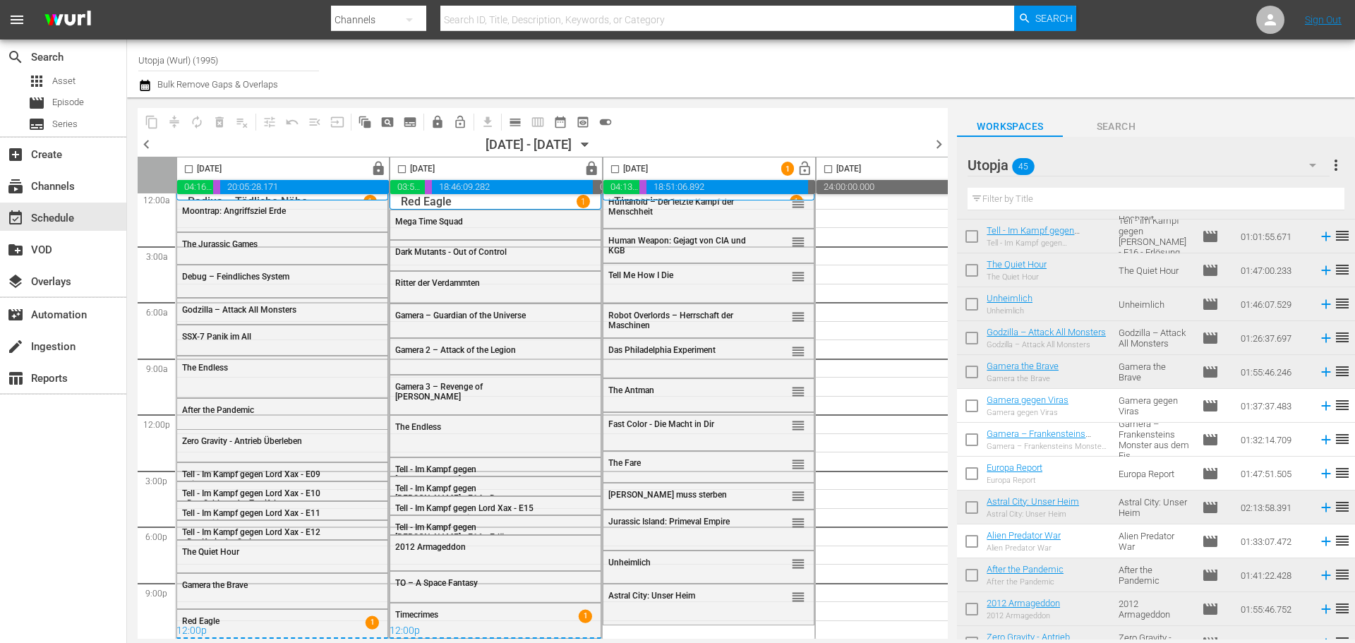
click at [1118, 164] on div "Utopja 45" at bounding box center [1147, 165] width 361 height 40
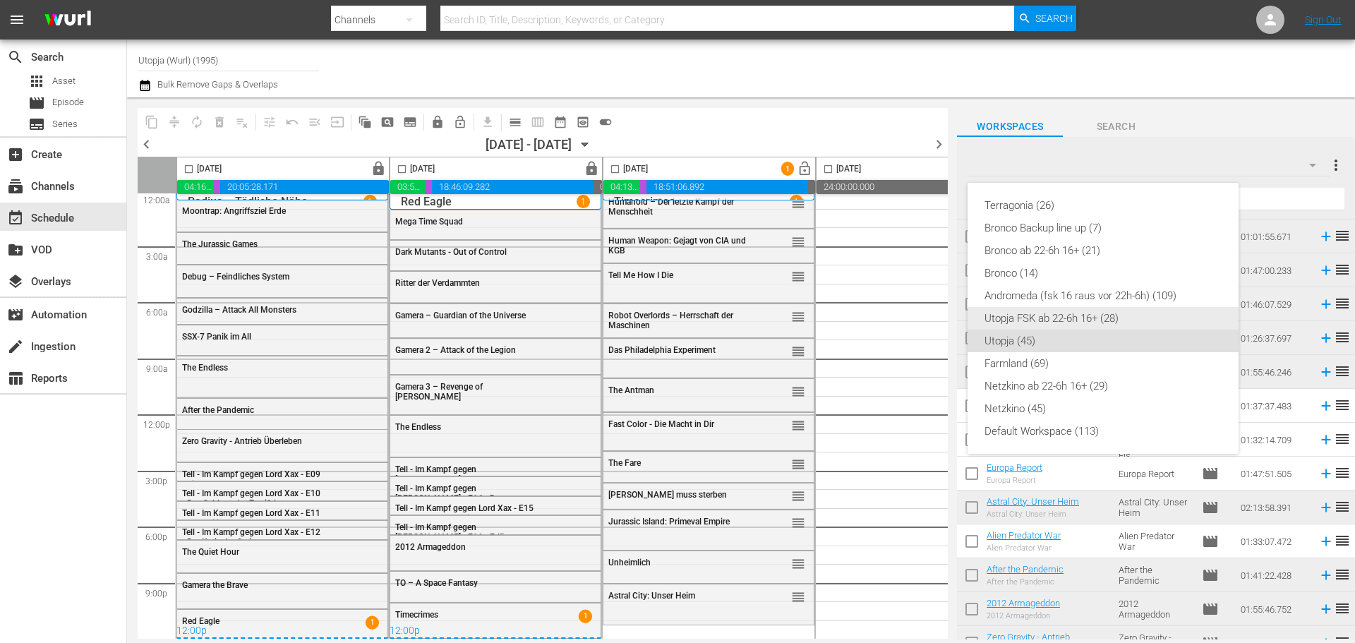
click at [1030, 316] on div "Utopja FSK ab 22-6h 16+ (28)" at bounding box center [1102, 318] width 237 height 23
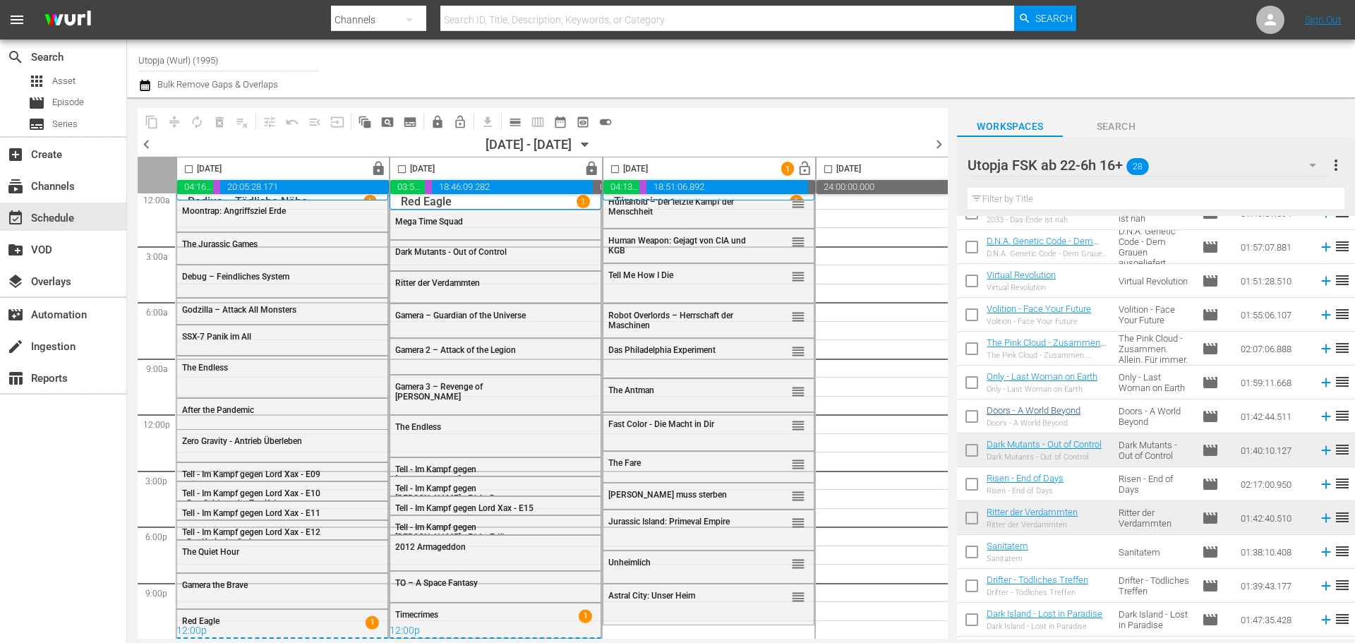
scroll to position [0, 0]
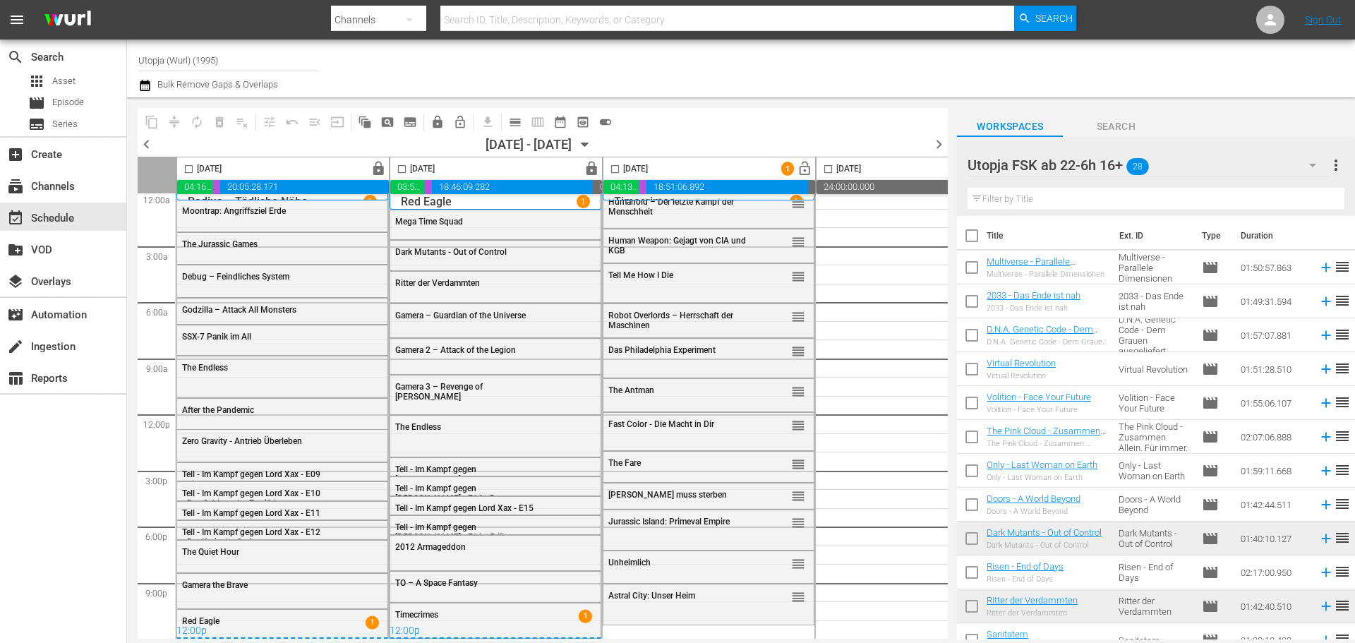
click at [970, 267] on input "checkbox" at bounding box center [972, 270] width 30 height 30
checkbox input "true"
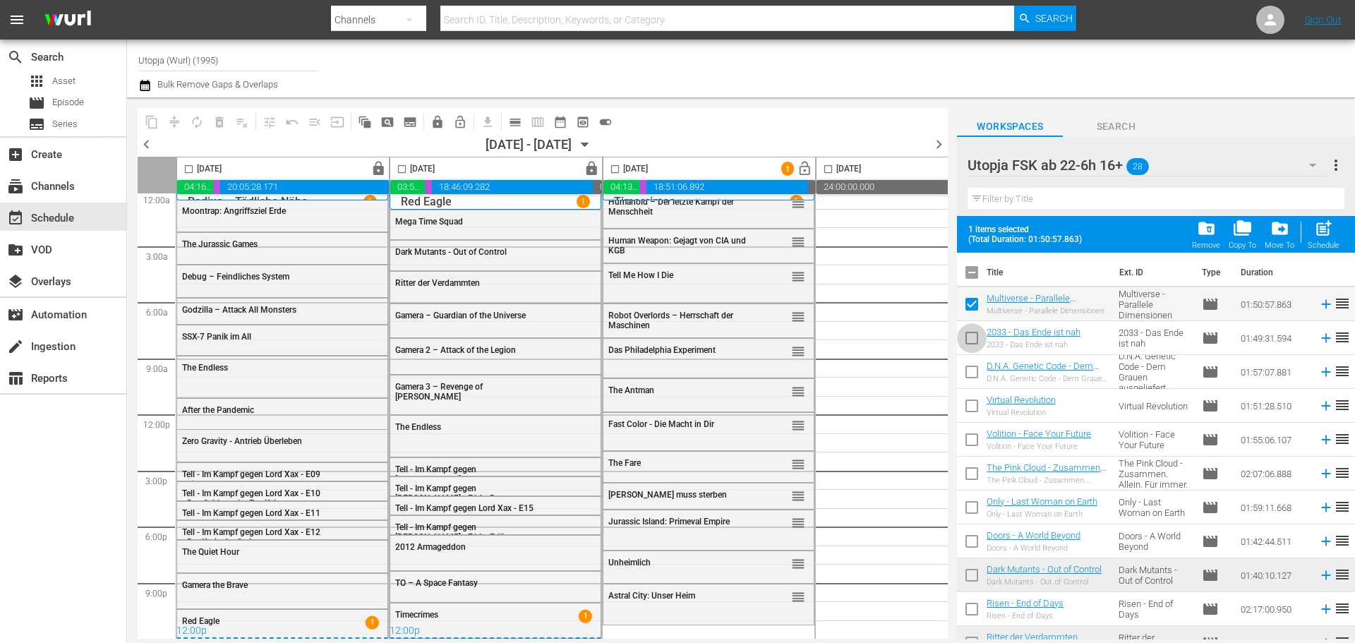
click at [962, 337] on input "checkbox" at bounding box center [972, 341] width 30 height 30
checkbox input "true"
click at [966, 417] on input "checkbox" at bounding box center [972, 409] width 30 height 30
checkbox input "true"
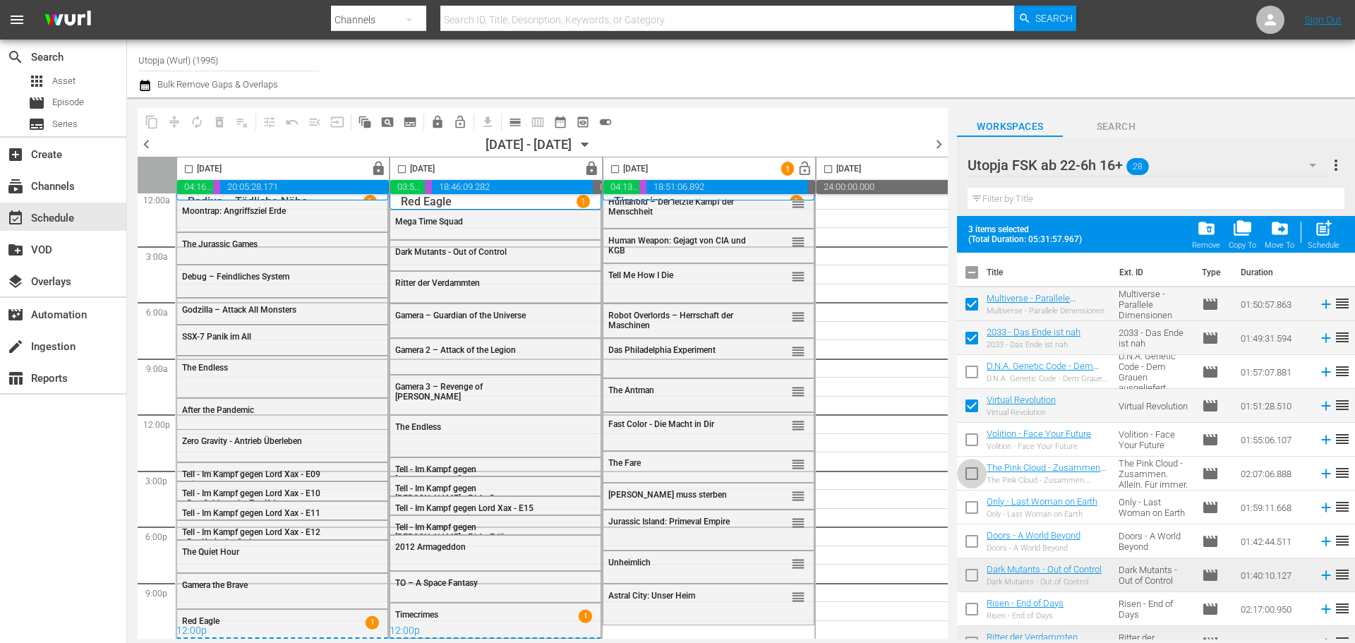
click at [965, 487] on input "checkbox" at bounding box center [972, 476] width 30 height 30
checkbox input "true"
click at [621, 167] on input "checkbox" at bounding box center [615, 172] width 16 height 16
checkbox input "true"
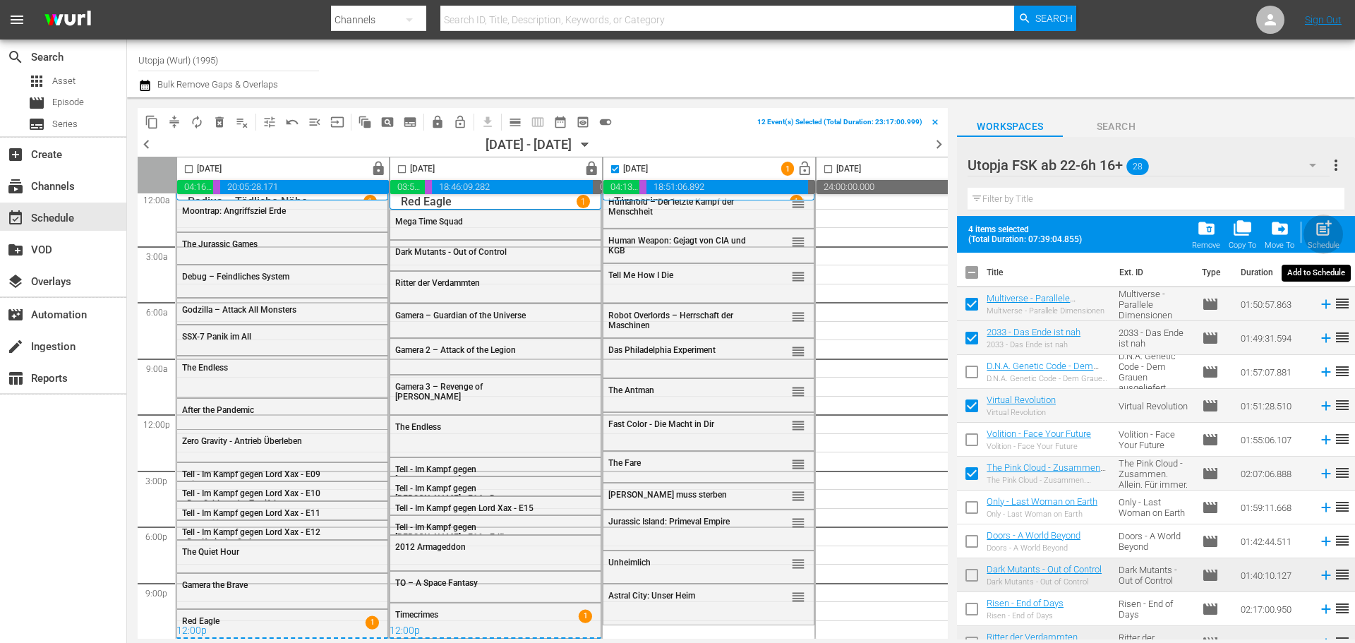
click at [1327, 229] on span "post_add" at bounding box center [1323, 228] width 19 height 19
checkbox input "false"
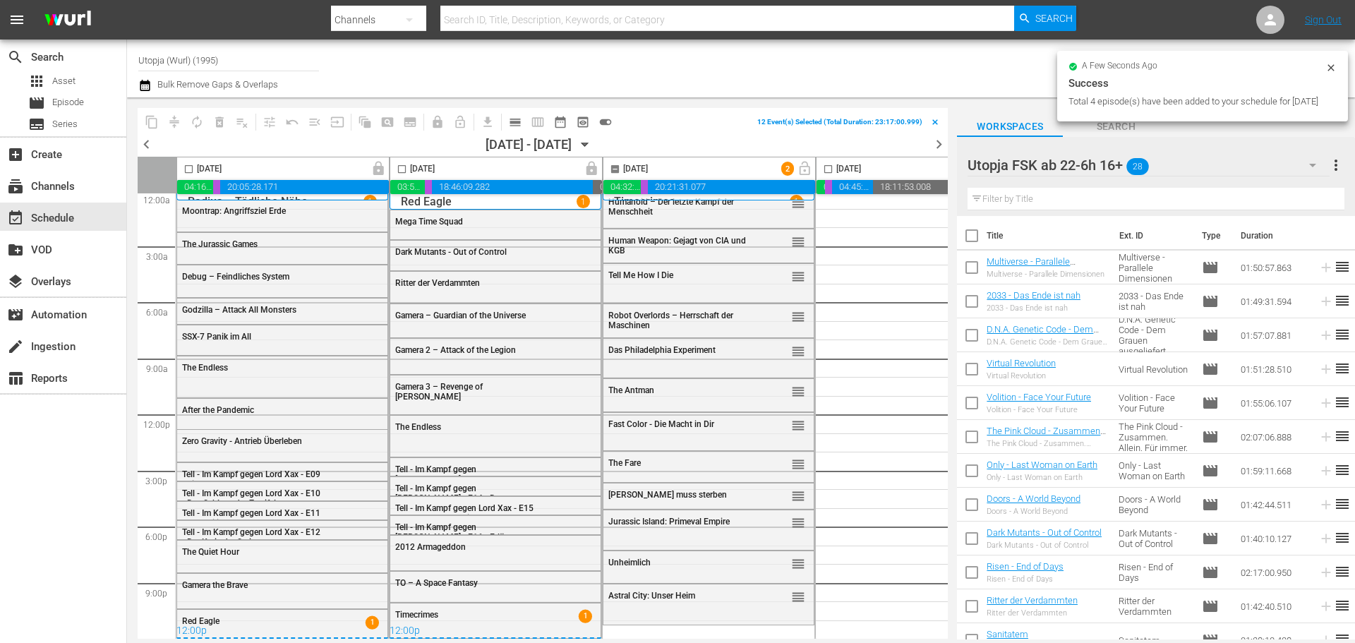
checkbox input "false"
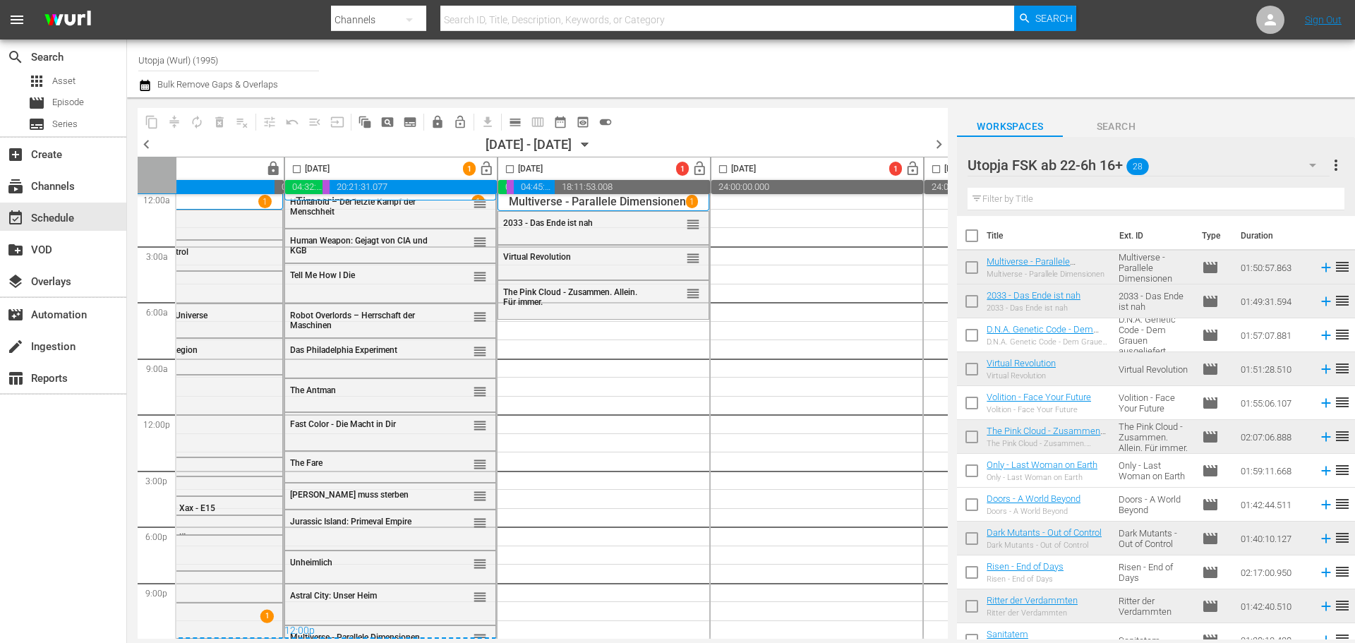
scroll to position [13, 329]
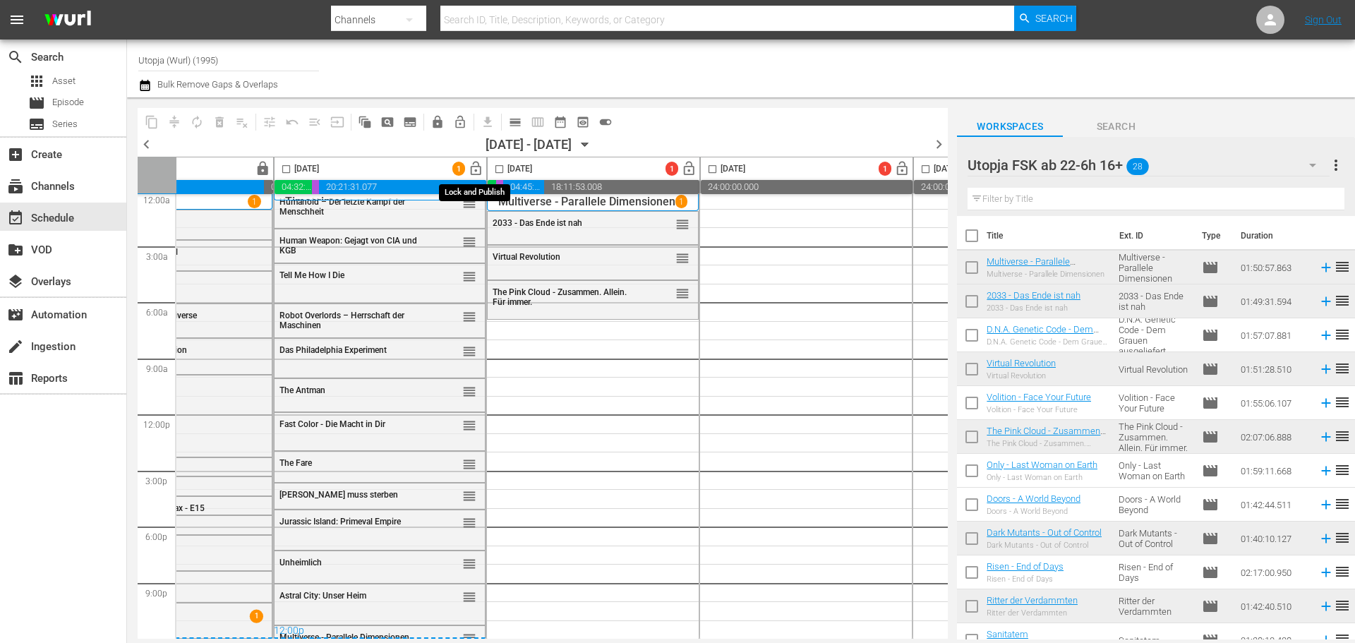
click at [478, 169] on span "lock_open" at bounding box center [476, 169] width 16 height 16
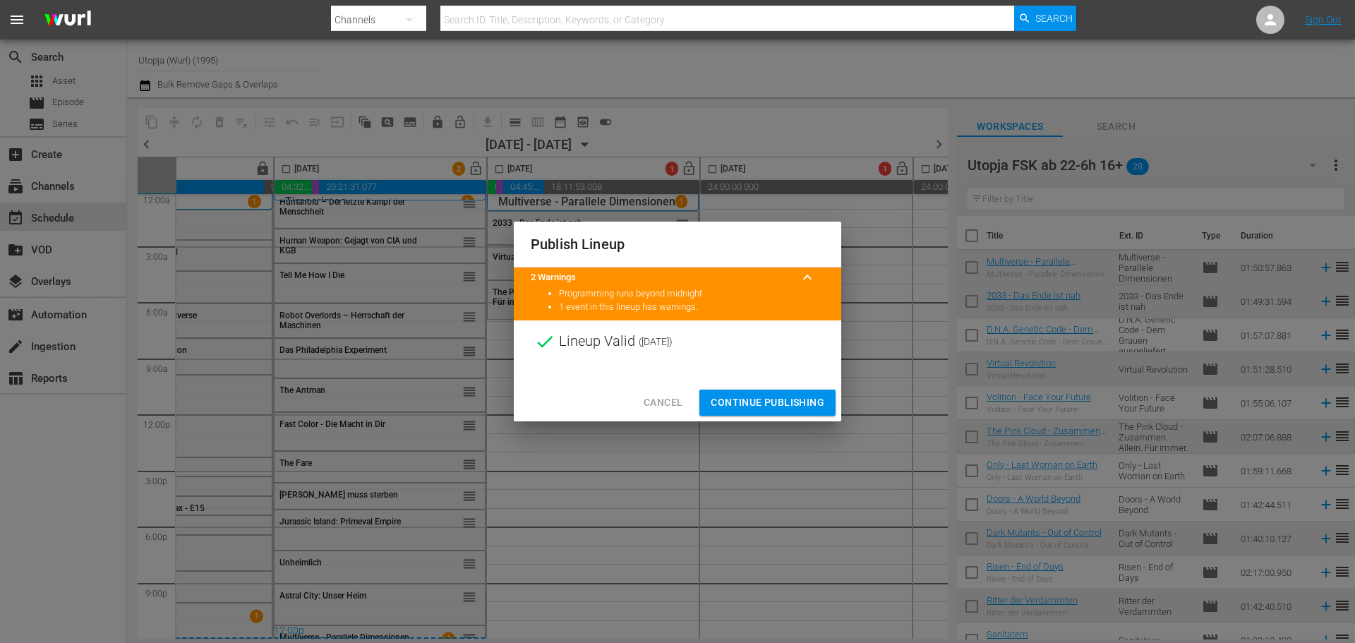
click at [759, 403] on span "Continue Publishing" at bounding box center [768, 403] width 114 height 18
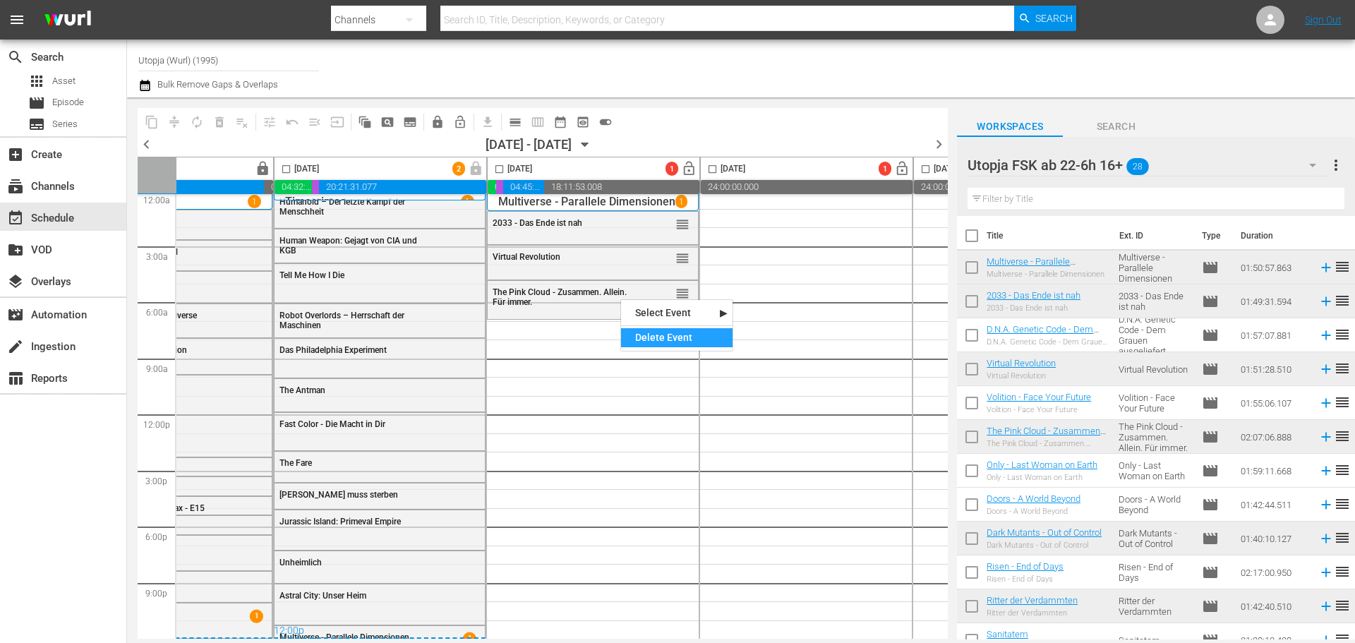
click at [663, 341] on div "Delete Event" at bounding box center [676, 337] width 111 height 19
drag, startPoint x: 681, startPoint y: 290, endPoint x: 674, endPoint y: 327, distance: 38.1
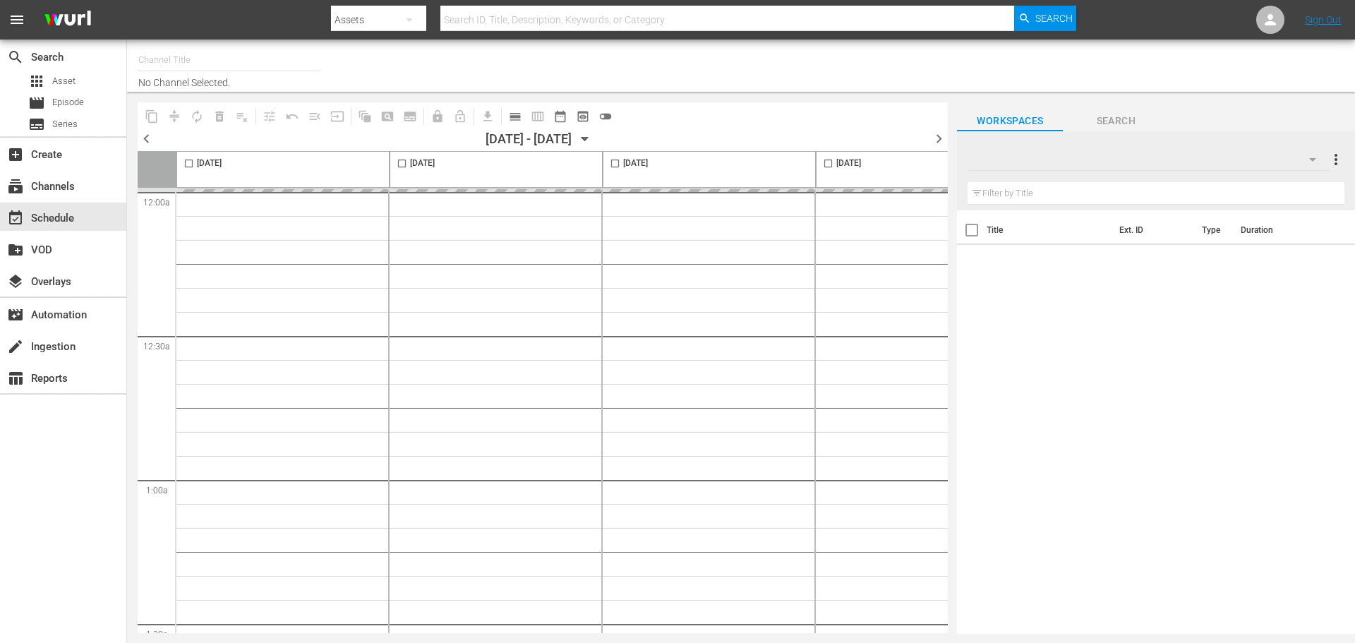
click at [605, 114] on button "toggle_off" at bounding box center [605, 116] width 23 height 23
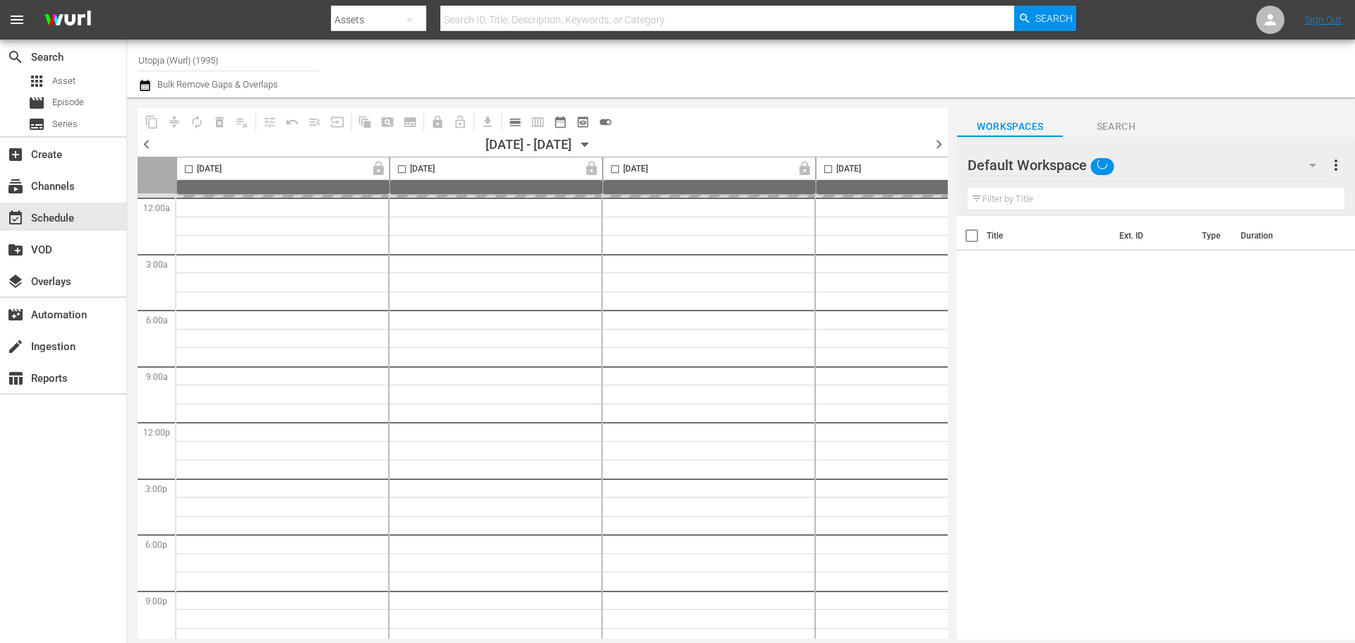
type input "Utopja (Wurl) (1995)"
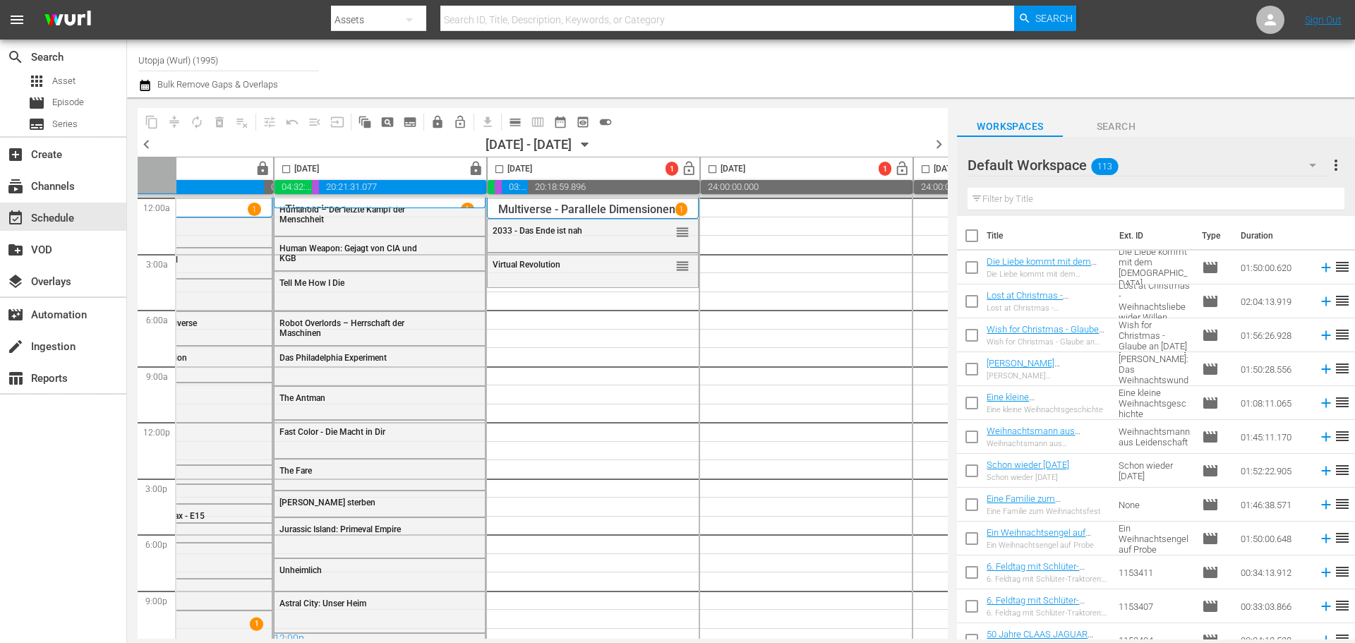
scroll to position [0, 323]
click at [1139, 164] on div "Default Workspace 113" at bounding box center [1147, 165] width 361 height 40
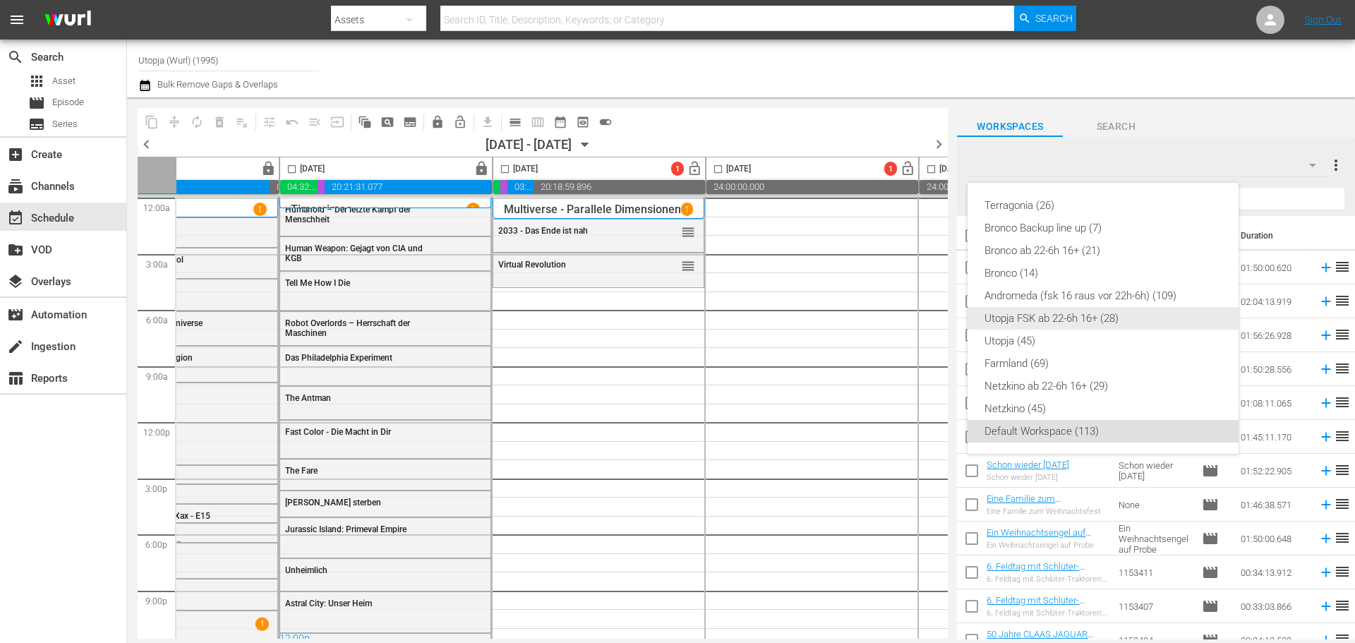
click at [1049, 321] on div "Utopja FSK ab 22-6h 16+ (28)" at bounding box center [1102, 318] width 237 height 23
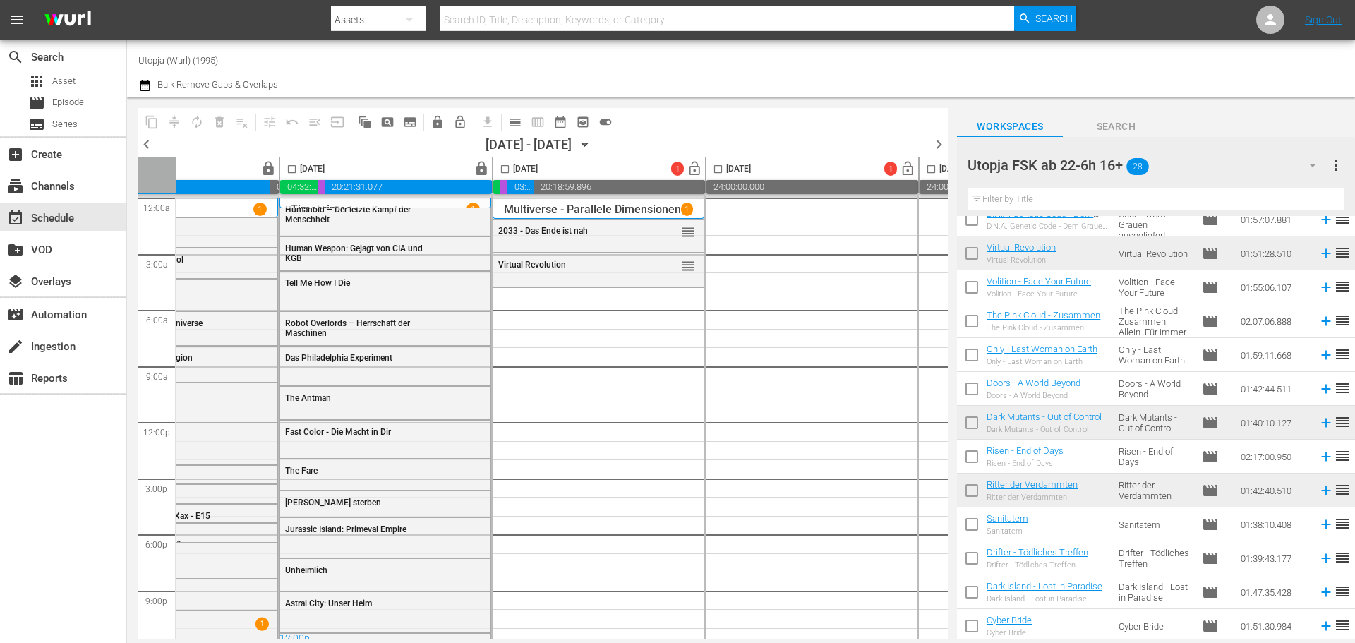
scroll to position [141, 0]
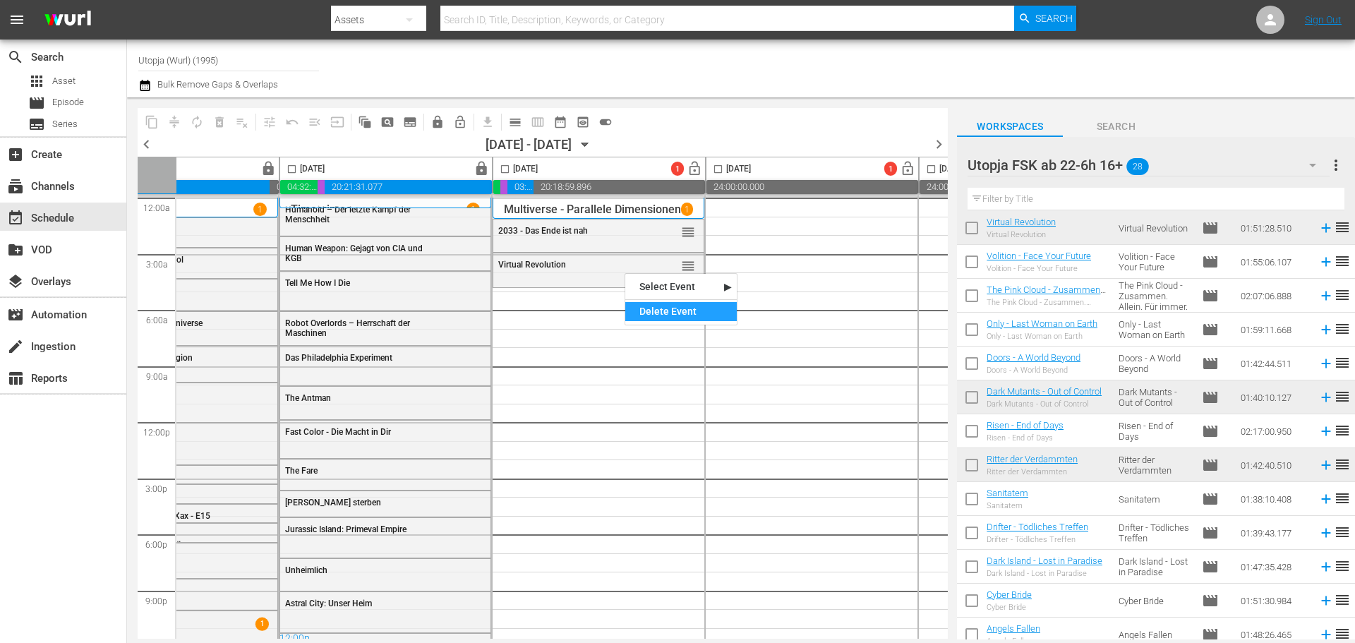
click at [668, 312] on div "Delete Event" at bounding box center [680, 311] width 111 height 19
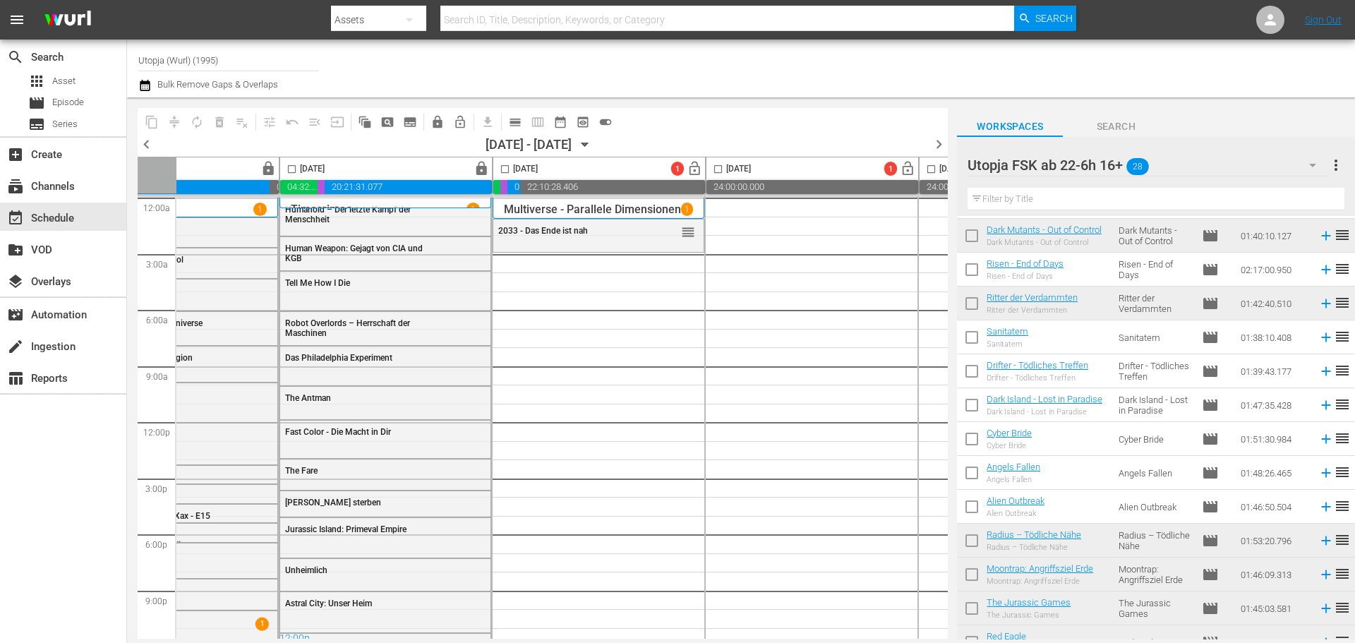
scroll to position [275, 0]
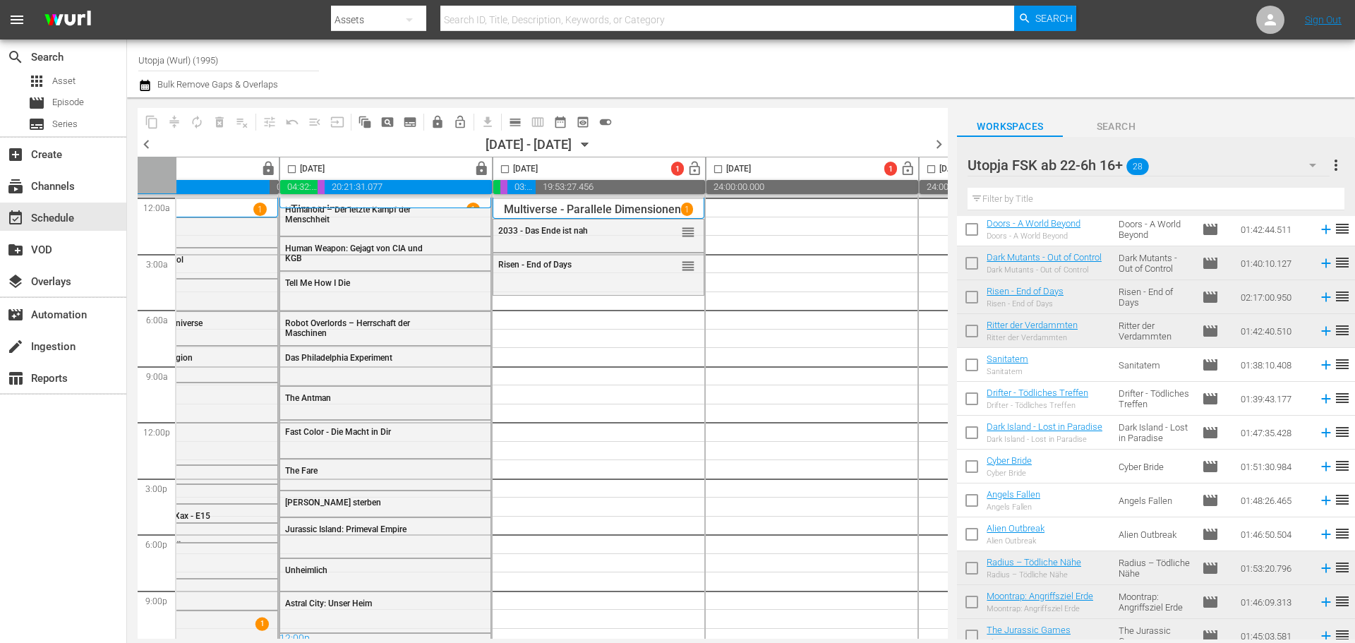
click at [1187, 171] on div "Utopja FSK ab 22-6h 16+ 28" at bounding box center [1147, 165] width 361 height 40
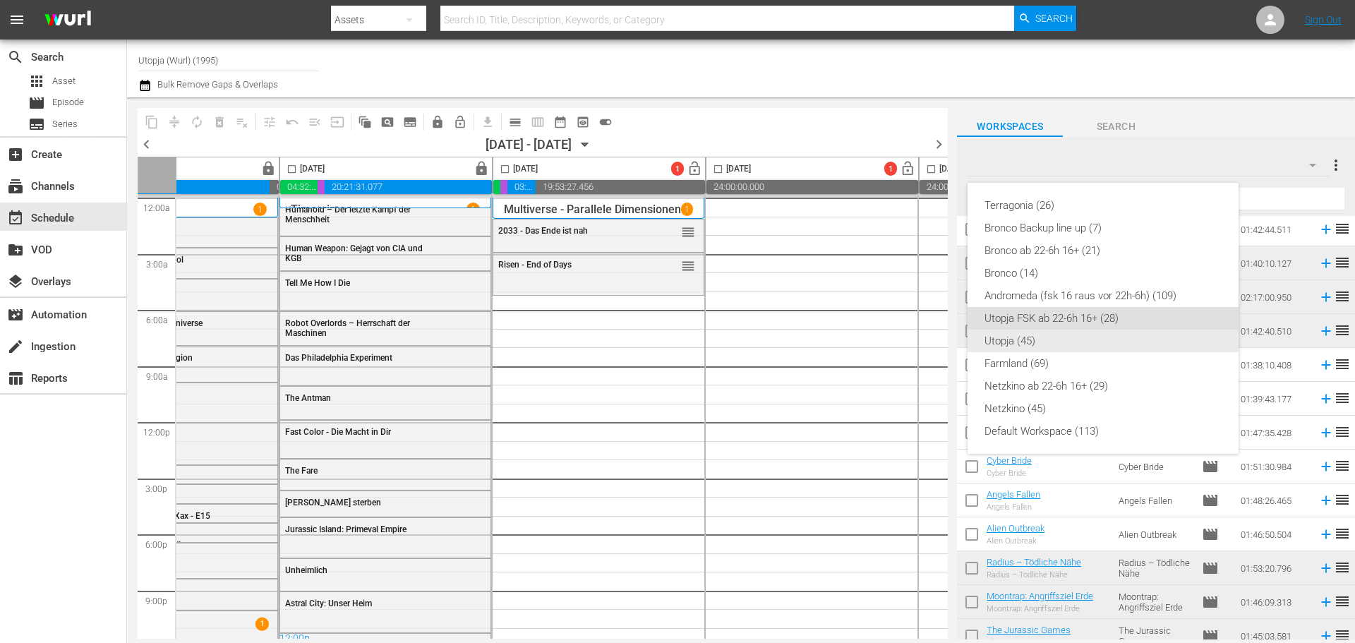
click at [1024, 337] on div "Utopja (45)" at bounding box center [1102, 341] width 237 height 23
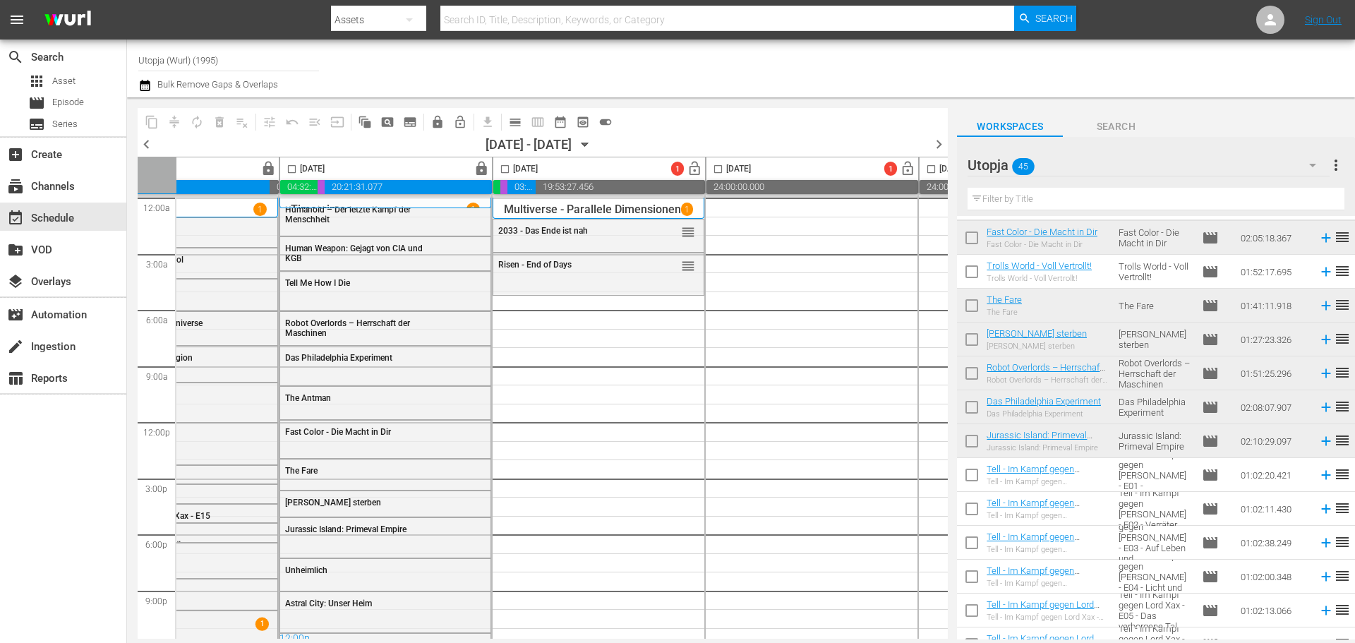
scroll to position [0, 0]
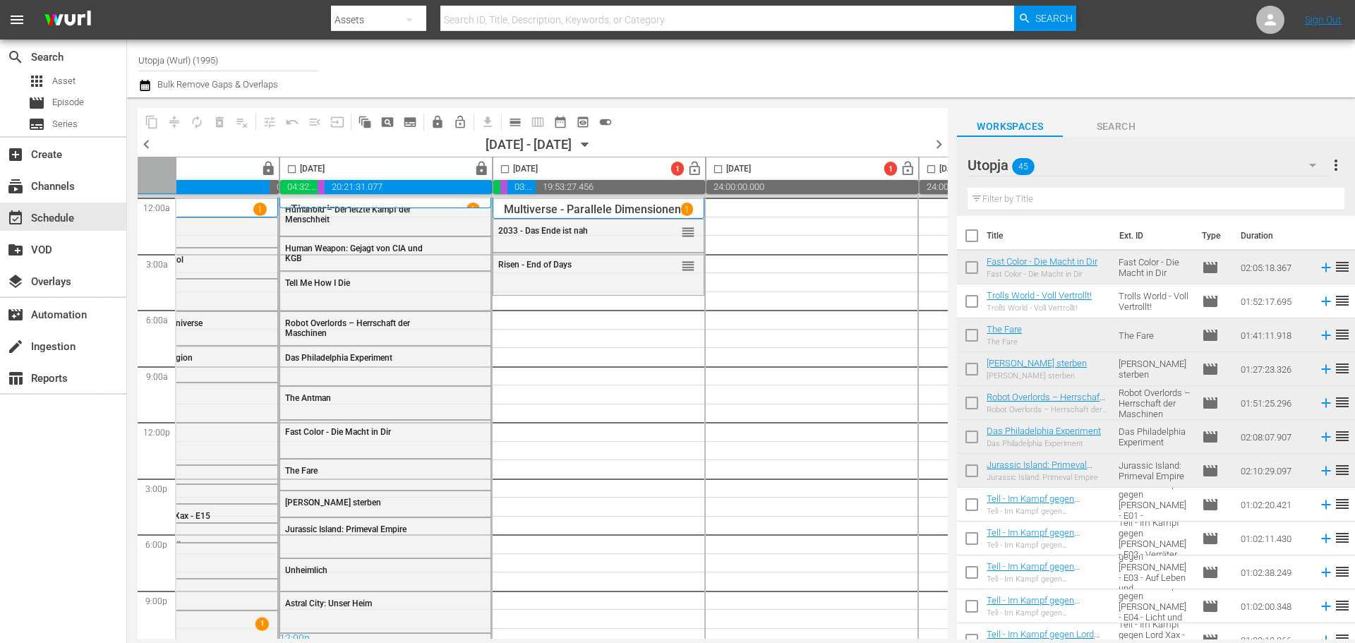
click at [967, 301] on input "checkbox" at bounding box center [972, 304] width 30 height 30
checkbox input "true"
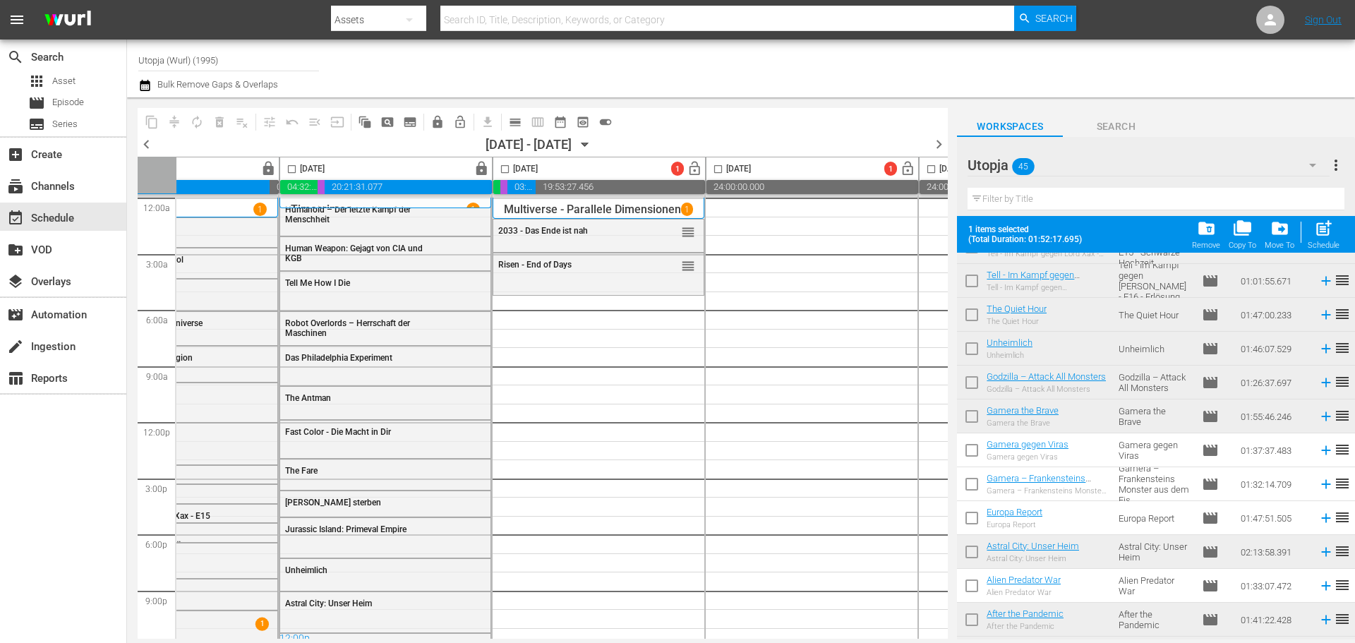
scroll to position [837, 0]
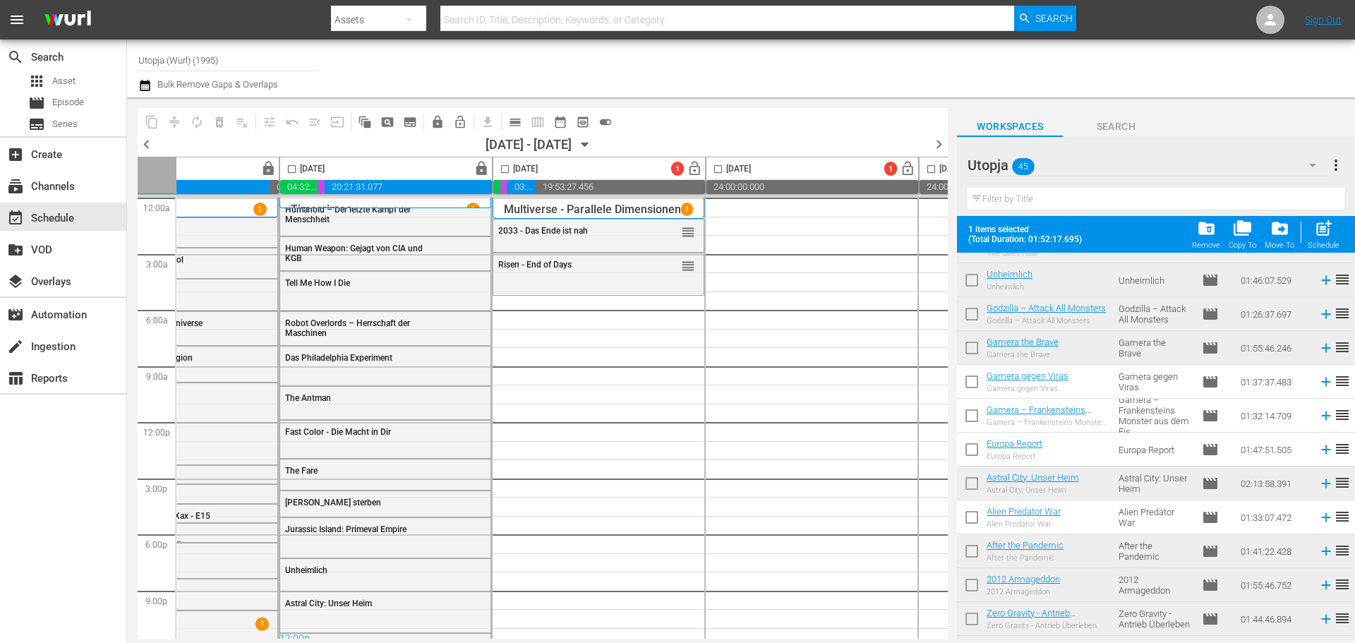
click at [971, 523] on input "checkbox" at bounding box center [972, 520] width 30 height 30
checkbox input "true"
click at [506, 171] on input "checkbox" at bounding box center [505, 172] width 16 height 16
checkbox input "true"
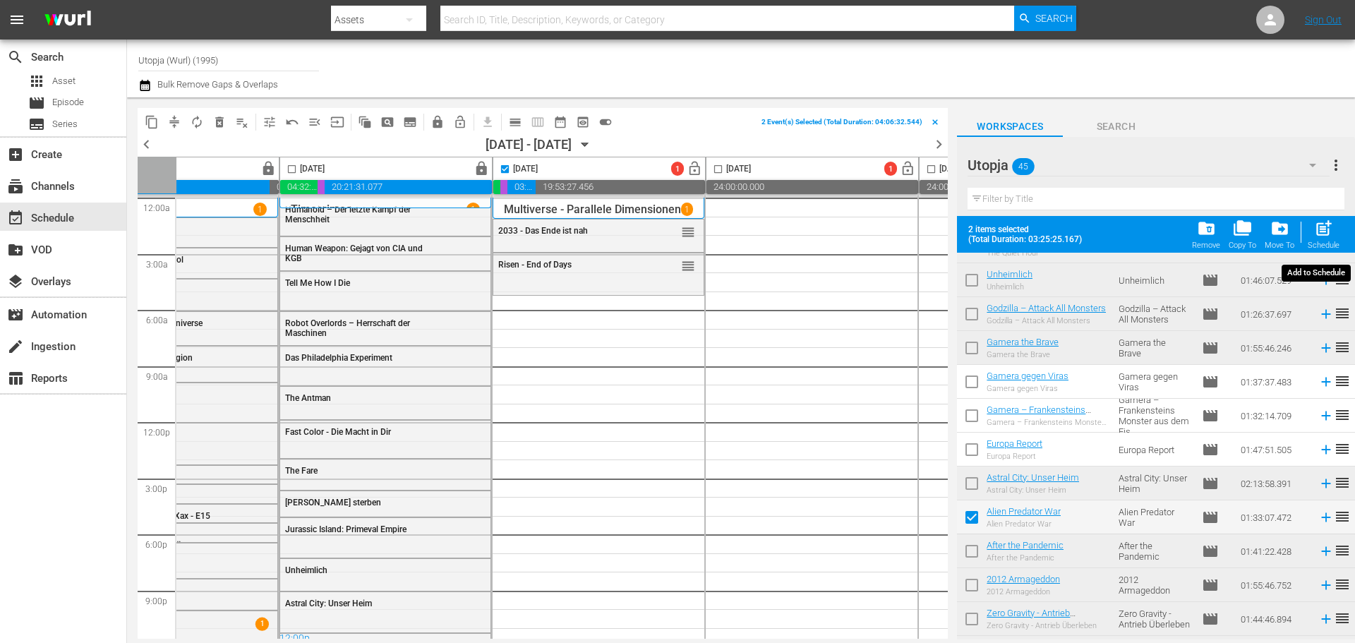
click at [1317, 234] on span "post_add" at bounding box center [1323, 228] width 19 height 19
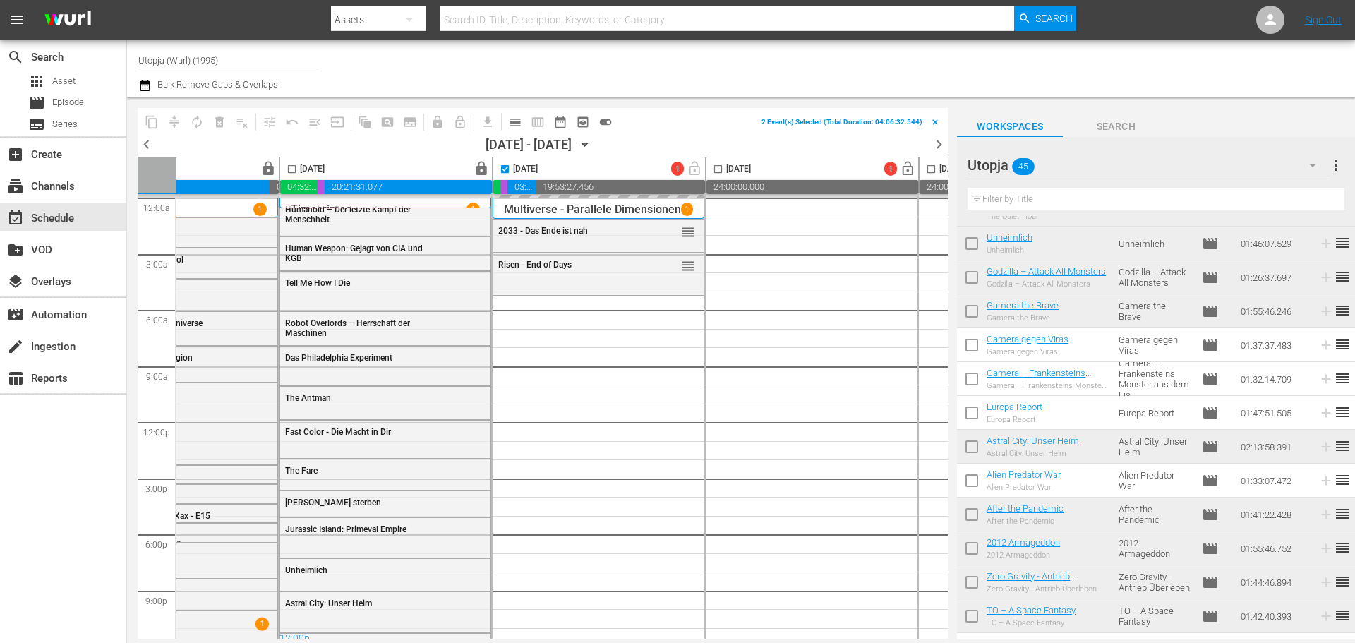
checkbox input "false"
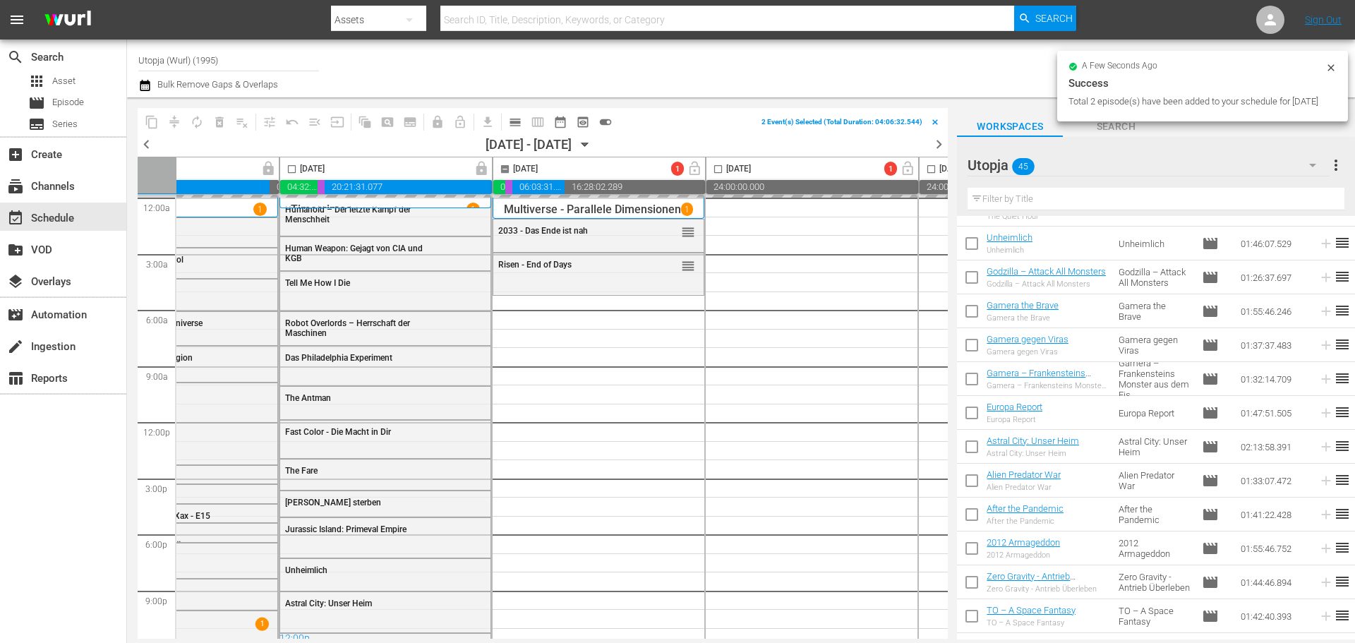
checkbox input "false"
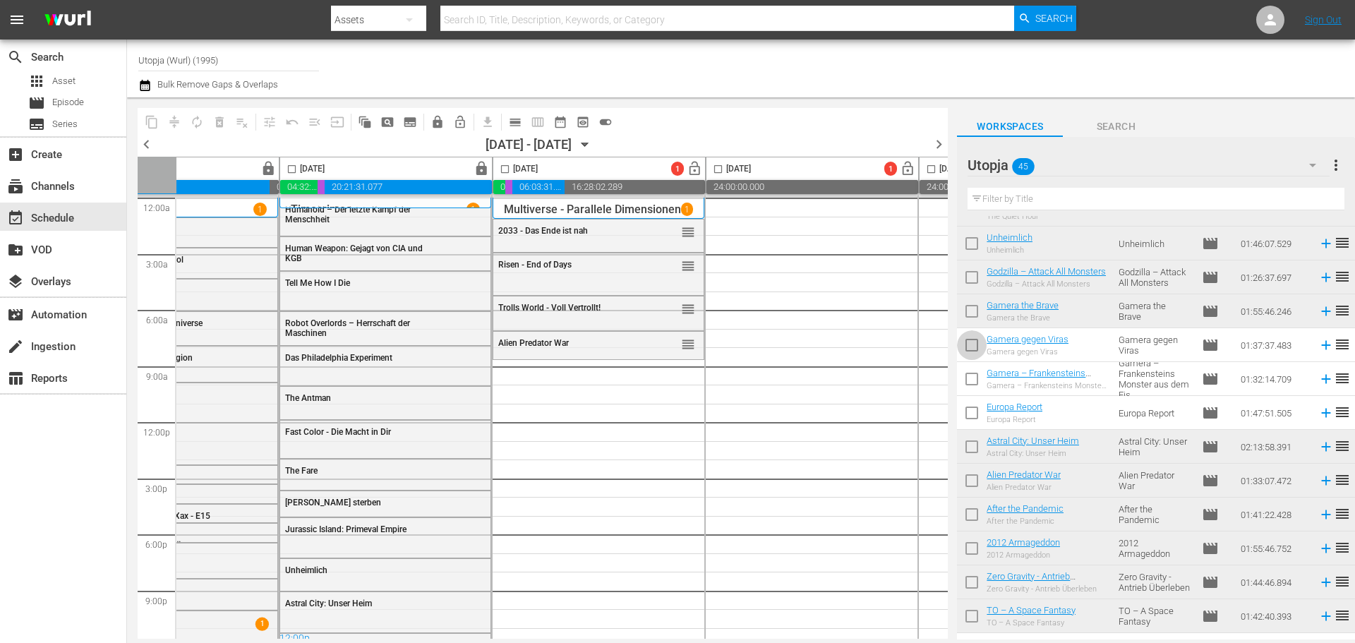
click at [972, 339] on input "checkbox" at bounding box center [972, 348] width 30 height 30
checkbox input "true"
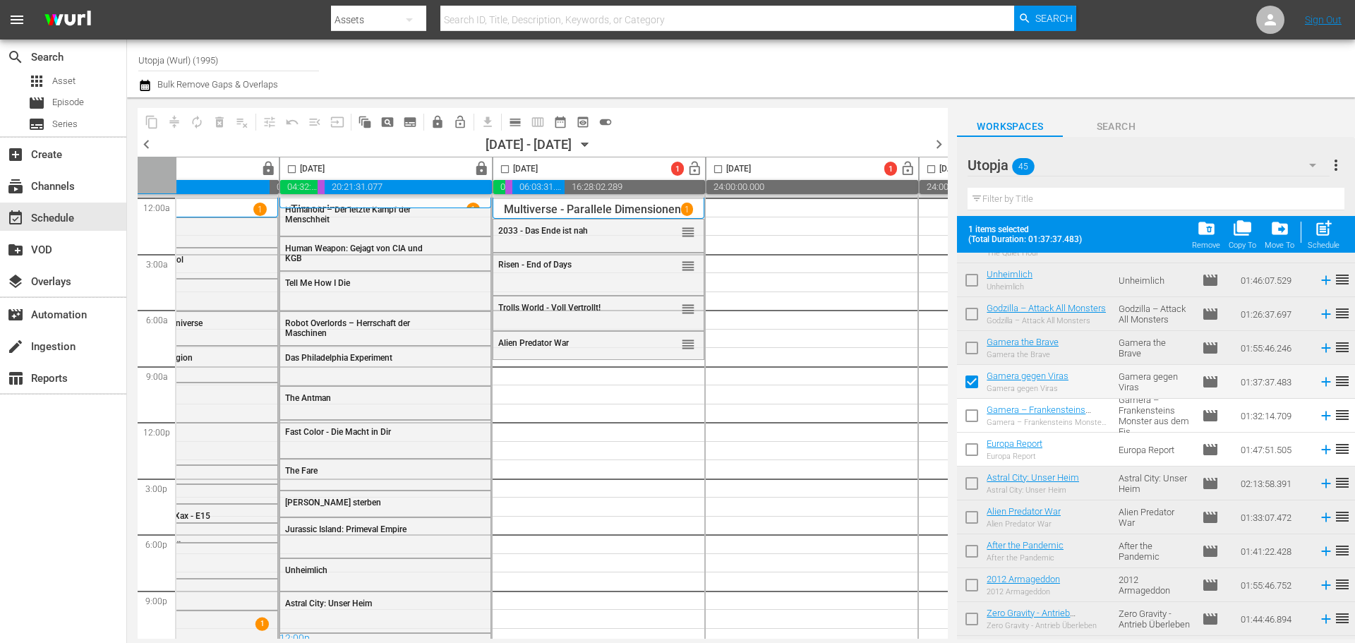
click at [971, 411] on input "checkbox" at bounding box center [972, 419] width 30 height 30
checkbox input "true"
click at [969, 446] on input "checkbox" at bounding box center [972, 452] width 30 height 30
checkbox input "true"
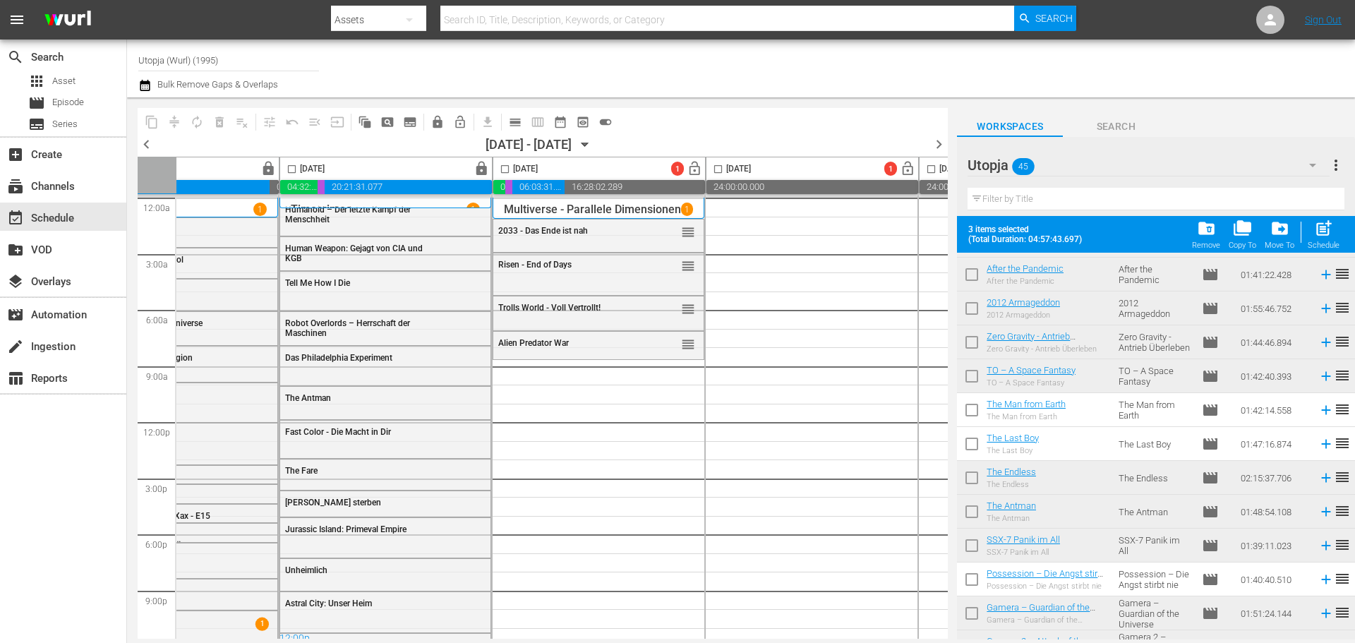
scroll to position [1170, 0]
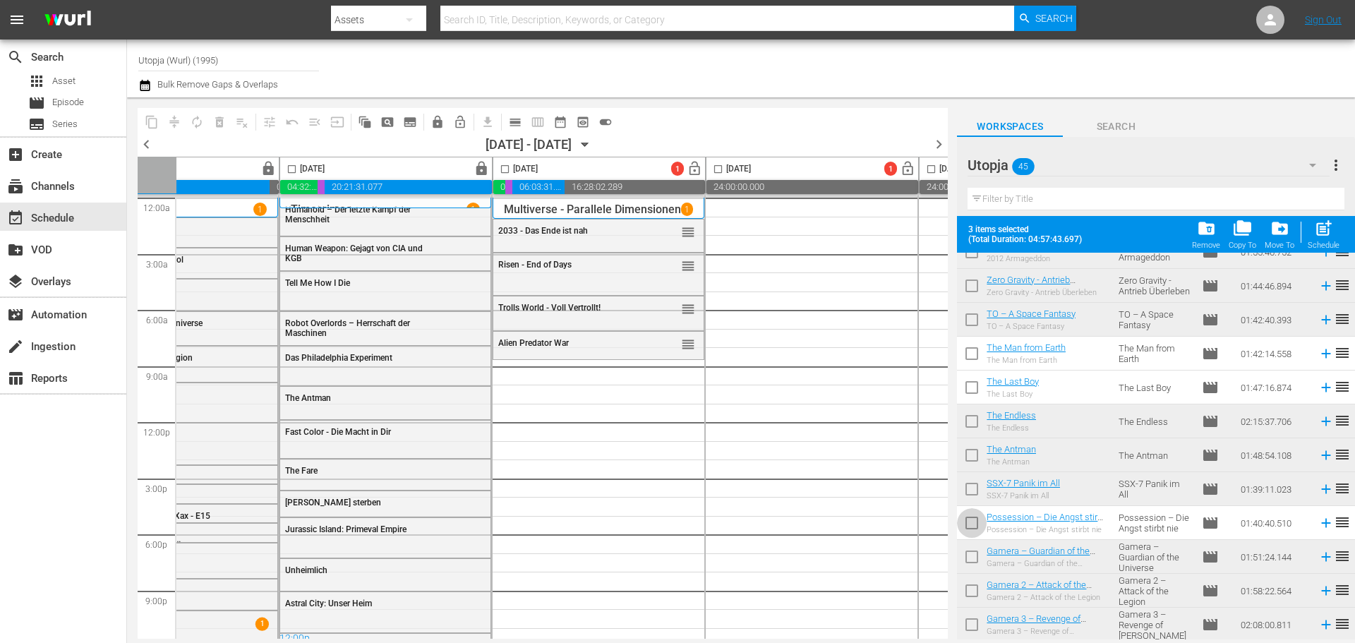
click at [979, 529] on input "checkbox" at bounding box center [972, 526] width 30 height 30
checkbox input "true"
click at [966, 353] on input "checkbox" at bounding box center [972, 357] width 30 height 30
checkbox input "true"
click at [970, 380] on input "checkbox" at bounding box center [972, 390] width 30 height 30
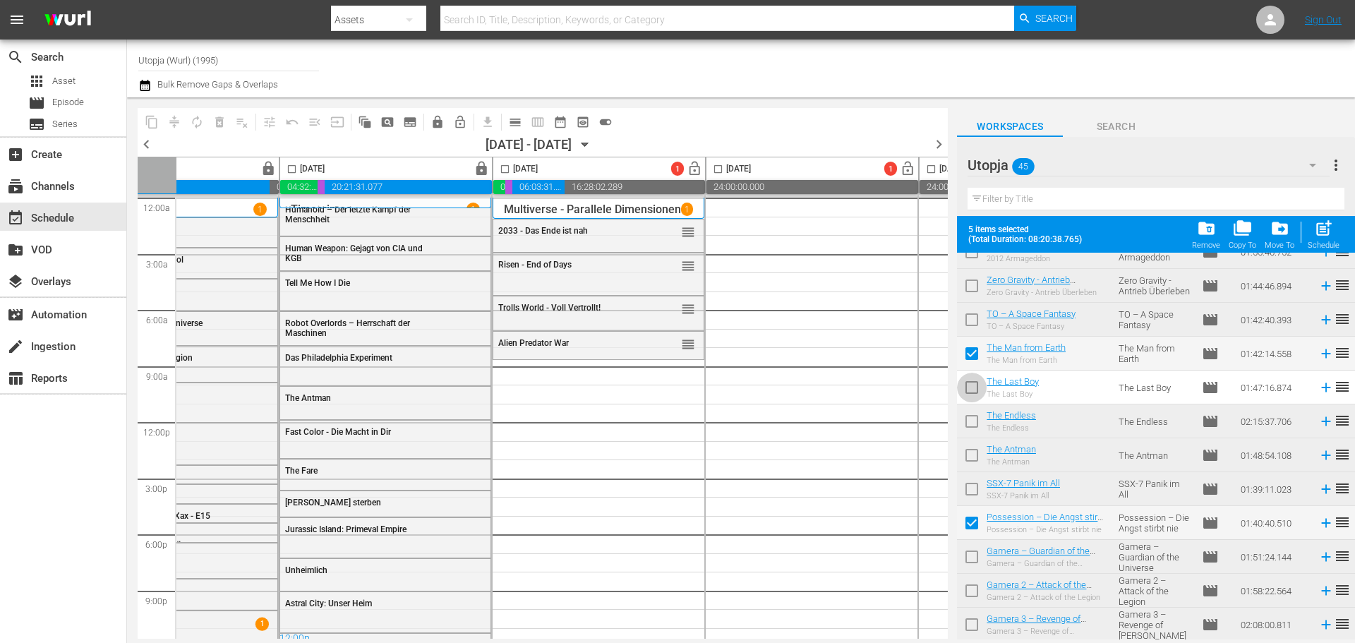
checkbox input "true"
click at [499, 167] on input "checkbox" at bounding box center [505, 172] width 16 height 16
checkbox input "true"
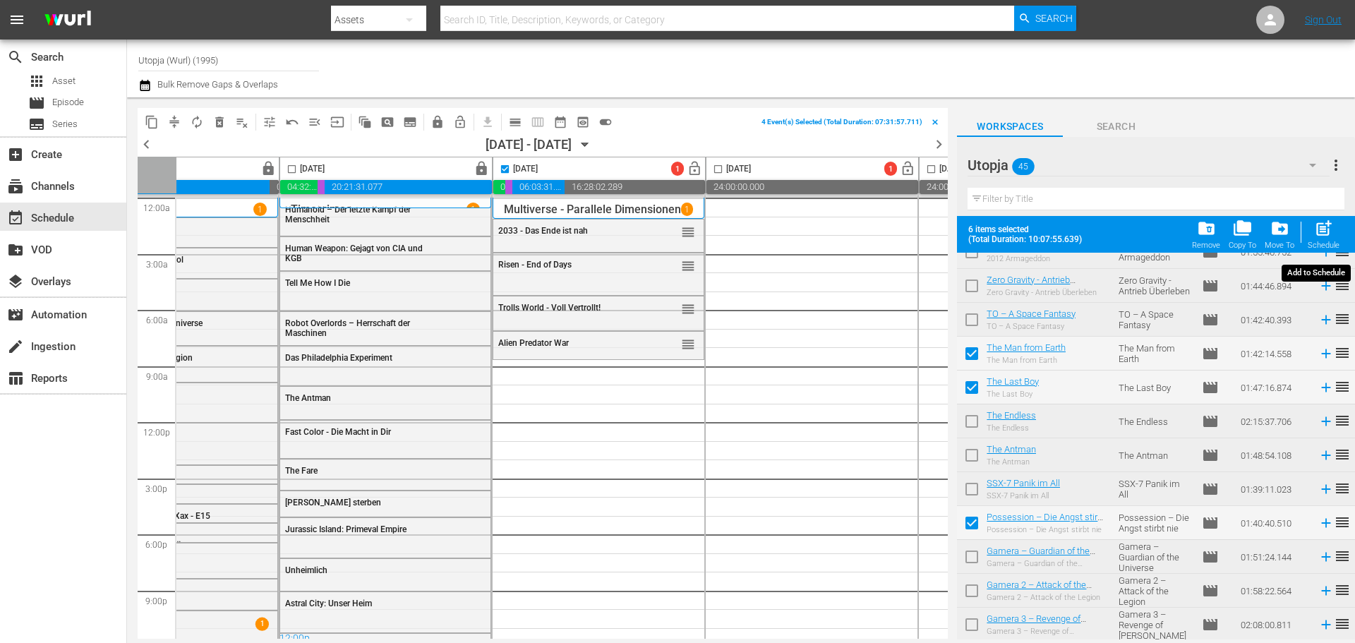
click at [1334, 234] on div "post_add Schedule" at bounding box center [1324, 234] width 32 height 31
checkbox input "false"
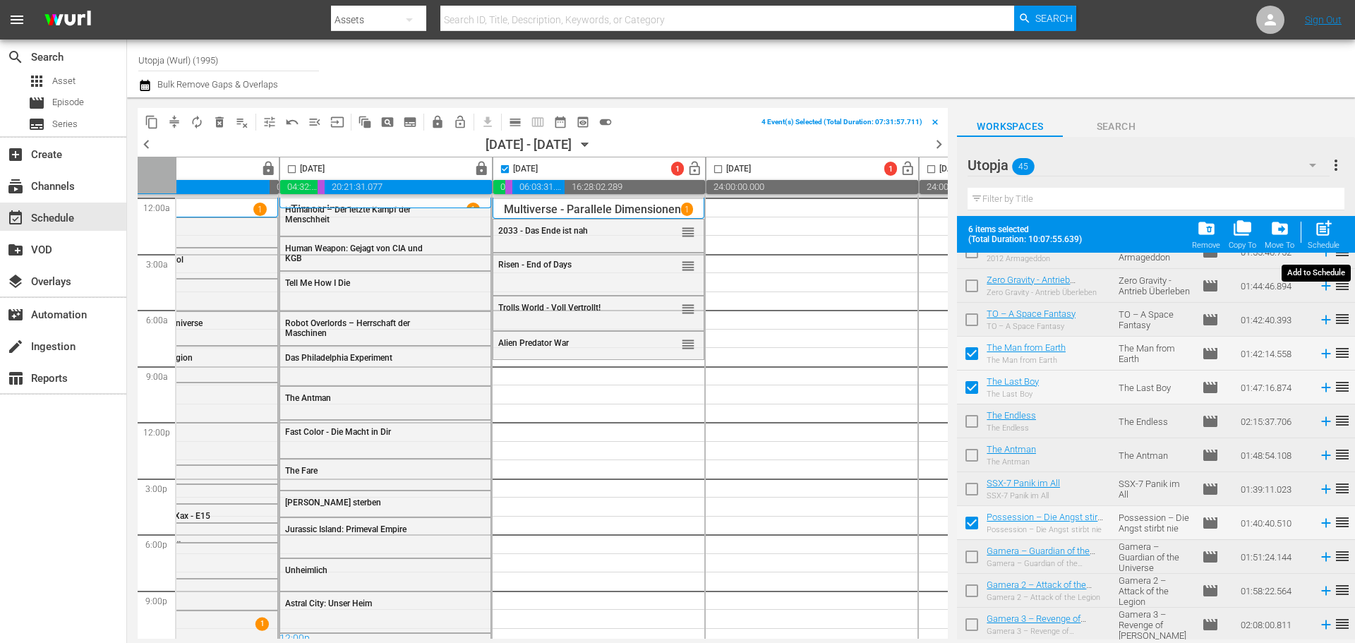
checkbox input "false"
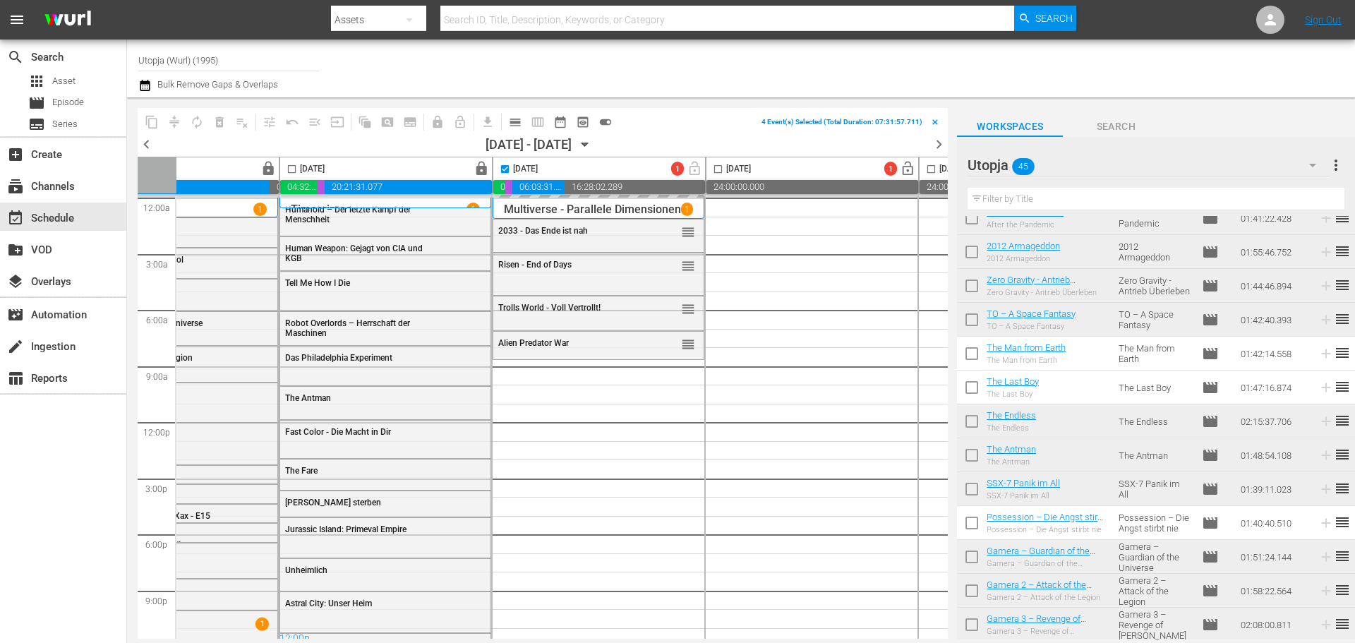
scroll to position [1133, 0]
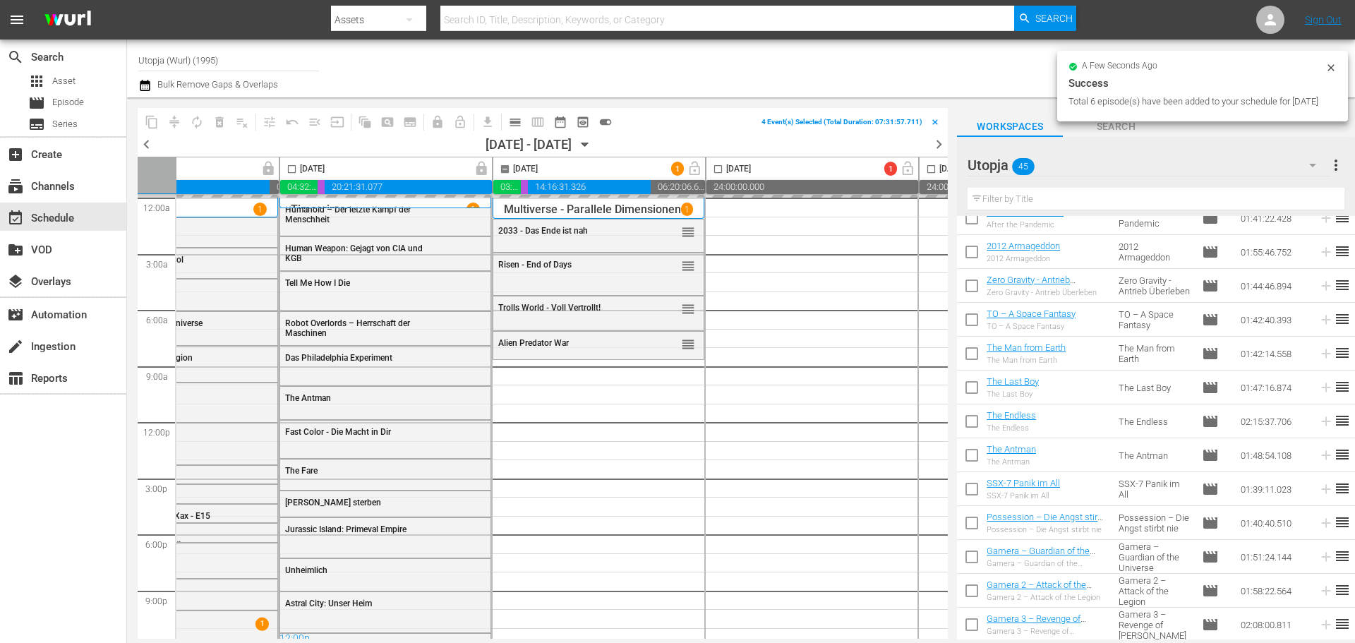
checkbox input "false"
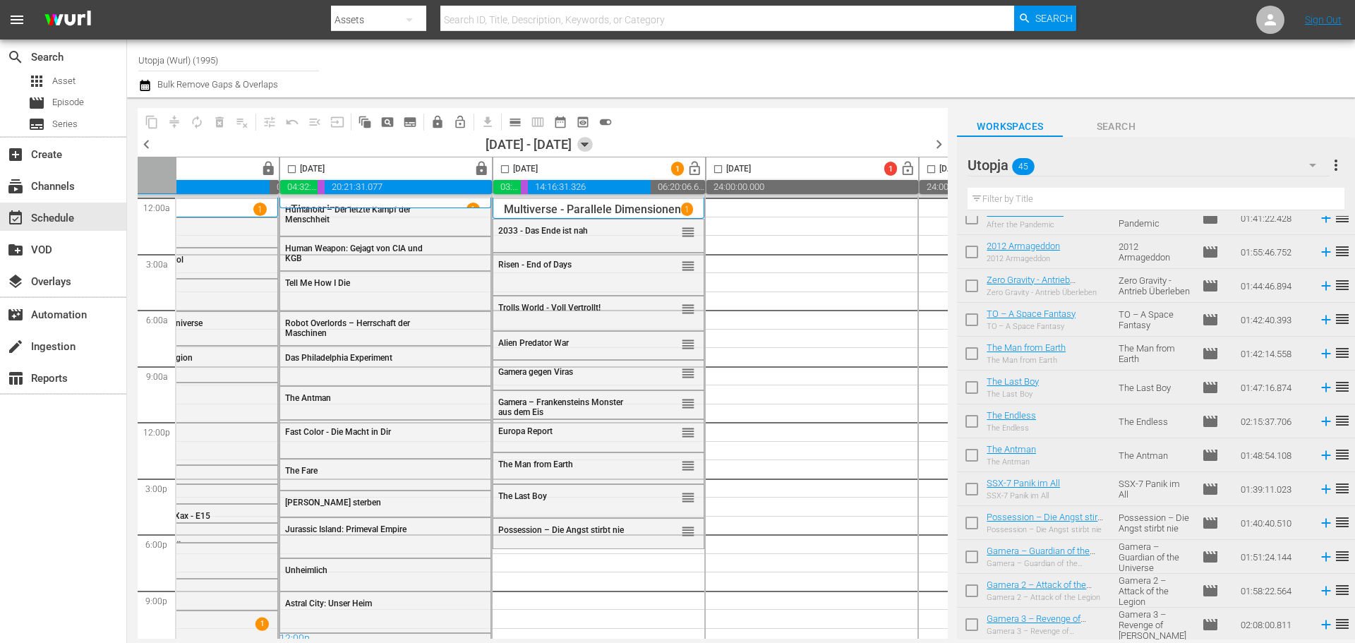
click at [593, 146] on icon "button" at bounding box center [585, 145] width 16 height 16
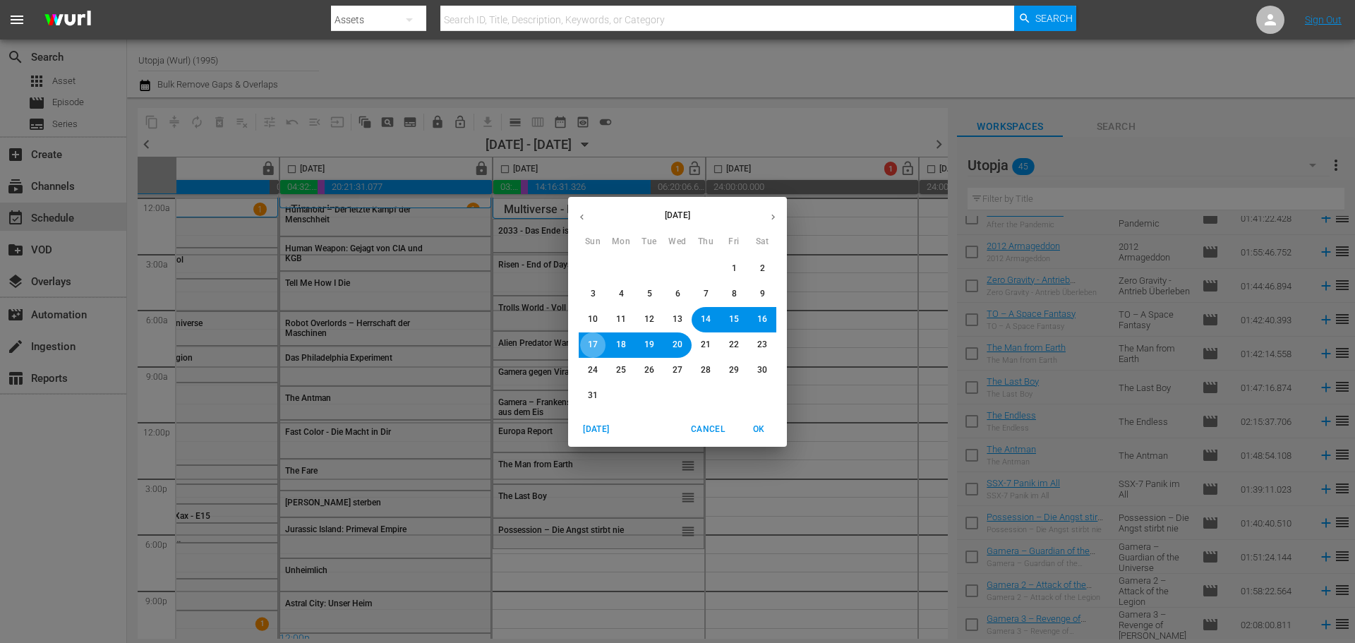
click at [581, 349] on button "17" at bounding box center [592, 344] width 25 height 25
click at [765, 430] on span "OK" at bounding box center [759, 429] width 34 height 15
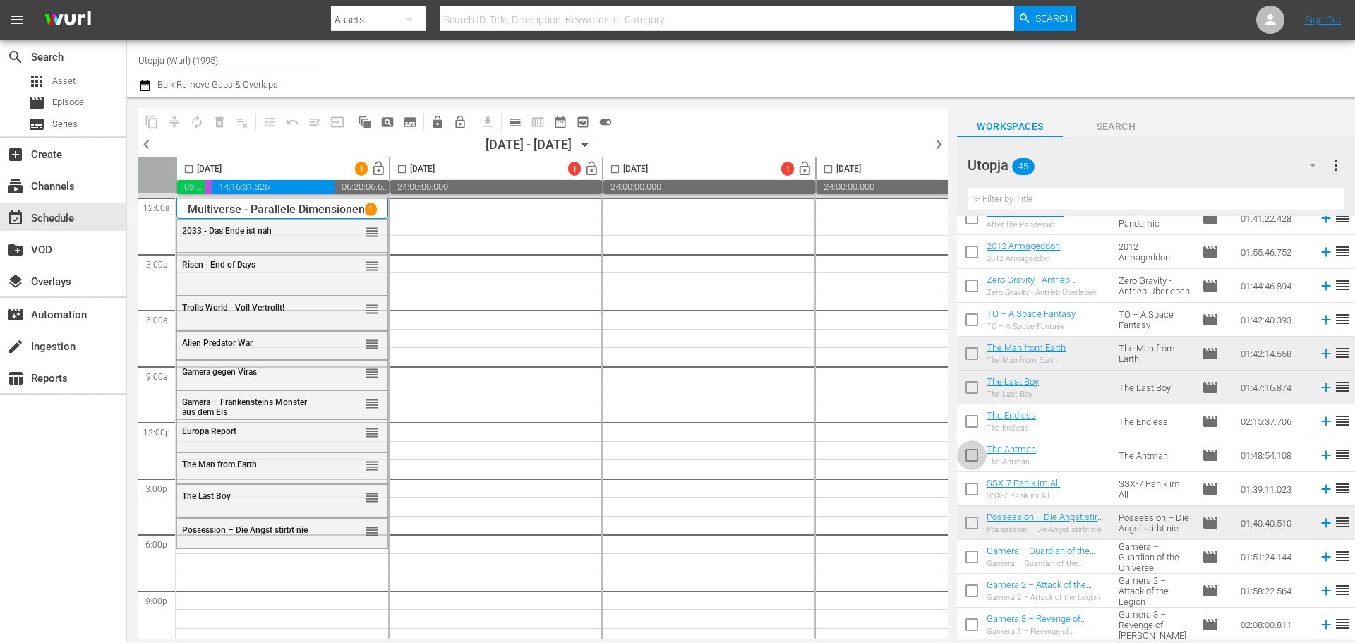
click at [966, 459] on input "checkbox" at bounding box center [972, 458] width 30 height 30
checkbox input "true"
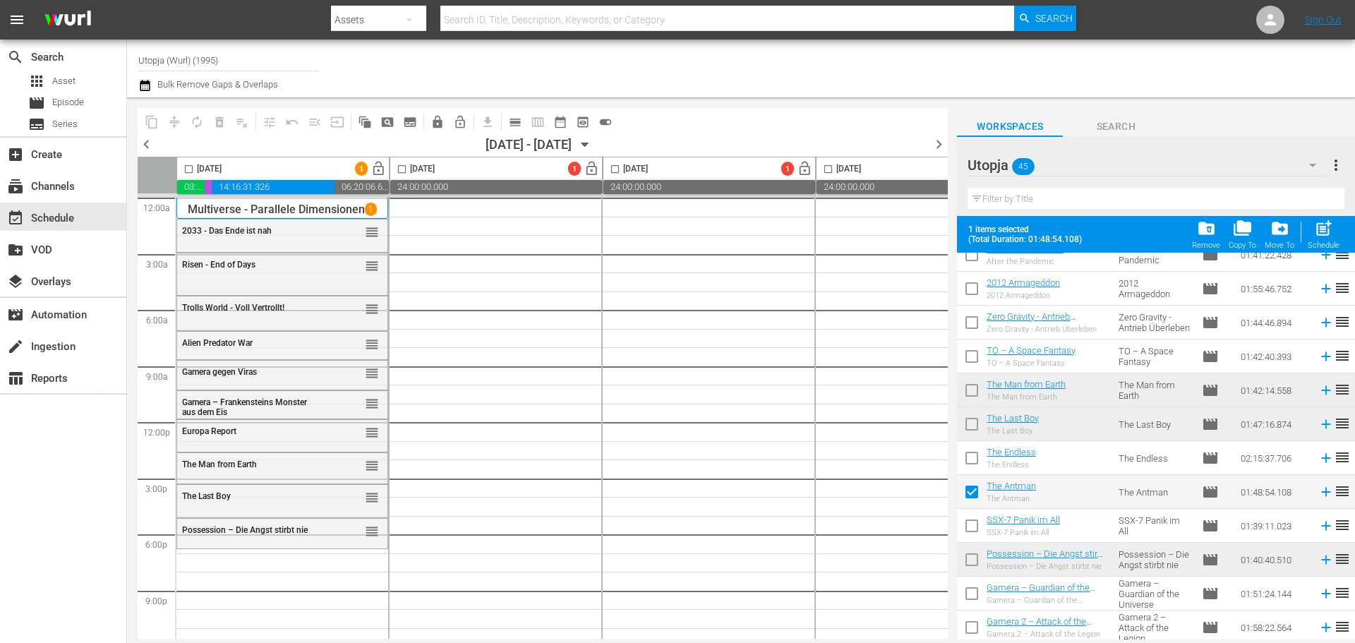
click at [974, 463] on input "checkbox" at bounding box center [972, 461] width 30 height 30
checkbox input "true"
click at [967, 490] on input "checkbox" at bounding box center [972, 495] width 30 height 30
checkbox input "false"
click at [972, 525] on input "checkbox" at bounding box center [972, 529] width 30 height 30
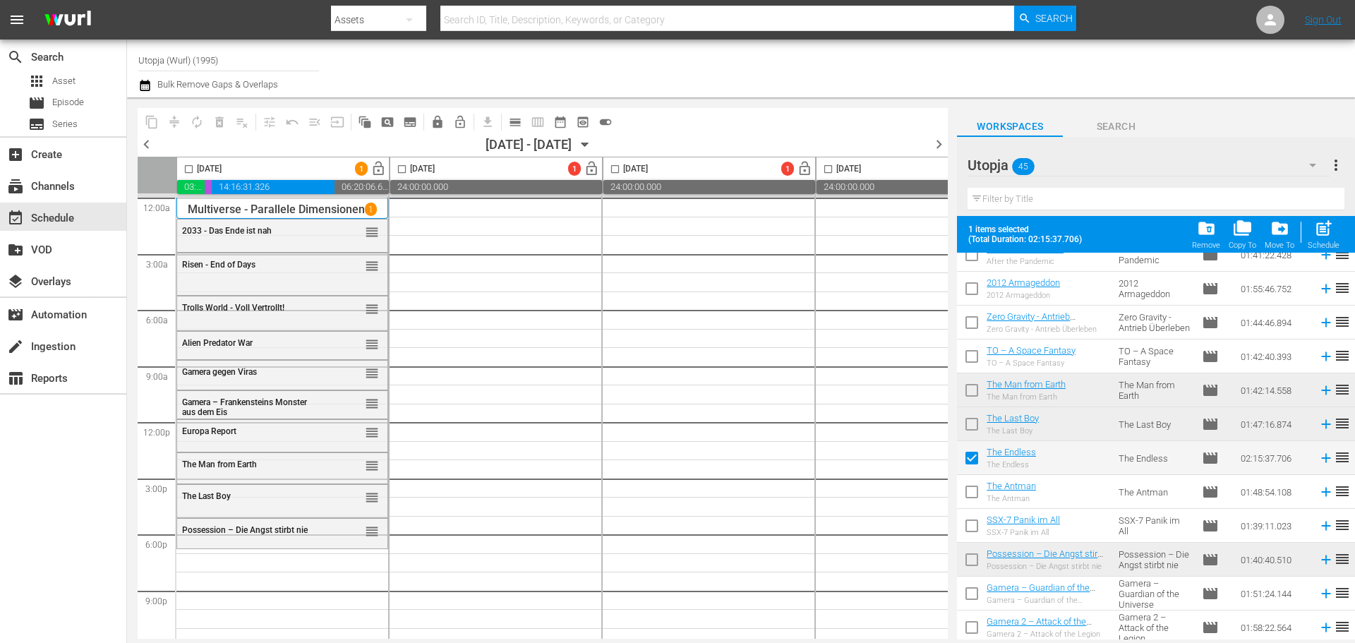
checkbox input "true"
click at [195, 171] on input "checkbox" at bounding box center [189, 172] width 16 height 16
checkbox input "true"
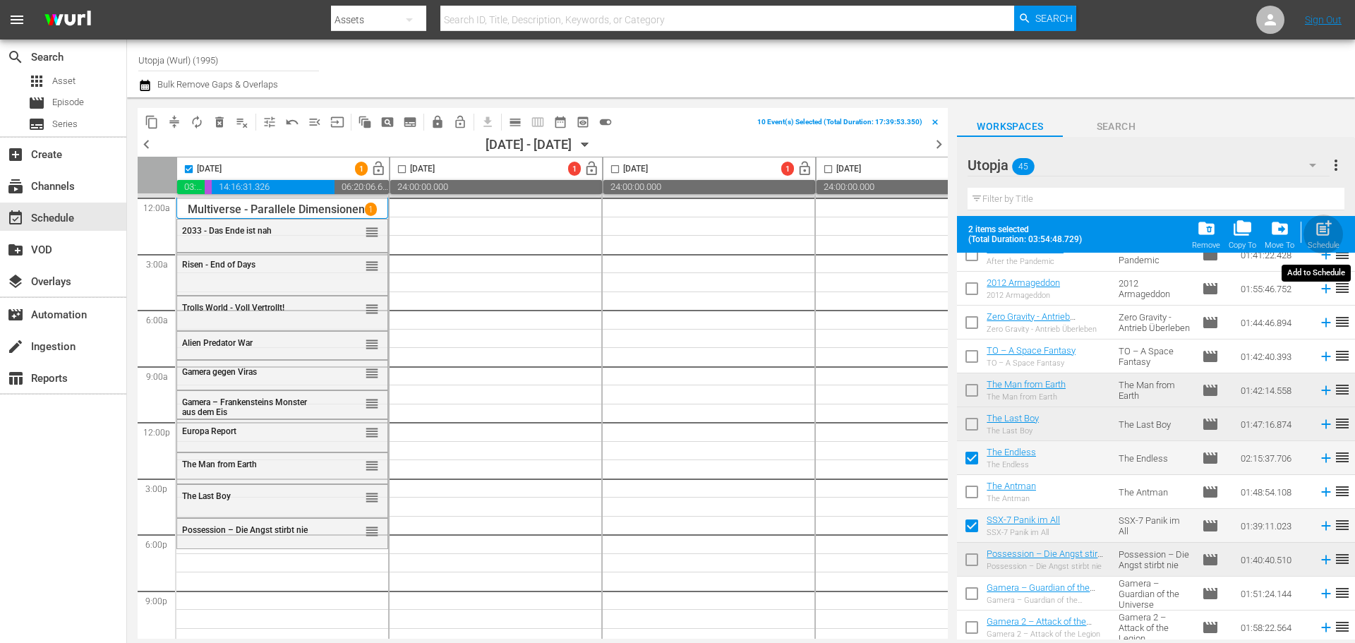
click at [1314, 229] on span "post_add" at bounding box center [1323, 228] width 19 height 19
checkbox input "false"
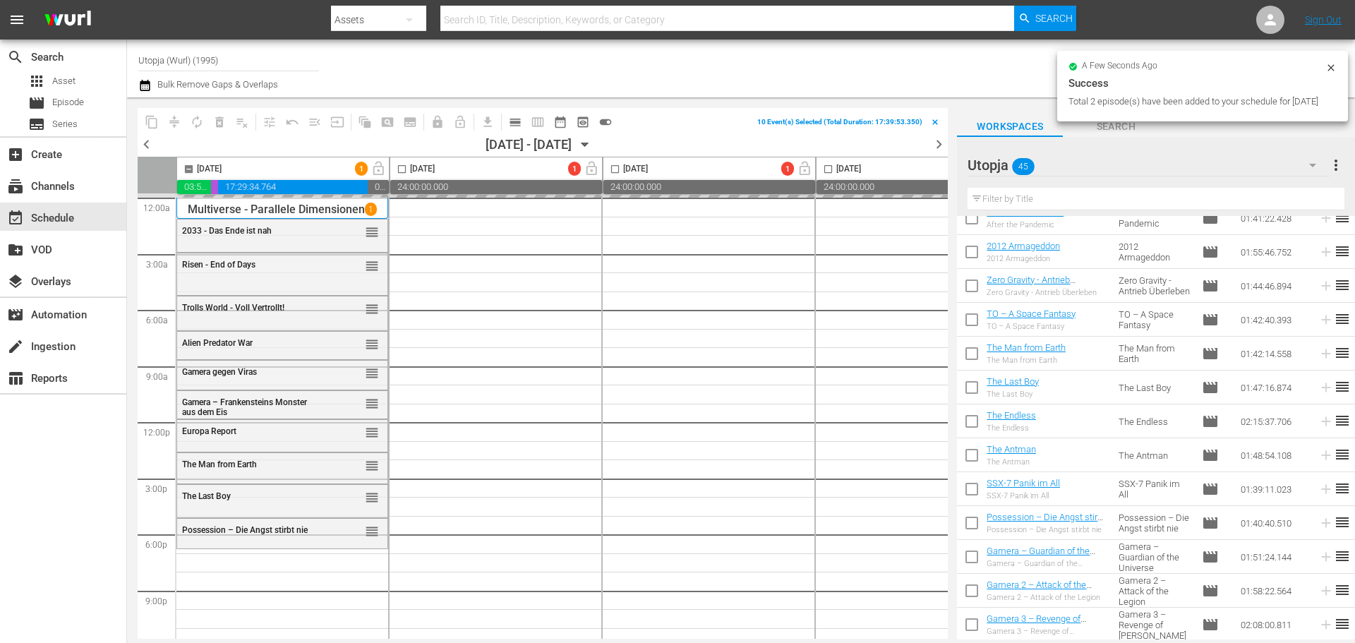
checkbox input "false"
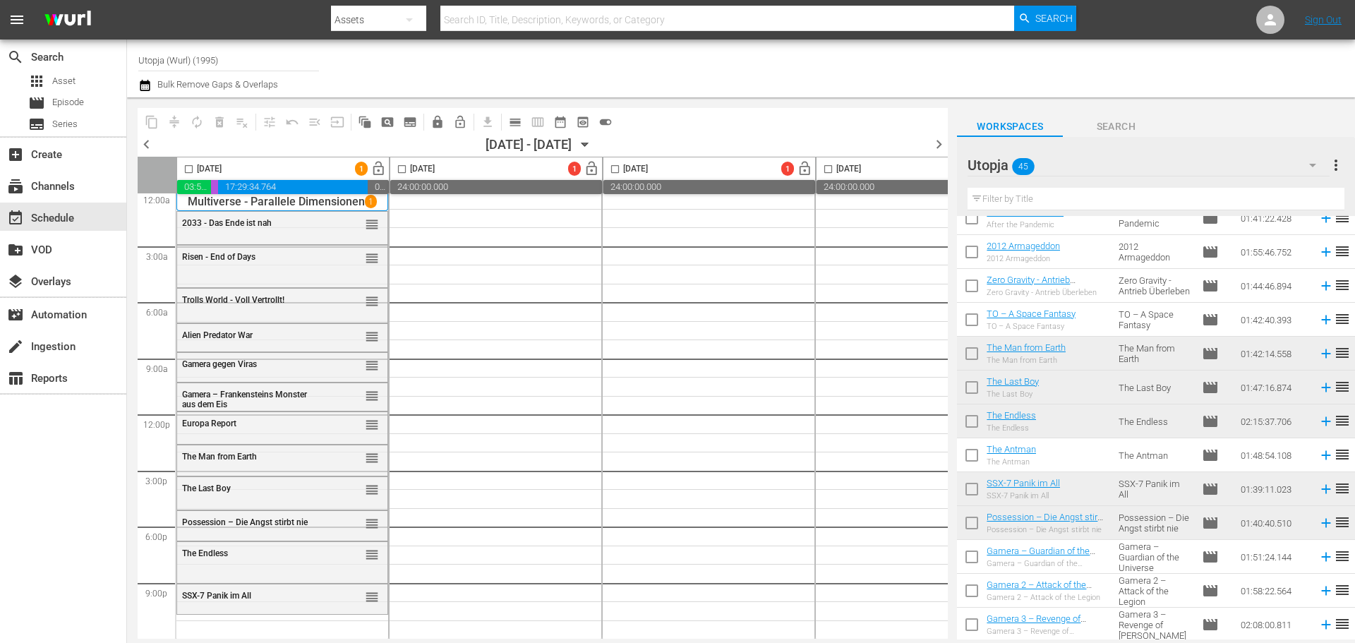
scroll to position [13, 0]
click at [1178, 173] on div "Utopja 45" at bounding box center [1147, 165] width 361 height 40
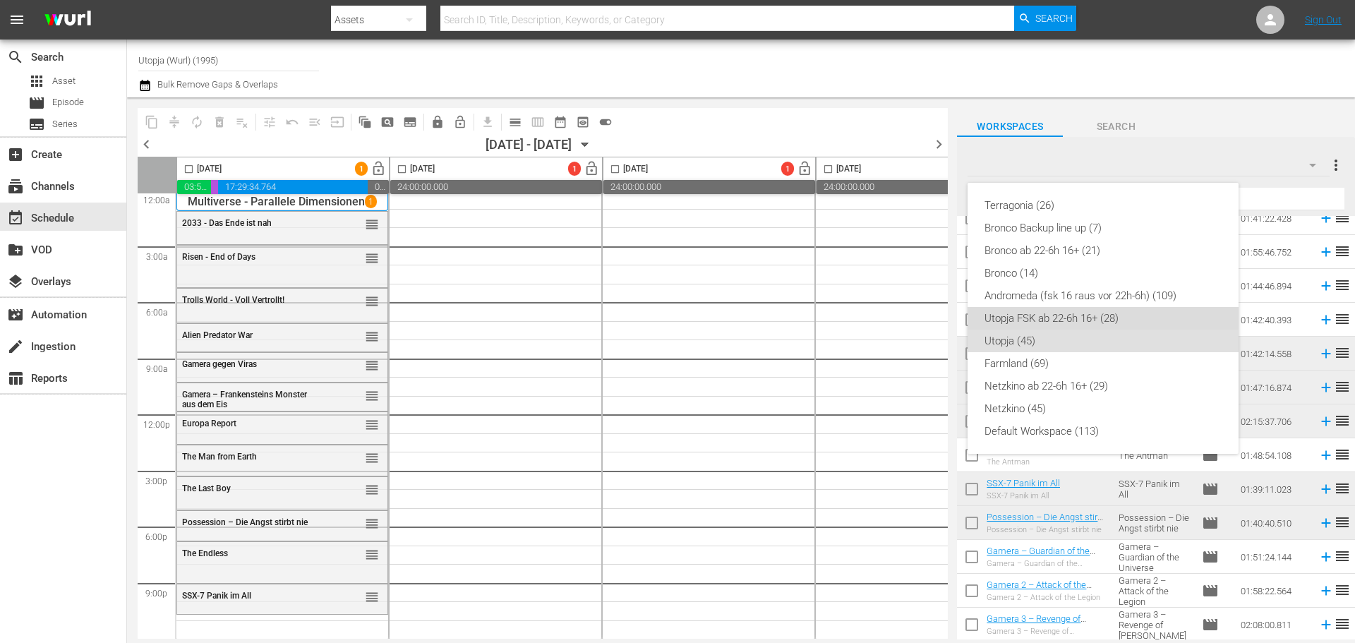
click at [1037, 322] on div "Utopja FSK ab 22-6h 16+ (28)" at bounding box center [1102, 318] width 237 height 23
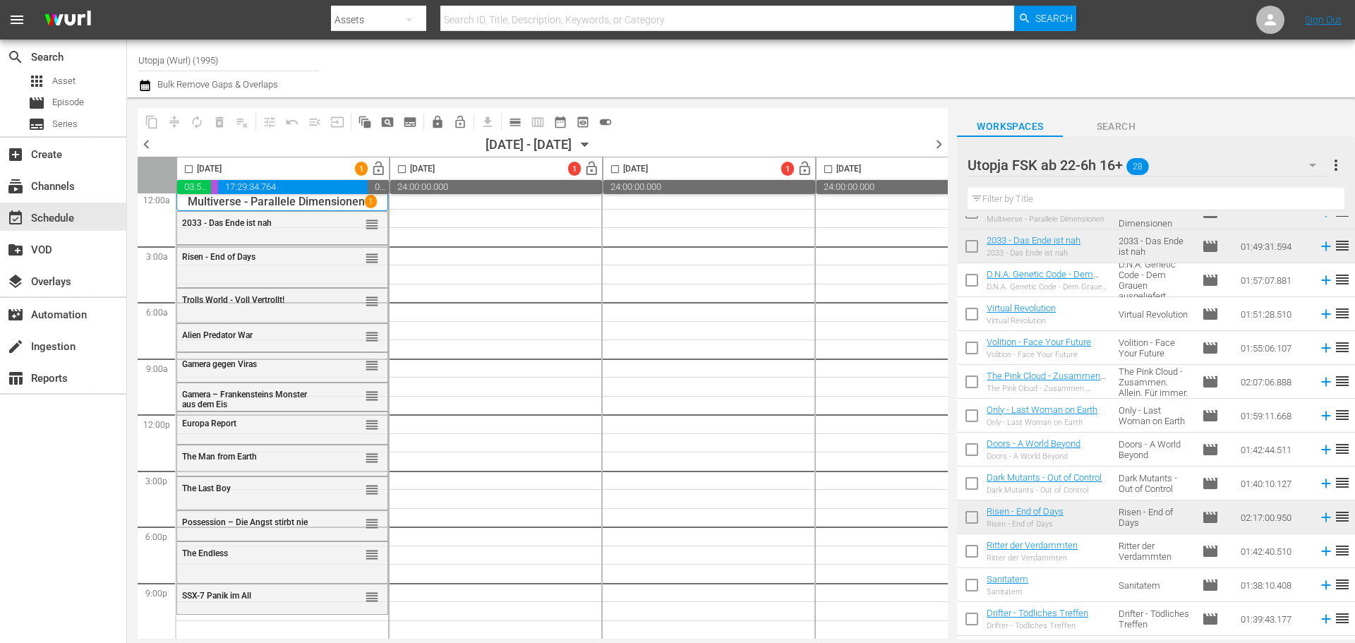
scroll to position [0, 0]
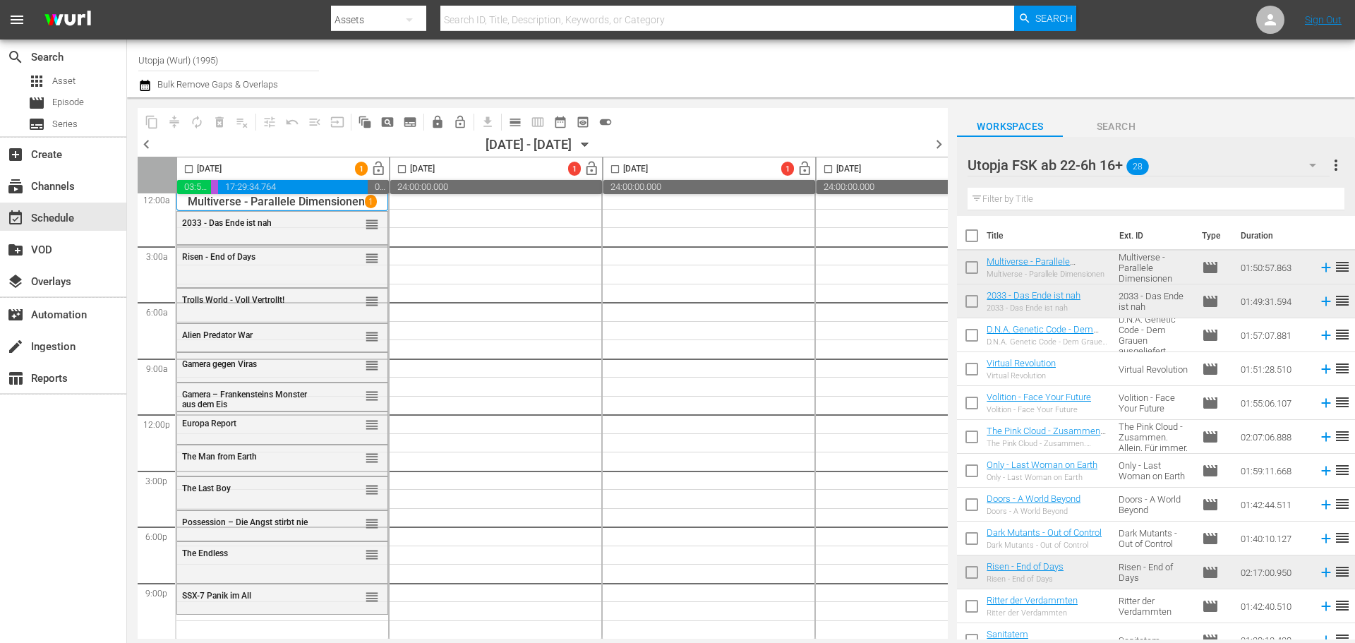
click at [970, 337] on input "checkbox" at bounding box center [972, 338] width 30 height 30
checkbox input "true"
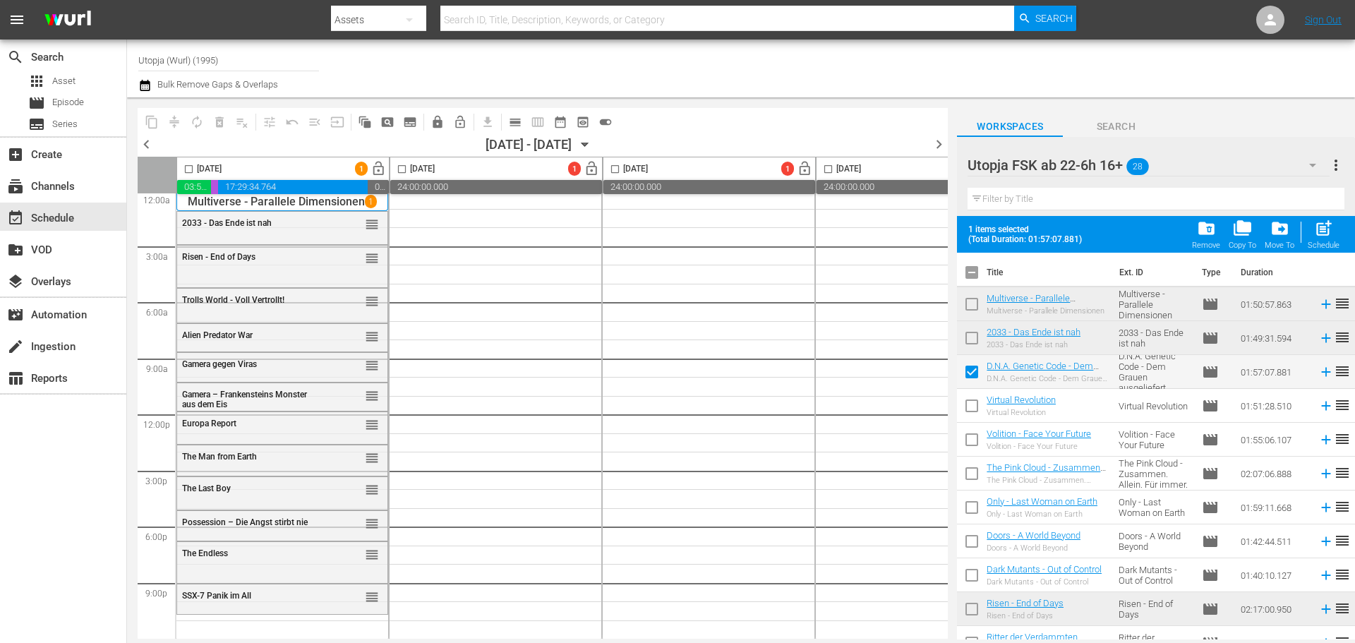
click at [968, 405] on input "checkbox" at bounding box center [972, 409] width 30 height 30
checkbox input "true"
click at [969, 440] on input "checkbox" at bounding box center [972, 443] width 30 height 30
checkbox input "true"
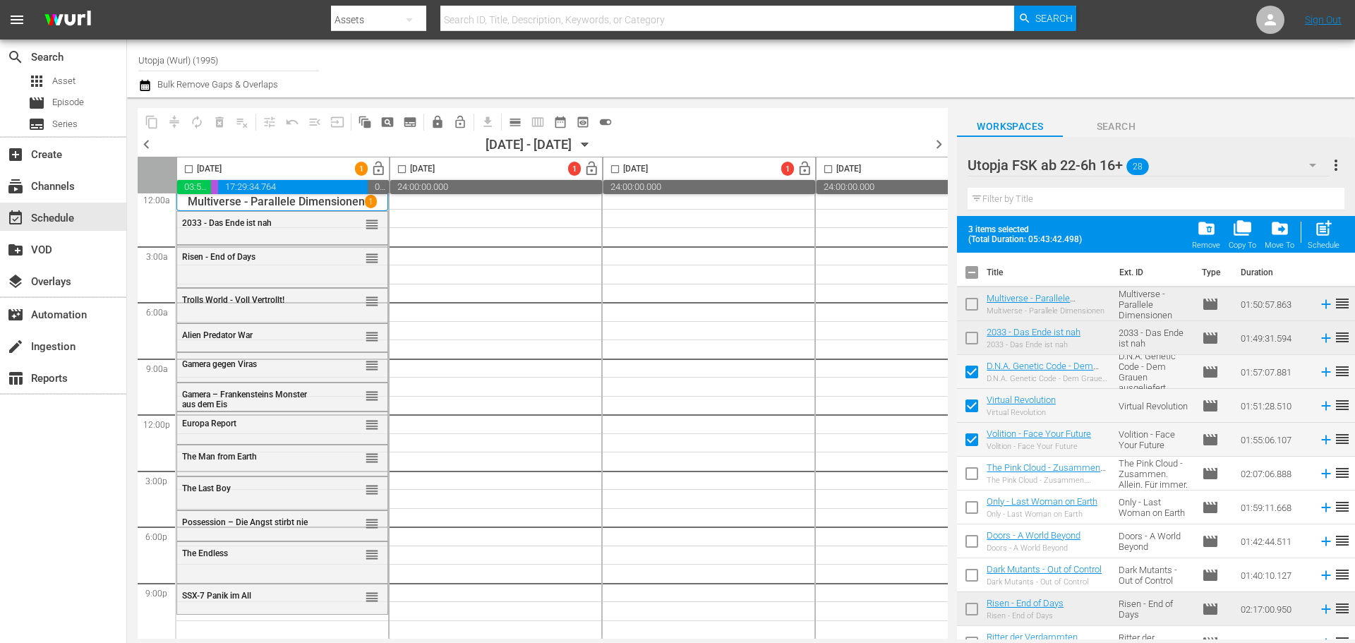
click at [967, 367] on input "checkbox" at bounding box center [972, 375] width 30 height 30
checkbox input "false"
click at [970, 471] on input "checkbox" at bounding box center [972, 476] width 30 height 30
checkbox input "true"
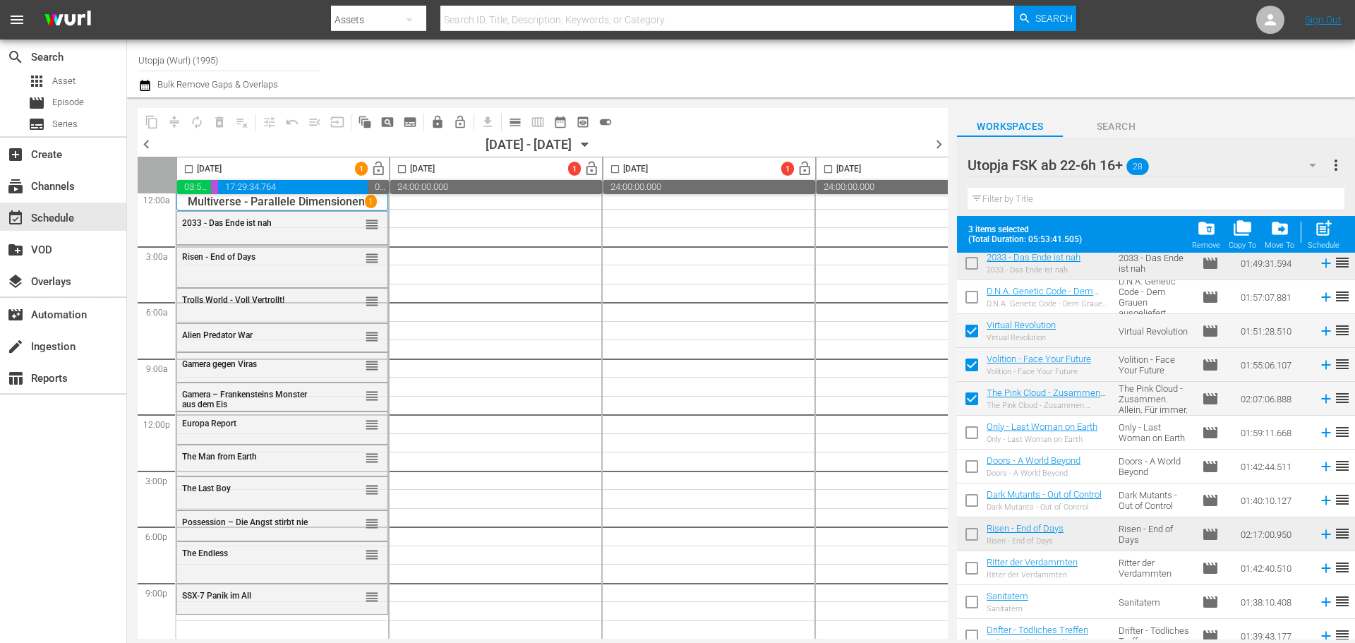
scroll to position [212, 0]
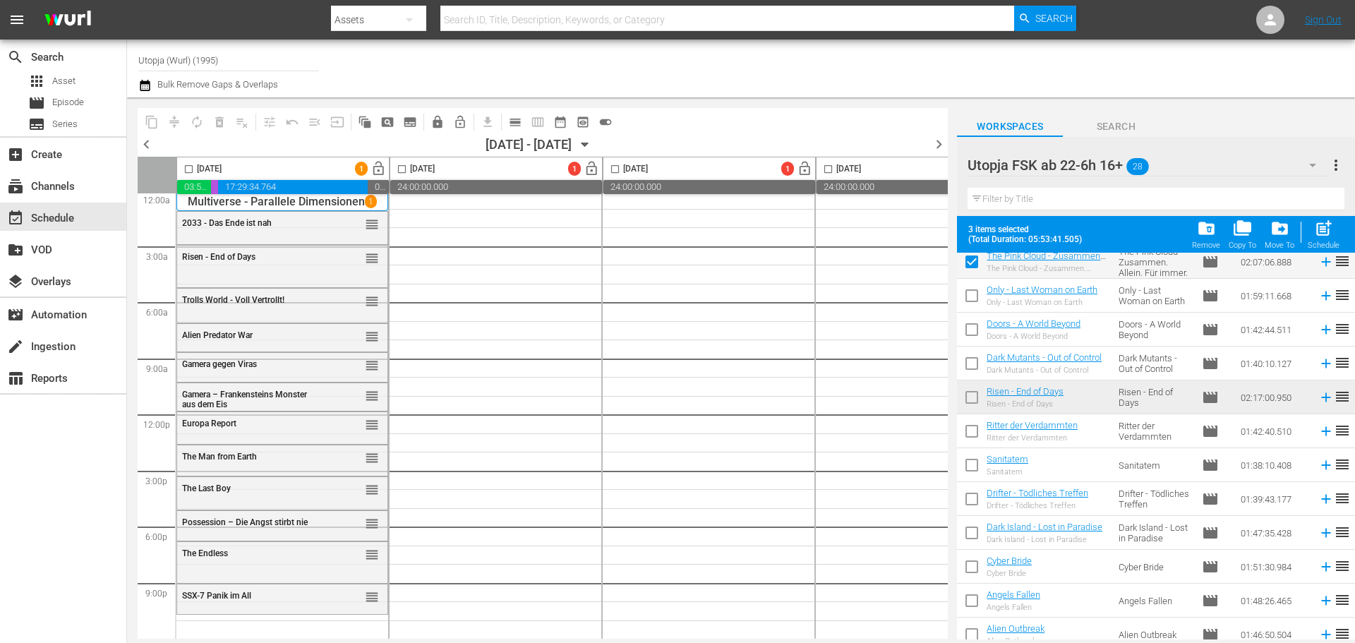
click at [970, 500] on input "checkbox" at bounding box center [972, 502] width 30 height 30
checkbox input "true"
click at [188, 171] on input "checkbox" at bounding box center [189, 172] width 16 height 16
checkbox input "true"
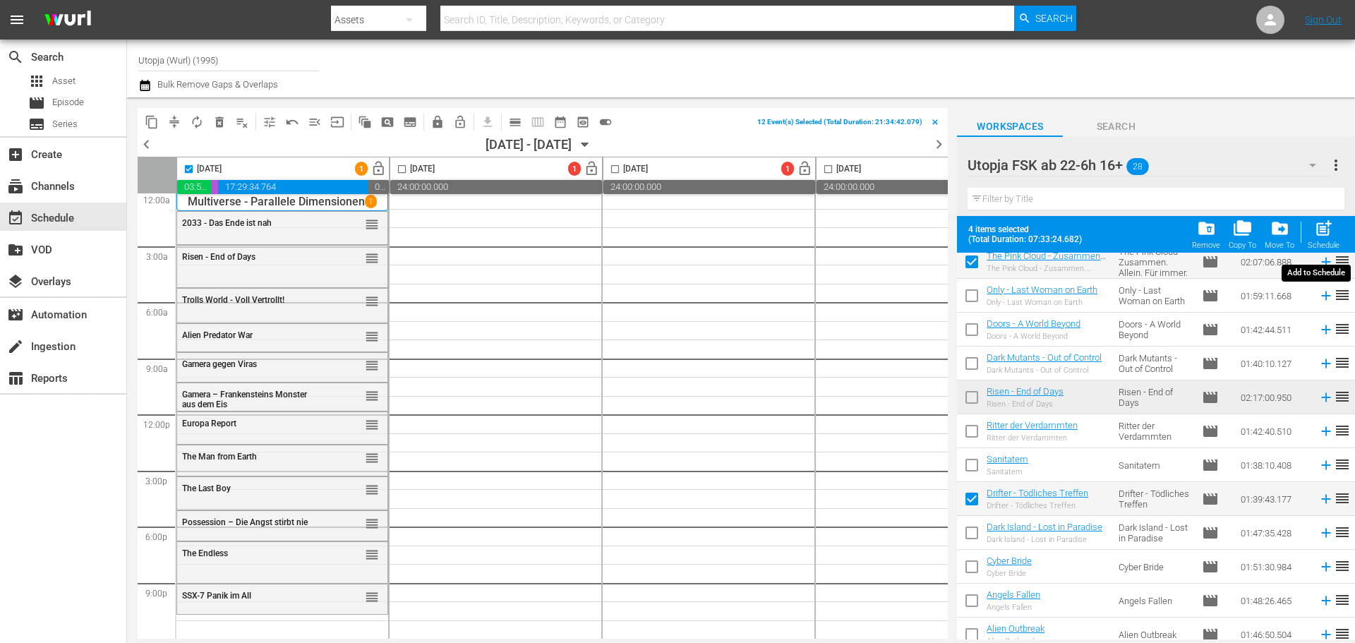
click at [1322, 234] on span "post_add" at bounding box center [1323, 228] width 19 height 19
checkbox input "false"
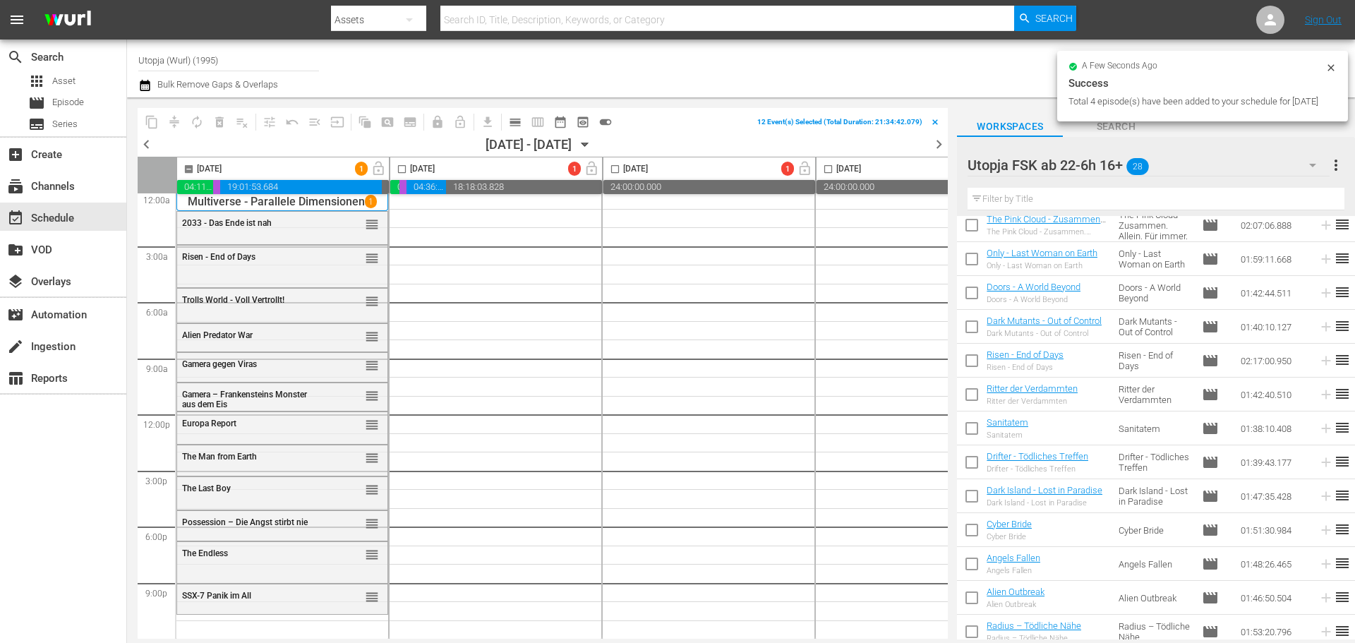
checkbox input "false"
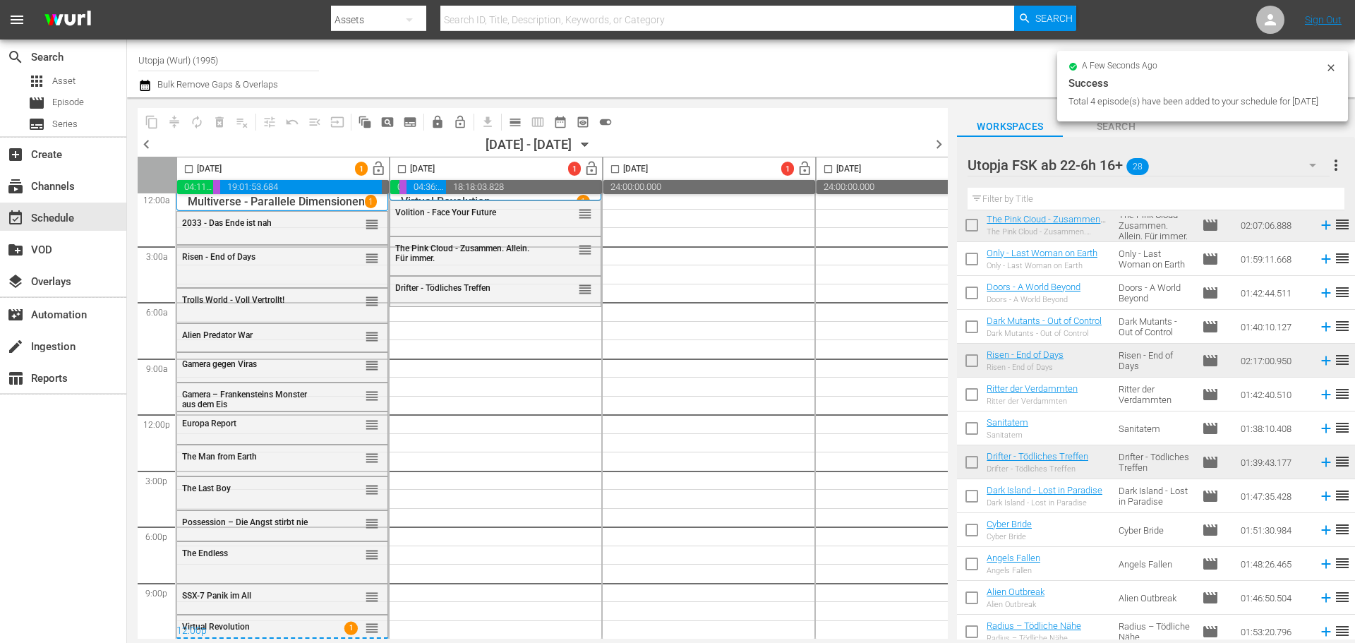
scroll to position [0, 0]
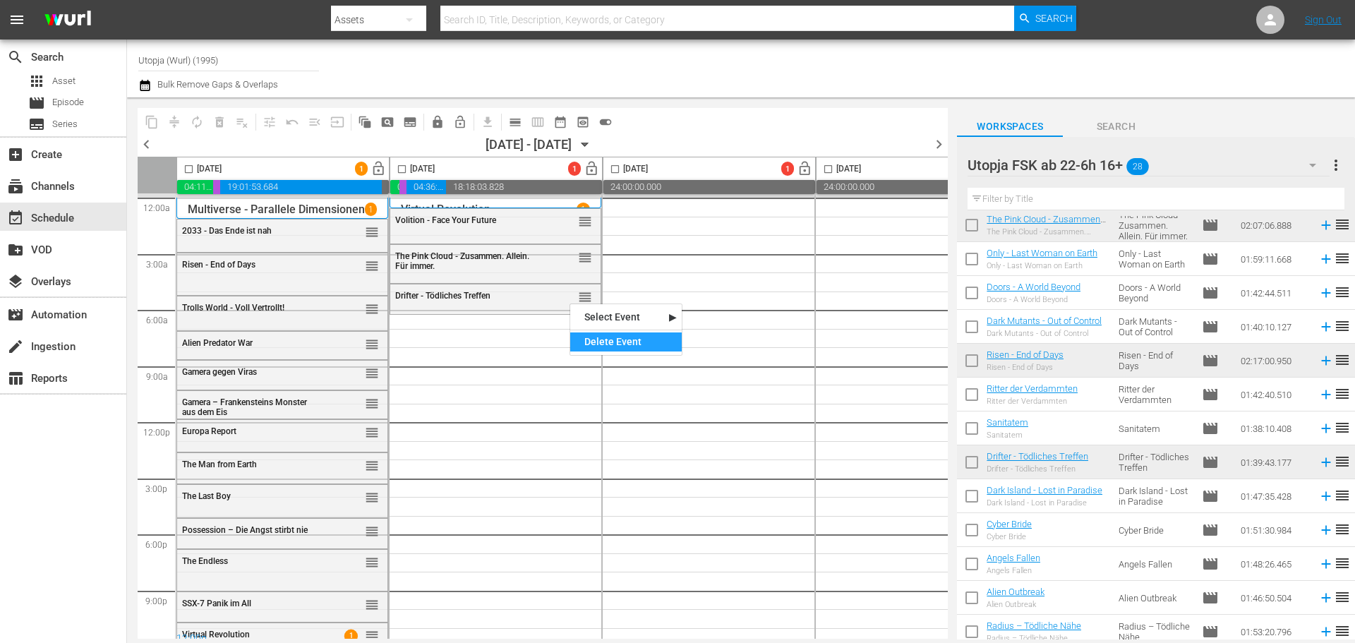
click at [615, 346] on div "Delete Event" at bounding box center [625, 341] width 111 height 19
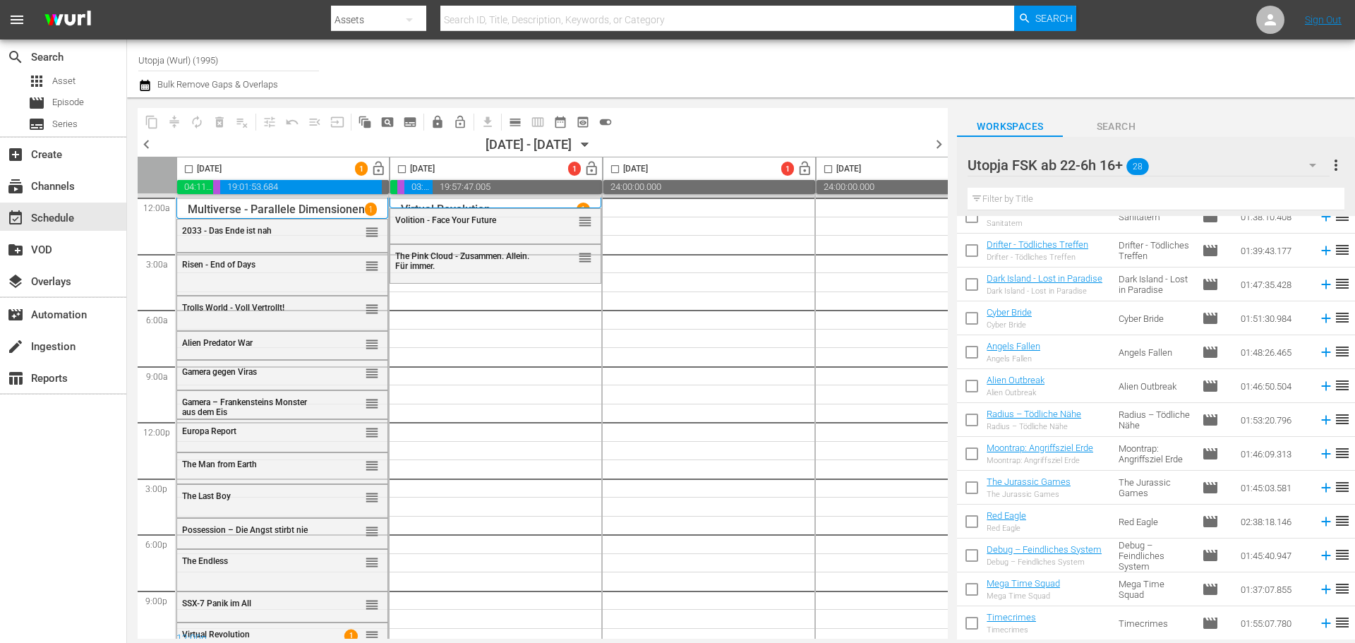
scroll to position [557, 0]
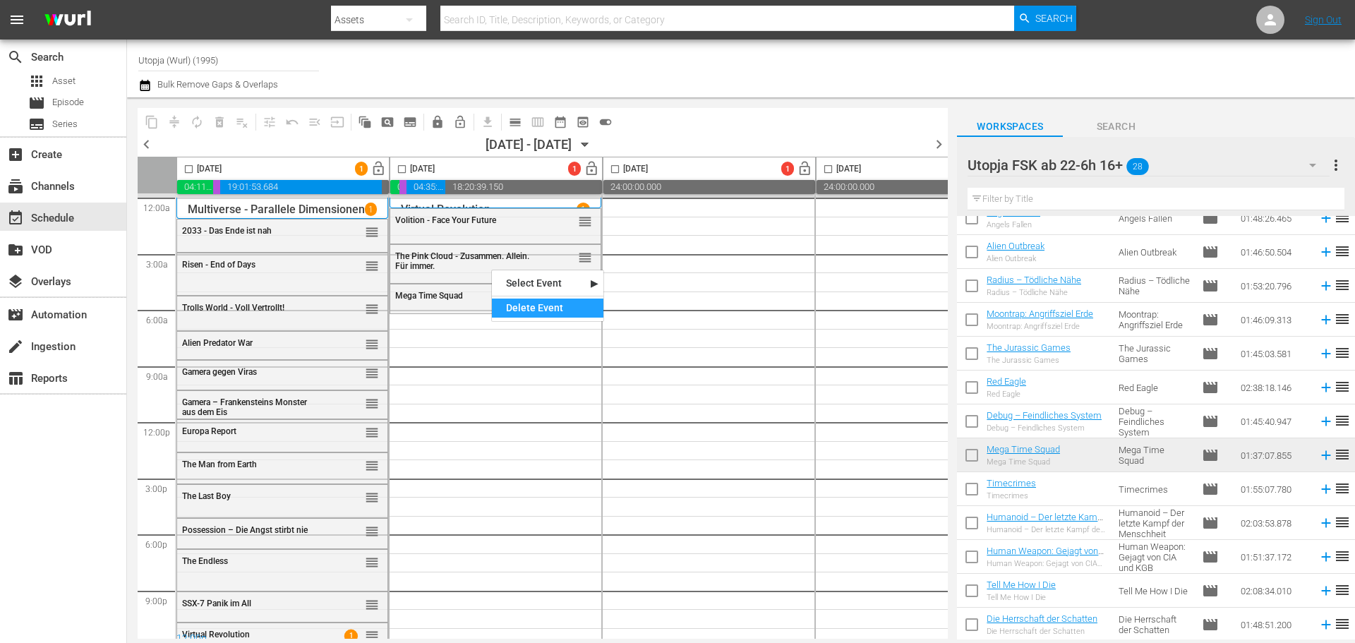
click at [533, 310] on div "Delete Event" at bounding box center [547, 307] width 111 height 19
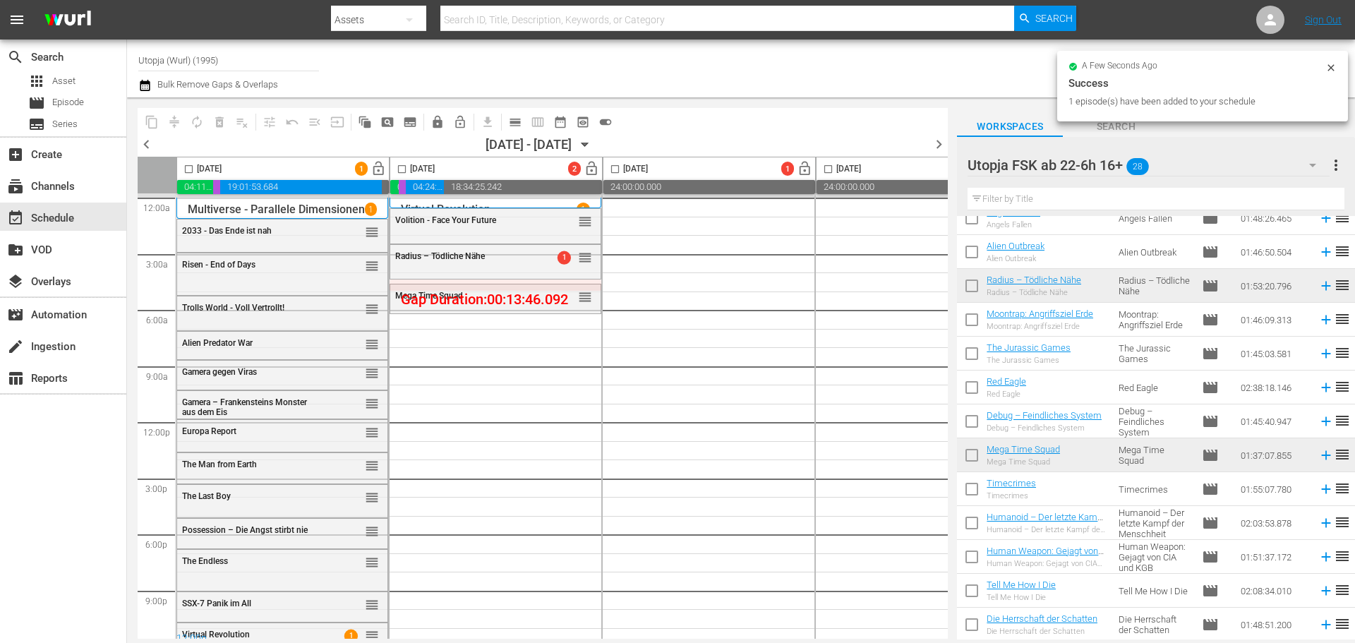
click at [402, 168] on input "checkbox" at bounding box center [402, 172] width 16 height 16
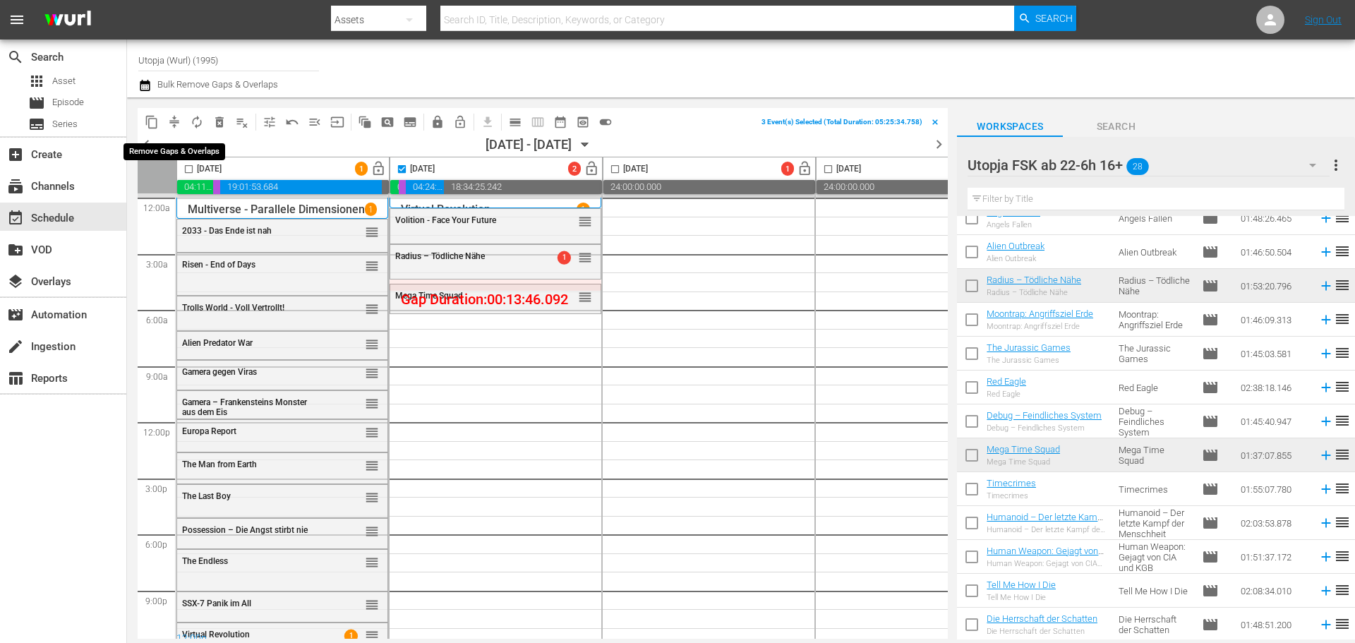
click at [174, 120] on span "compress" at bounding box center [174, 122] width 14 height 14
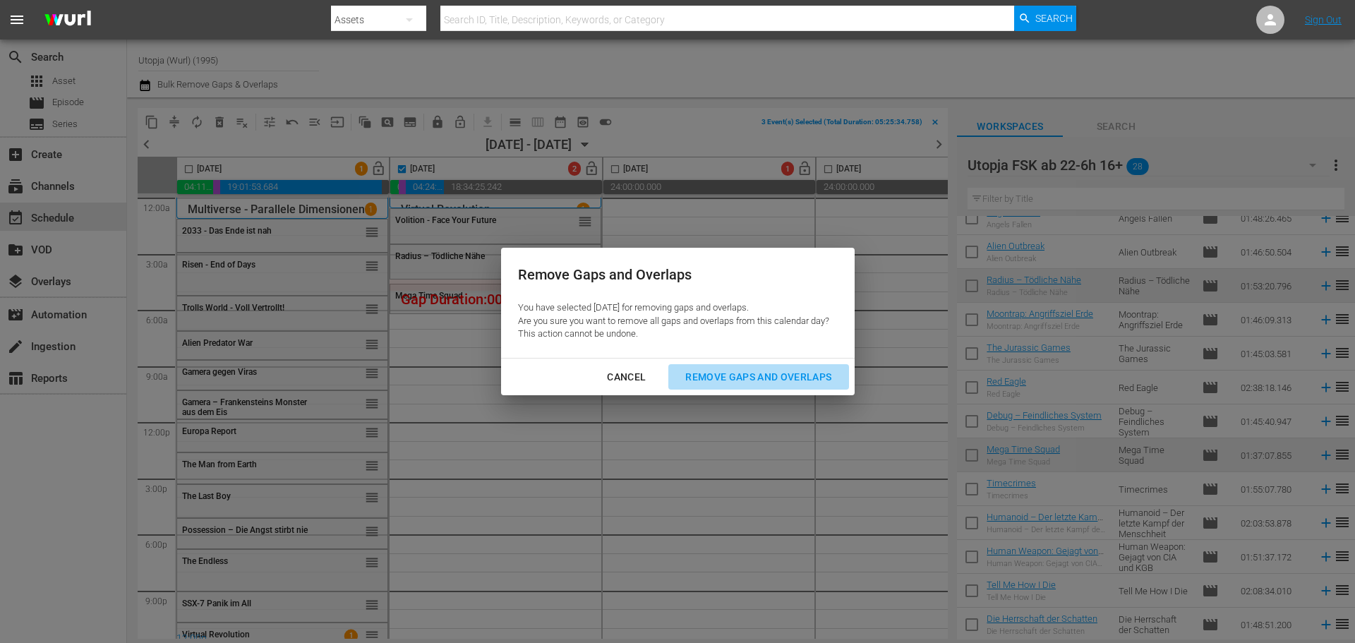
click at [766, 378] on div "Remove Gaps and Overlaps" at bounding box center [758, 377] width 169 height 18
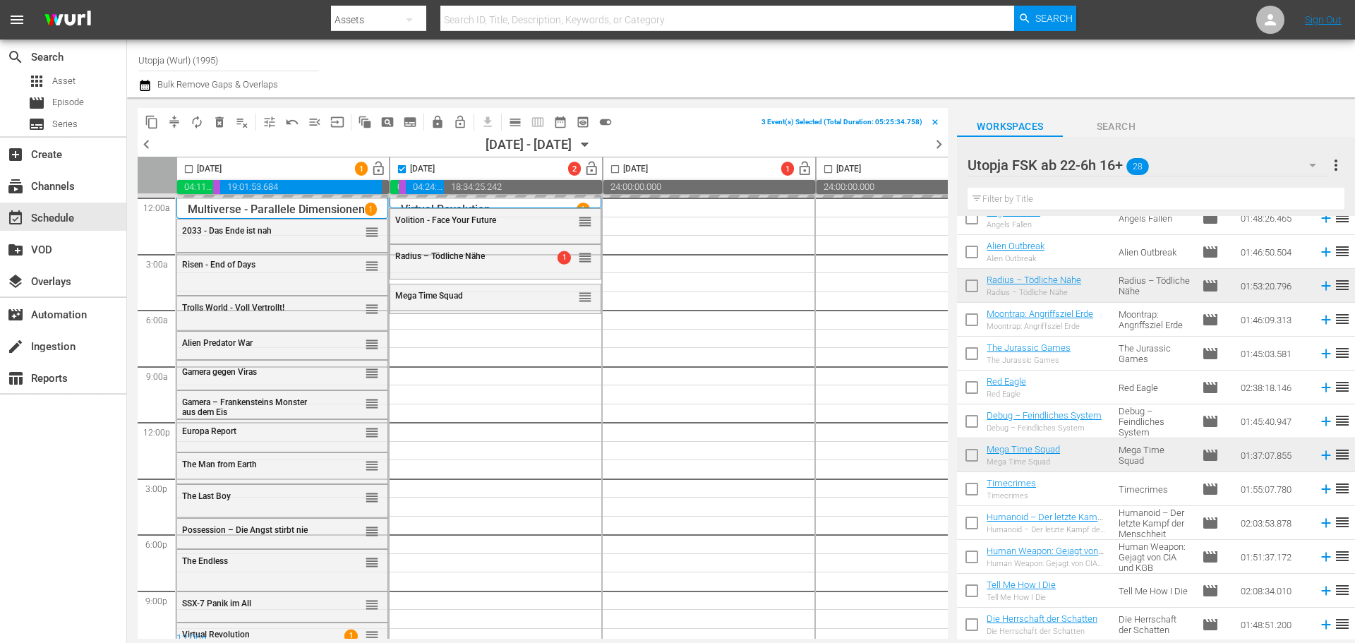
checkbox input "false"
click at [1184, 168] on div "Utopja FSK ab 22-6h 16+ 28" at bounding box center [1147, 165] width 361 height 40
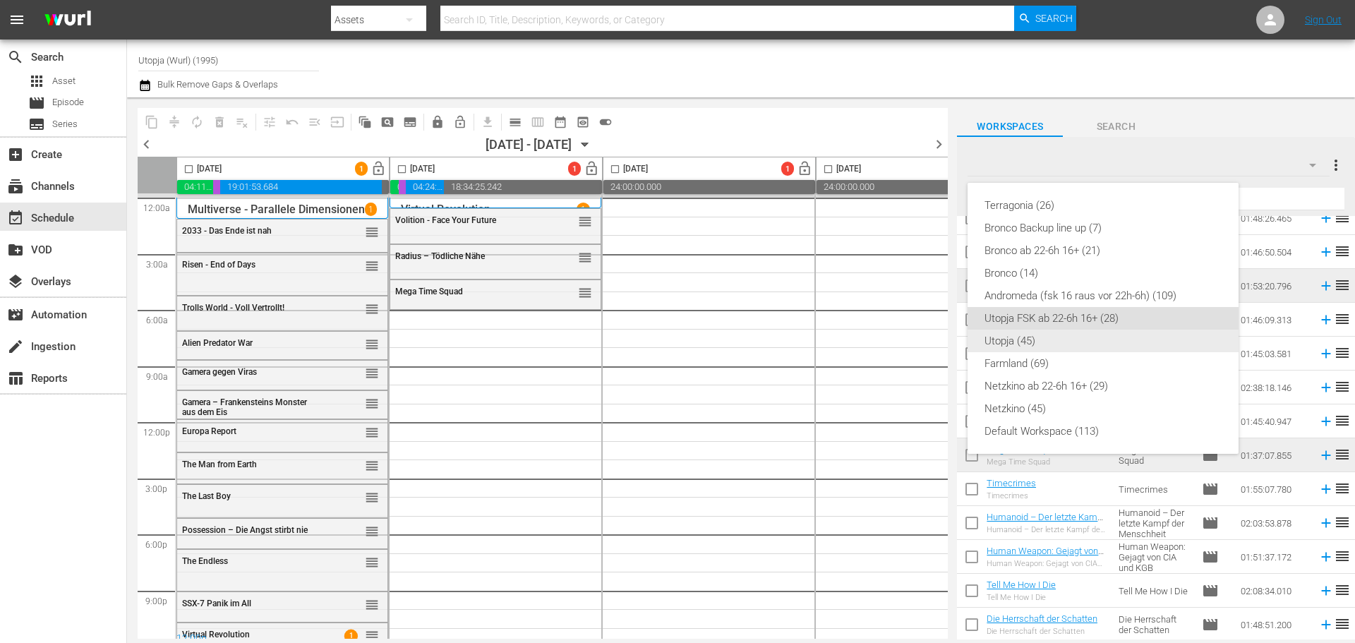
click at [1018, 339] on div "Utopja (45)" at bounding box center [1102, 341] width 237 height 23
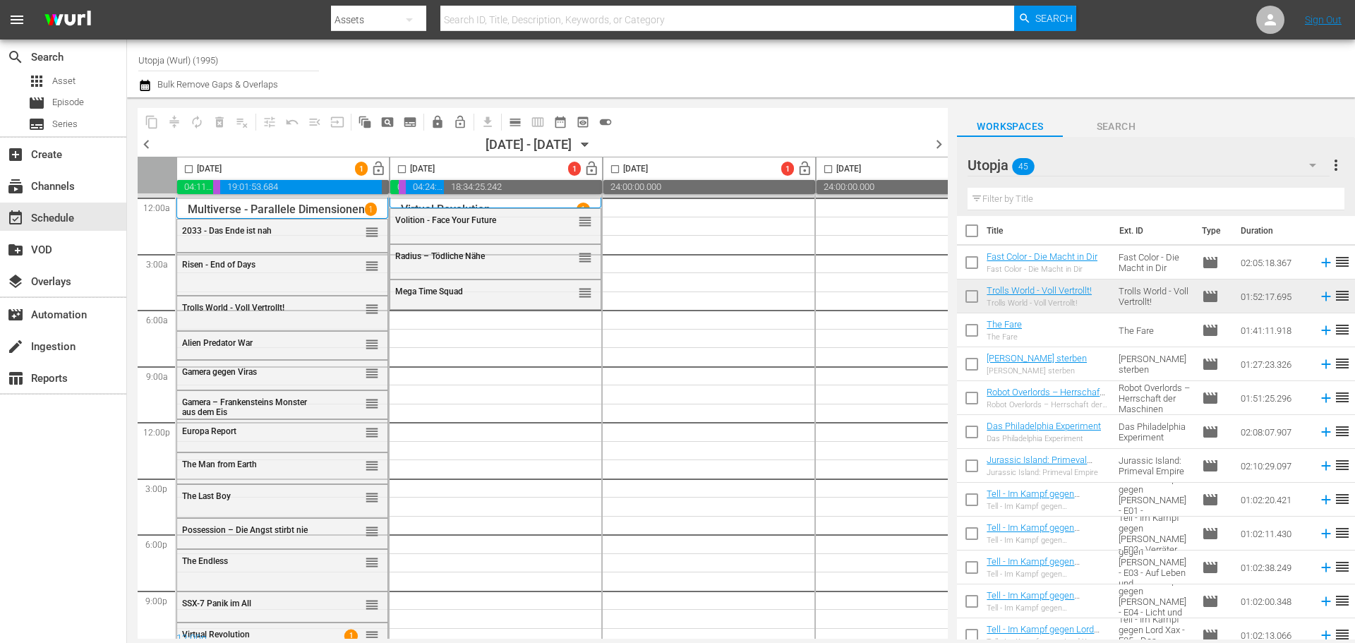
scroll to position [0, 0]
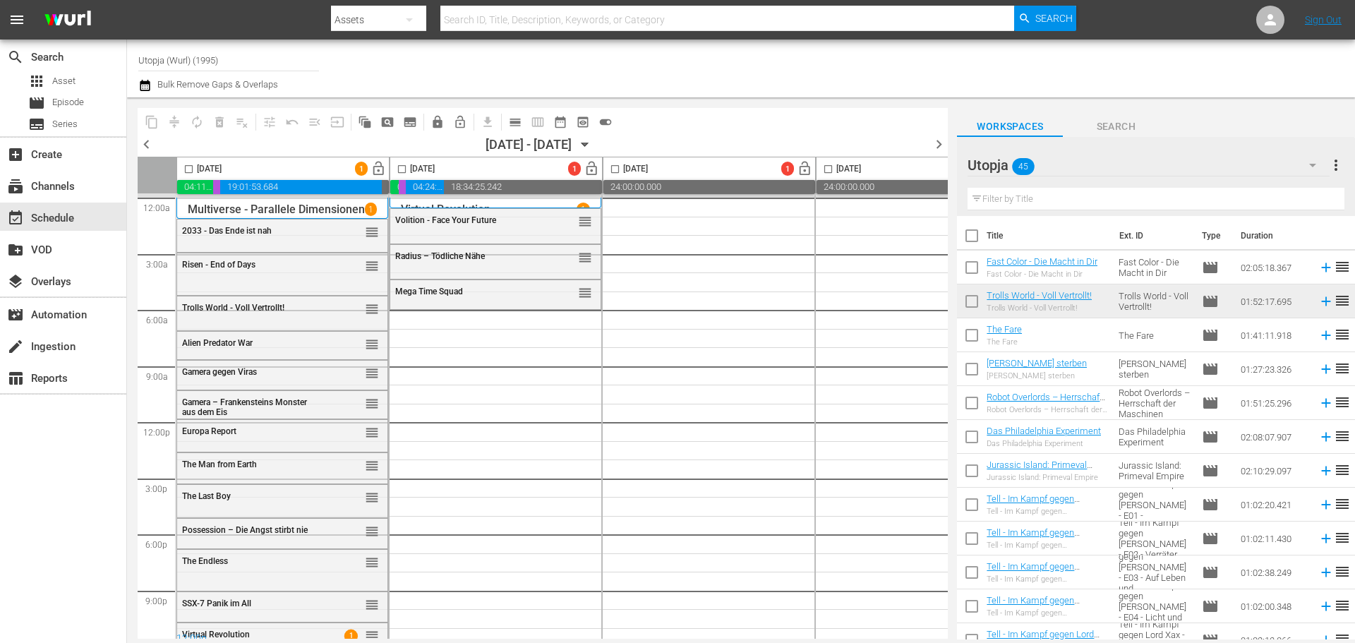
click at [975, 272] on input "checkbox" at bounding box center [972, 270] width 30 height 30
checkbox input "true"
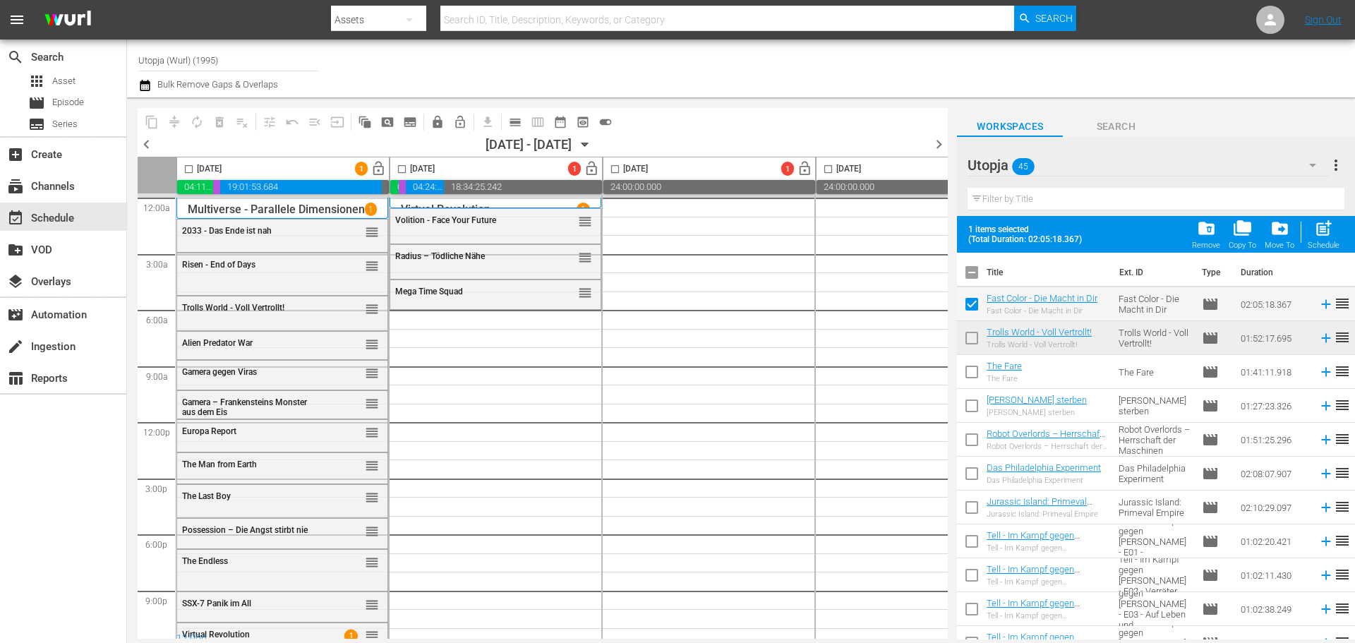
click at [970, 371] on input "checkbox" at bounding box center [972, 375] width 30 height 30
checkbox input "true"
click at [967, 438] on input "checkbox" at bounding box center [972, 443] width 30 height 30
checkbox input "true"
click at [972, 480] on input "checkbox" at bounding box center [972, 476] width 30 height 30
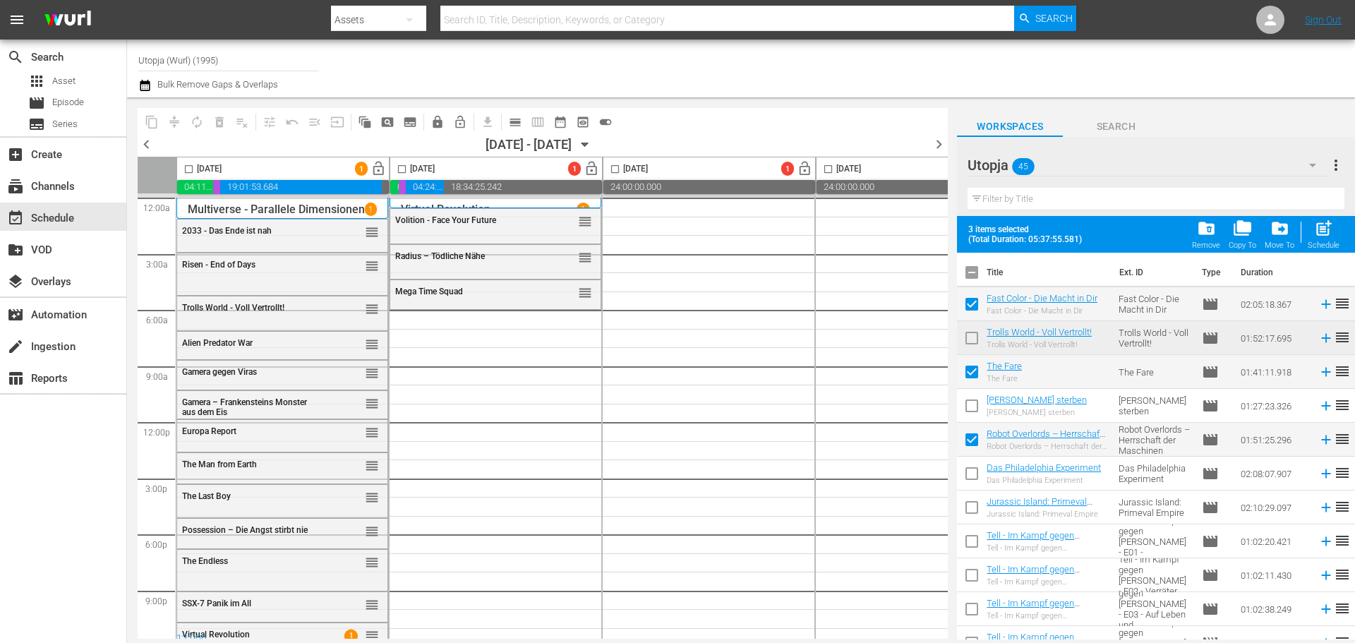
checkbox input "true"
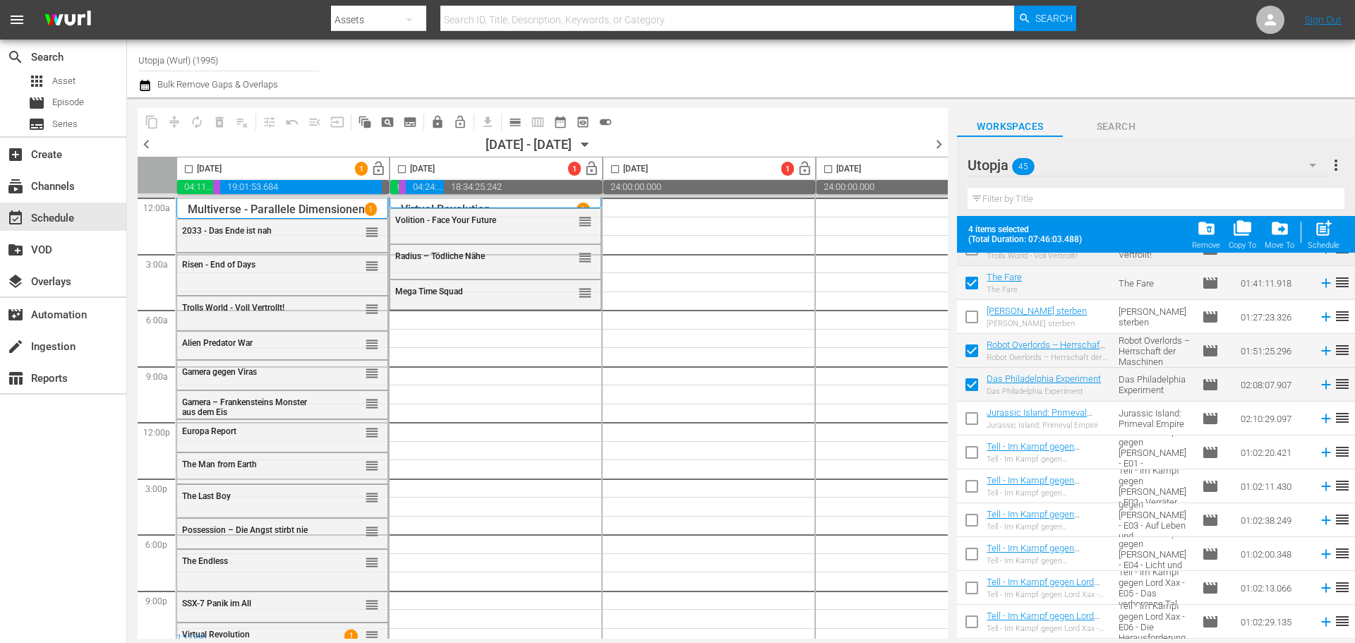
scroll to position [141, 0]
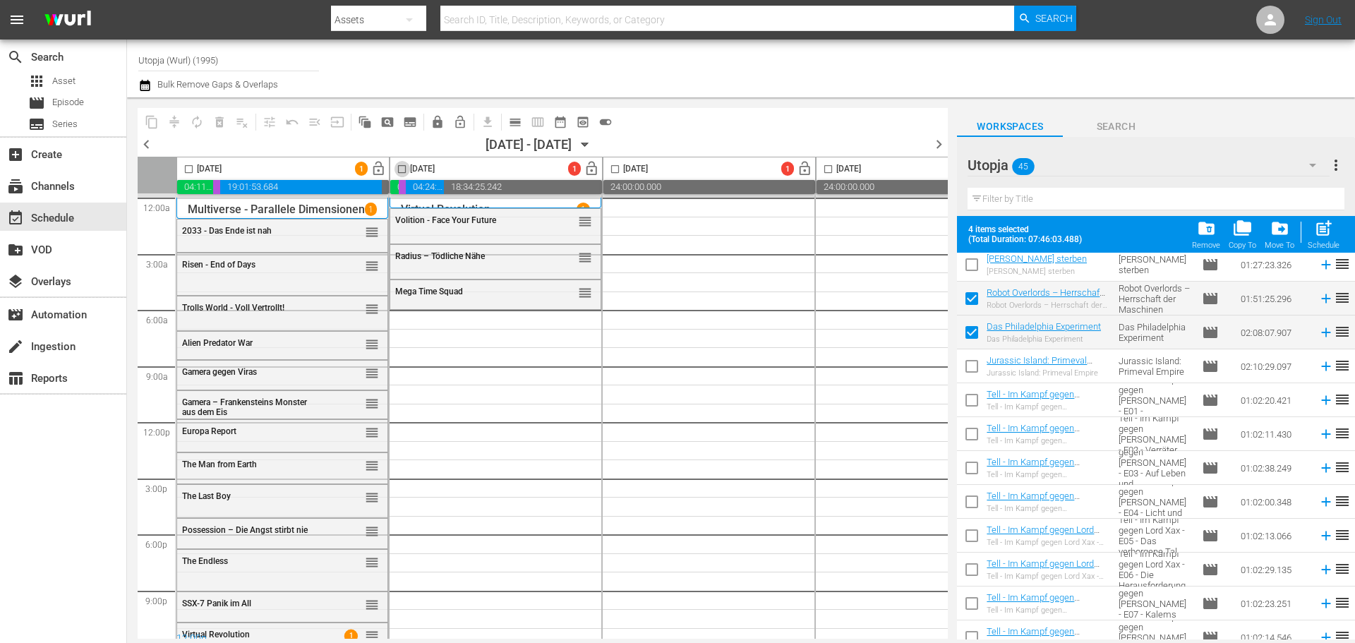
click at [399, 172] on input "checkbox" at bounding box center [402, 172] width 16 height 16
checkbox input "true"
click at [1320, 226] on span "post_add" at bounding box center [1323, 228] width 19 height 19
checkbox input "false"
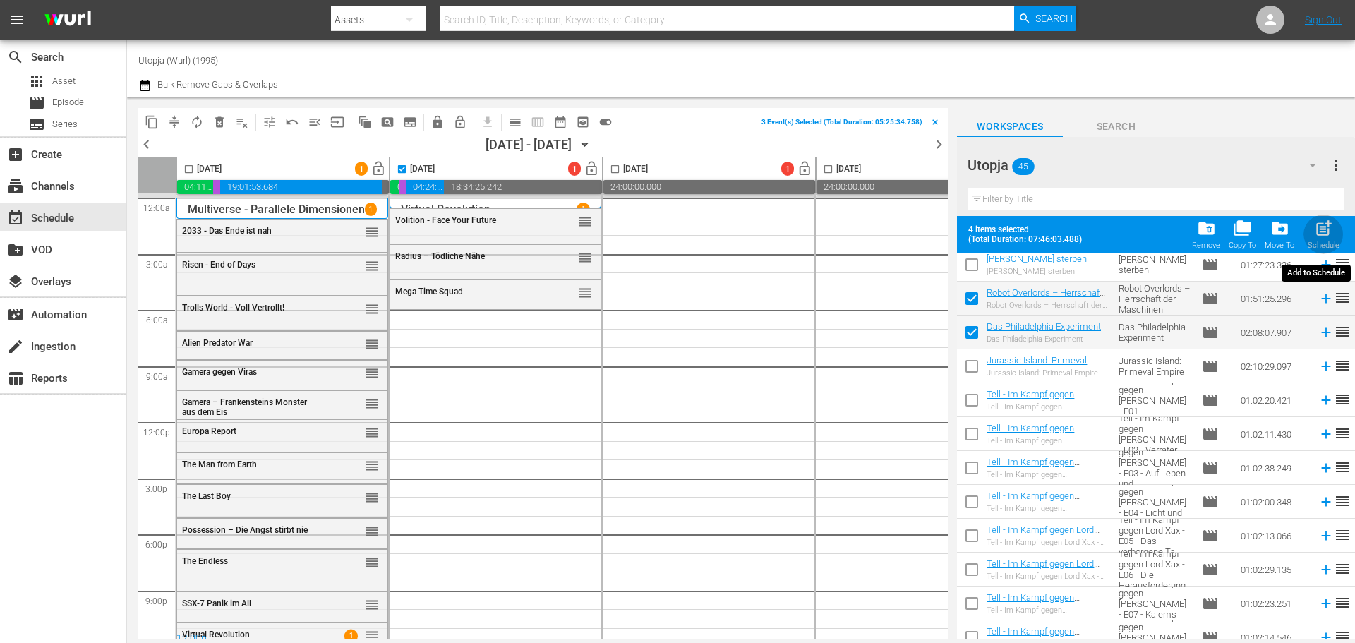
checkbox input "false"
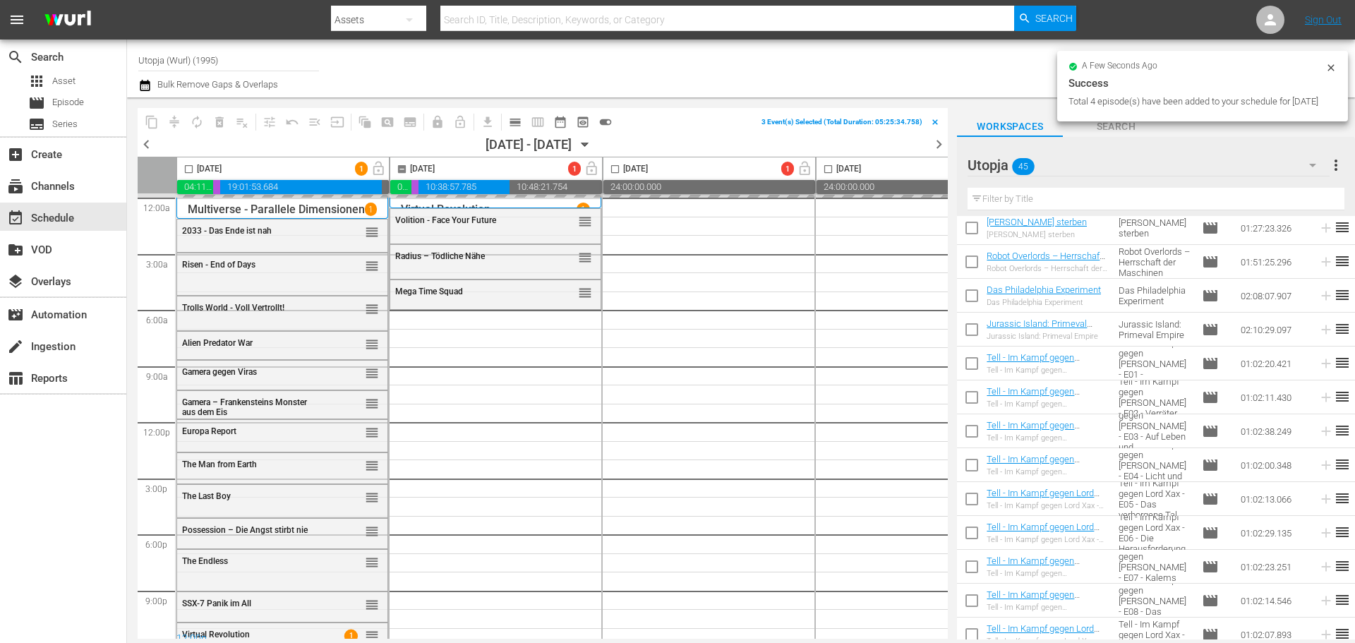
checkbox input "false"
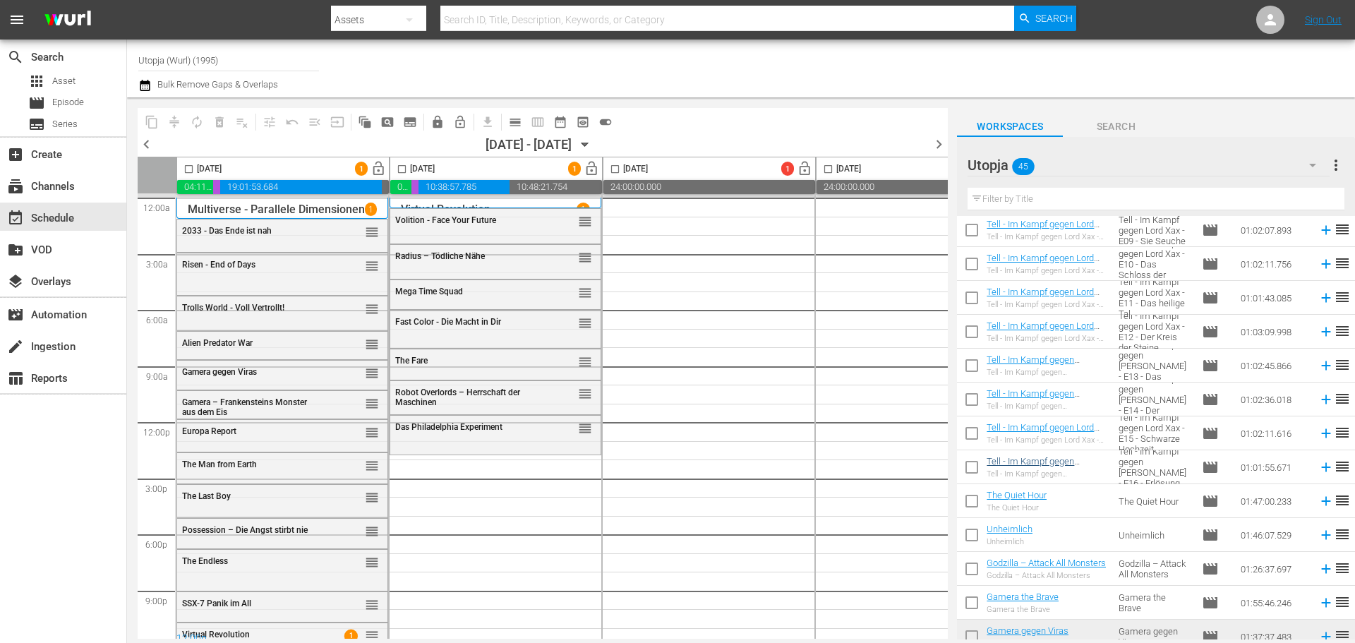
scroll to position [659, 0]
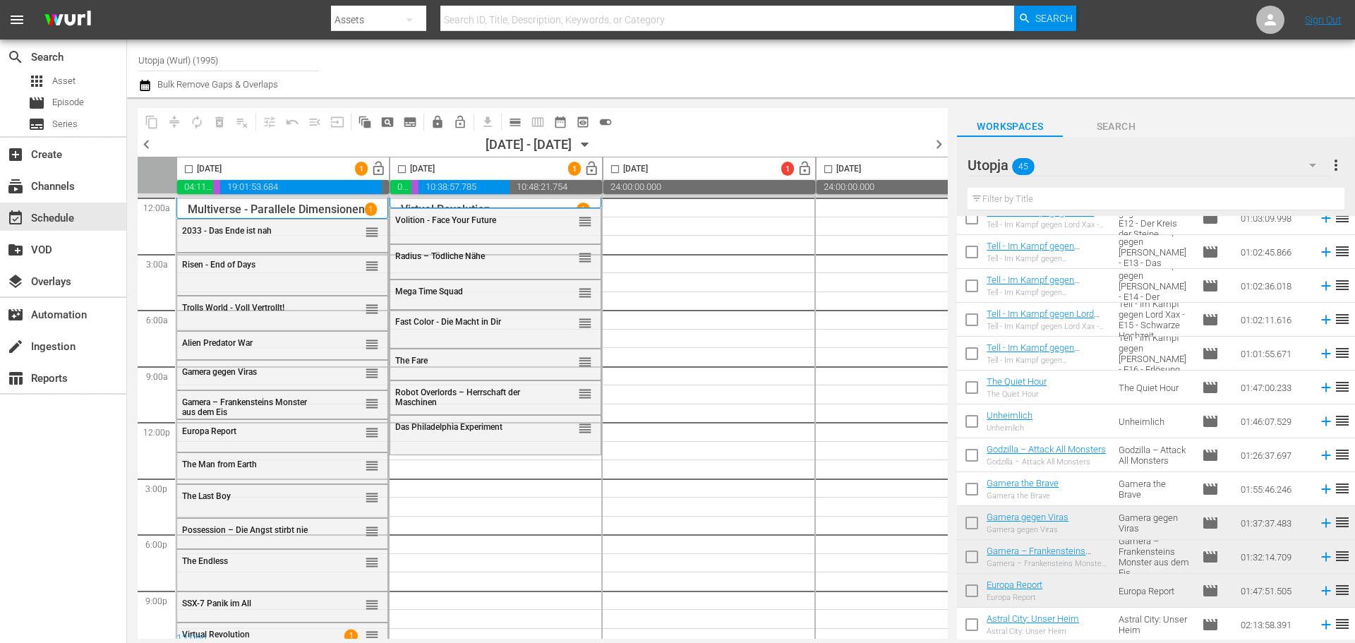
click at [972, 380] on input "checkbox" at bounding box center [972, 390] width 30 height 30
checkbox input "true"
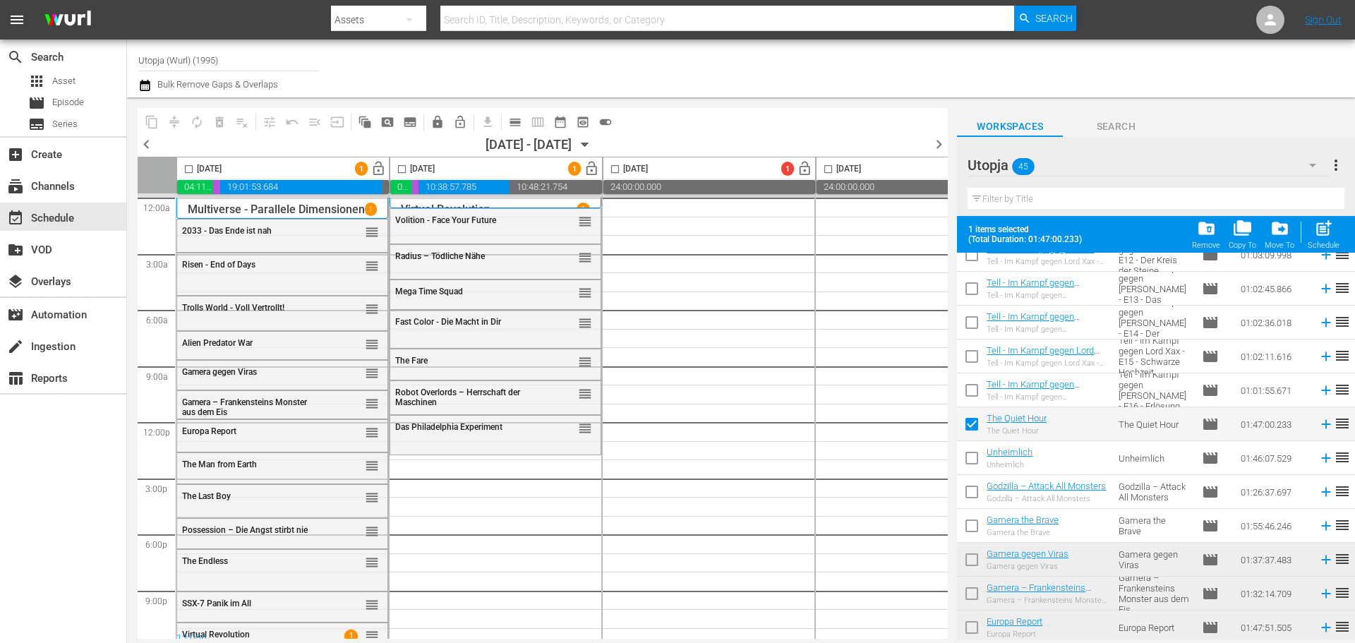
click at [967, 485] on input "checkbox" at bounding box center [972, 495] width 30 height 30
checkbox input "true"
click at [968, 524] on input "checkbox" at bounding box center [972, 529] width 30 height 30
checkbox input "true"
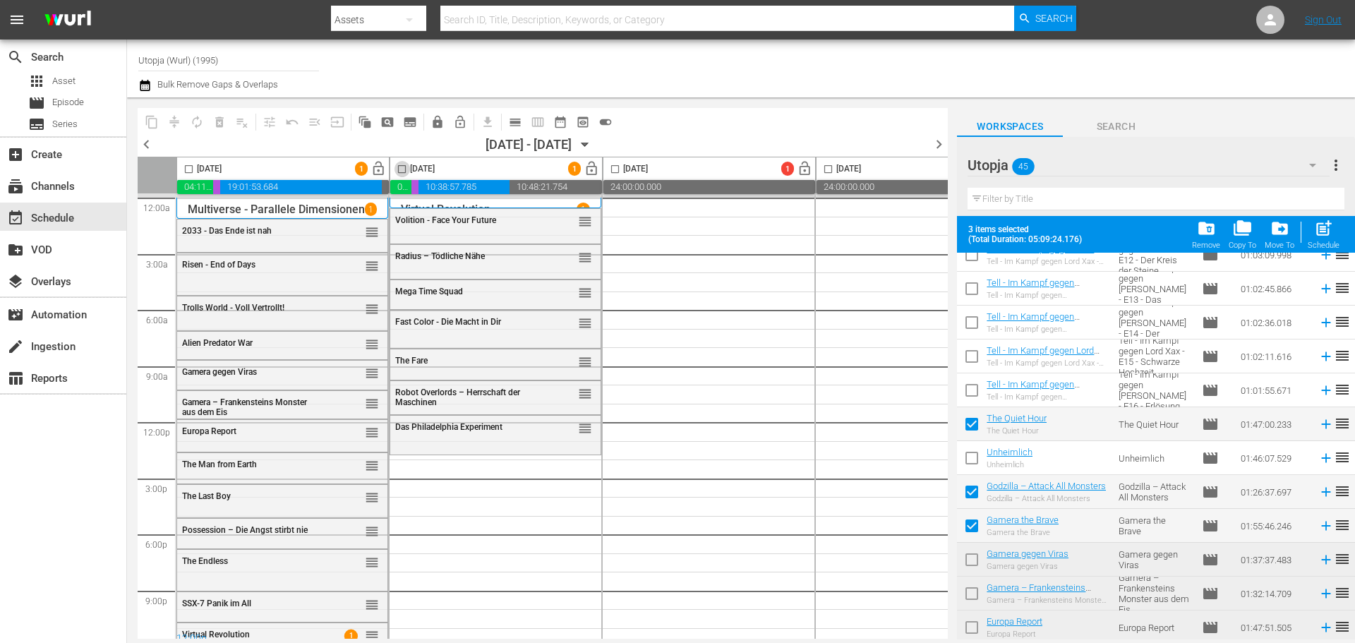
click at [402, 174] on input "checkbox" at bounding box center [402, 172] width 16 height 16
checkbox input "true"
click at [1323, 231] on span "post_add" at bounding box center [1323, 228] width 19 height 19
checkbox input "false"
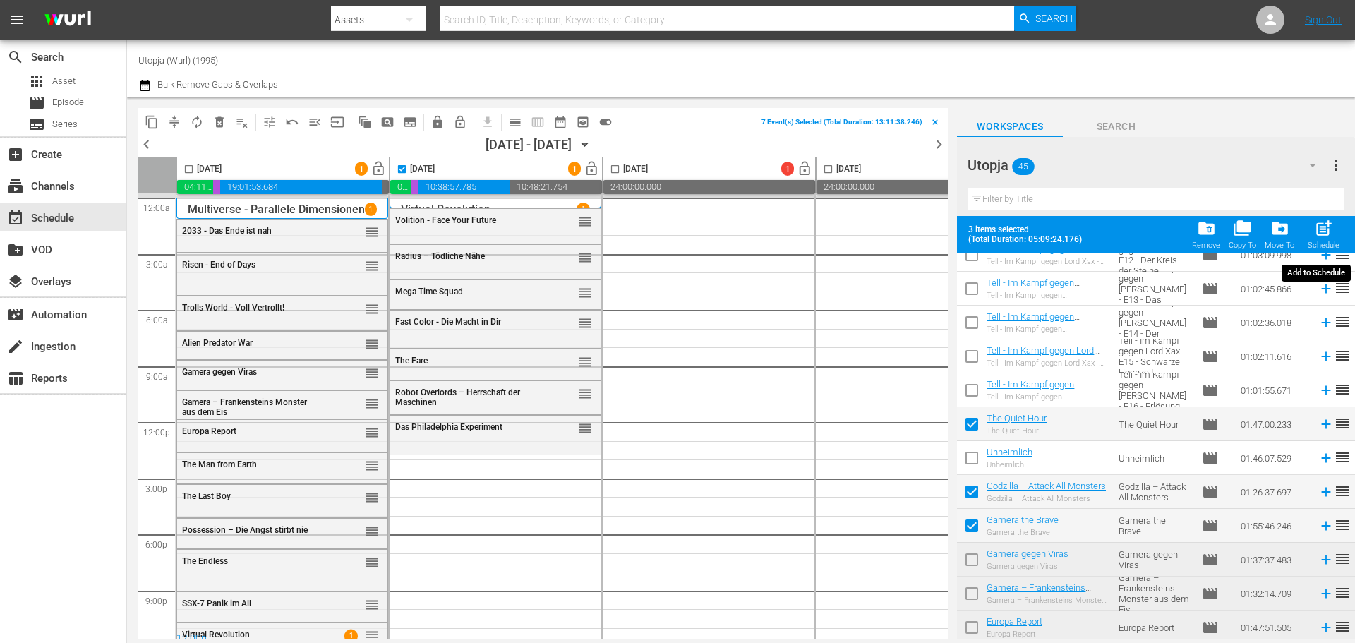
checkbox input "false"
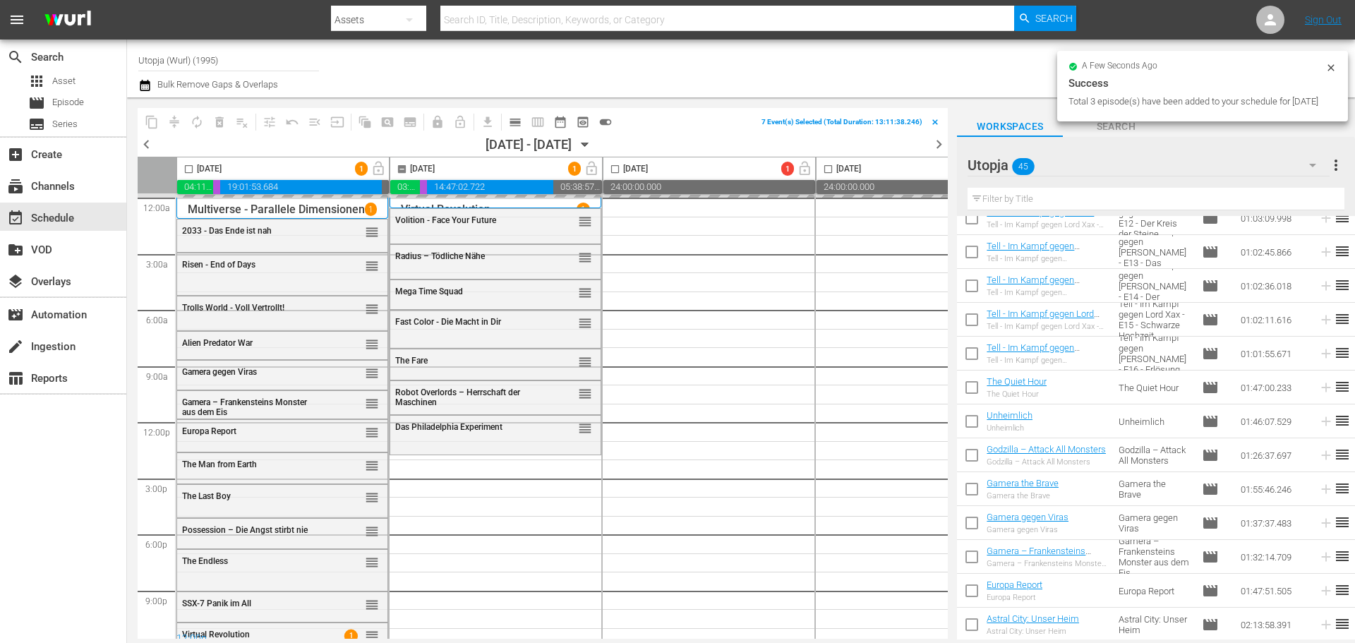
checkbox input "false"
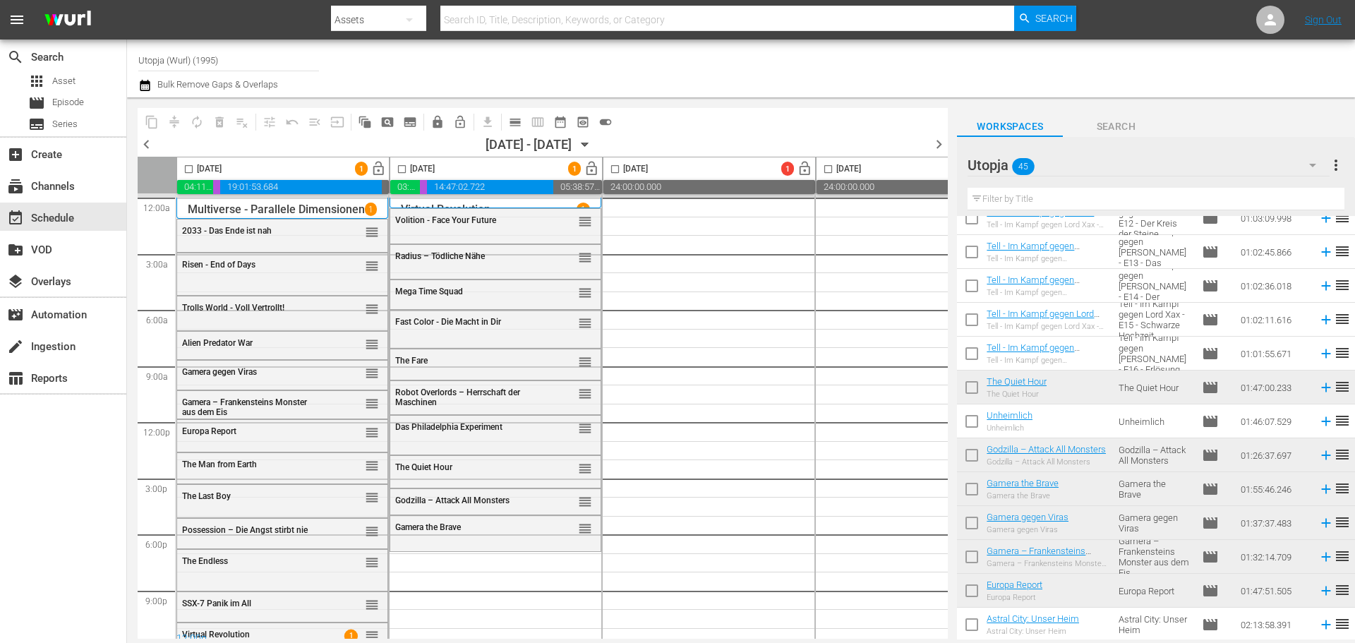
scroll to position [800, 0]
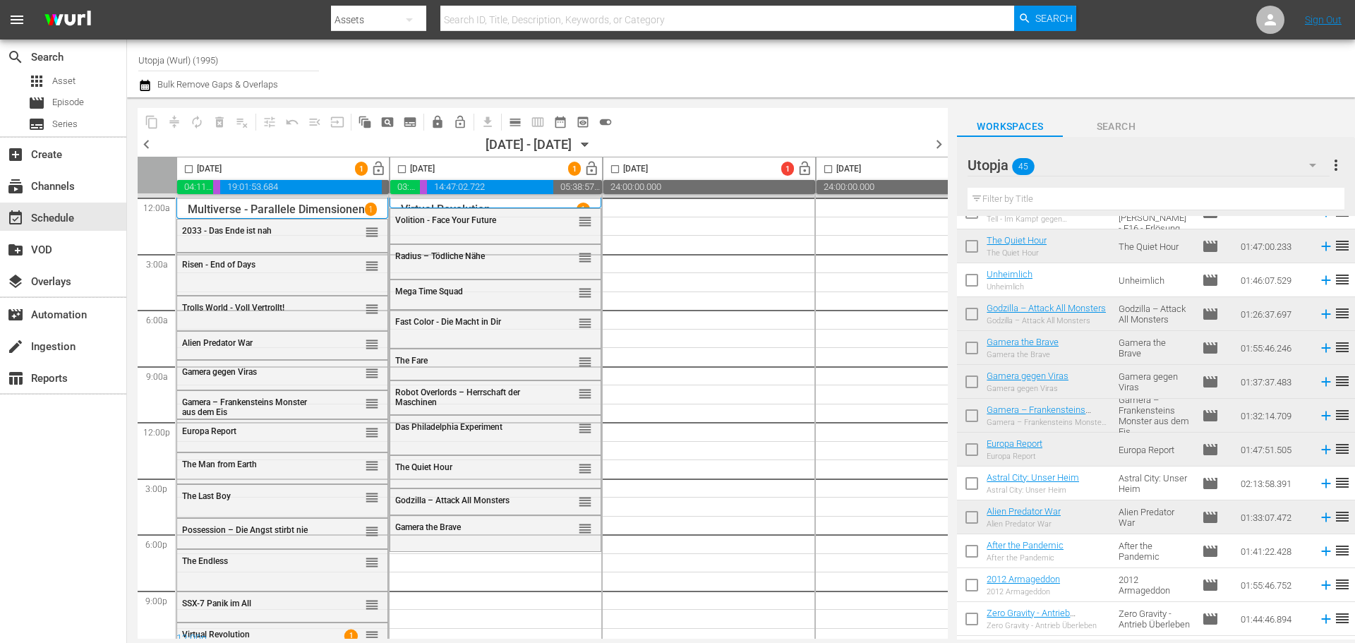
click at [968, 486] on input "checkbox" at bounding box center [972, 486] width 30 height 30
checkbox input "true"
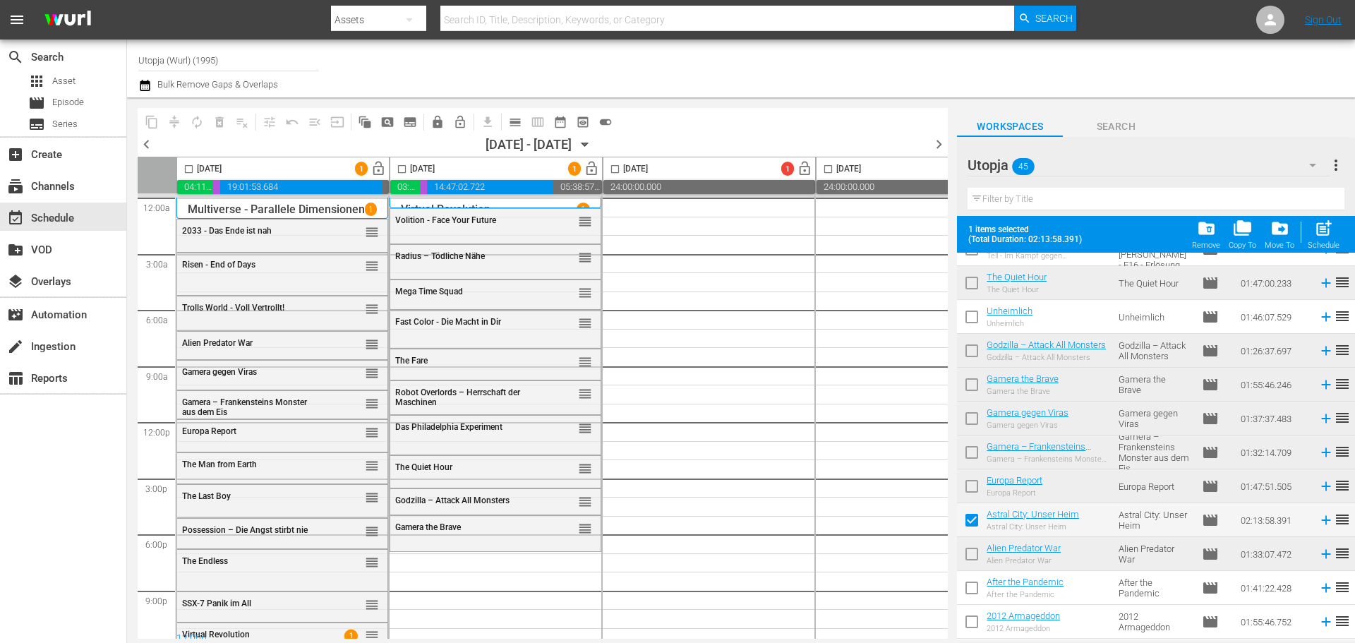
click at [970, 586] on input "checkbox" at bounding box center [972, 591] width 30 height 30
checkbox input "false"
click at [970, 624] on input "checkbox" at bounding box center [972, 625] width 30 height 30
checkbox input "true"
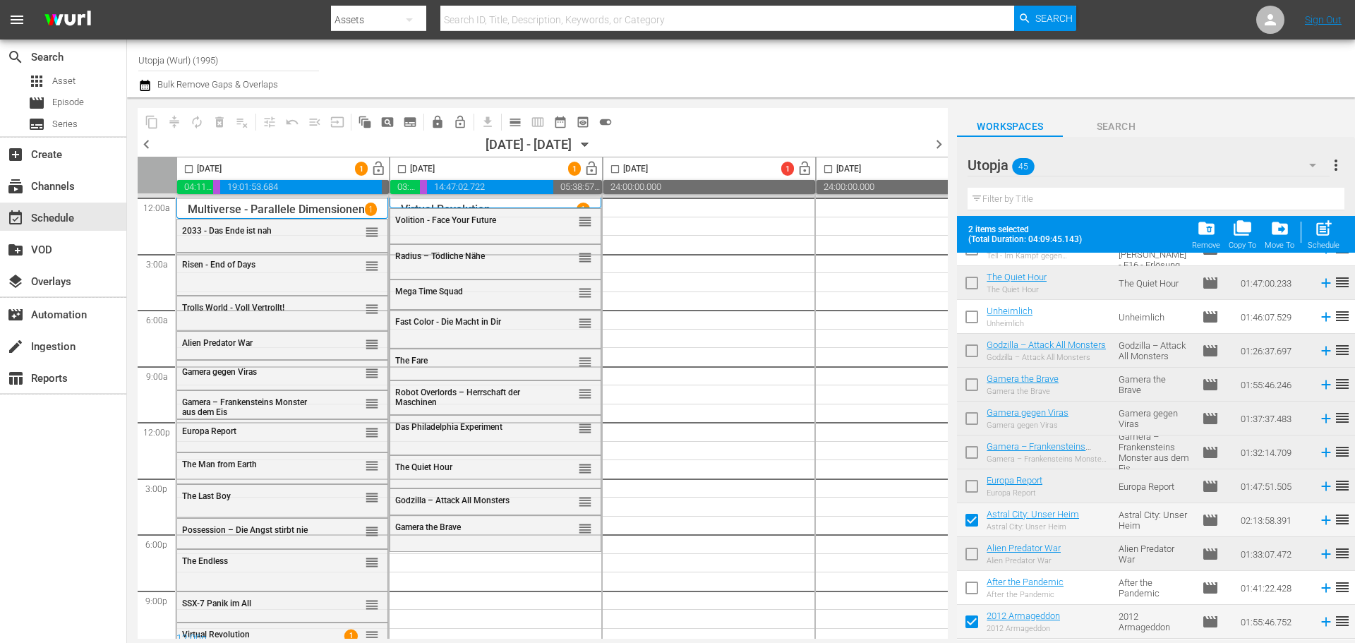
click at [403, 169] on input "checkbox" at bounding box center [402, 172] width 16 height 16
checkbox input "true"
click at [1319, 227] on span "post_add" at bounding box center [1323, 228] width 19 height 19
checkbox input "false"
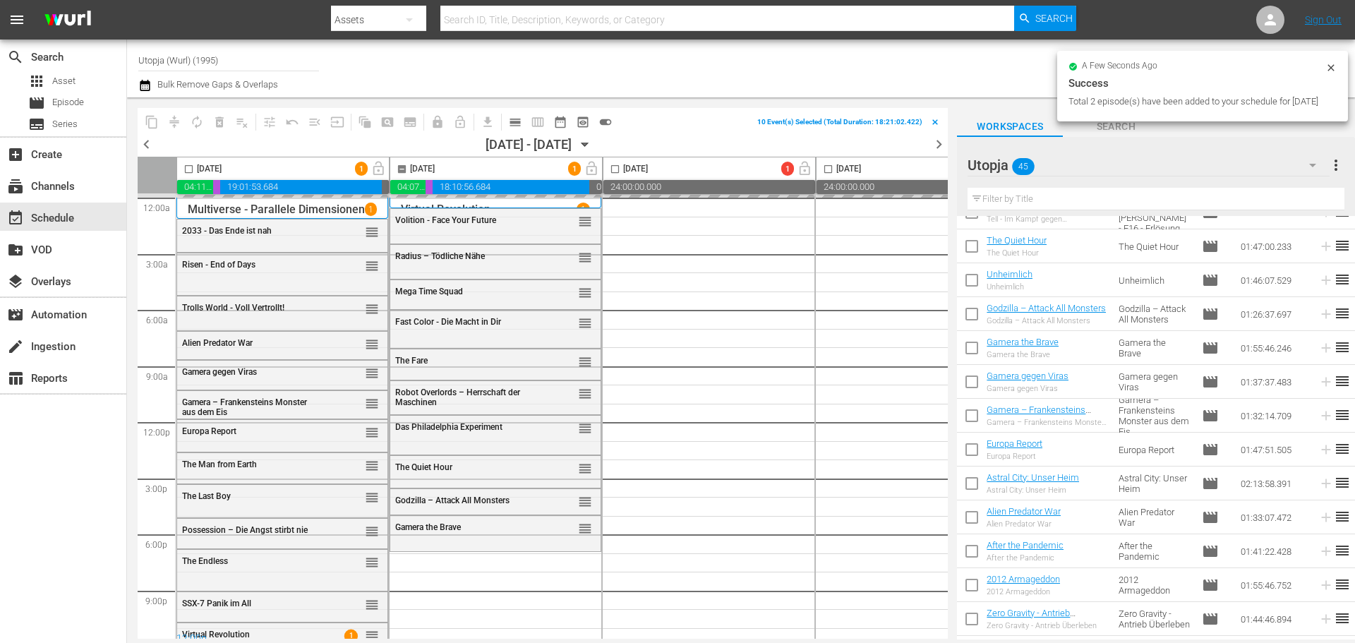
checkbox input "false"
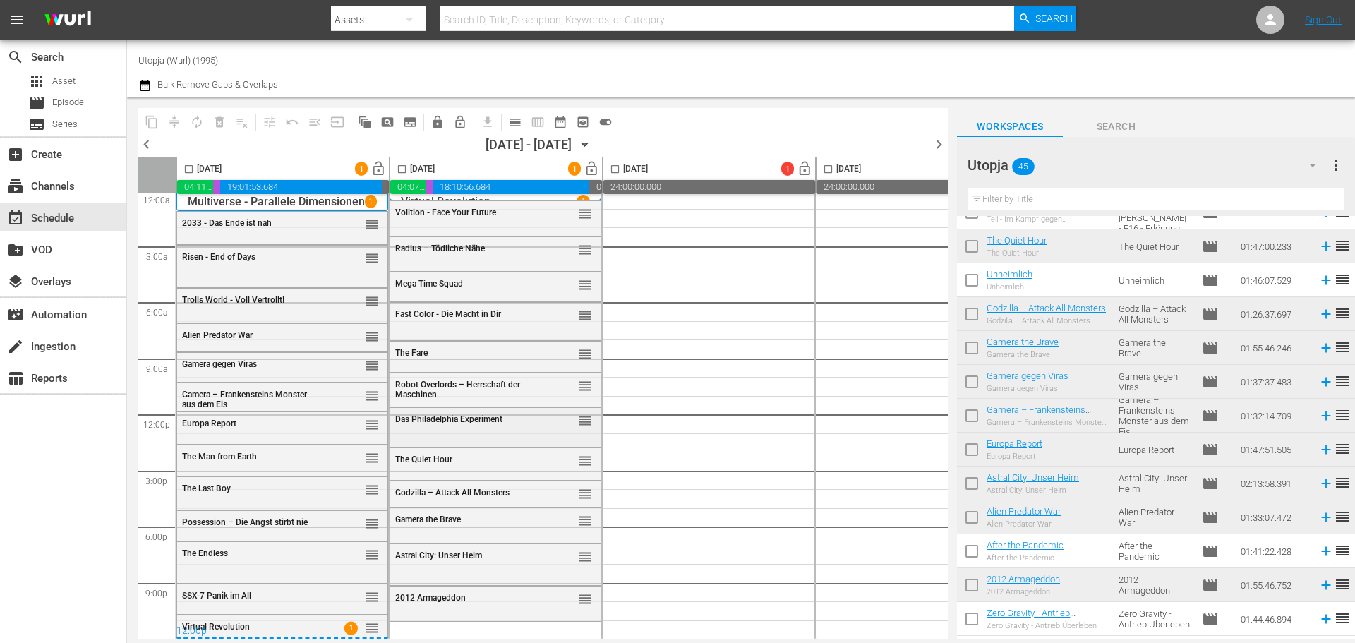
scroll to position [13, 0]
click at [1063, 169] on div at bounding box center [1016, 165] width 99 height 35
click at [1219, 91] on div at bounding box center [1070, 68] width 548 height 51
click at [1190, 173] on div "Utopja 45" at bounding box center [1147, 165] width 361 height 40
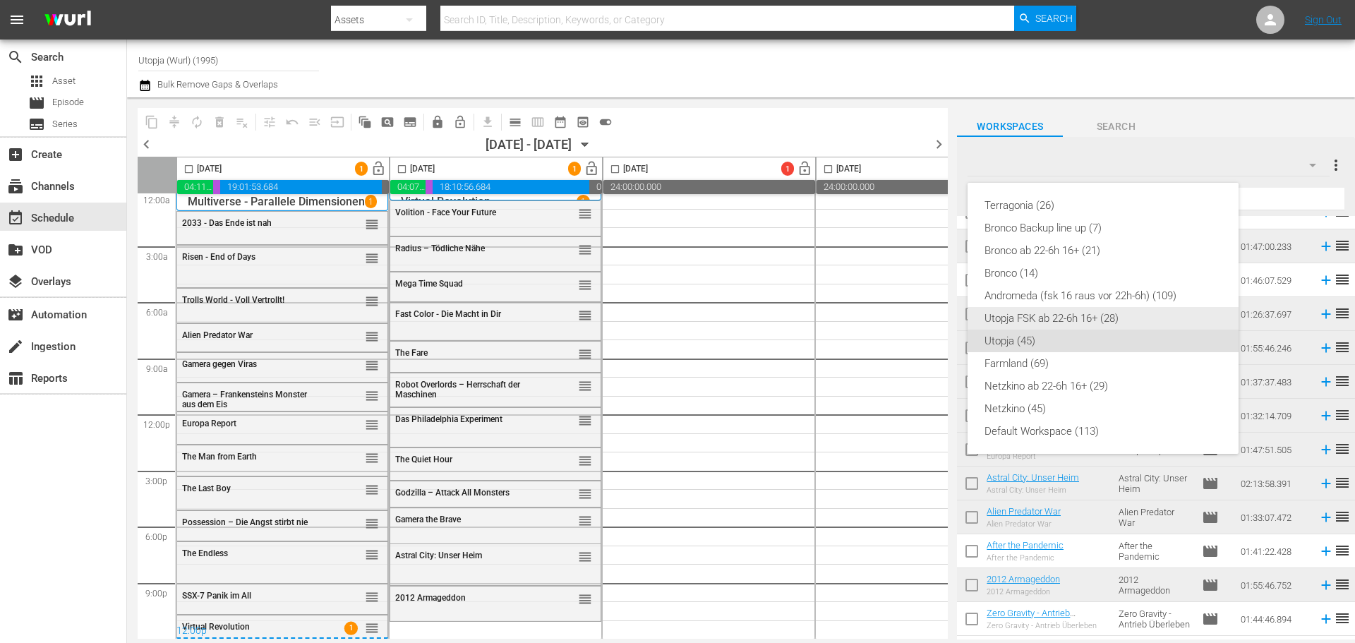
click at [1034, 321] on div "Utopja FSK ab 22-6h 16+ (28)" at bounding box center [1102, 318] width 237 height 23
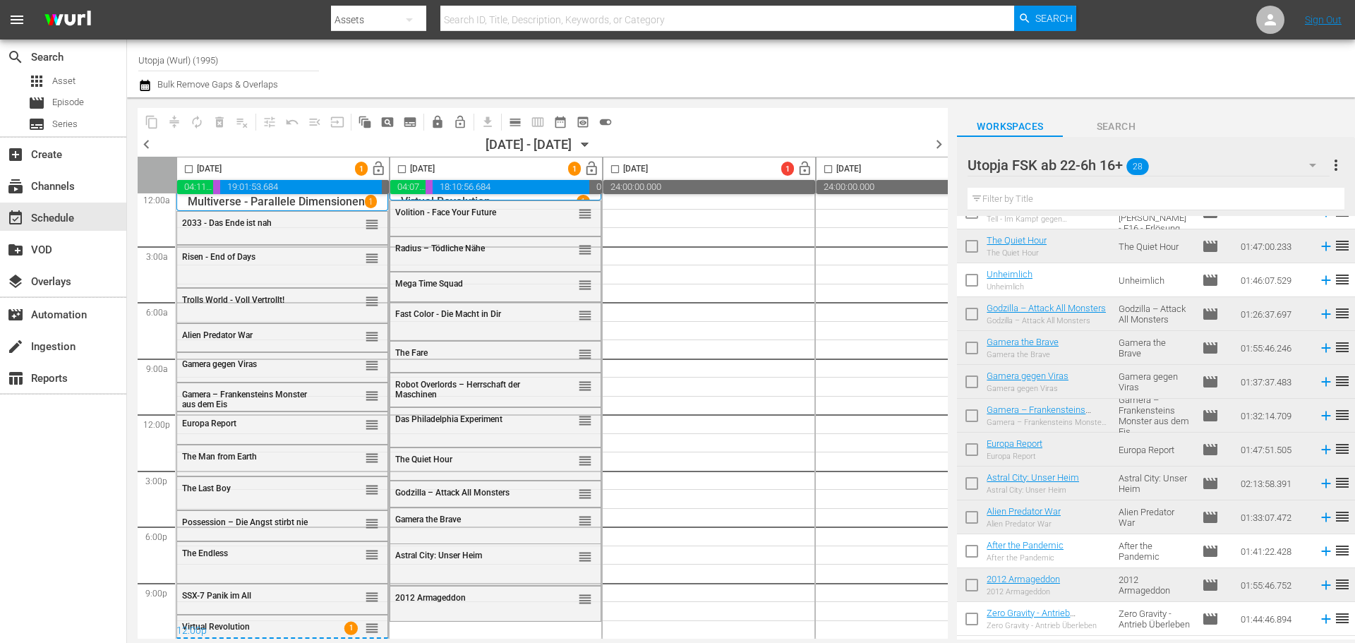
scroll to position [557, 0]
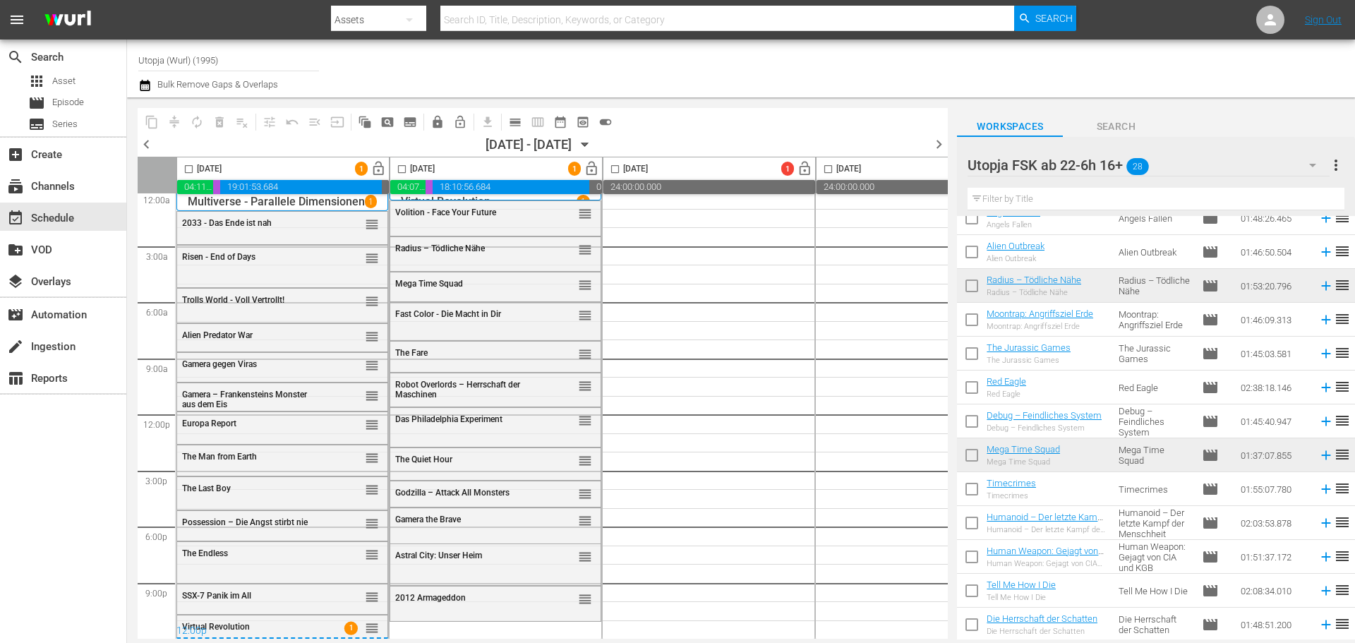
click at [973, 252] on input "checkbox" at bounding box center [972, 255] width 30 height 30
checkbox input "true"
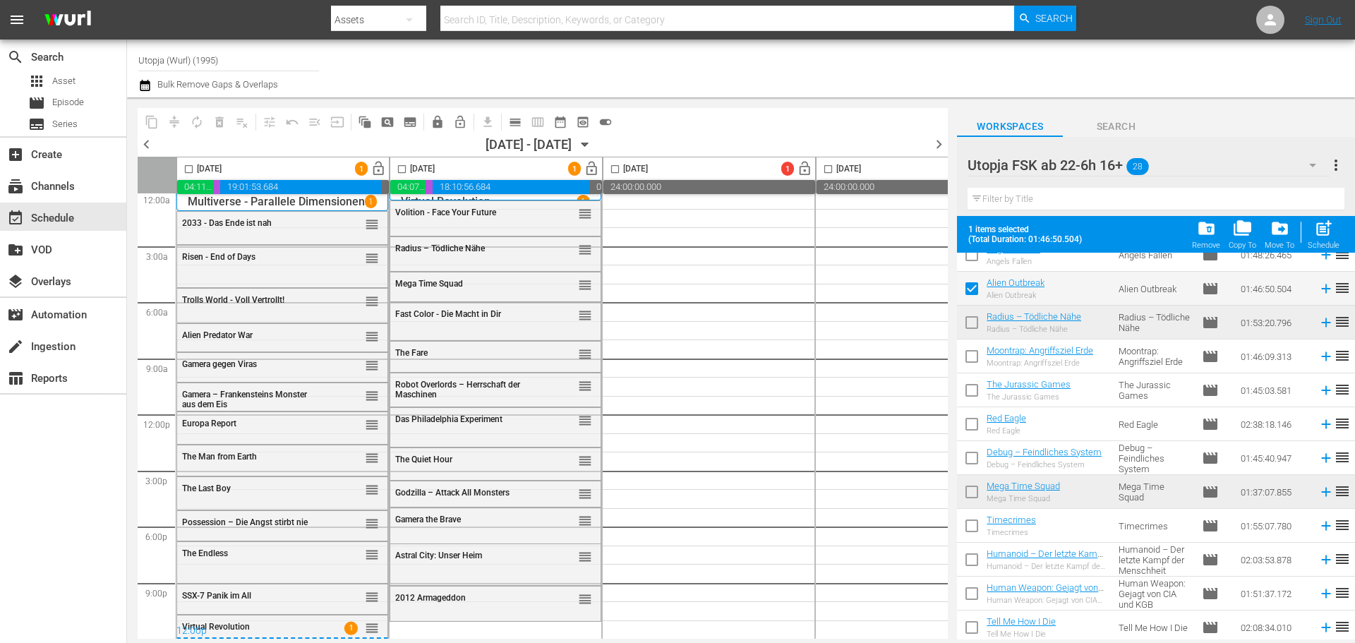
click at [971, 346] on input "checkbox" at bounding box center [972, 359] width 30 height 30
checkbox input "true"
click at [967, 388] on input "checkbox" at bounding box center [972, 393] width 30 height 30
checkbox input "true"
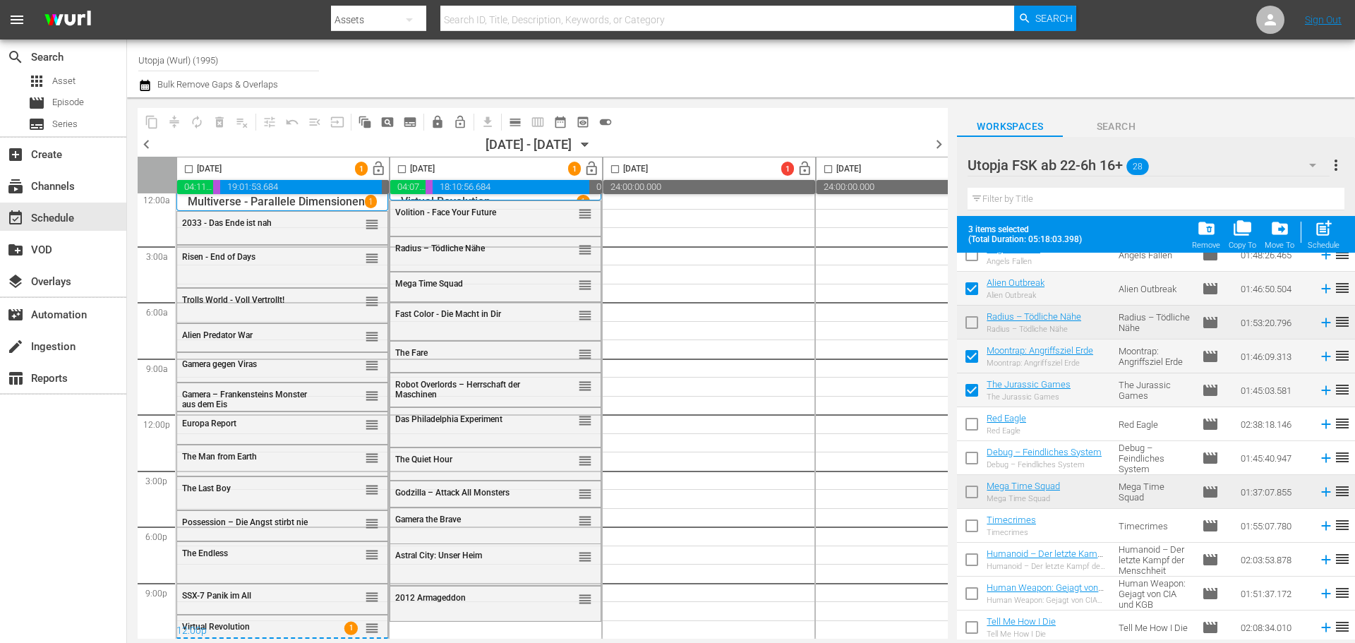
click at [966, 457] on input "checkbox" at bounding box center [972, 461] width 30 height 30
checkbox input "true"
click at [399, 164] on input "checkbox" at bounding box center [402, 172] width 16 height 16
checkbox input "true"
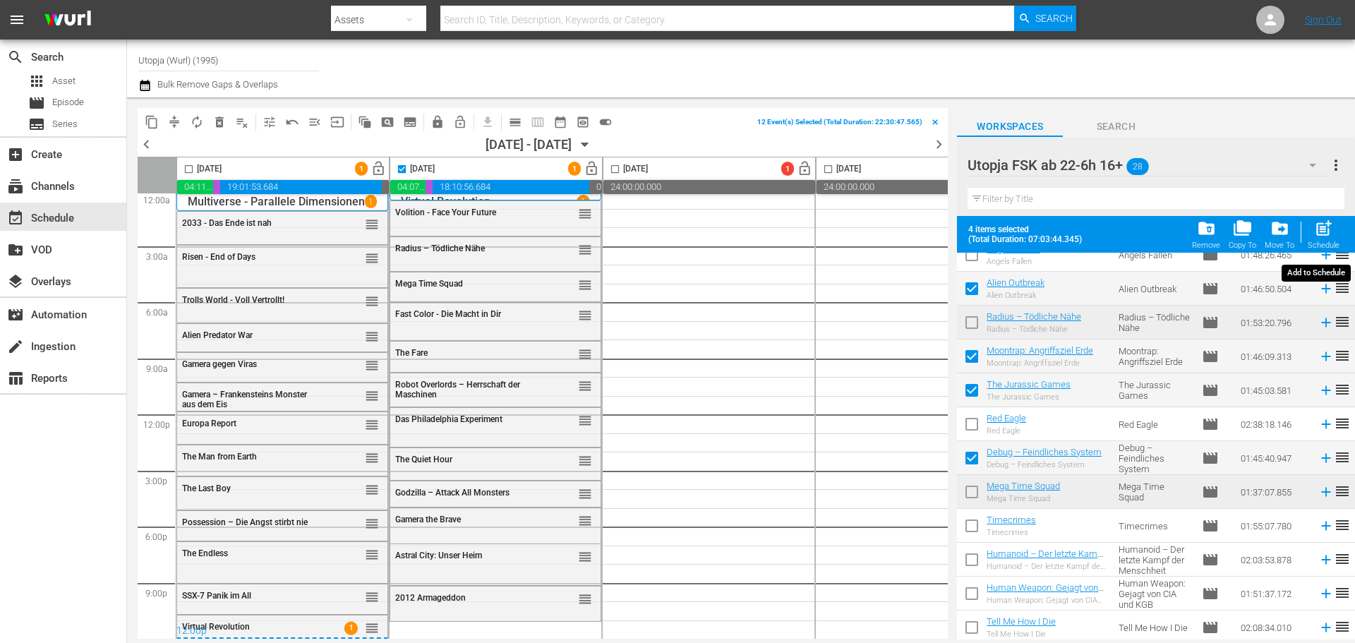
click at [1317, 234] on span "post_add" at bounding box center [1323, 228] width 19 height 19
checkbox input "false"
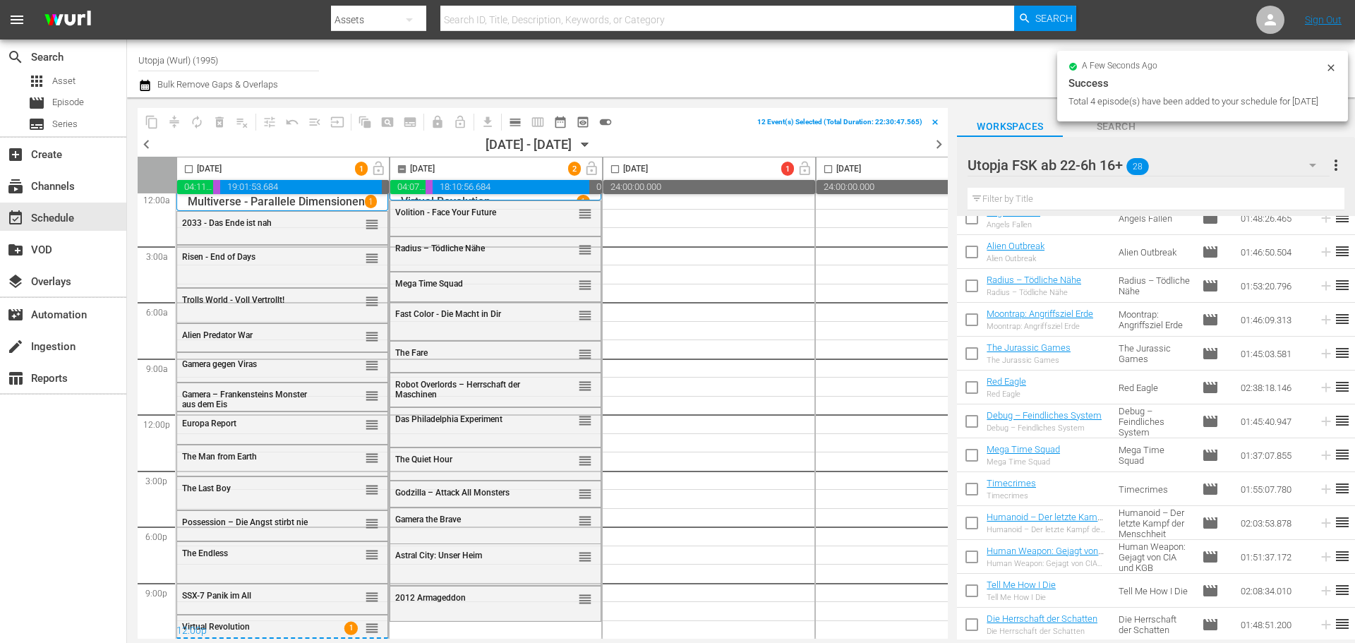
checkbox input "false"
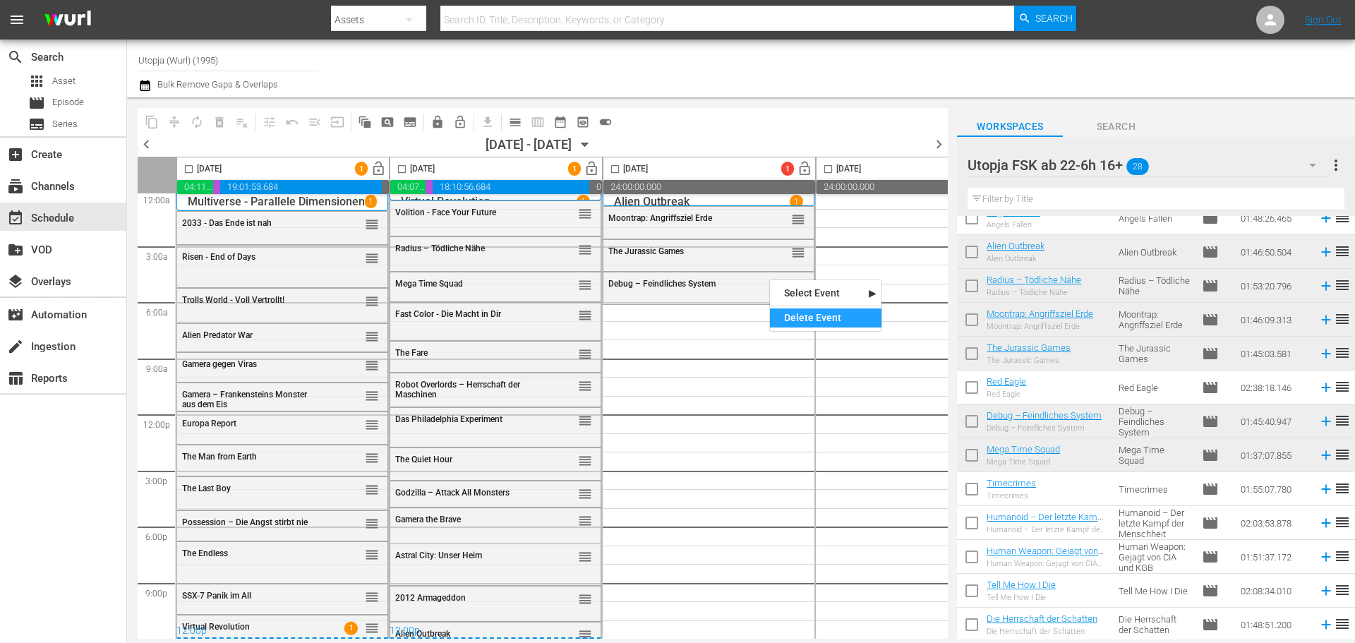
click at [803, 315] on div "Delete Event" at bounding box center [825, 317] width 111 height 19
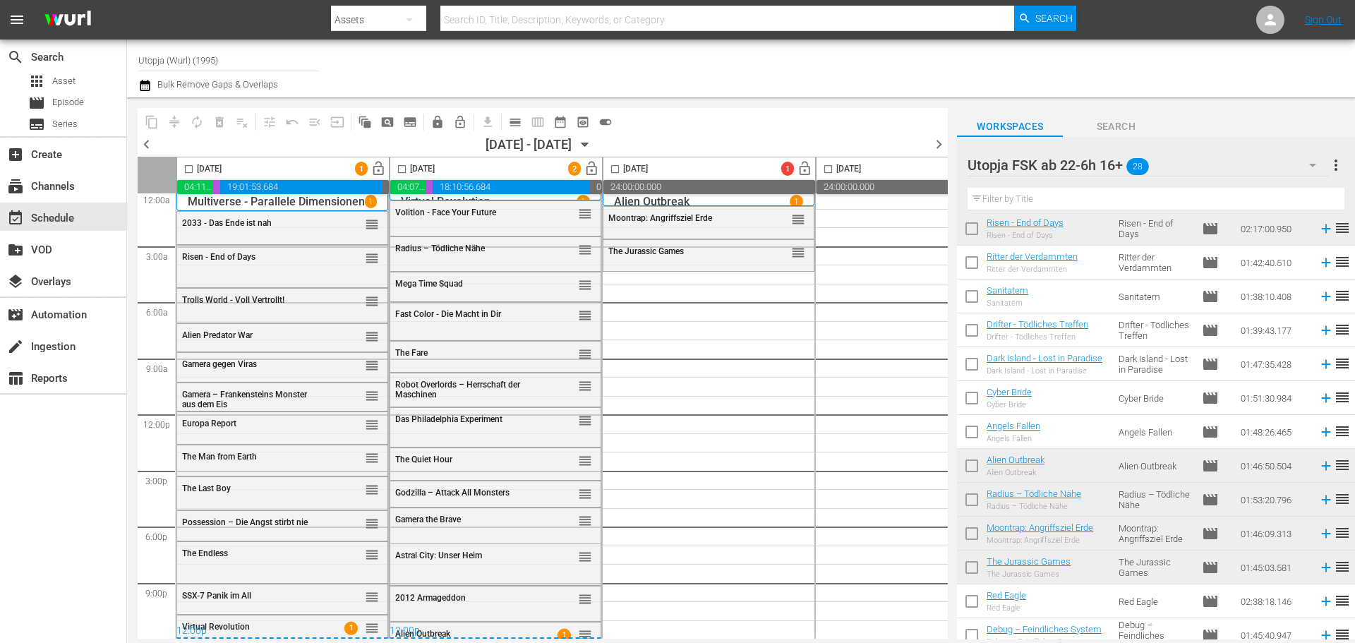
scroll to position [275, 0]
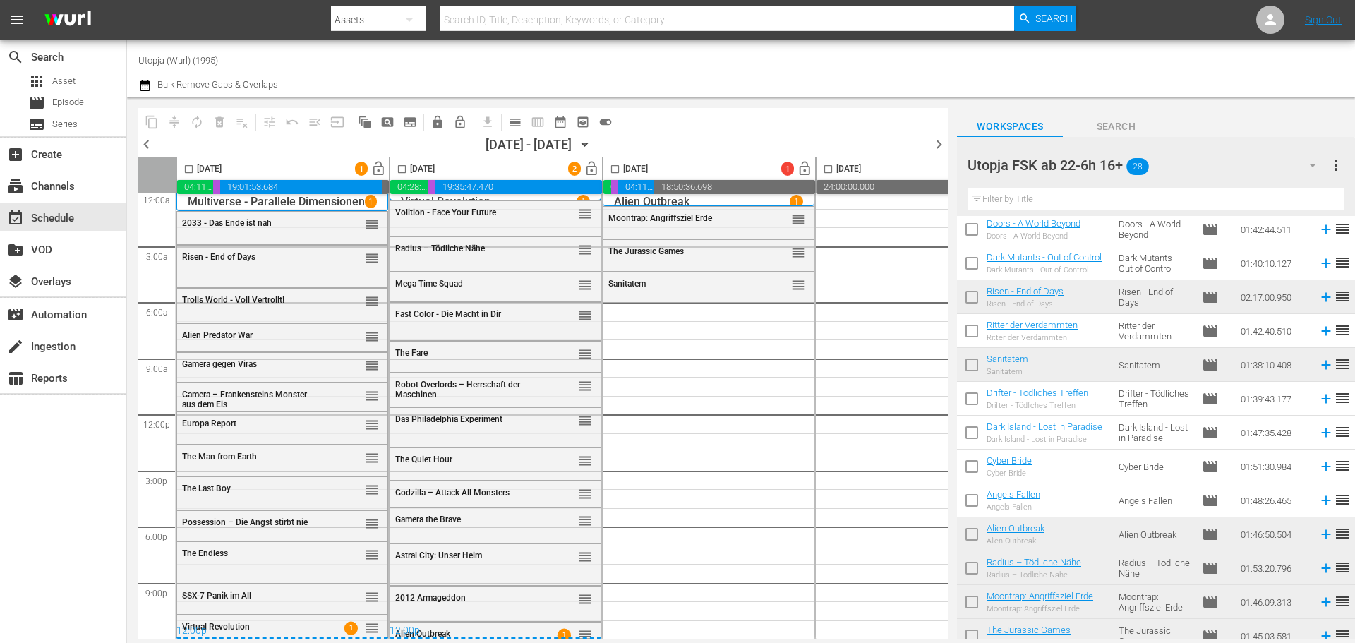
click at [241, 60] on input "Utopja (Wurl) (1995)" at bounding box center [228, 60] width 181 height 34
click at [53, 215] on div "event_available Schedule" at bounding box center [39, 216] width 79 height 13
click at [63, 187] on div "subscriptions Channels" at bounding box center [39, 184] width 79 height 13
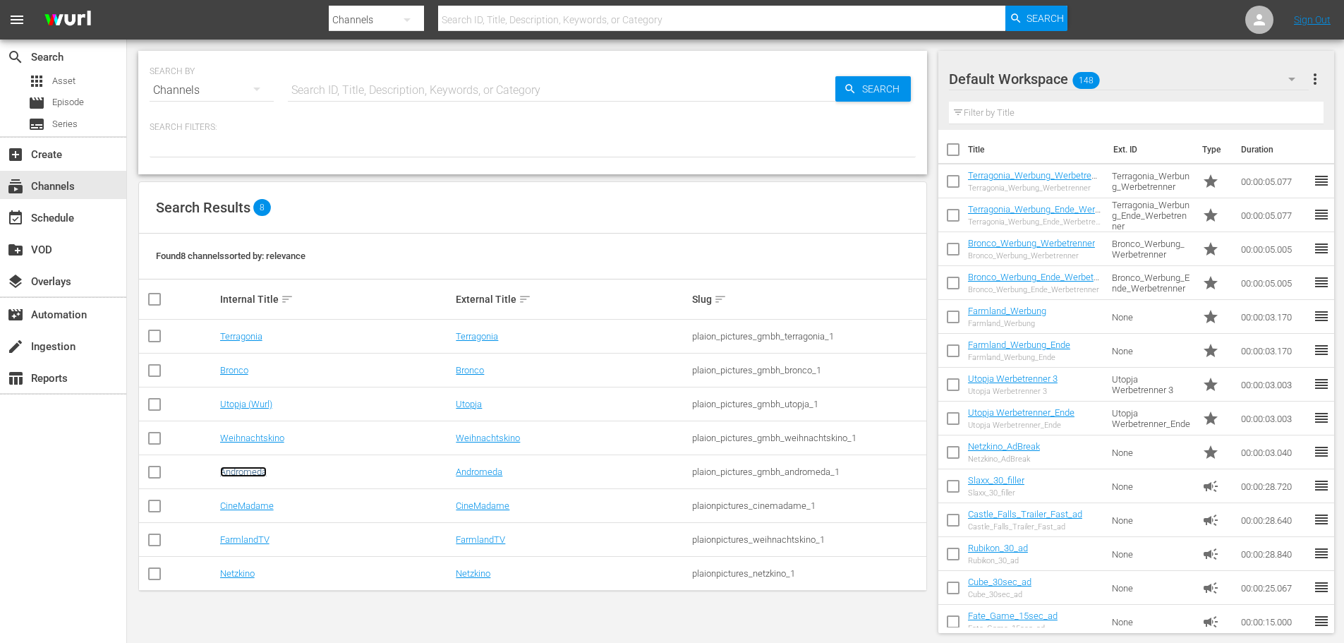
click at [255, 474] on link "Andromeda" at bounding box center [243, 471] width 47 height 11
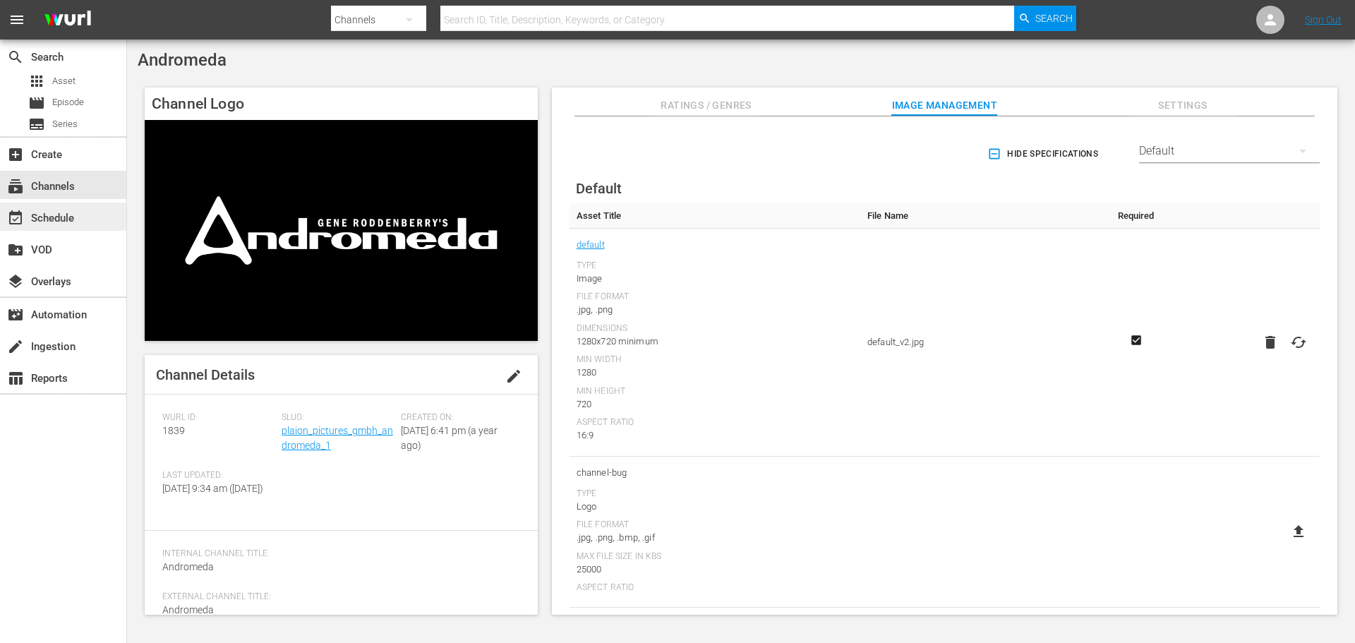
click at [68, 219] on div "event_available Schedule" at bounding box center [39, 216] width 79 height 13
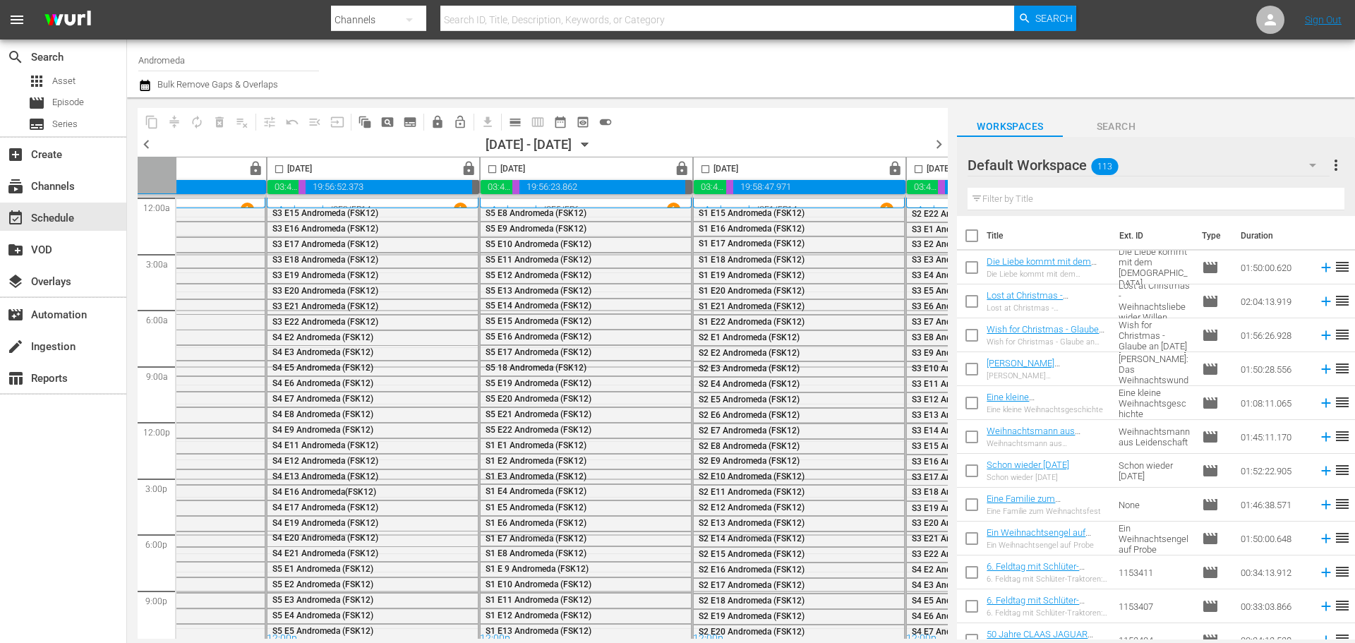
scroll to position [0, 726]
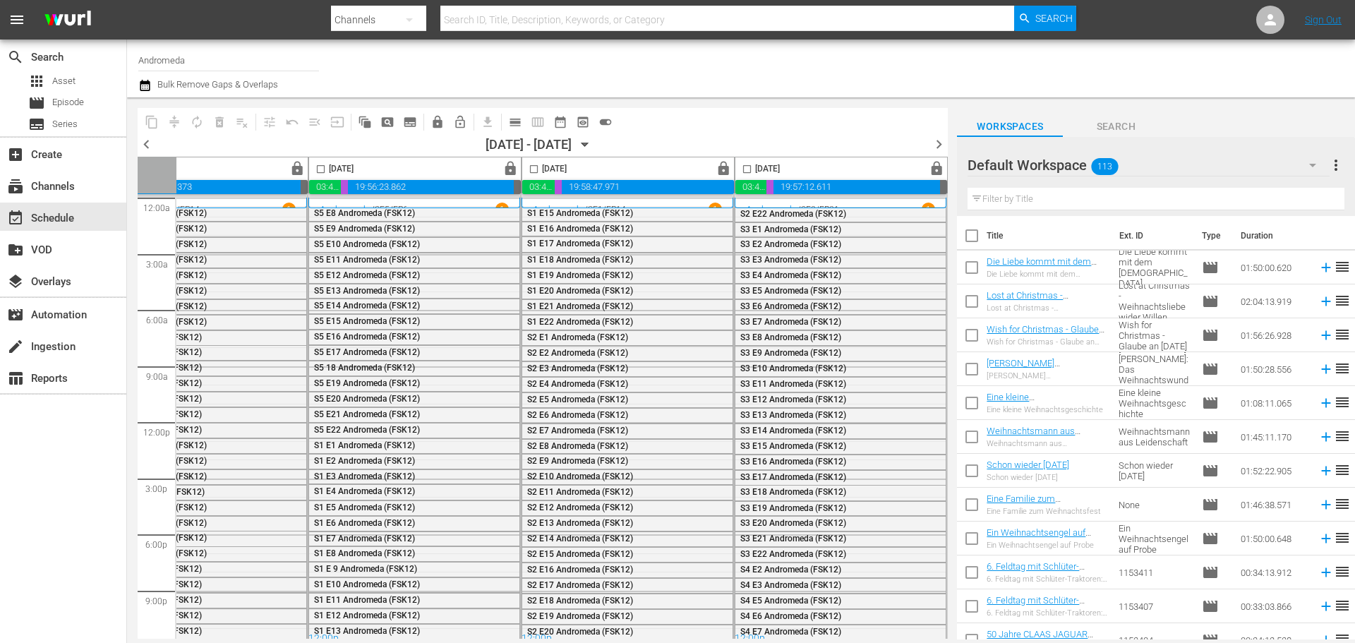
click at [939, 142] on span "chevron_right" at bounding box center [939, 144] width 18 height 18
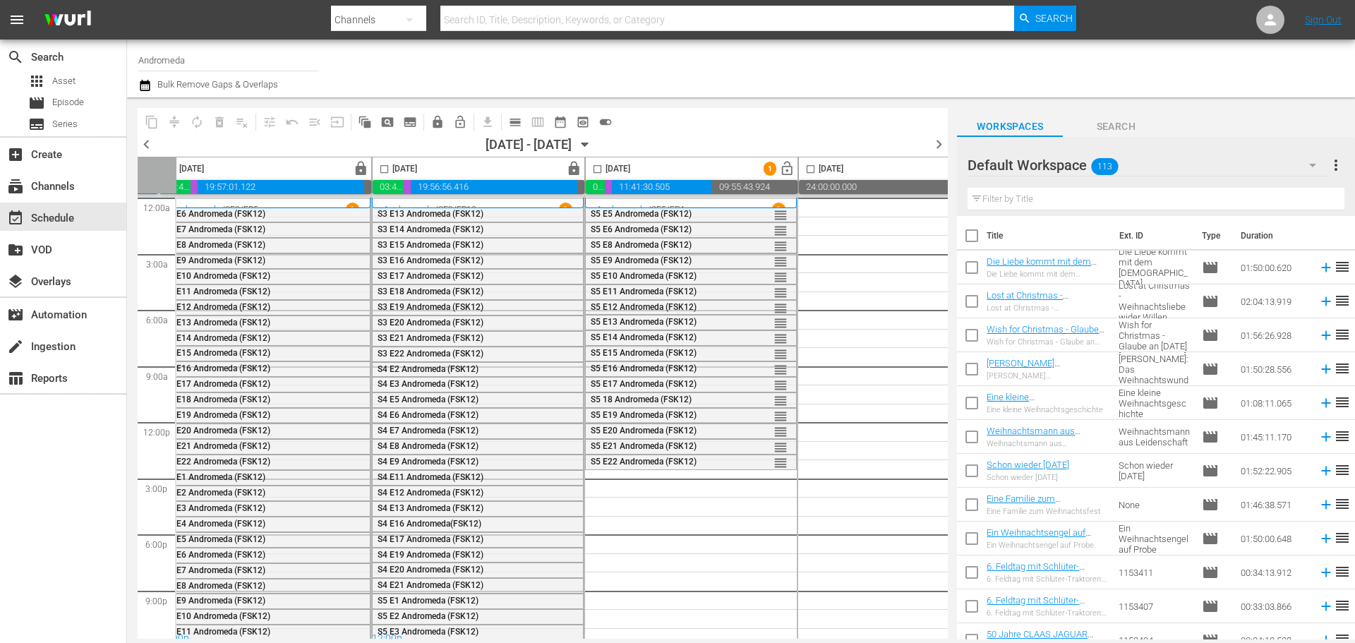
scroll to position [0, 440]
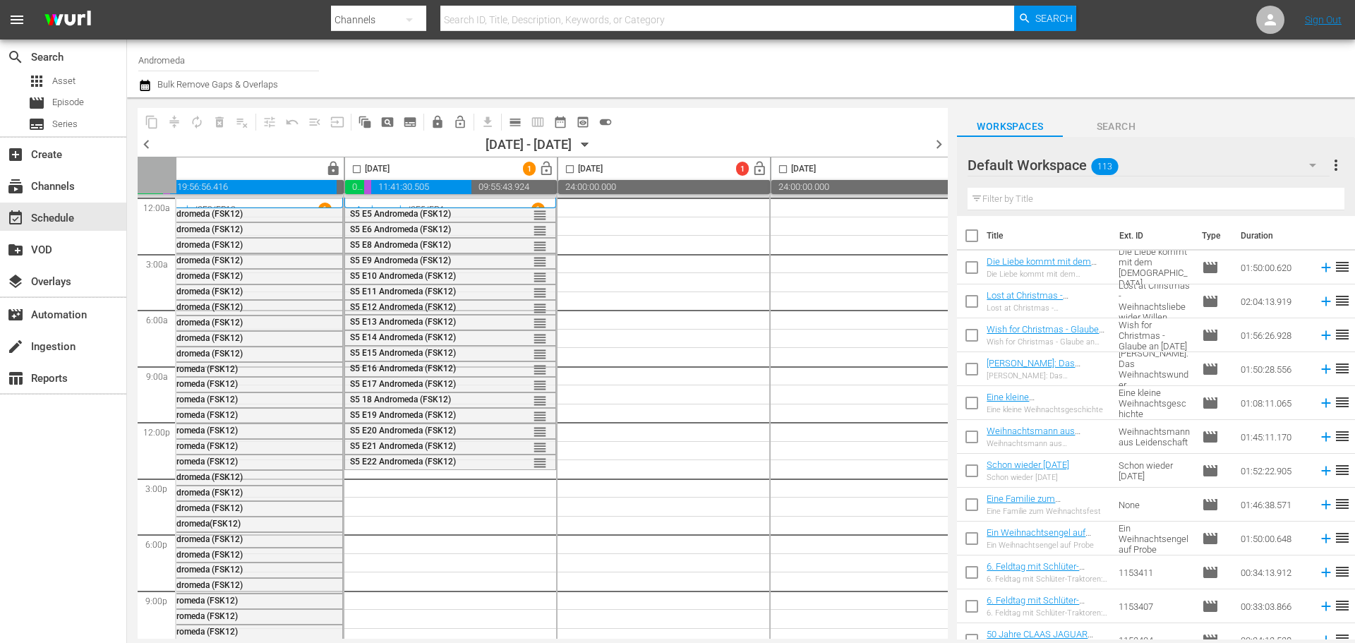
scroll to position [0, 694]
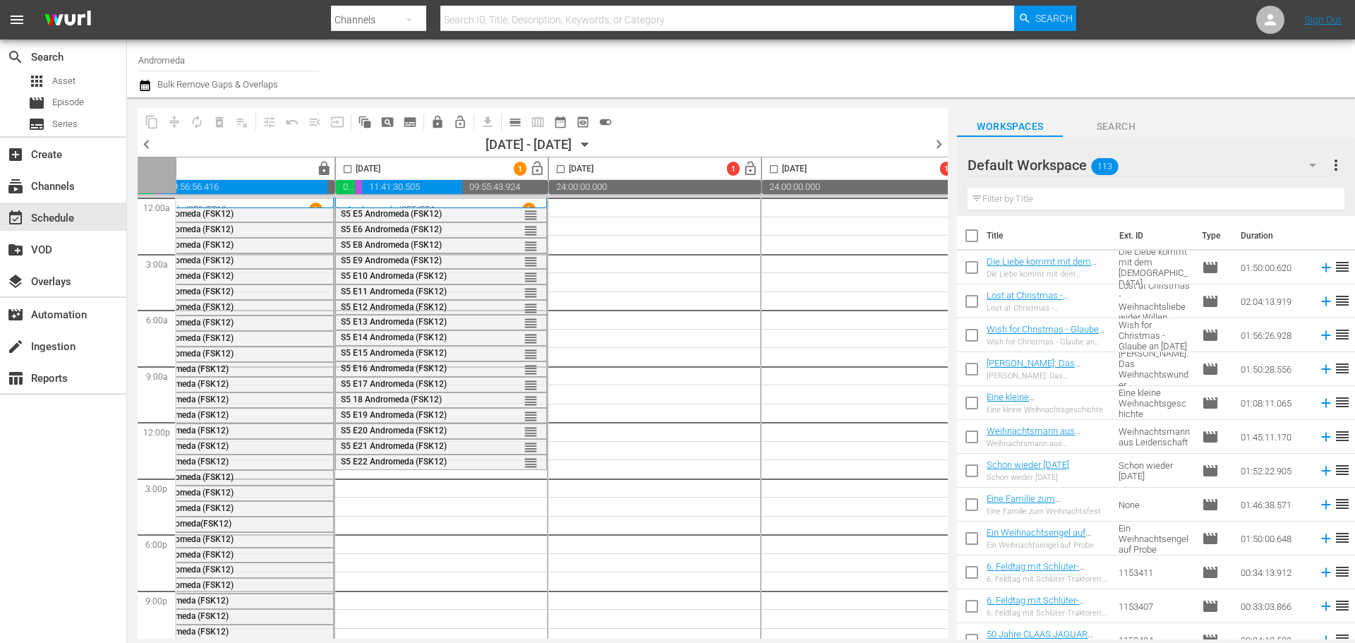
click at [1165, 165] on div "Default Workspace 113" at bounding box center [1147, 165] width 361 height 40
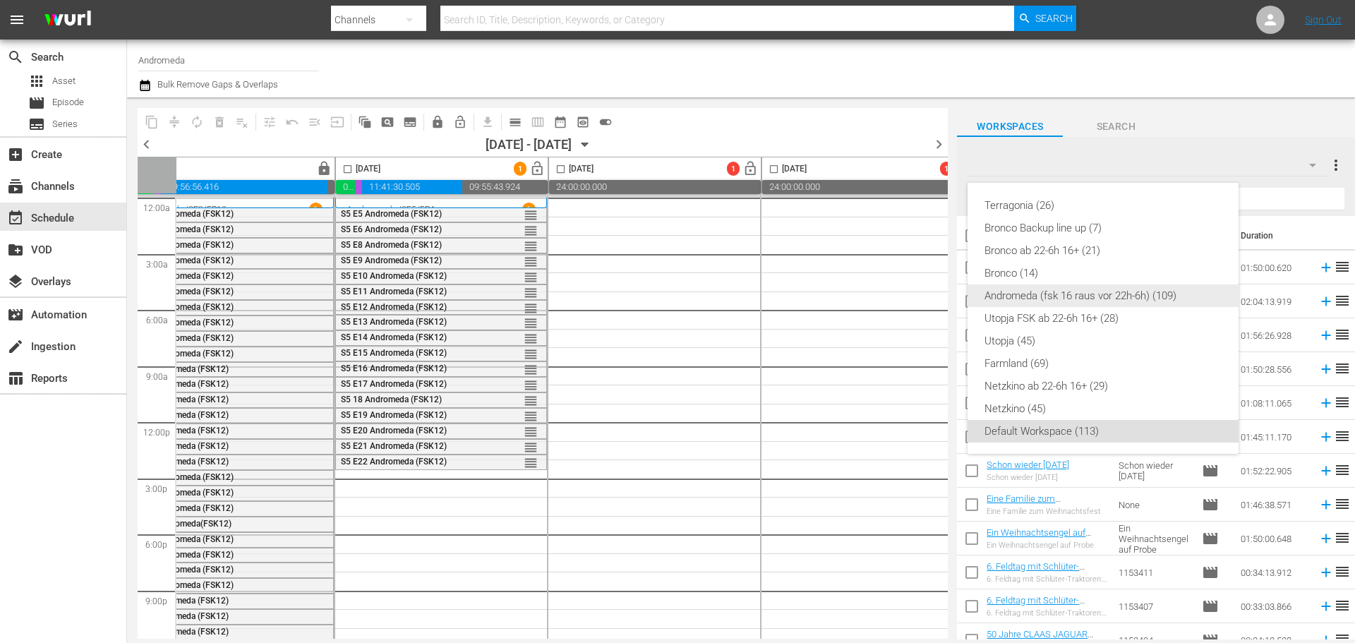
drag, startPoint x: 1020, startPoint y: 294, endPoint x: 1036, endPoint y: 286, distance: 18.3
click at [1020, 294] on div "Andromeda (fsk 16 raus vor 22h-6h) (109)" at bounding box center [1102, 295] width 237 height 23
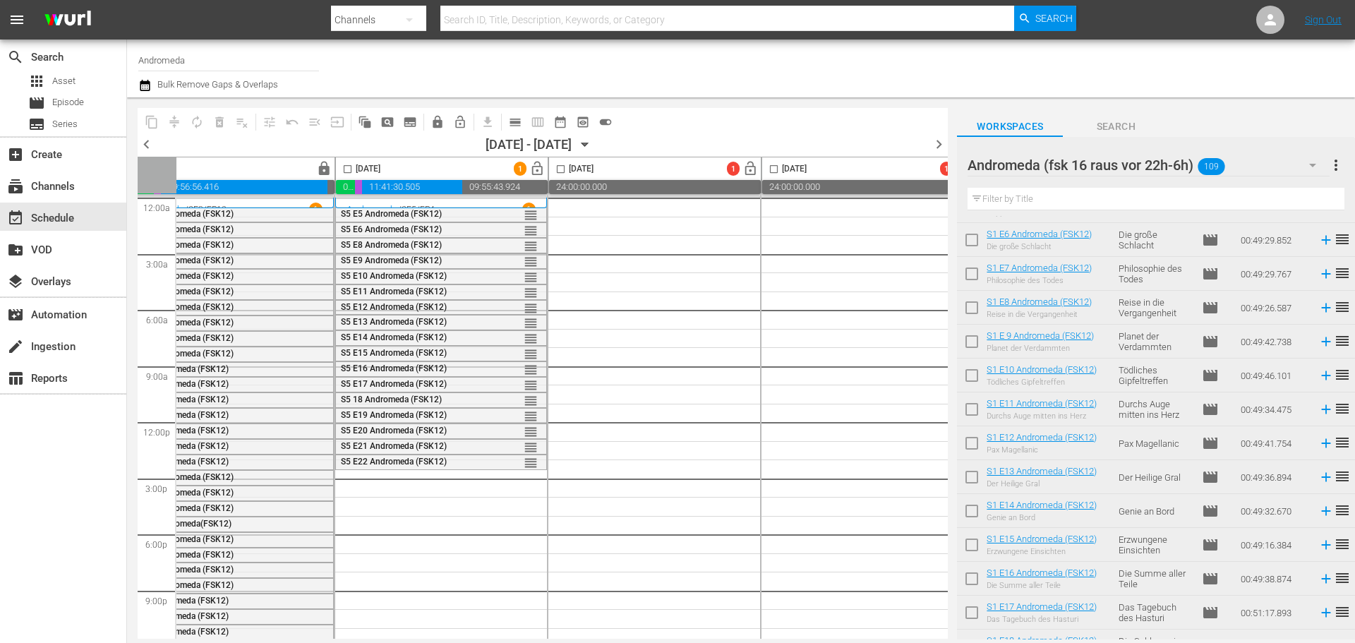
scroll to position [0, 0]
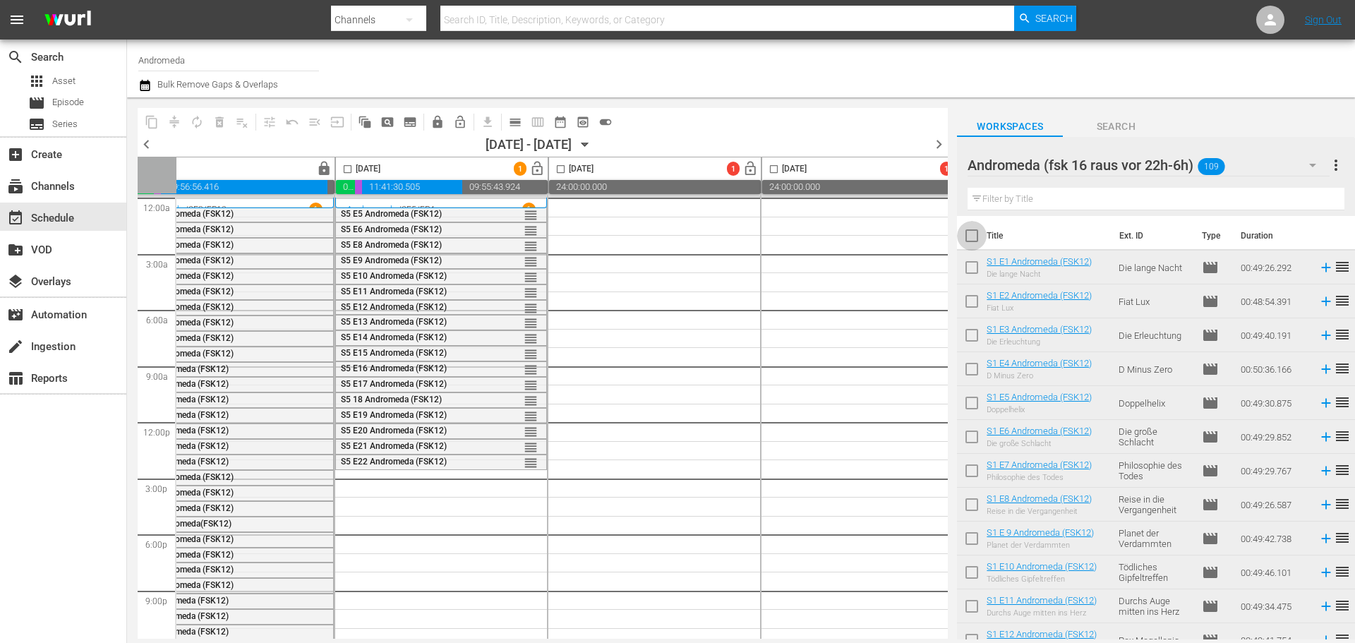
drag, startPoint x: 975, startPoint y: 240, endPoint x: 977, endPoint y: 267, distance: 27.6
click at [975, 239] on input "checkbox" at bounding box center [972, 239] width 30 height 30
checkbox input "true"
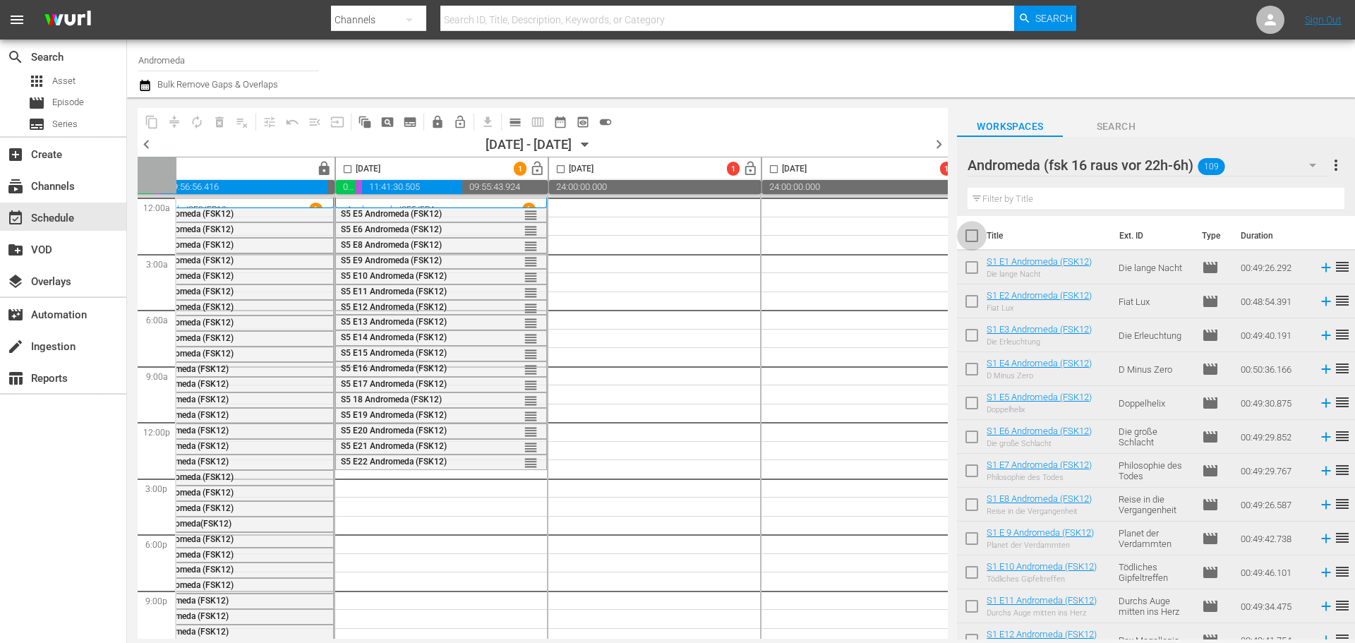
checkbox input "true"
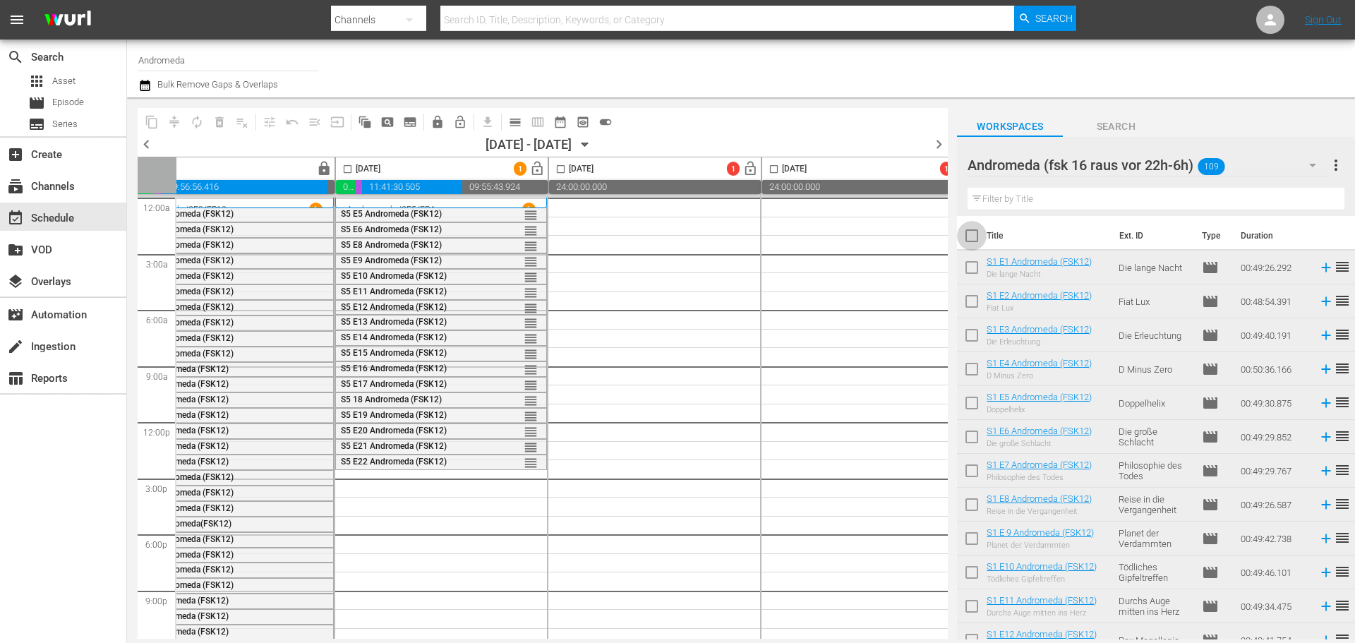
checkbox input "true"
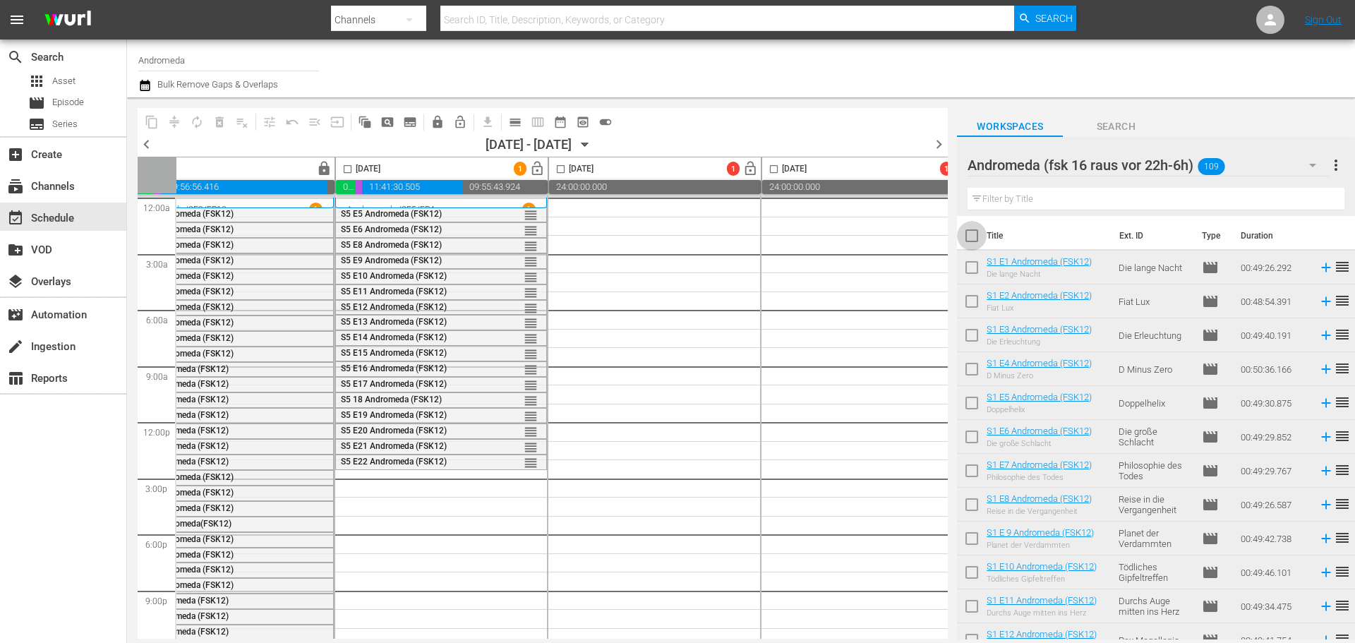
checkbox input "true"
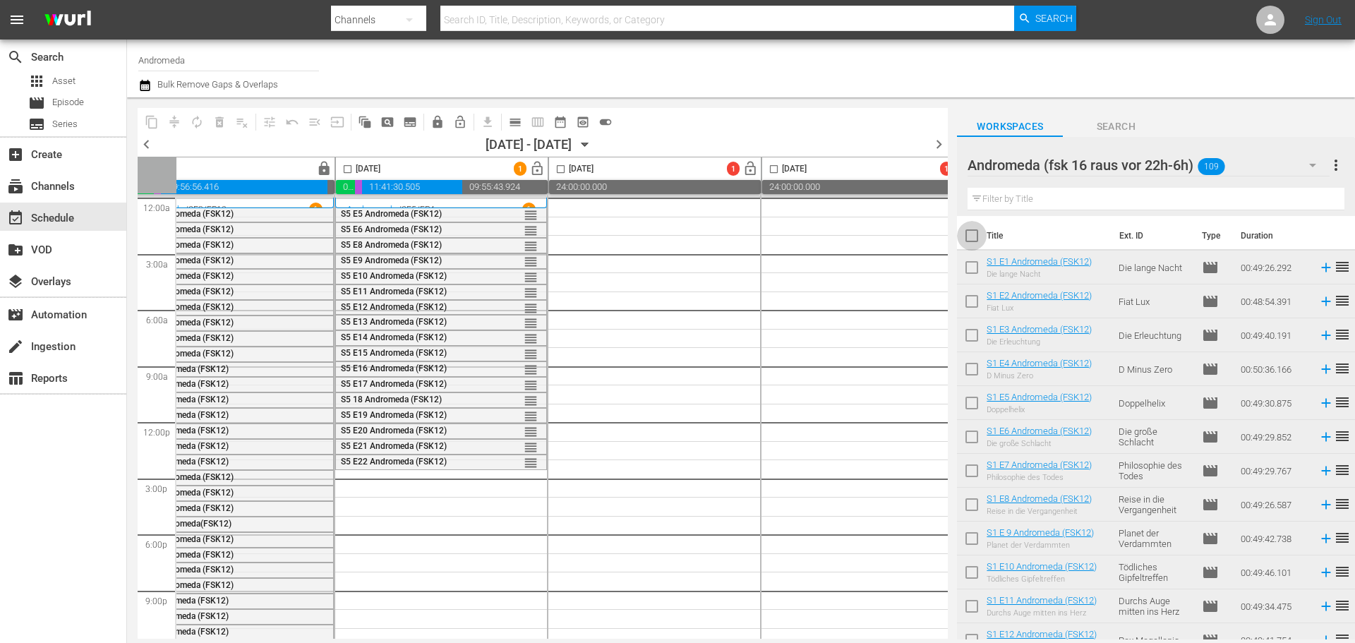
checkbox input "true"
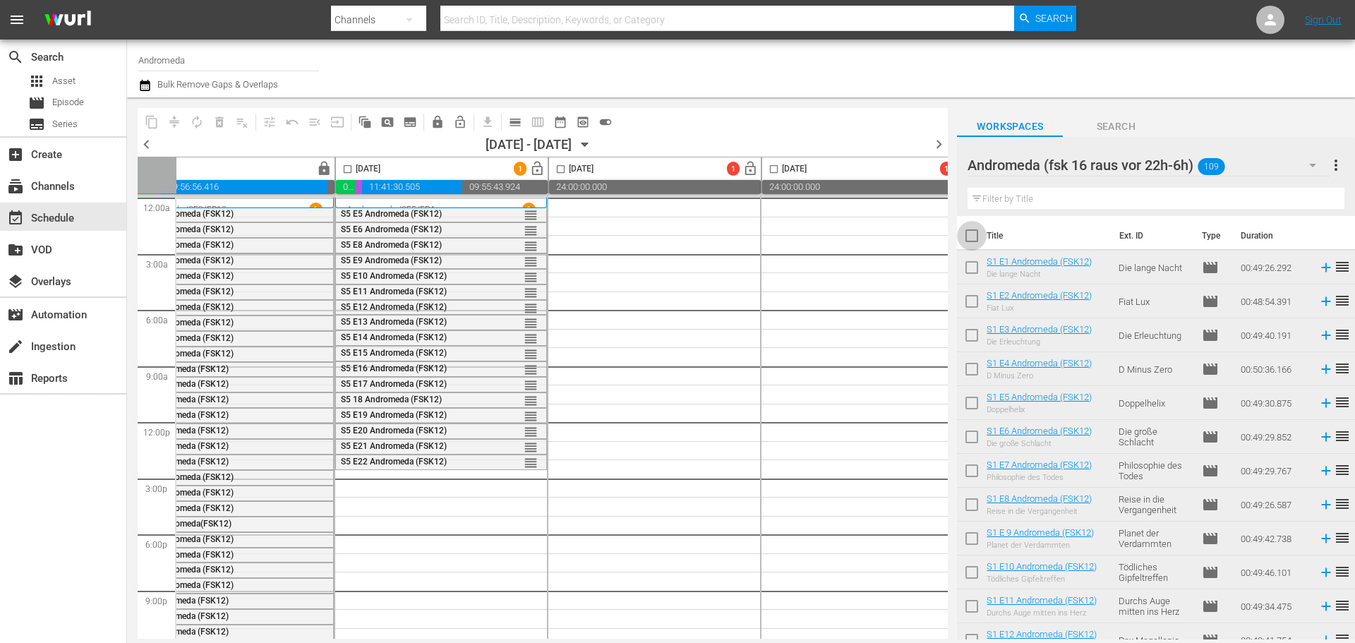
checkbox input "true"
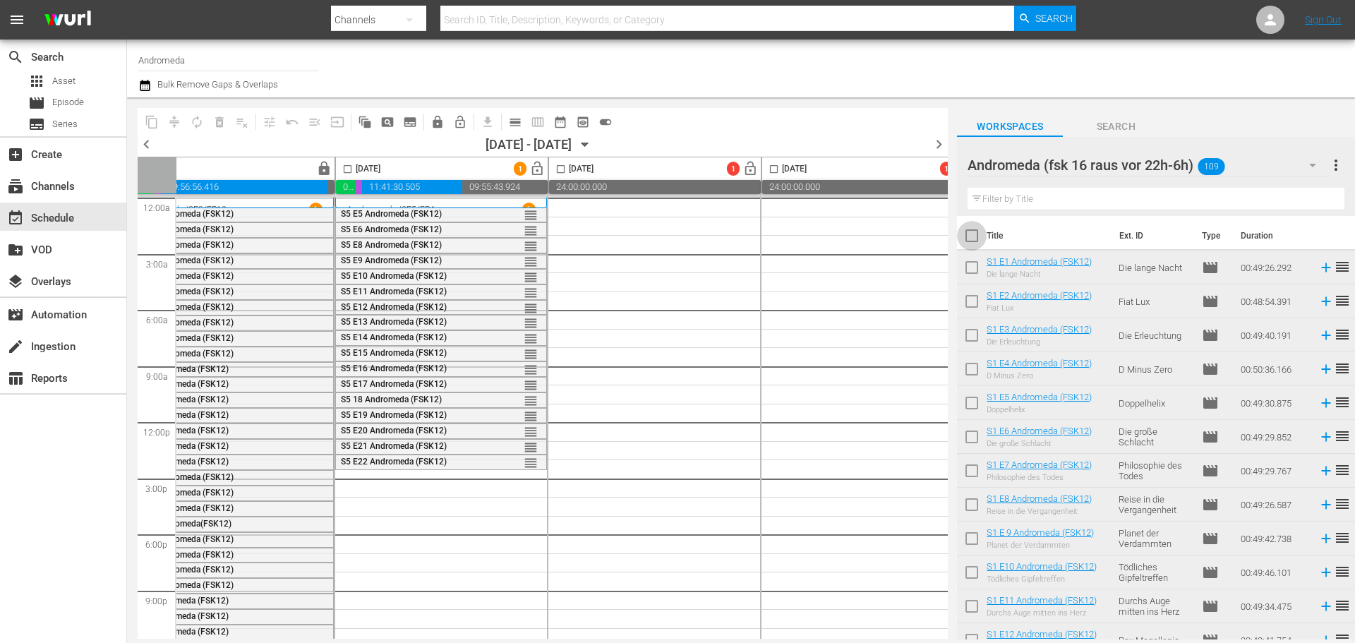
checkbox input "true"
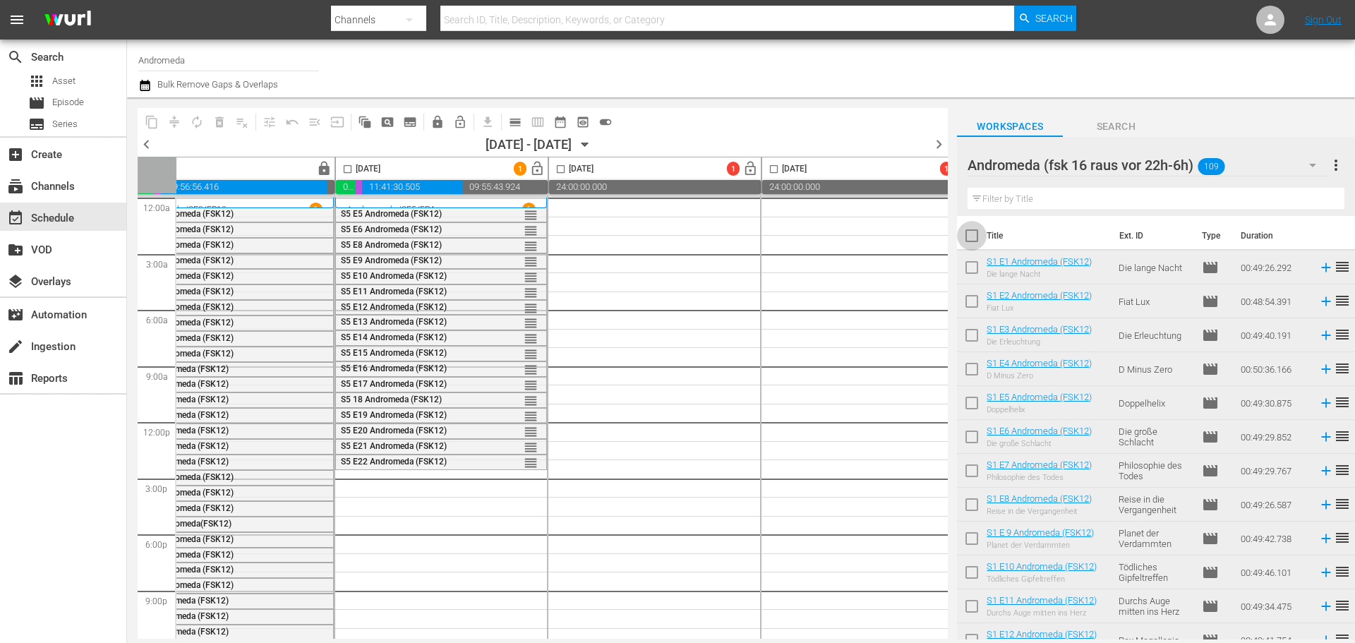
checkbox input "true"
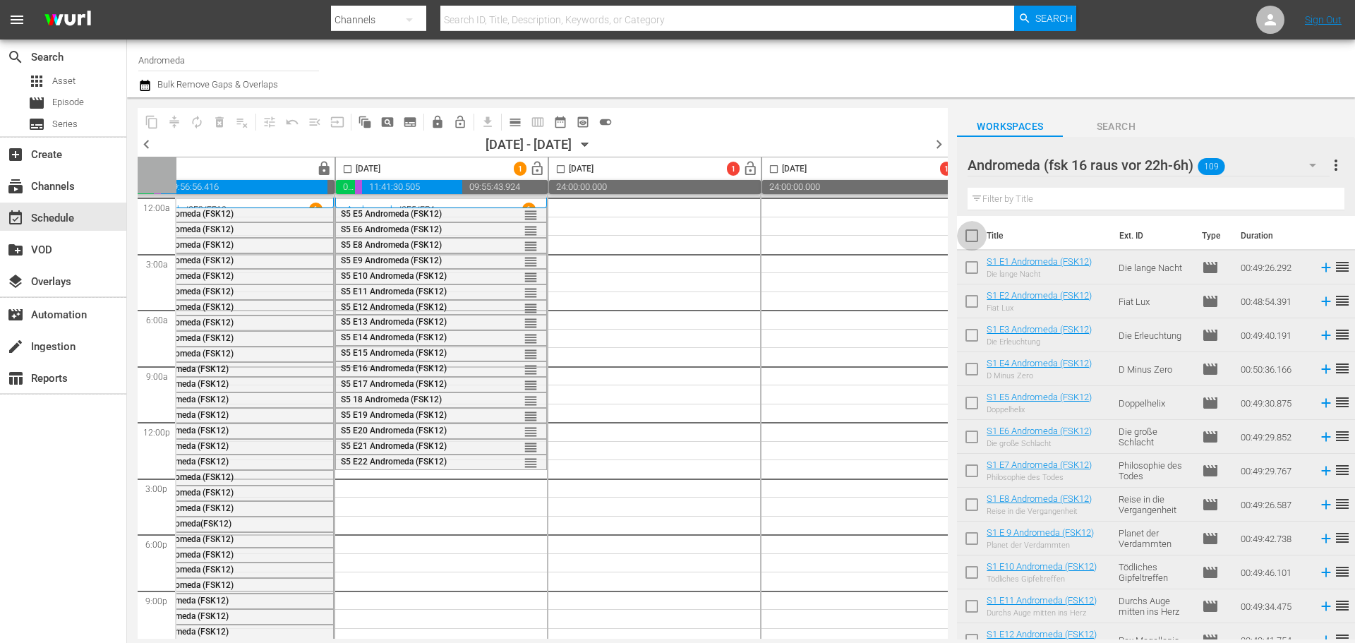
checkbox input "true"
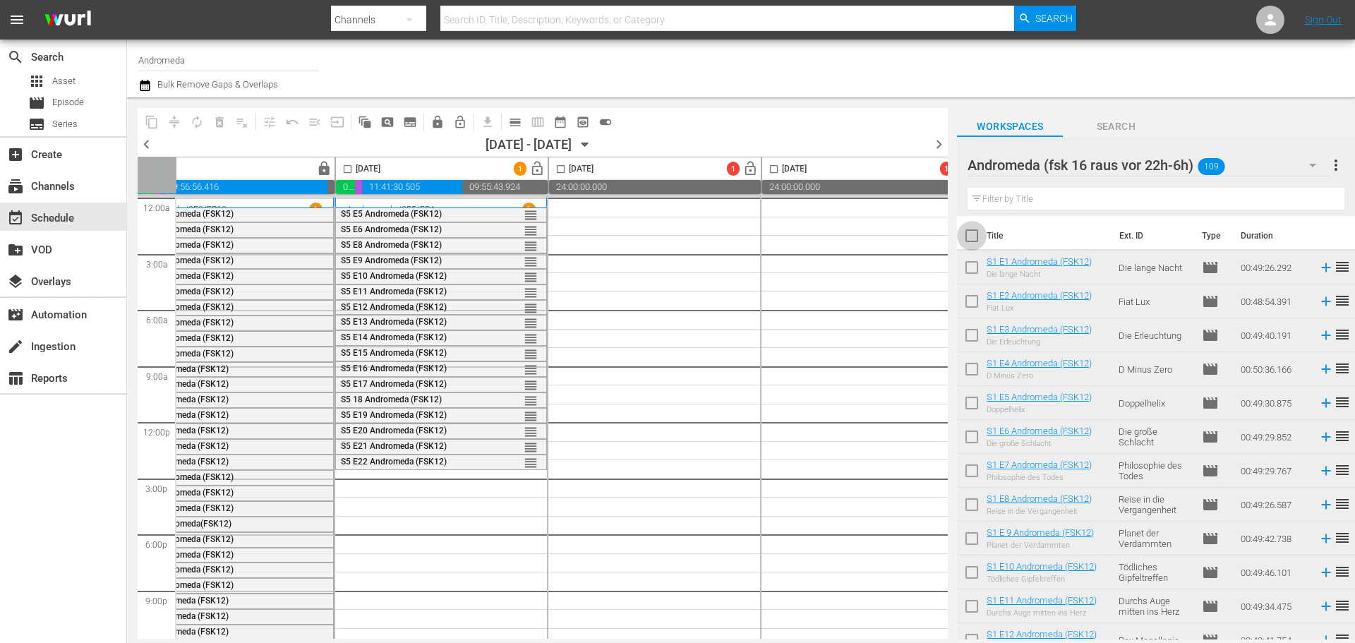
checkbox input "true"
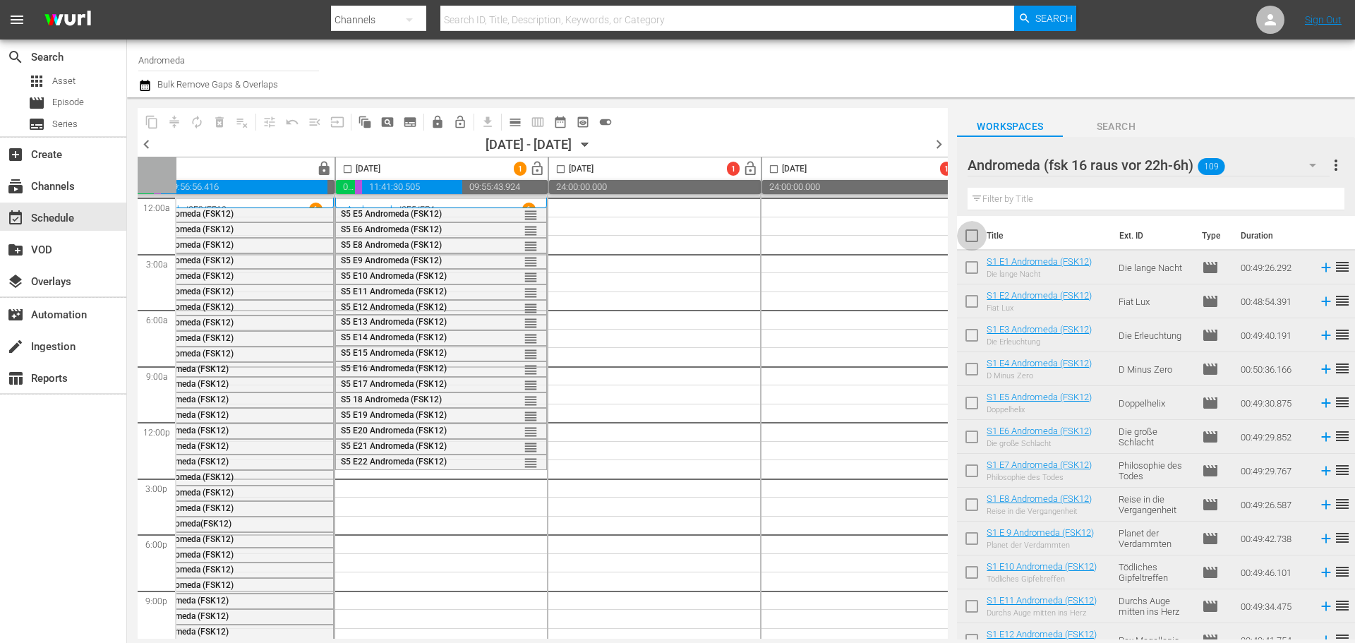
checkbox input "true"
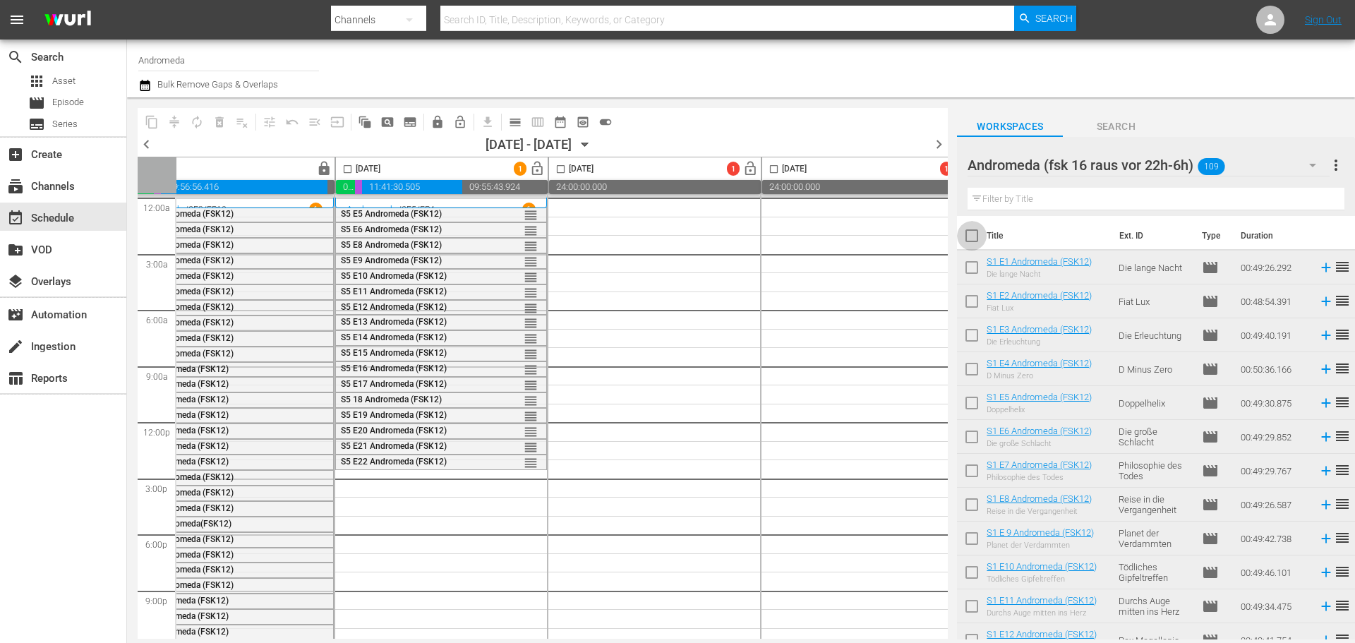
checkbox input "true"
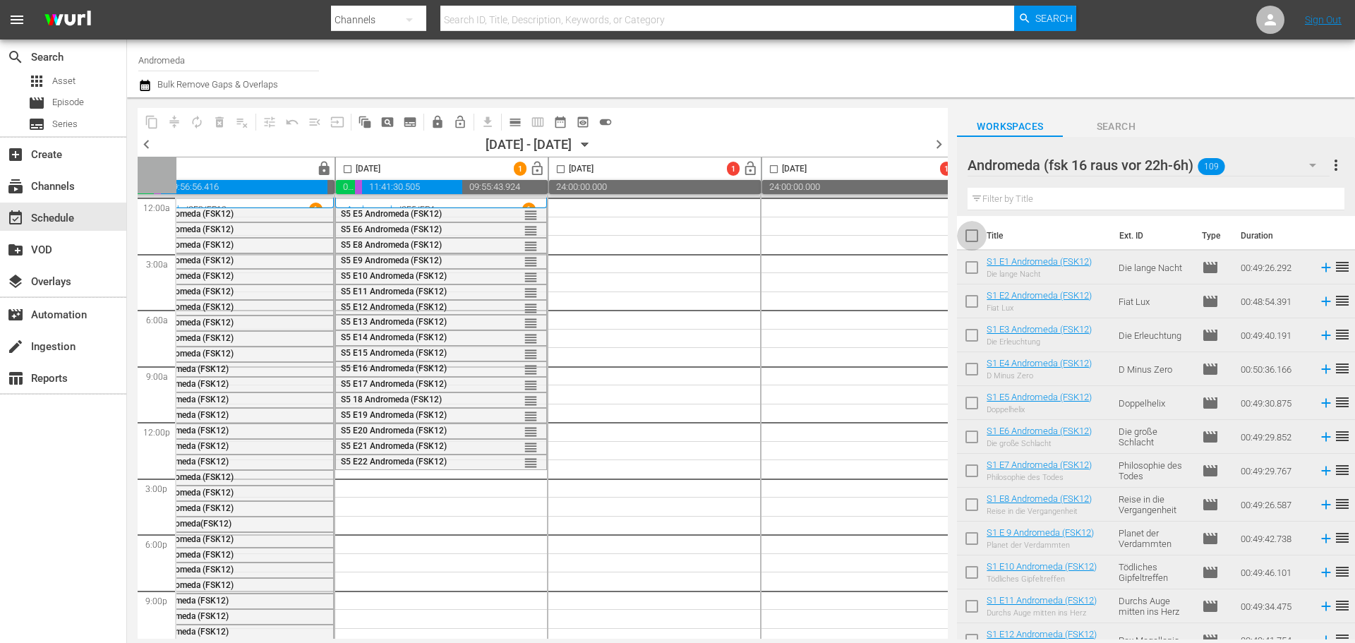
checkbox input "true"
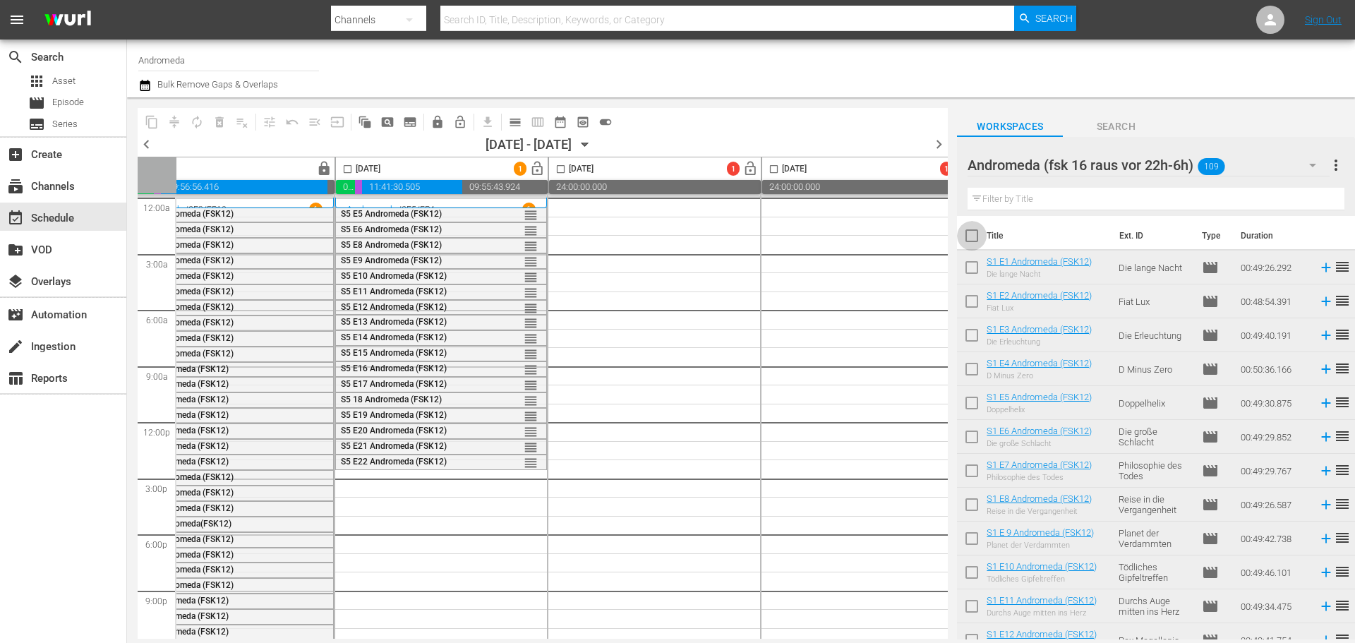
checkbox input "true"
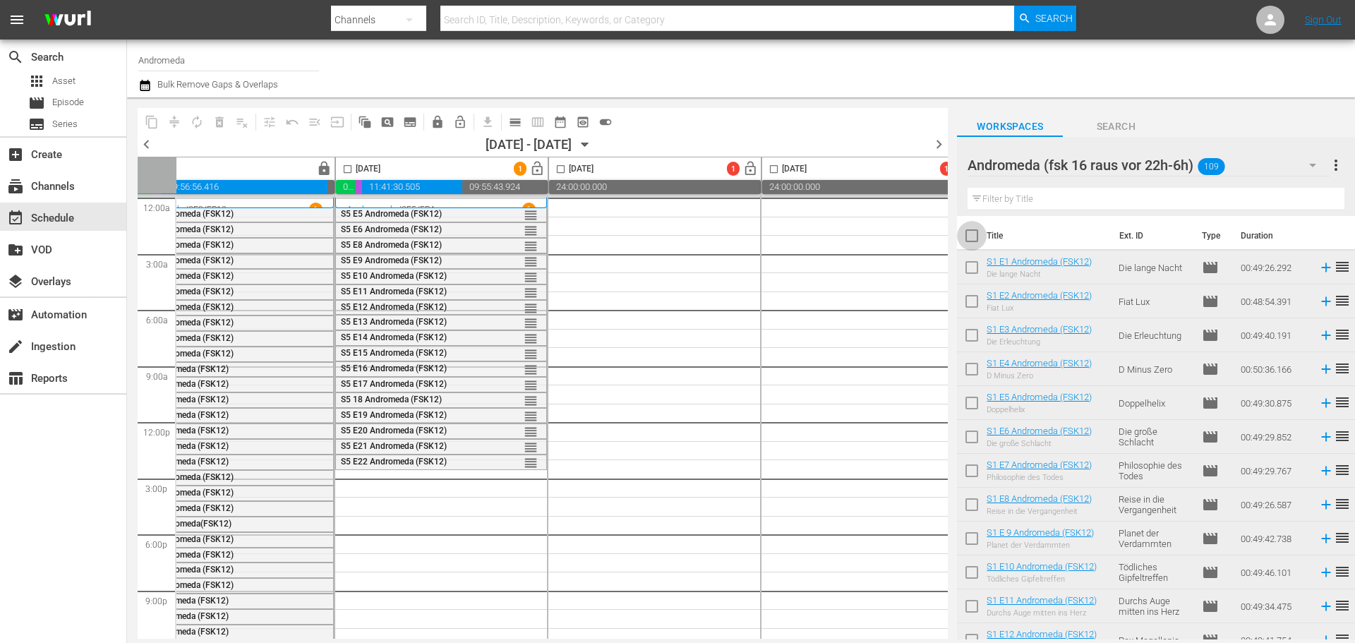
checkbox input "true"
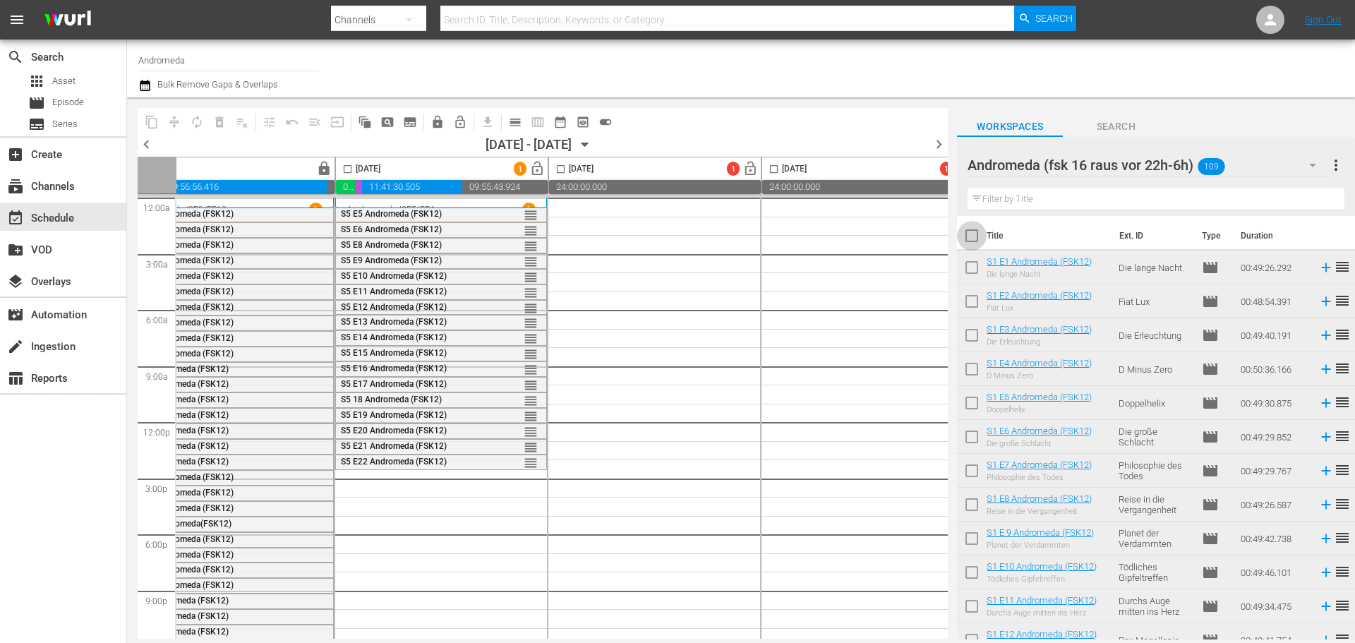
checkbox input "true"
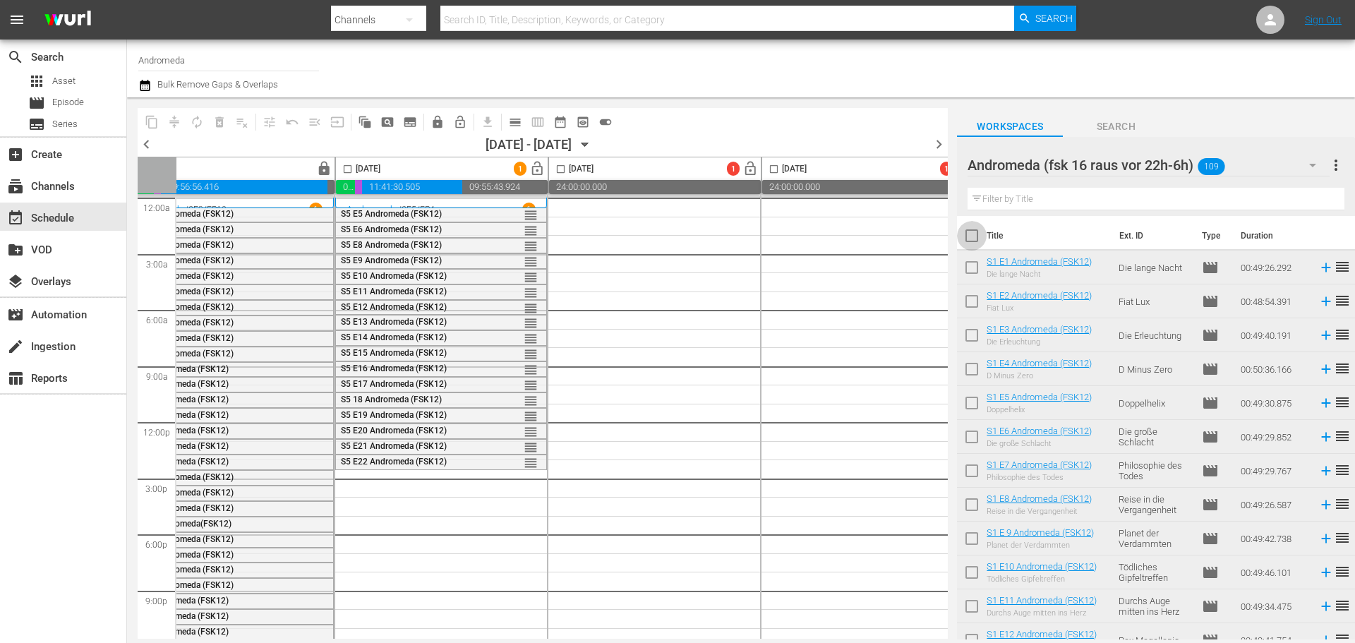
checkbox input "true"
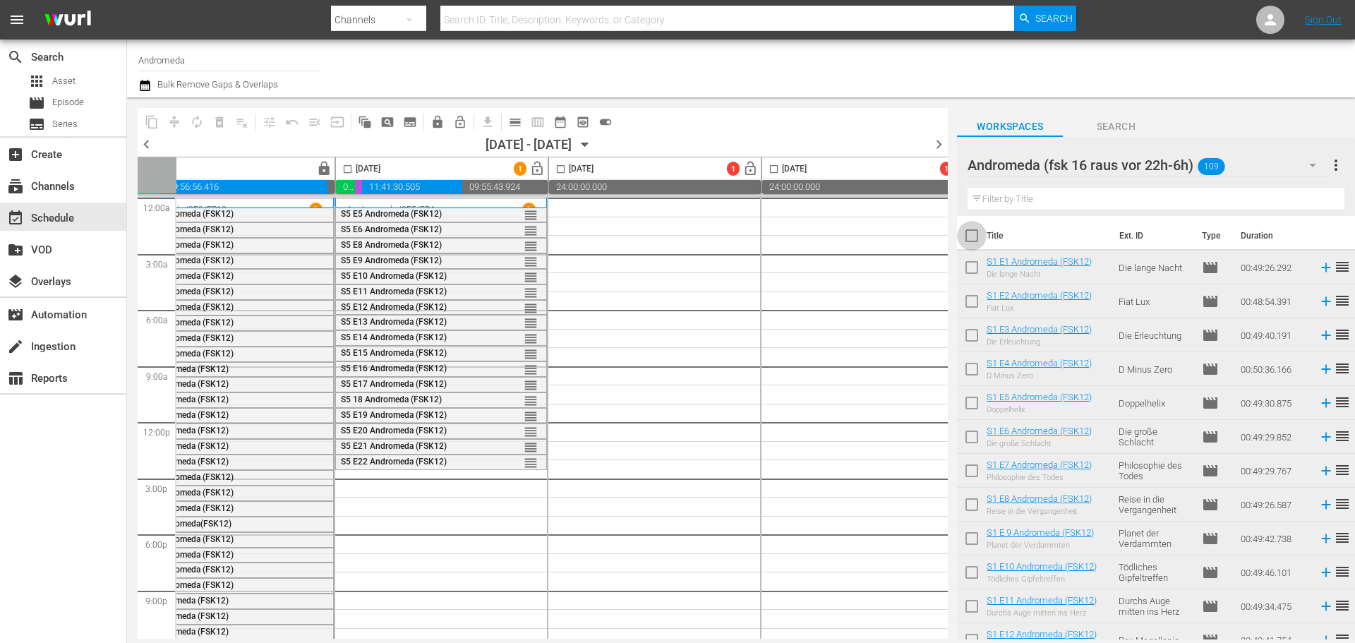
checkbox input "true"
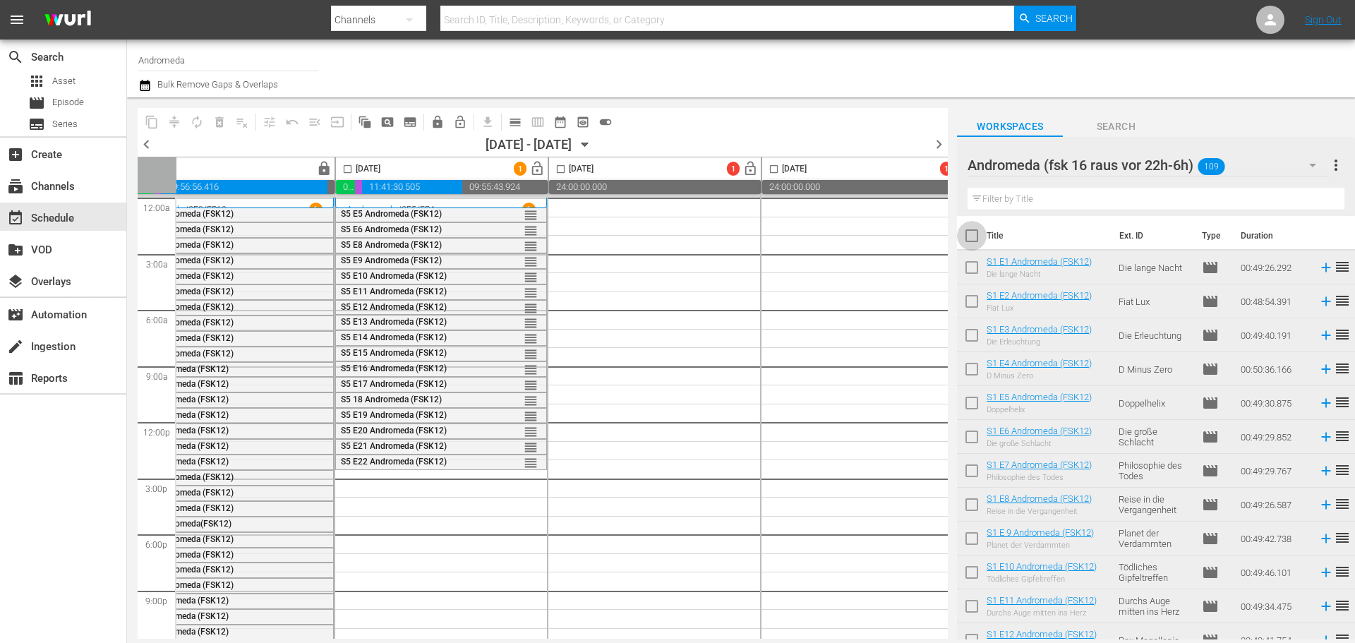
checkbox input "true"
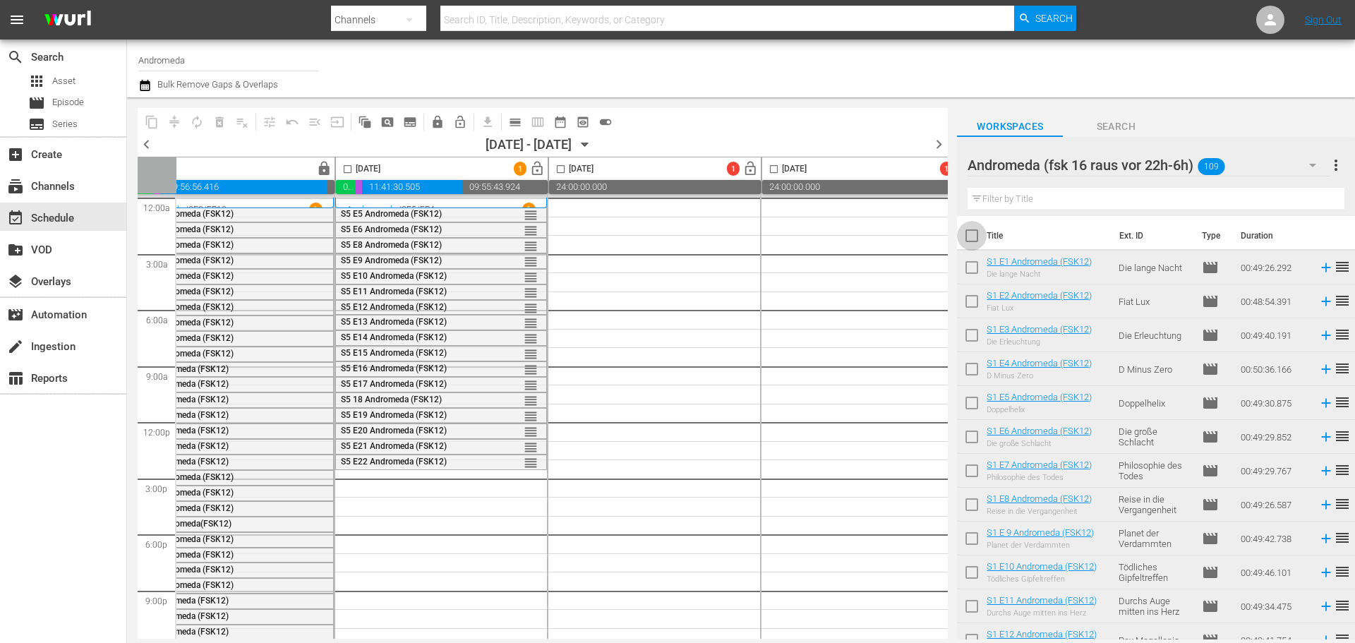
checkbox input "true"
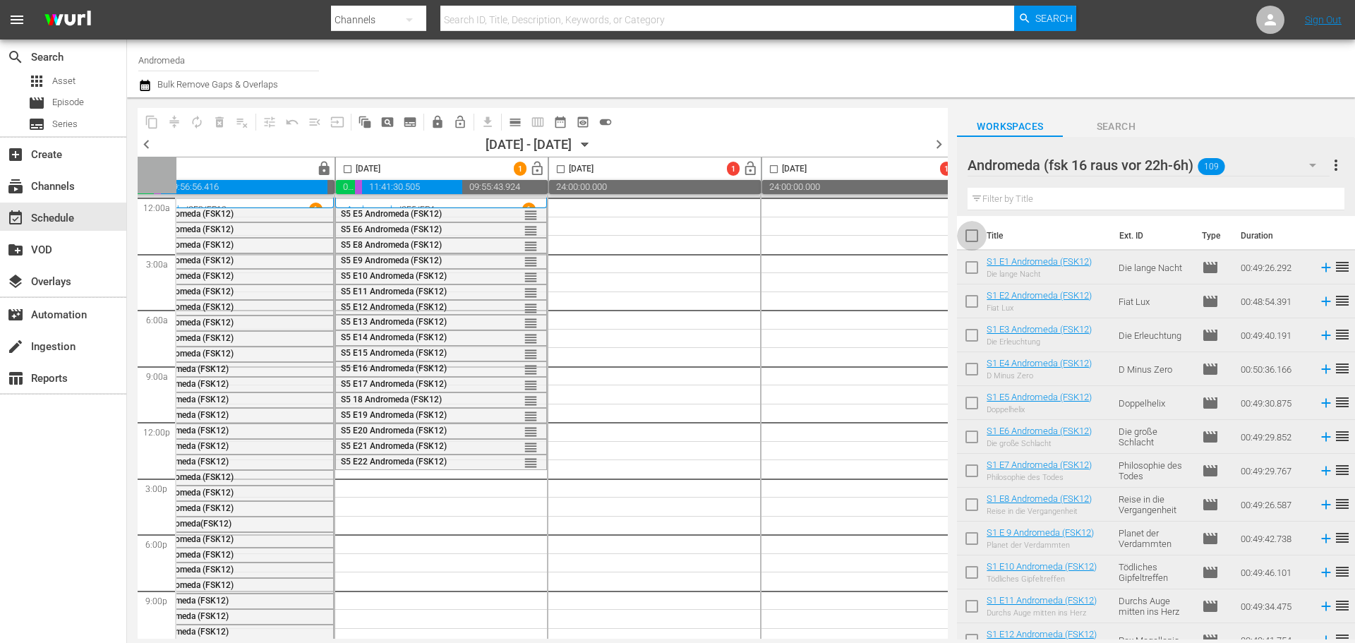
checkbox input "true"
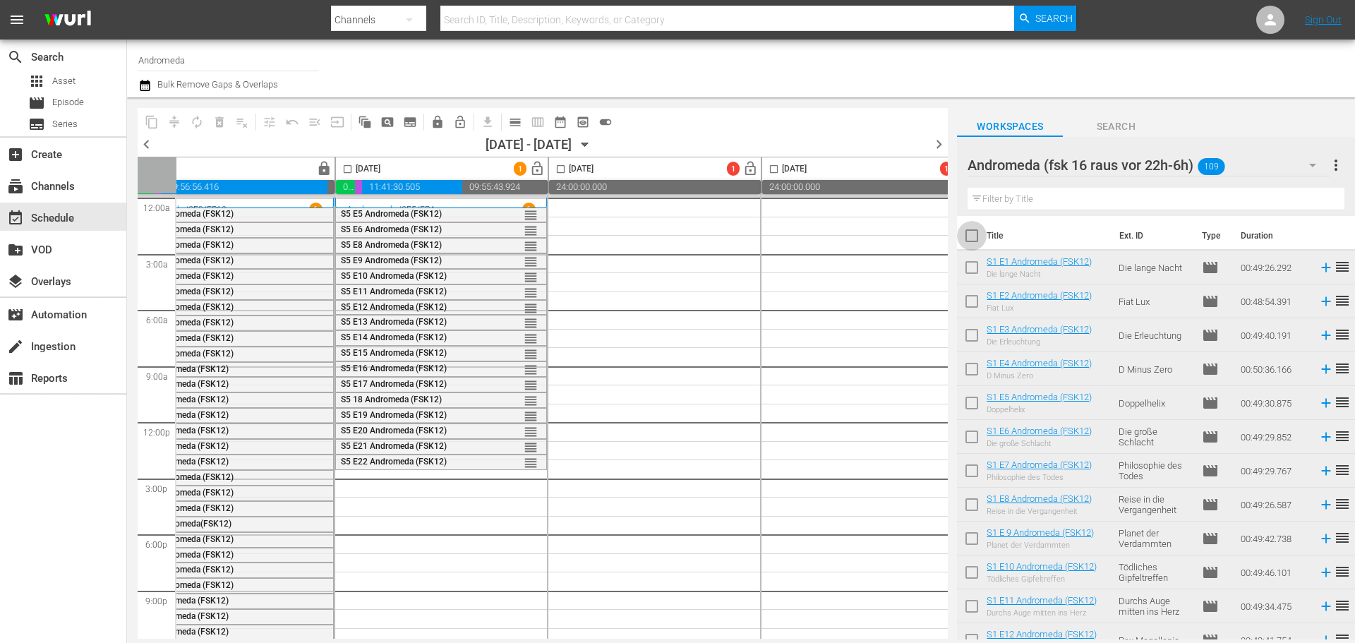
checkbox input "true"
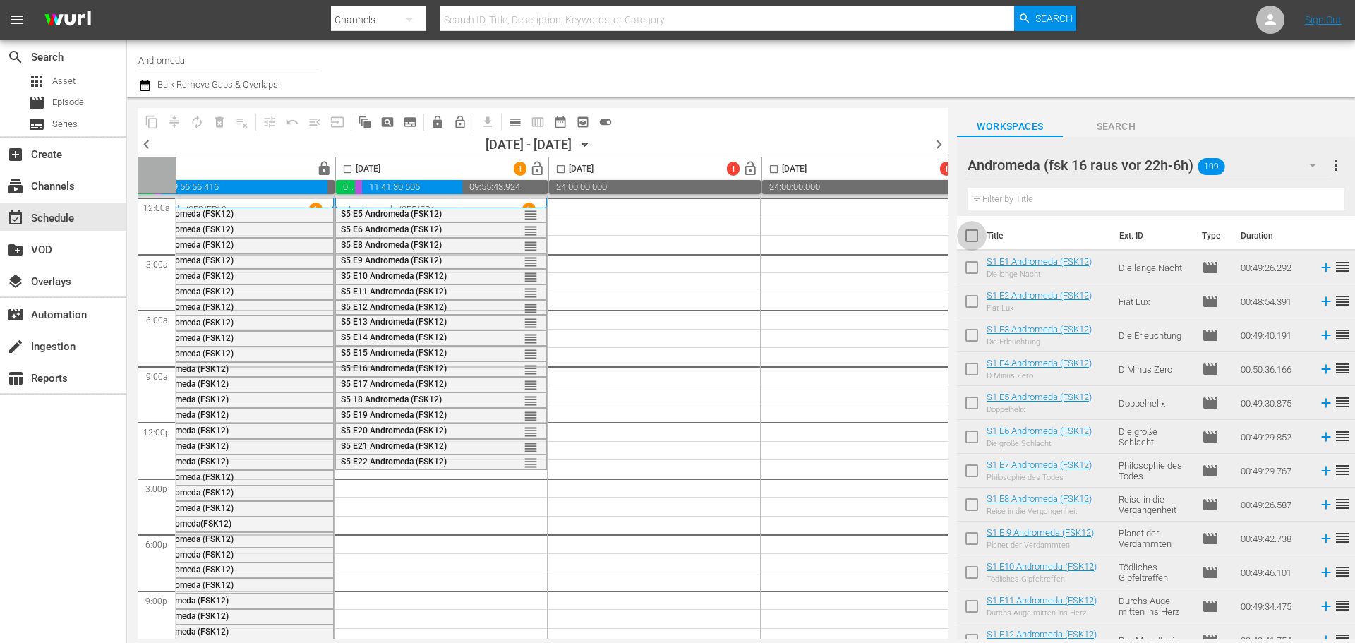
checkbox input "true"
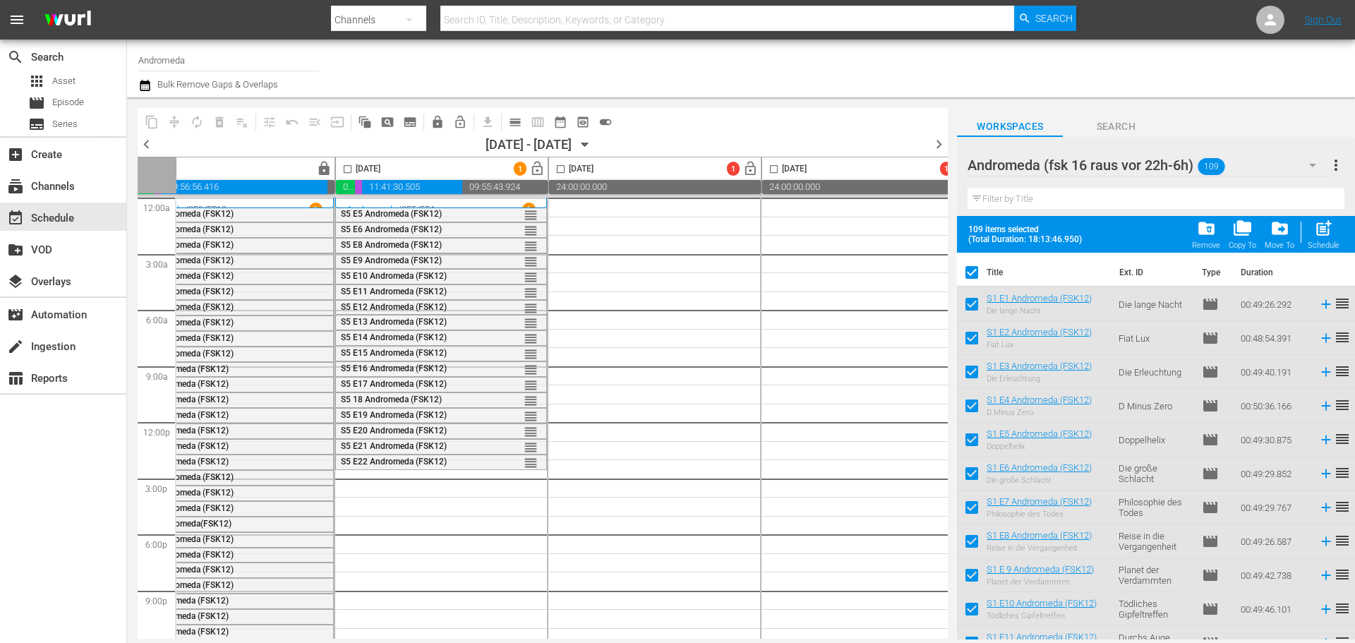
click at [346, 167] on input "checkbox" at bounding box center [347, 172] width 16 height 16
checkbox input "true"
click at [1322, 231] on span "post_add" at bounding box center [1323, 228] width 19 height 19
checkbox input "false"
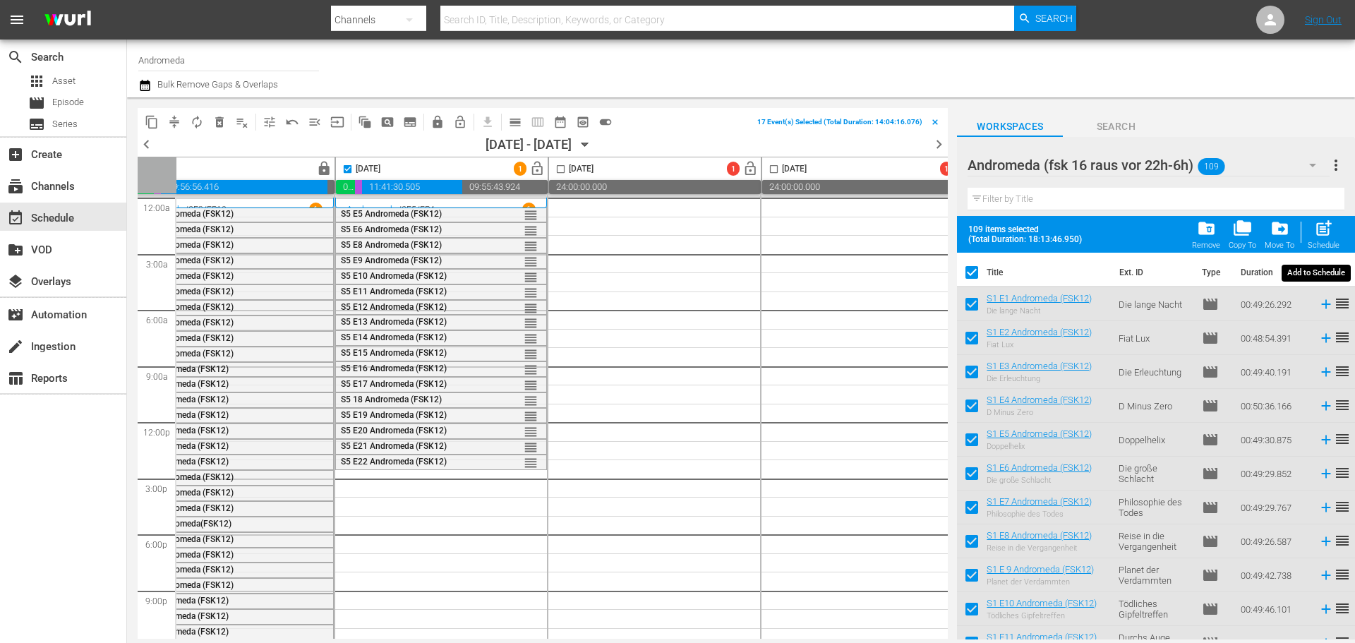
checkbox input "false"
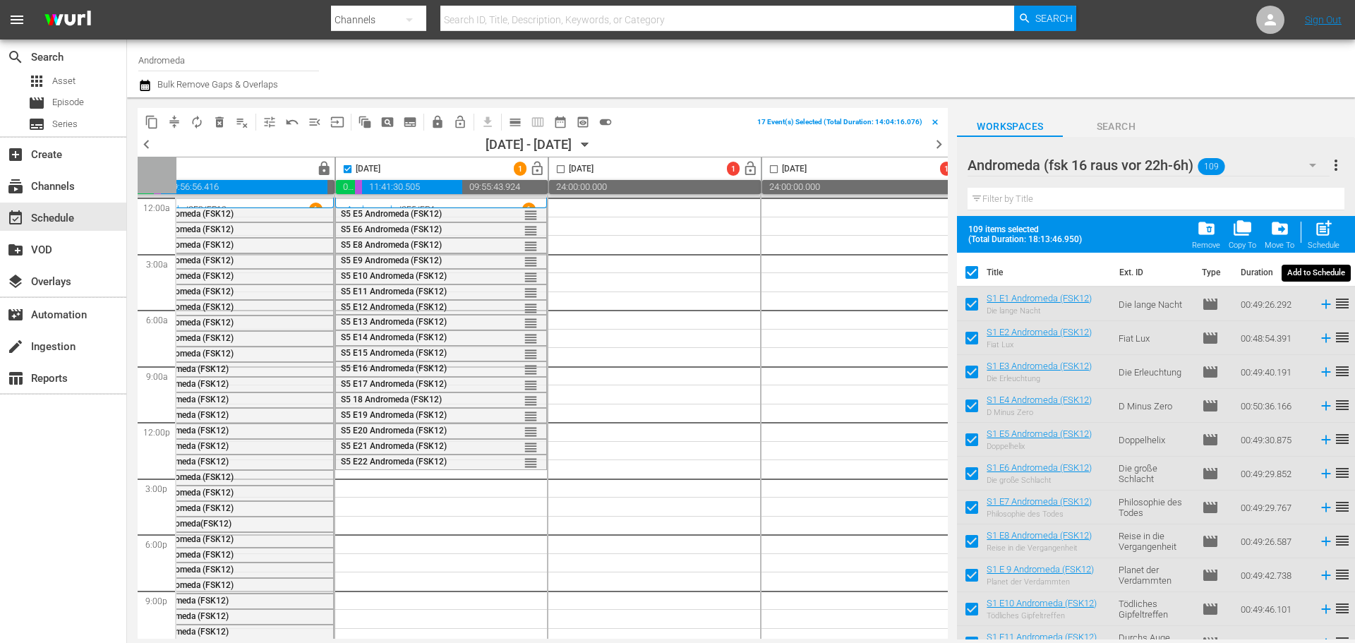
checkbox input "false"
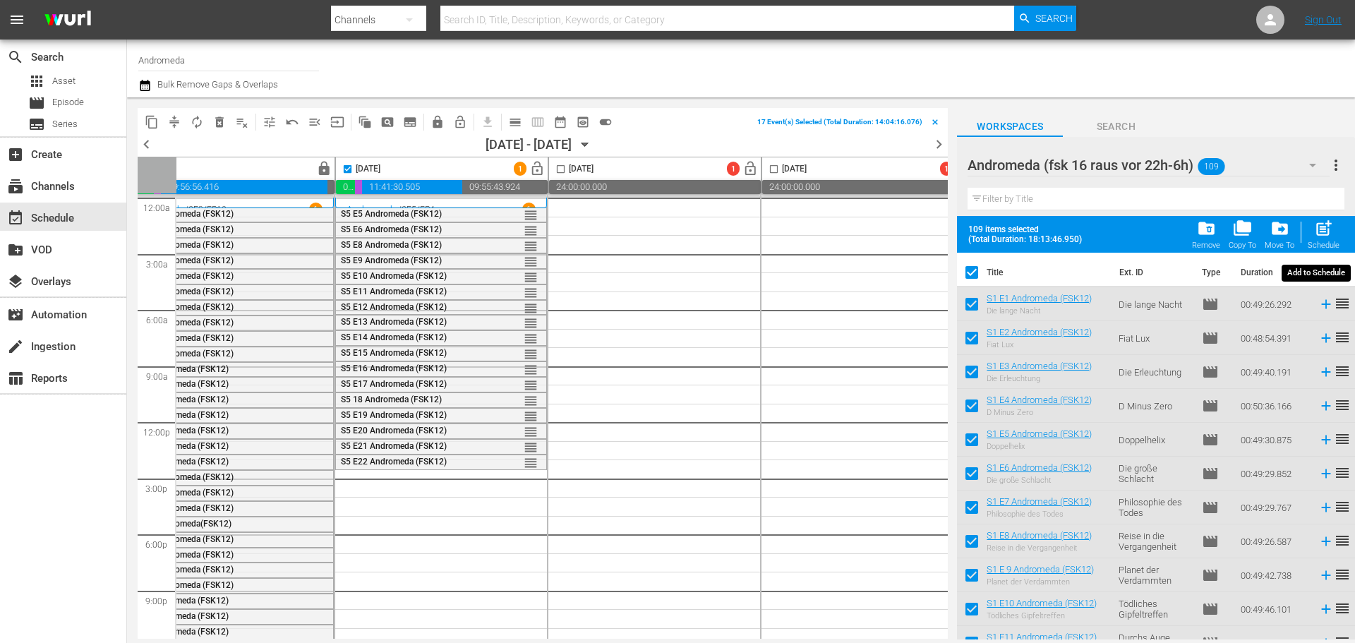
checkbox input "false"
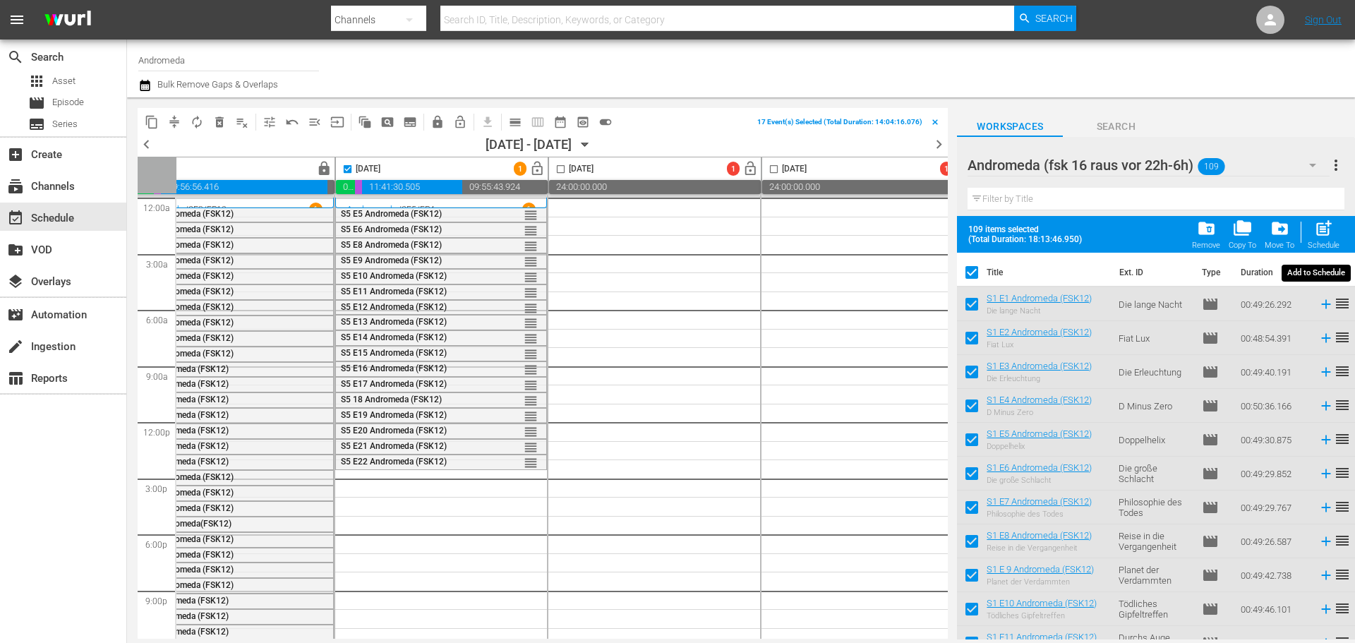
checkbox input "false"
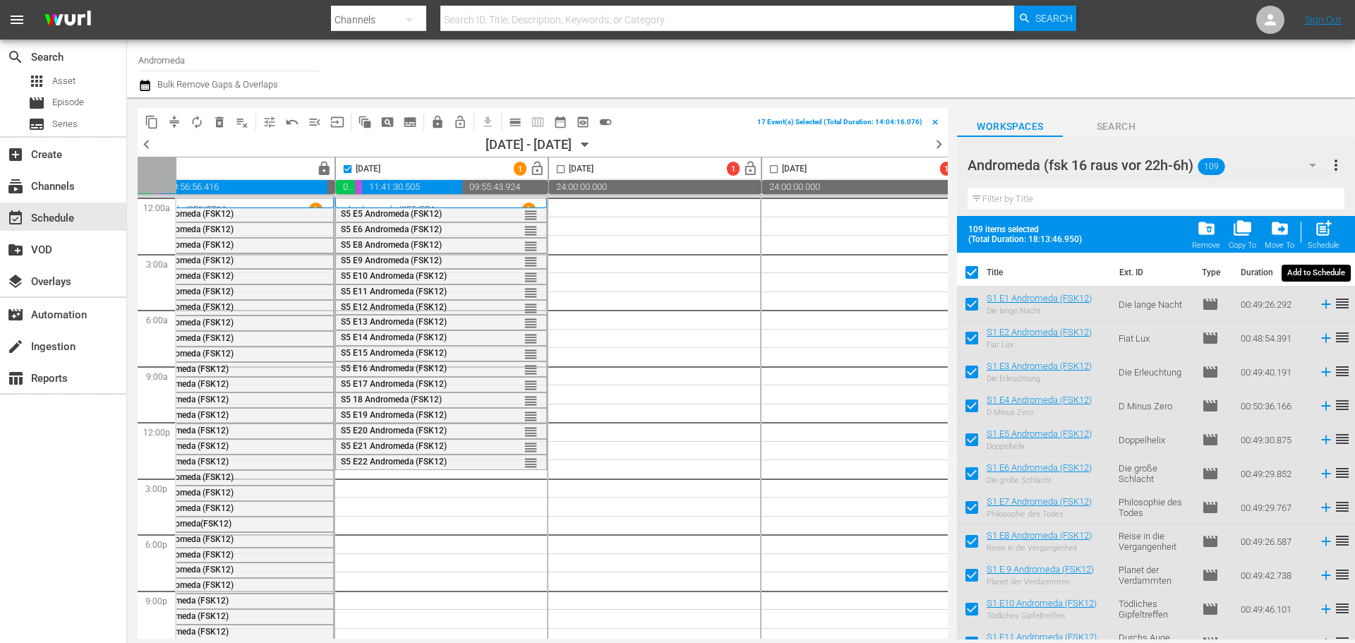
checkbox input "false"
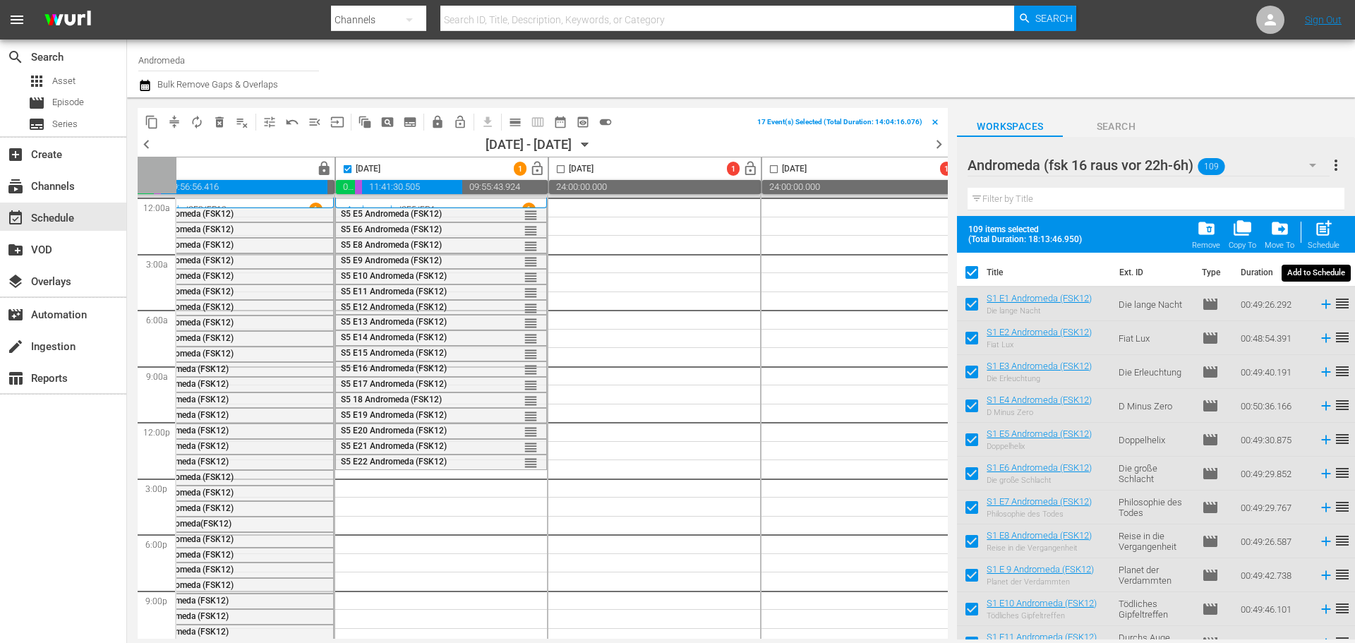
checkbox input "false"
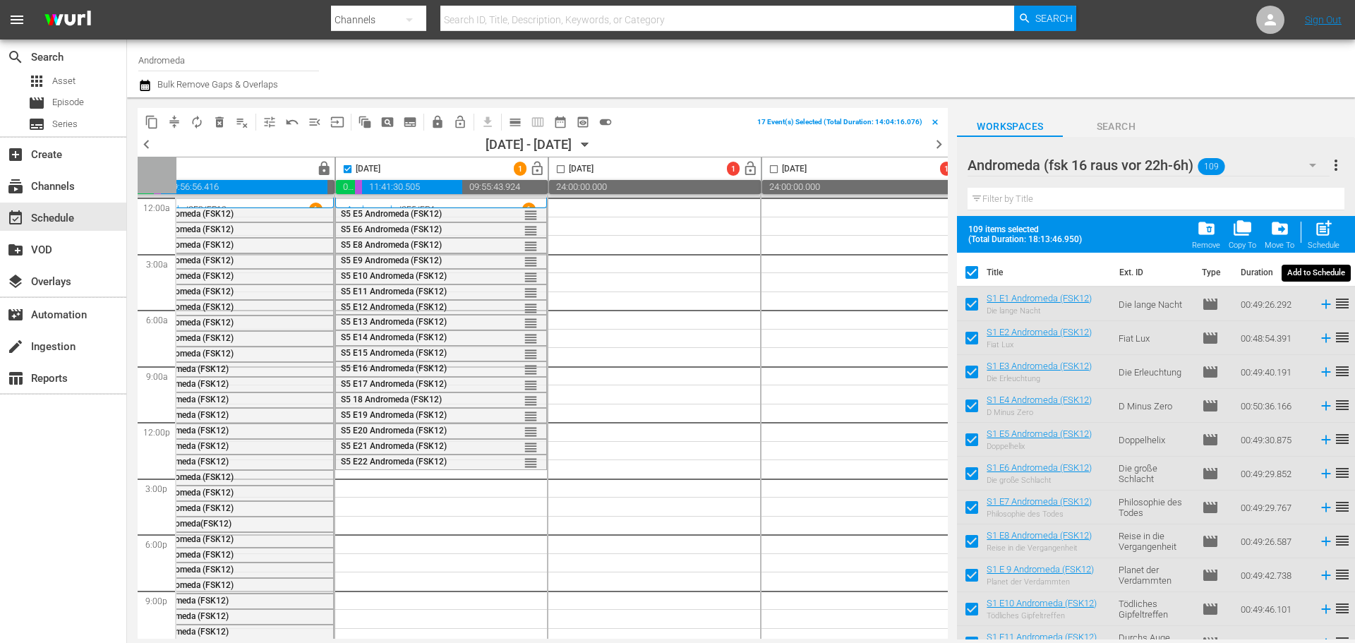
checkbox input "false"
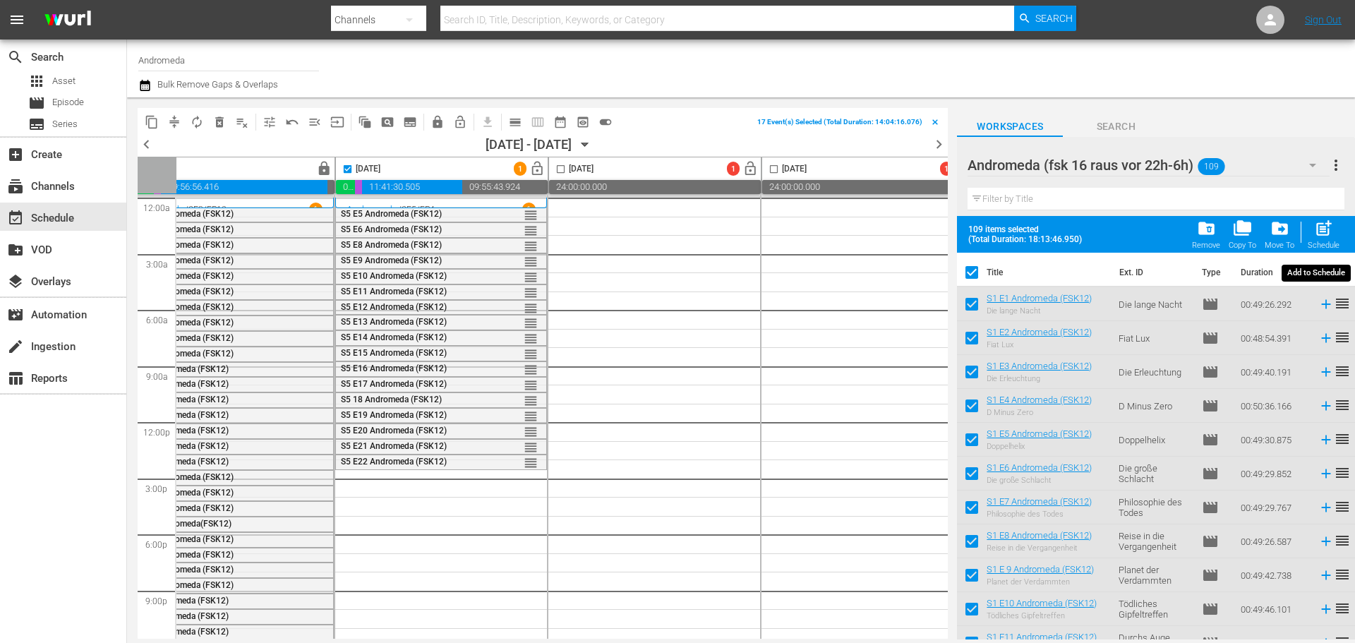
checkbox input "false"
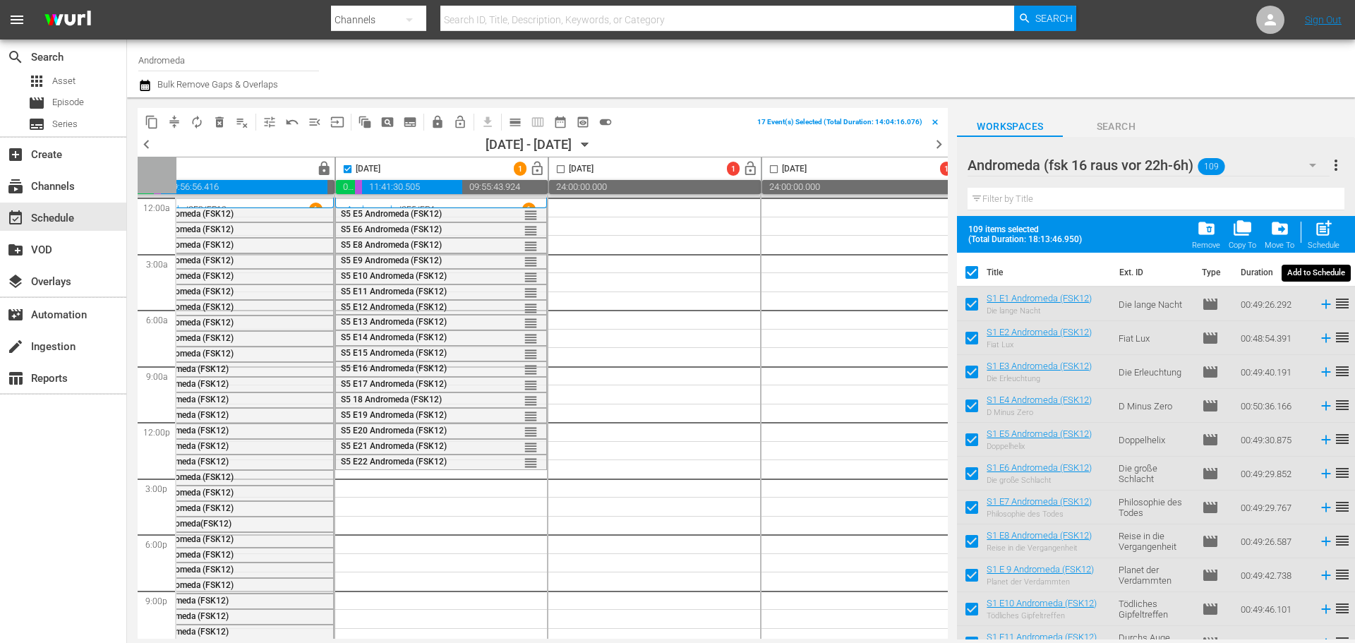
checkbox input "false"
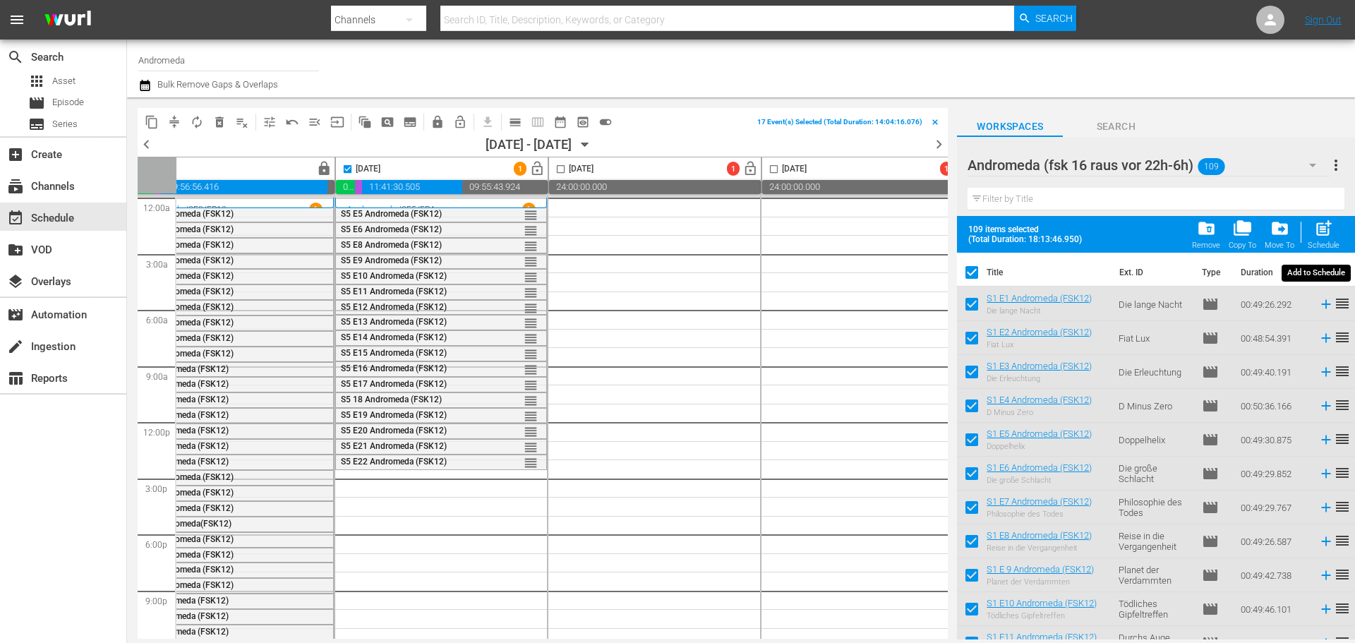
checkbox input "false"
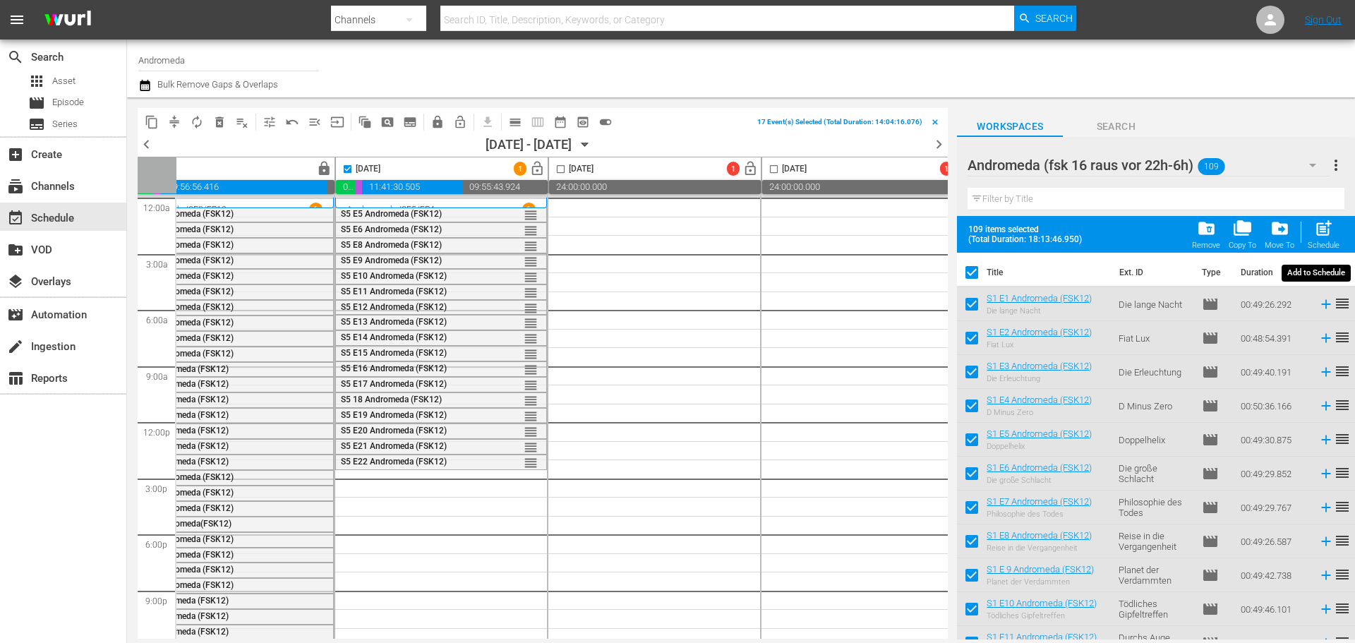
checkbox input "false"
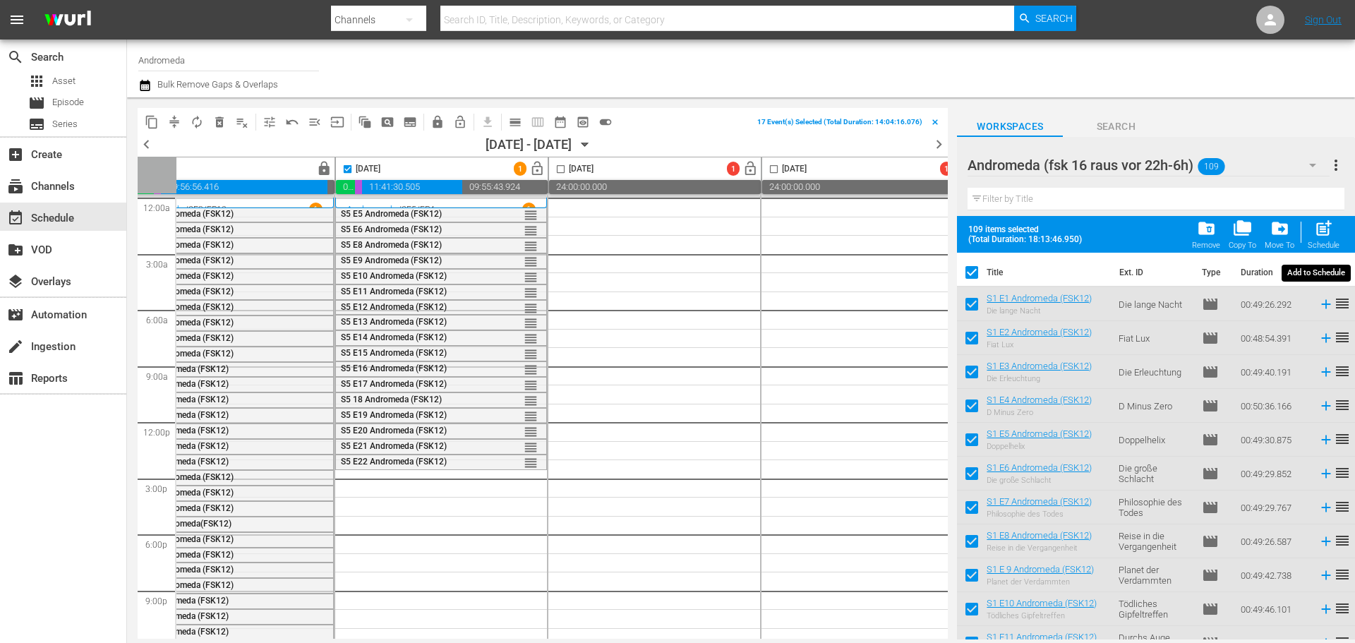
checkbox input "false"
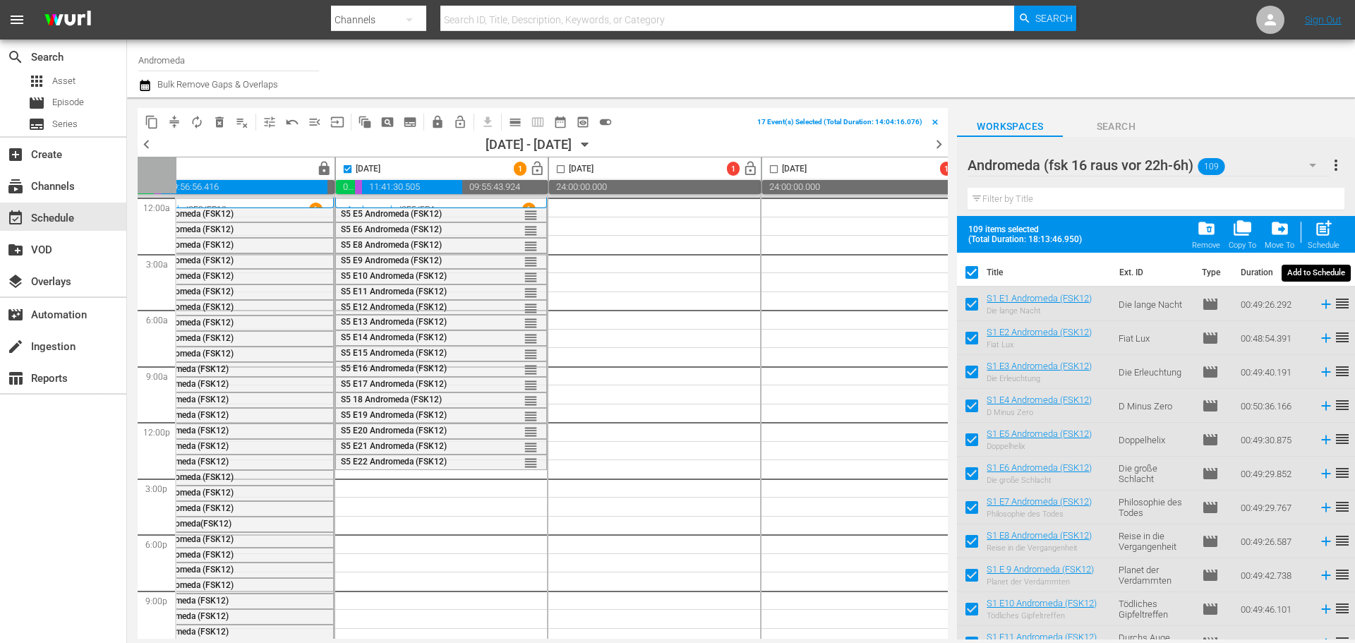
checkbox input "false"
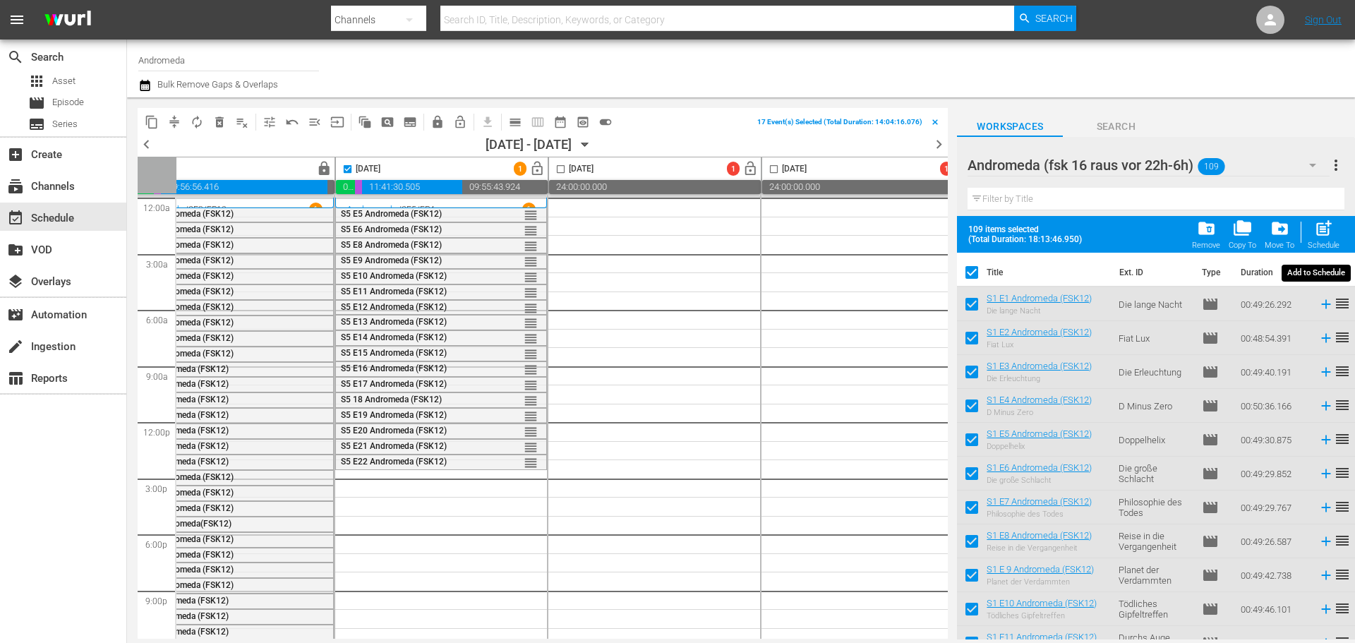
checkbox input "false"
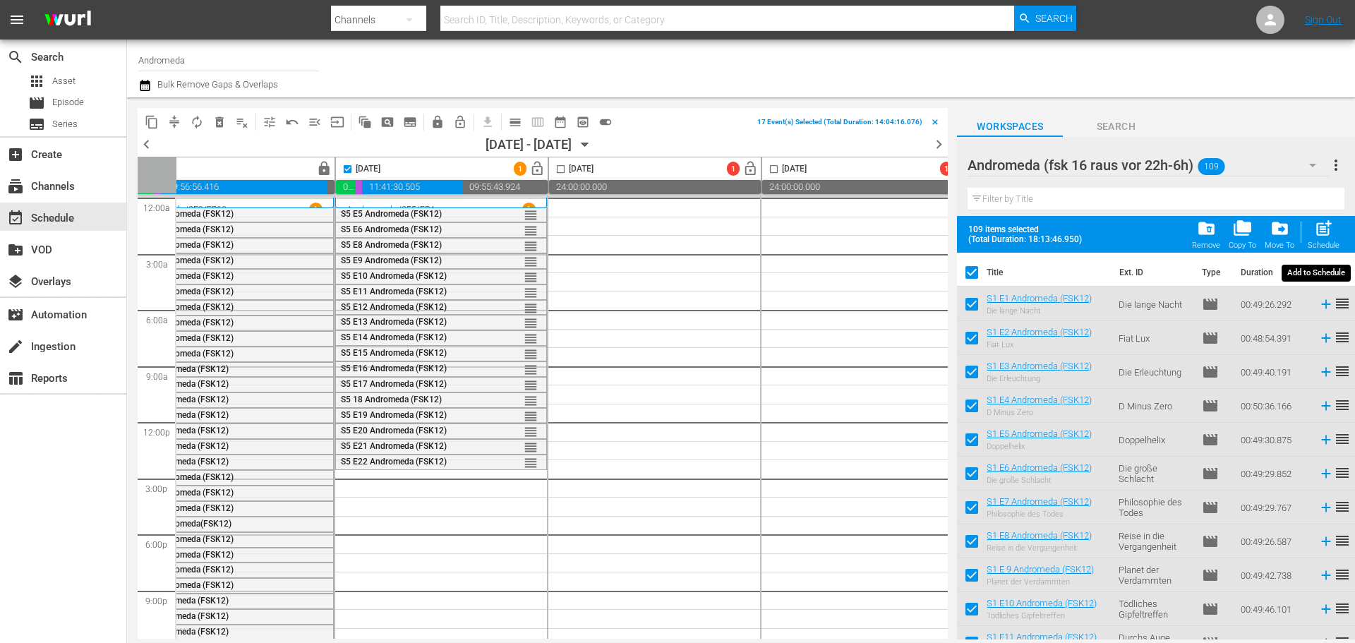
checkbox input "false"
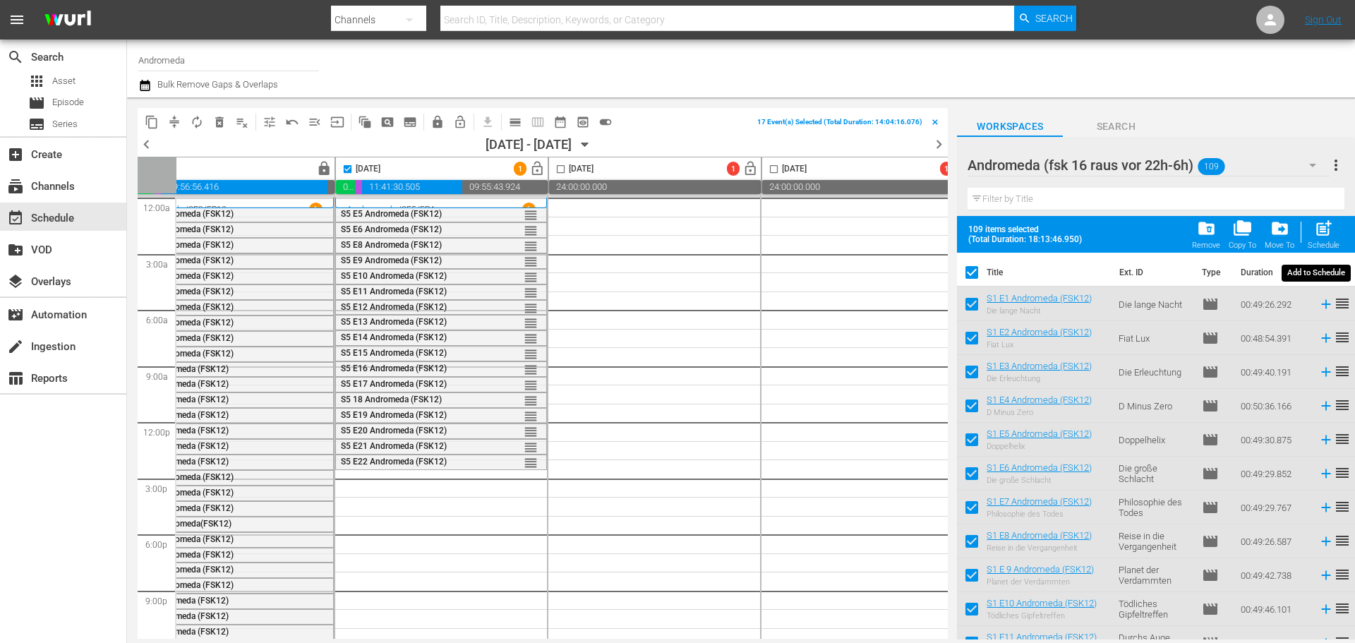
checkbox input "false"
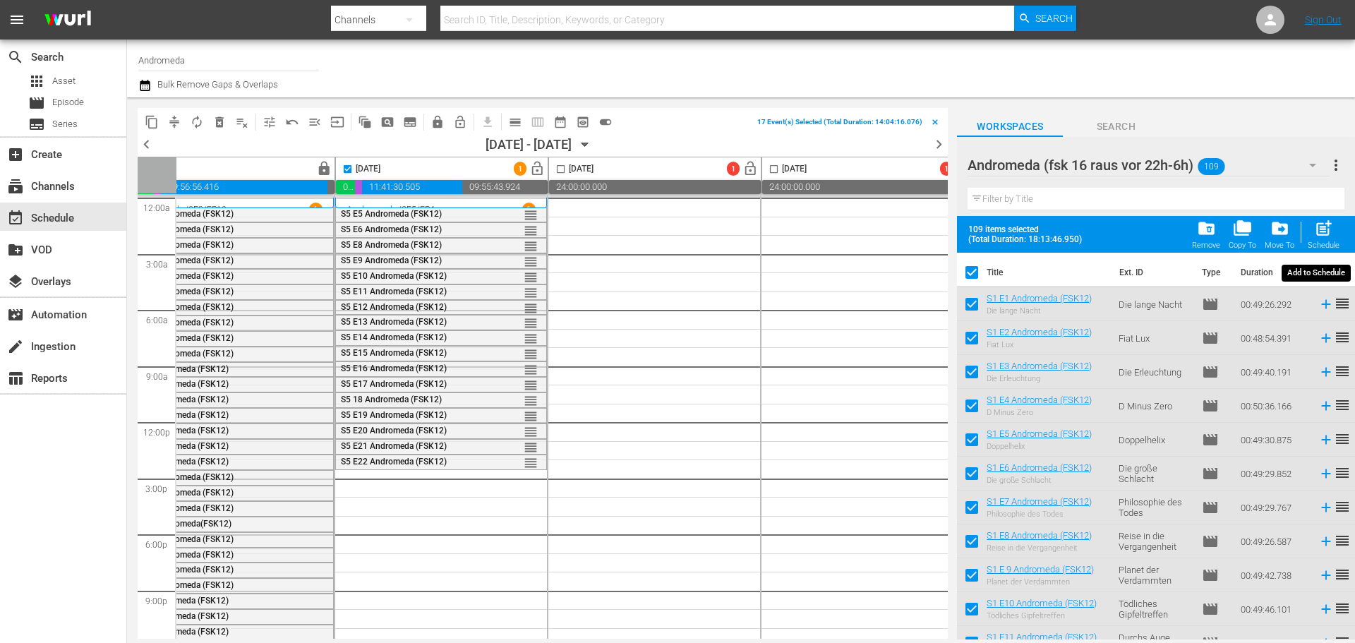
checkbox input "false"
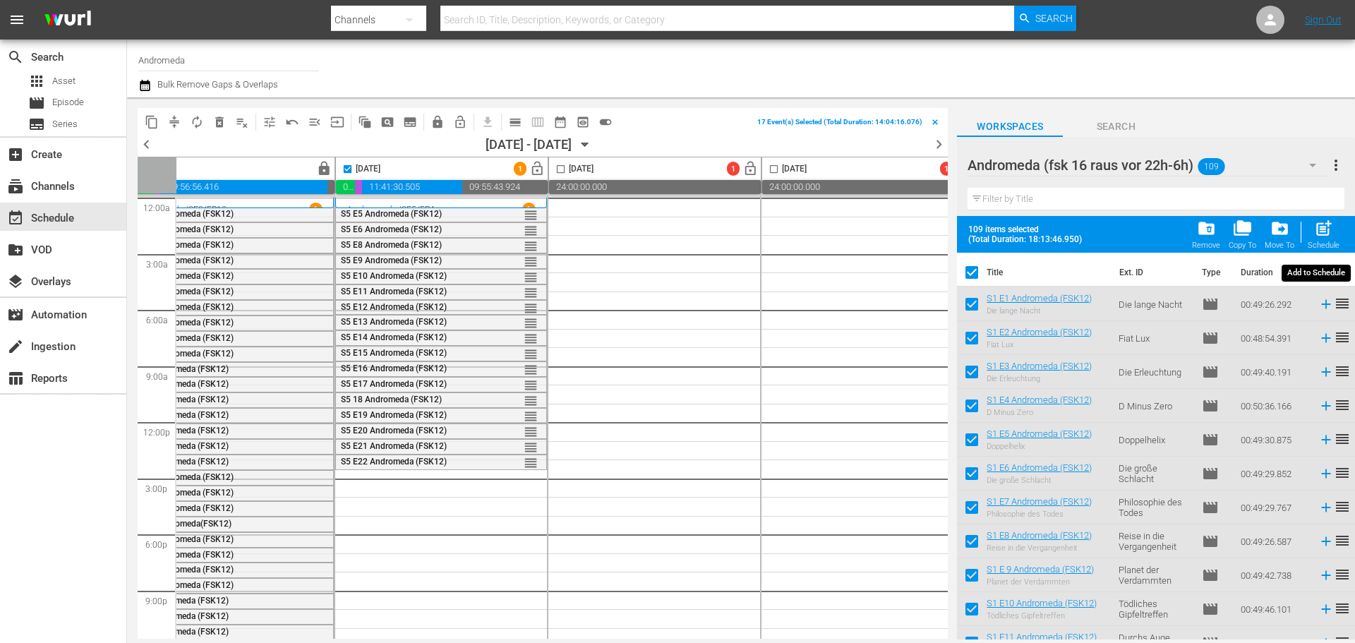
checkbox input "false"
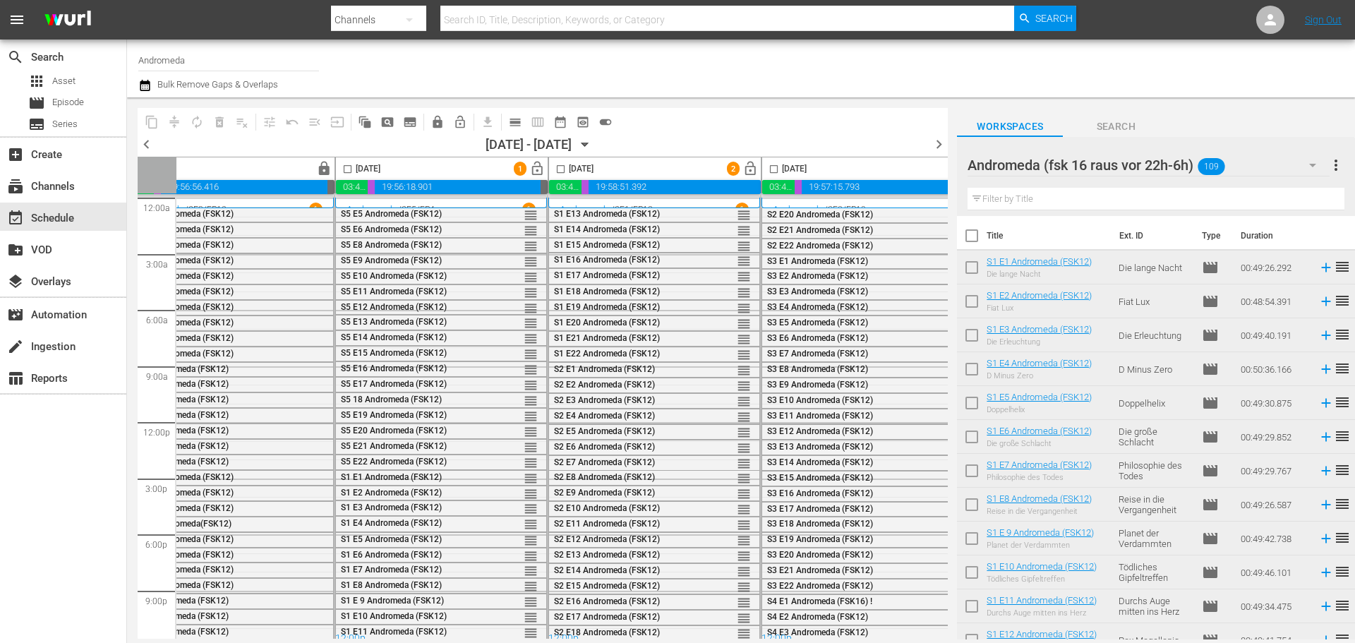
scroll to position [0, 726]
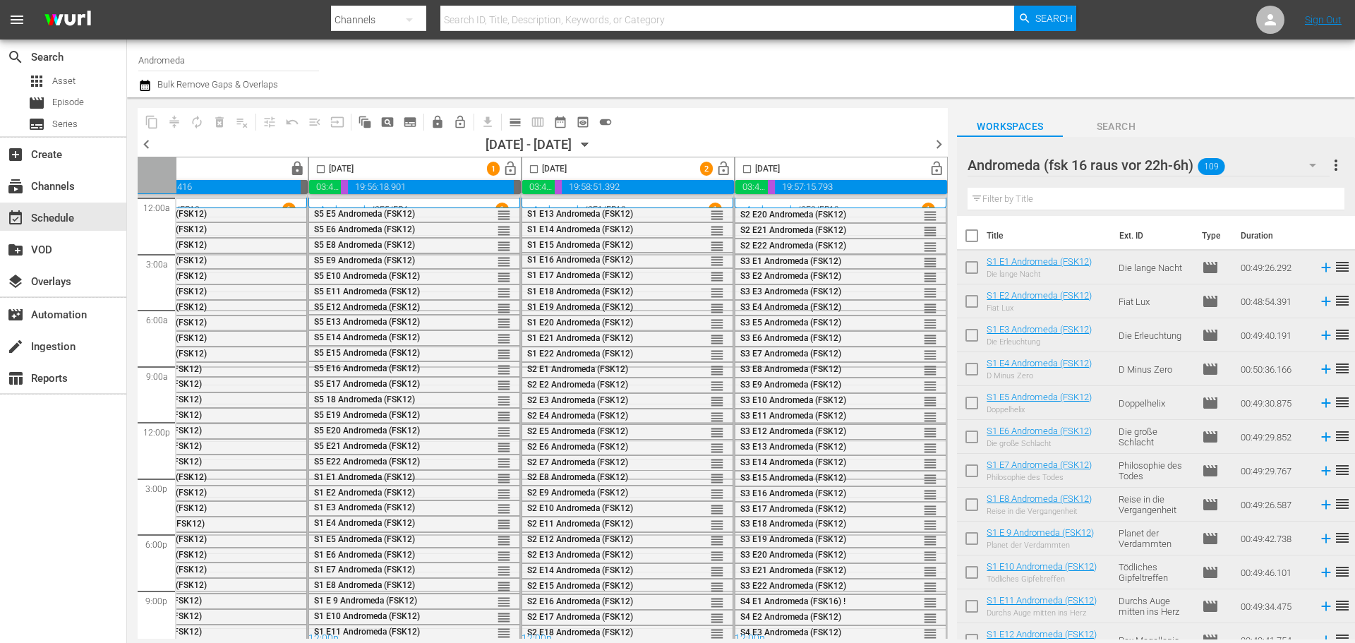
click at [940, 142] on span "chevron_right" at bounding box center [939, 144] width 18 height 18
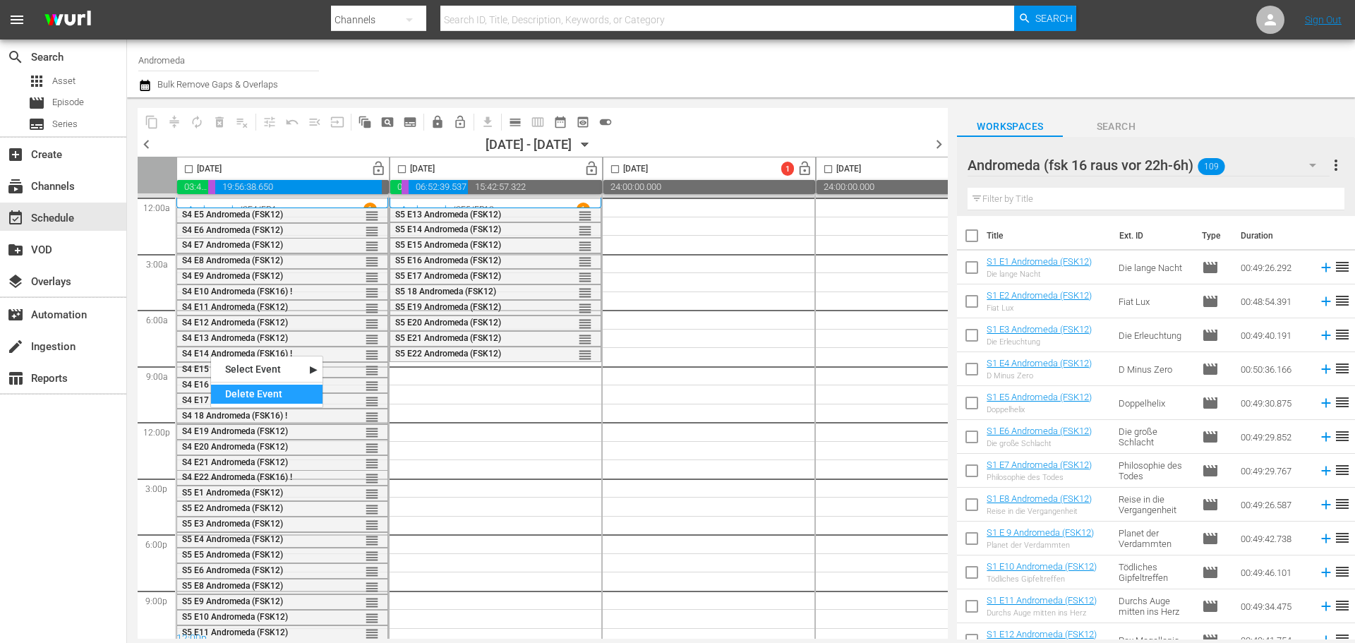
click at [265, 390] on div "Delete Event" at bounding box center [266, 394] width 111 height 19
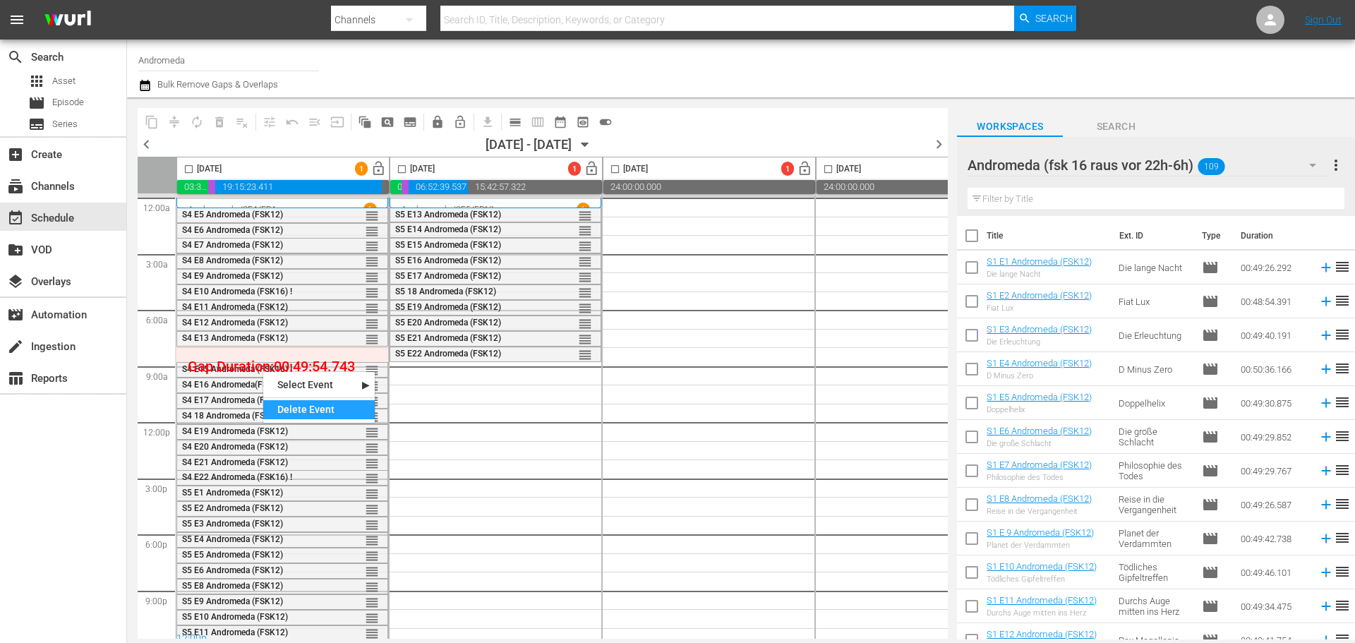
click at [298, 409] on div "Delete Event" at bounding box center [318, 409] width 111 height 19
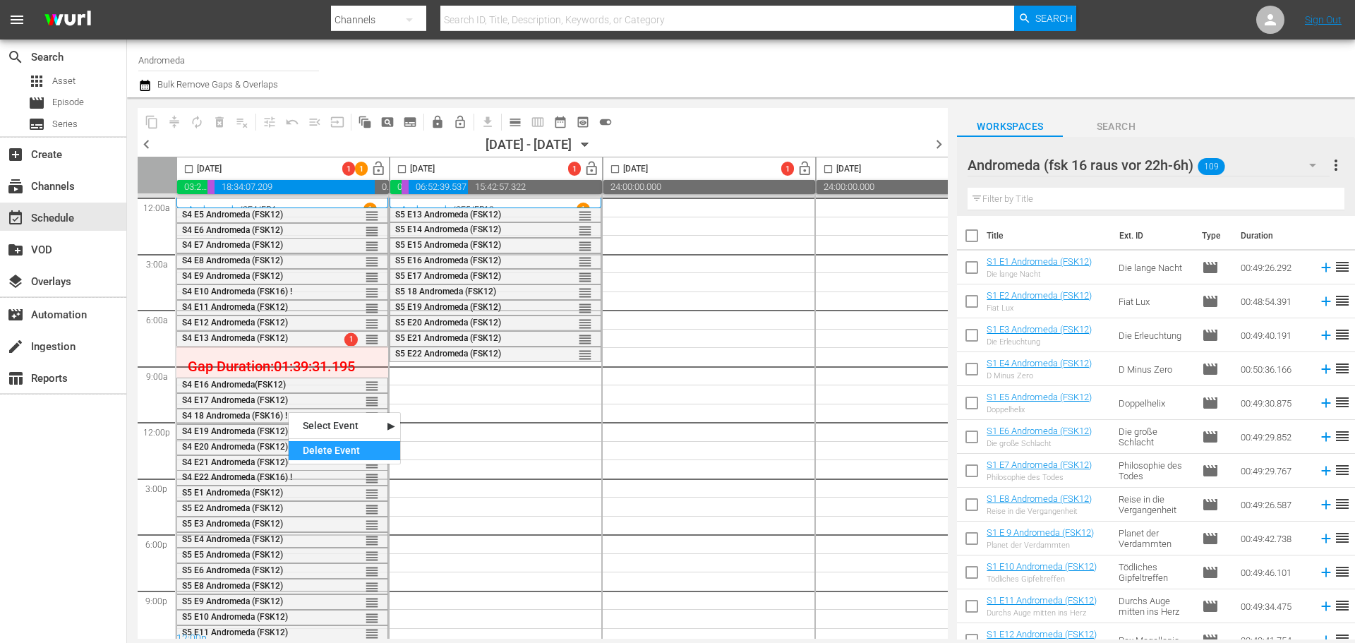
click at [330, 448] on div "Delete Event" at bounding box center [344, 450] width 111 height 19
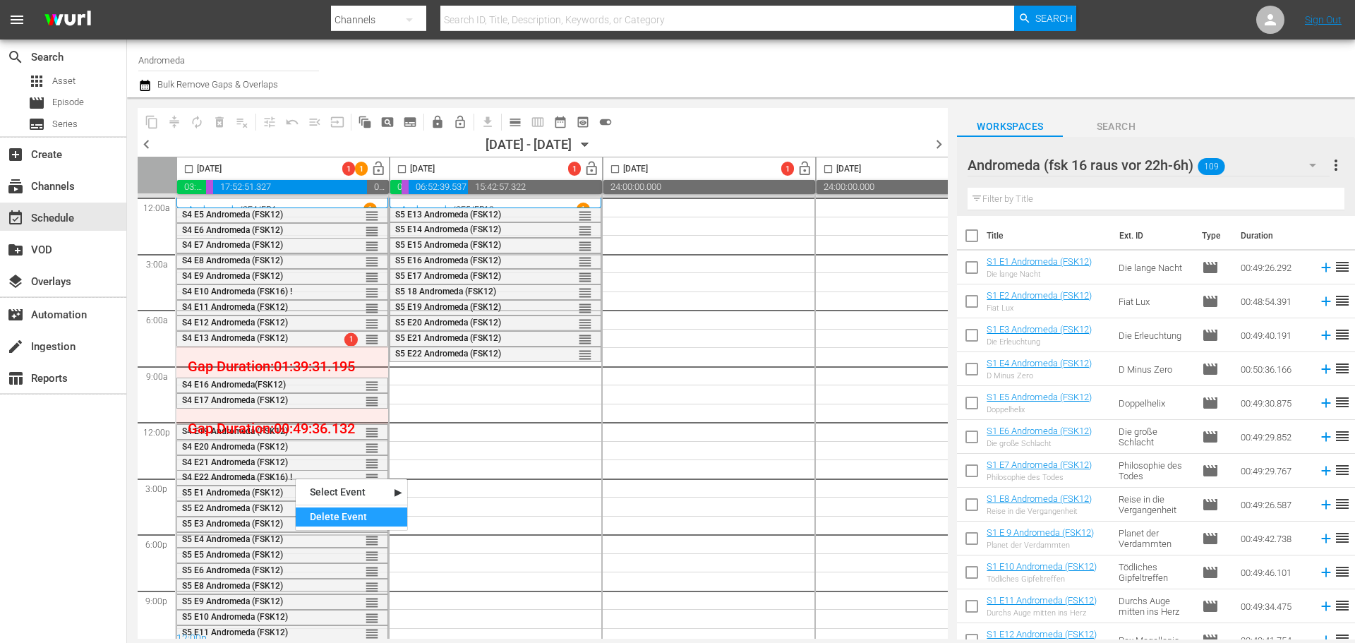
click at [340, 513] on div "Delete Event" at bounding box center [351, 516] width 111 height 19
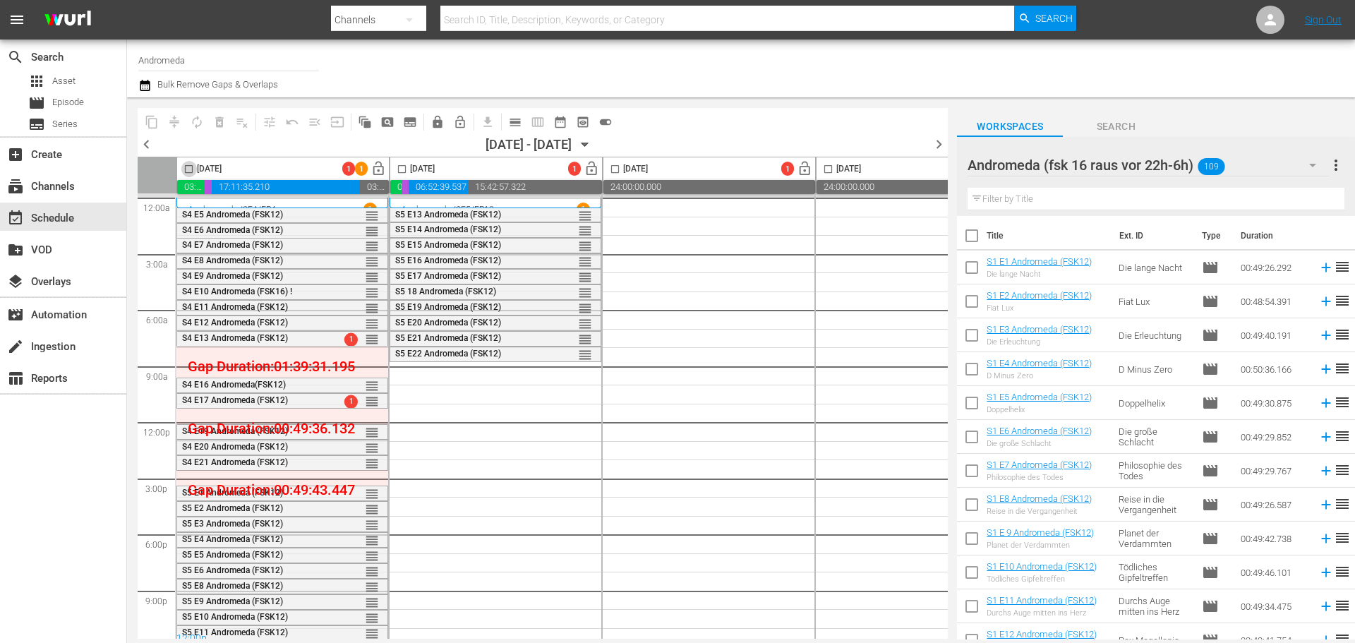
click at [185, 170] on input "checkbox" at bounding box center [189, 172] width 16 height 16
click at [402, 162] on span at bounding box center [402, 169] width 16 height 16
click at [402, 167] on input "checkbox" at bounding box center [402, 172] width 16 height 16
click at [174, 120] on span "compress" at bounding box center [174, 122] width 14 height 14
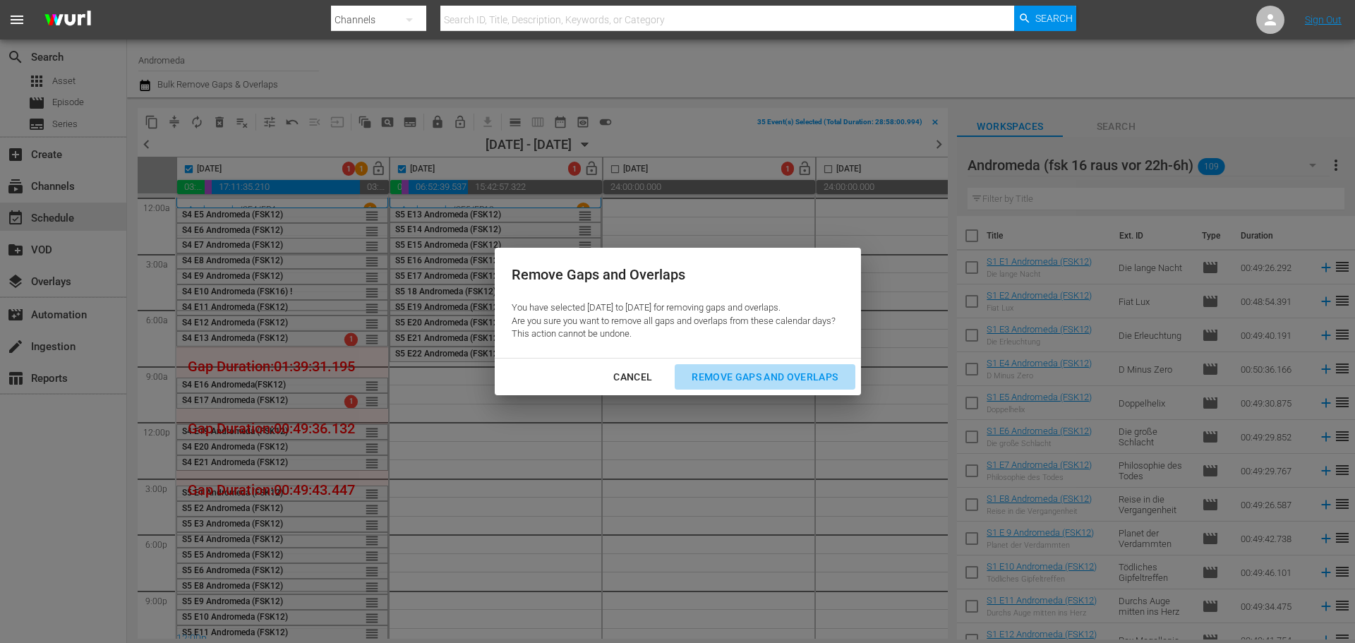
click at [779, 381] on div "Remove Gaps and Overlaps" at bounding box center [764, 377] width 169 height 18
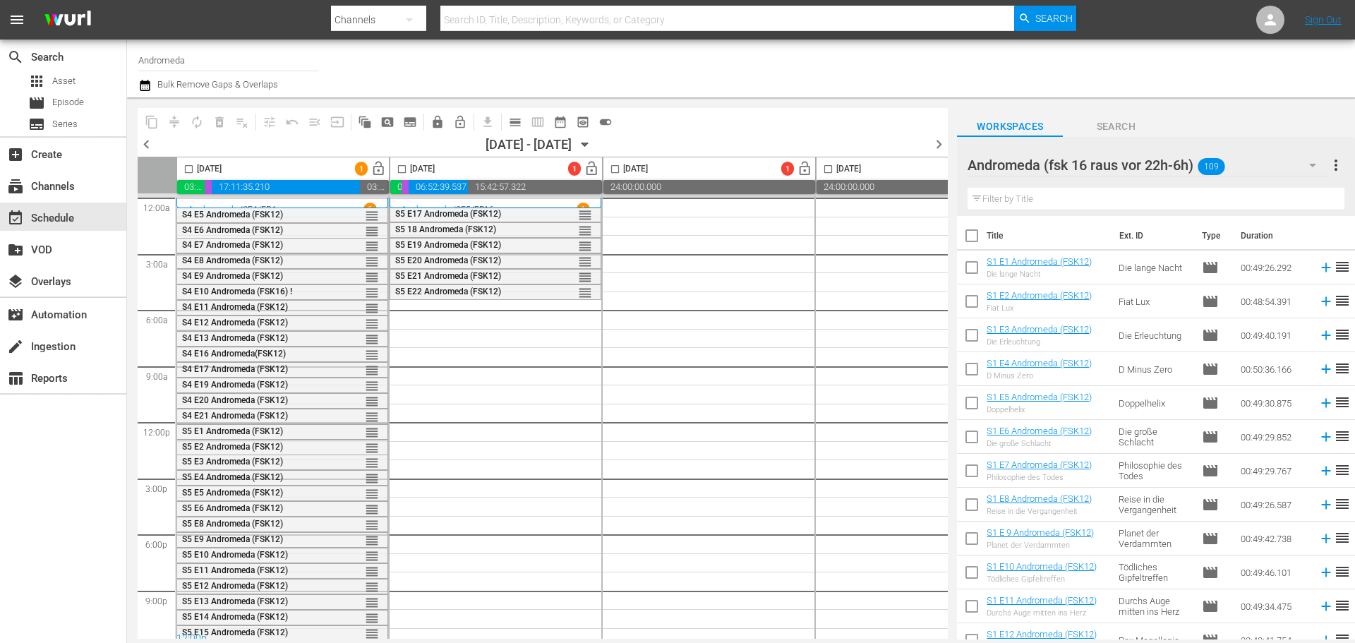
click at [970, 239] on input "checkbox" at bounding box center [972, 239] width 30 height 30
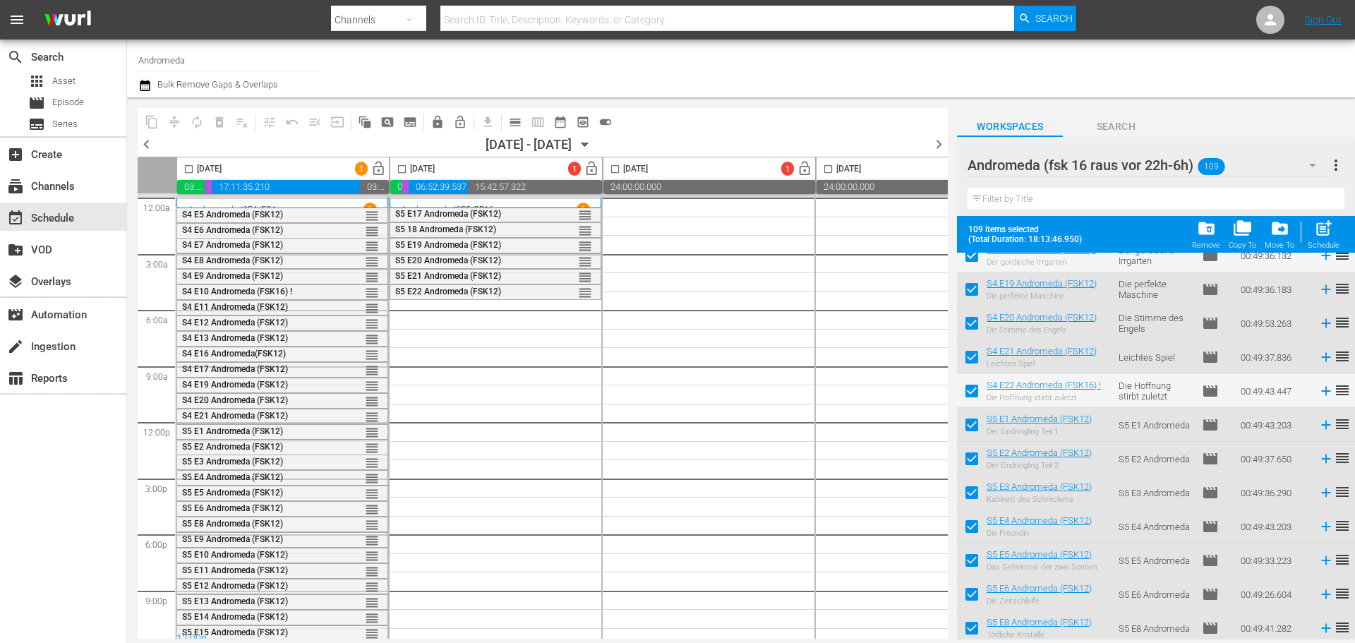
scroll to position [2893, 0]
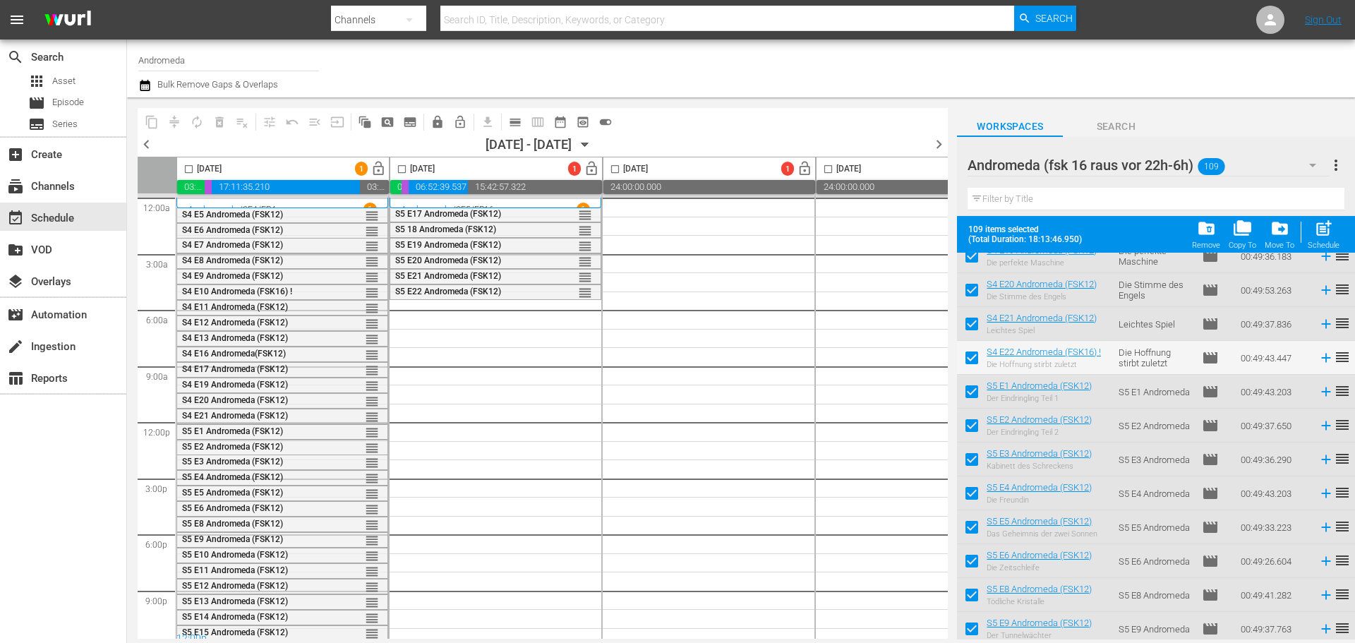
click at [1033, 82] on div at bounding box center [1070, 68] width 548 height 51
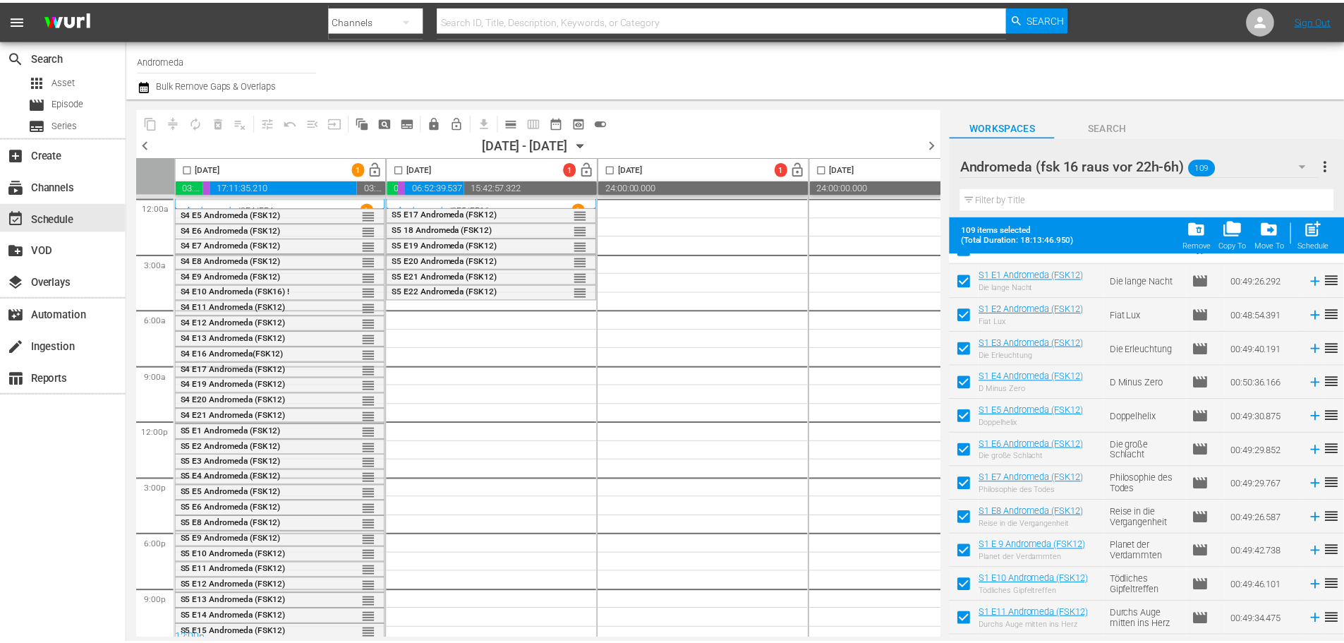
scroll to position [0, 0]
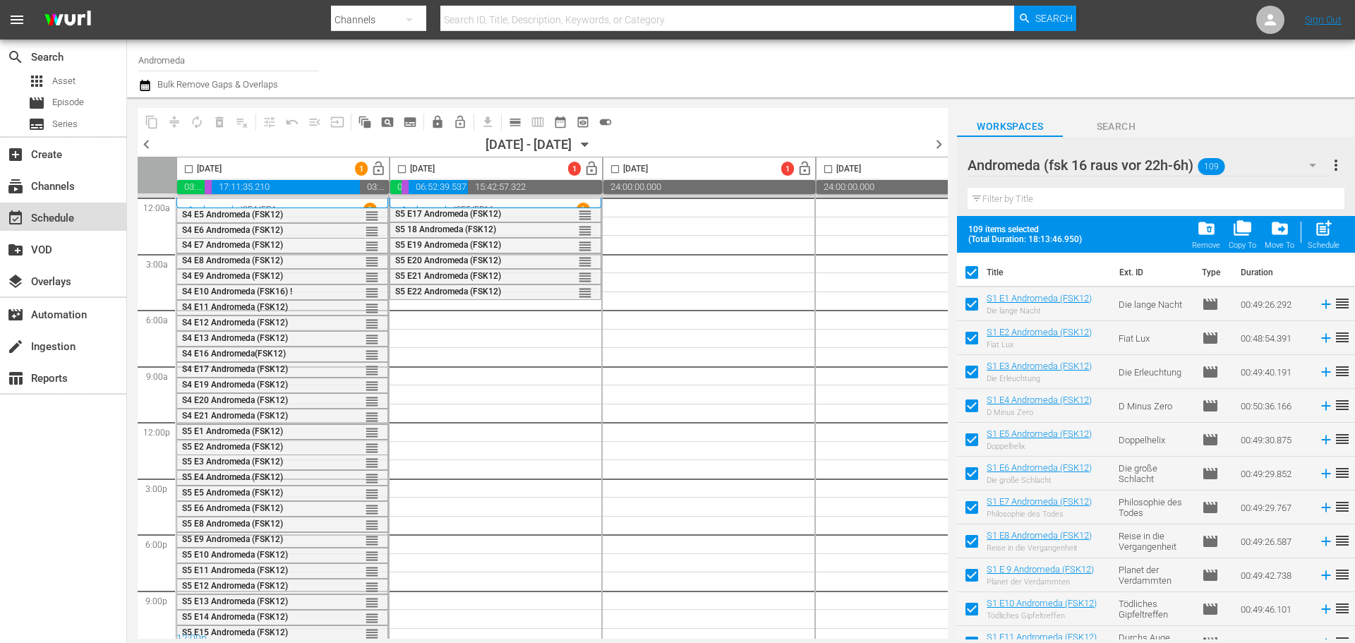
click at [64, 219] on div "event_available Schedule" at bounding box center [39, 216] width 79 height 13
click at [70, 188] on div "subscriptions Channels" at bounding box center [39, 184] width 79 height 13
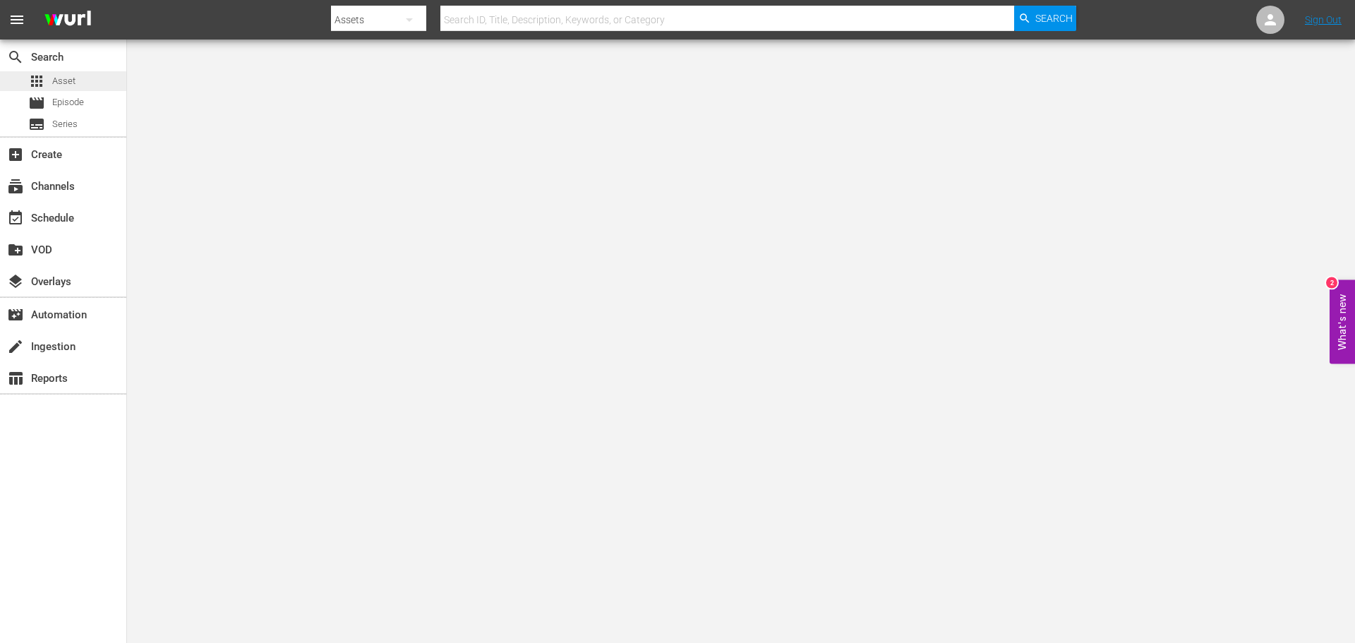
click at [71, 85] on span "Asset" at bounding box center [63, 81] width 23 height 14
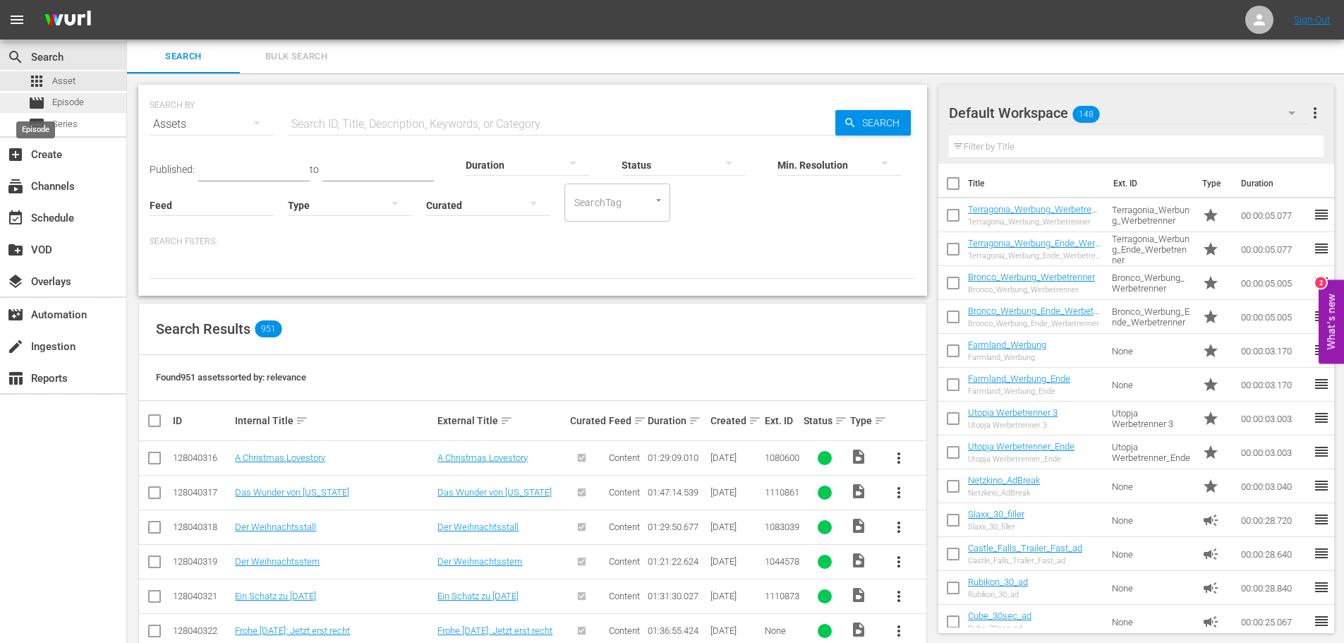
click at [42, 97] on span "movie" at bounding box center [36, 103] width 17 height 17
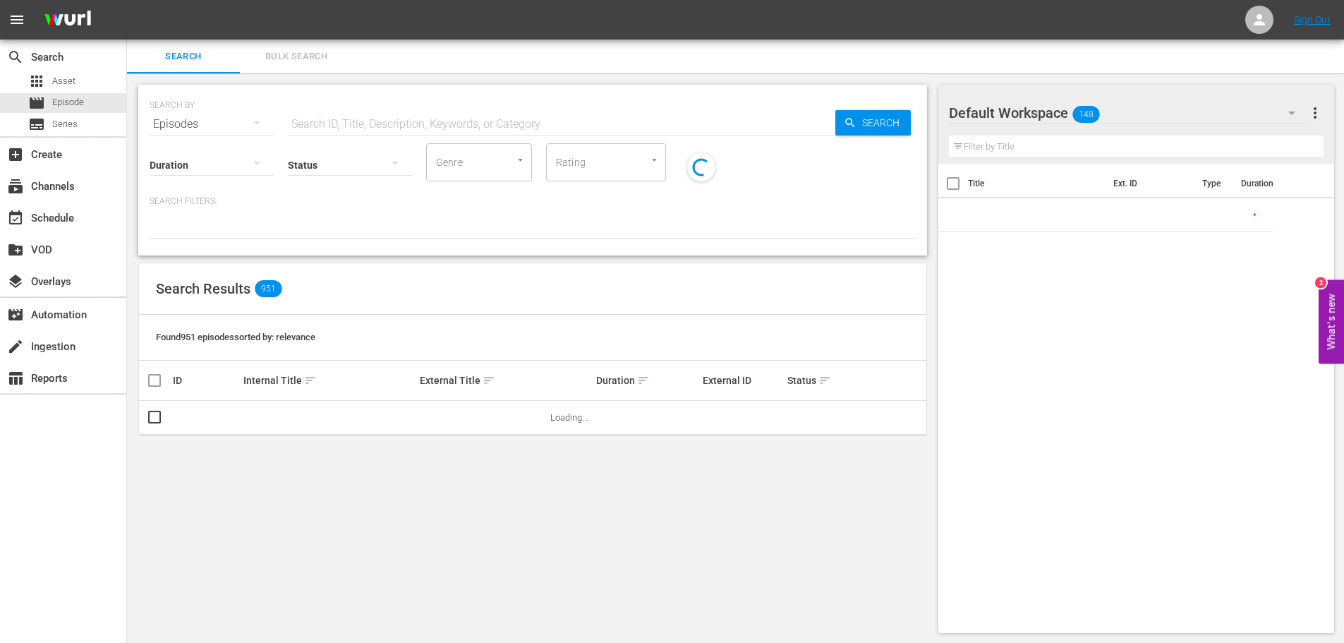
click at [367, 124] on input "text" at bounding box center [562, 124] width 548 height 34
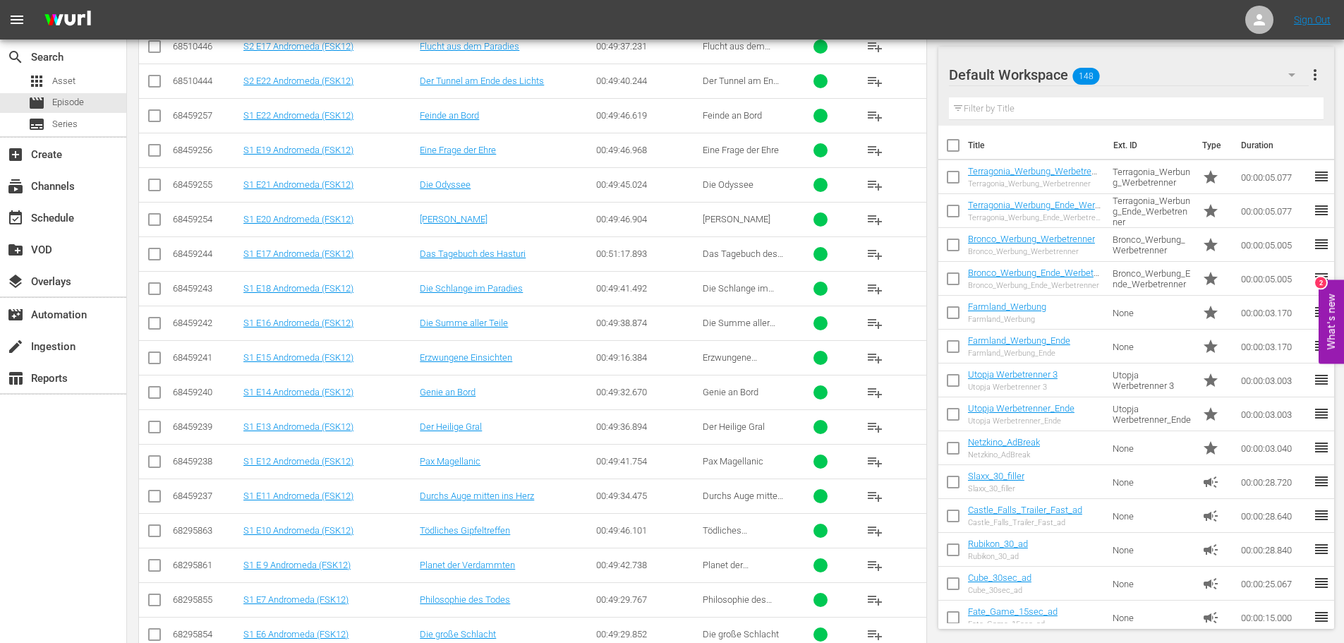
scroll to position [3587, 0]
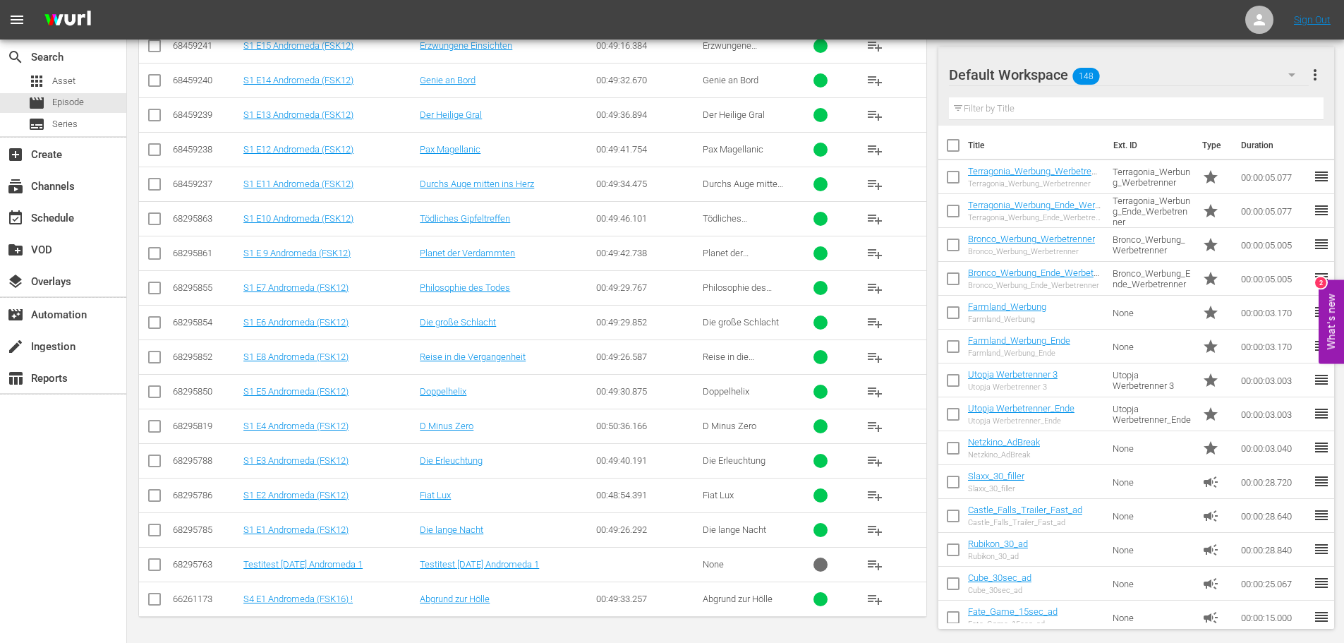
type input "Andro"
click at [1313, 73] on span "more_vert" at bounding box center [1315, 74] width 17 height 17
click at [1061, 30] on nav "menu Sign Out" at bounding box center [672, 20] width 1344 height 40
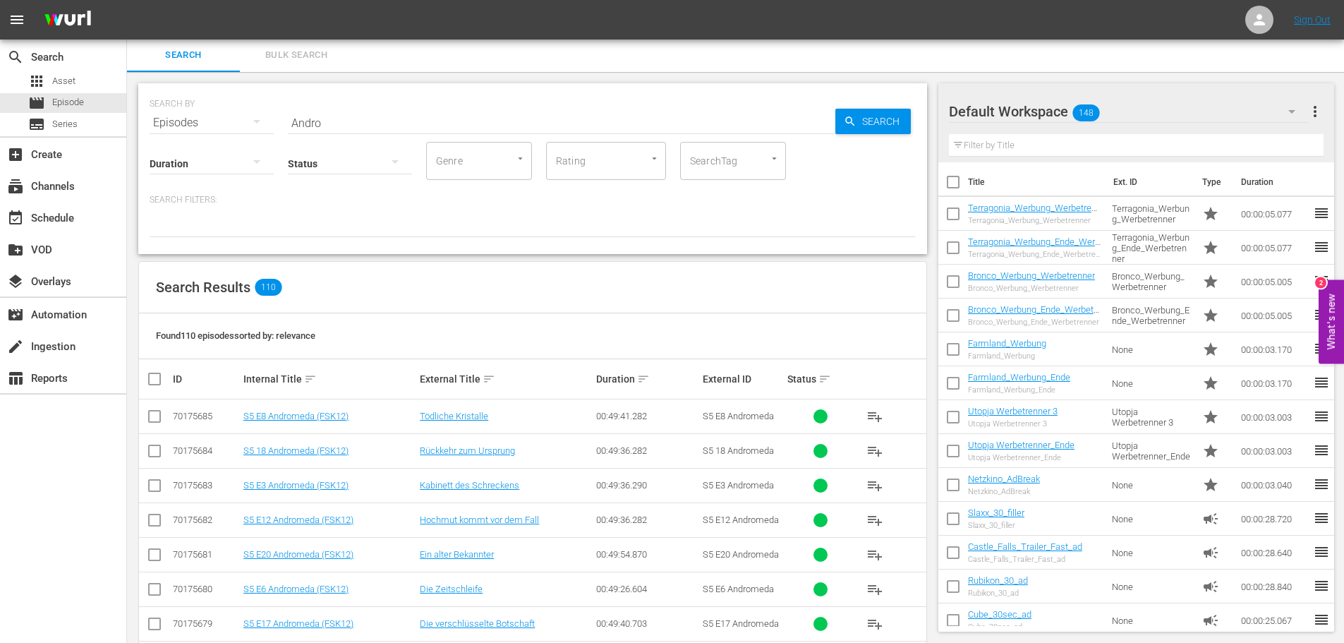
scroll to position [0, 0]
